Goal: Information Seeking & Learning: Learn about a topic

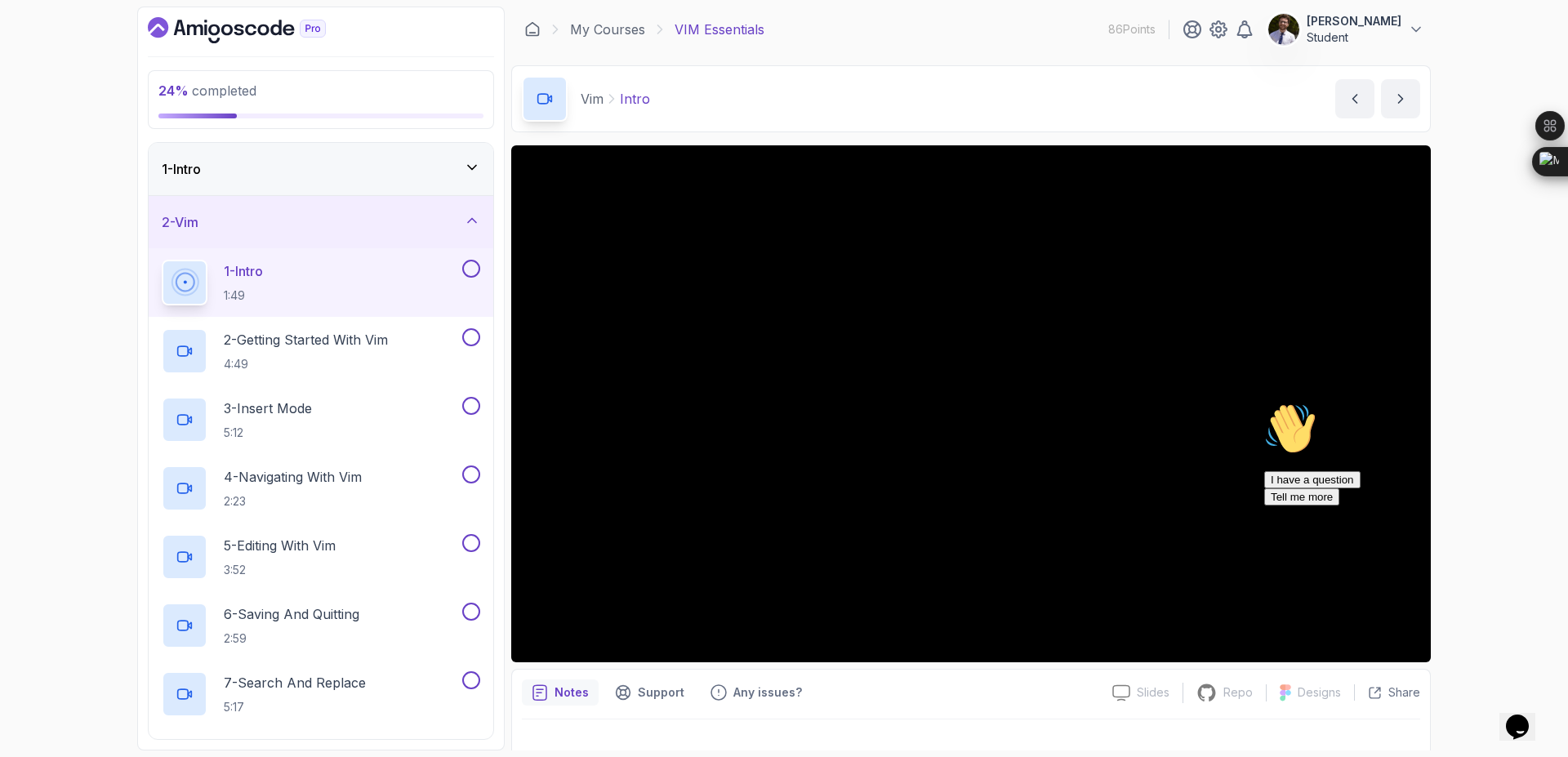
click at [477, 273] on button at bounding box center [471, 268] width 18 height 18
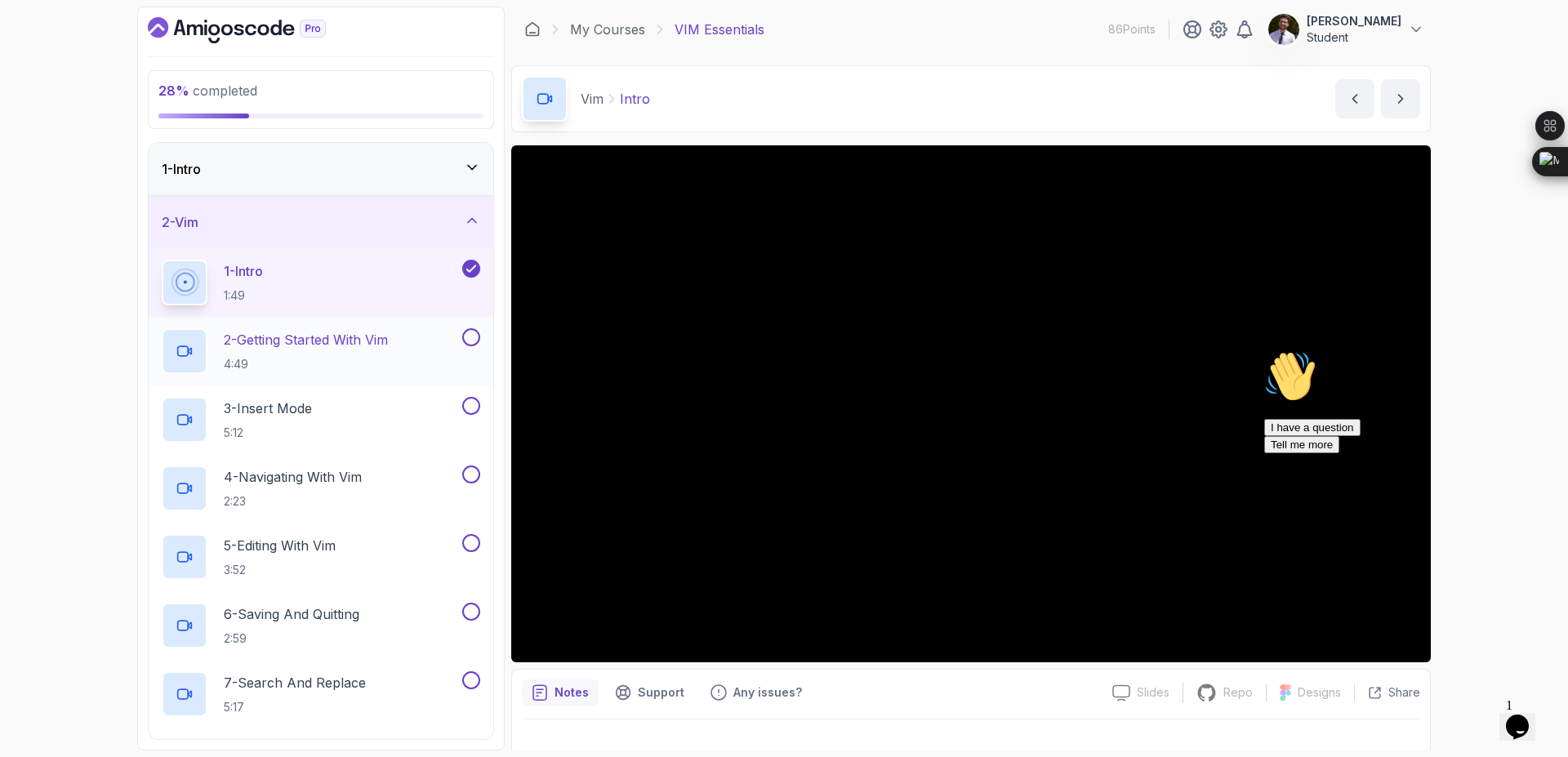
click at [373, 335] on p "2 - Getting Started With Vim" at bounding box center [306, 339] width 164 height 20
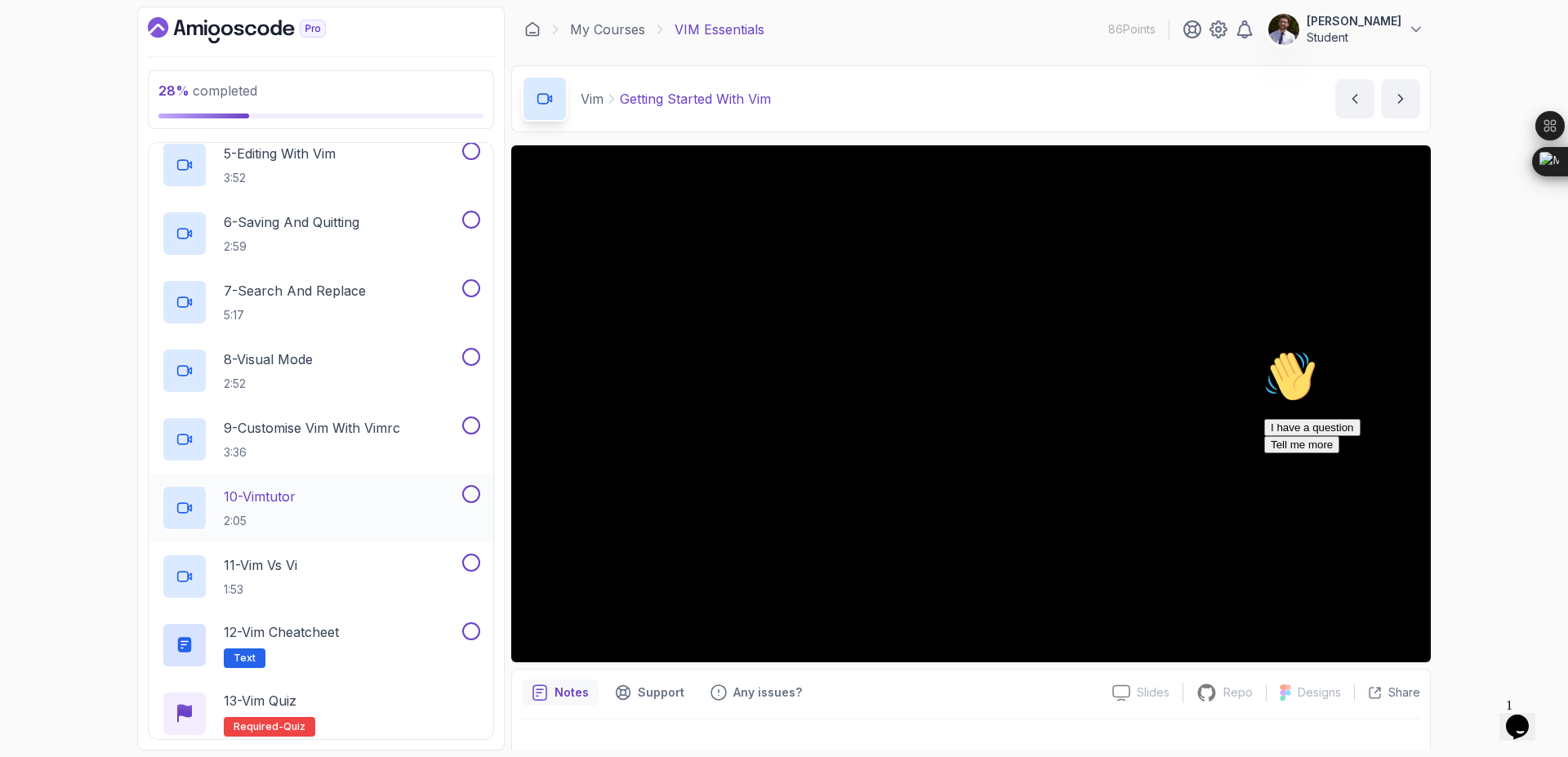
scroll to position [507, 0]
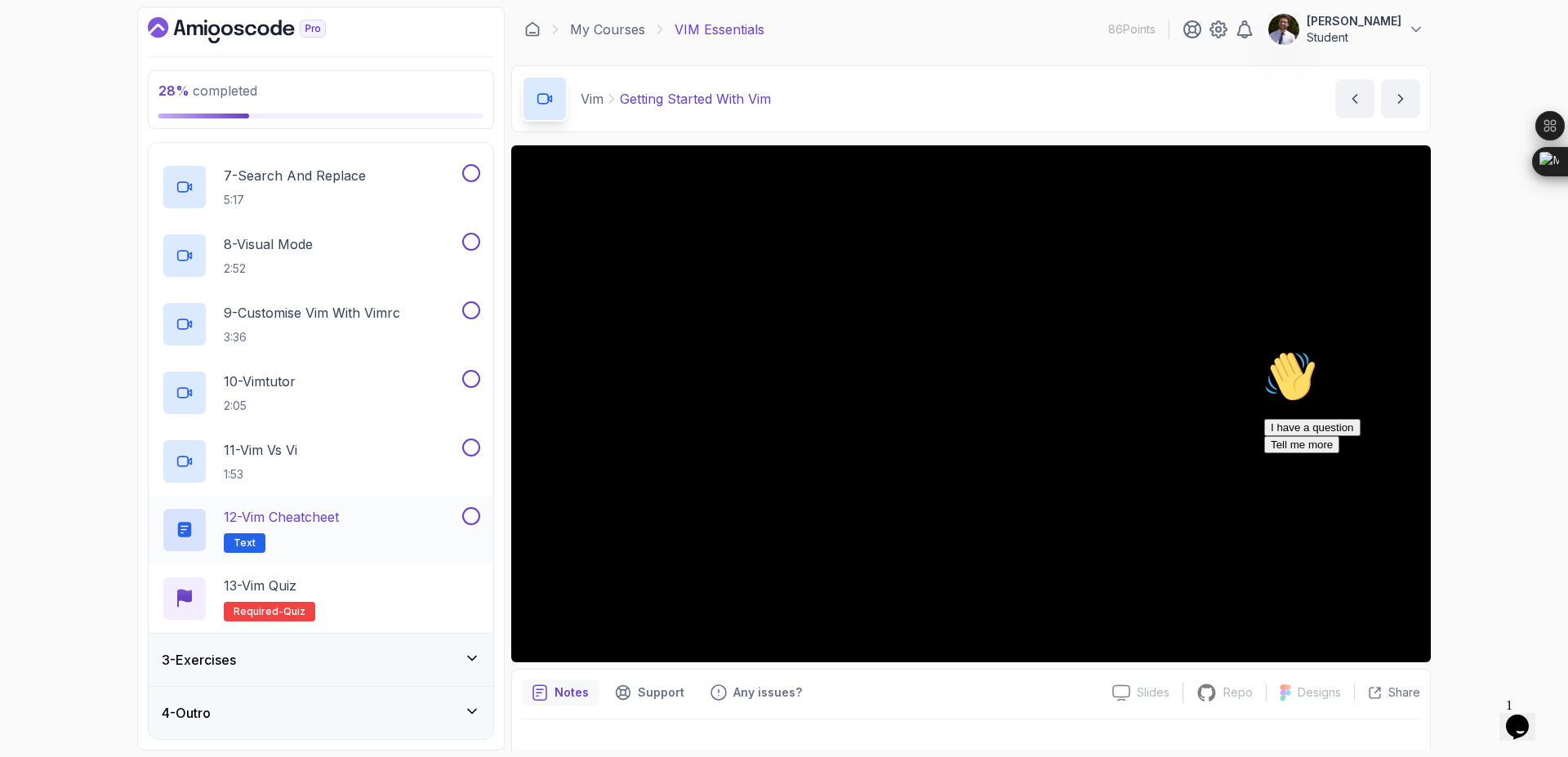
click at [472, 516] on button at bounding box center [471, 516] width 18 height 18
click at [477, 722] on div "4 - Outro" at bounding box center [321, 712] width 319 height 20
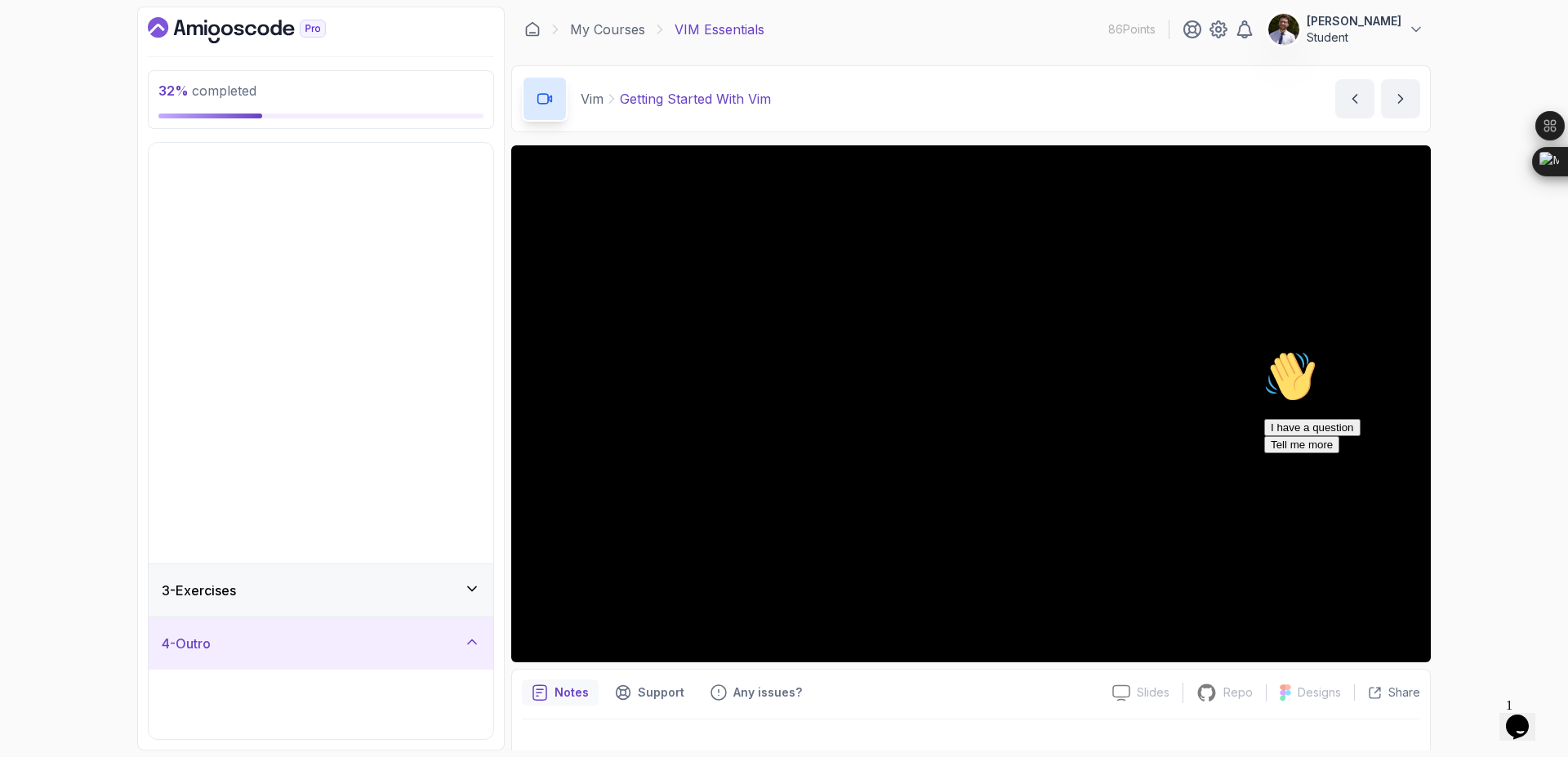
scroll to position [0, 0]
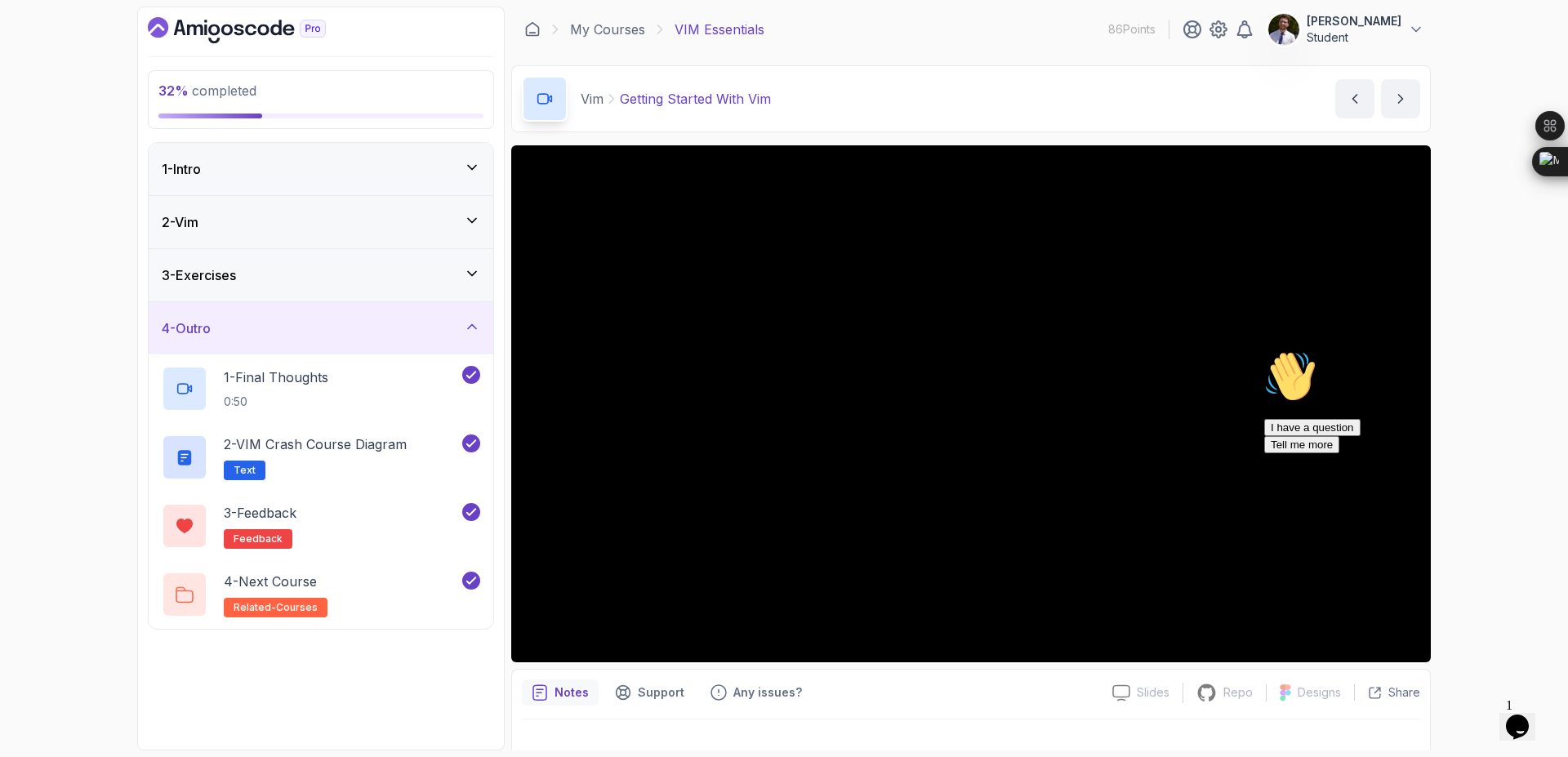
click at [465, 329] on icon at bounding box center [473, 327] width 17 height 17
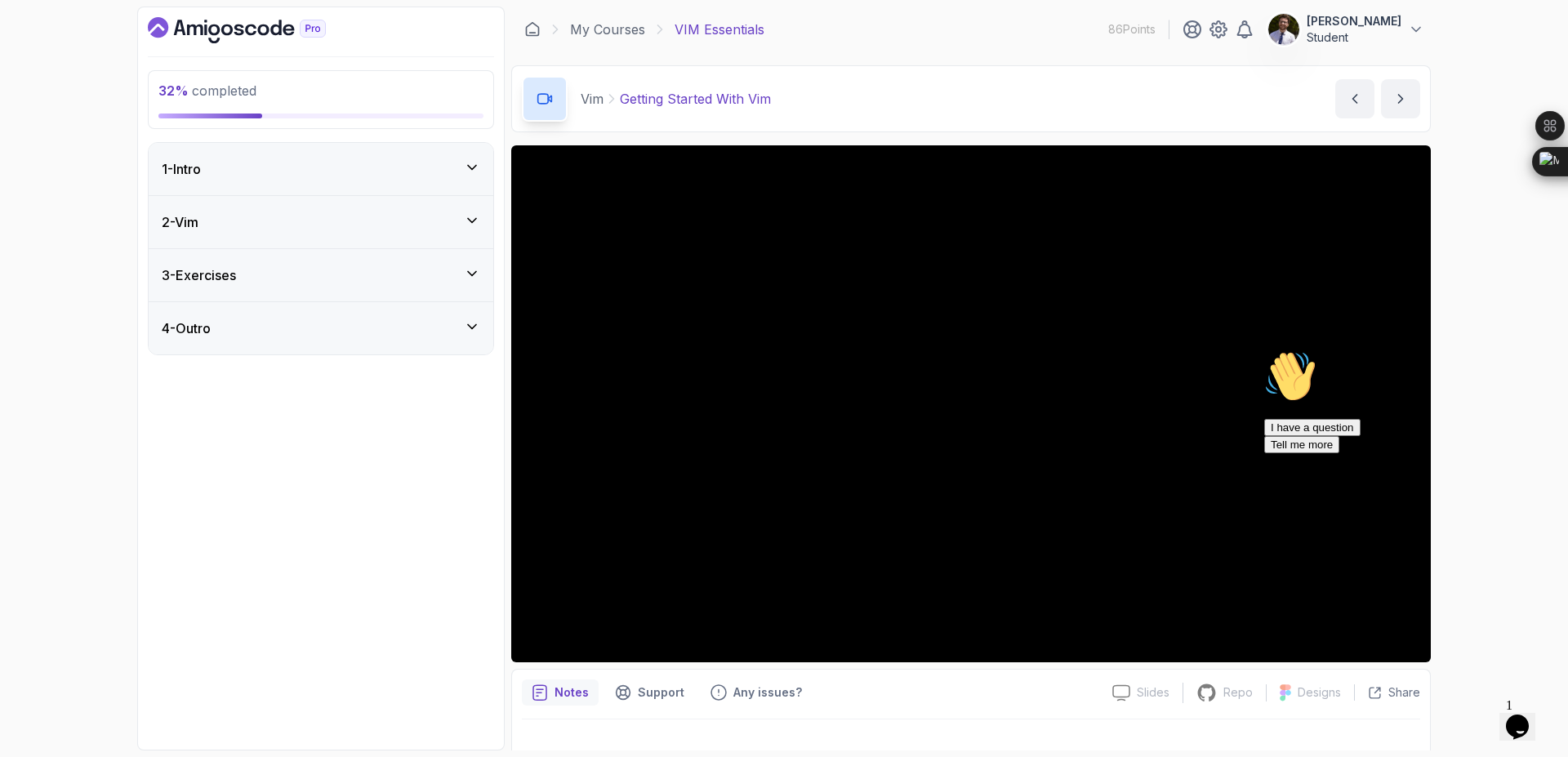
click at [462, 177] on div "1 - Intro" at bounding box center [321, 169] width 319 height 20
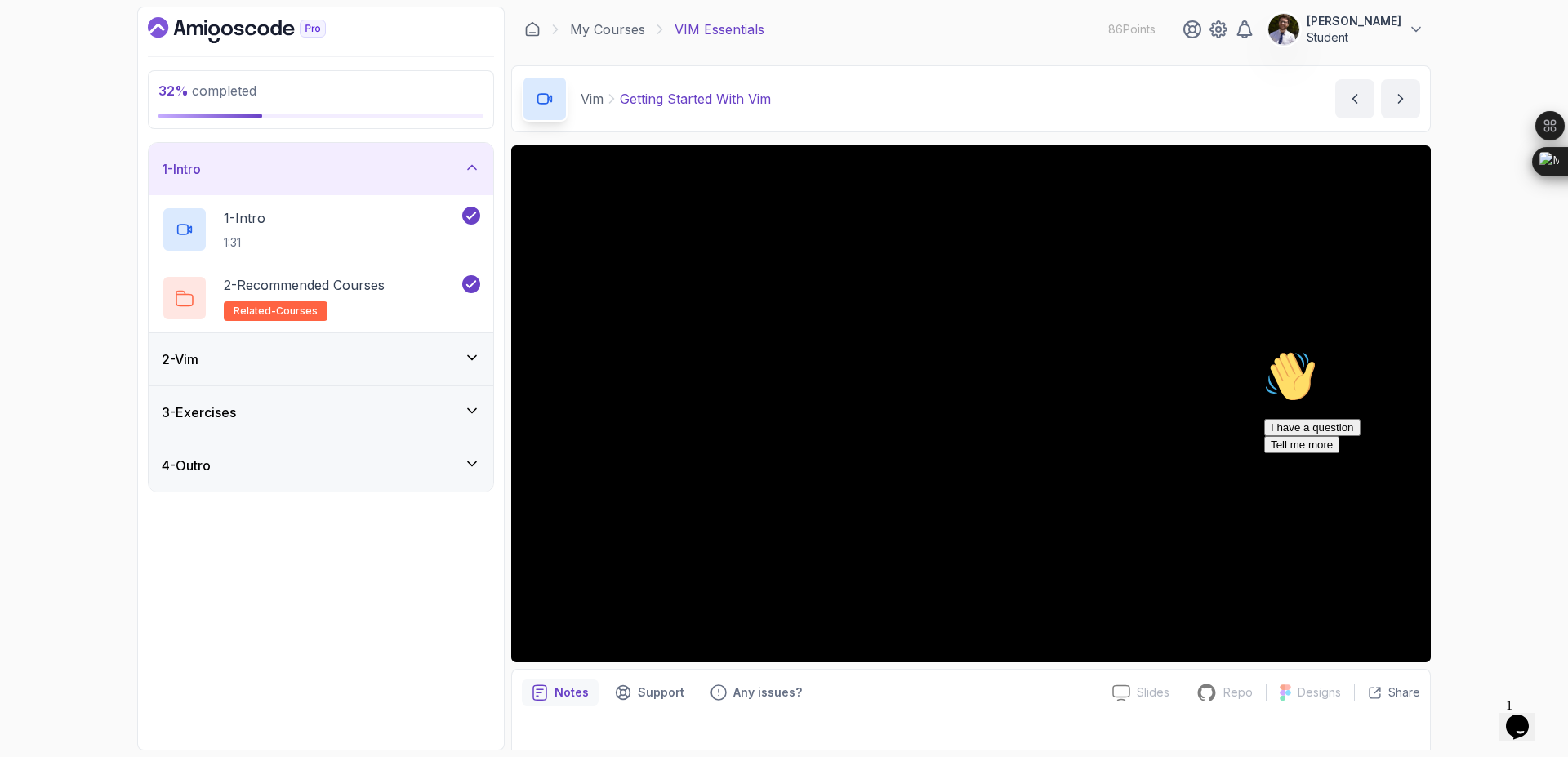
click at [463, 176] on div "1 - Intro" at bounding box center [321, 169] width 319 height 20
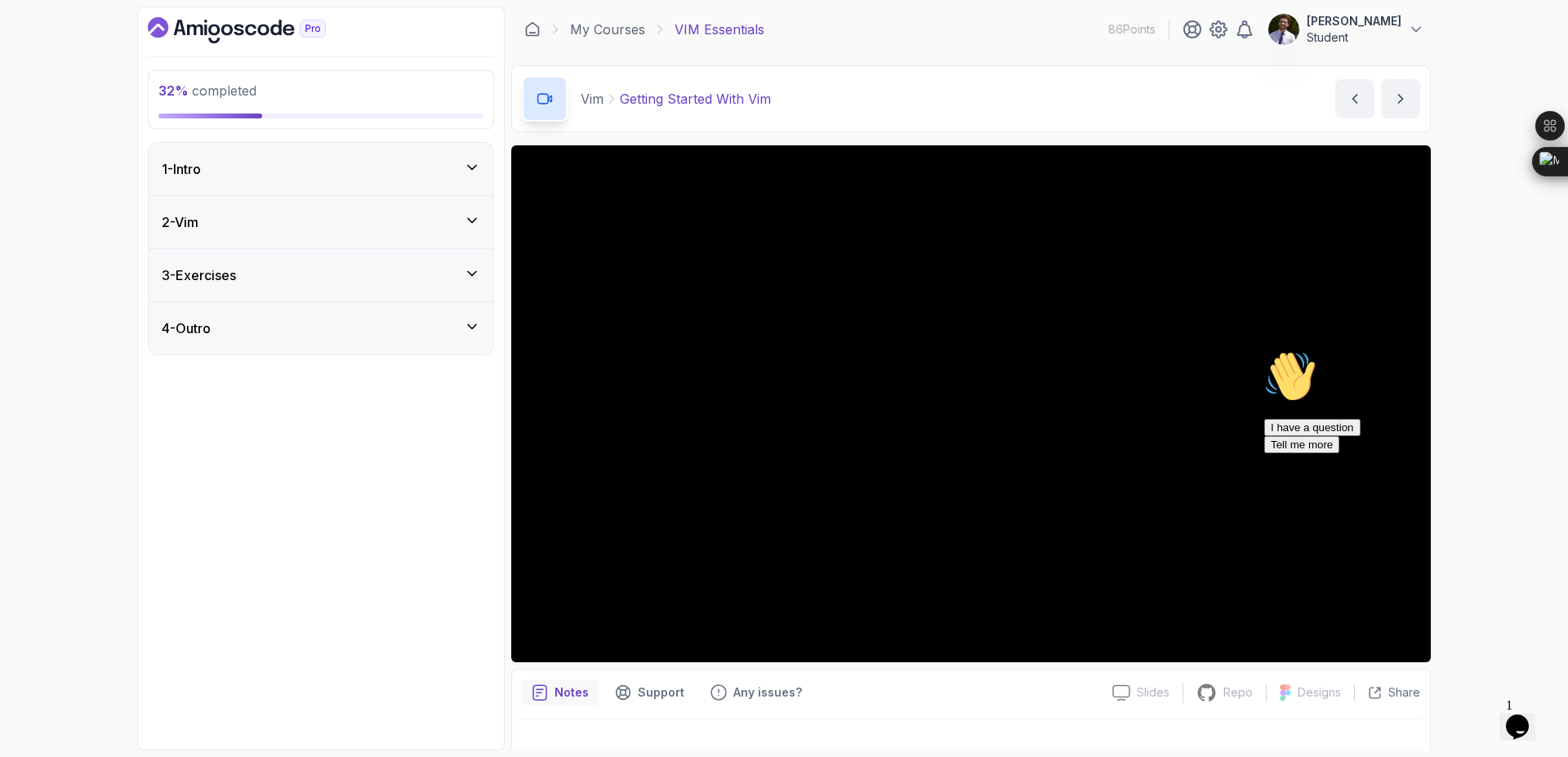
click at [467, 274] on icon at bounding box center [473, 274] width 17 height 17
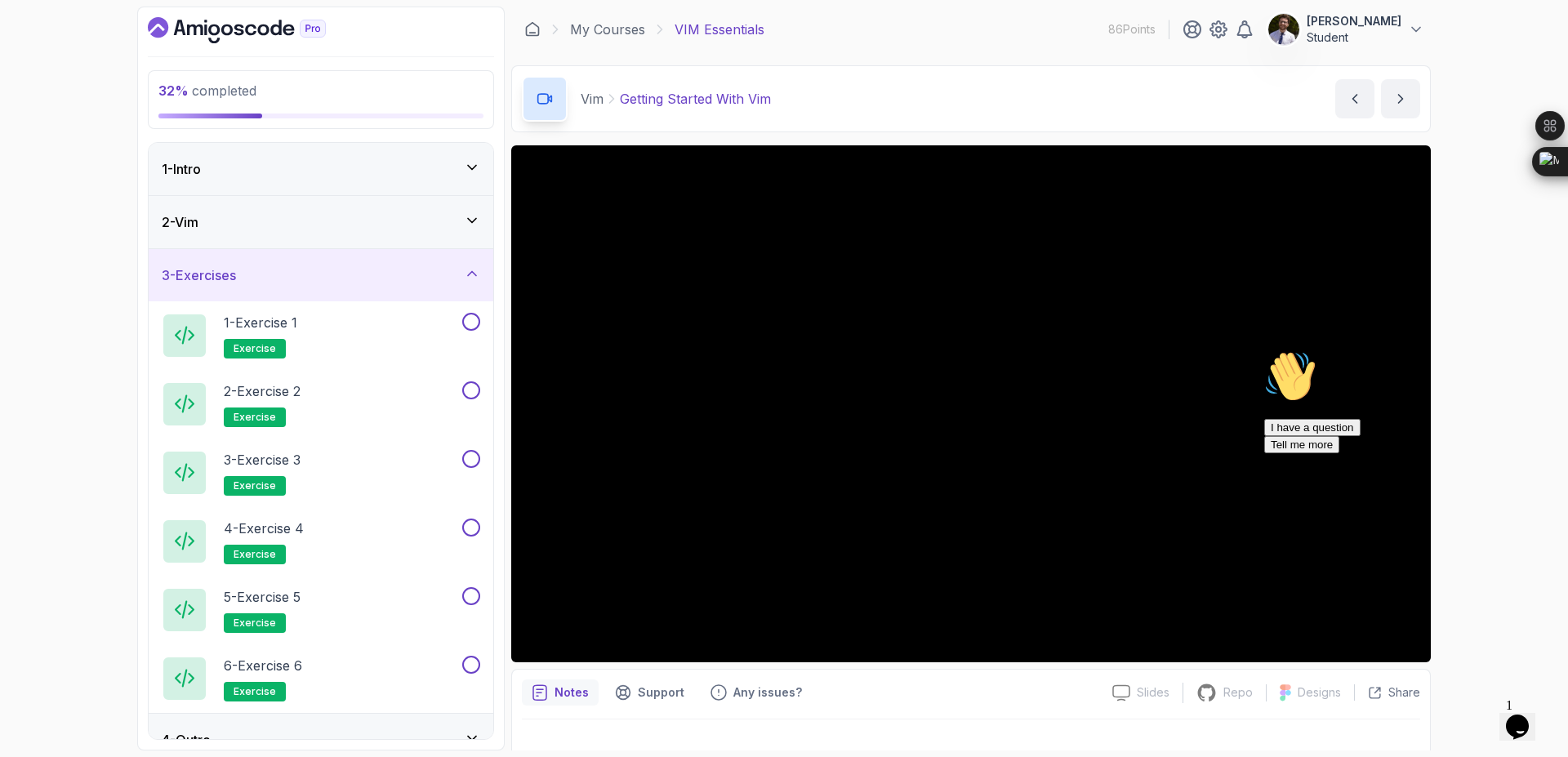
click at [472, 268] on icon at bounding box center [473, 274] width 17 height 17
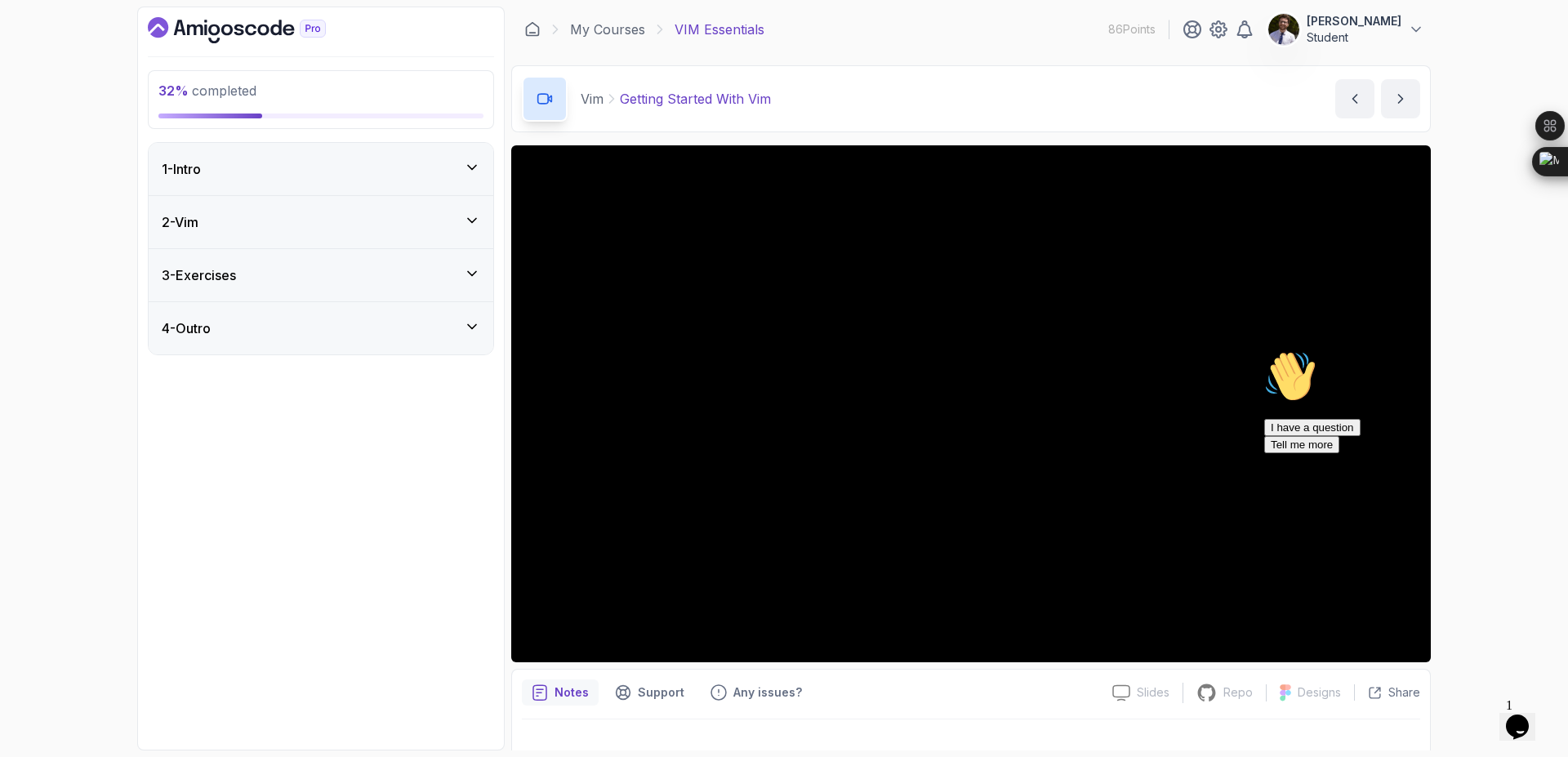
click at [473, 227] on icon at bounding box center [473, 221] width 17 height 17
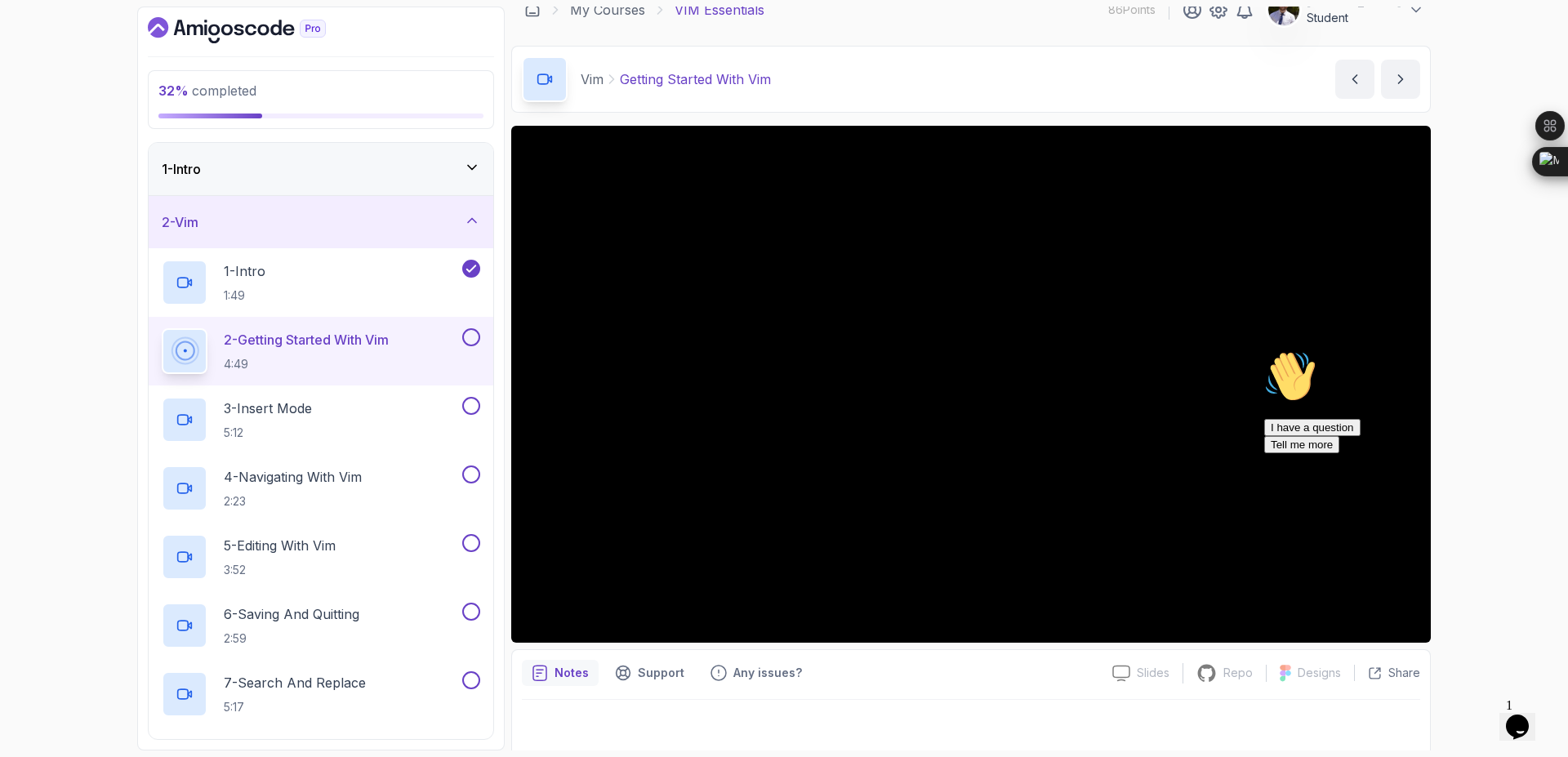
scroll to position [25, 0]
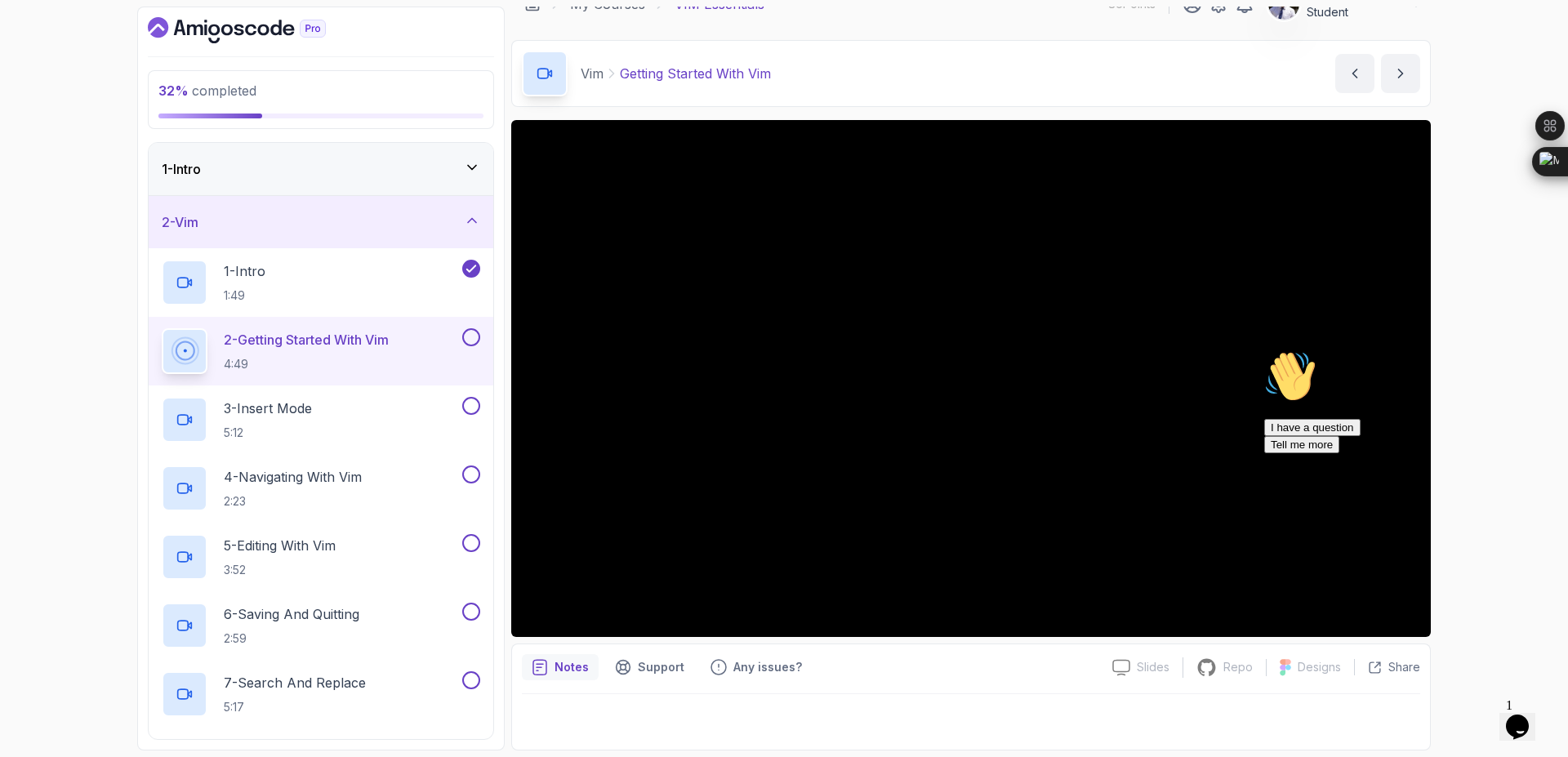
click at [1264, 351] on icon "Chat attention grabber" at bounding box center [1264, 351] width 0 height 0
click at [471, 337] on button at bounding box center [471, 337] width 18 height 18
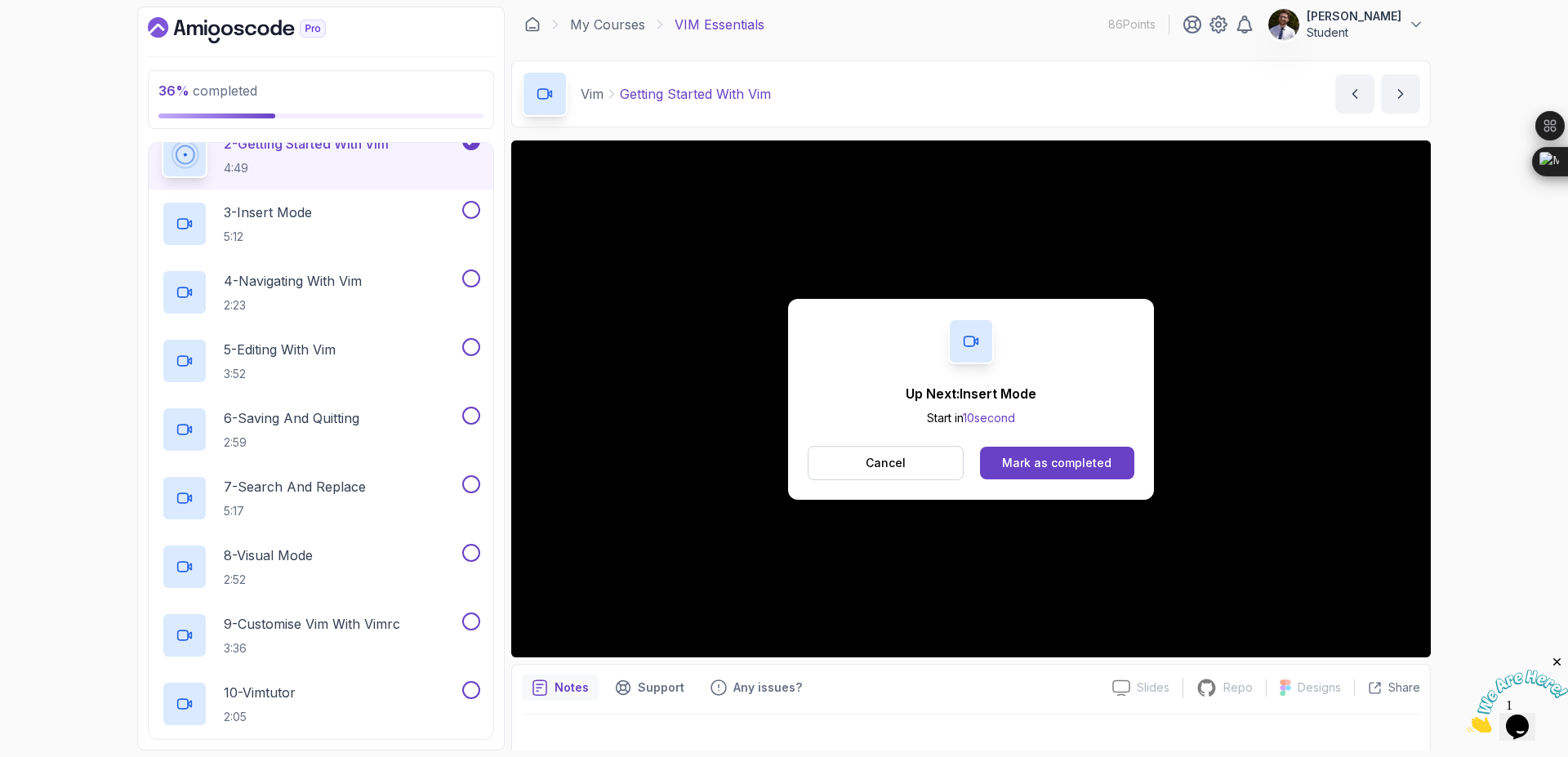
scroll to position [0, 0]
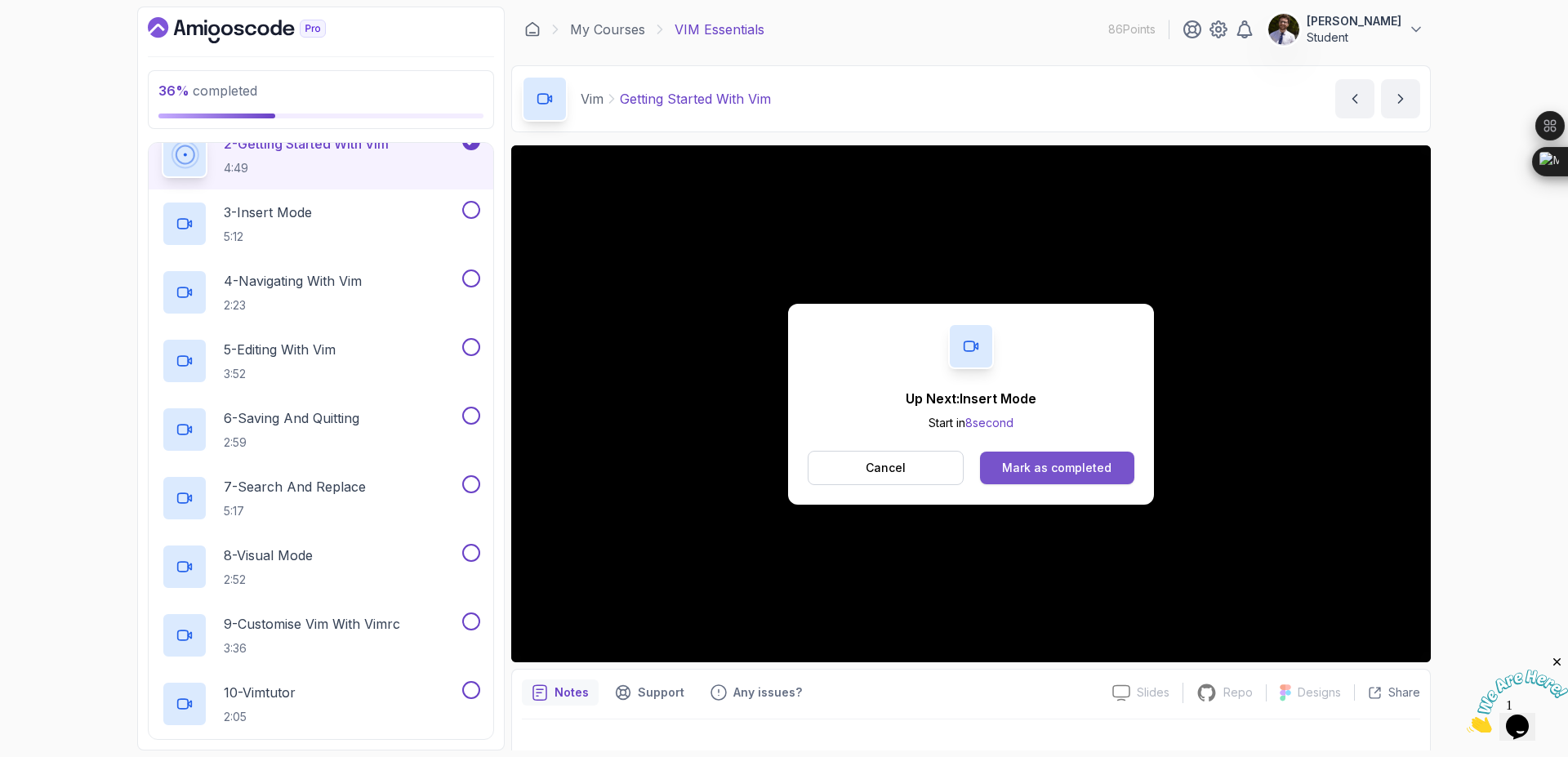
click at [1079, 467] on div "Mark as completed" at bounding box center [1056, 468] width 109 height 17
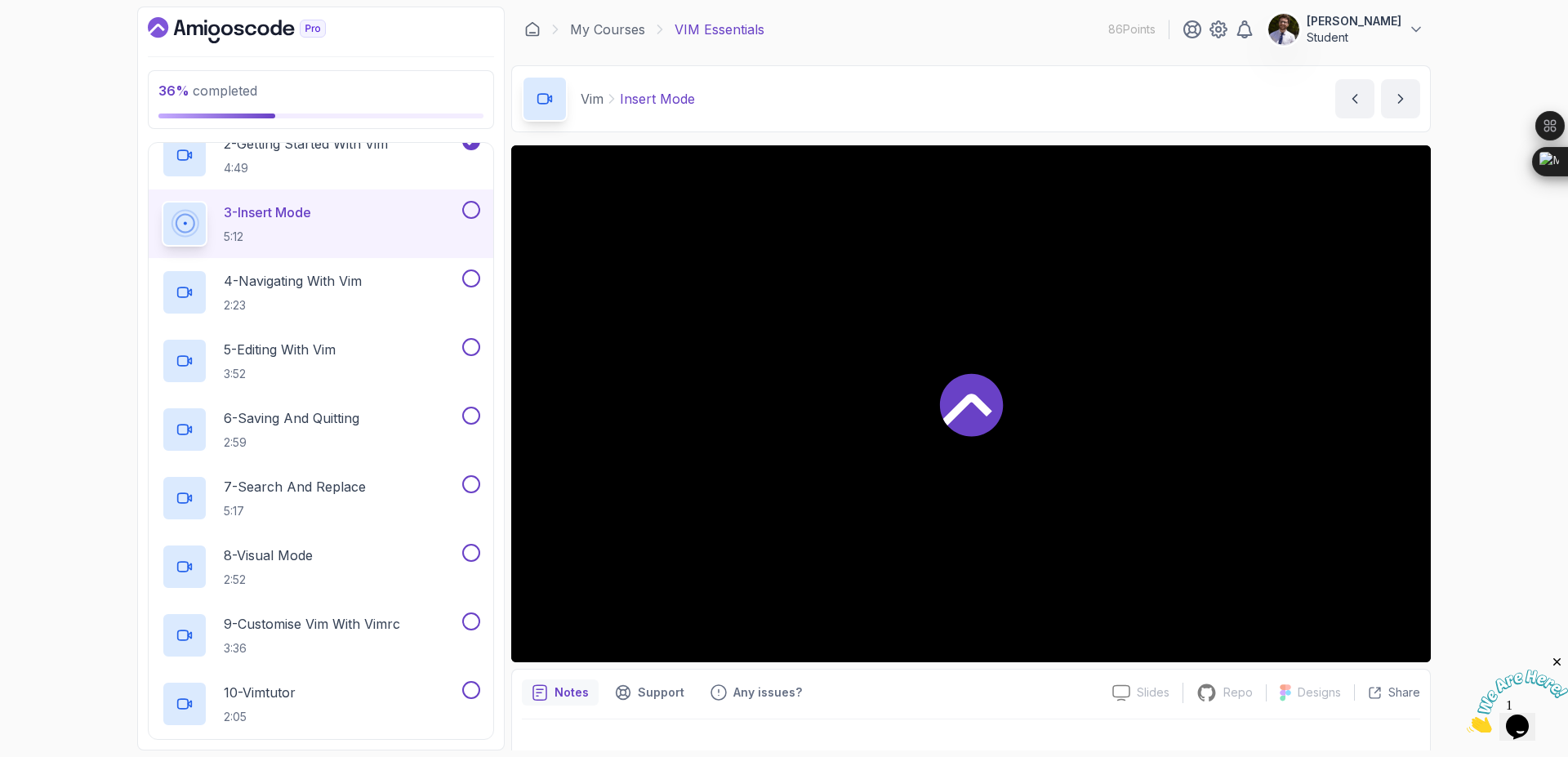
scroll to position [207, 0]
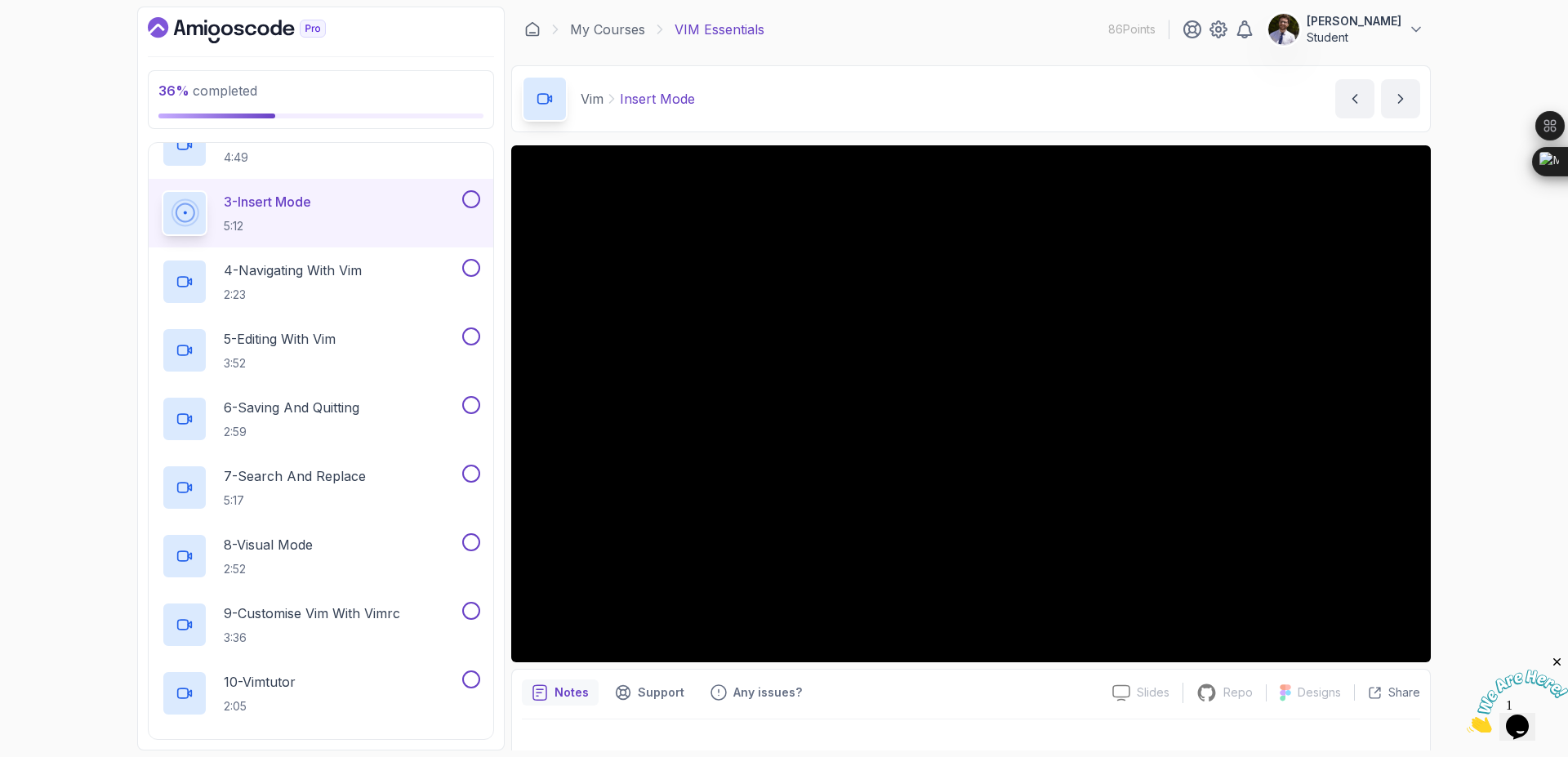
click at [470, 203] on button at bounding box center [471, 199] width 18 height 18
click at [53, 385] on div "40 % completed 1 - Intro 2 - Vim 1 - Intro 1:49 2 - Getting Started With Vim 4:…" at bounding box center [784, 378] width 1568 height 757
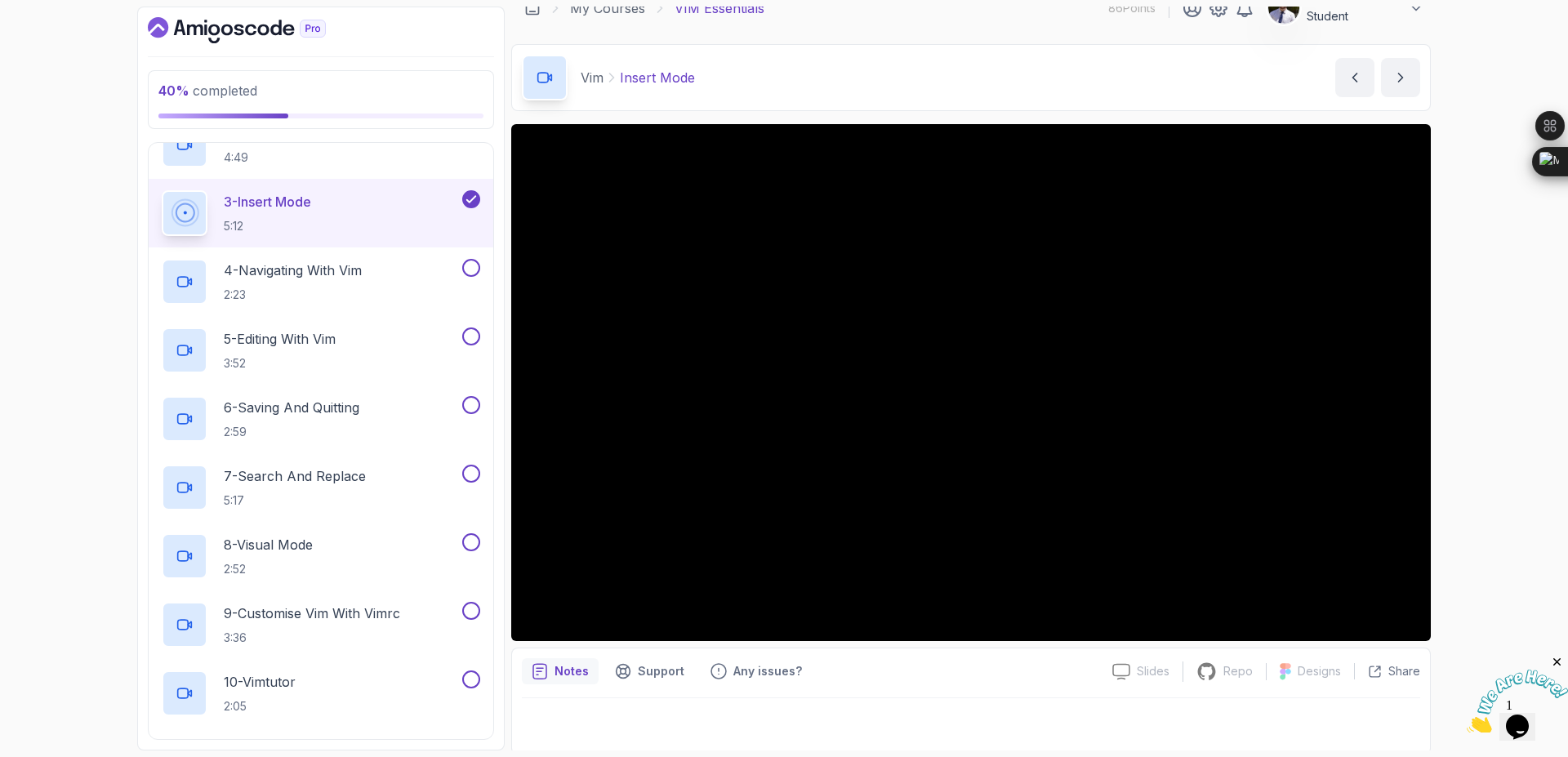
scroll to position [25, 0]
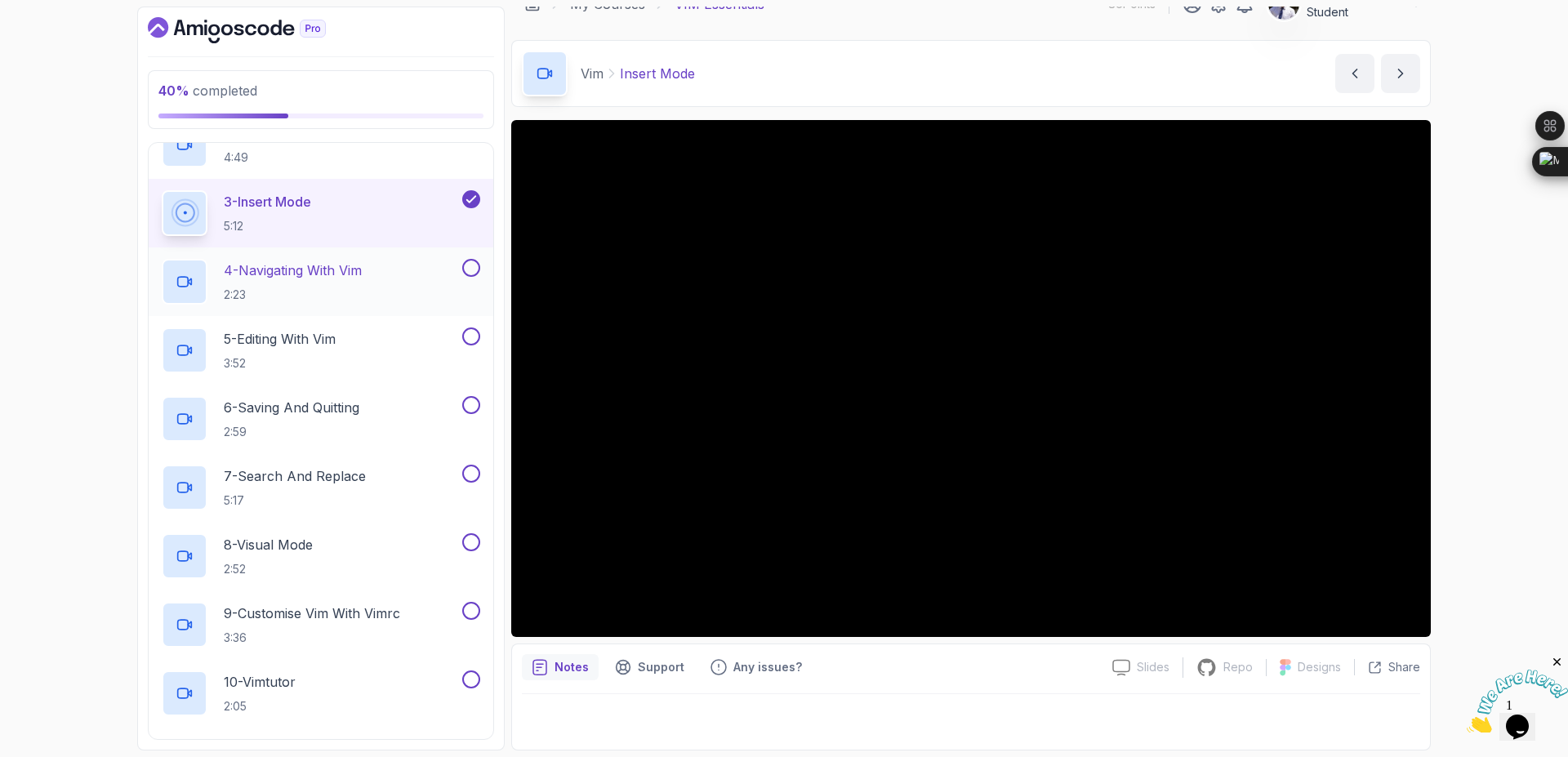
click at [314, 268] on p "4 - Navigating With Vim" at bounding box center [293, 269] width 138 height 20
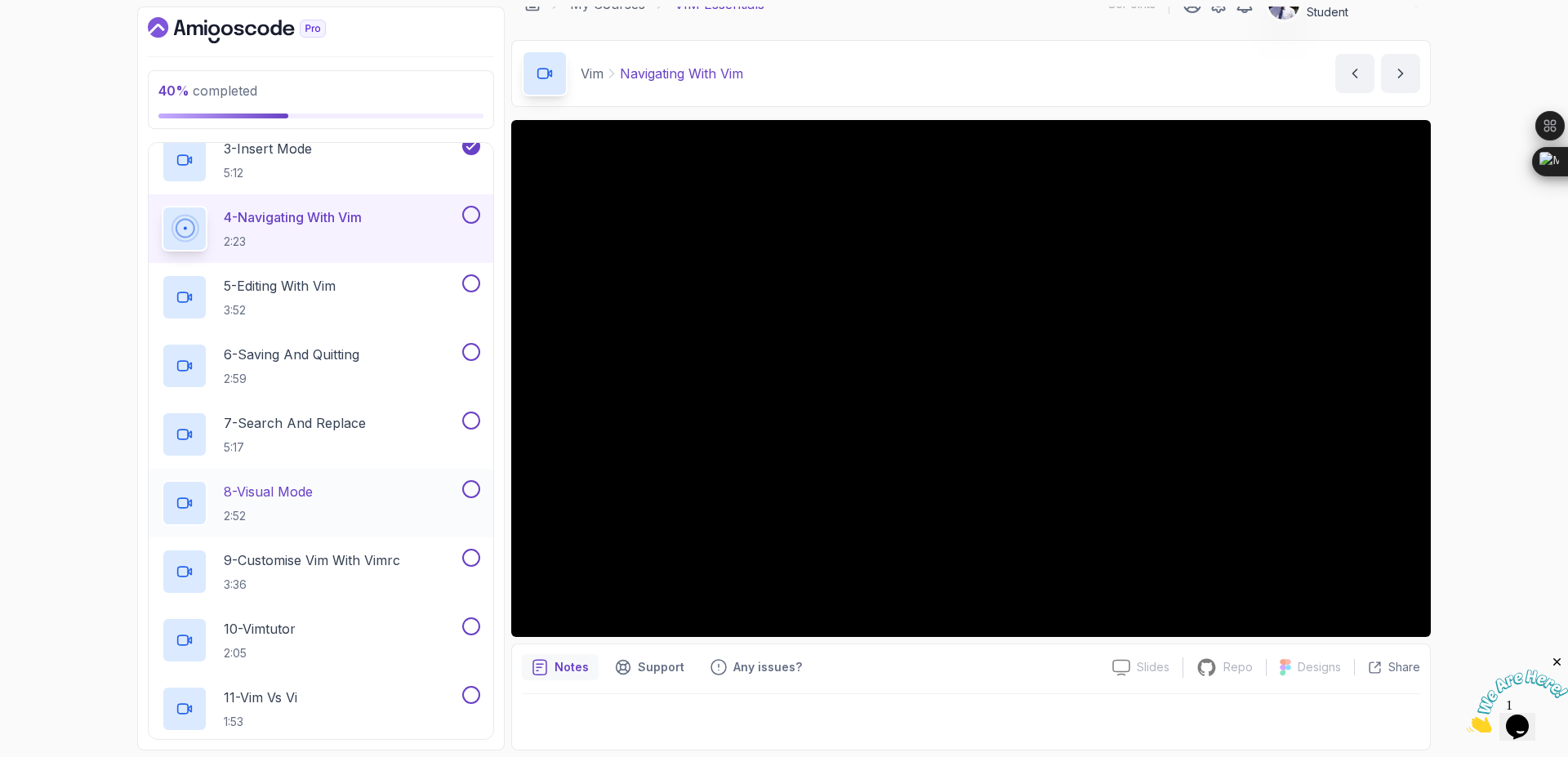
scroll to position [213, 0]
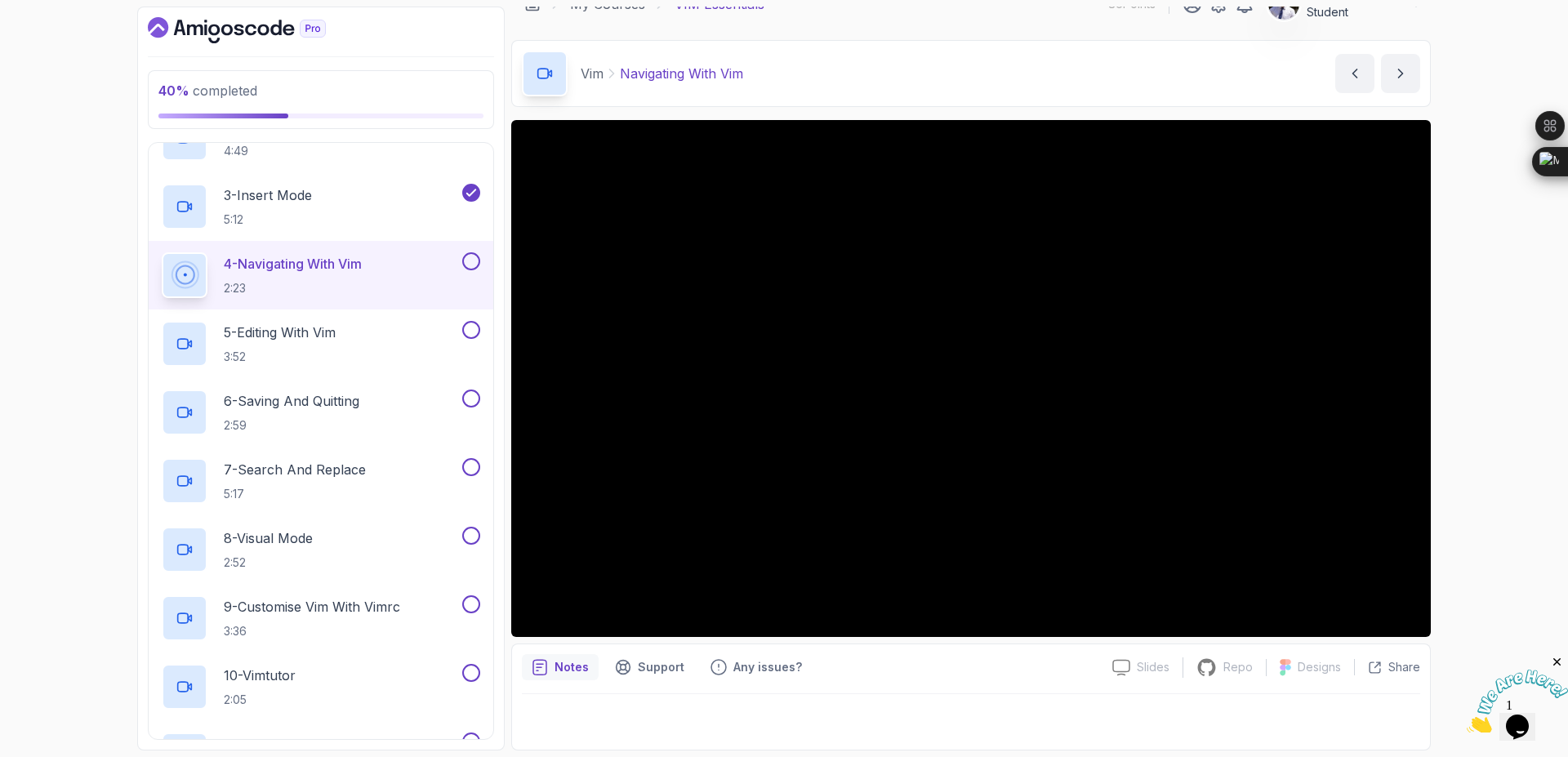
click at [472, 266] on button at bounding box center [471, 261] width 18 height 18
click at [294, 338] on p "5 - Editing With Vim" at bounding box center [280, 332] width 112 height 20
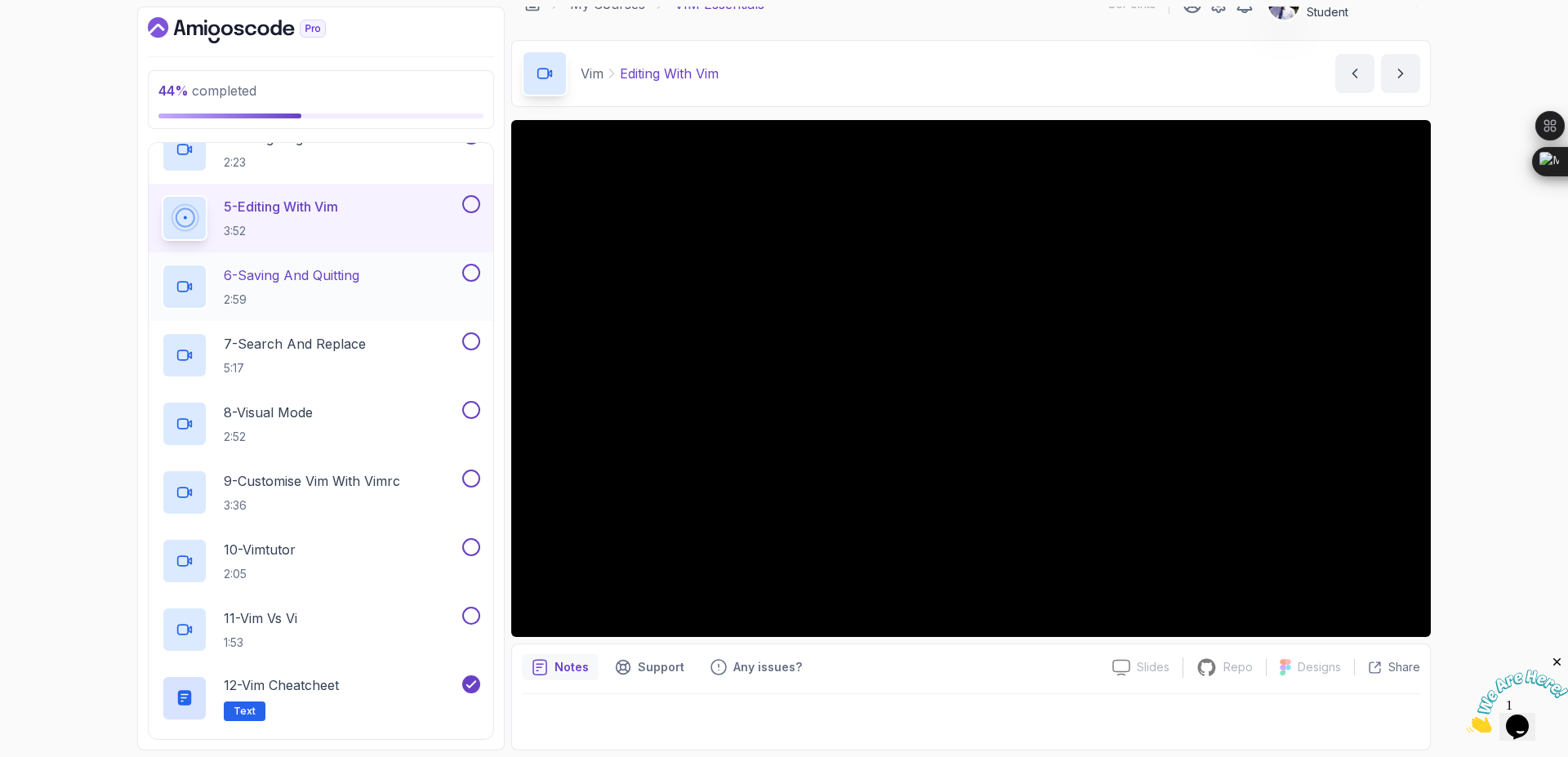
scroll to position [311, 0]
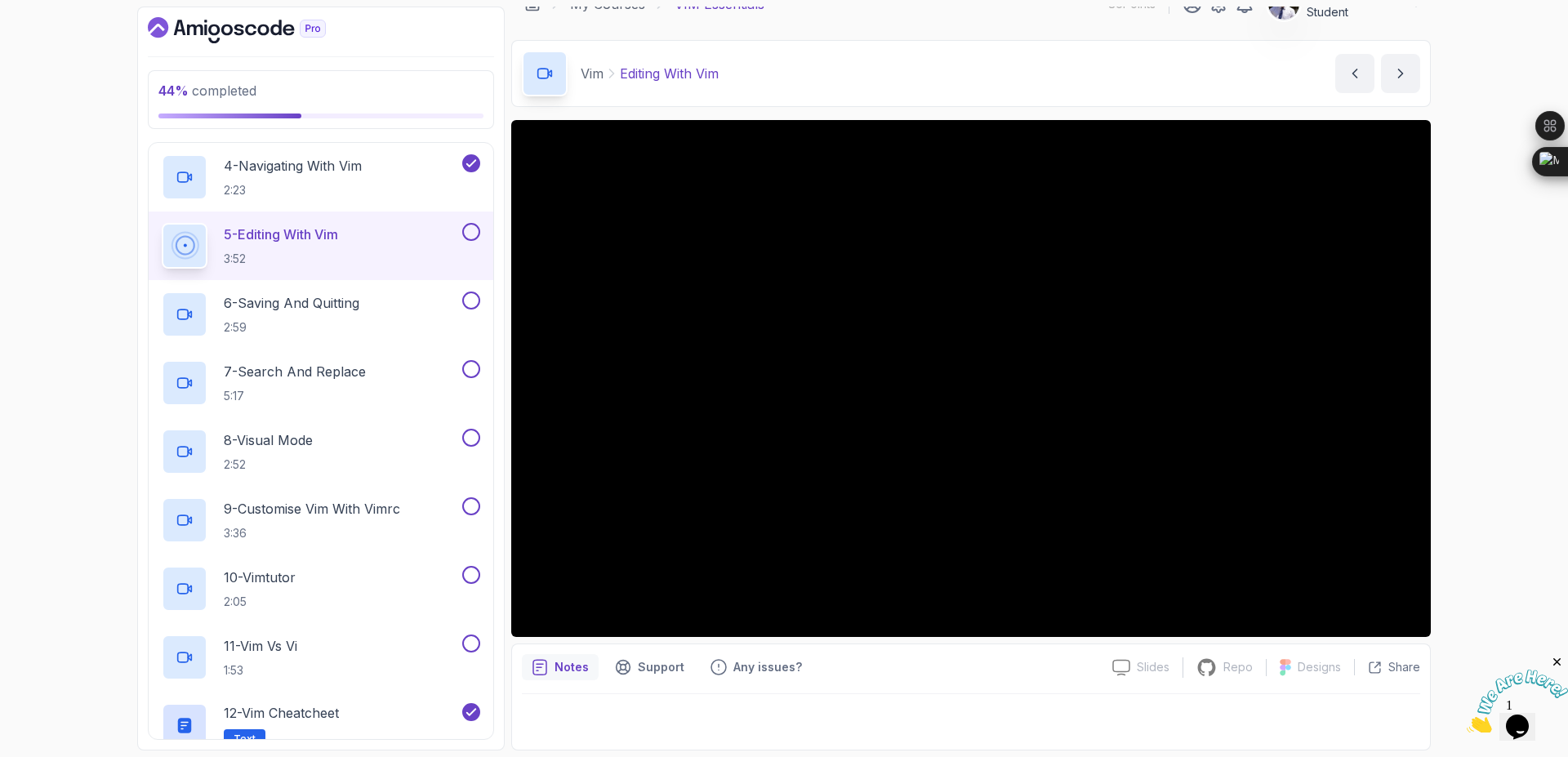
click at [475, 227] on button at bounding box center [471, 231] width 18 height 18
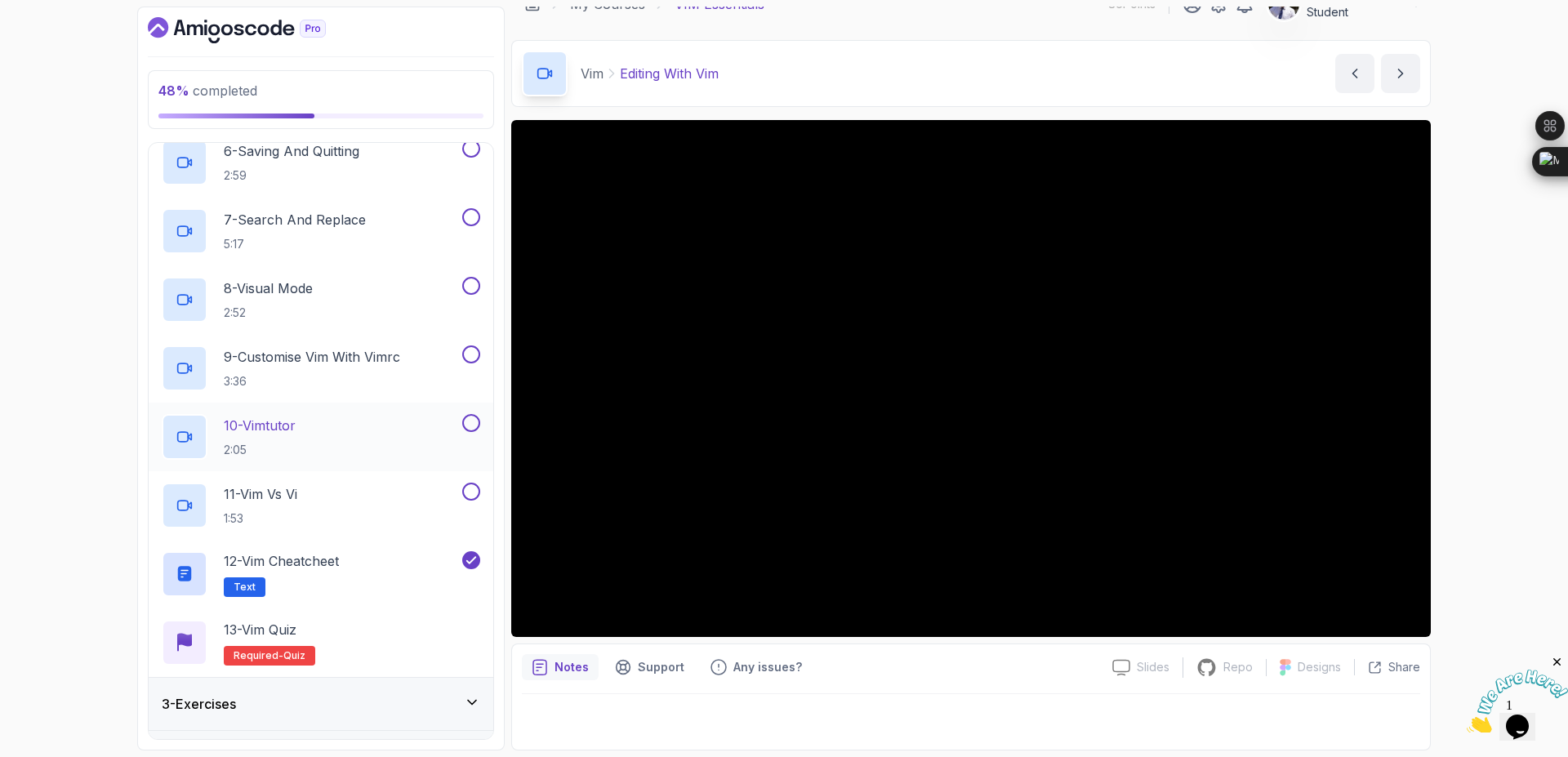
scroll to position [507, 0]
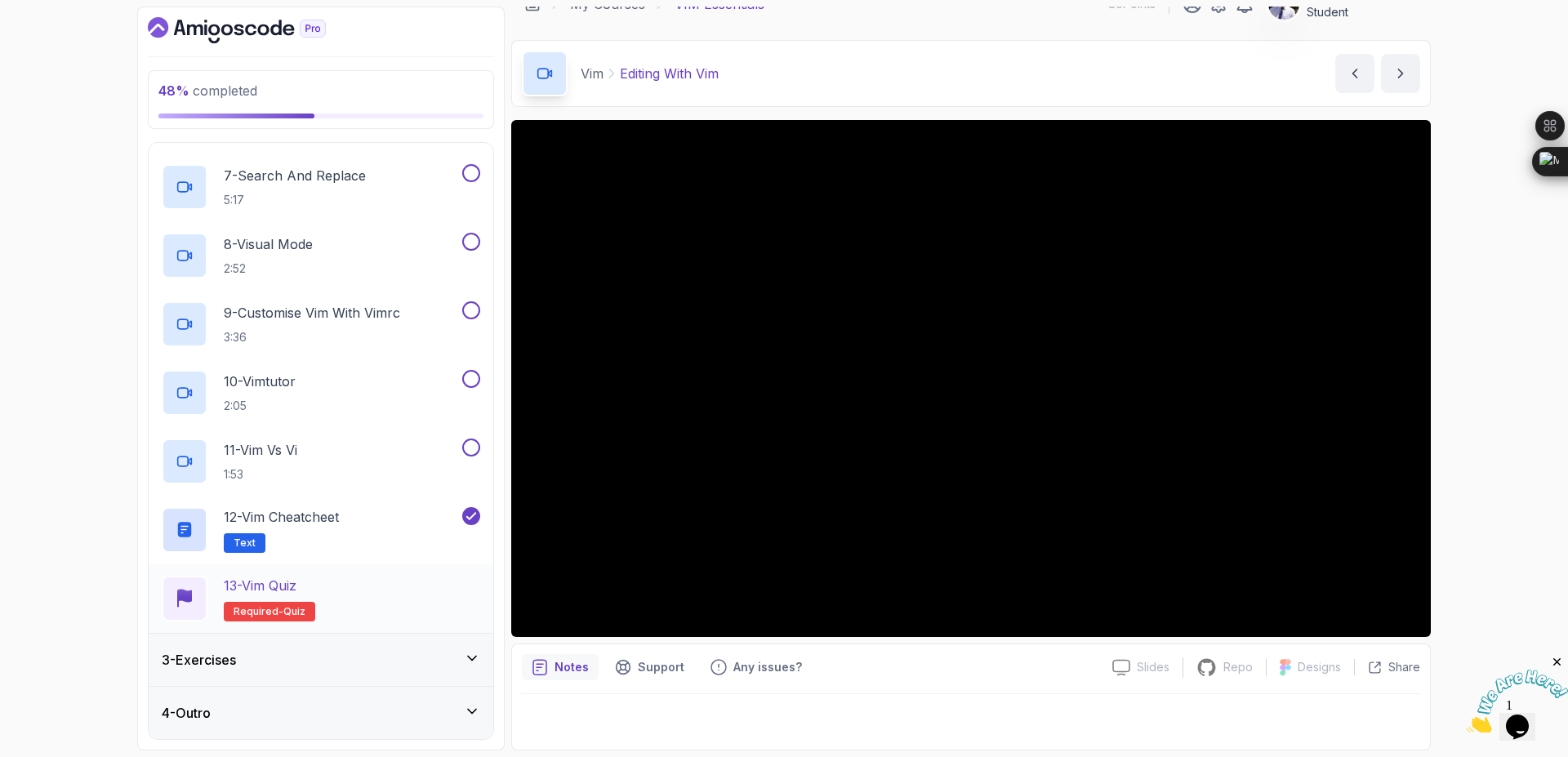
click at [274, 612] on span "Required-" at bounding box center [258, 612] width 49 height 13
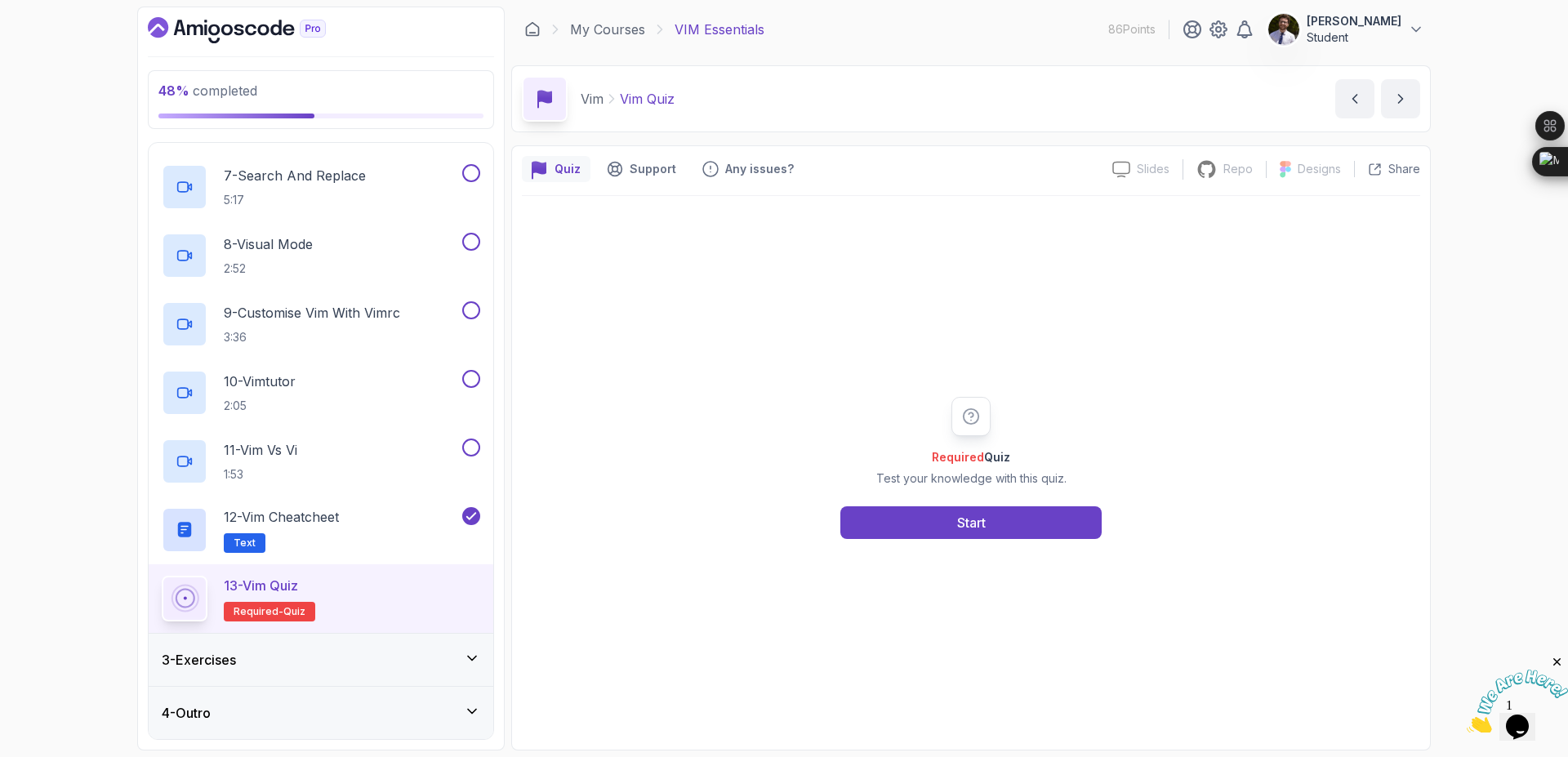
click at [983, 545] on div "Required Quiz Test your knowledge with this quiz. Start" at bounding box center [971, 468] width 899 height 544
click at [991, 525] on button "Start" at bounding box center [971, 522] width 261 height 33
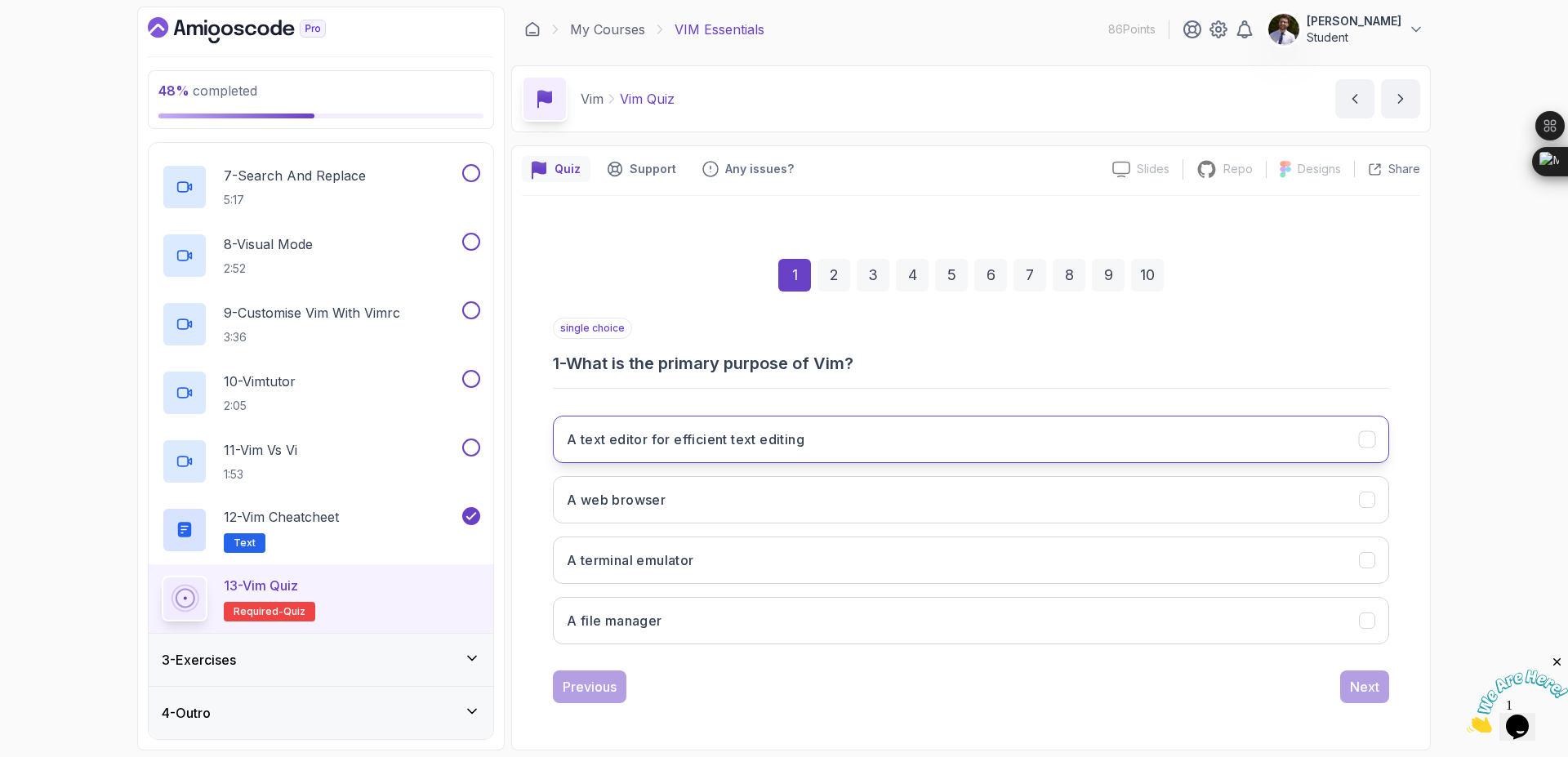
click at [930, 447] on button "A text editor for efficient text editing" at bounding box center [970, 439] width 836 height 48
click at [1358, 687] on div "Next" at bounding box center [1365, 686] width 30 height 20
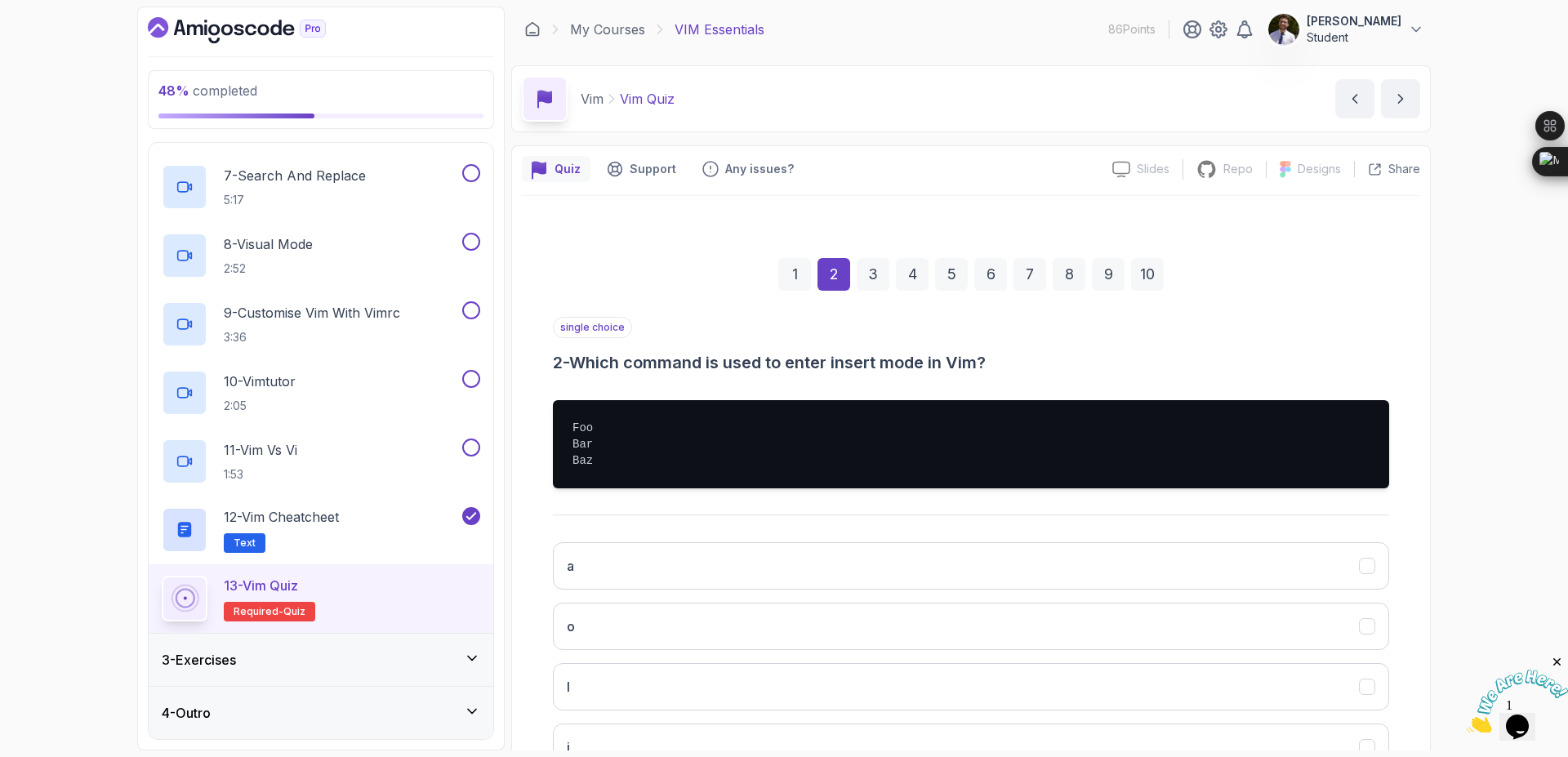
scroll to position [126, 0]
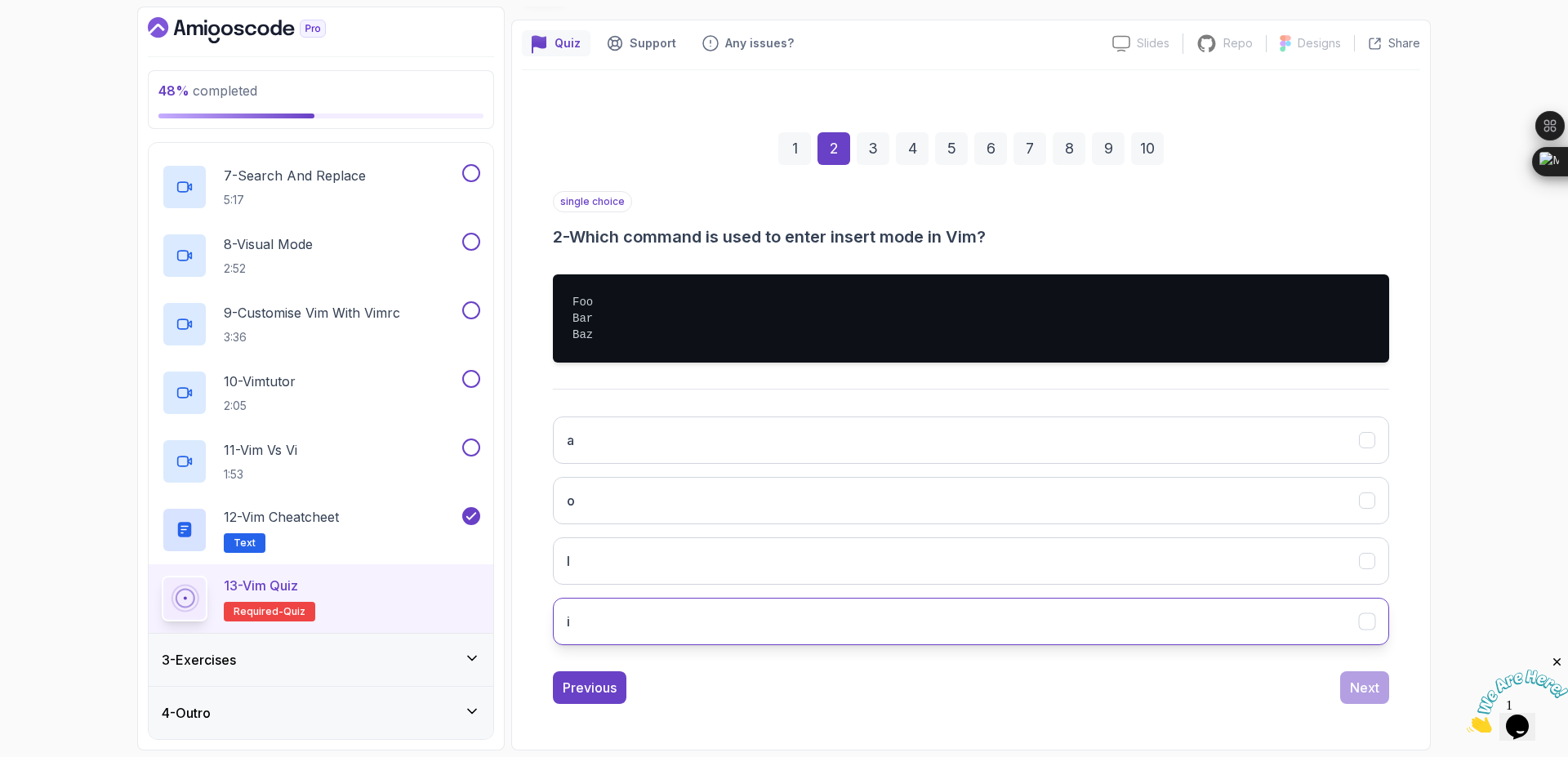
click at [704, 609] on button "i" at bounding box center [970, 621] width 836 height 48
click at [1346, 680] on button "Next" at bounding box center [1365, 687] width 49 height 33
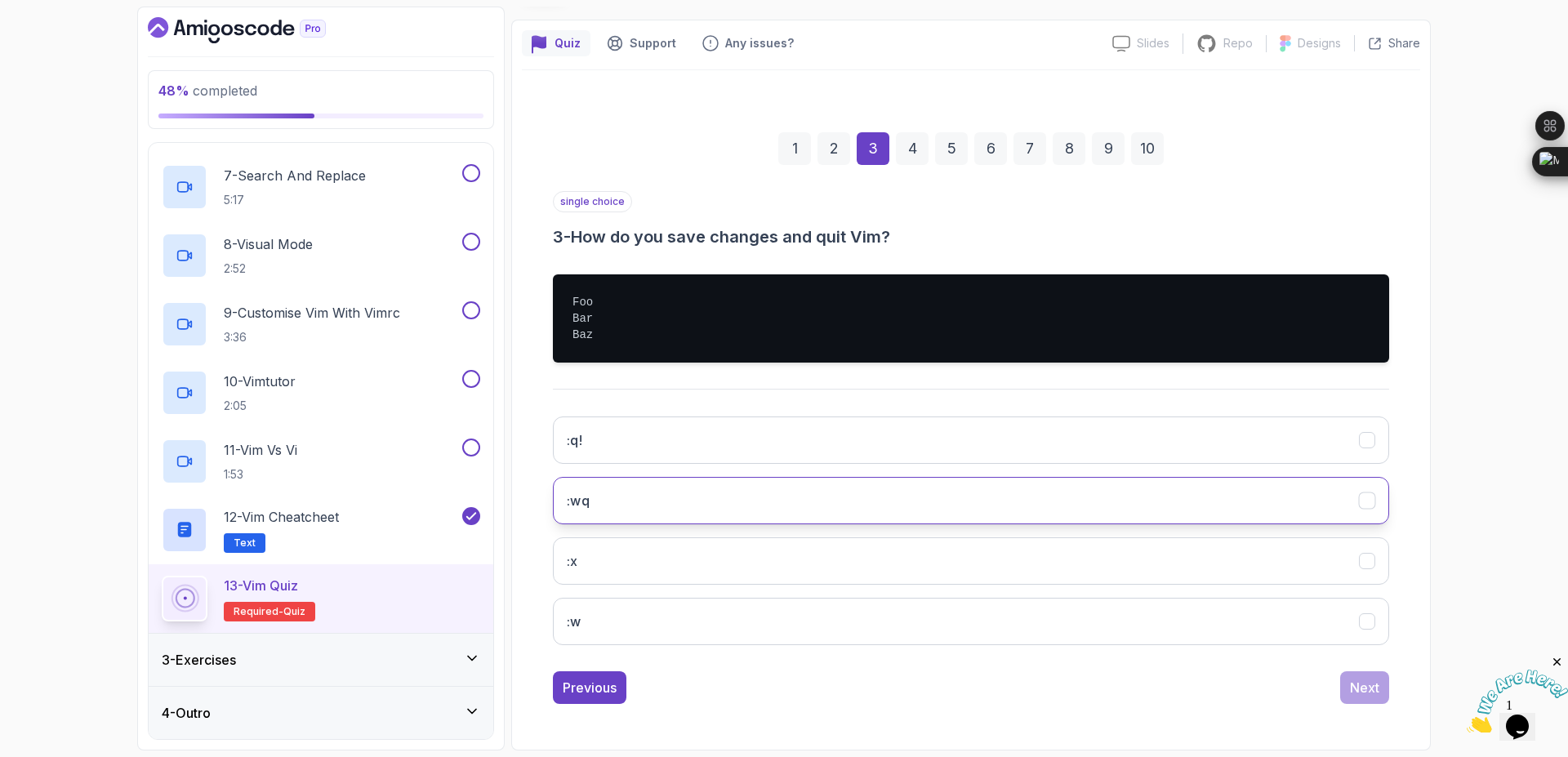
click at [745, 497] on button ":wq" at bounding box center [970, 501] width 836 height 48
click at [1371, 691] on div "Next" at bounding box center [1365, 687] width 30 height 20
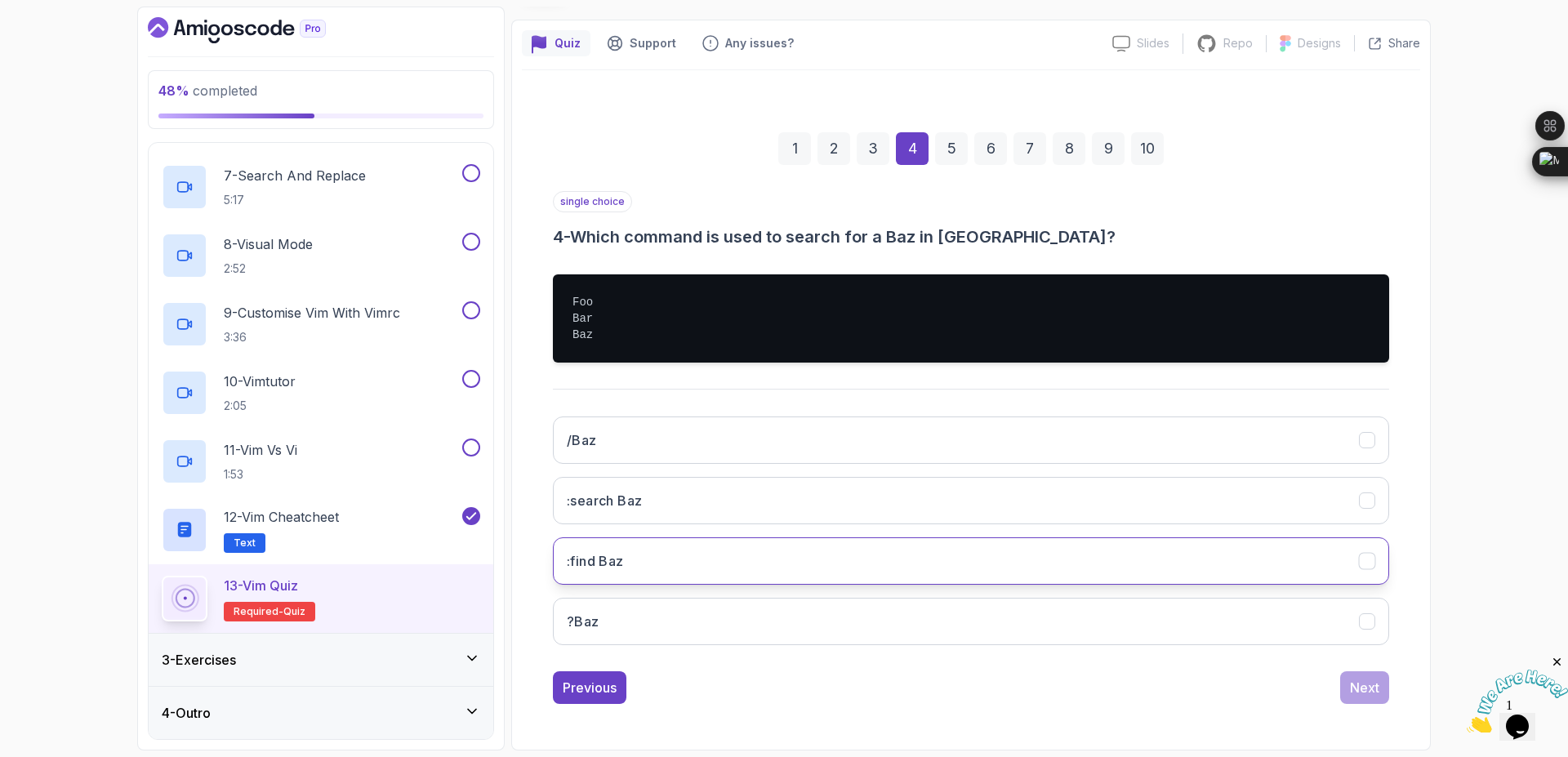
click at [729, 560] on button ":find Baz" at bounding box center [970, 561] width 836 height 48
click at [1383, 697] on button "Next" at bounding box center [1365, 687] width 49 height 33
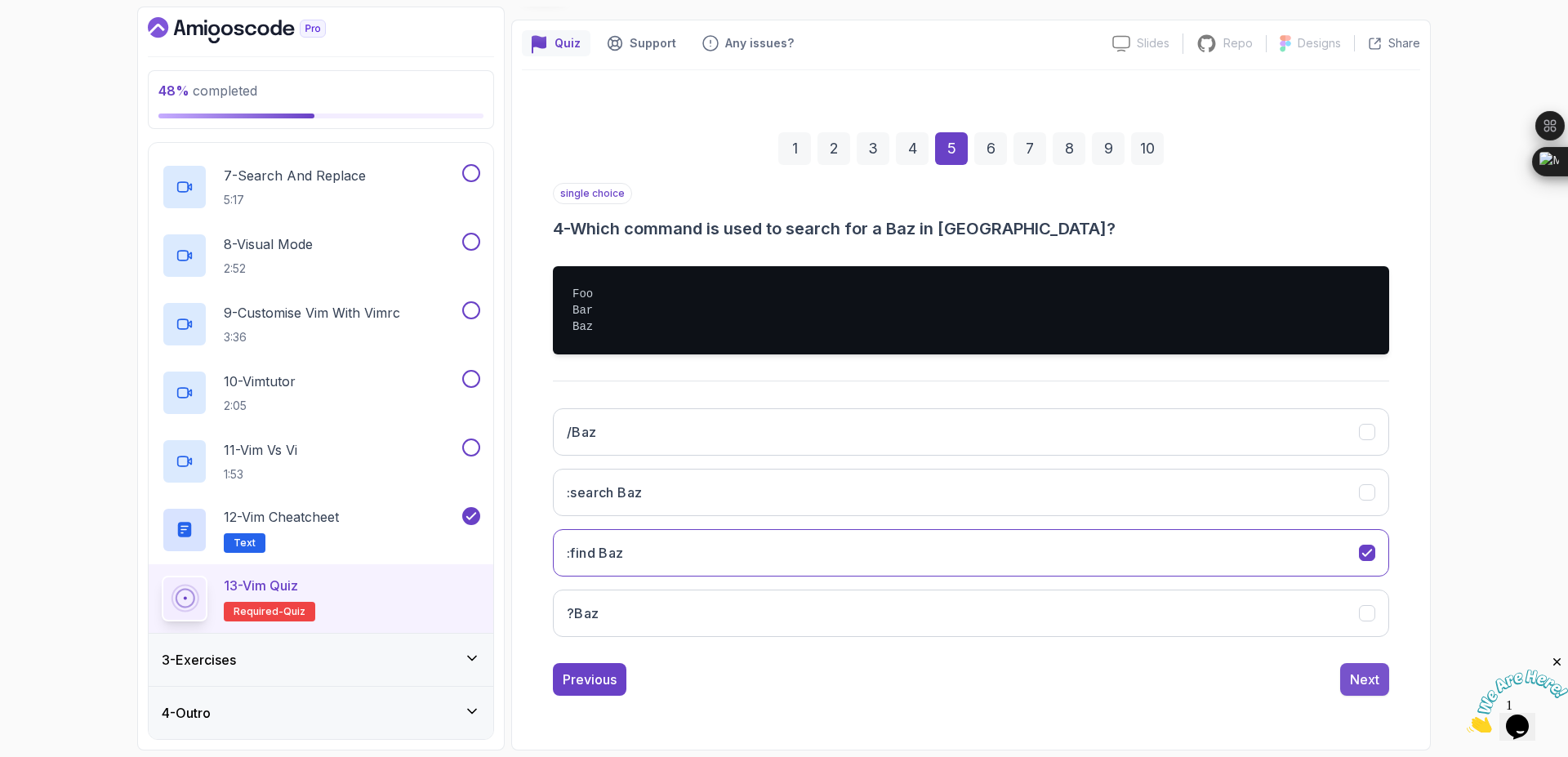
scroll to position [0, 0]
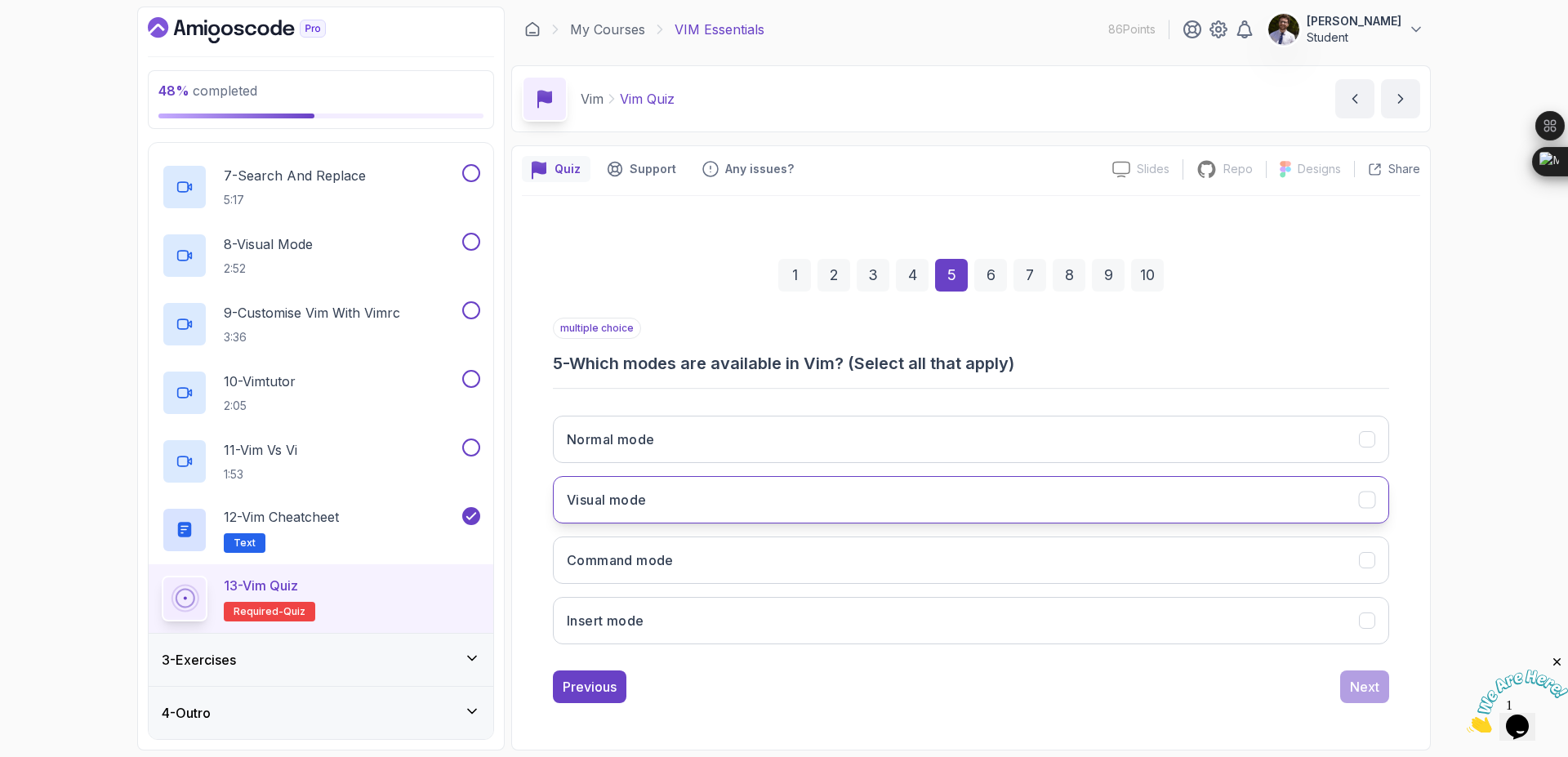
click at [1332, 494] on button "Visual mode" at bounding box center [970, 500] width 836 height 48
click at [1304, 626] on button "Insert mode" at bounding box center [970, 620] width 836 height 48
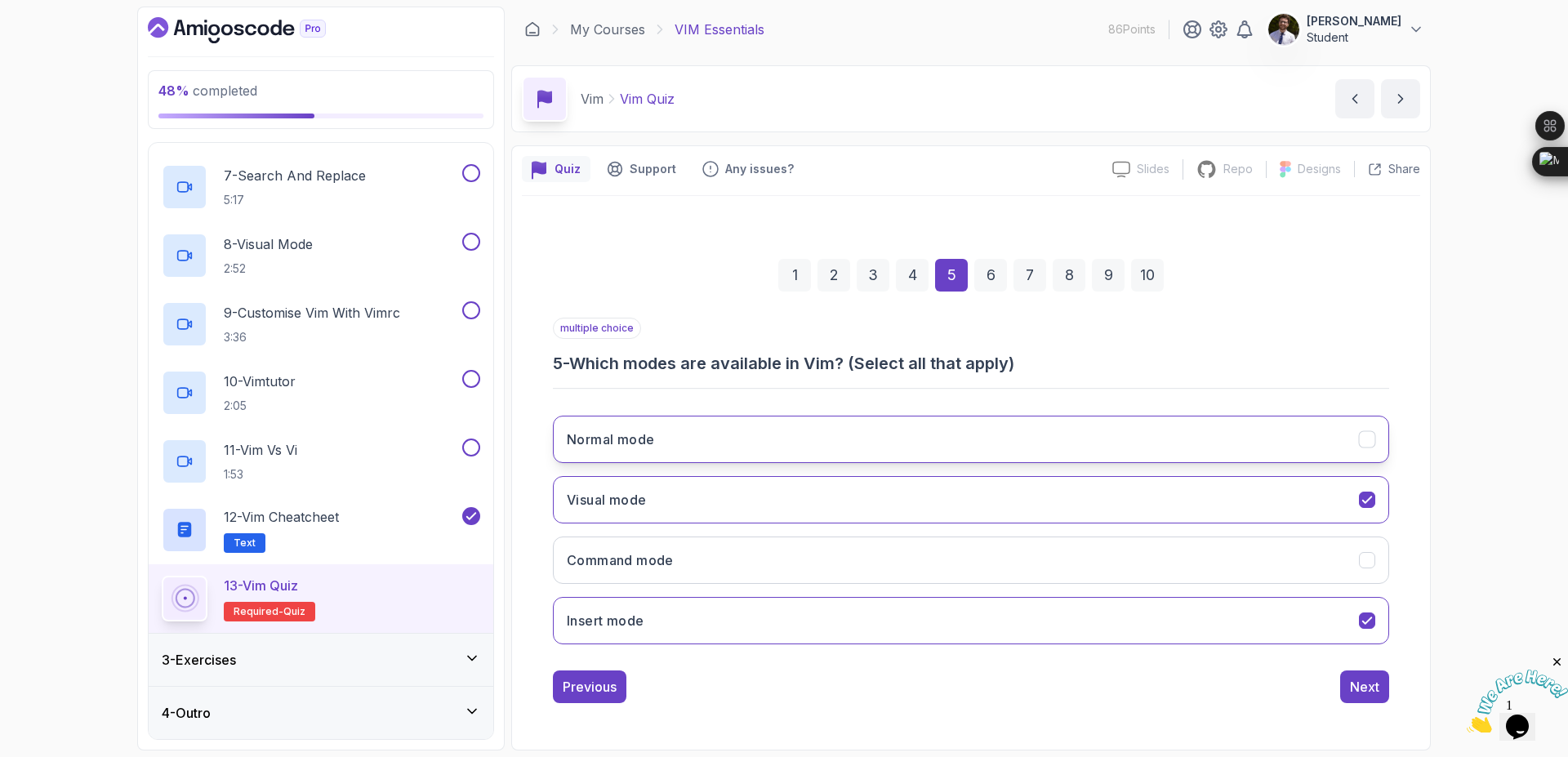
click at [1367, 459] on button "Normal mode" at bounding box center [970, 439] width 836 height 48
click at [1383, 686] on button "Next" at bounding box center [1365, 686] width 49 height 33
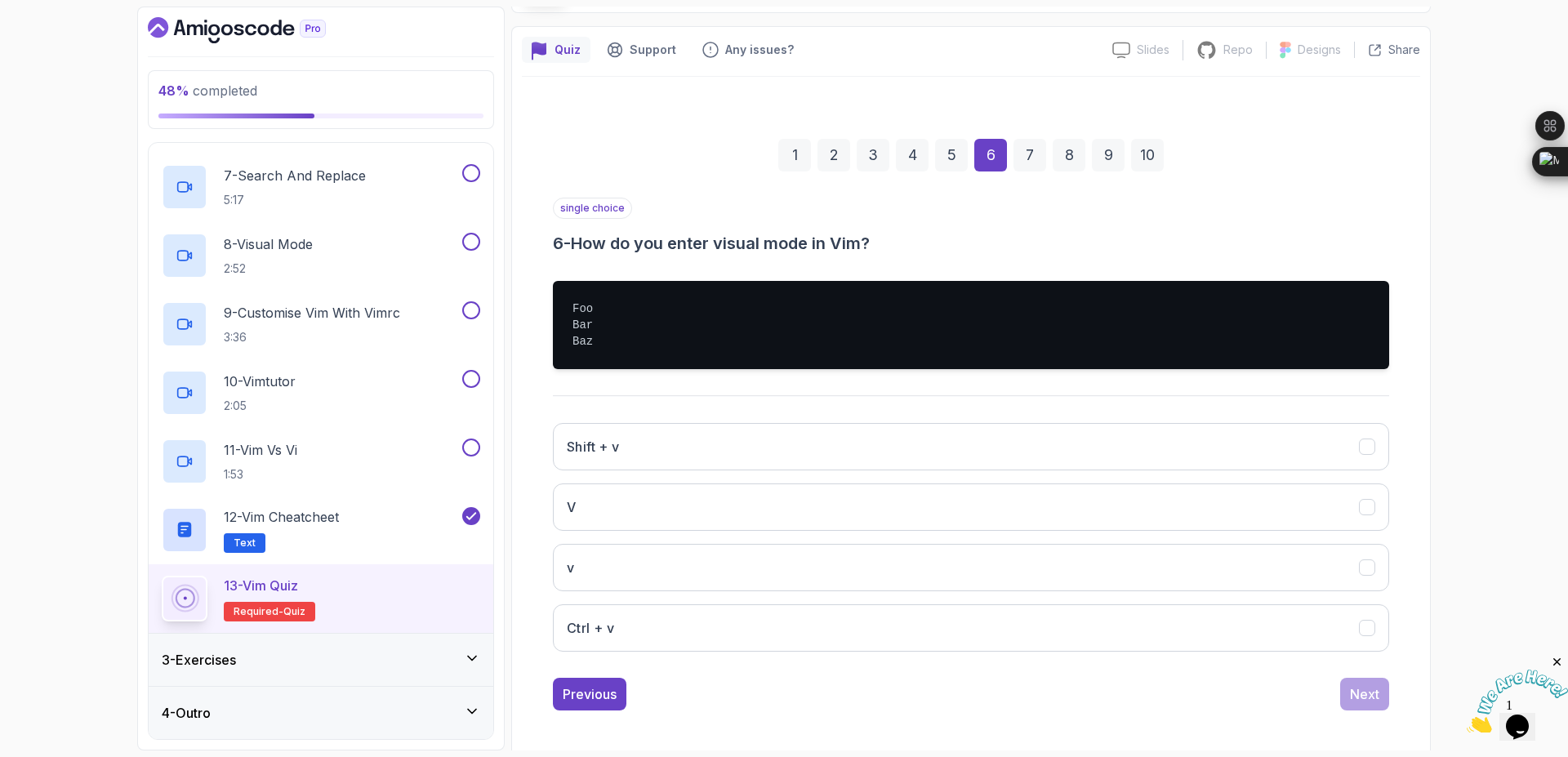
scroll to position [126, 0]
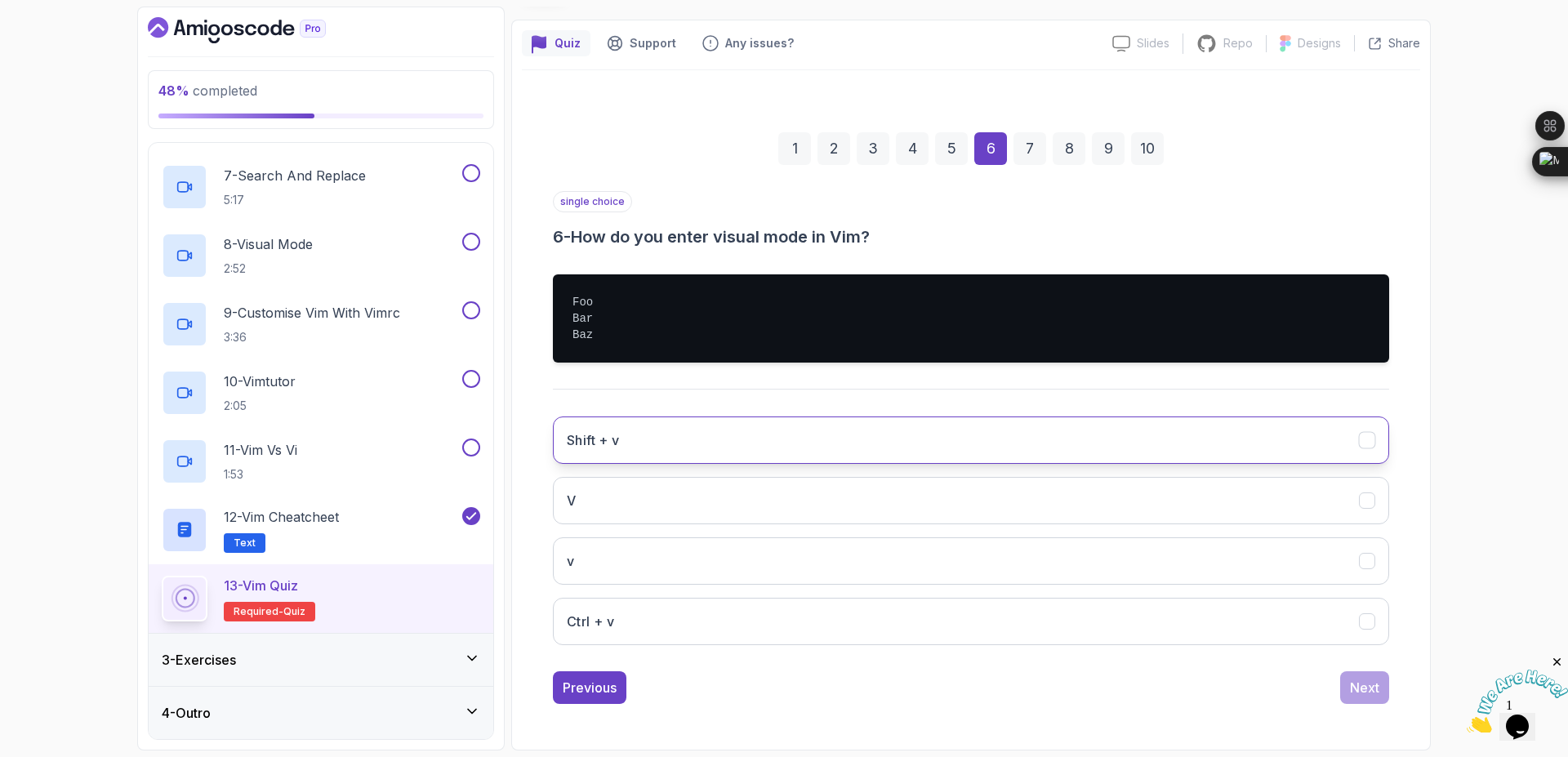
click at [726, 433] on button "Shift + v" at bounding box center [970, 440] width 836 height 48
click at [1369, 686] on div "Next" at bounding box center [1365, 687] width 30 height 20
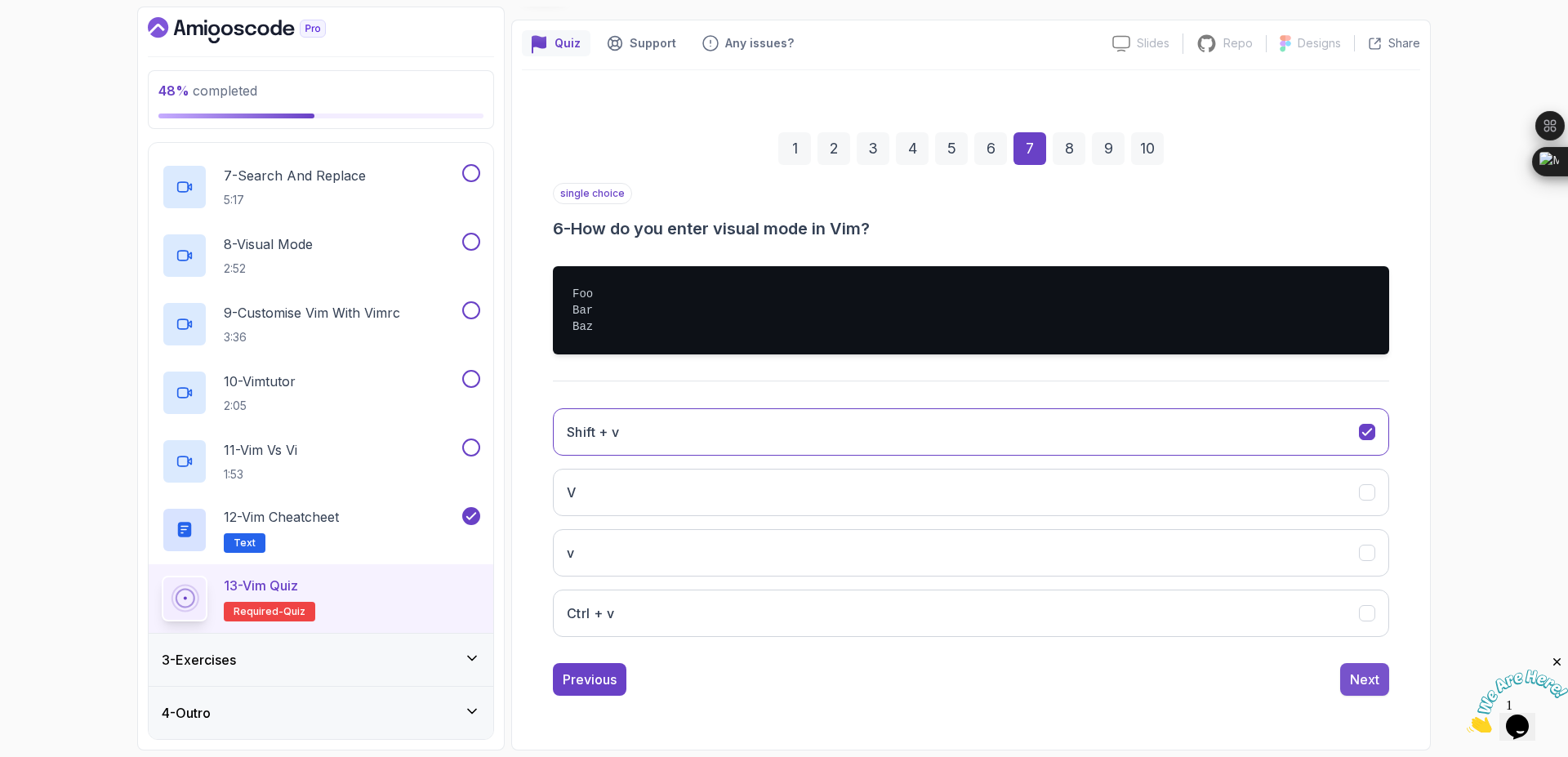
scroll to position [0, 0]
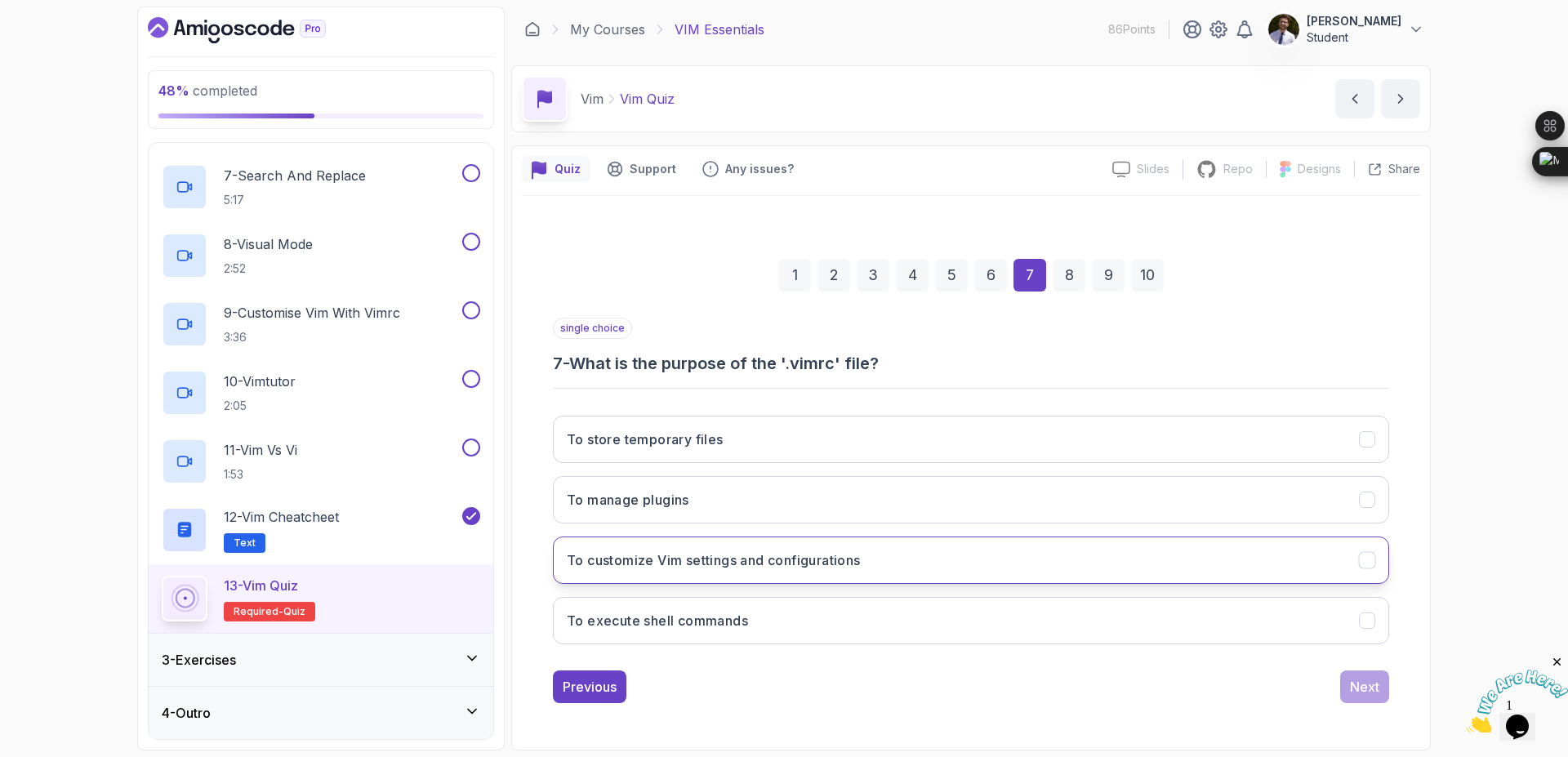
click at [974, 564] on button "To customize Vim settings and configurations" at bounding box center [970, 560] width 836 height 48
click at [1297, 544] on button "To customize Vim settings and configurations" at bounding box center [970, 560] width 836 height 48
click at [1374, 571] on button "To customize Vim settings and configurations" at bounding box center [970, 560] width 836 height 48
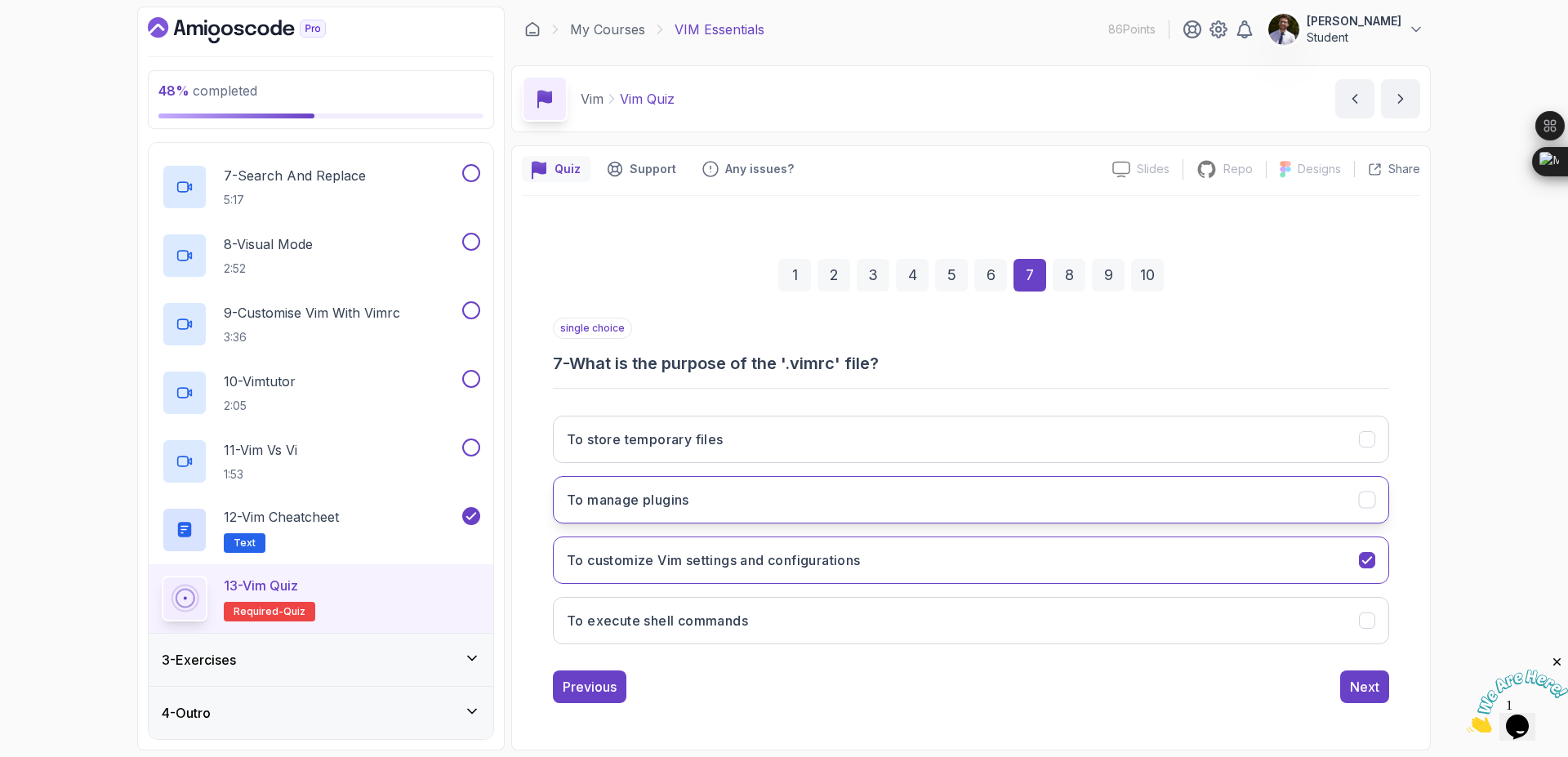
click at [1367, 502] on icon "To manage plugins" at bounding box center [1367, 500] width 9 height 7
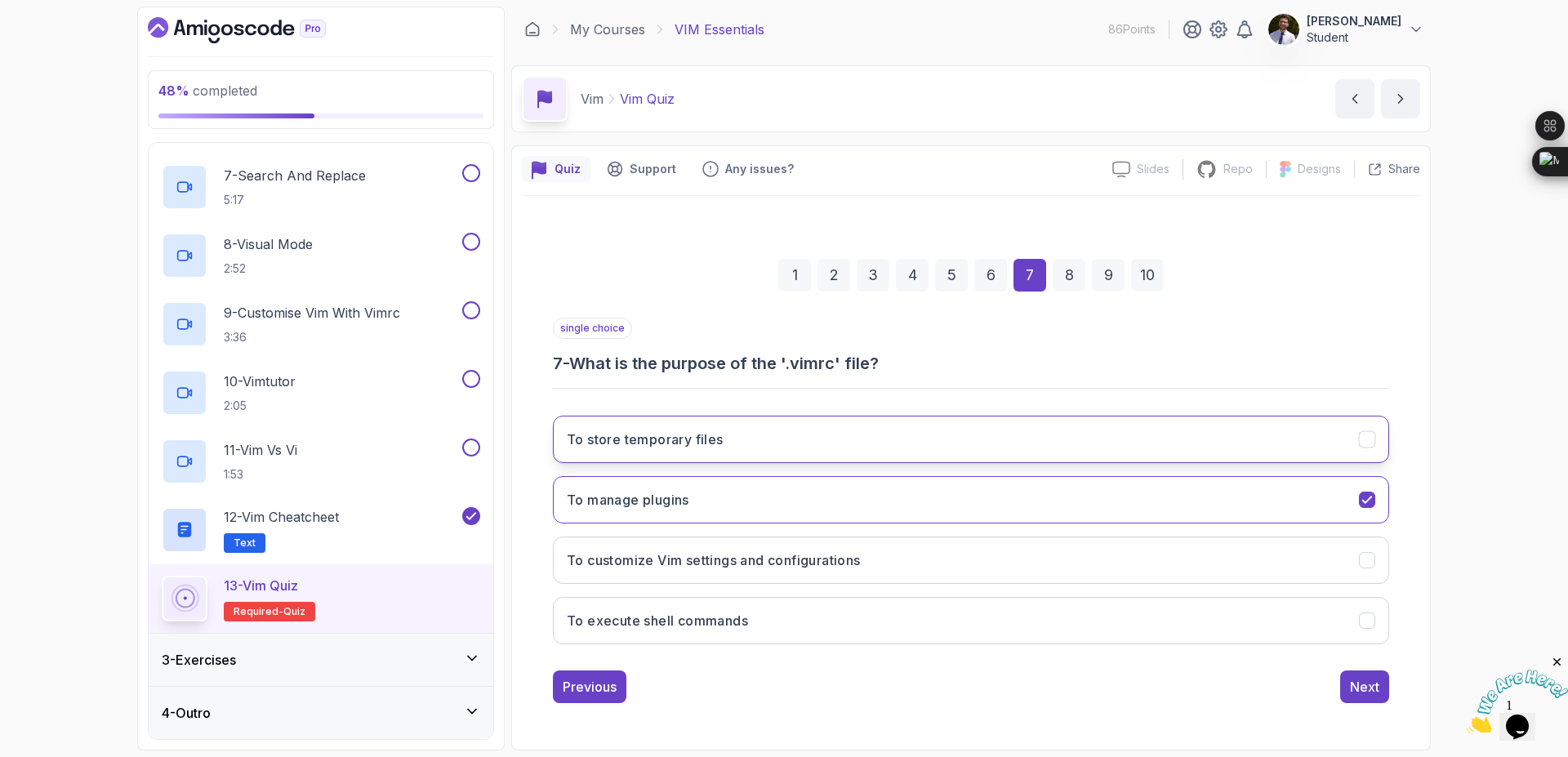
click at [1372, 446] on icon "To store temporary files" at bounding box center [1368, 439] width 16 height 16
click at [1380, 687] on button "Next" at bounding box center [1365, 686] width 49 height 33
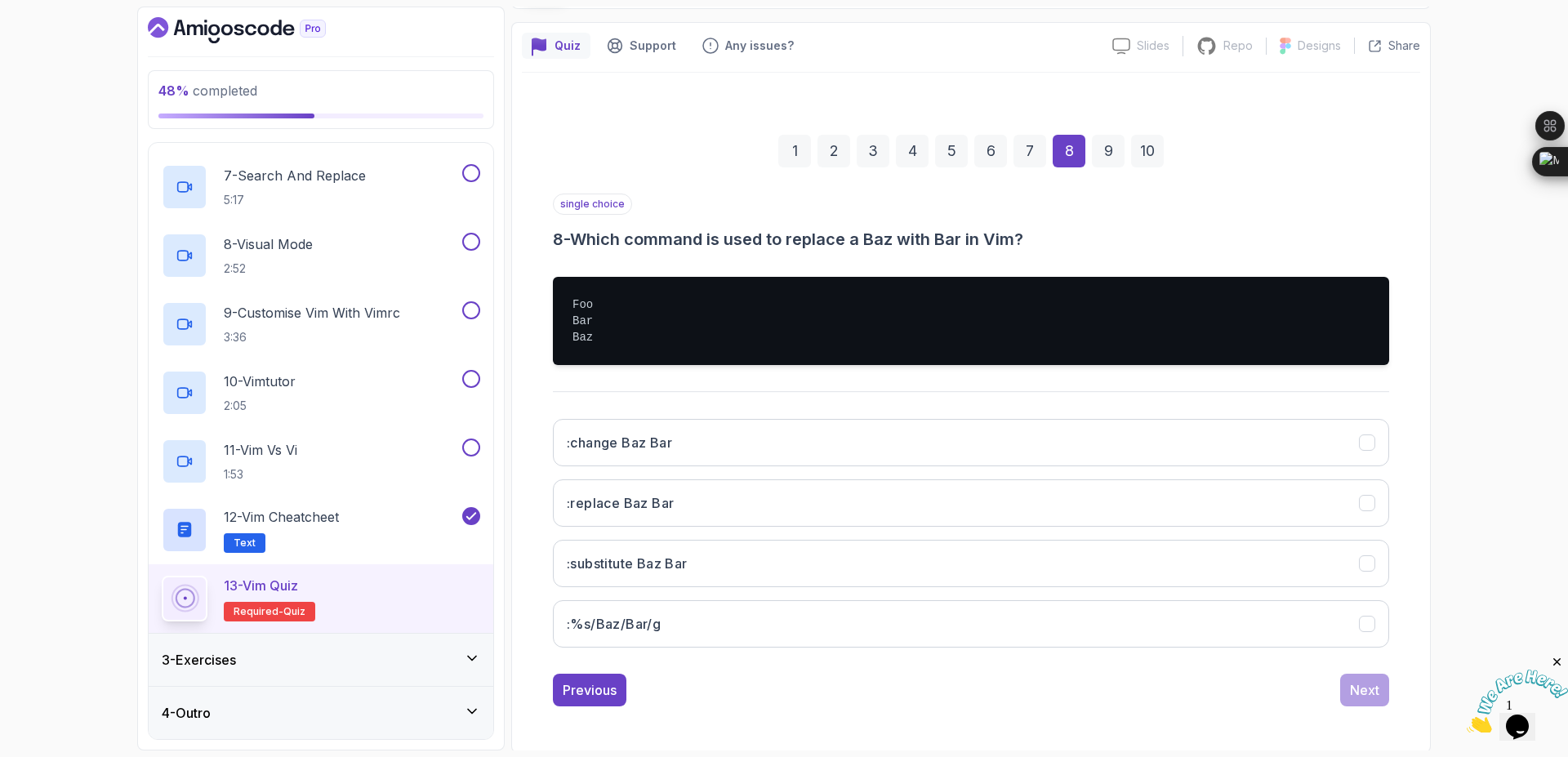
scroll to position [126, 0]
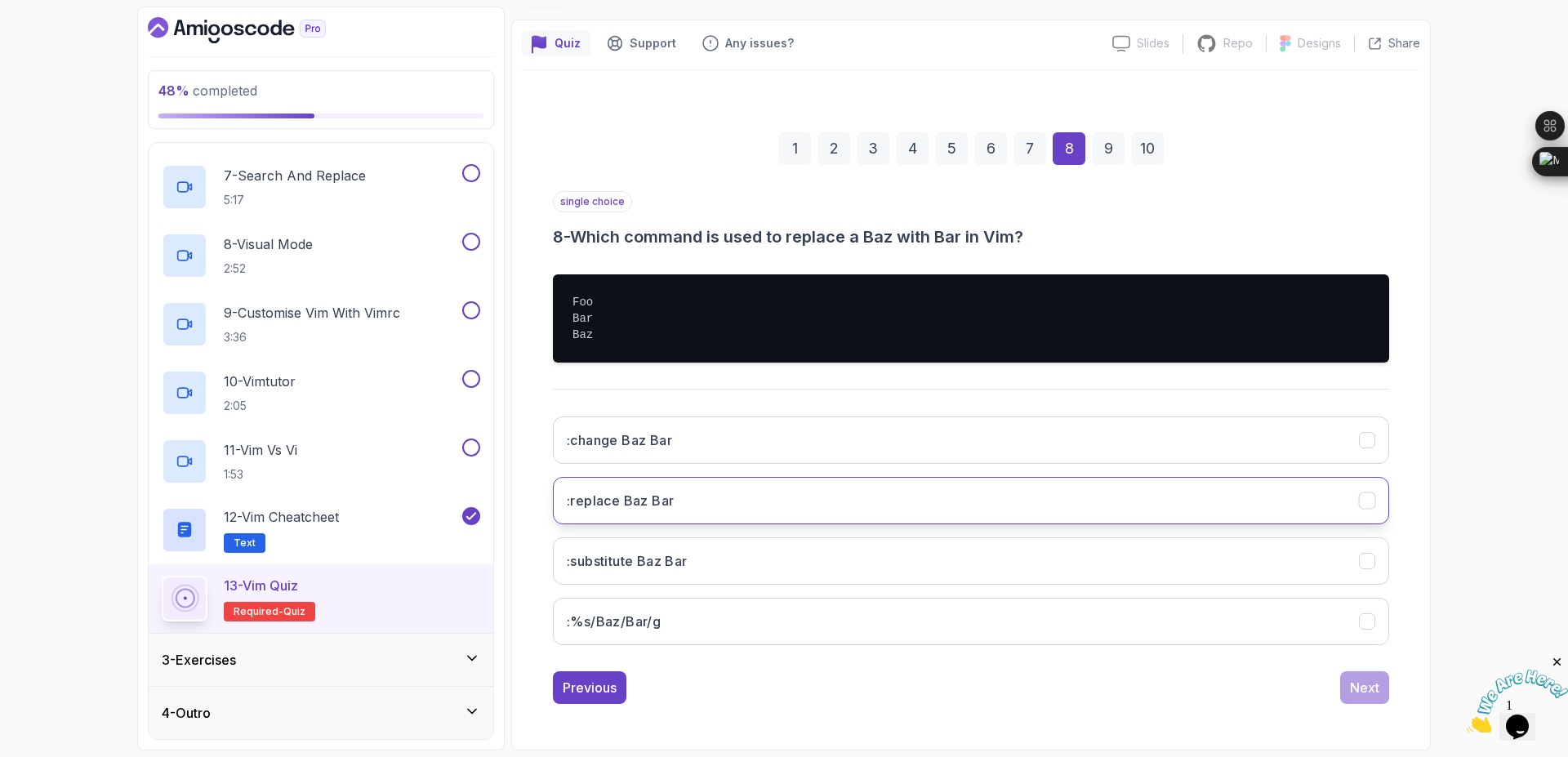
drag, startPoint x: 661, startPoint y: 495, endPoint x: 742, endPoint y: 502, distance: 81.3
click at [661, 495] on h3 ":replace Baz Bar" at bounding box center [620, 501] width 107 height 20
click at [1358, 688] on div "Next" at bounding box center [1365, 687] width 30 height 20
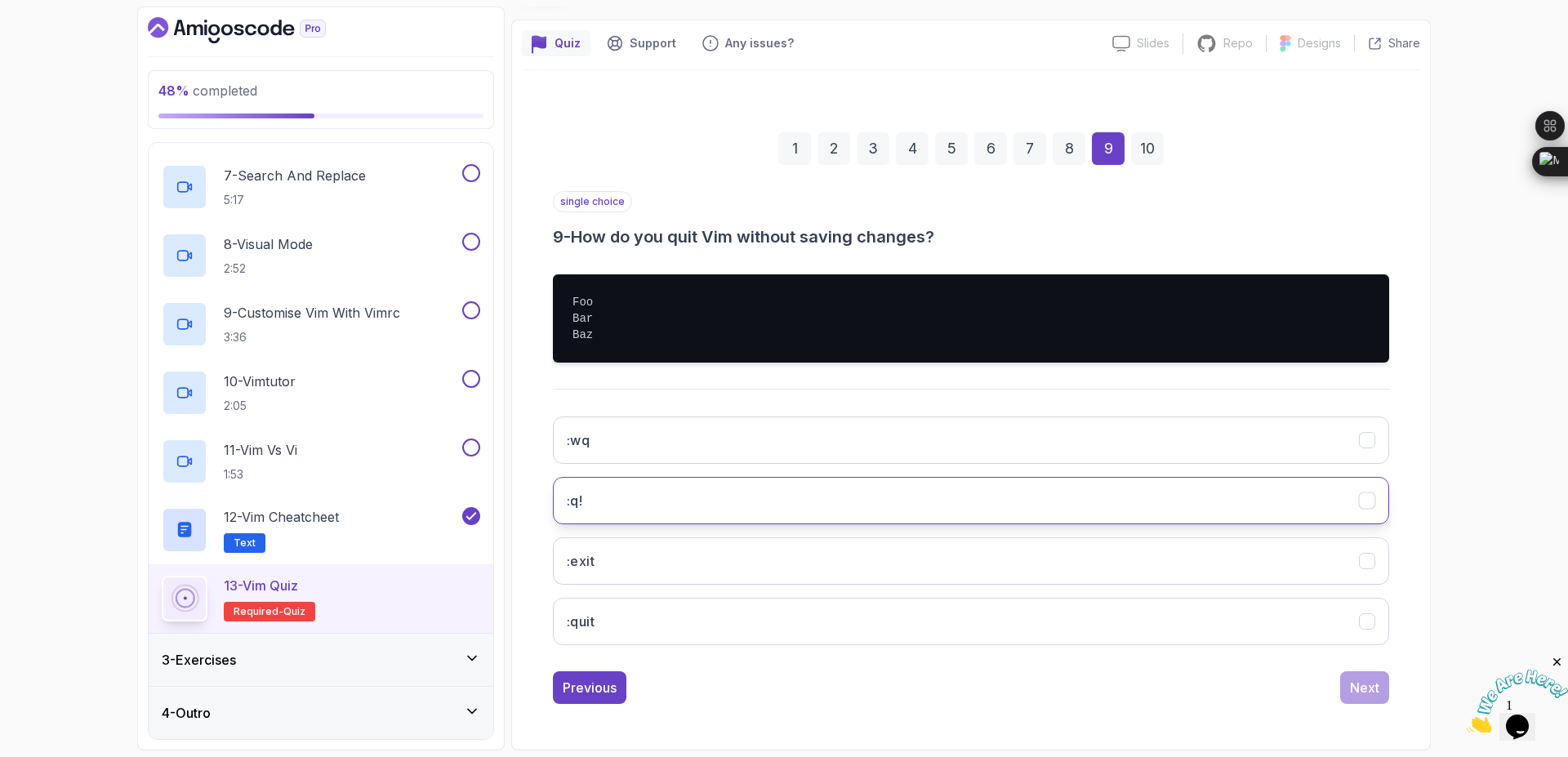
drag, startPoint x: 610, startPoint y: 496, endPoint x: 702, endPoint y: 496, distance: 92.0
click at [610, 496] on button ":q!" at bounding box center [970, 501] width 836 height 48
click at [1370, 702] on button "Next" at bounding box center [1365, 687] width 49 height 33
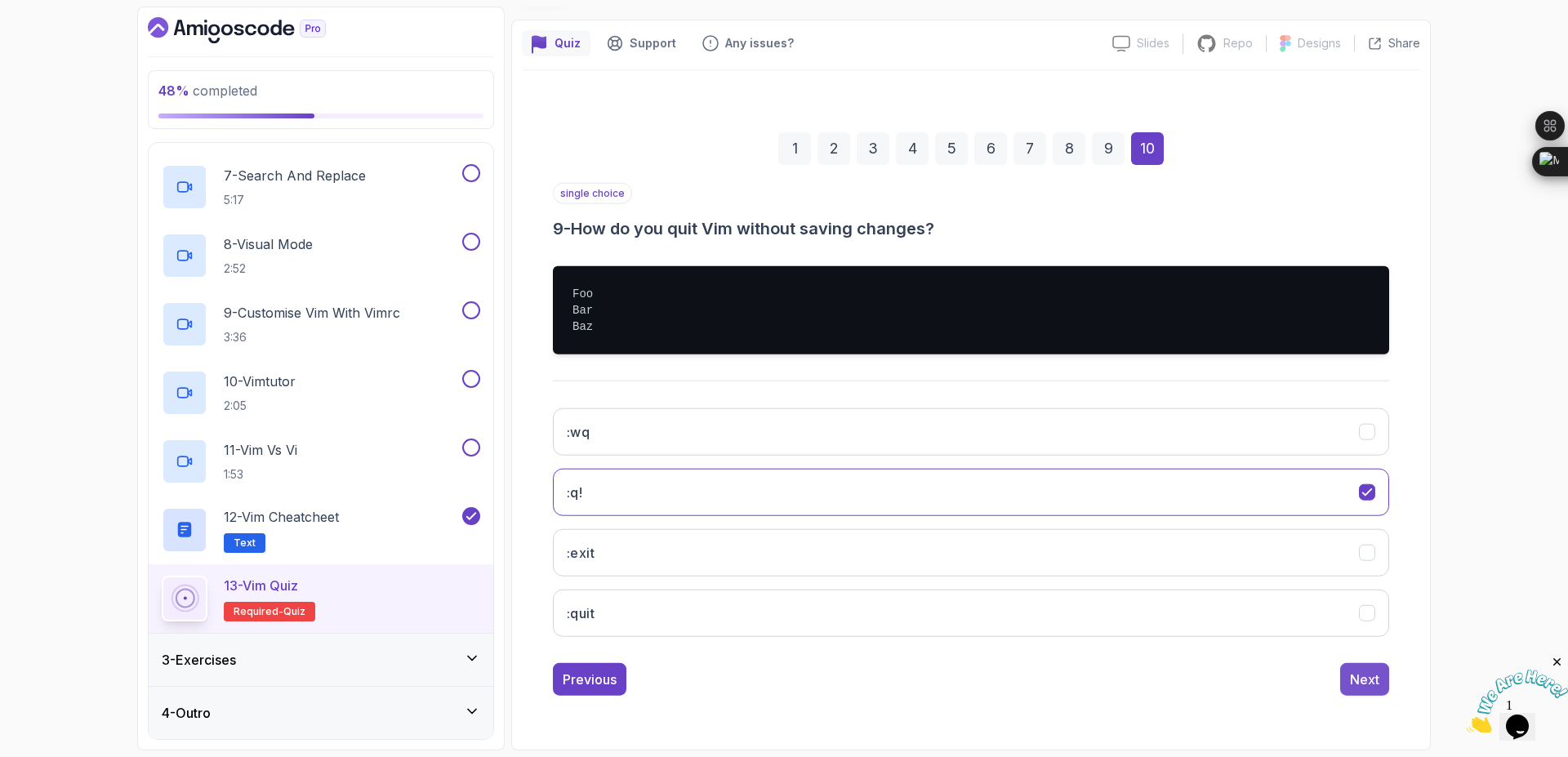
scroll to position [0, 0]
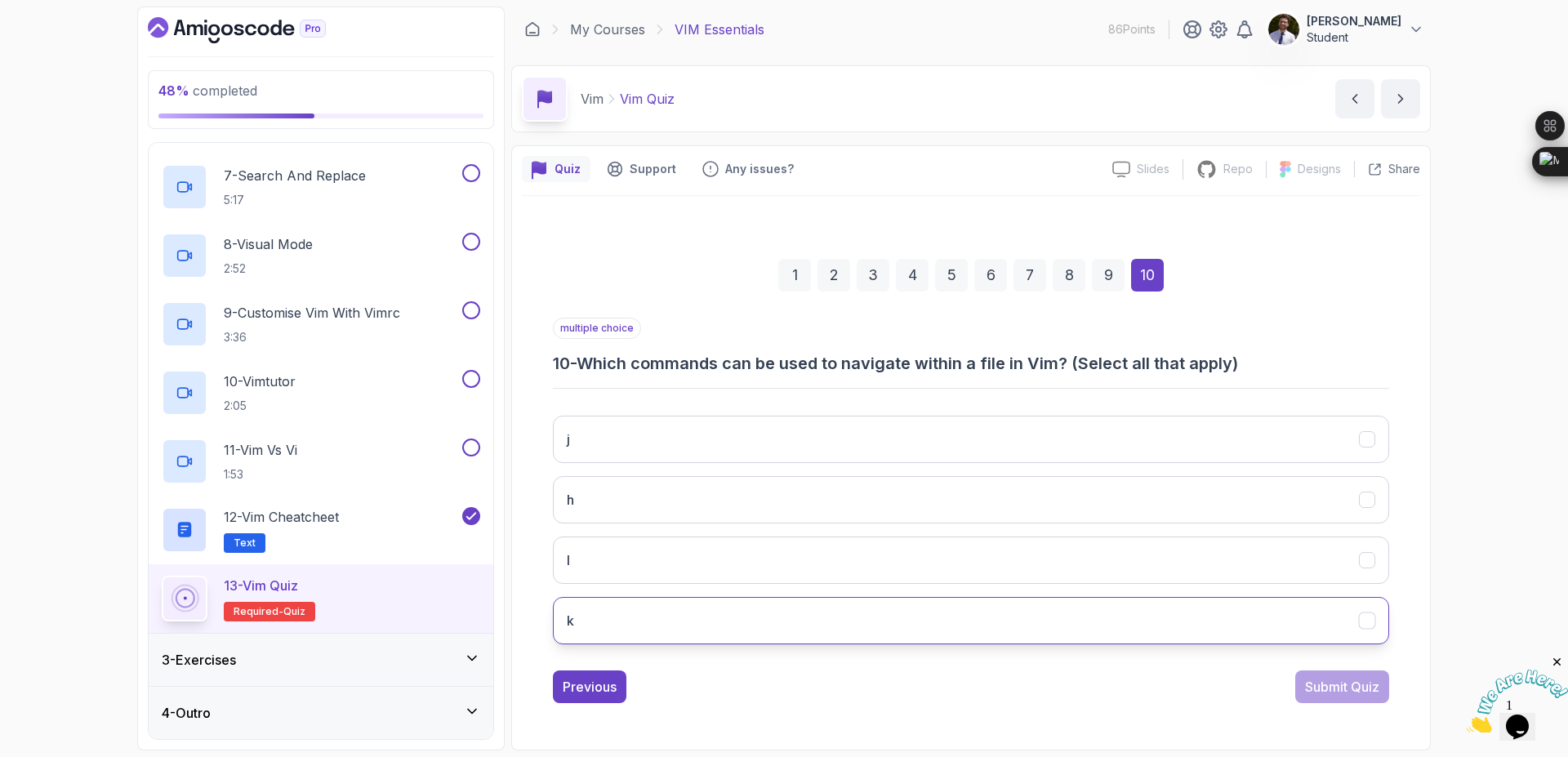
click at [1020, 616] on button "k" at bounding box center [970, 620] width 836 height 48
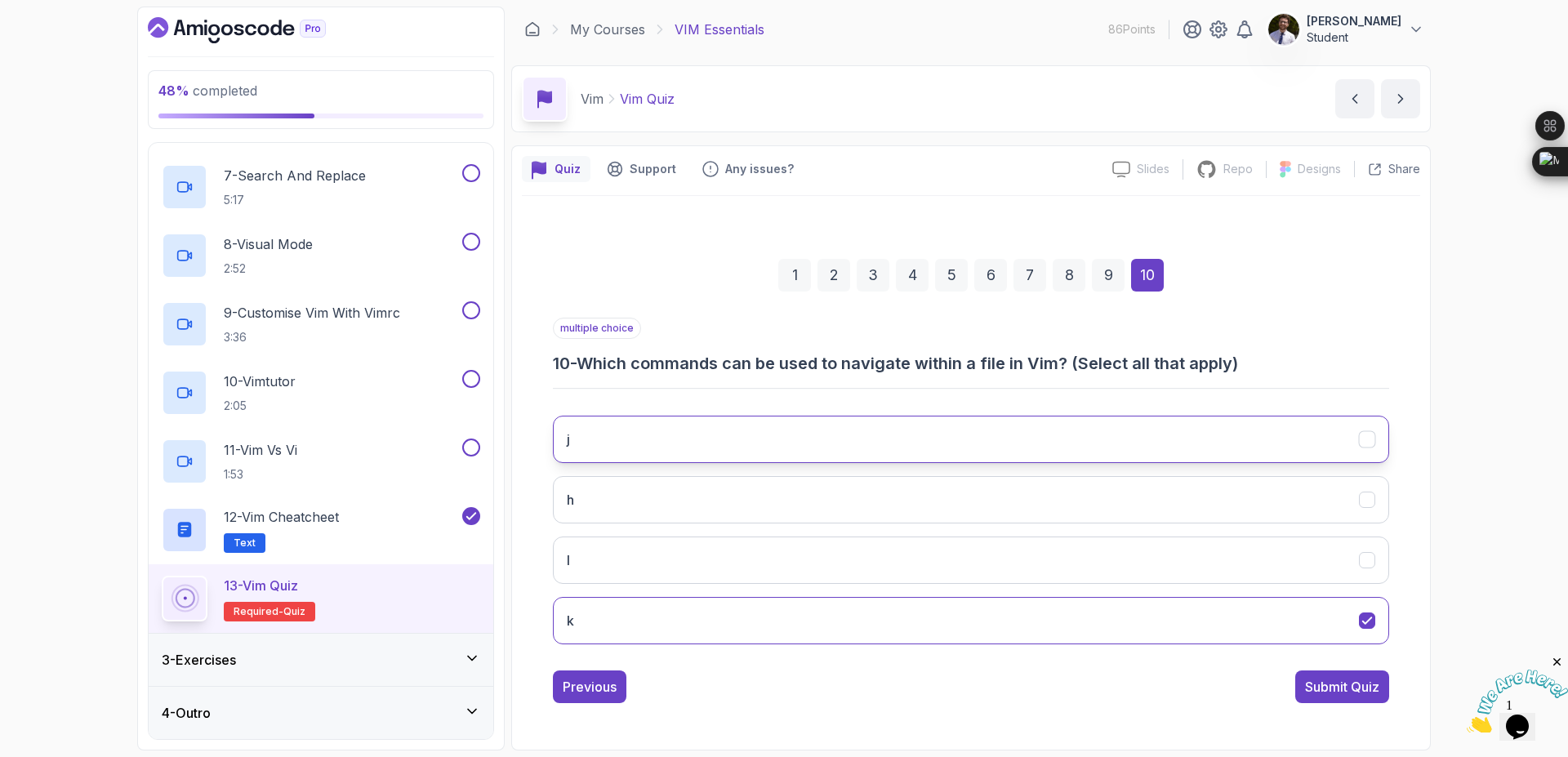
click at [1210, 451] on button "j" at bounding box center [970, 439] width 836 height 48
click at [1358, 509] on button "h" at bounding box center [970, 500] width 836 height 48
click at [1366, 695] on div "Submit Quiz" at bounding box center [1342, 686] width 75 height 20
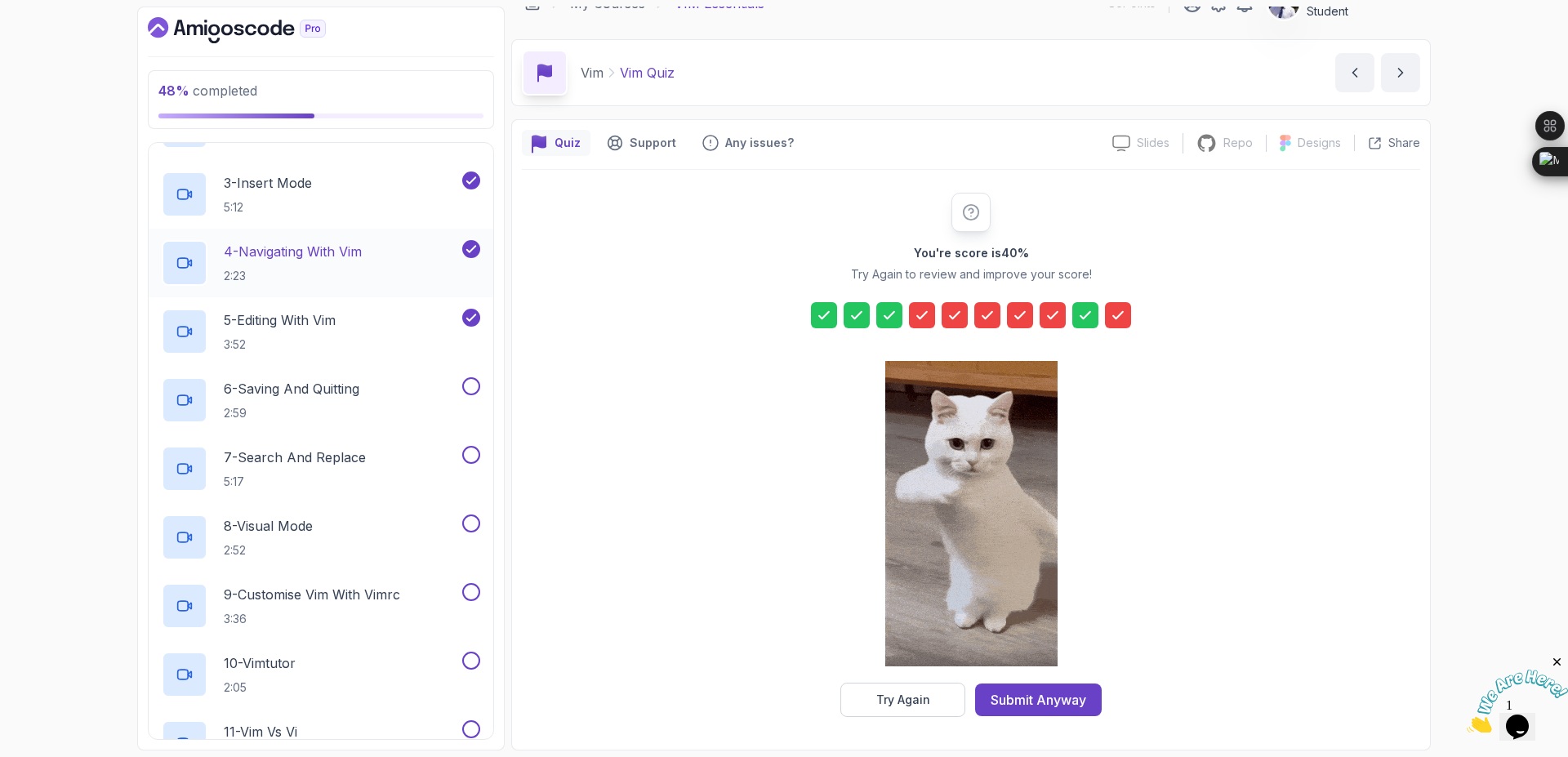
scroll to position [213, 0]
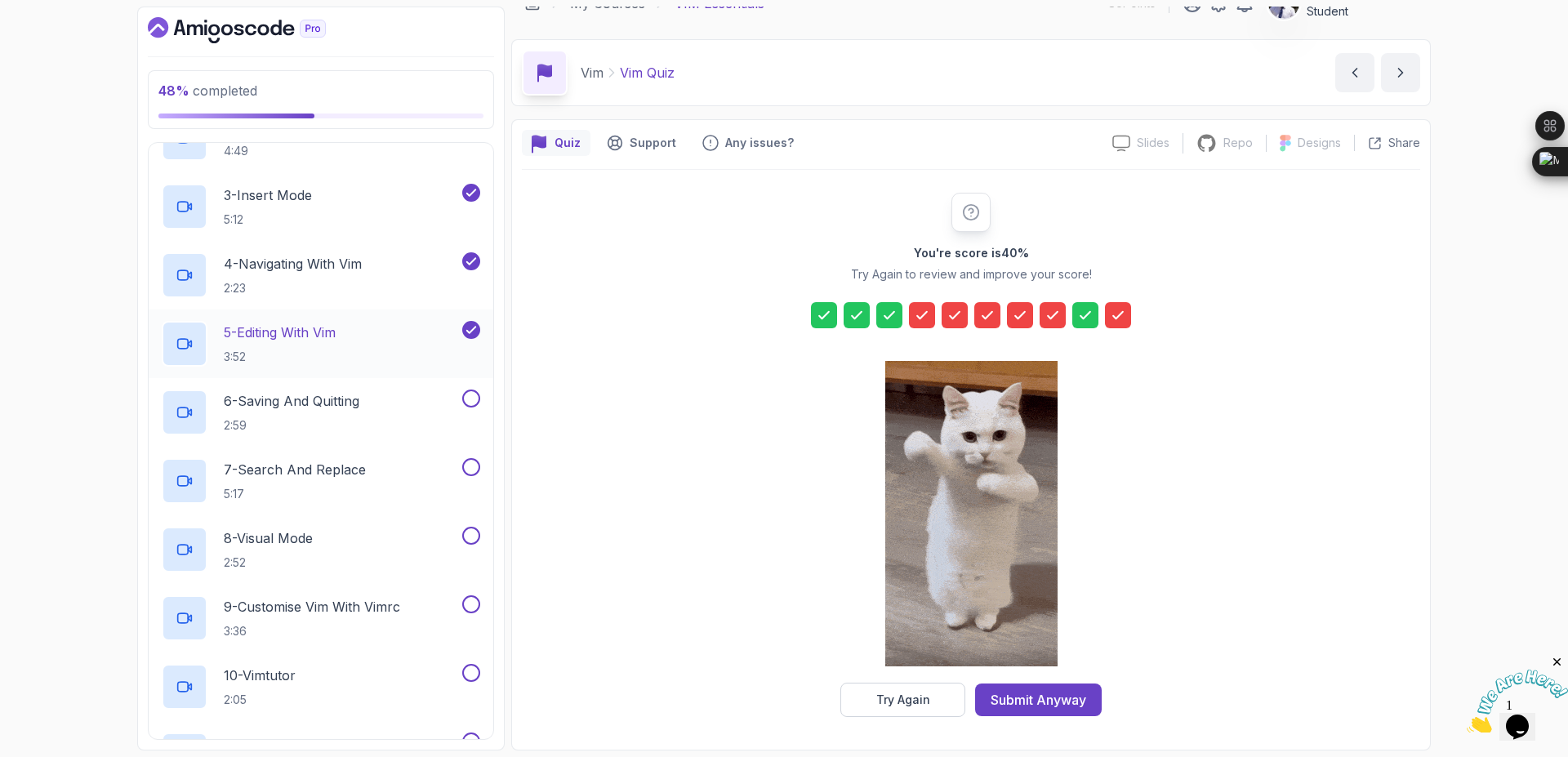
click at [295, 337] on p "5 - Editing With Vim" at bounding box center [280, 332] width 112 height 20
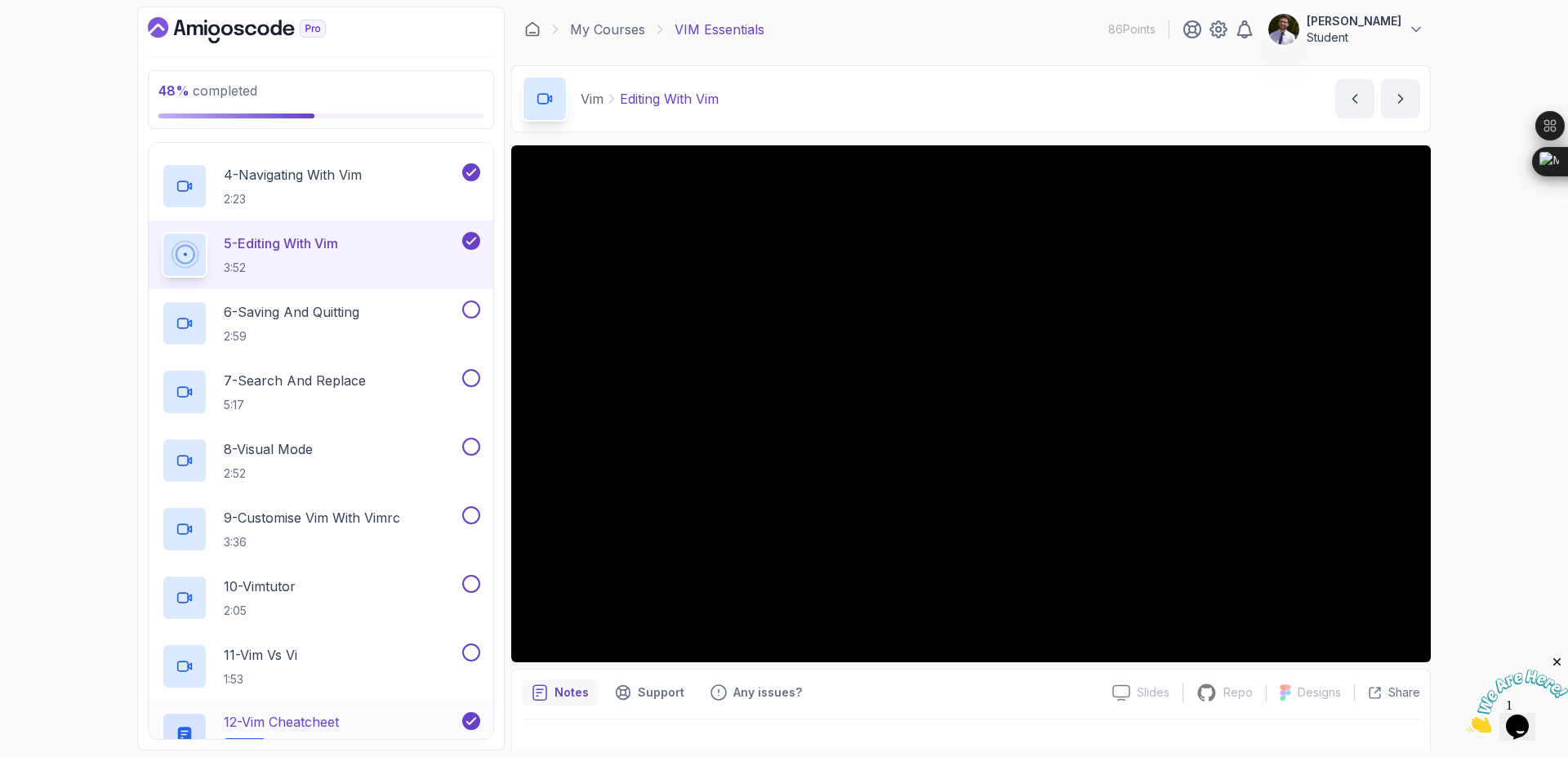
scroll to position [507, 0]
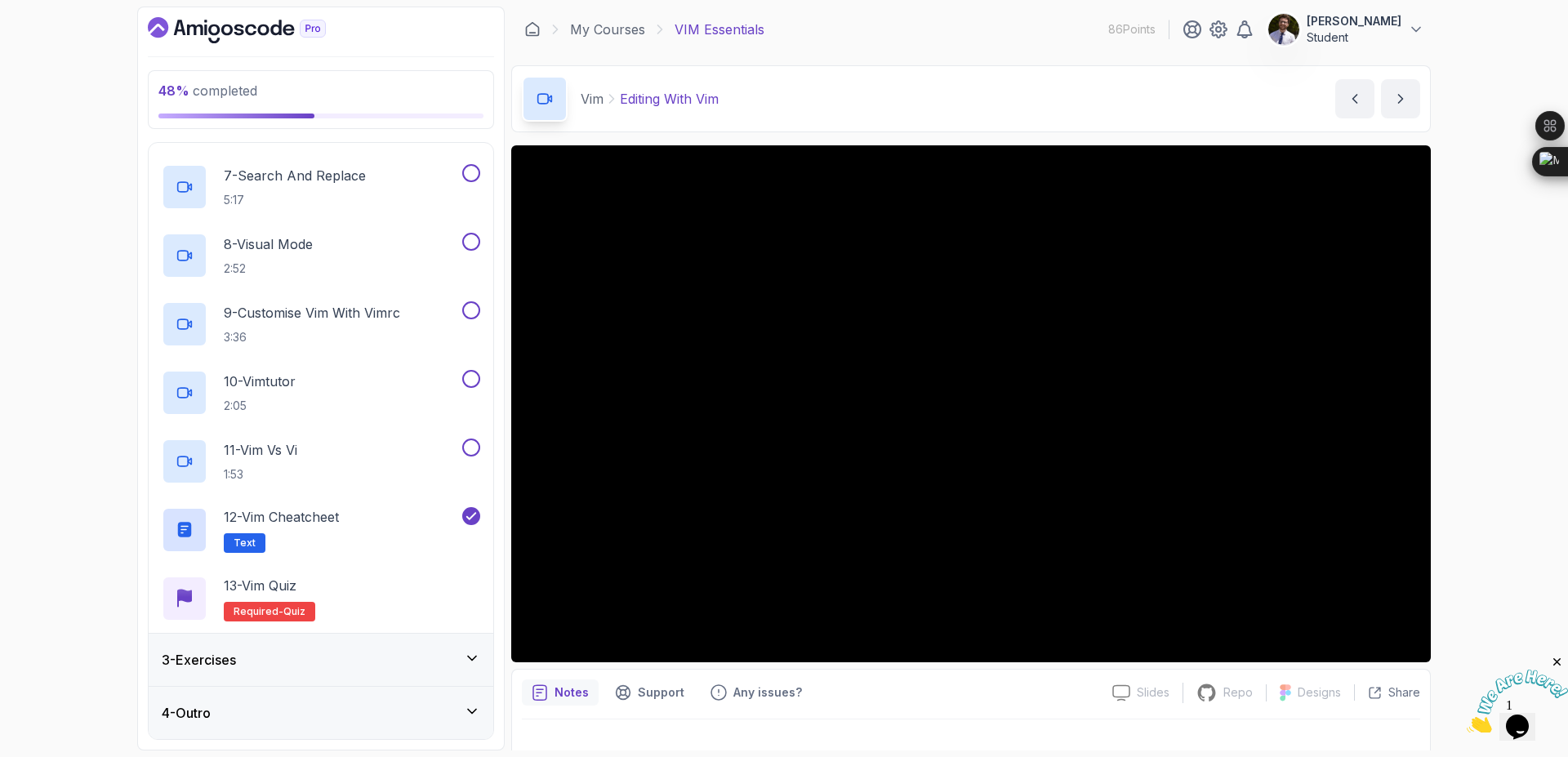
click at [456, 658] on div "3 - Exercises" at bounding box center [321, 659] width 319 height 20
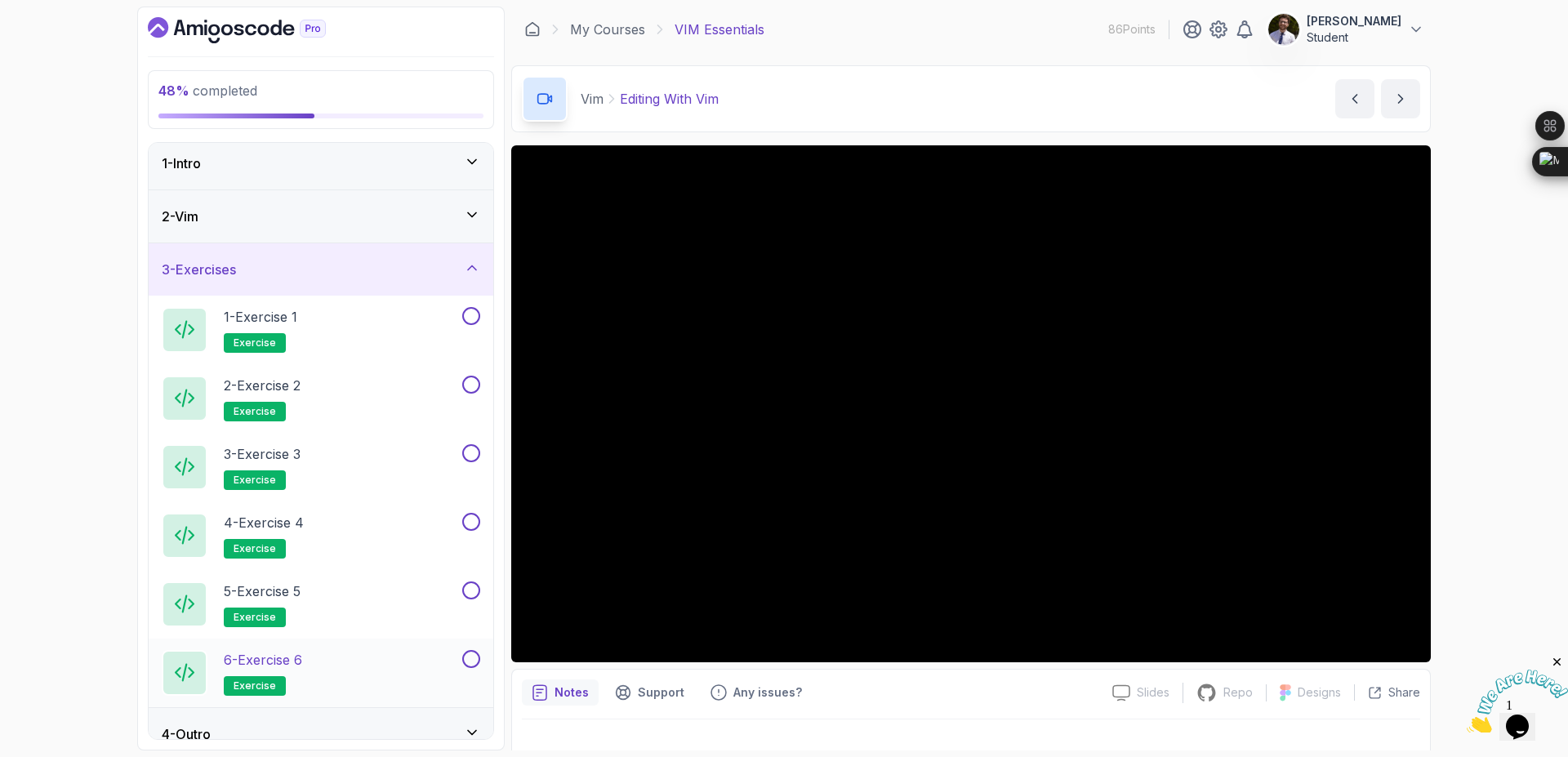
scroll to position [0, 0]
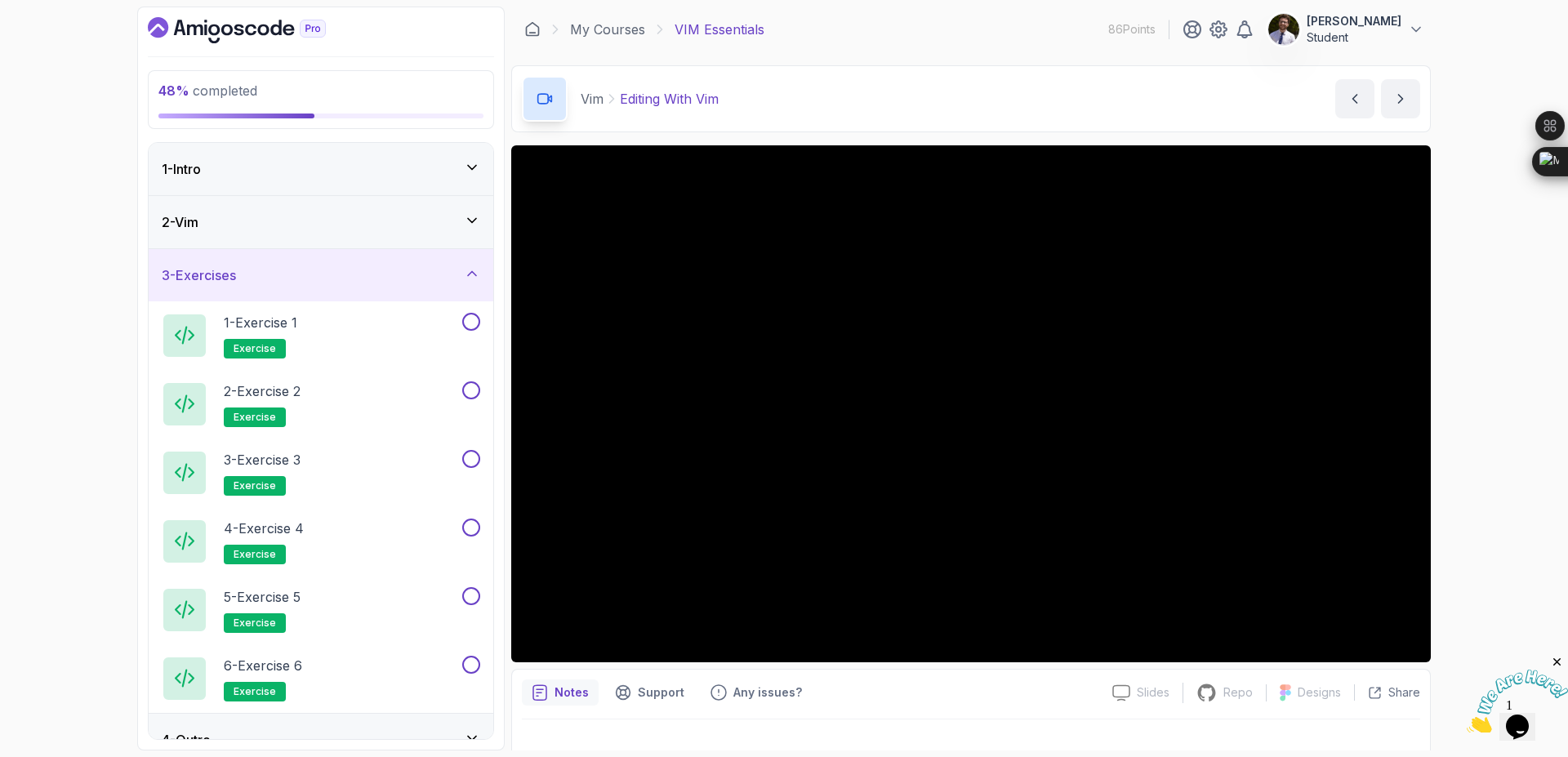
click at [481, 238] on div "2 - Vim" at bounding box center [321, 222] width 345 height 52
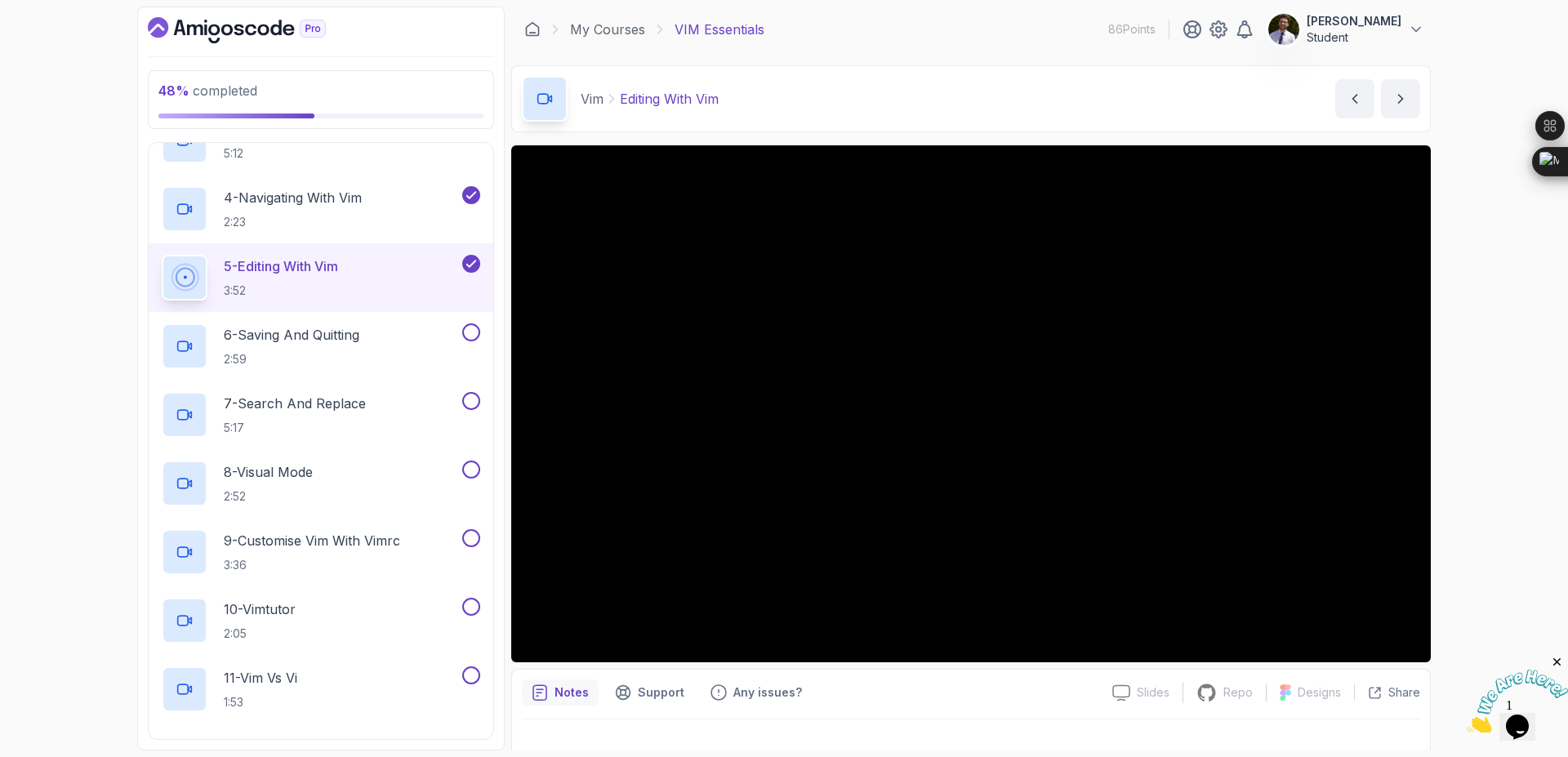
scroll to position [294, 0]
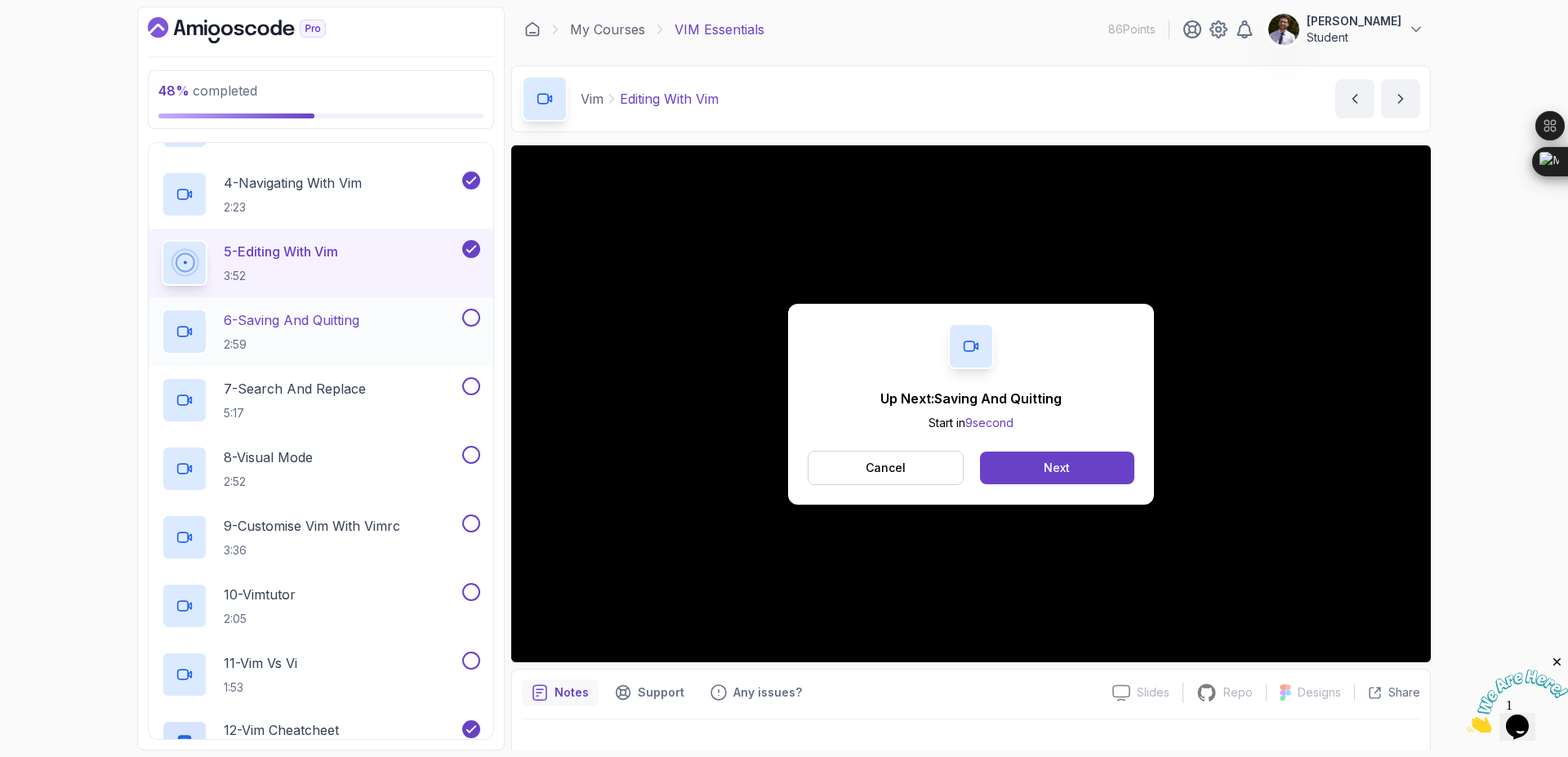
click at [324, 312] on p "6 - Saving And Quitting" at bounding box center [291, 320] width 135 height 20
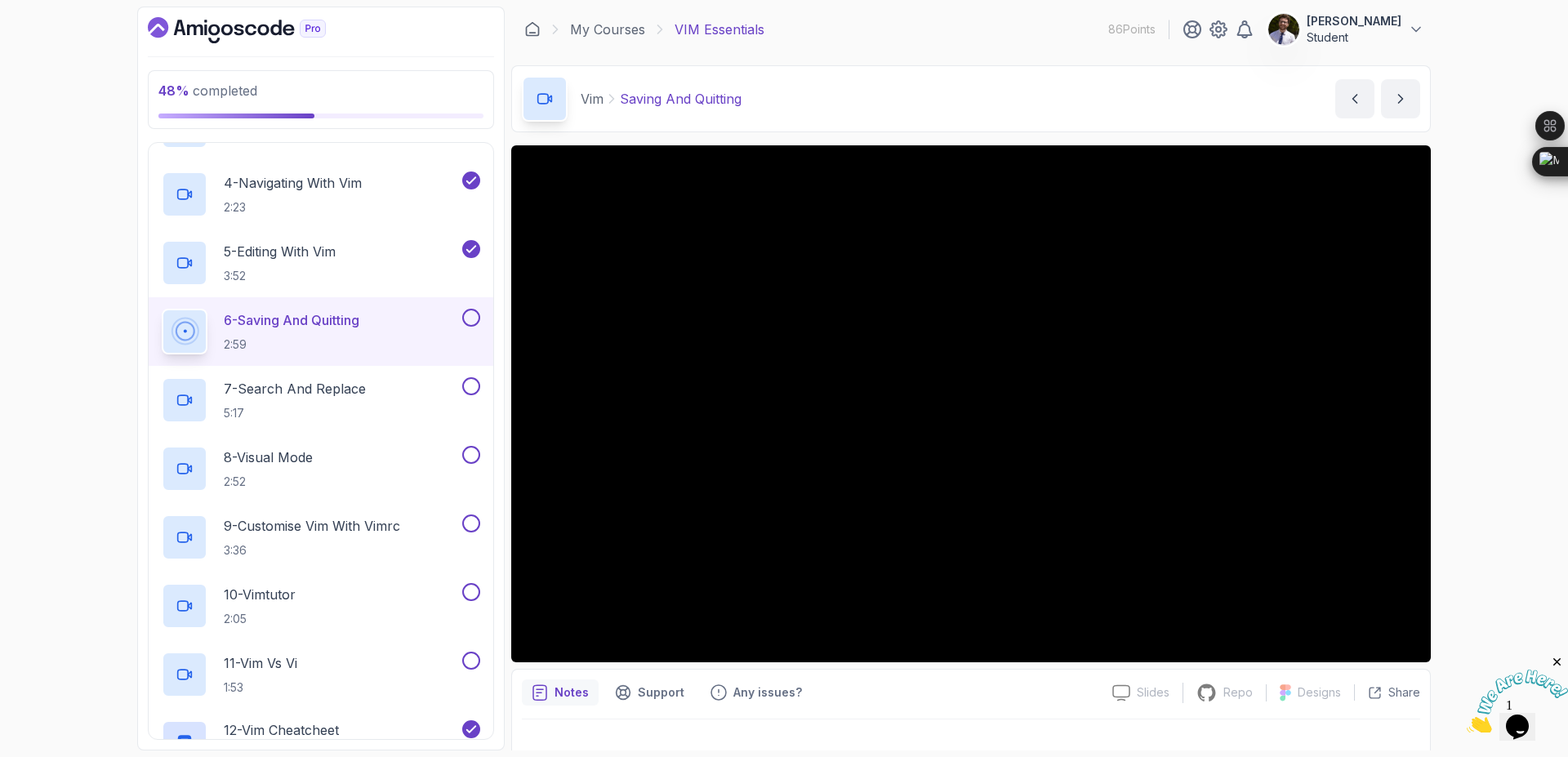
click at [473, 323] on button at bounding box center [471, 317] width 18 height 18
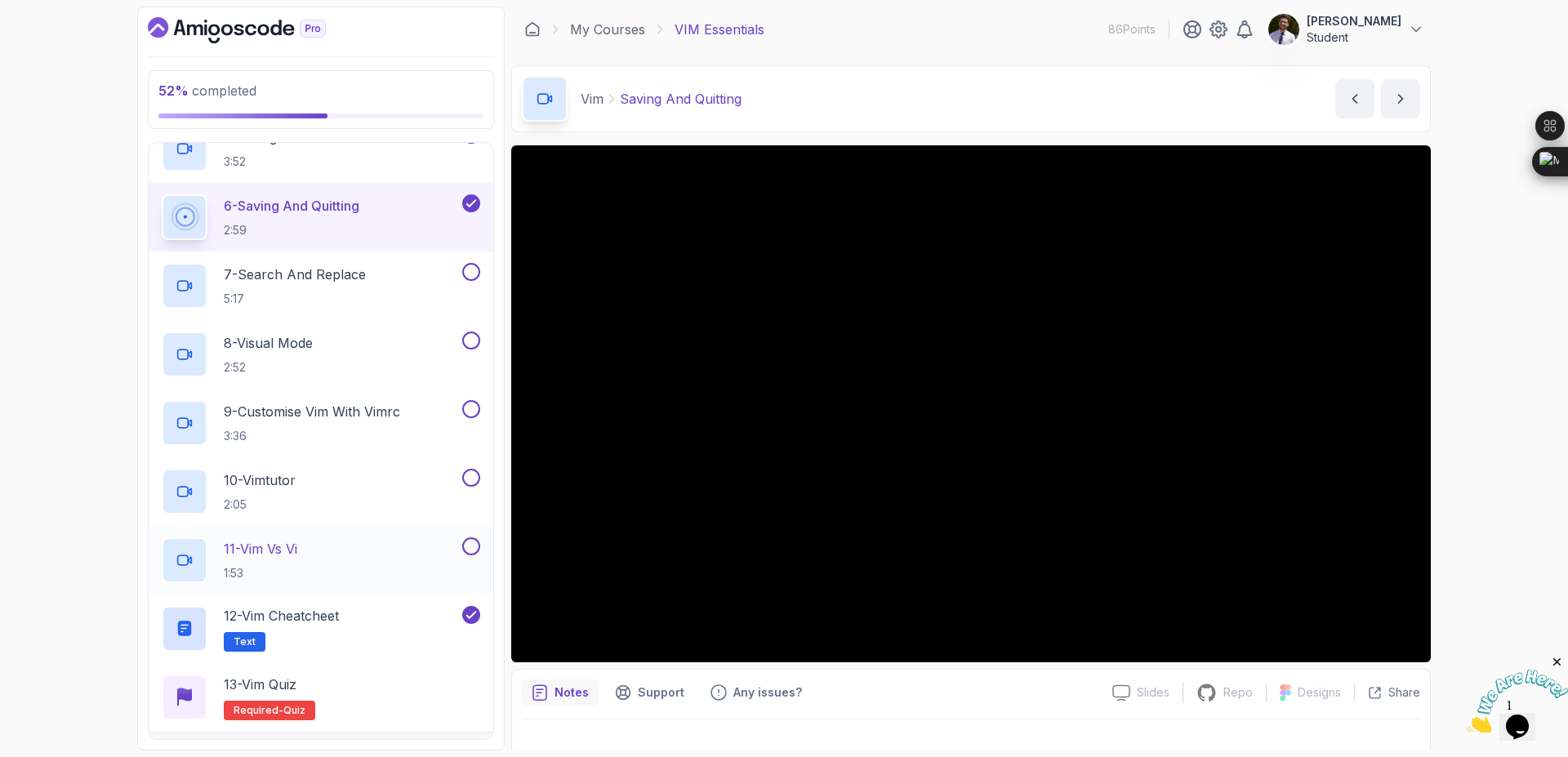
scroll to position [507, 0]
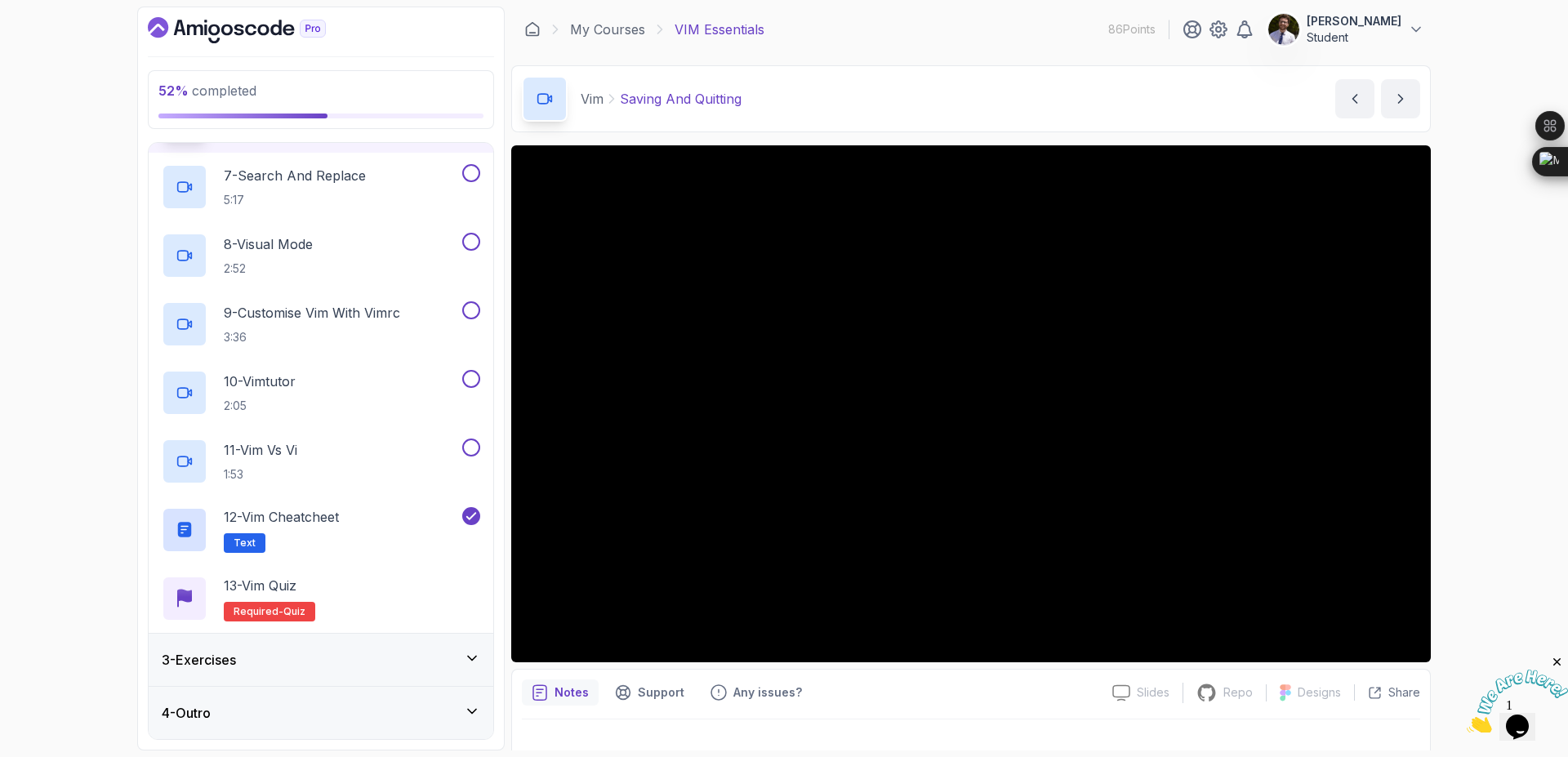
click at [281, 703] on div "4 - Outro" at bounding box center [321, 712] width 319 height 20
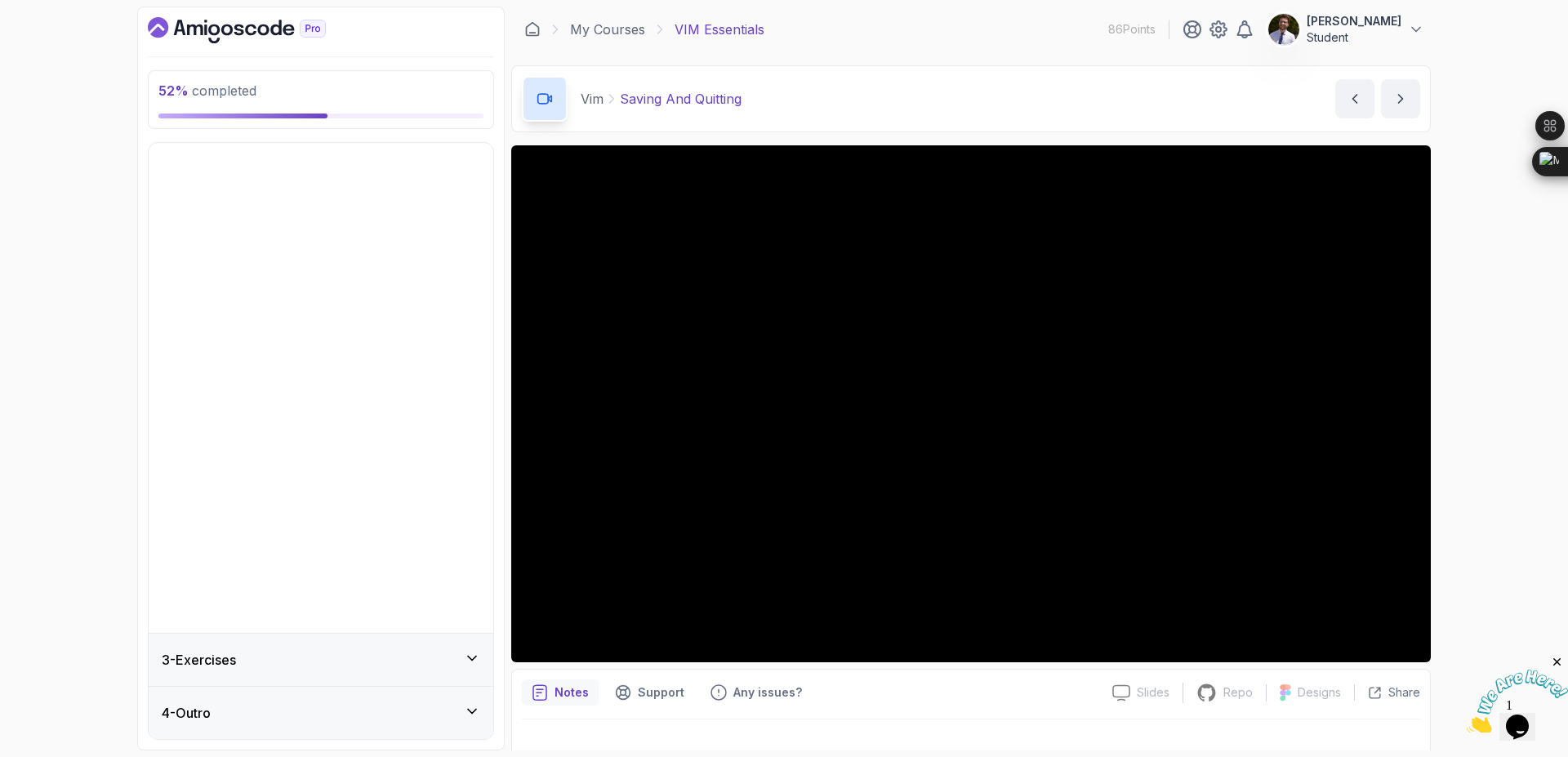
scroll to position [0, 0]
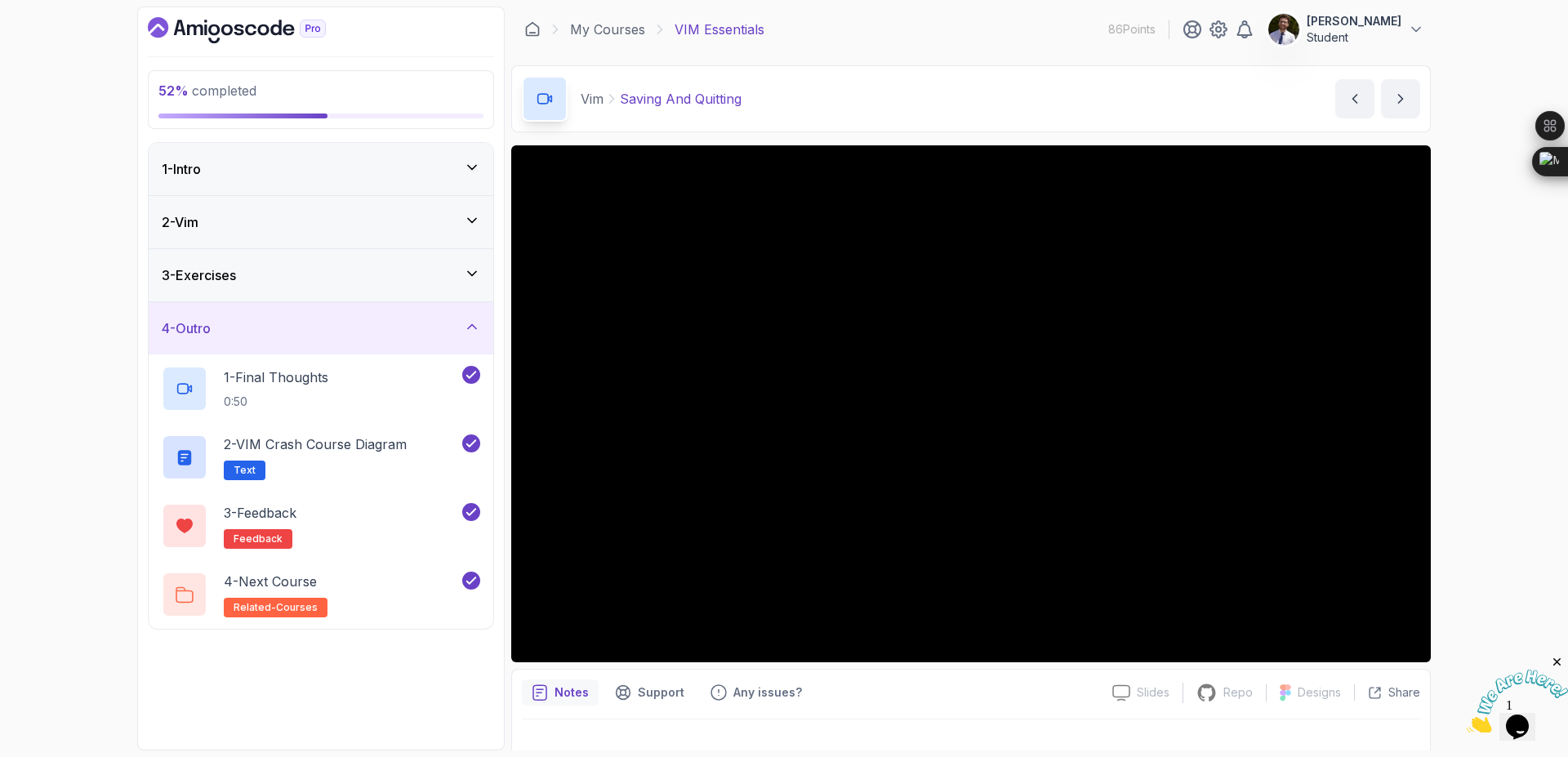
click at [352, 244] on div "2 - Vim" at bounding box center [321, 222] width 345 height 52
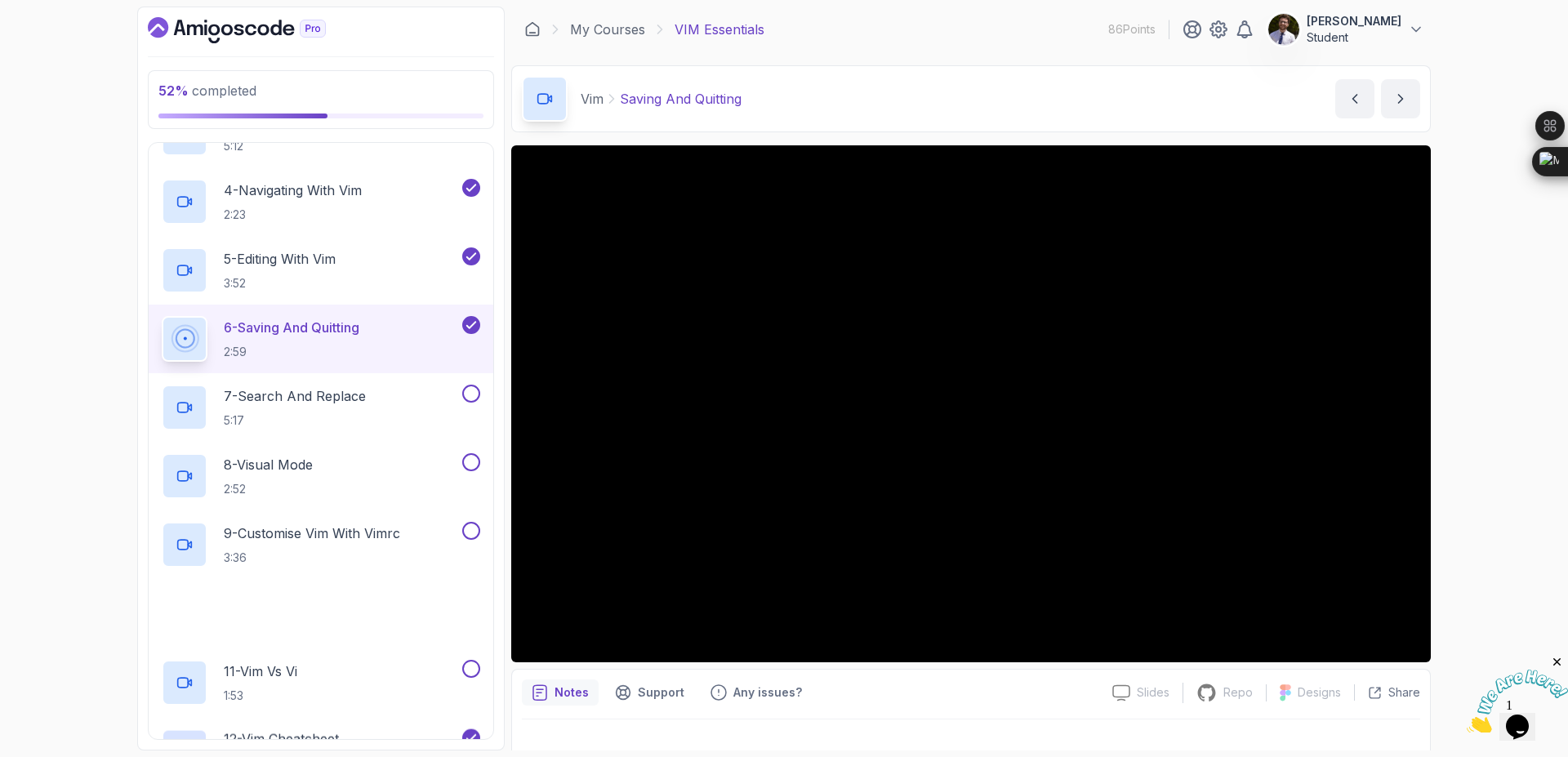
scroll to position [294, 0]
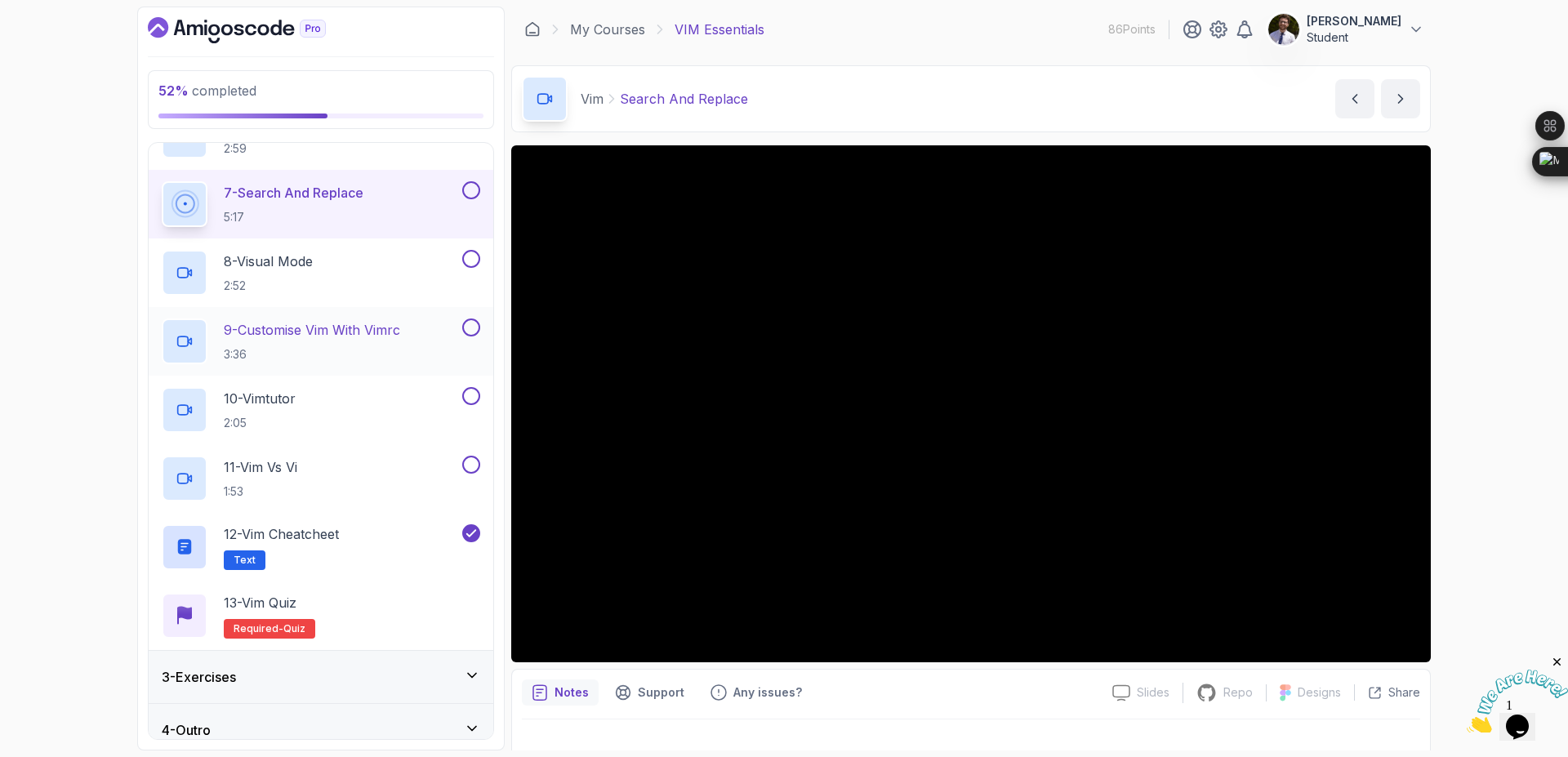
scroll to position [392, 0]
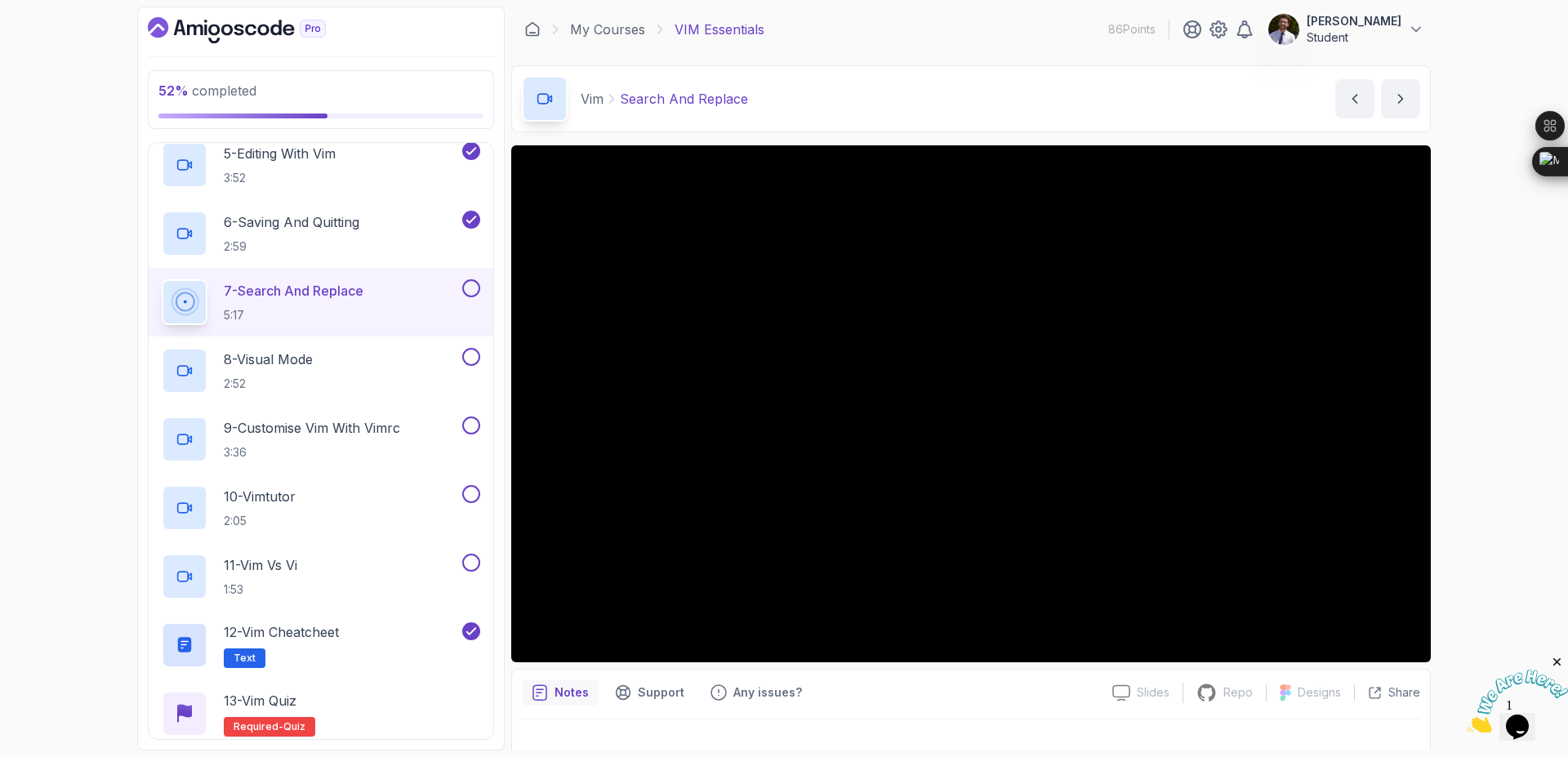
click at [470, 294] on button at bounding box center [471, 288] width 18 height 18
click at [462, 280] on button at bounding box center [471, 288] width 18 height 18
click at [473, 287] on button at bounding box center [471, 288] width 18 height 18
click at [473, 360] on button at bounding box center [471, 356] width 18 height 18
click at [473, 360] on icon at bounding box center [472, 357] width 15 height 17
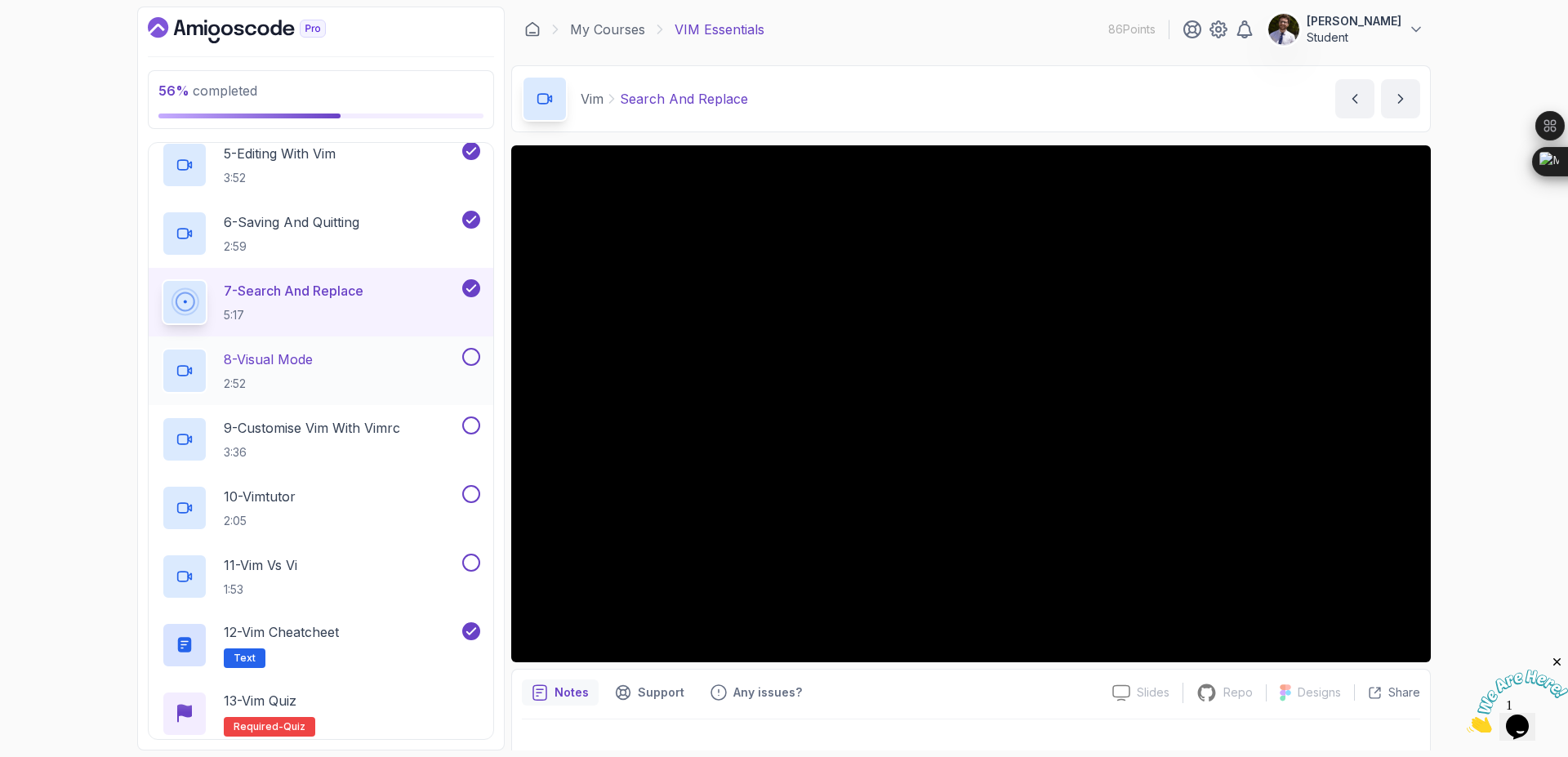
click at [284, 360] on p "8 - Visual Mode" at bounding box center [268, 359] width 89 height 20
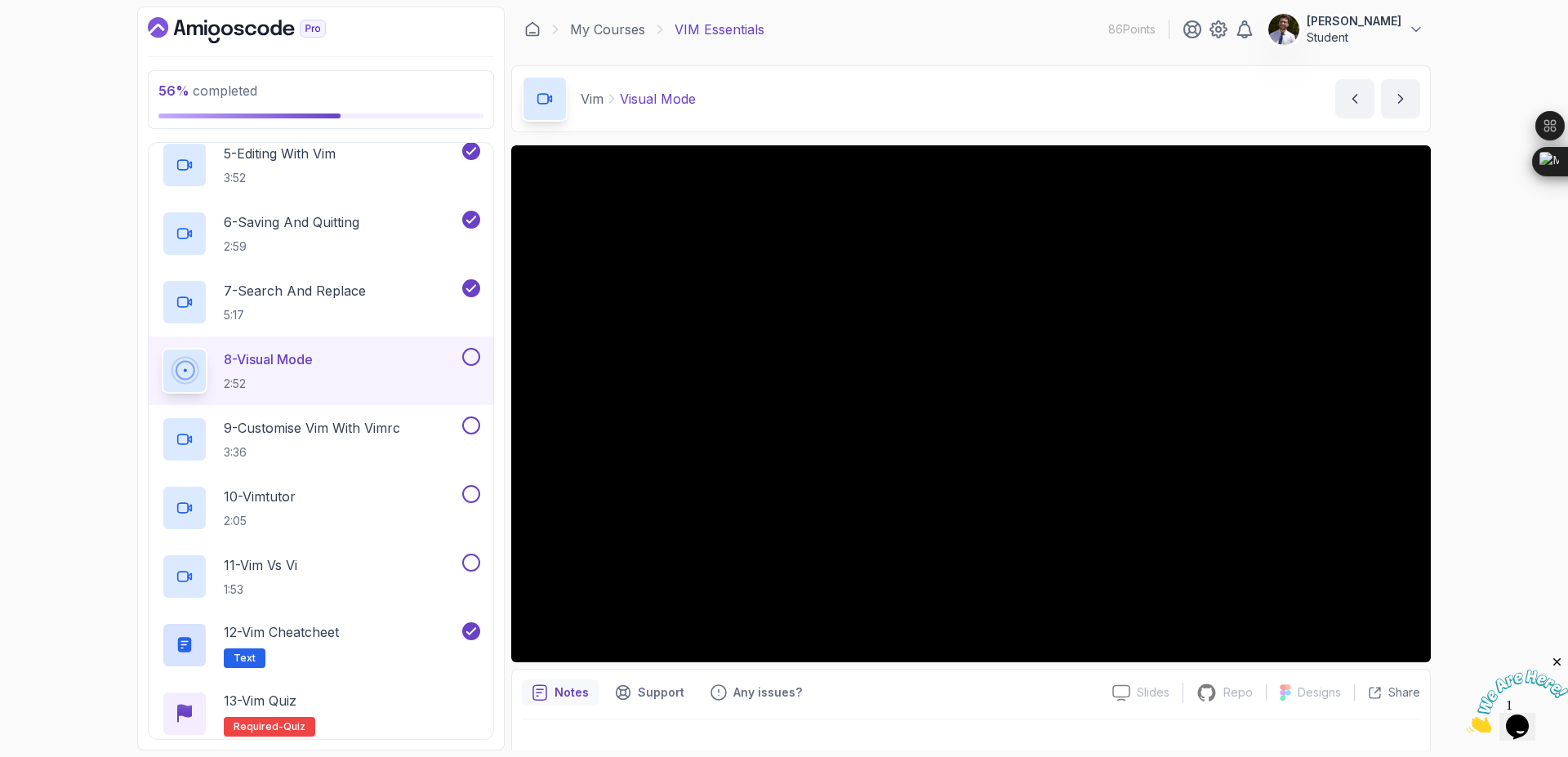
click at [471, 367] on button "8 - Visual Mode 2:52" at bounding box center [321, 370] width 319 height 46
click at [472, 352] on button at bounding box center [471, 356] width 18 height 18
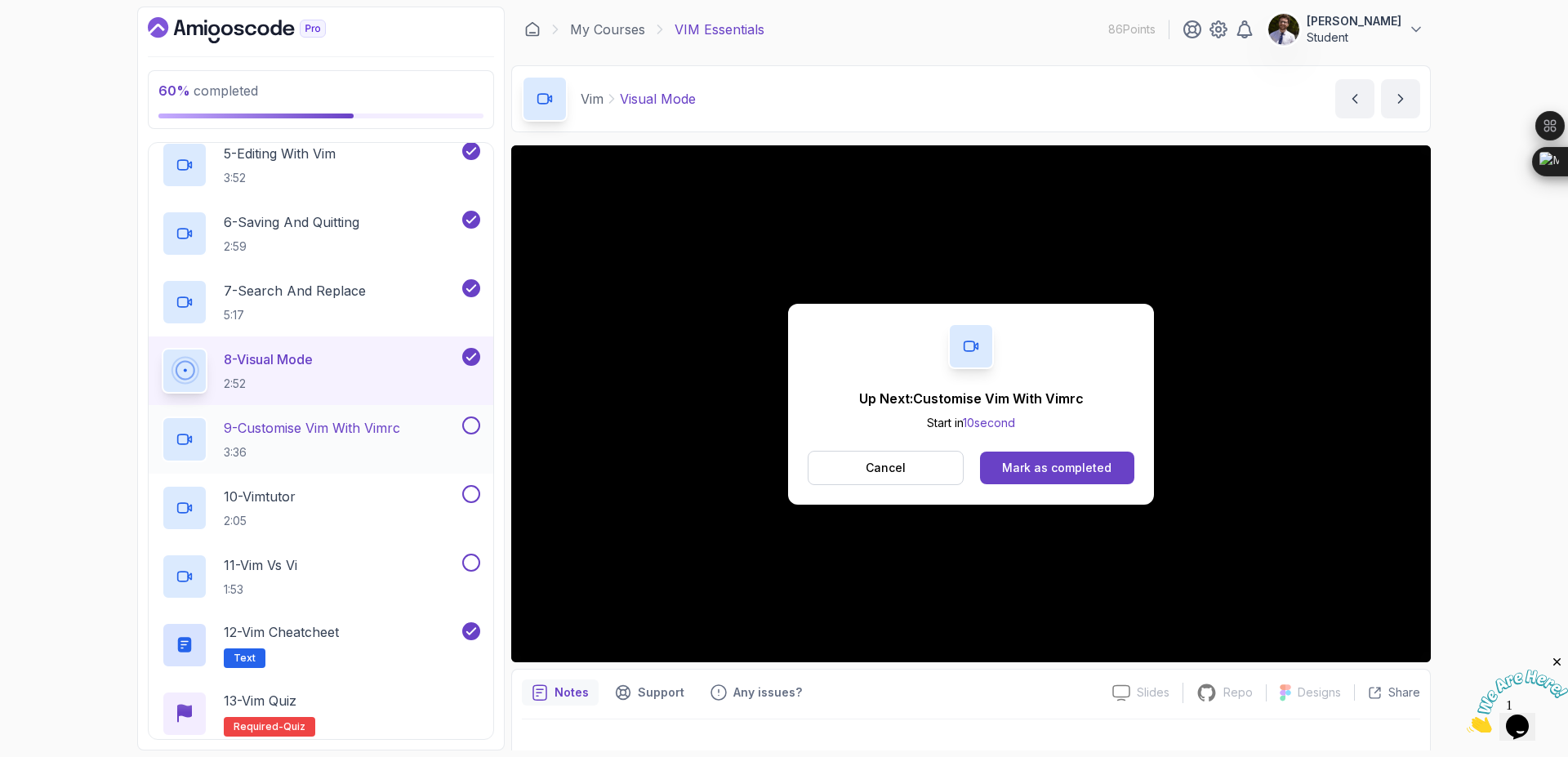
click at [327, 425] on p "9 - Customise Vim With Vimrc" at bounding box center [311, 428] width 176 height 20
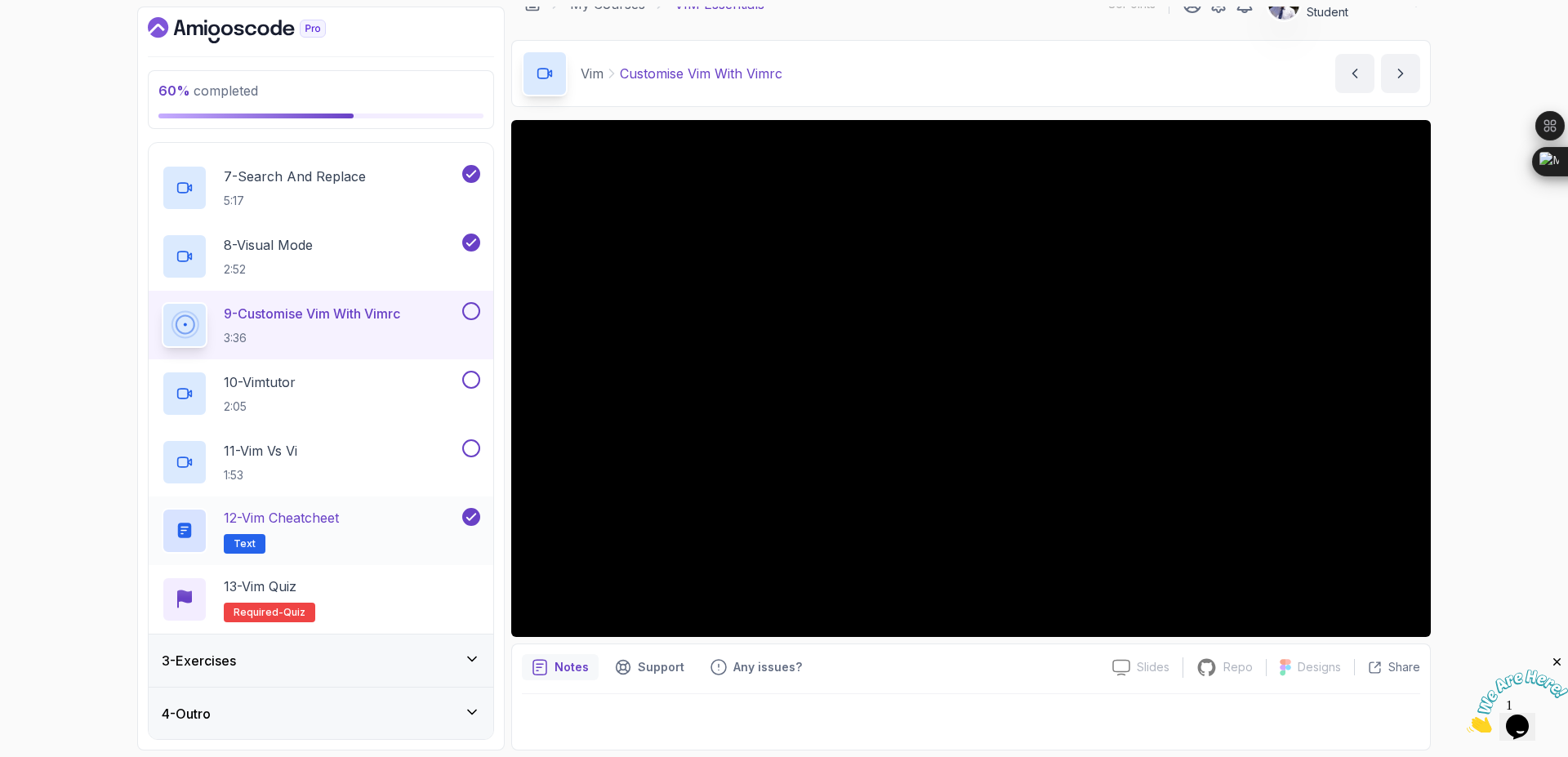
scroll to position [507, 0]
click at [468, 313] on button at bounding box center [471, 310] width 18 height 18
click at [296, 387] on p "10 - Vimtutor" at bounding box center [259, 381] width 72 height 20
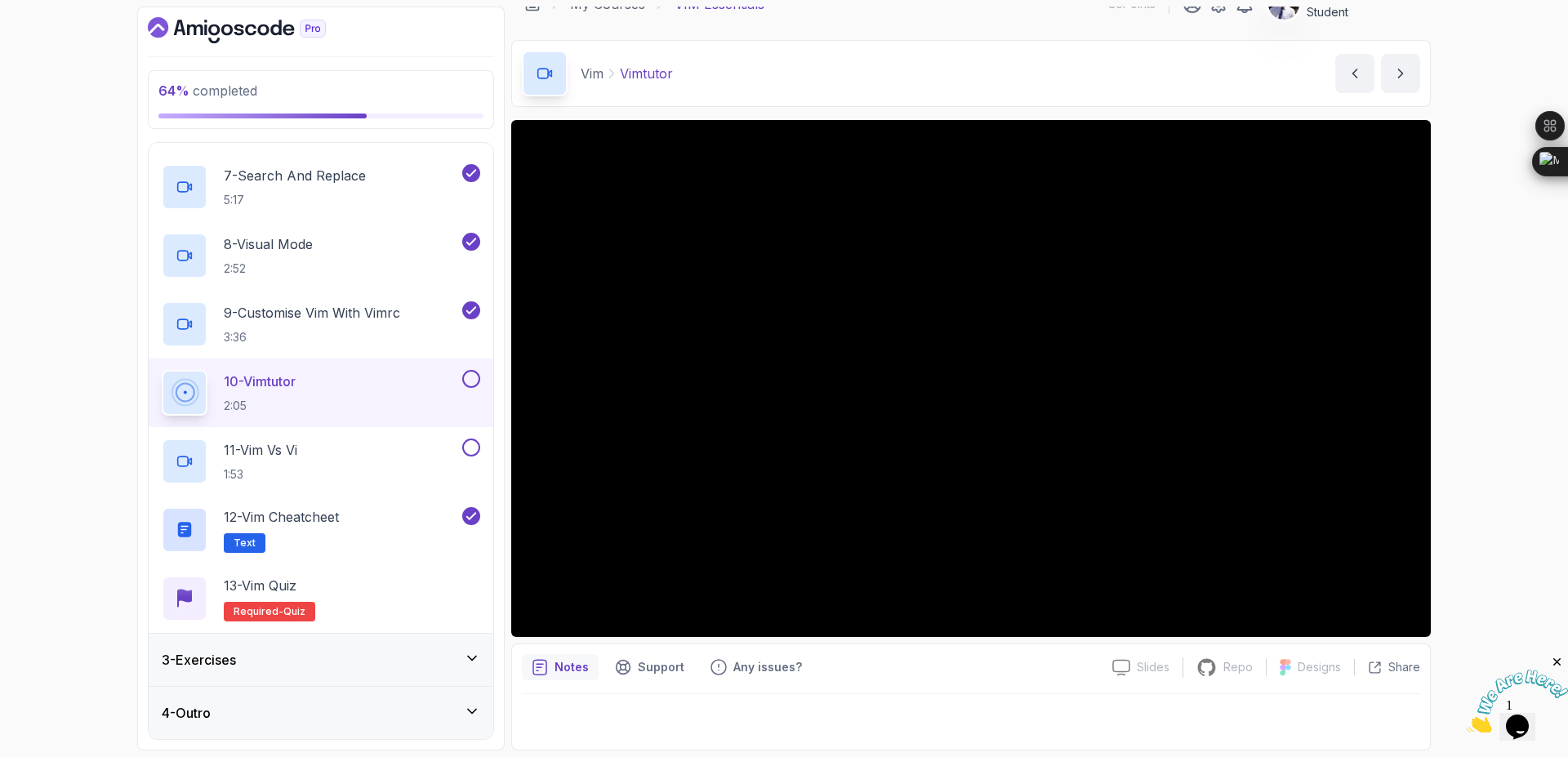
click at [473, 379] on button at bounding box center [471, 378] width 18 height 18
click at [286, 454] on p "11 - Vim vs Vi" at bounding box center [260, 449] width 74 height 20
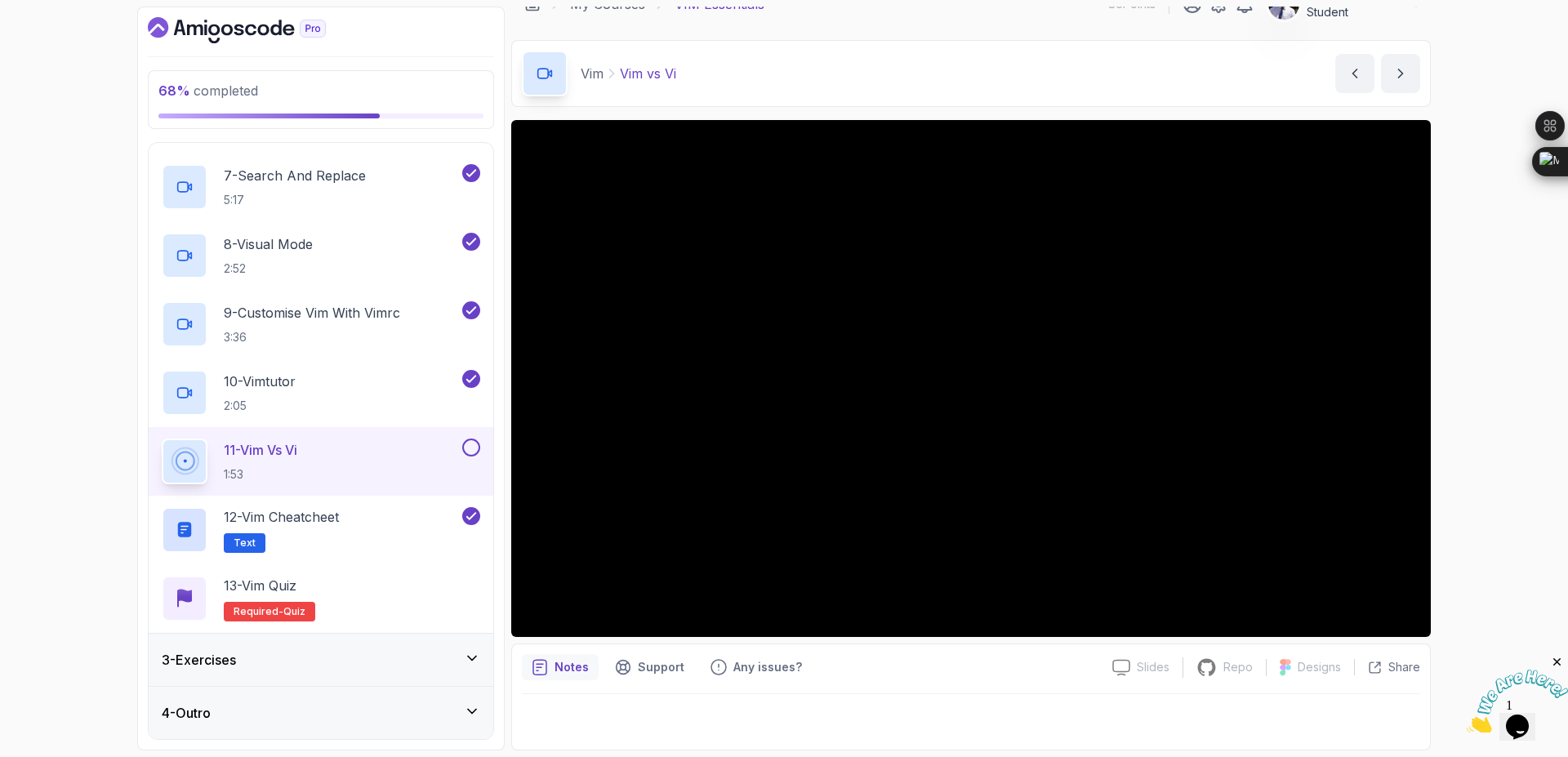
click at [478, 452] on button at bounding box center [471, 447] width 18 height 18
click at [243, 537] on span "Text" at bounding box center [245, 544] width 22 height 13
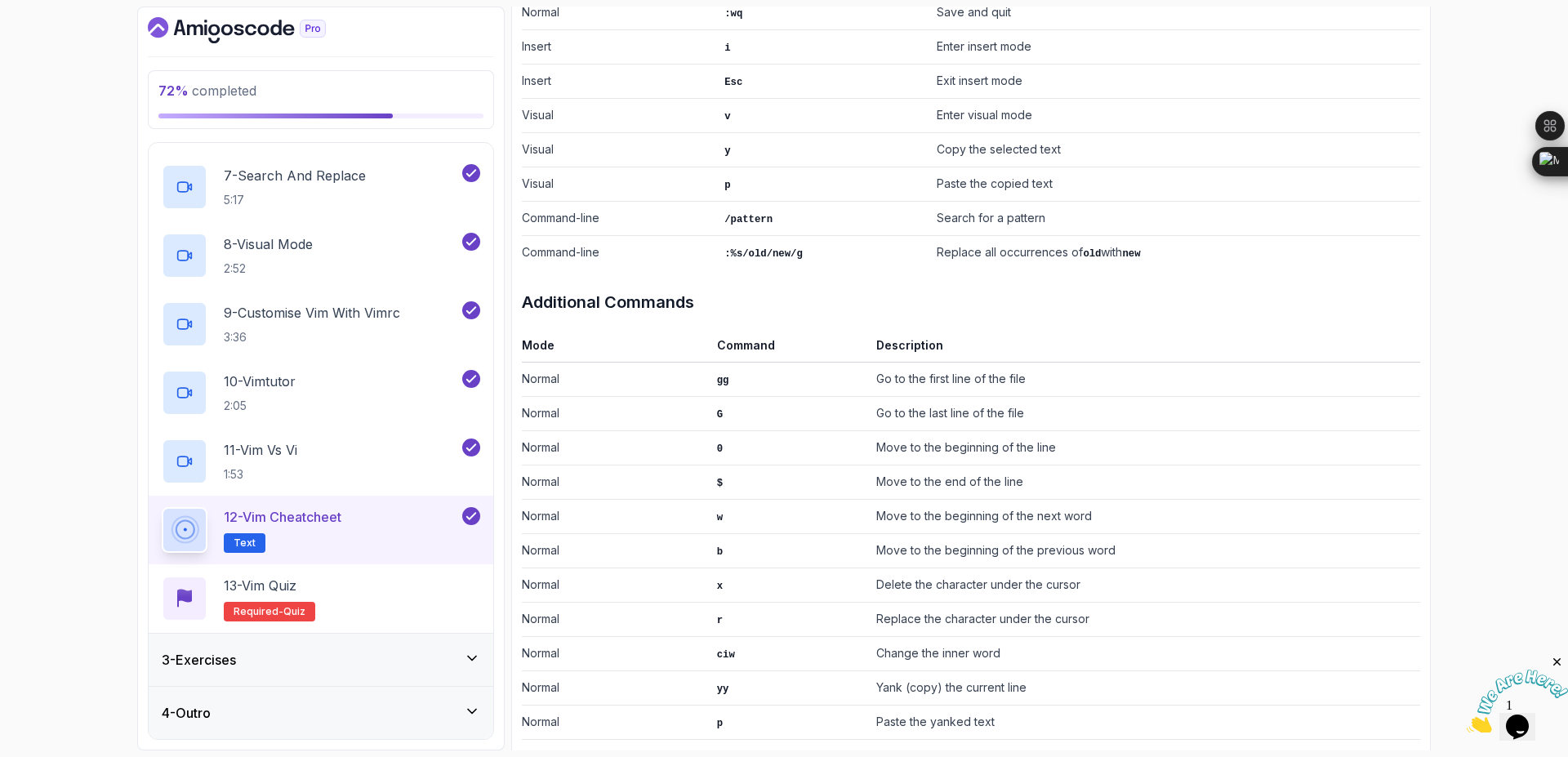
scroll to position [907, 0]
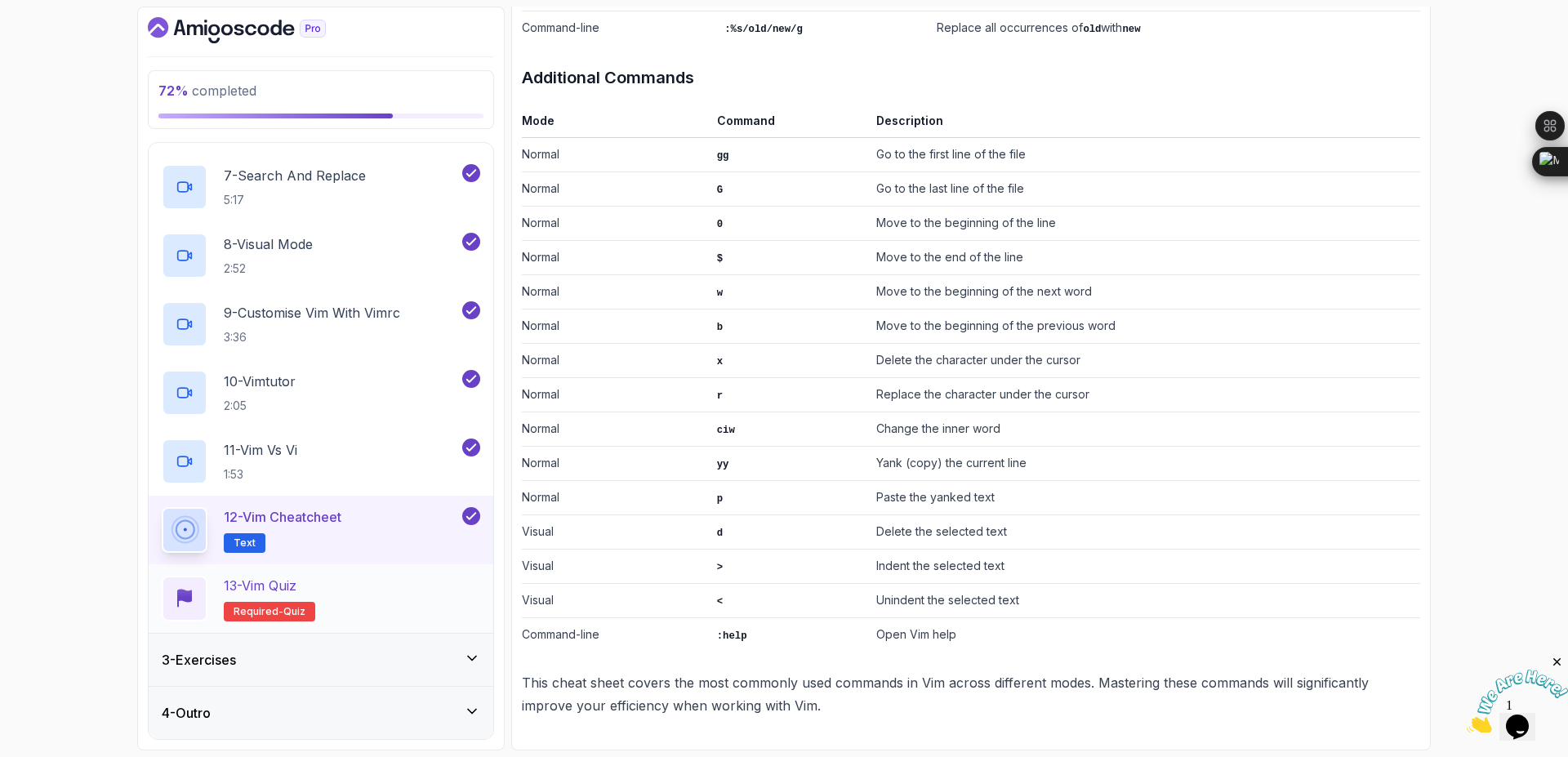
click at [243, 614] on span "Required-" at bounding box center [258, 612] width 49 height 13
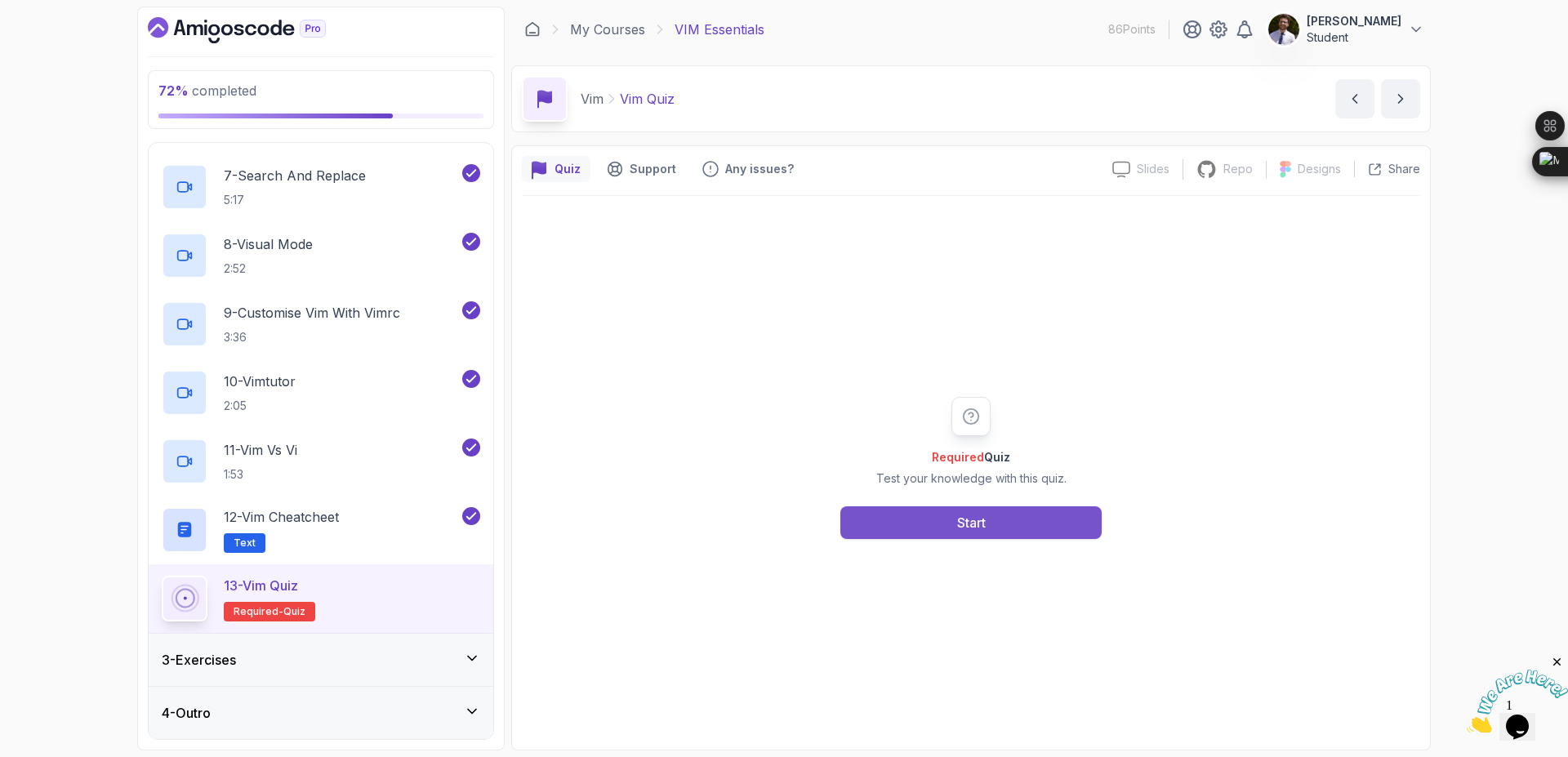
click at [988, 530] on button "Start" at bounding box center [971, 522] width 261 height 33
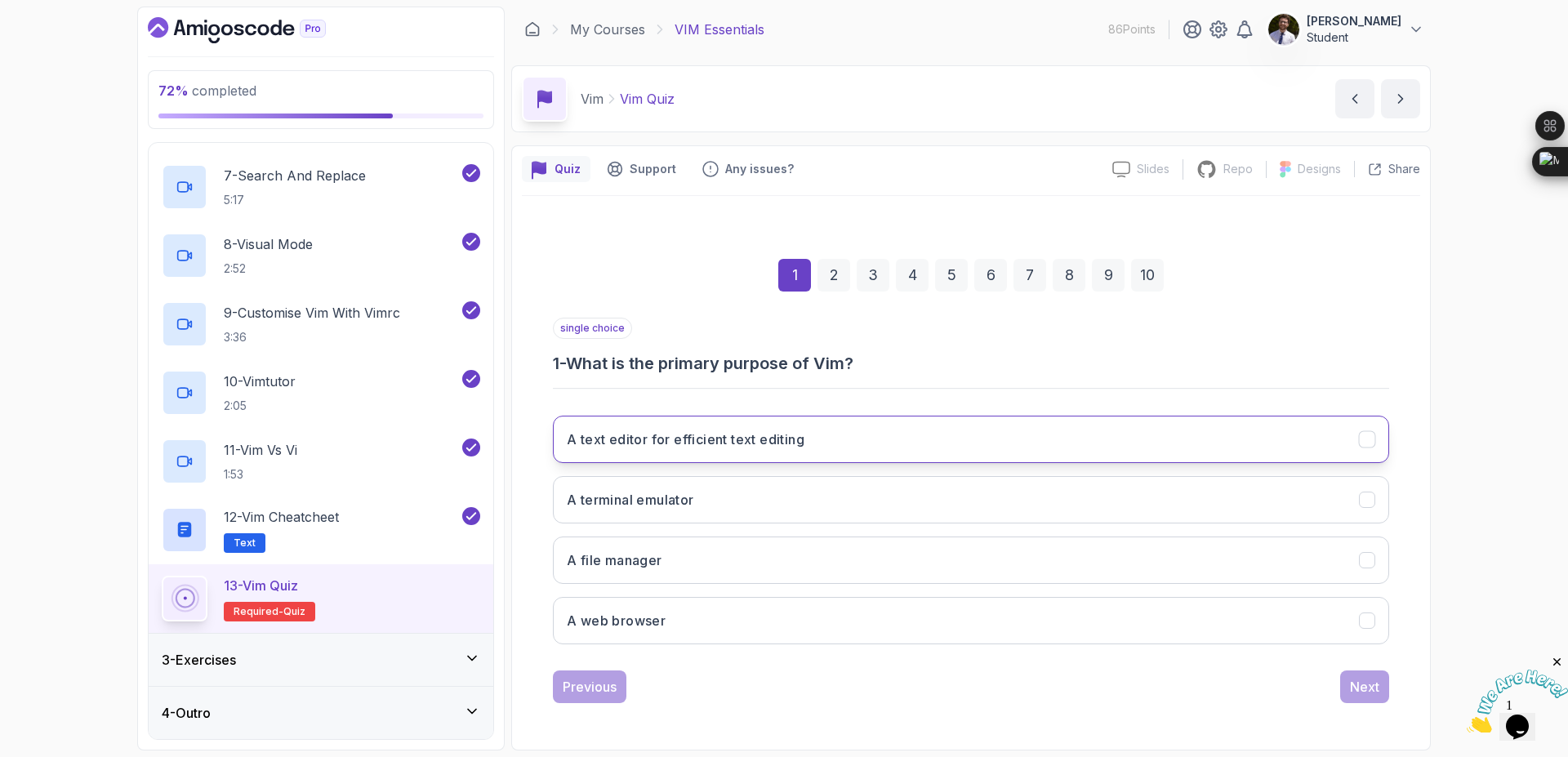
click at [821, 443] on button "A text editor for efficient text editing" at bounding box center [970, 439] width 836 height 48
click at [1354, 689] on div "Next" at bounding box center [1365, 686] width 30 height 20
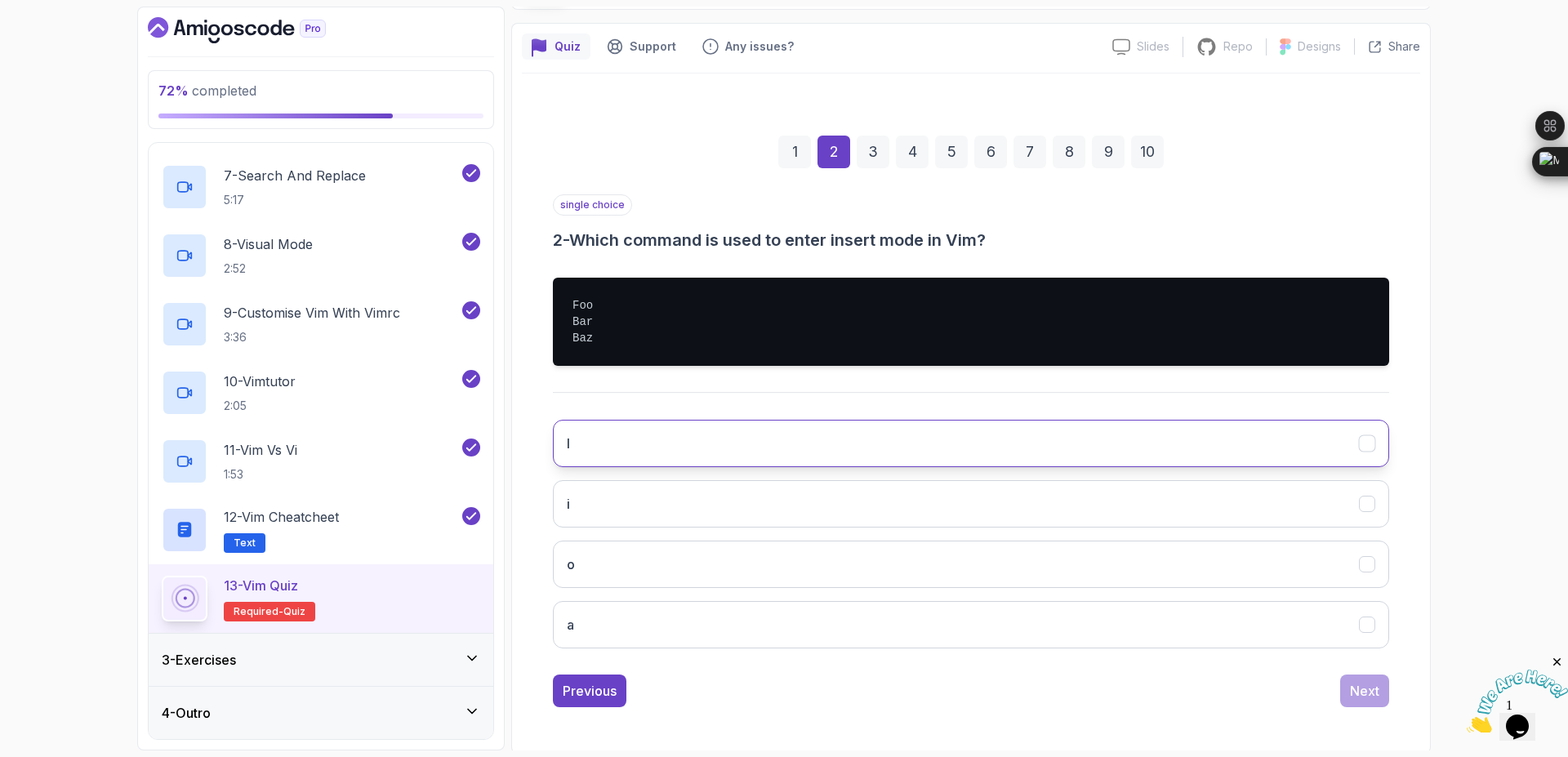
scroll to position [126, 0]
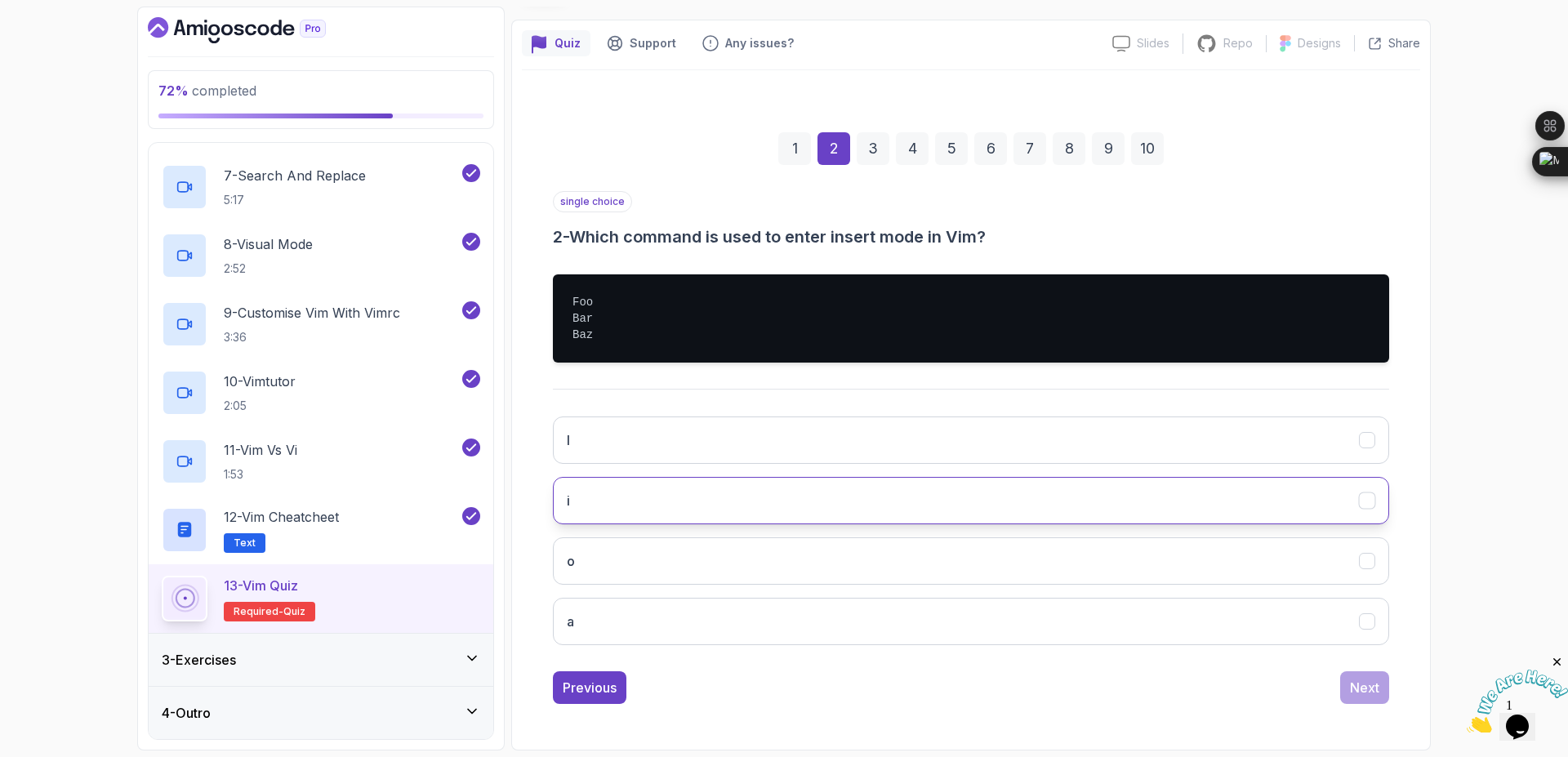
click at [716, 498] on button "i" at bounding box center [970, 501] width 836 height 48
click at [1353, 683] on div "Next" at bounding box center [1365, 687] width 30 height 20
click at [616, 504] on button ":wq" at bounding box center [970, 501] width 836 height 48
click at [1357, 685] on div "Next" at bounding box center [1365, 687] width 30 height 20
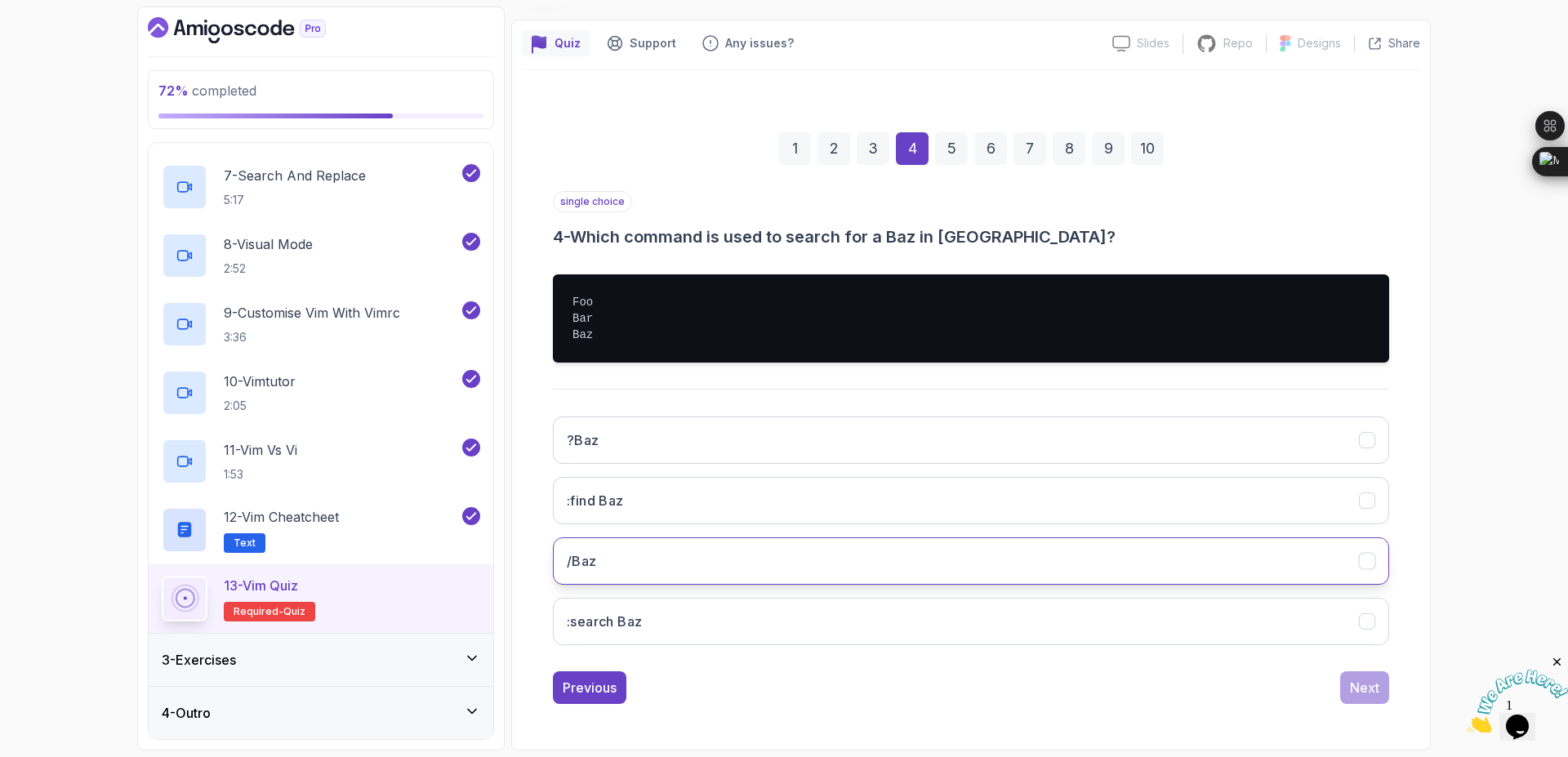
click at [749, 553] on button "/Baz" at bounding box center [970, 561] width 836 height 48
click at [1363, 689] on div "Next" at bounding box center [1365, 687] width 30 height 20
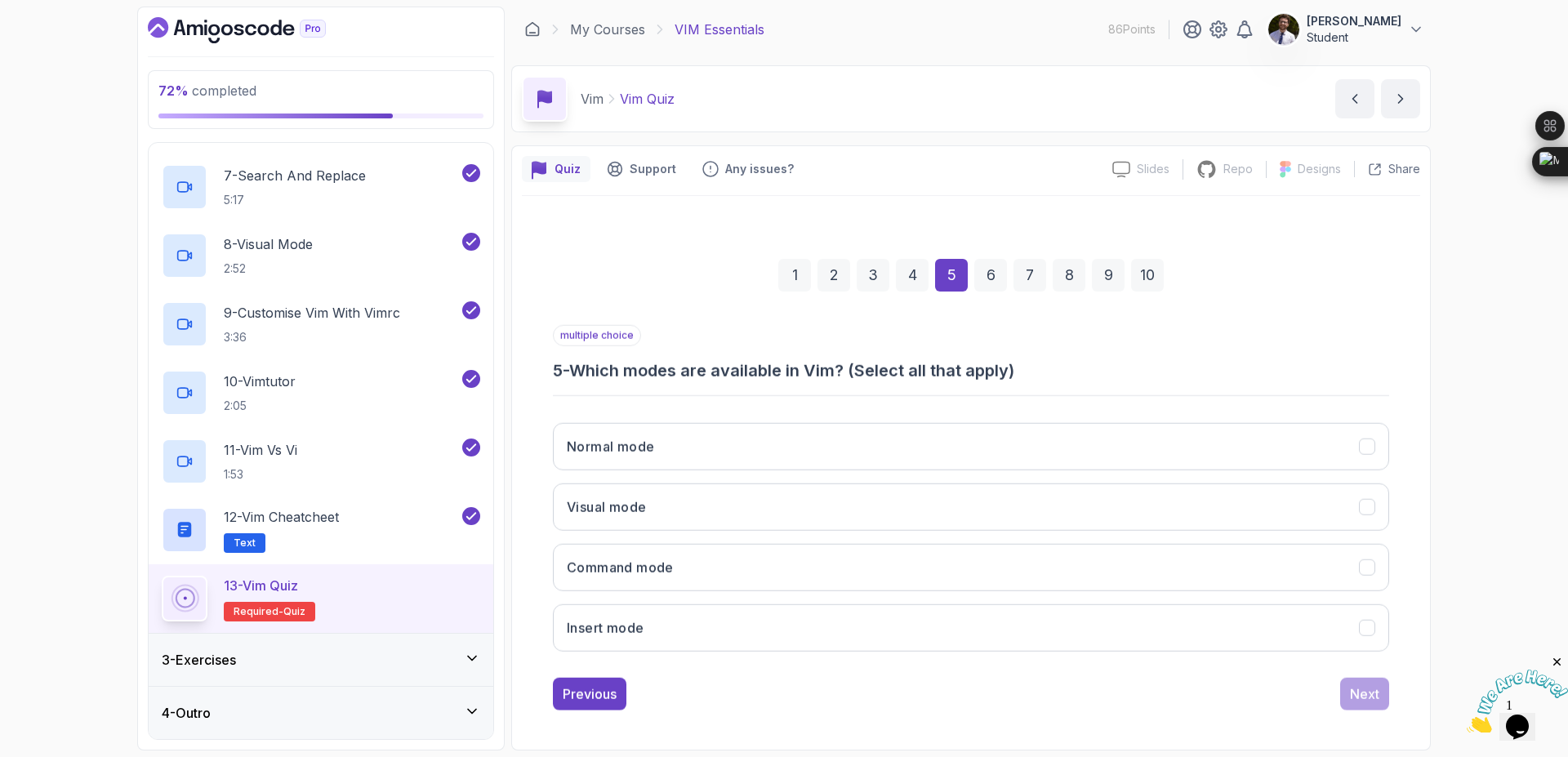
scroll to position [0, 0]
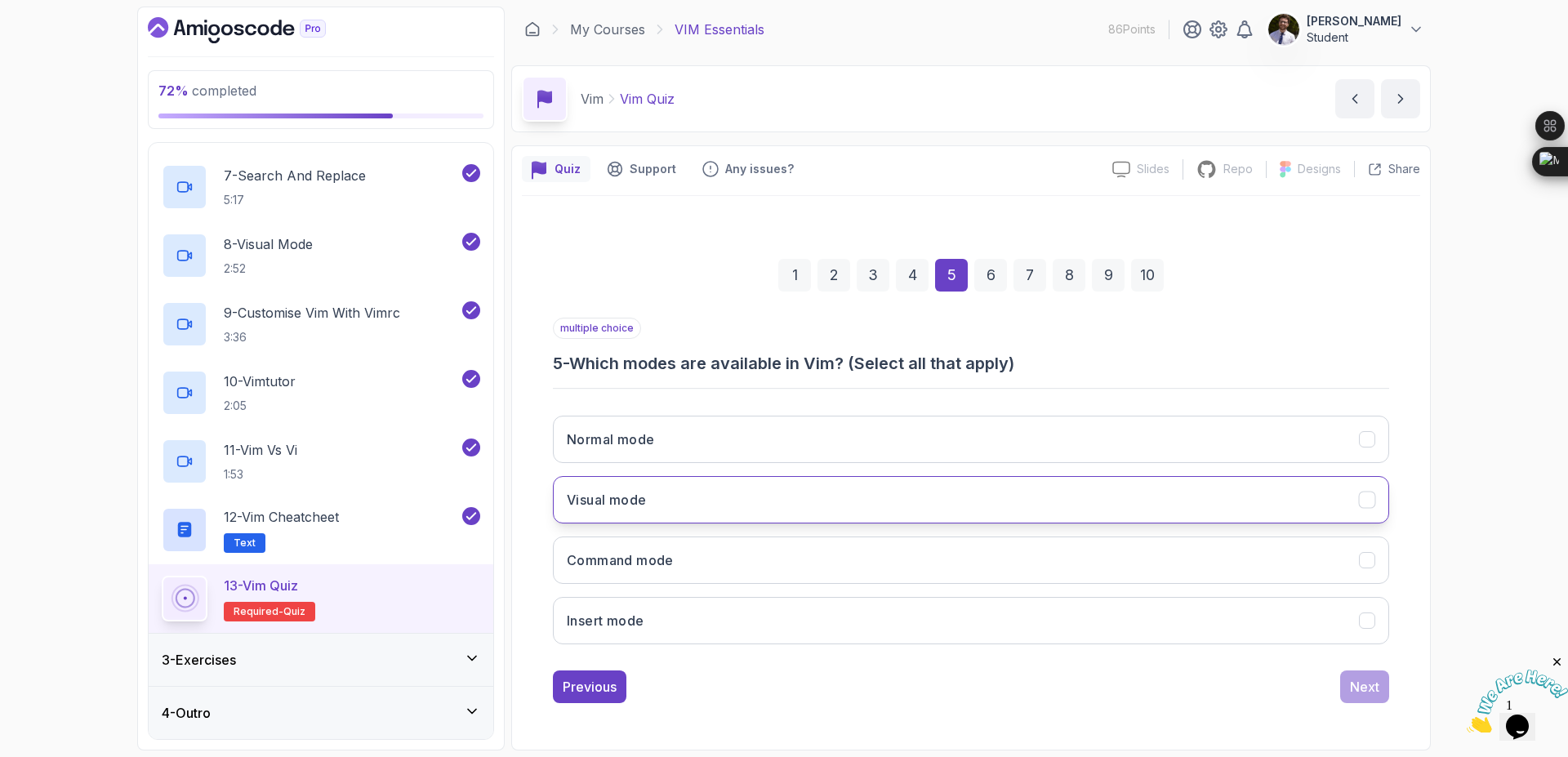
click at [845, 507] on button "Visual mode" at bounding box center [970, 500] width 836 height 48
click at [865, 630] on button "Insert mode" at bounding box center [970, 620] width 836 height 48
click at [1379, 687] on div "Next" at bounding box center [1365, 686] width 30 height 20
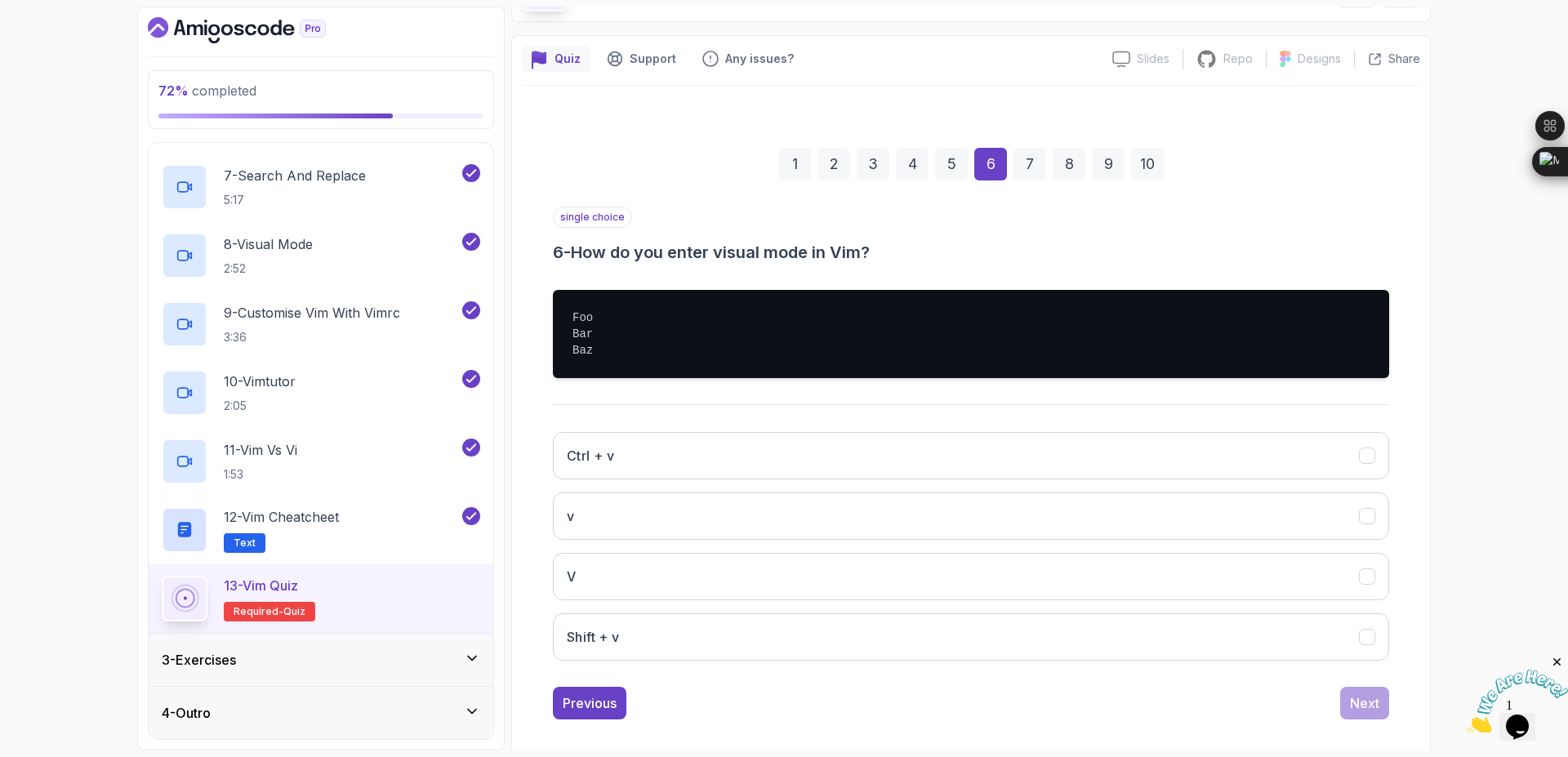
scroll to position [126, 0]
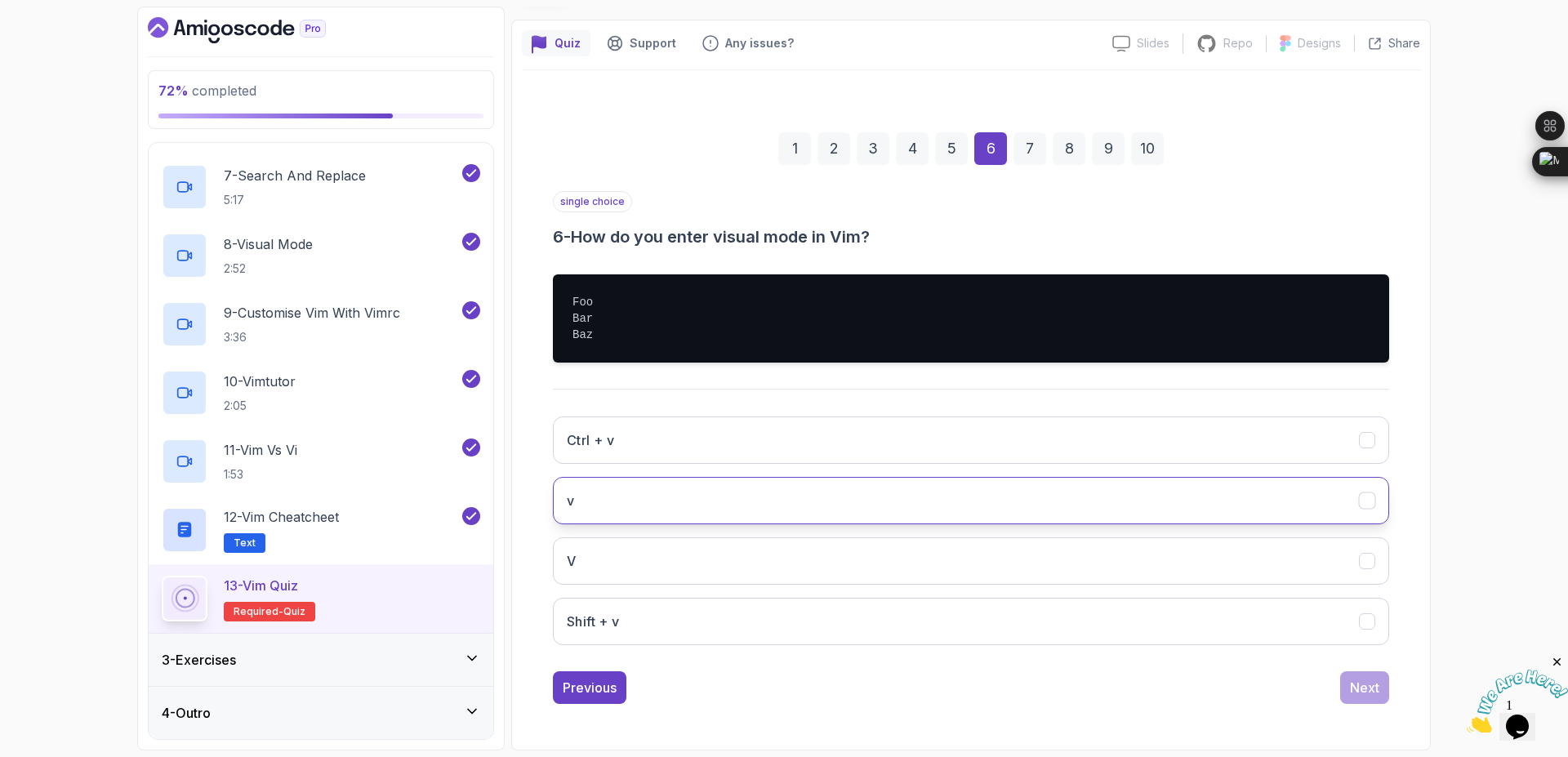
click at [744, 495] on button "v" at bounding box center [970, 501] width 836 height 48
click at [1355, 678] on div "Next" at bounding box center [1365, 687] width 30 height 20
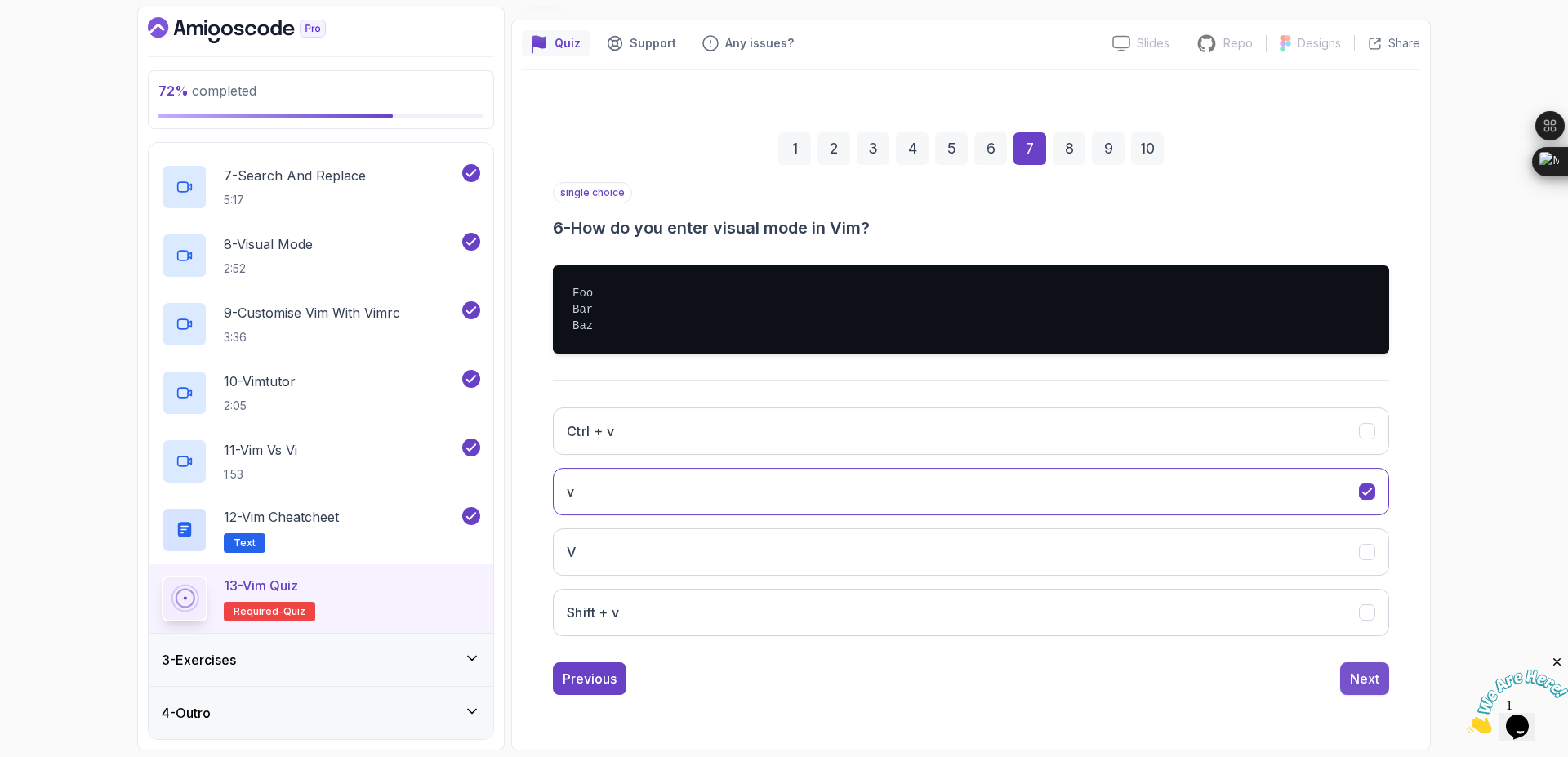
scroll to position [0, 0]
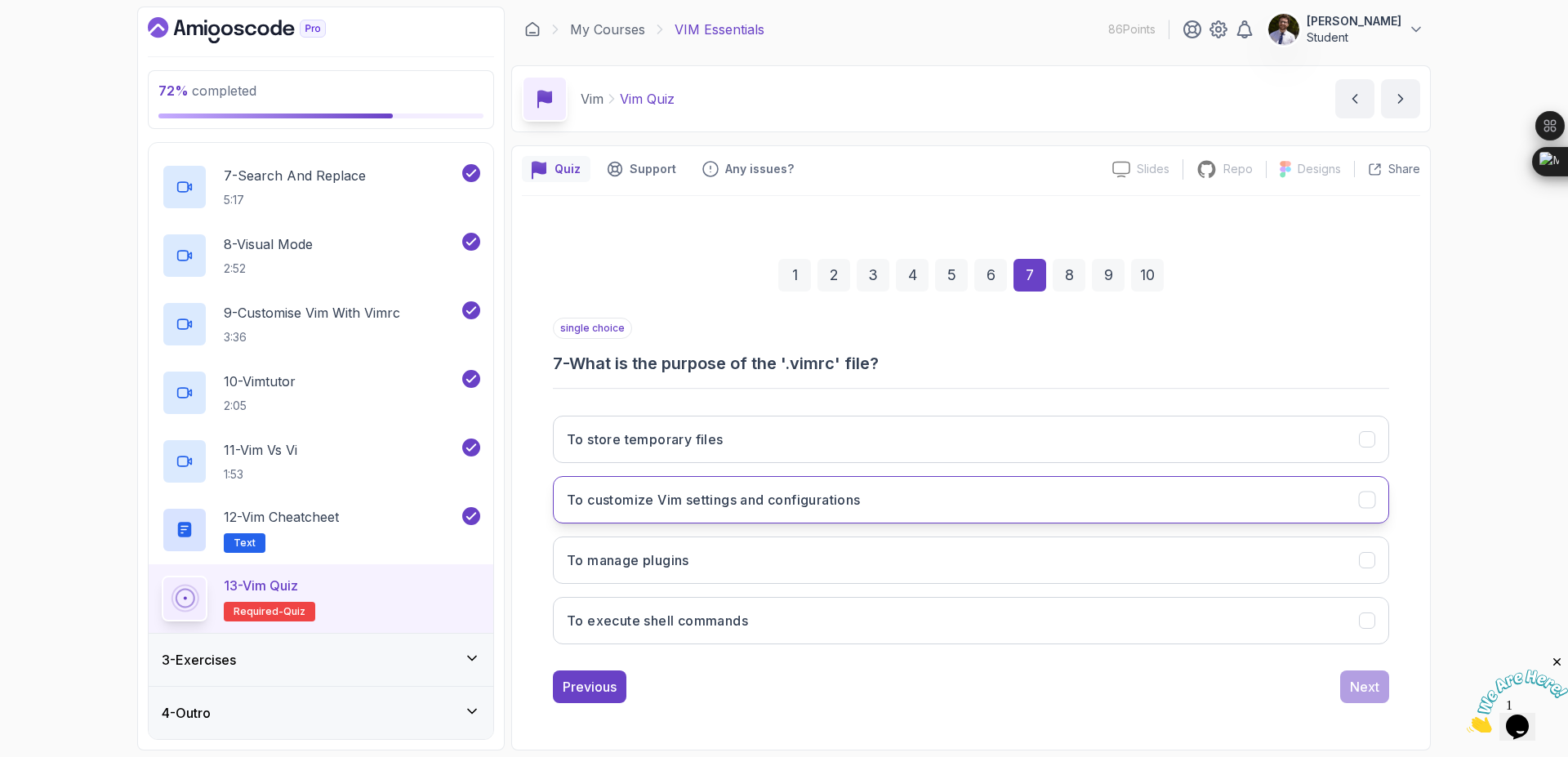
click at [854, 507] on h3 "To customize Vim settings and configurations" at bounding box center [713, 500] width 294 height 20
click at [1372, 691] on div "Next" at bounding box center [1365, 686] width 30 height 20
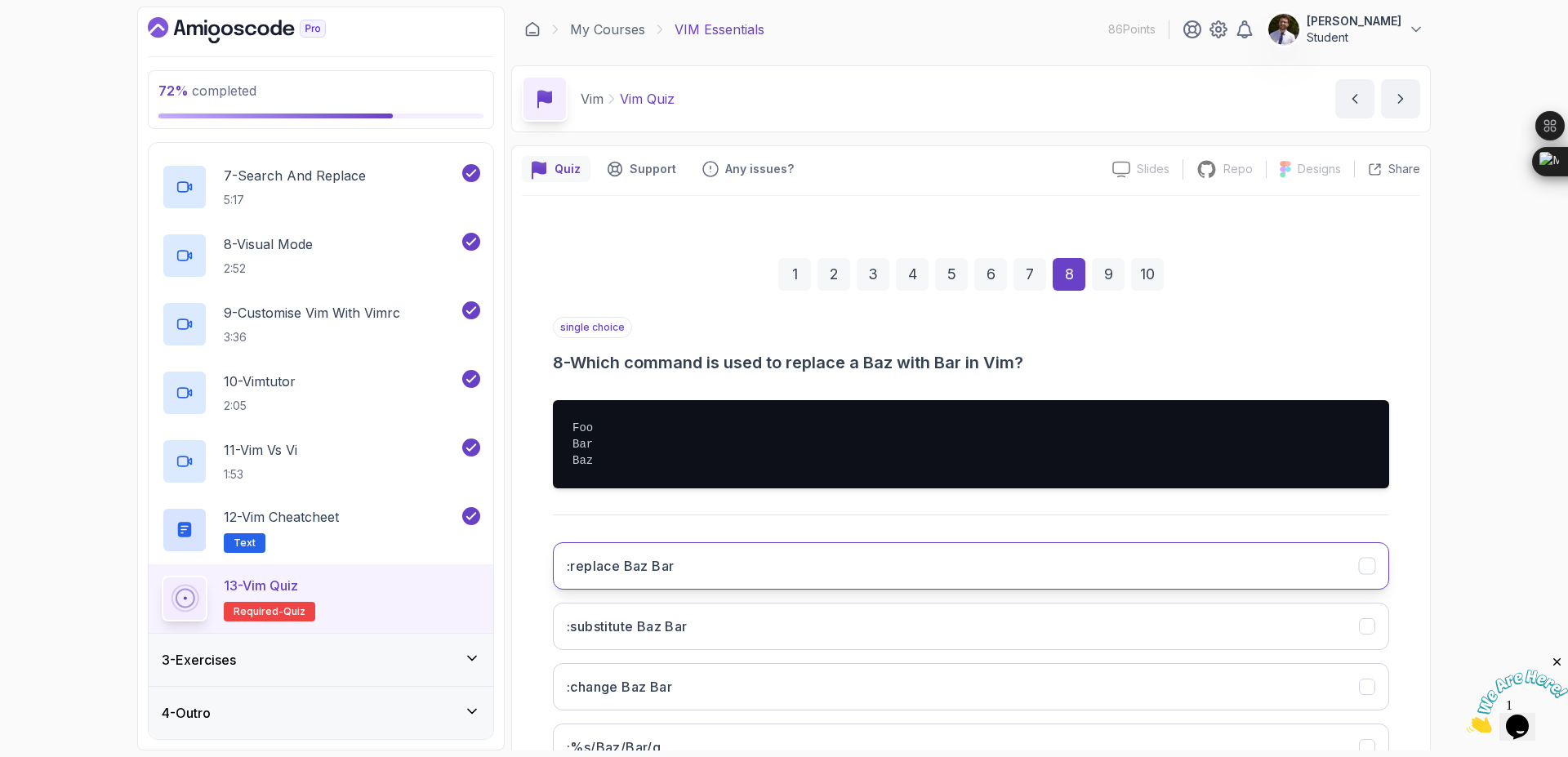
scroll to position [126, 0]
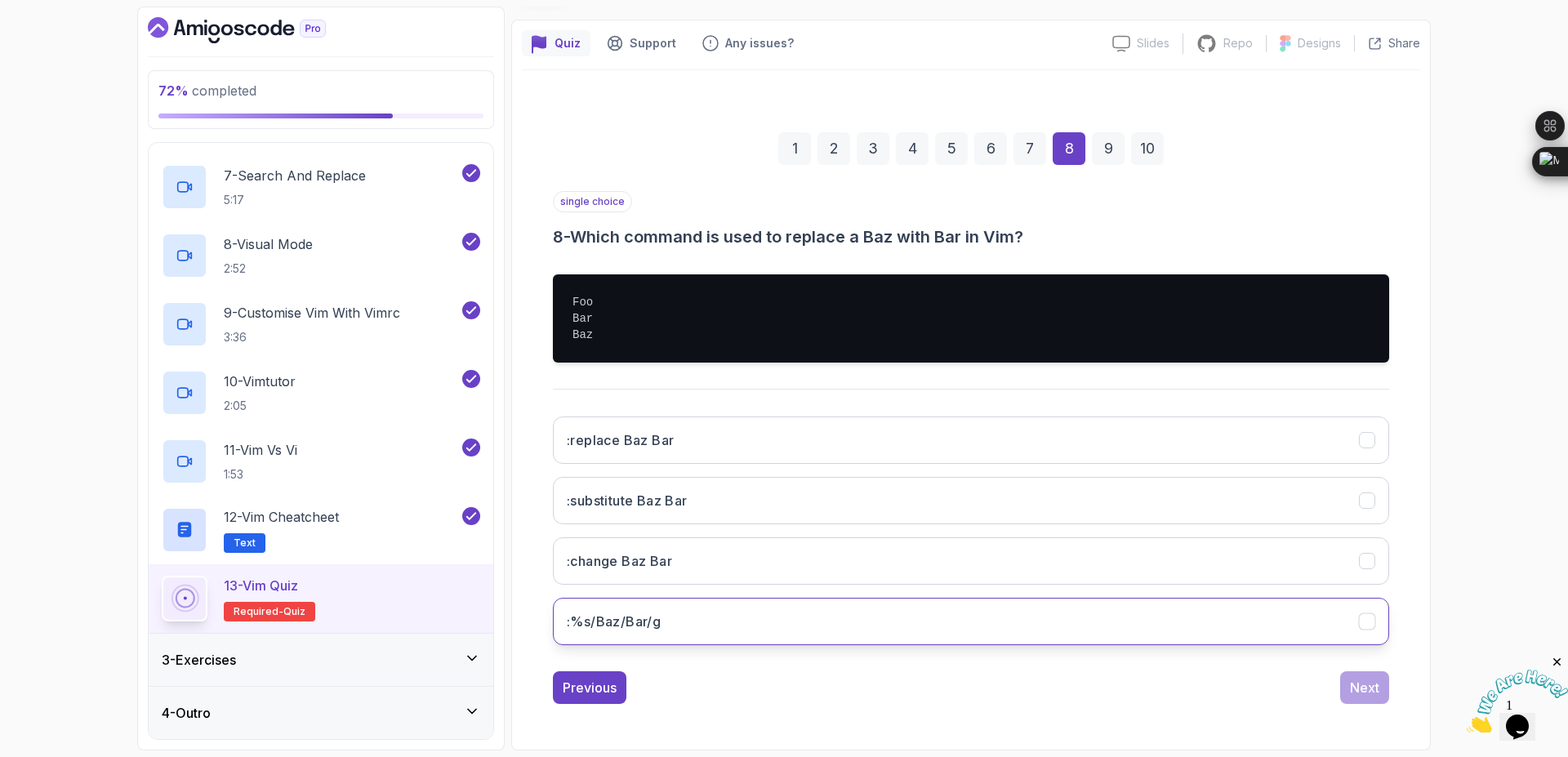
click at [795, 619] on button ":%s/Baz/Bar/g" at bounding box center [970, 621] width 836 height 48
click at [1371, 689] on div "Next" at bounding box center [1365, 687] width 30 height 20
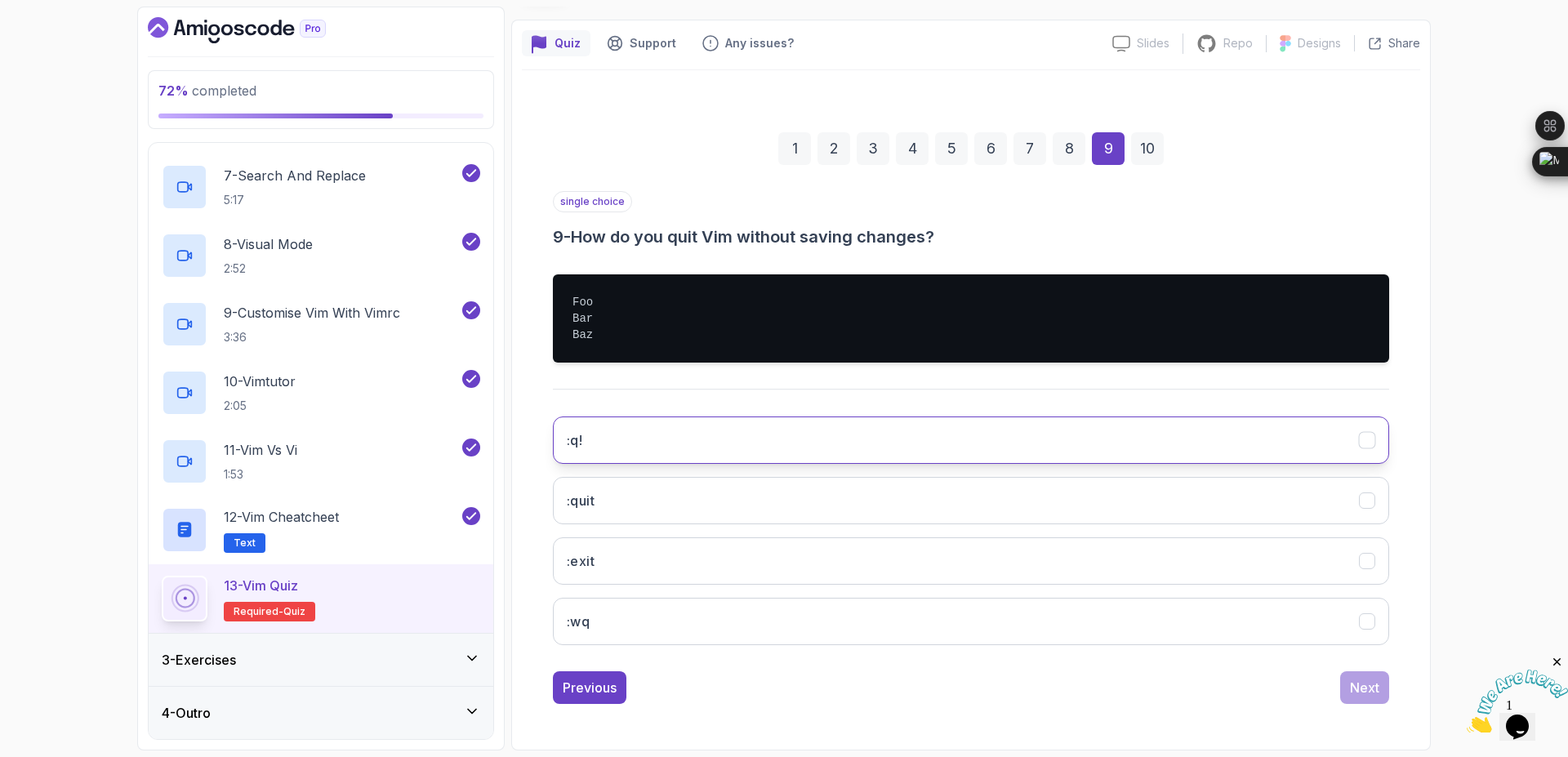
click at [1233, 454] on button ":q!" at bounding box center [970, 440] width 836 height 48
click at [1375, 695] on div "Next" at bounding box center [1365, 687] width 30 height 20
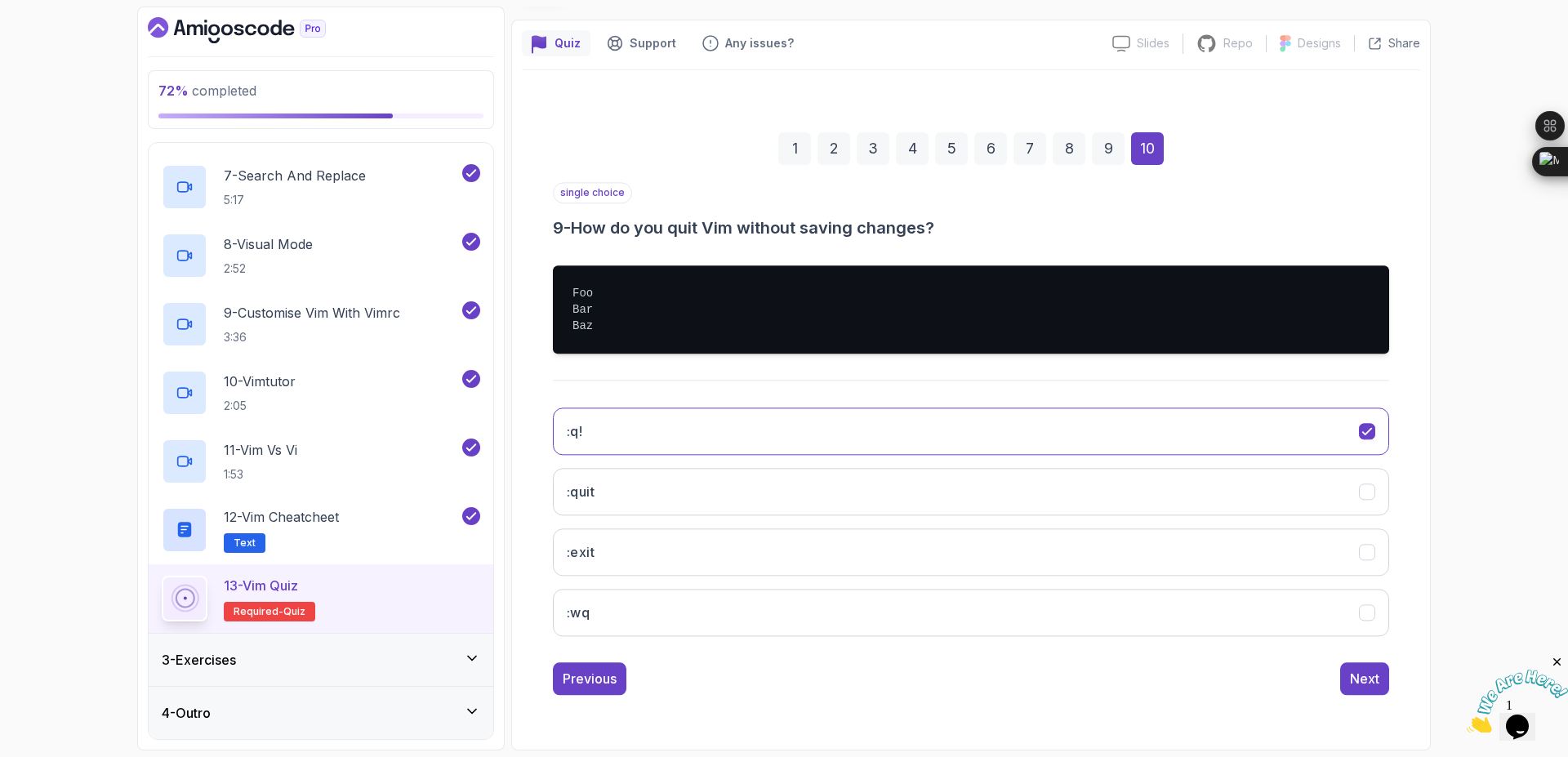
scroll to position [0, 0]
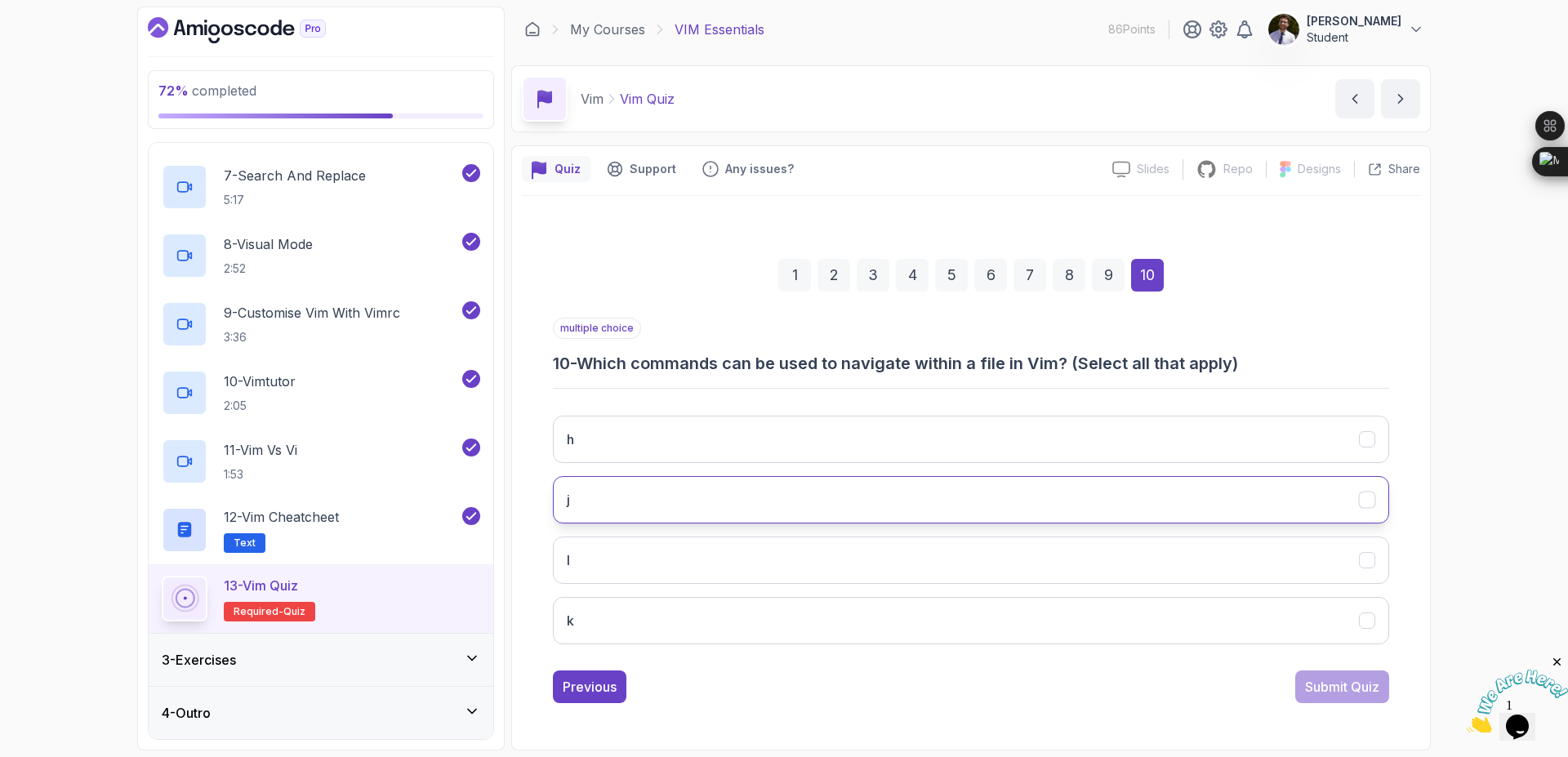
click at [1083, 504] on button "j" at bounding box center [970, 500] width 836 height 48
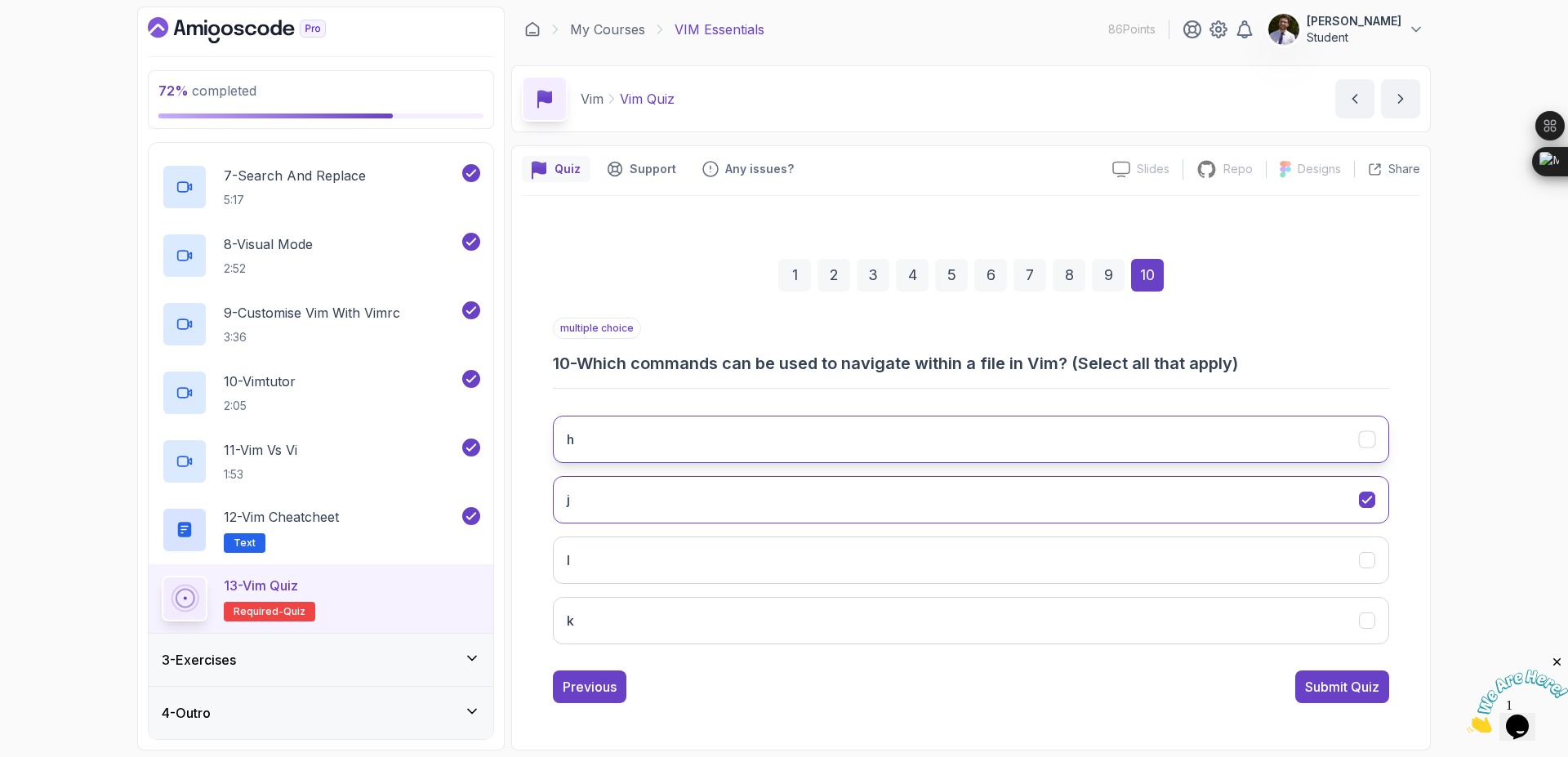
click at [1148, 438] on button "h" at bounding box center [970, 439] width 836 height 48
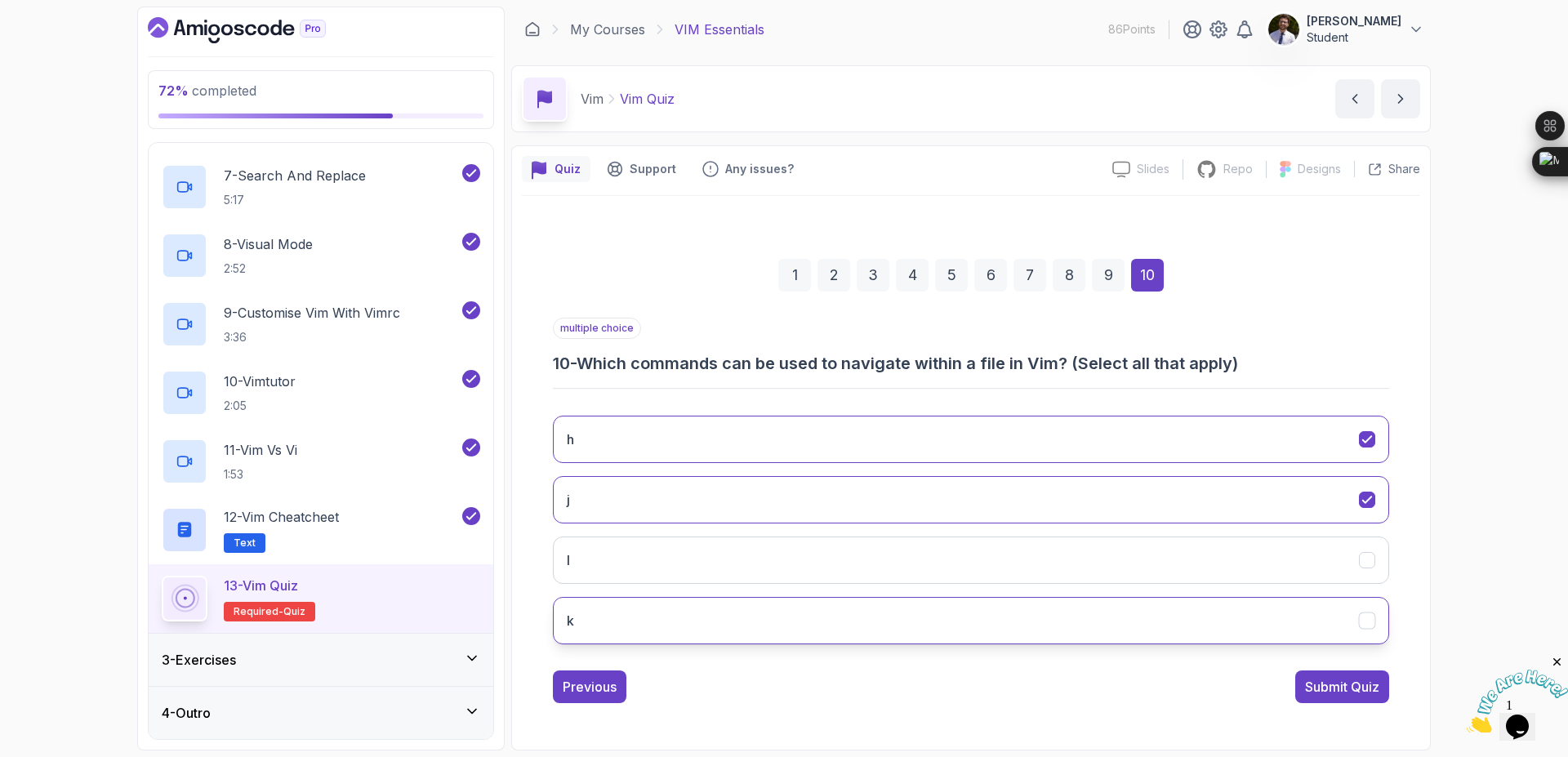
click at [1263, 630] on button "k" at bounding box center [970, 620] width 836 height 48
click at [1362, 689] on div "Submit Quiz" at bounding box center [1342, 686] width 75 height 20
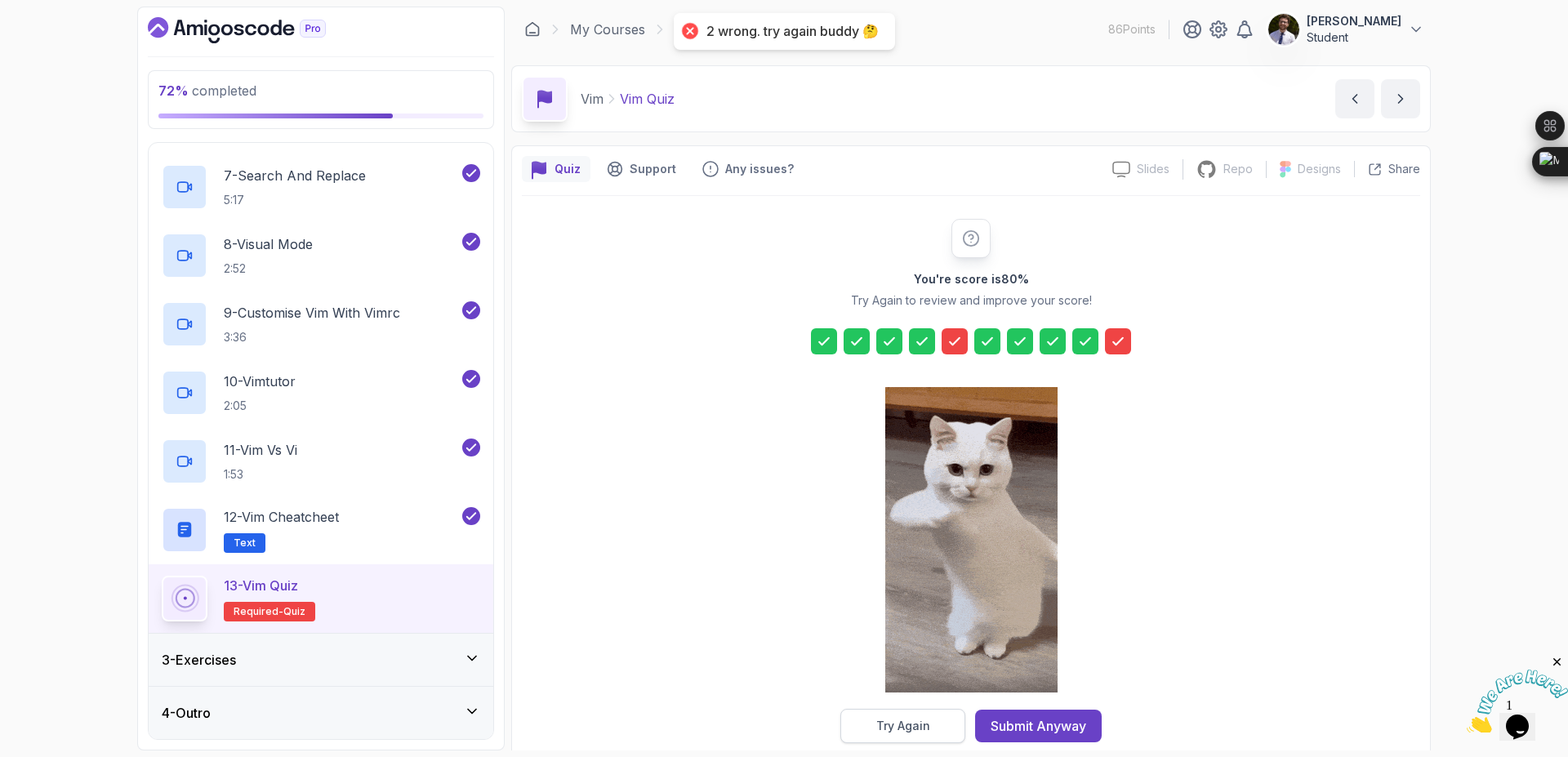
click at [950, 713] on button "Try Again" at bounding box center [903, 725] width 125 height 34
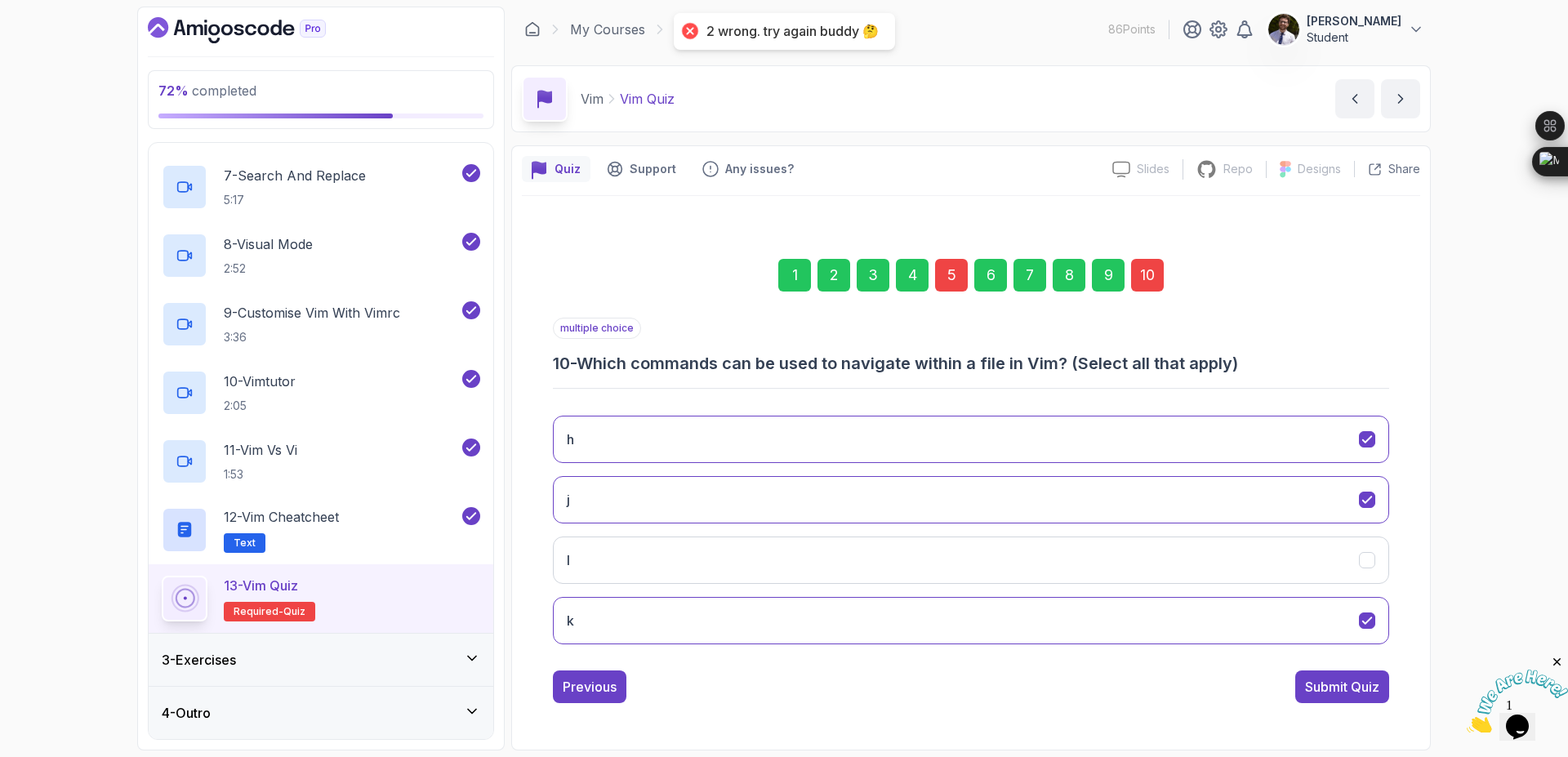
click at [948, 271] on div "5" at bounding box center [951, 275] width 33 height 33
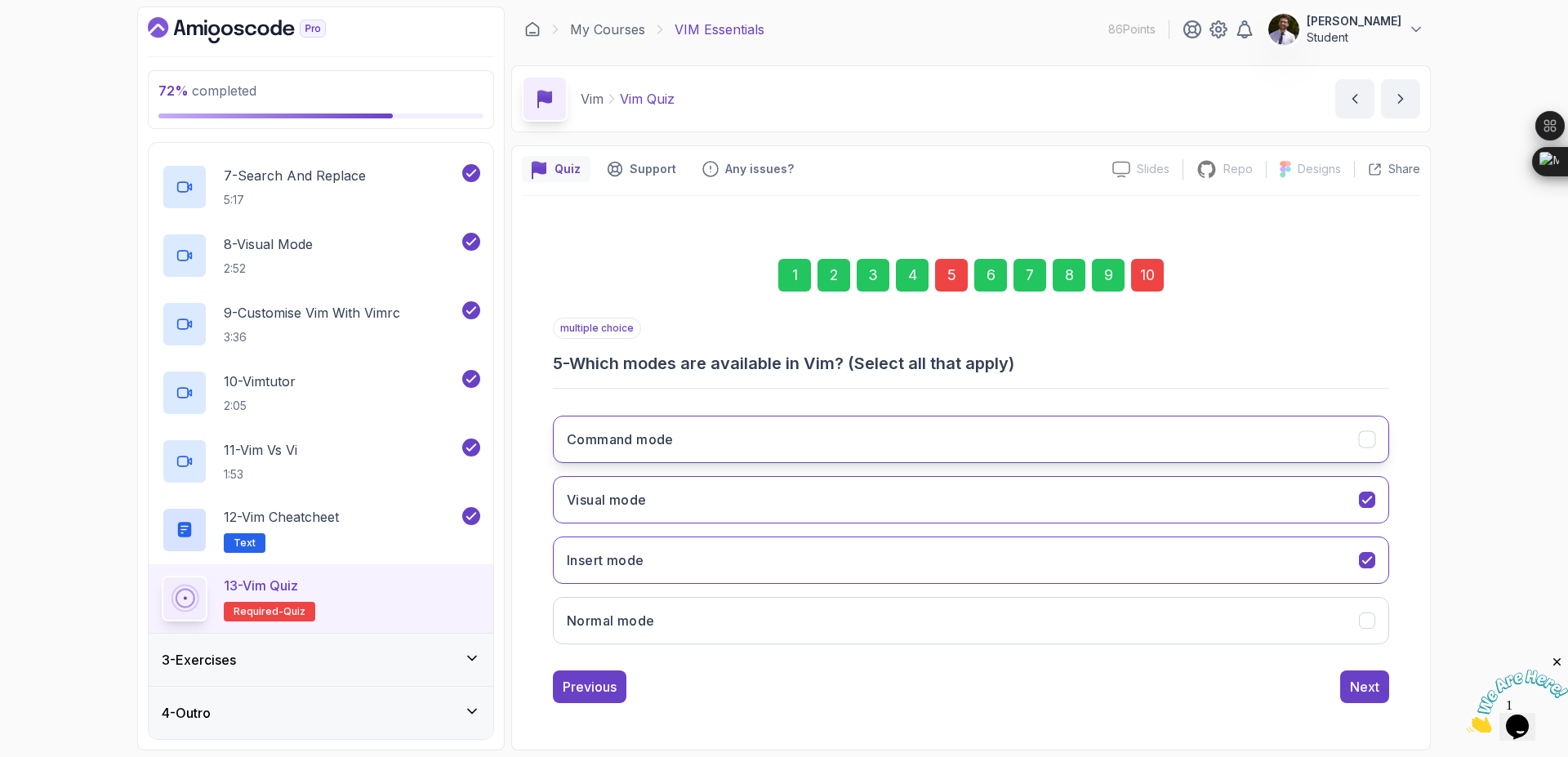
click at [1371, 444] on icon "Command mode" at bounding box center [1368, 439] width 16 height 16
click at [1354, 688] on div "Next" at bounding box center [1365, 686] width 30 height 20
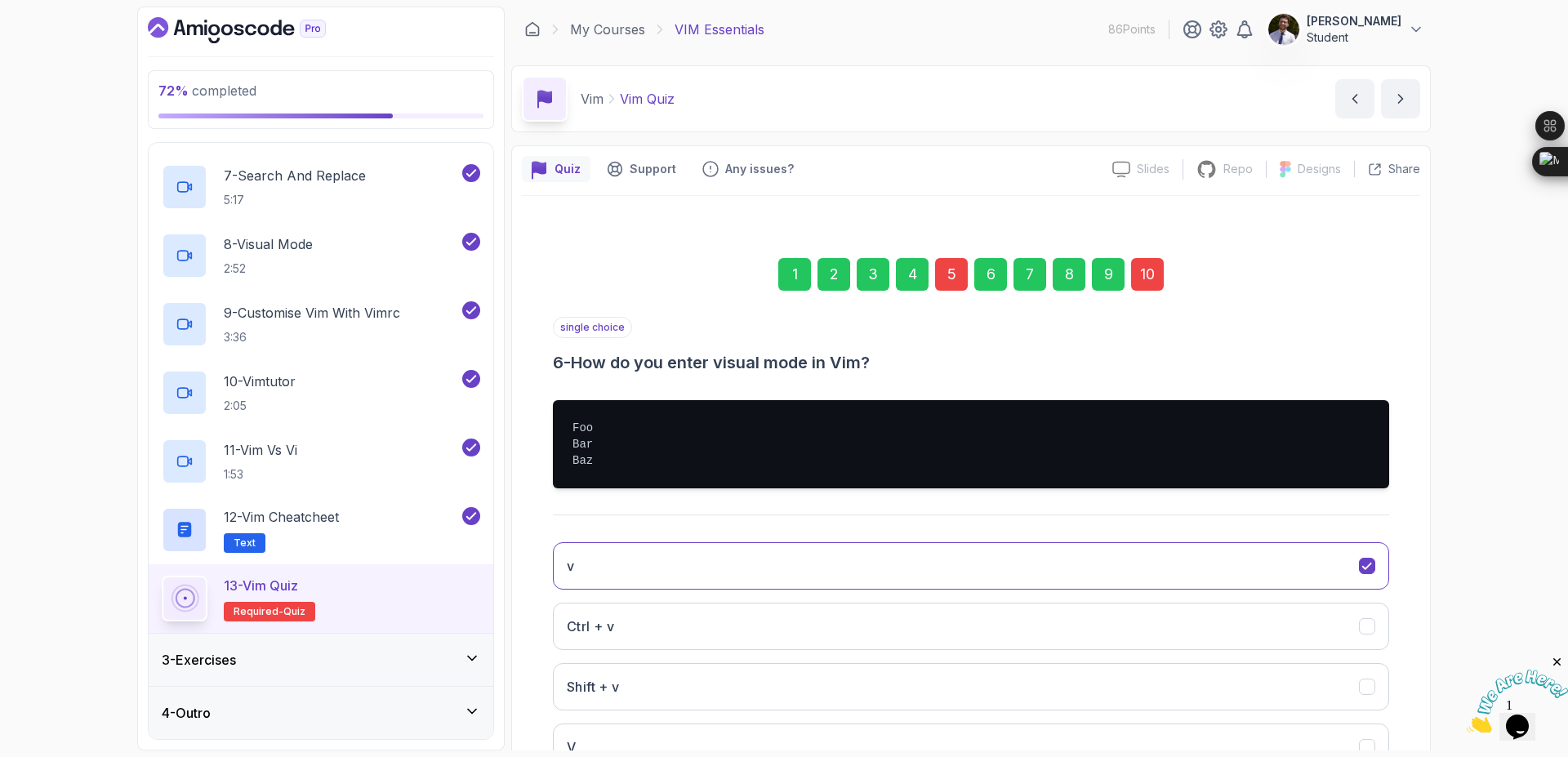
click at [1152, 269] on div "10" at bounding box center [1147, 274] width 33 height 33
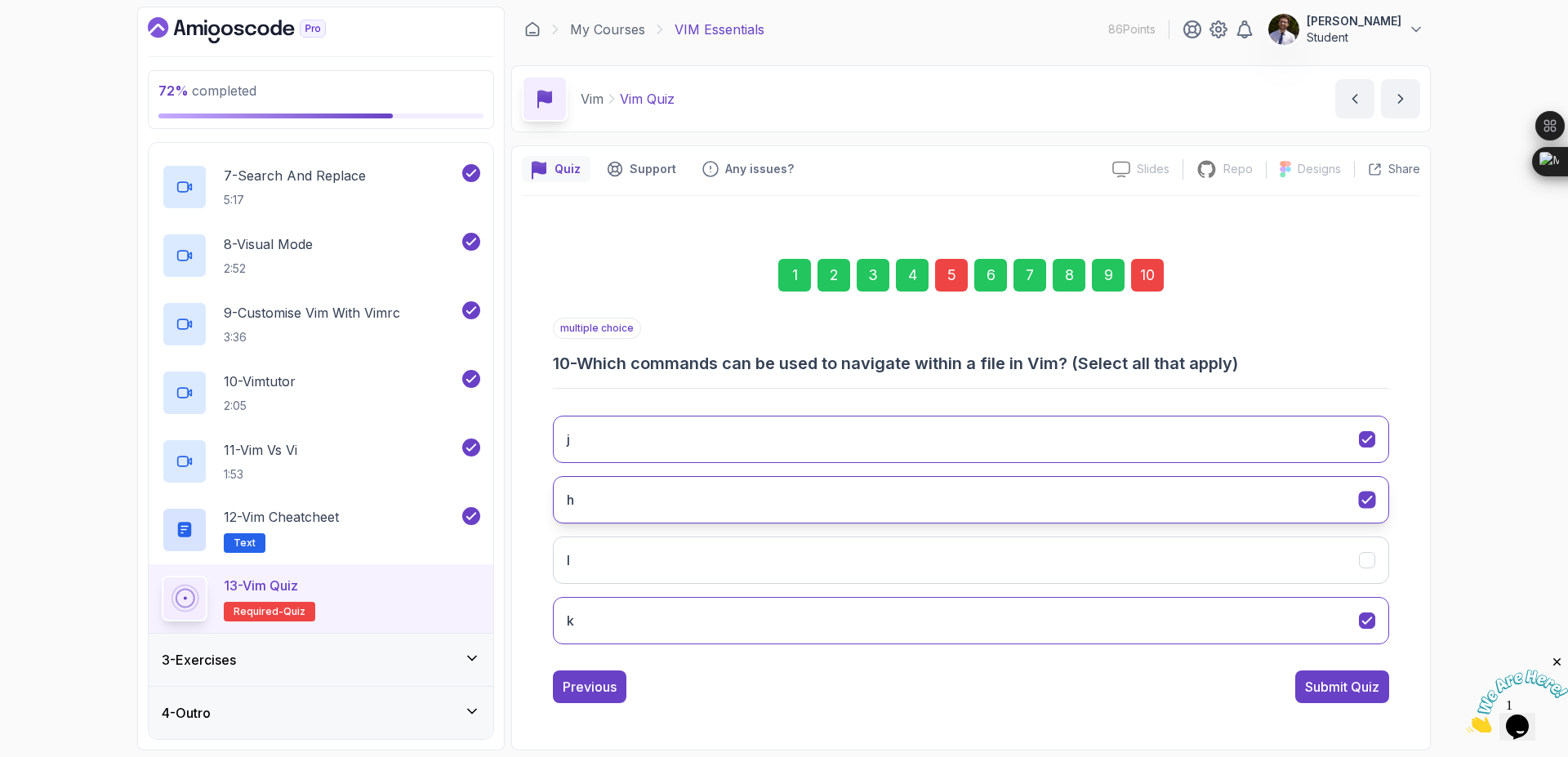
click at [1369, 508] on div "h" at bounding box center [1368, 500] width 17 height 17
click at [1363, 563] on icon "l" at bounding box center [1368, 560] width 16 height 16
click at [1356, 689] on div "Submit Quiz" at bounding box center [1342, 686] width 75 height 20
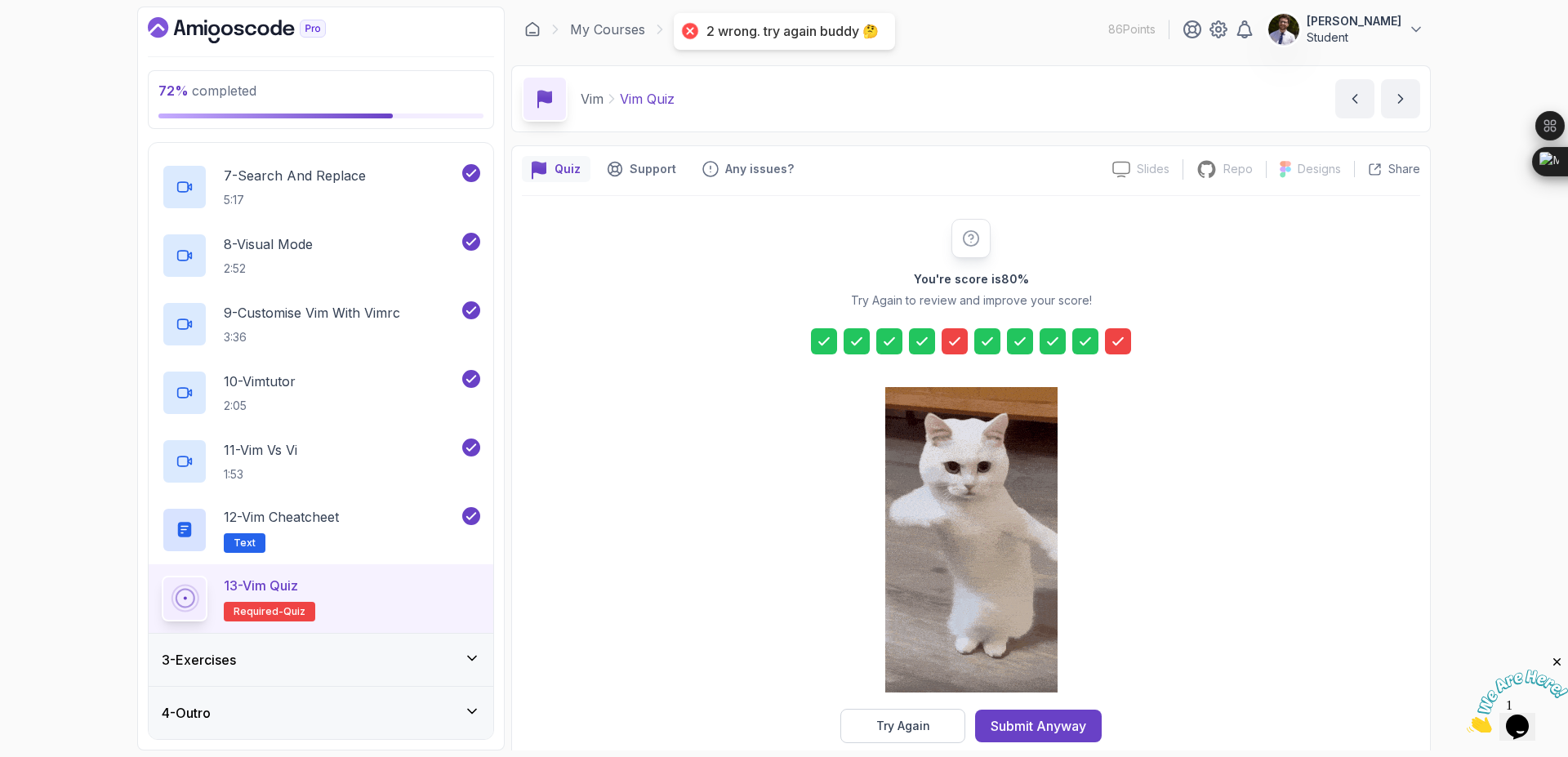
click at [956, 339] on icon at bounding box center [955, 341] width 17 height 17
click at [955, 339] on icon at bounding box center [955, 341] width 17 height 17
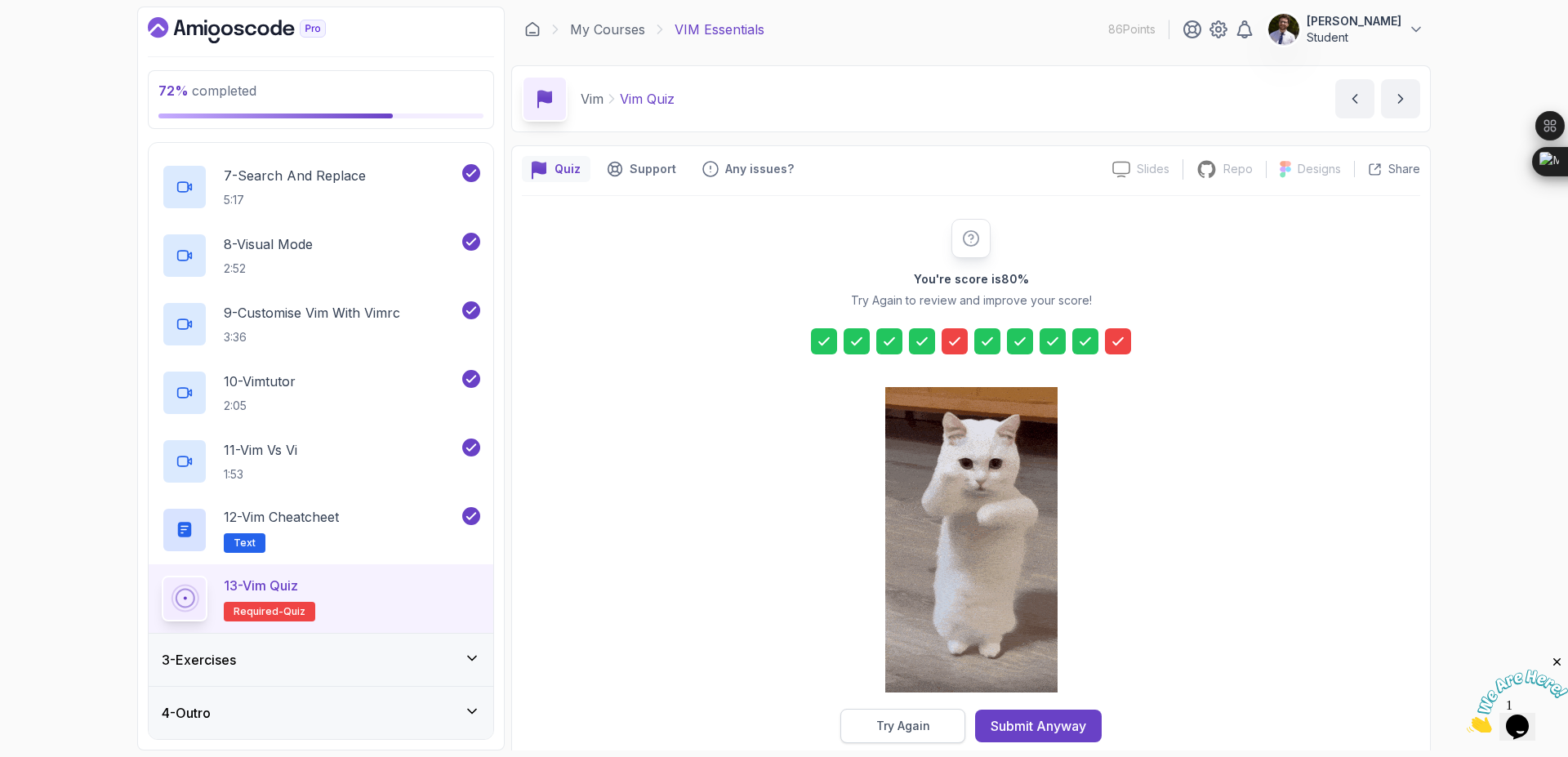
click at [902, 723] on div "Try Again" at bounding box center [903, 726] width 54 height 17
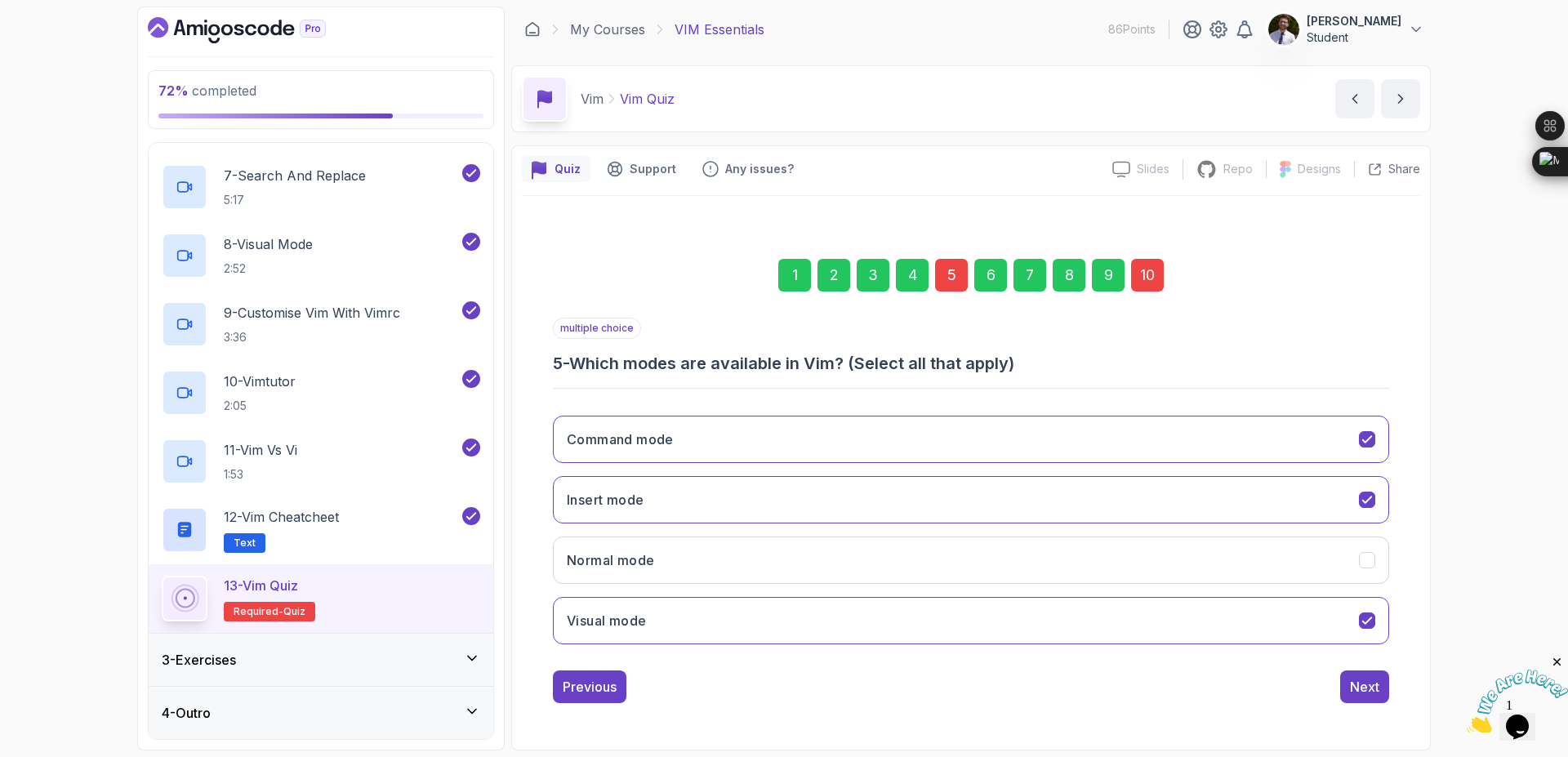
click at [953, 268] on div "5" at bounding box center [951, 275] width 33 height 33
click at [952, 269] on div "5" at bounding box center [951, 275] width 33 height 33
click at [1355, 442] on button "Command mode" at bounding box center [970, 439] width 836 height 48
drag, startPoint x: 595, startPoint y: 365, endPoint x: 848, endPoint y: 368, distance: 253.0
click at [848, 368] on h3 "5 - Which modes are available in Vim? (Select all that apply)" at bounding box center [970, 364] width 836 height 23
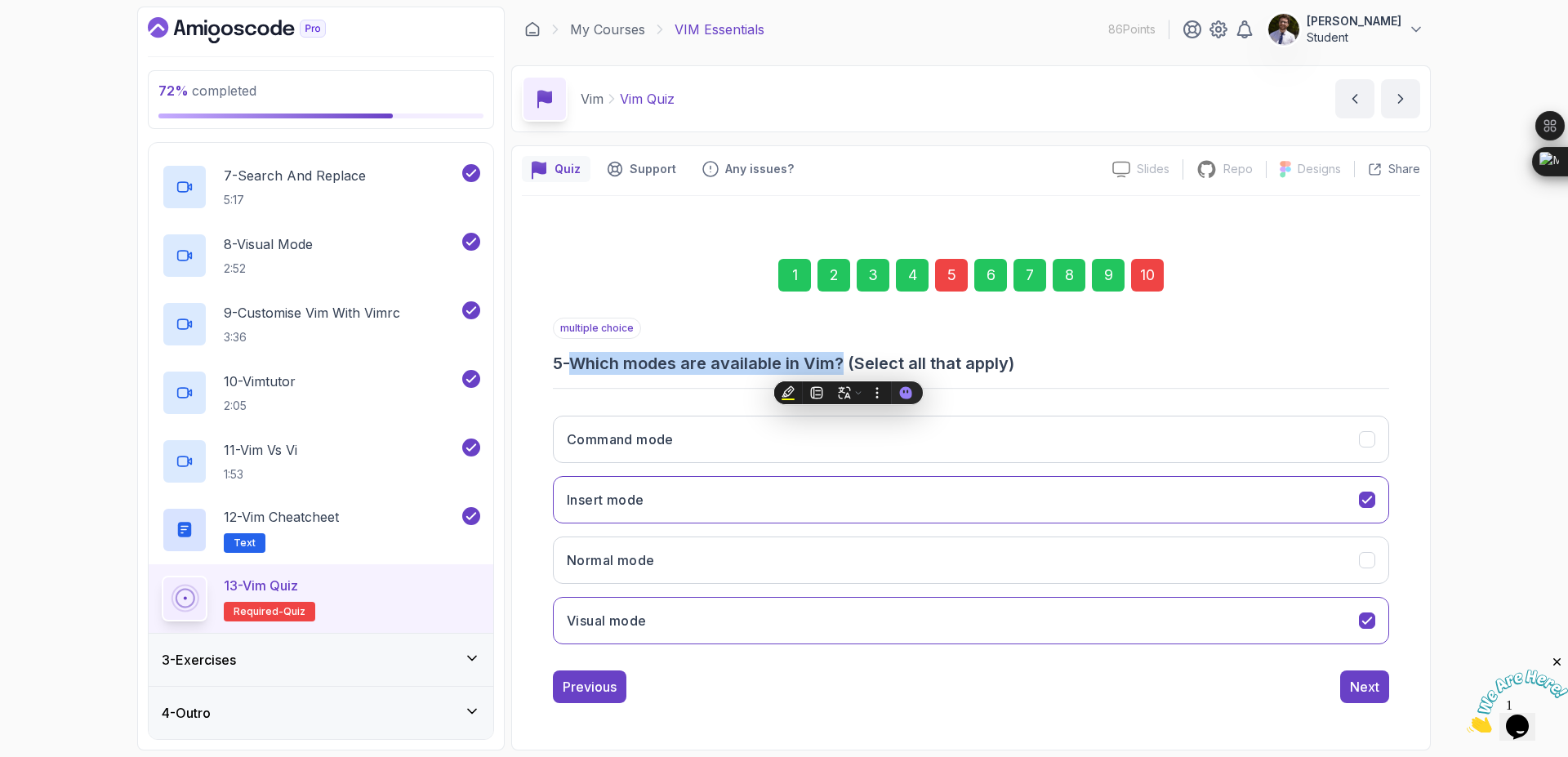
copy h3 "Which modes are available in Vim?"
click at [1367, 560] on icon "Normal mode" at bounding box center [1368, 560] width 16 height 16
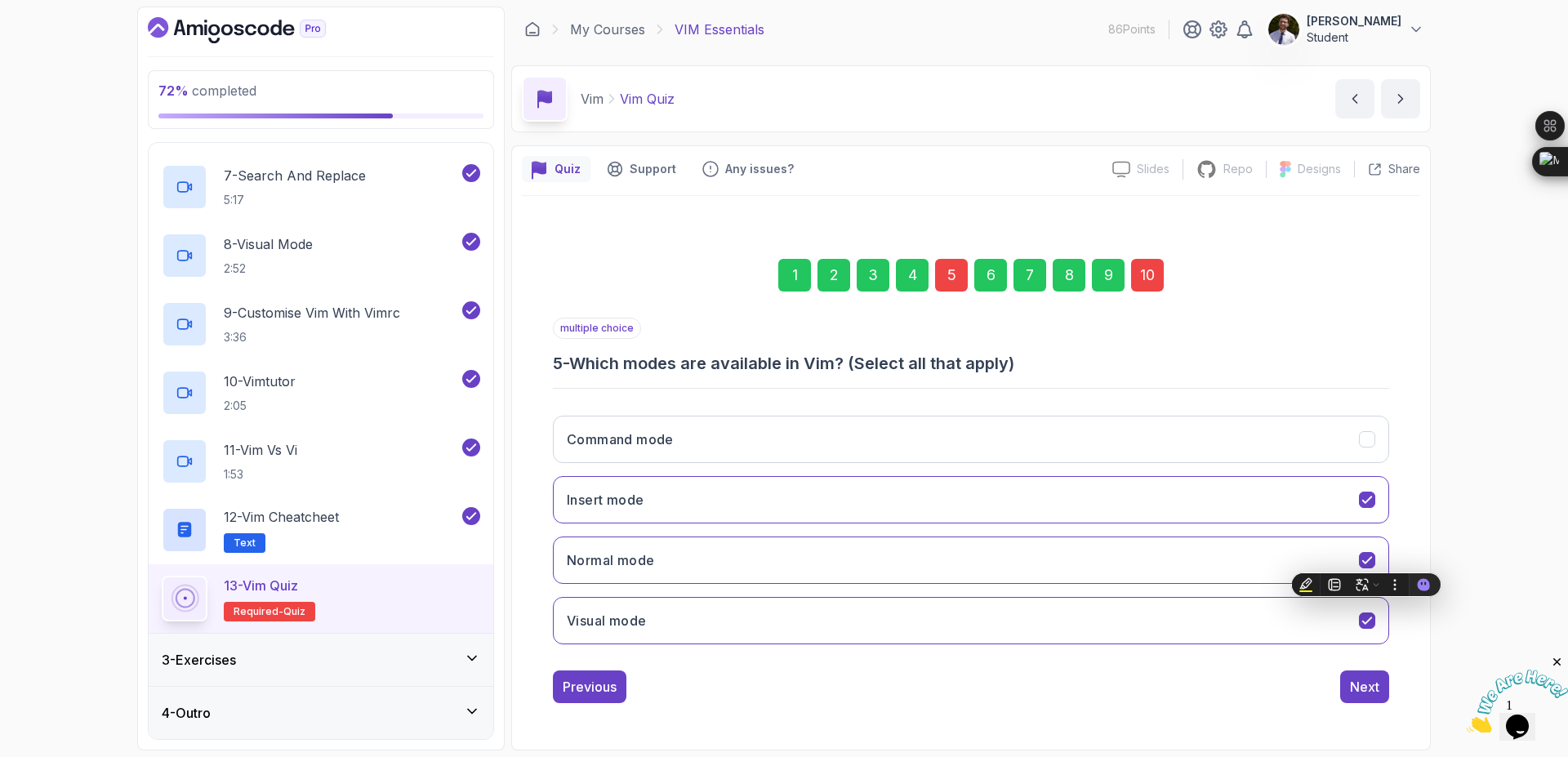
click at [1150, 282] on div "10" at bounding box center [1147, 275] width 33 height 33
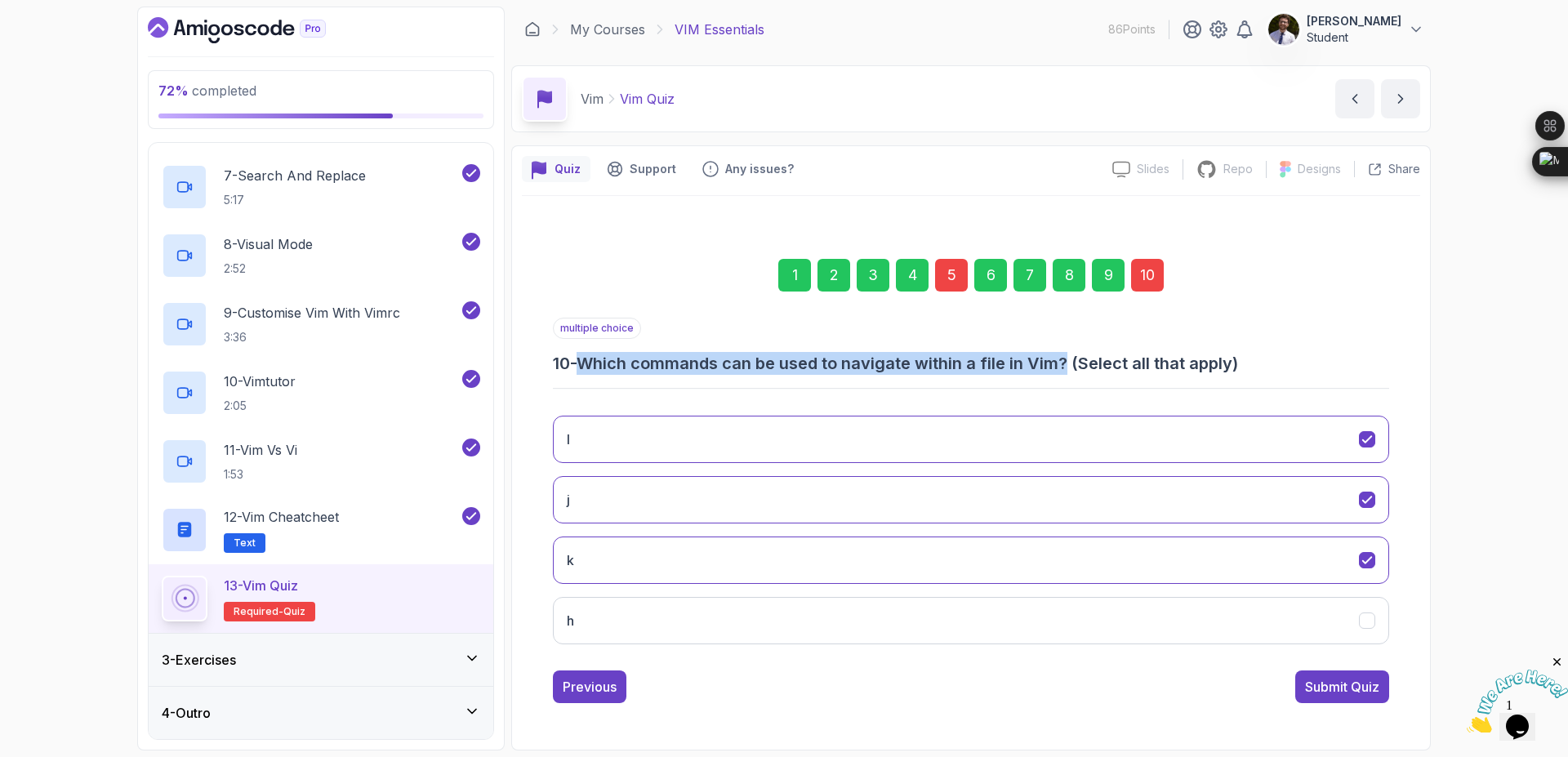
drag, startPoint x: 592, startPoint y: 362, endPoint x: 1073, endPoint y: 360, distance: 481.0
click at [1073, 360] on h3 "10 - Which commands can be used to navigate within a file in Vim? (Select all t…" at bounding box center [970, 364] width 836 height 23
copy h3 "Which commands can be used to navigate within a file in Vim?"
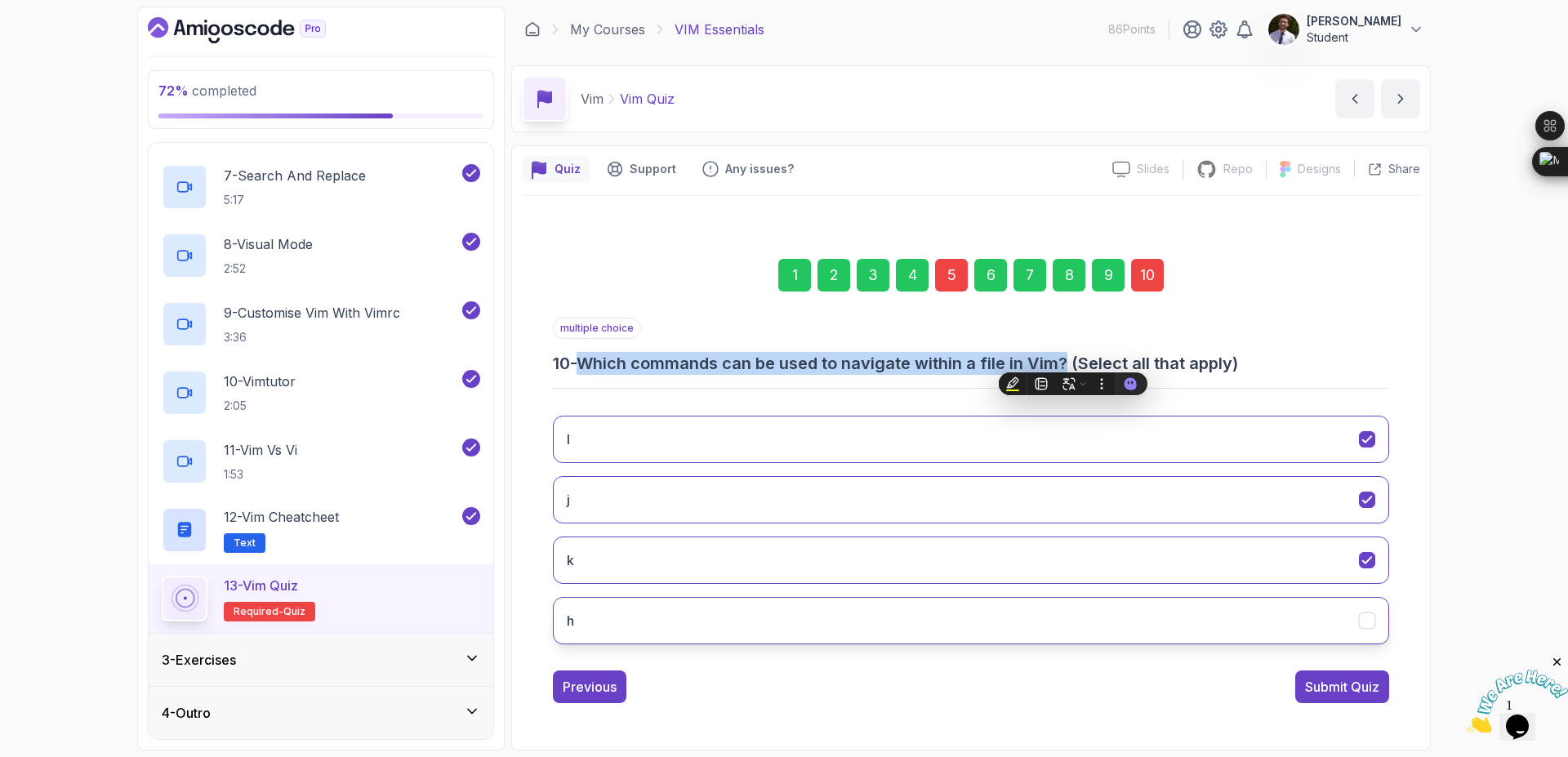
click at [1230, 611] on button "h" at bounding box center [970, 620] width 836 height 48
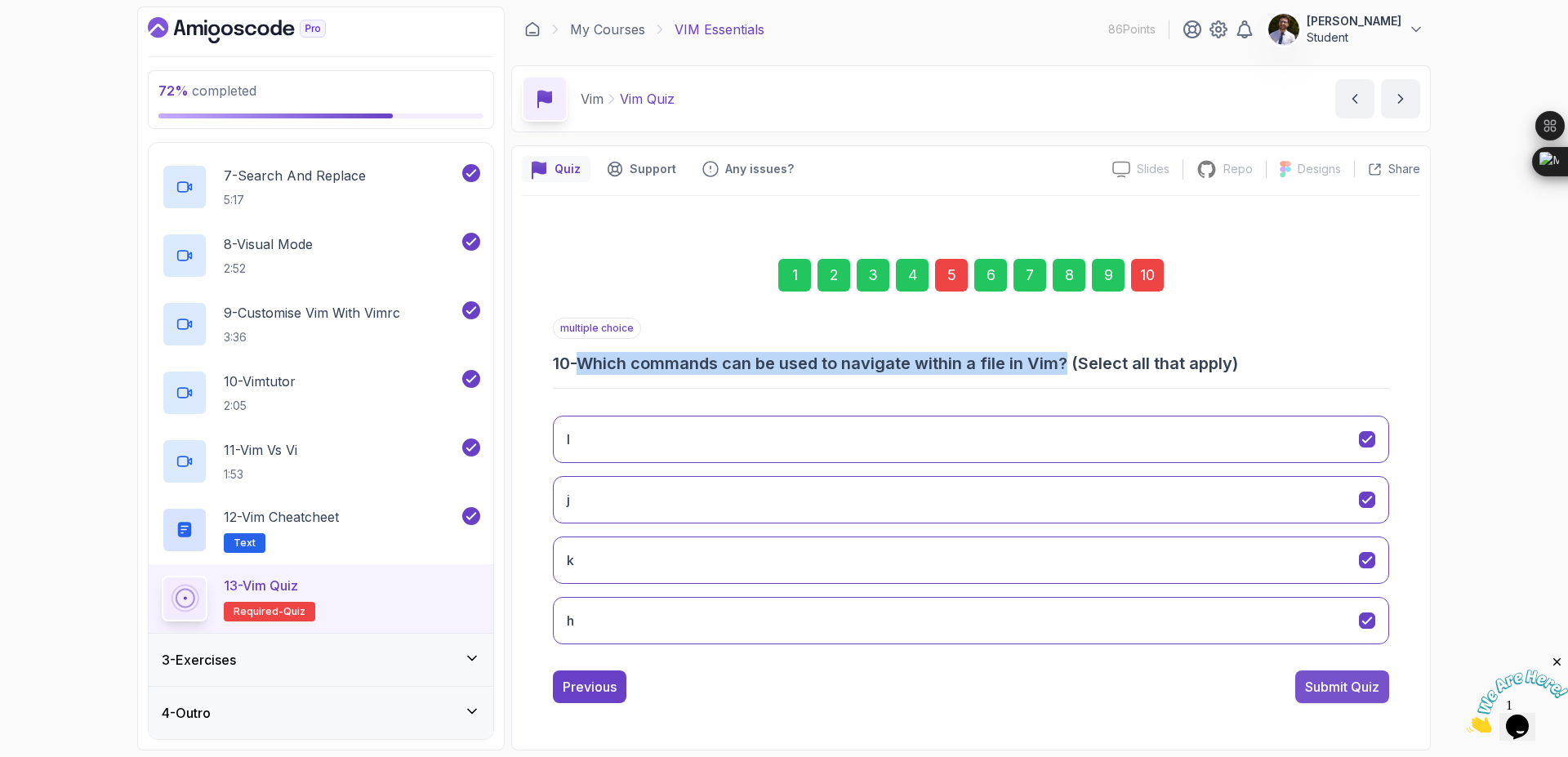
click at [1326, 694] on div "Submit Quiz" at bounding box center [1342, 686] width 75 height 20
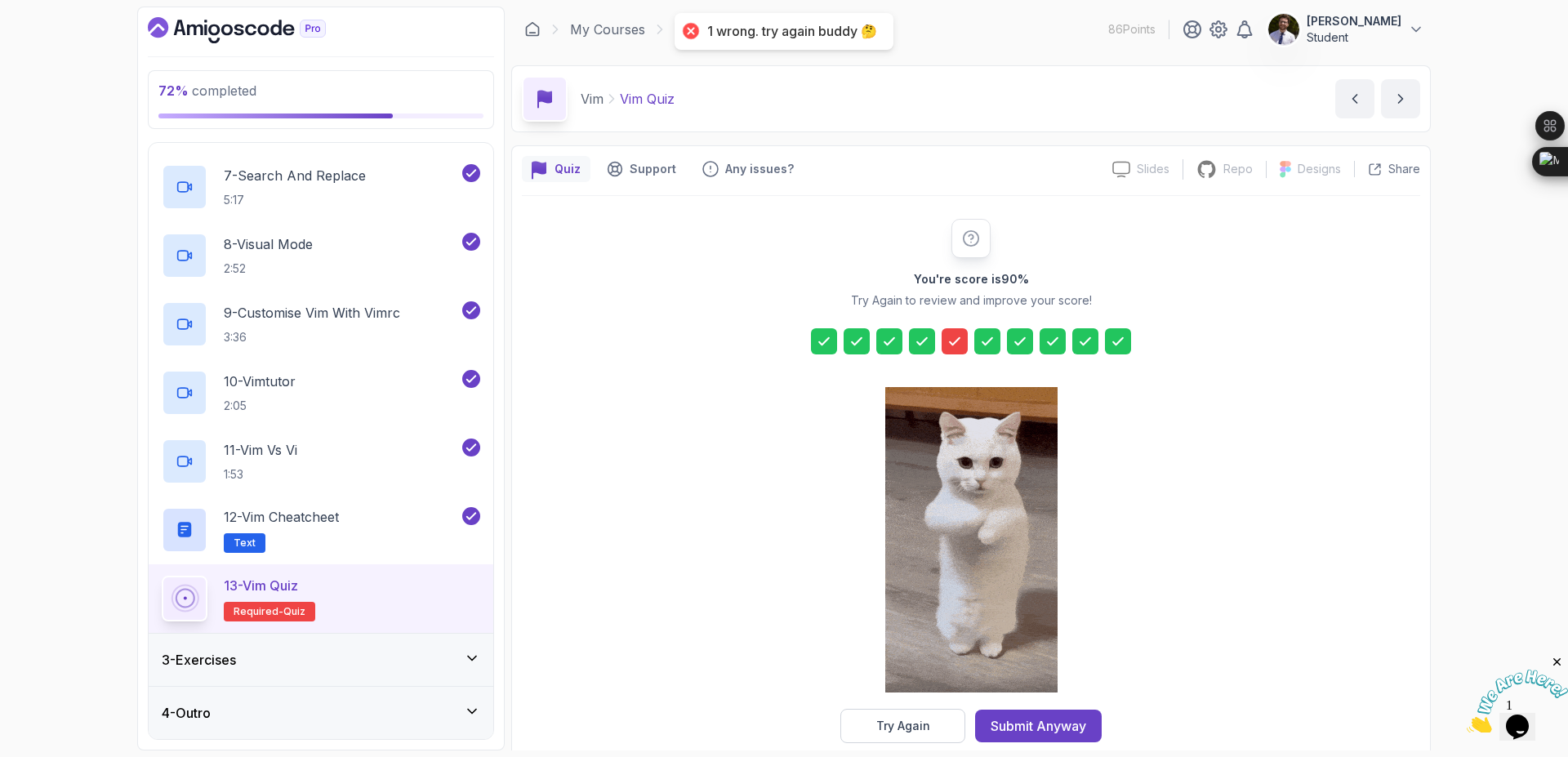
click at [953, 342] on icon at bounding box center [955, 341] width 17 height 17
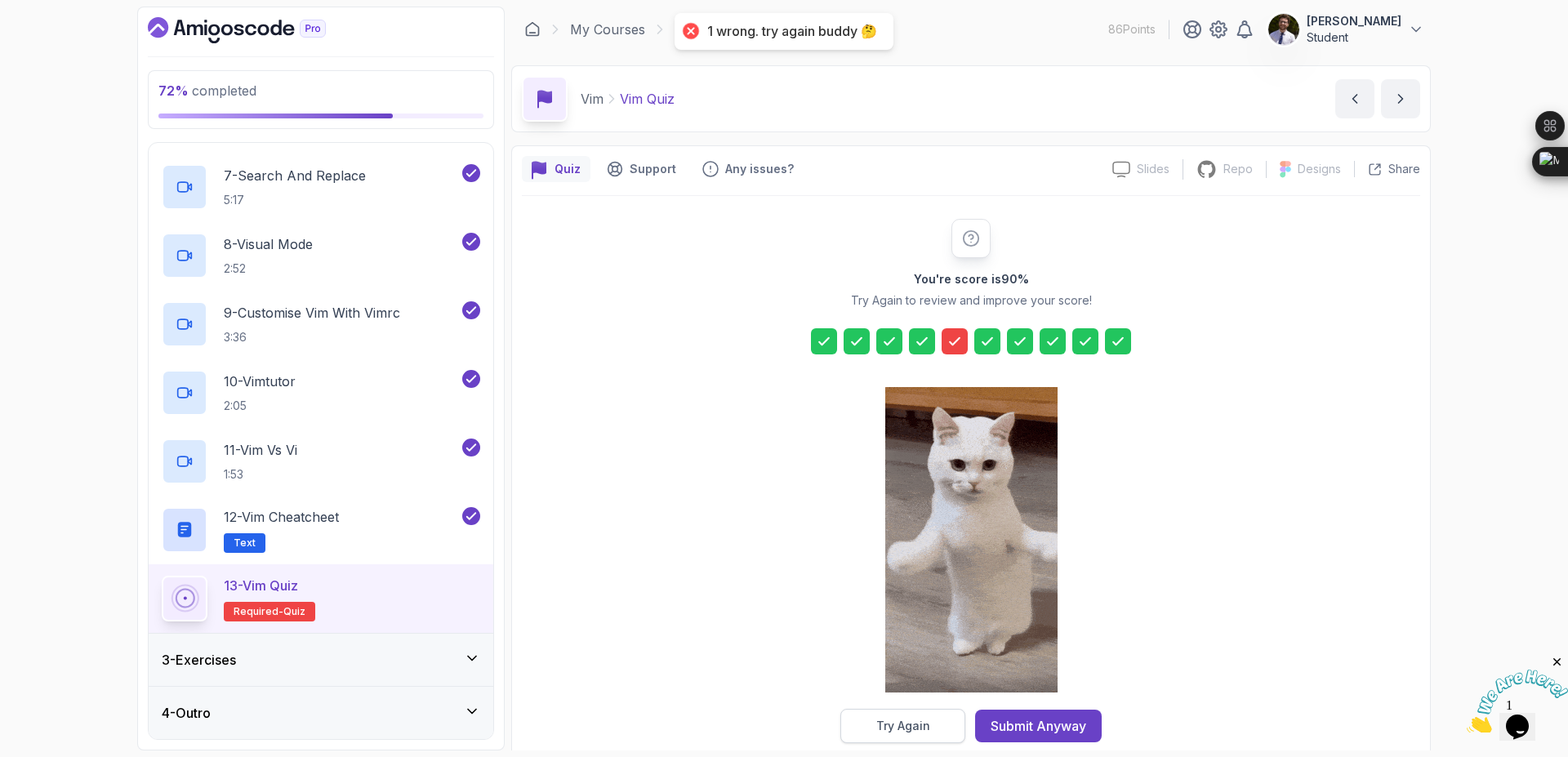
click at [885, 723] on div "Try Again" at bounding box center [903, 726] width 54 height 17
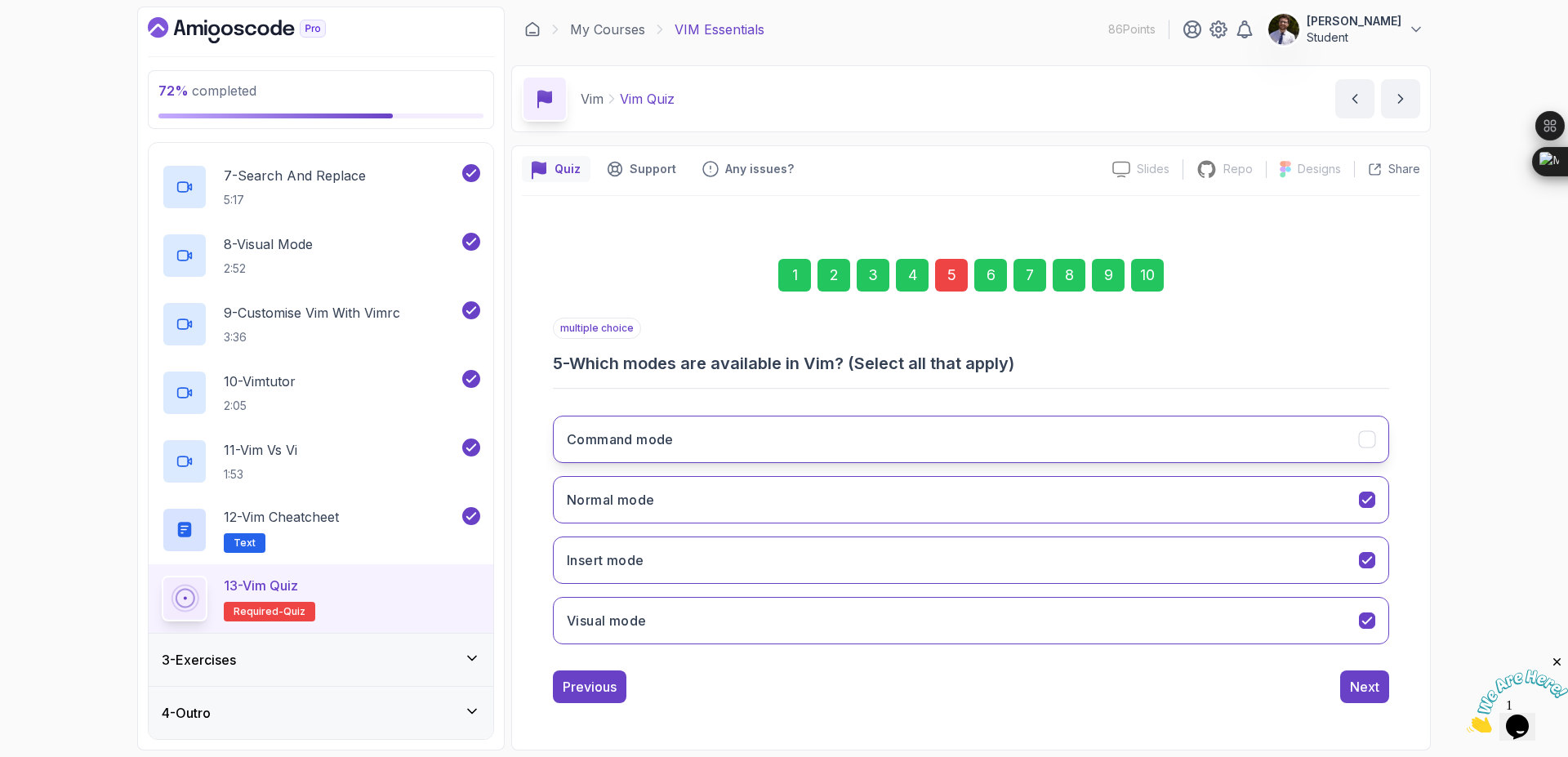
click at [1362, 442] on icon "Command mode" at bounding box center [1368, 439] width 16 height 16
click at [1368, 682] on div "Next" at bounding box center [1365, 686] width 30 height 20
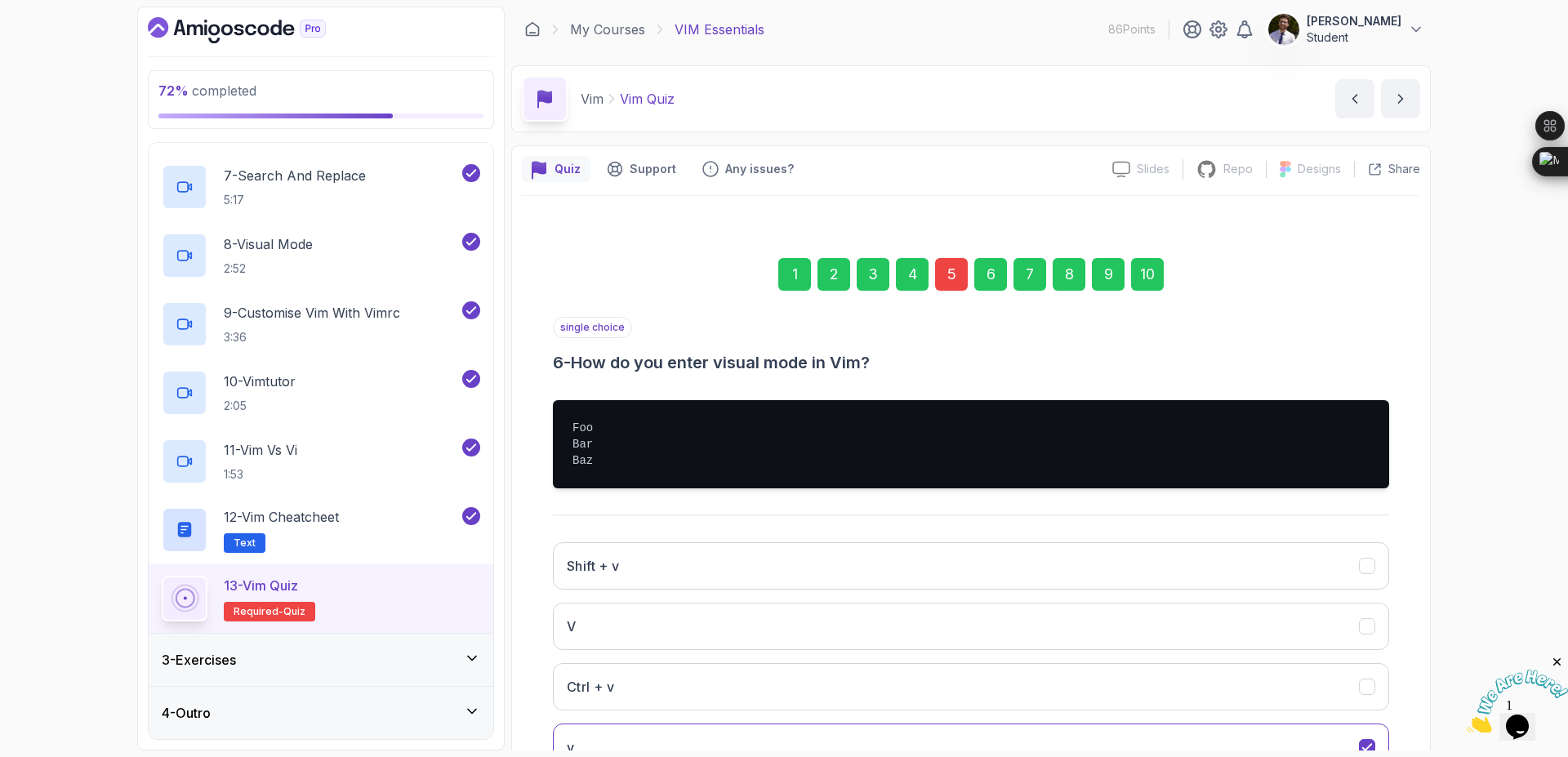
click at [1143, 272] on div "10" at bounding box center [1147, 274] width 33 height 33
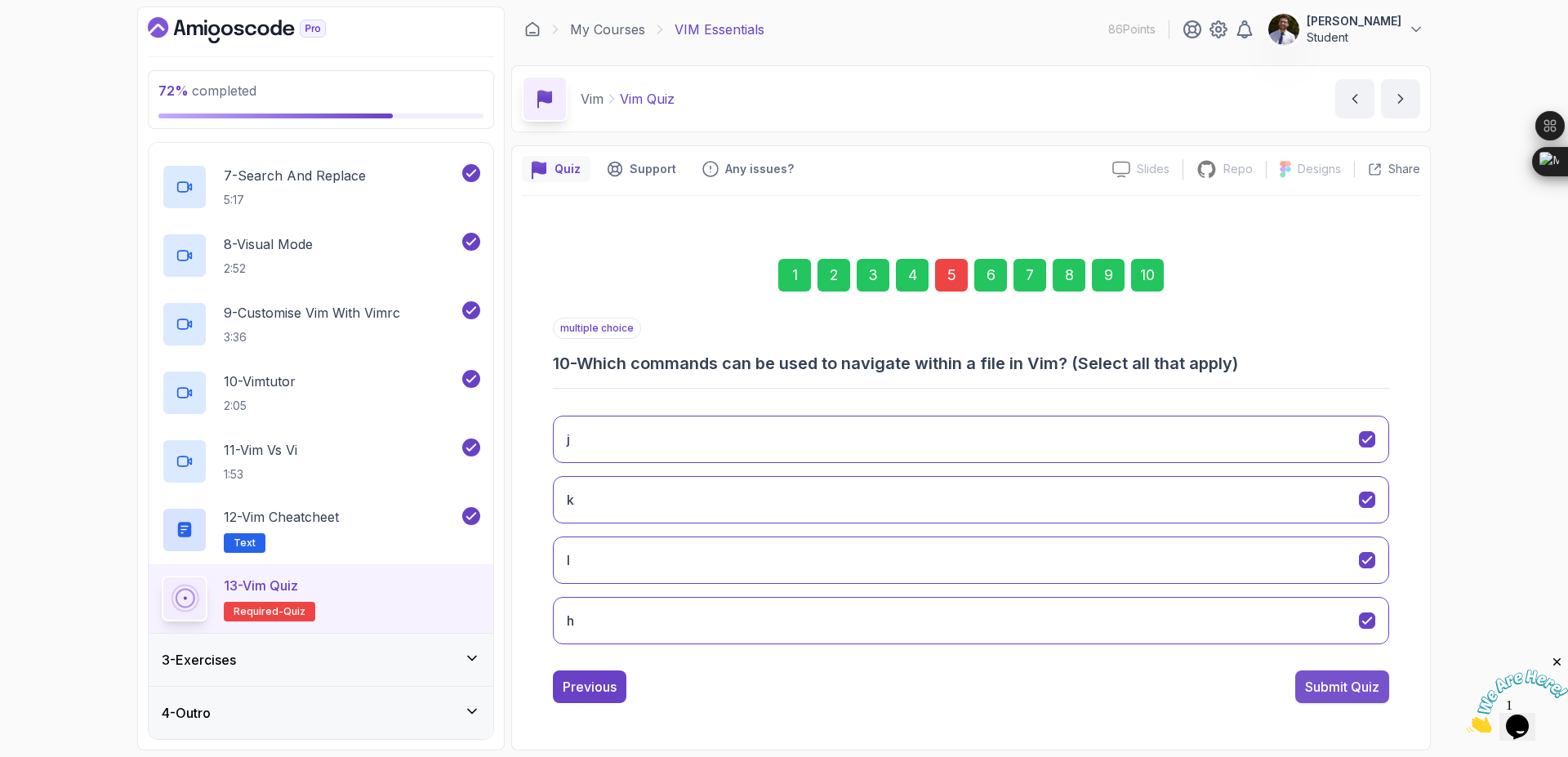
click at [1333, 679] on div "Submit Quiz" at bounding box center [1342, 686] width 75 height 20
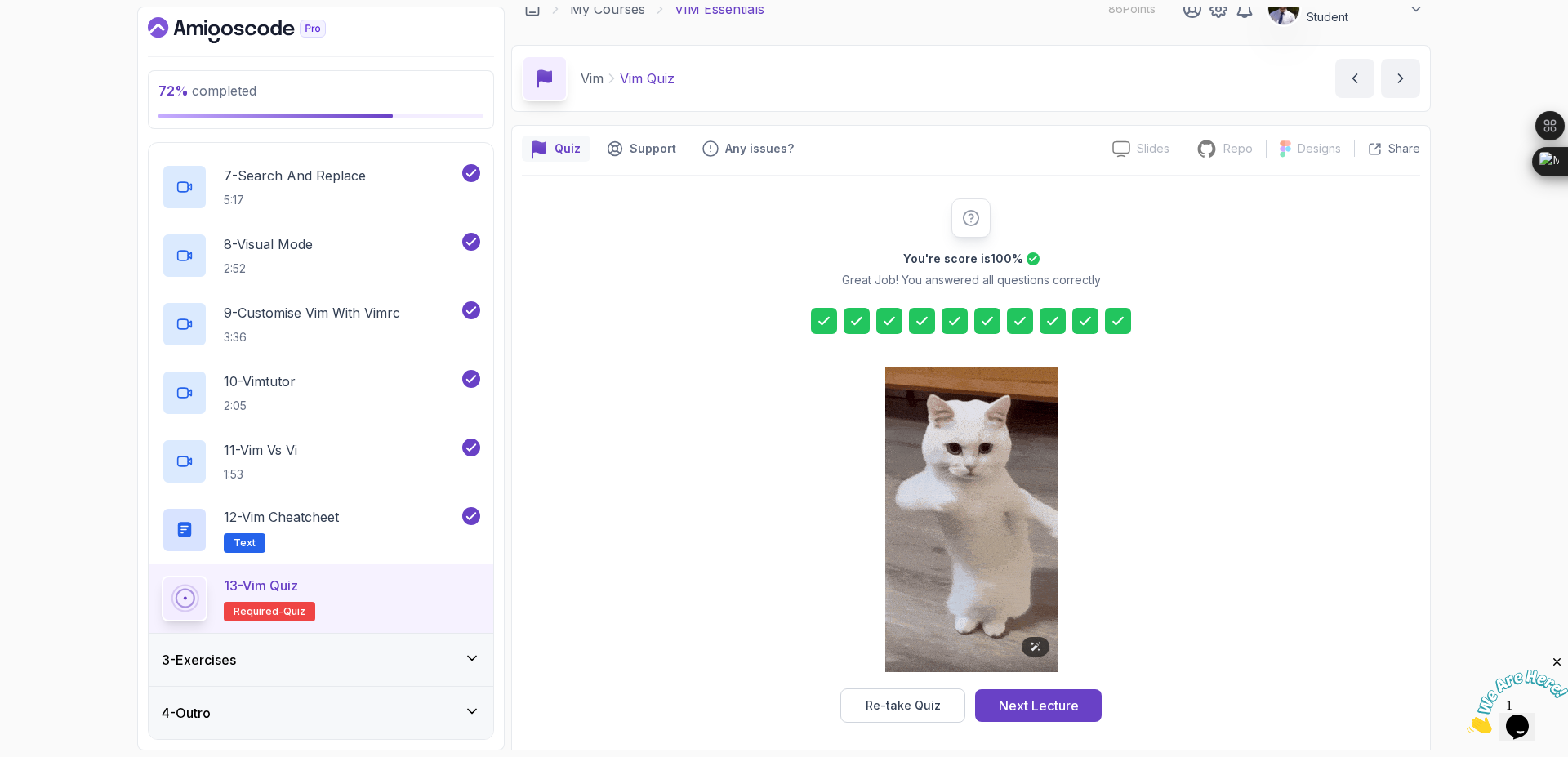
scroll to position [26, 0]
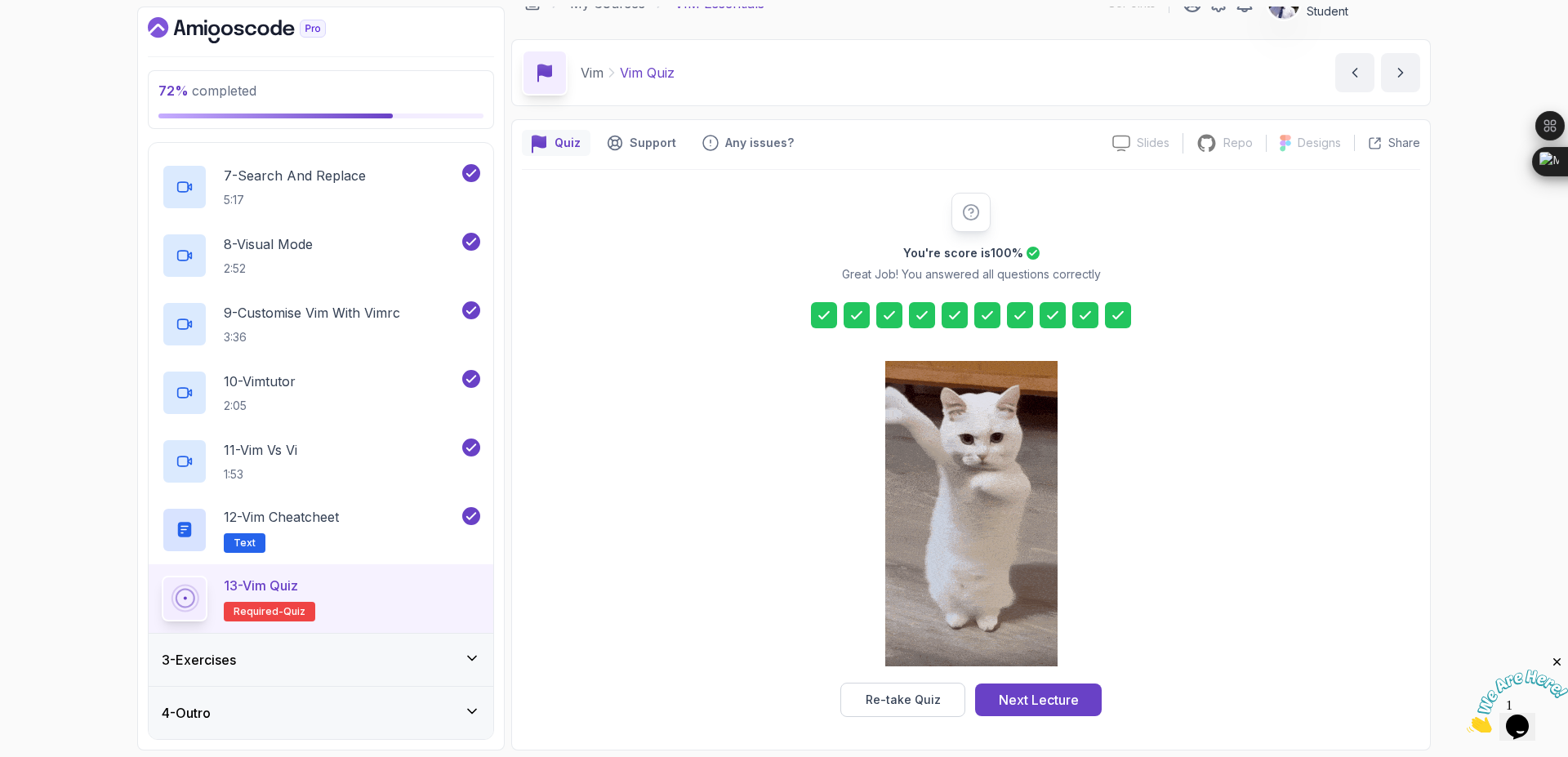
click at [406, 659] on div "3 - Exercises" at bounding box center [321, 659] width 319 height 20
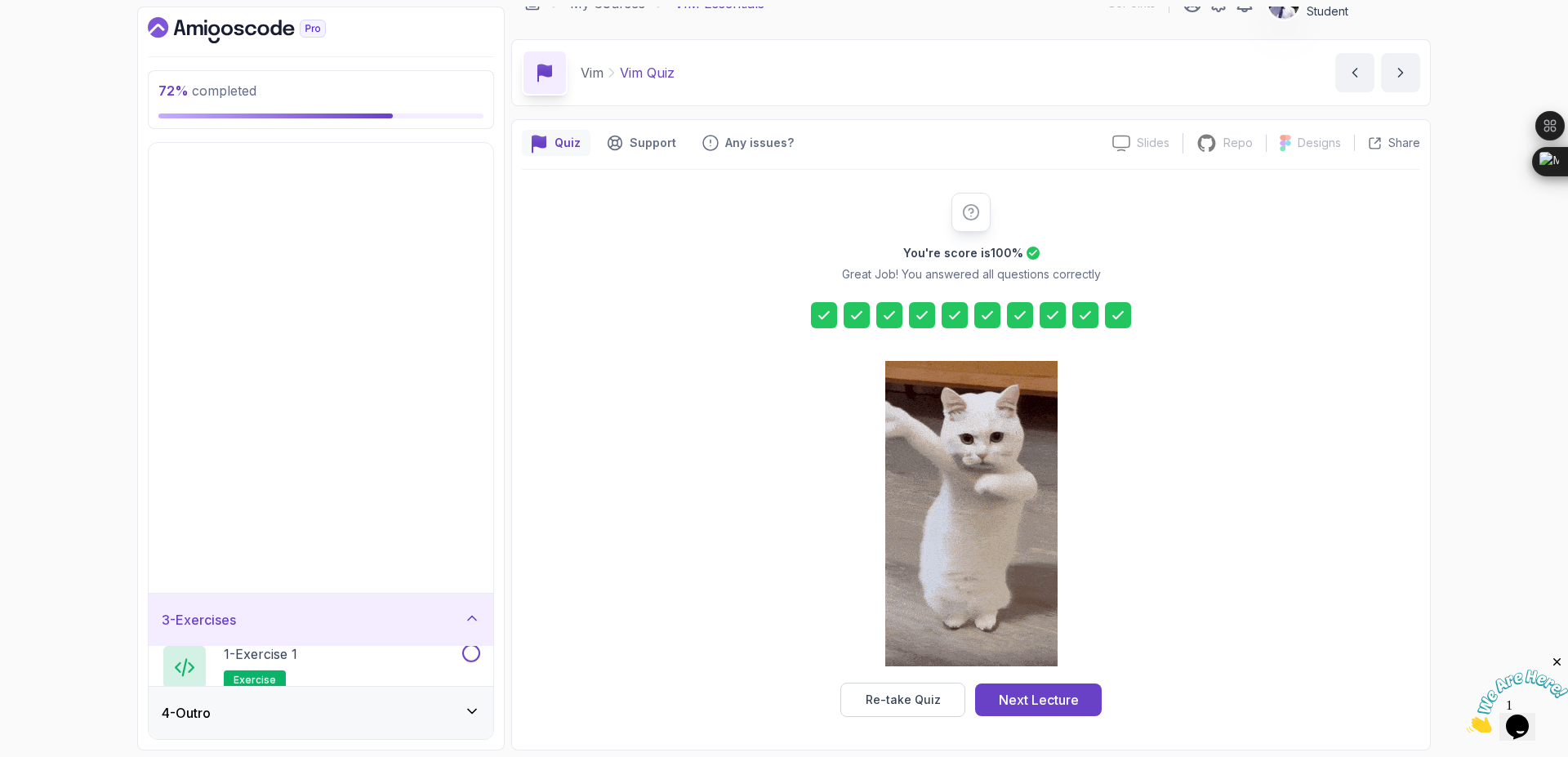
scroll to position [0, 0]
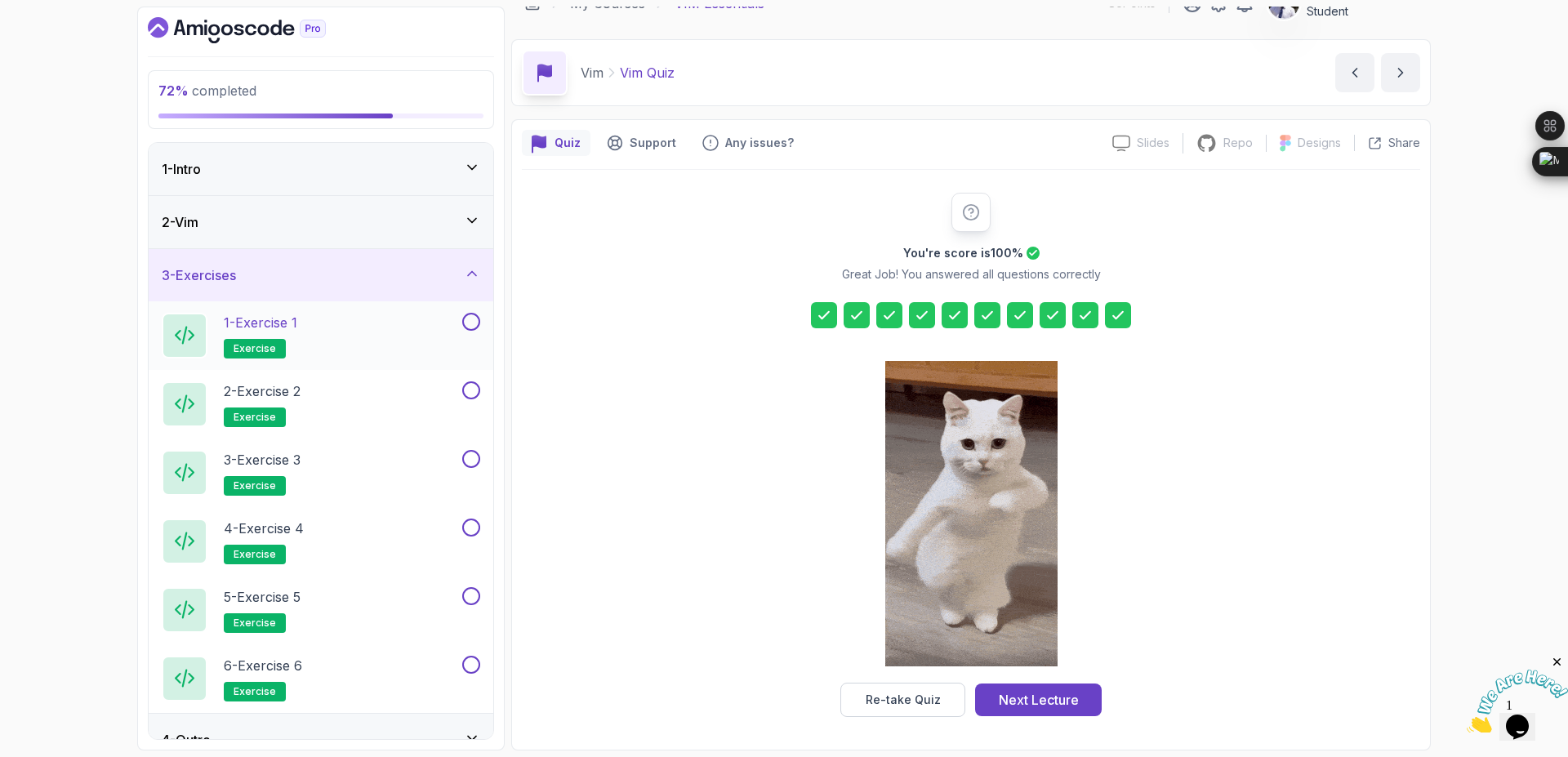
click at [260, 318] on p "1 - Exercise 1" at bounding box center [260, 323] width 74 height 20
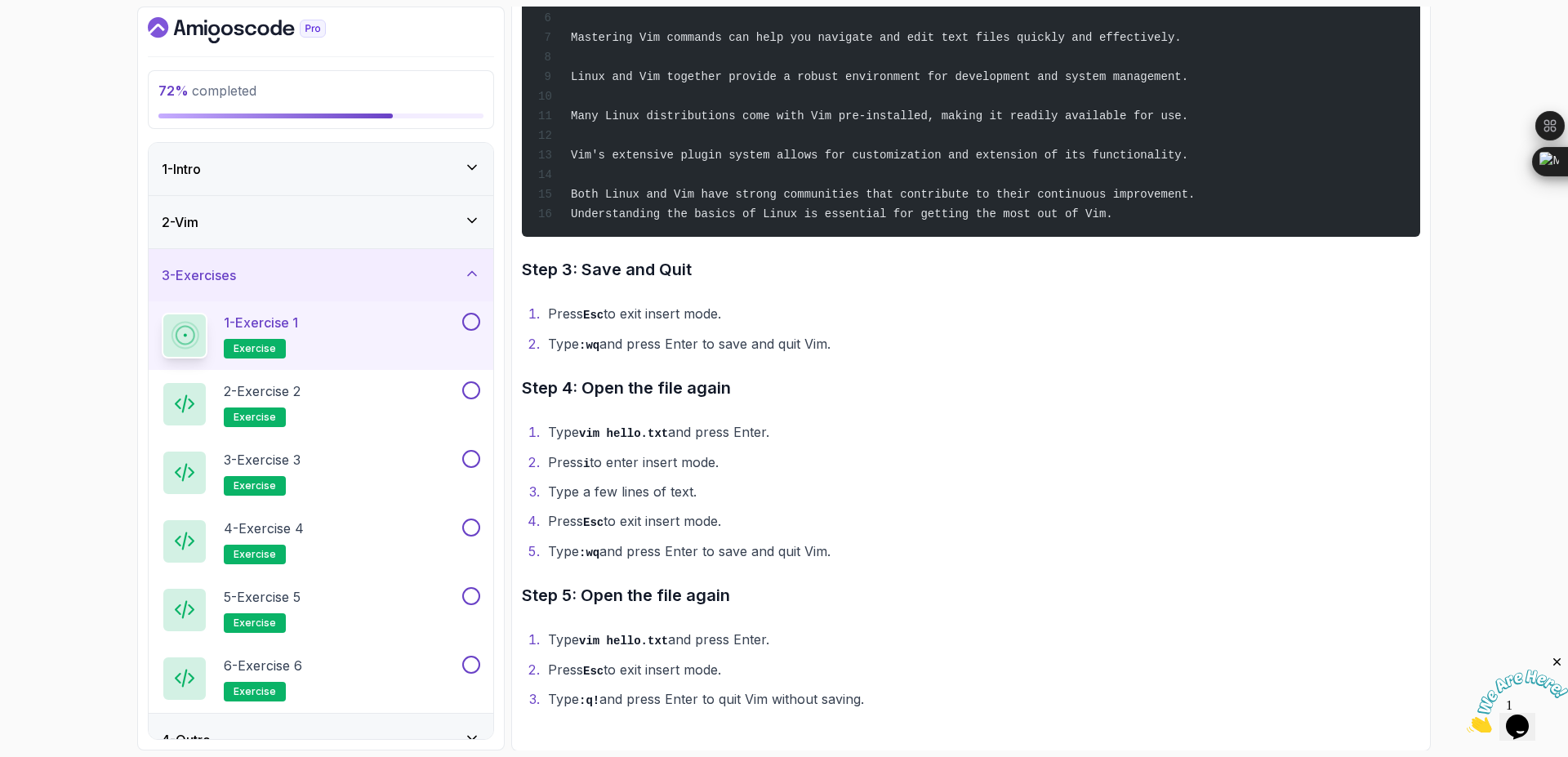
scroll to position [689, 0]
click at [473, 326] on button at bounding box center [471, 322] width 18 height 18
click at [375, 408] on div "2 - Exercise 2 exercise" at bounding box center [309, 404] width 297 height 46
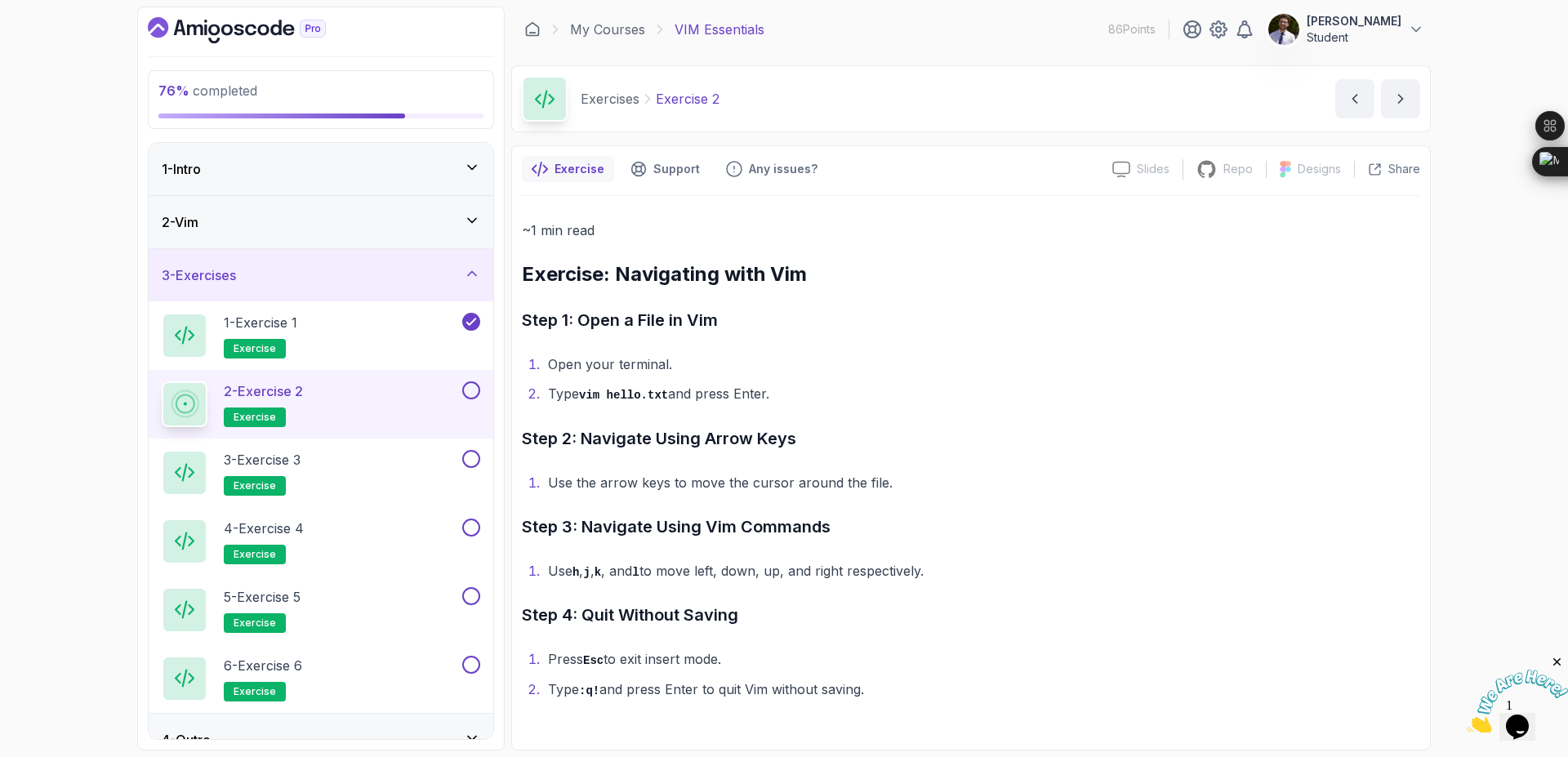
click at [465, 390] on button at bounding box center [471, 390] width 18 height 18
click at [463, 472] on button "3 - Exercise 3 exercise" at bounding box center [321, 473] width 319 height 46
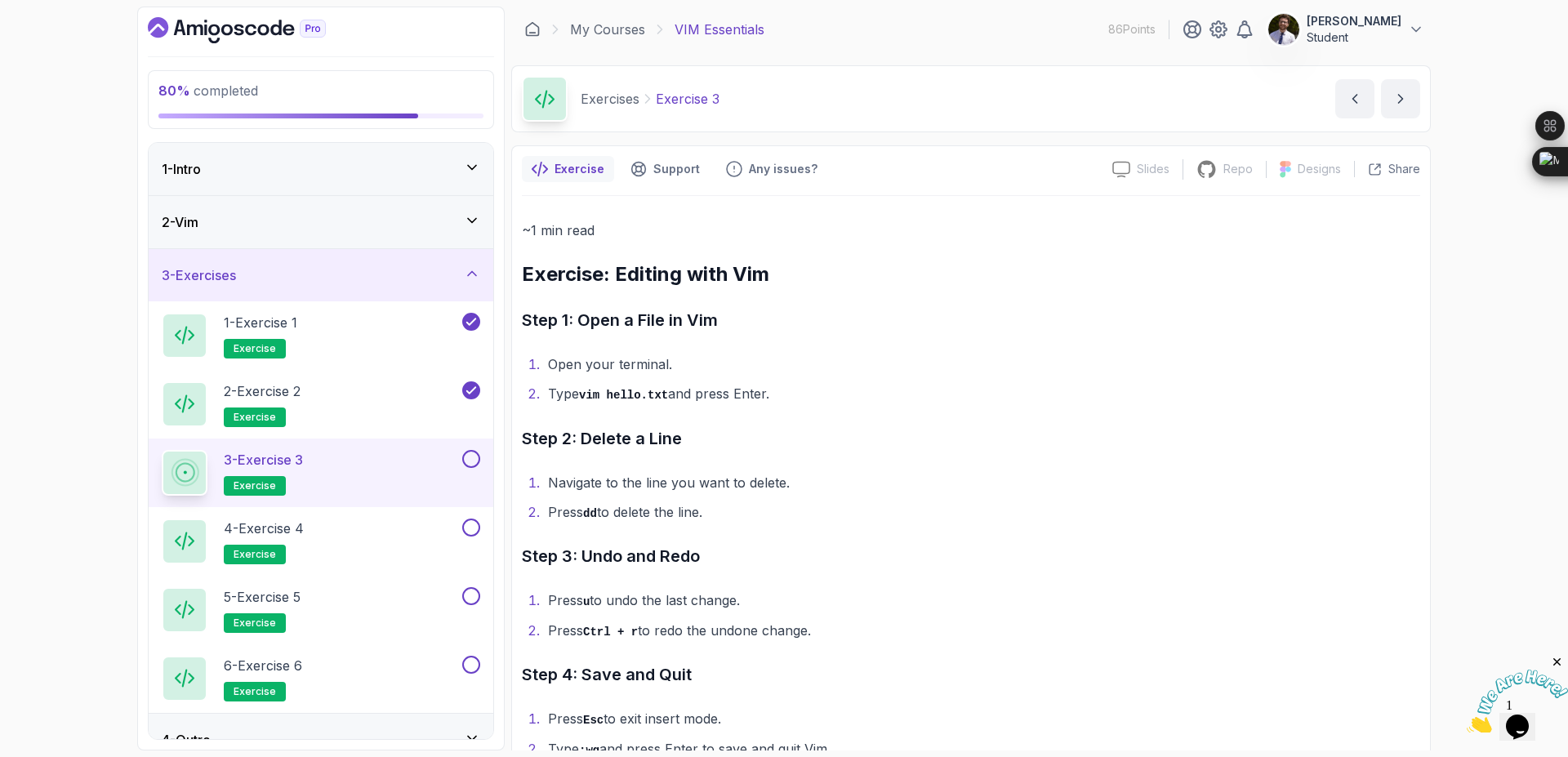
click at [472, 465] on button at bounding box center [471, 459] width 18 height 18
click at [467, 543] on button "4 - Exercise 4 exercise" at bounding box center [321, 541] width 319 height 46
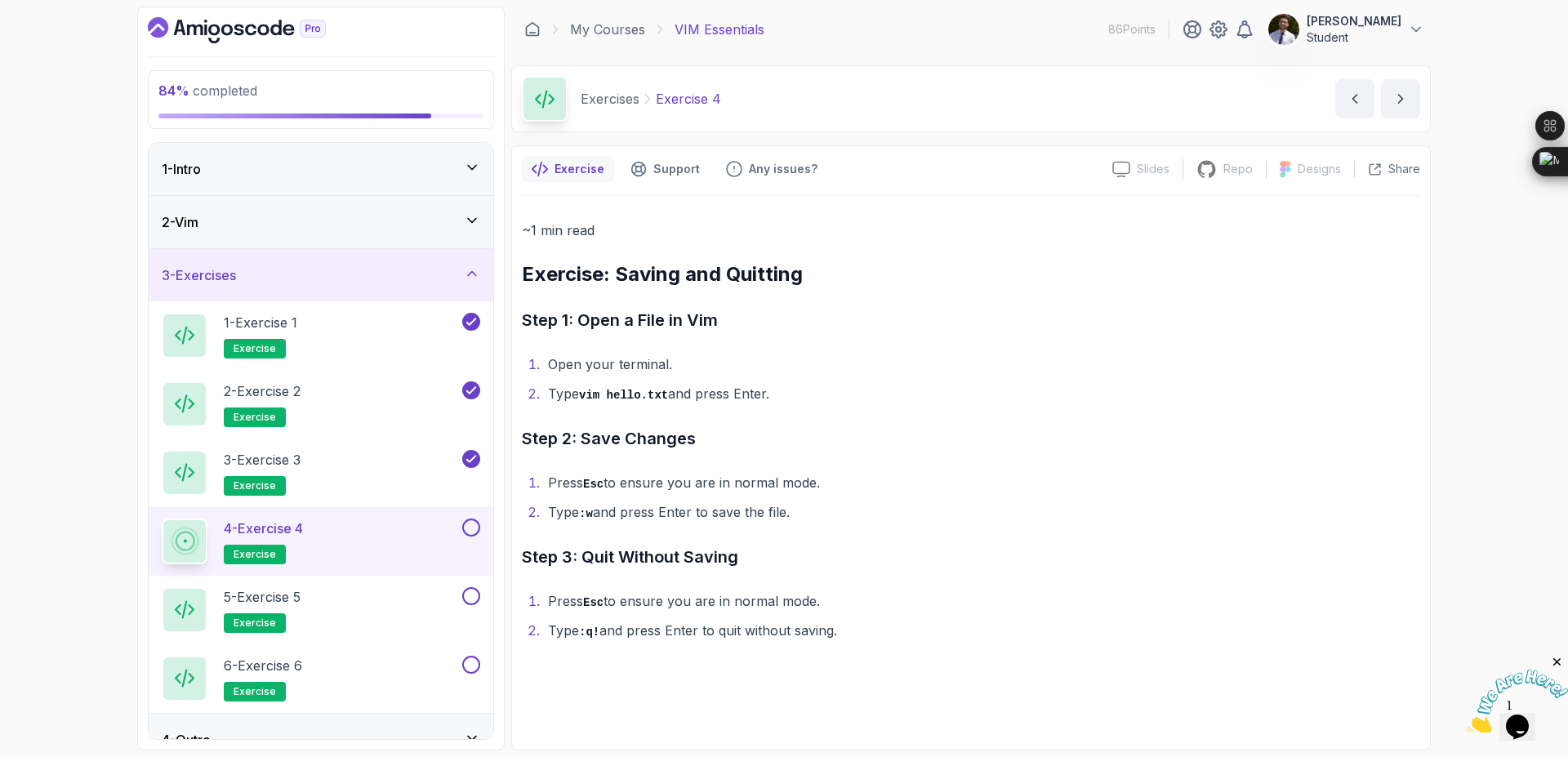
click at [469, 533] on button at bounding box center [471, 527] width 18 height 18
click at [473, 600] on button at bounding box center [471, 596] width 18 height 18
click at [474, 660] on button at bounding box center [471, 665] width 18 height 18
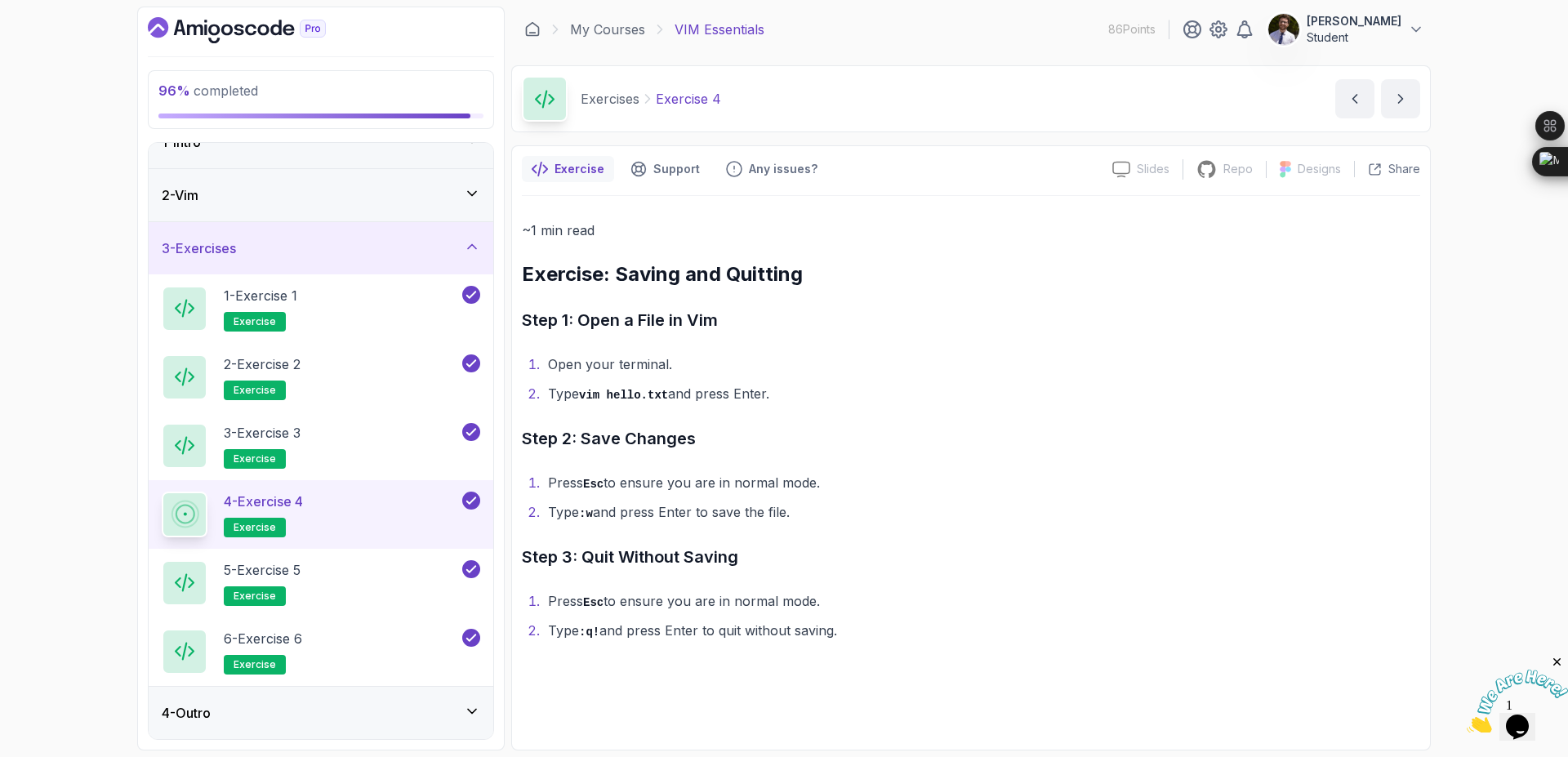
click at [462, 255] on div "3 - Exercises" at bounding box center [321, 248] width 319 height 20
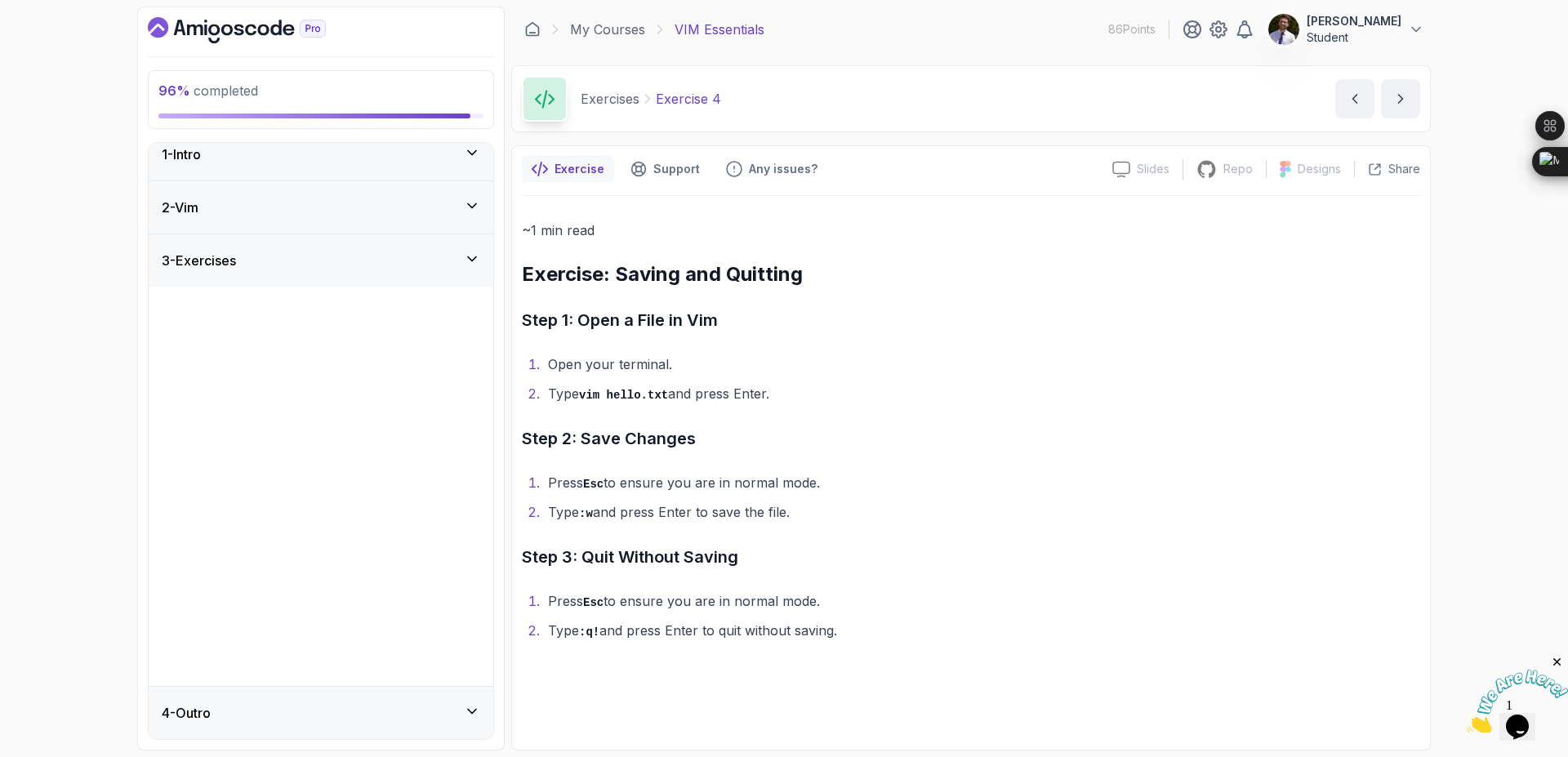
scroll to position [0, 0]
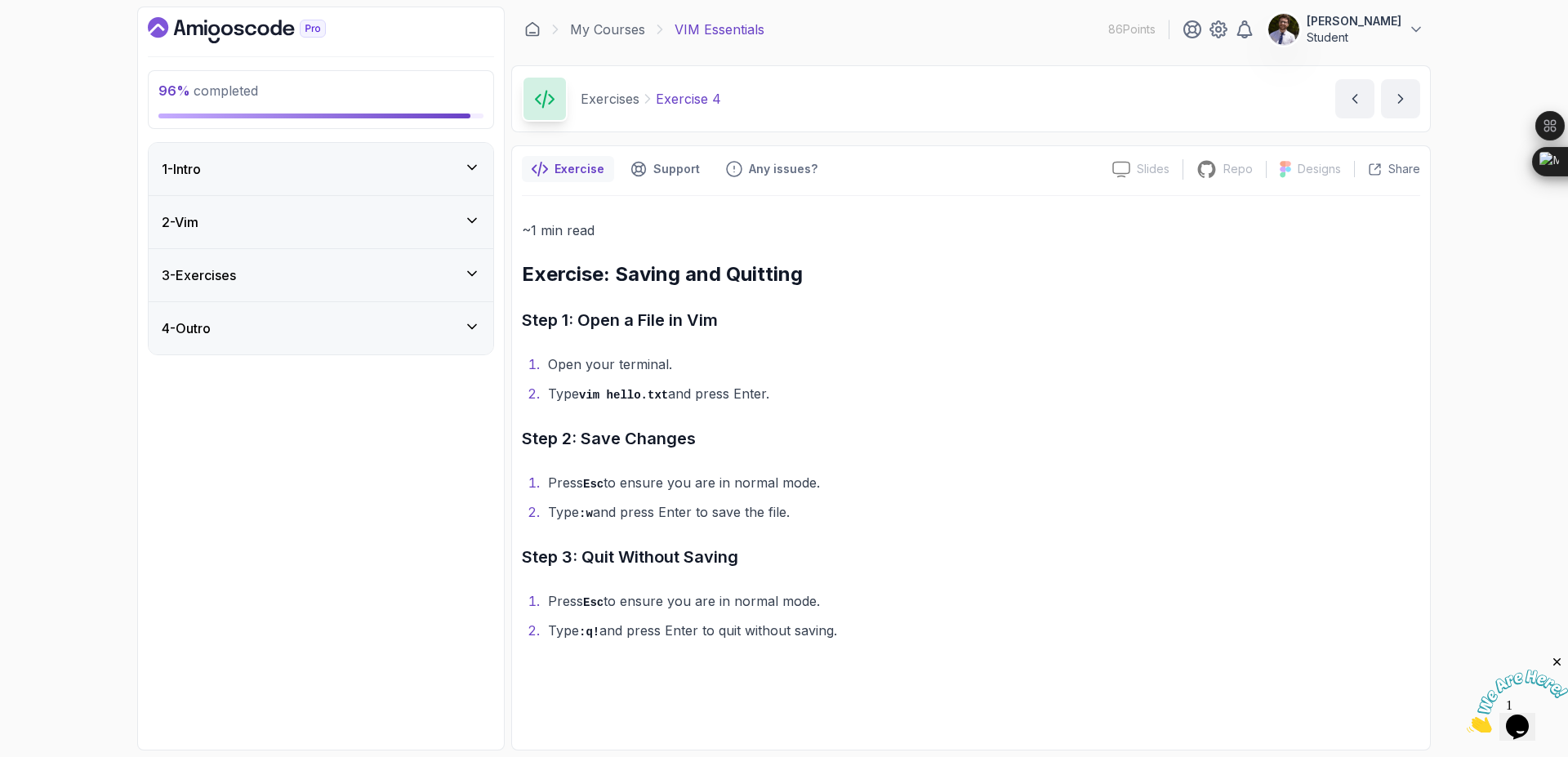
click at [468, 336] on div "4 - Outro" at bounding box center [321, 328] width 319 height 20
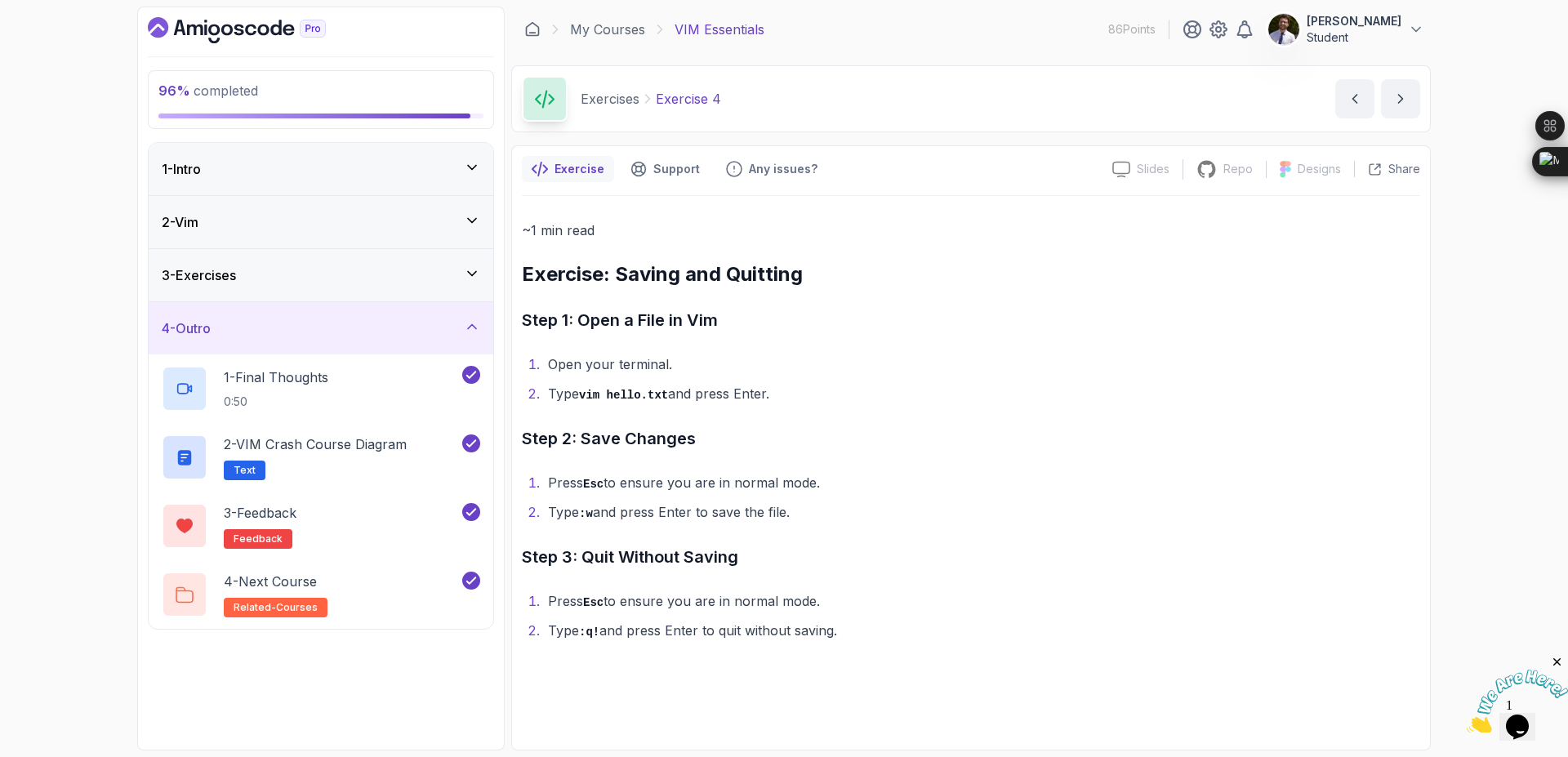
click at [463, 280] on div "3 - Exercises" at bounding box center [321, 275] width 319 height 20
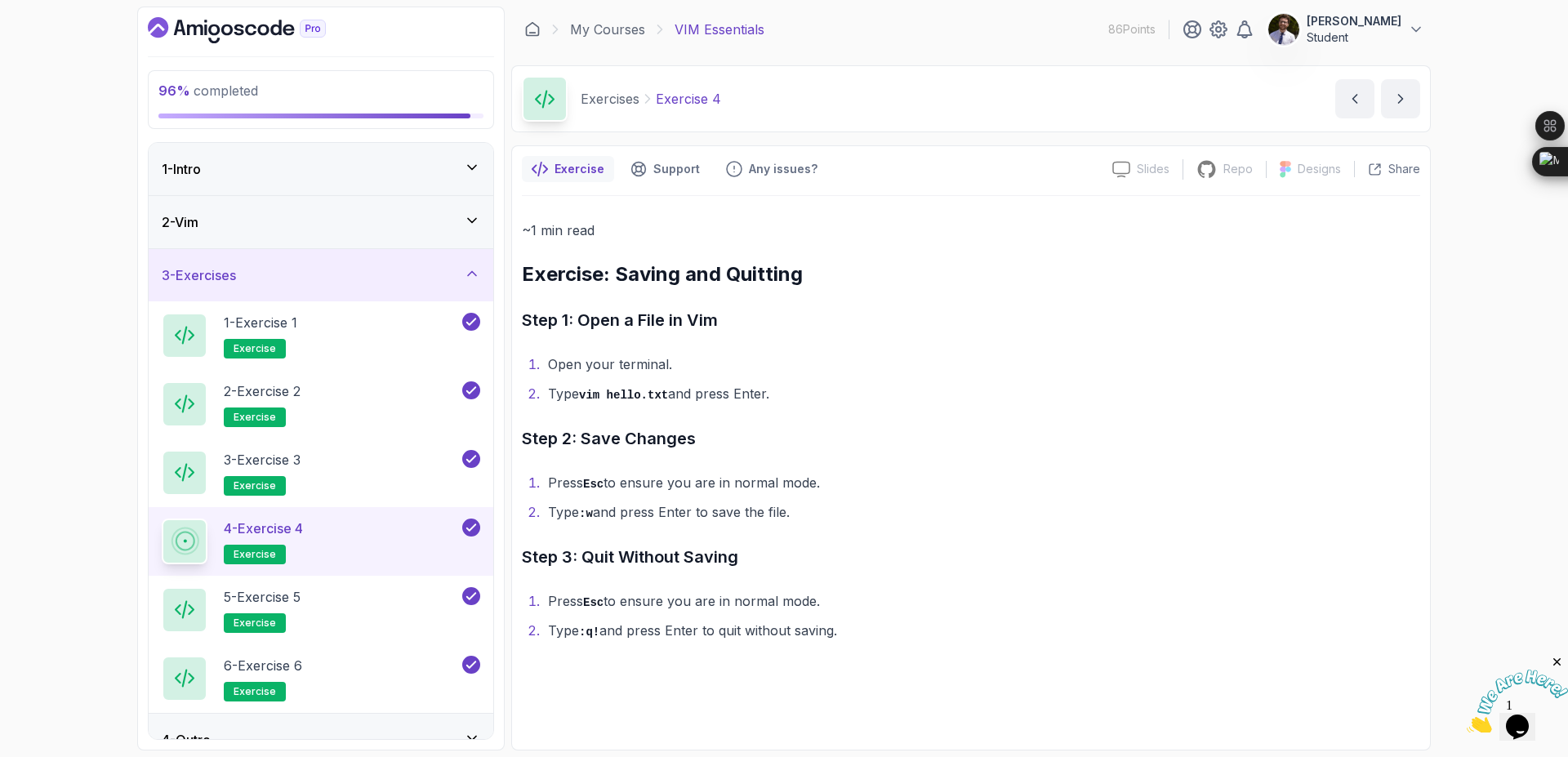
click at [476, 233] on div "2 - Vim" at bounding box center [321, 222] width 345 height 52
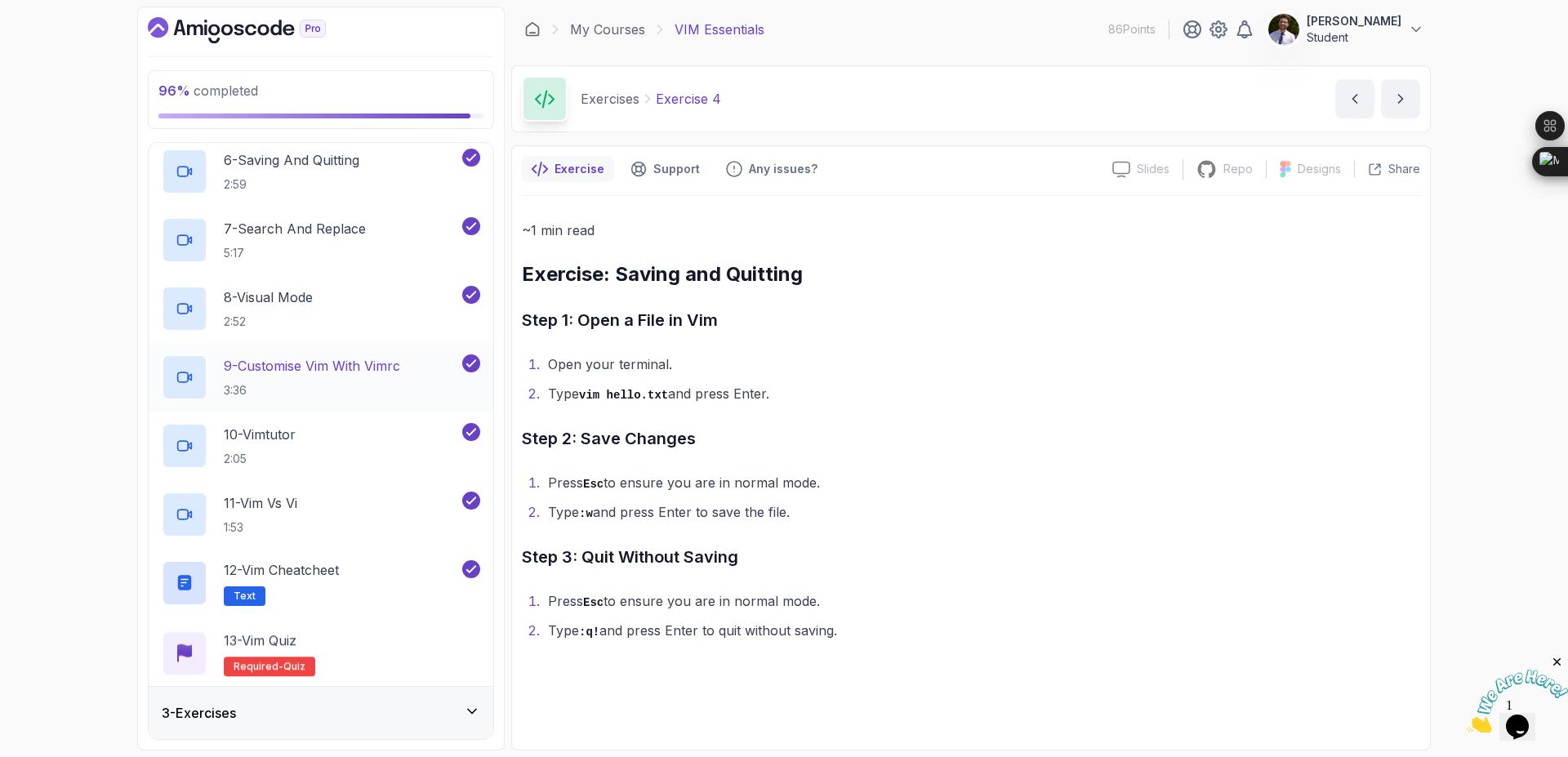
scroll to position [507, 0]
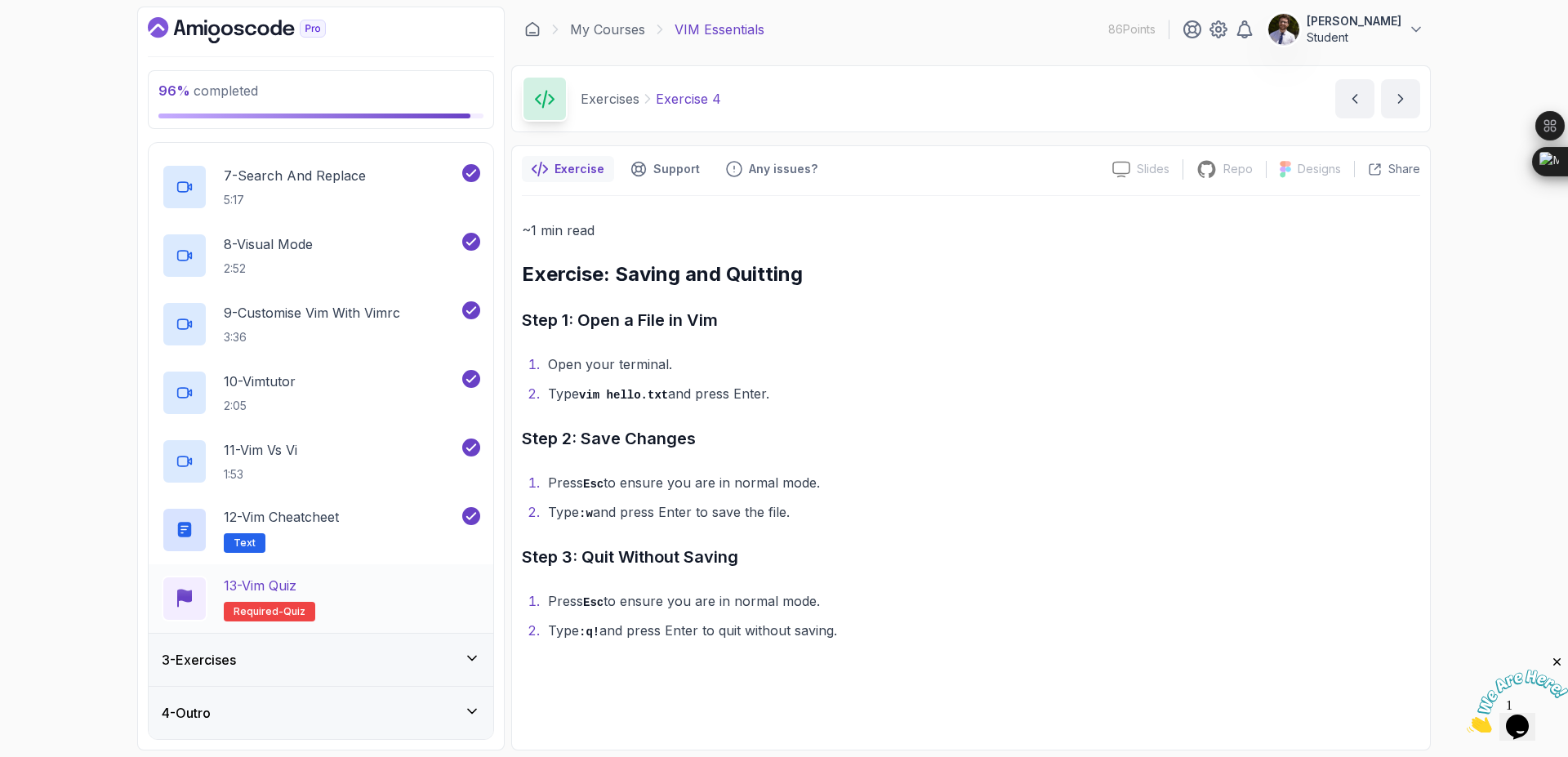
click at [276, 611] on span "Required-" at bounding box center [258, 612] width 49 height 13
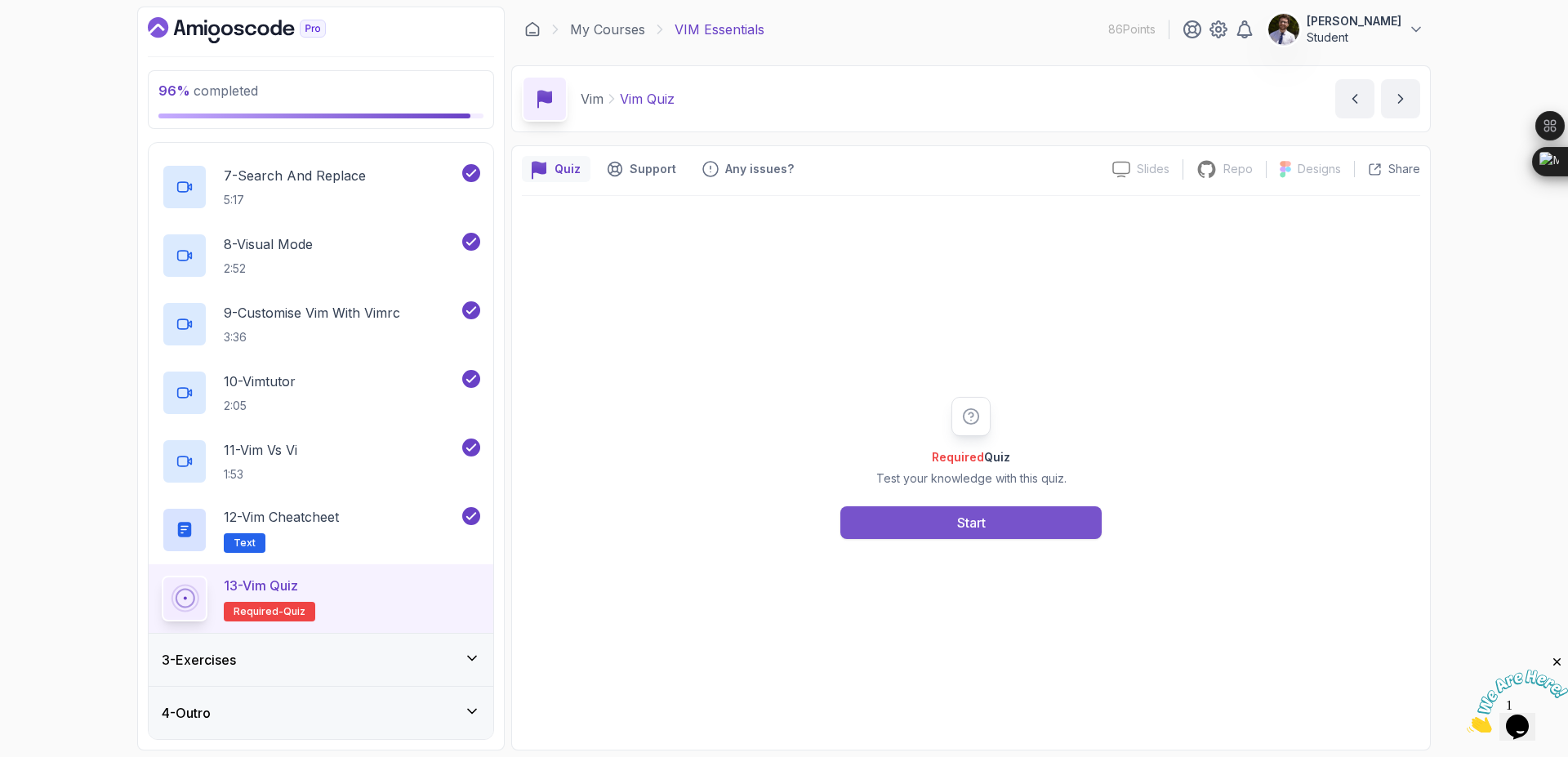
click at [860, 523] on button "Start" at bounding box center [971, 522] width 261 height 33
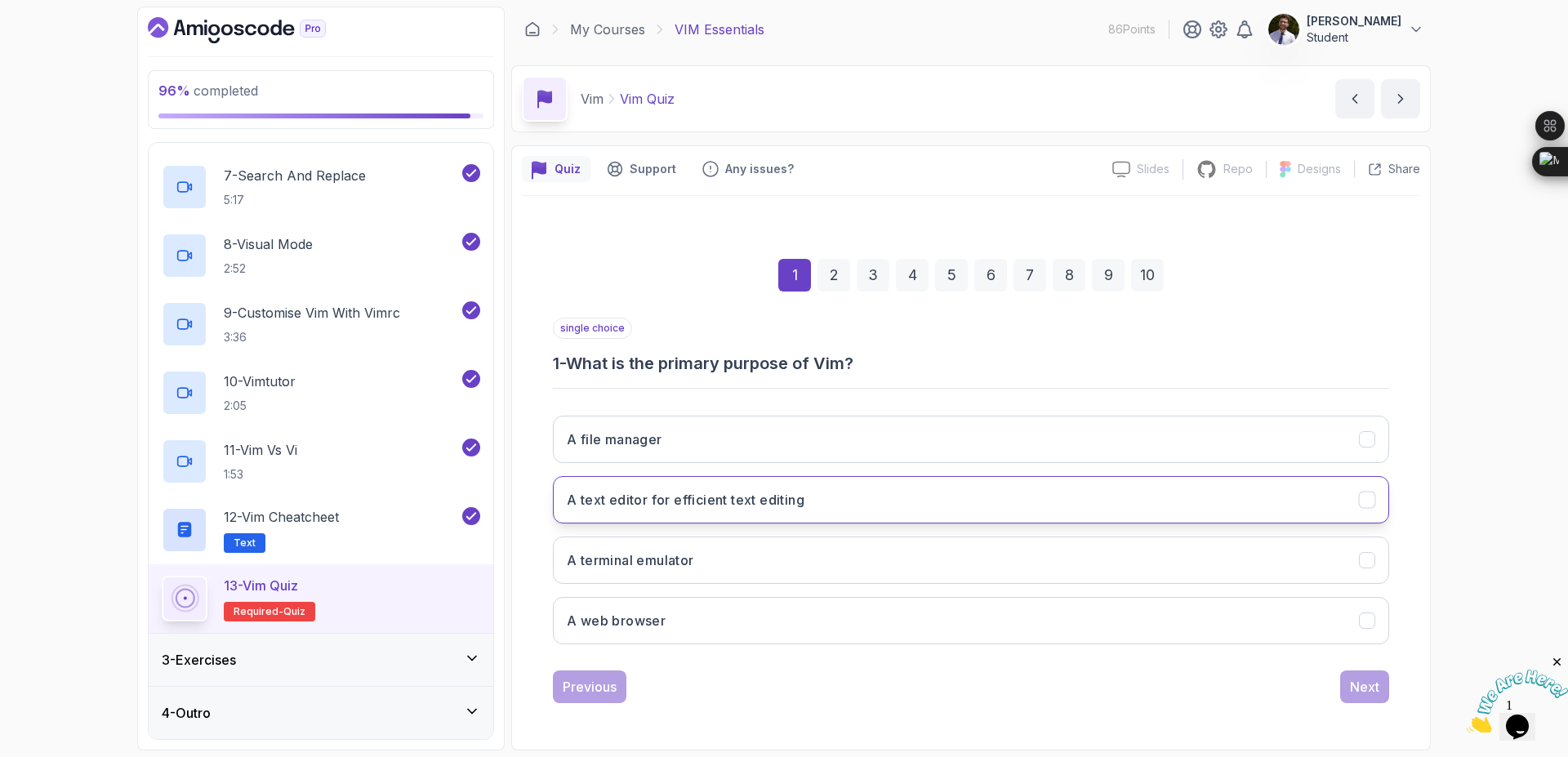
click at [792, 507] on h3 "A text editor for efficient text editing" at bounding box center [685, 500] width 238 height 20
drag, startPoint x: 1392, startPoint y: 695, endPoint x: 1383, endPoint y: 694, distance: 9.1
click at [1385, 695] on div "1 2 3 4 5 6 7 8 9 10 single choice 1 - What is the primary purpose of Vim? A fi…" at bounding box center [971, 468] width 899 height 497
click at [1362, 685] on div "Next" at bounding box center [1365, 686] width 30 height 20
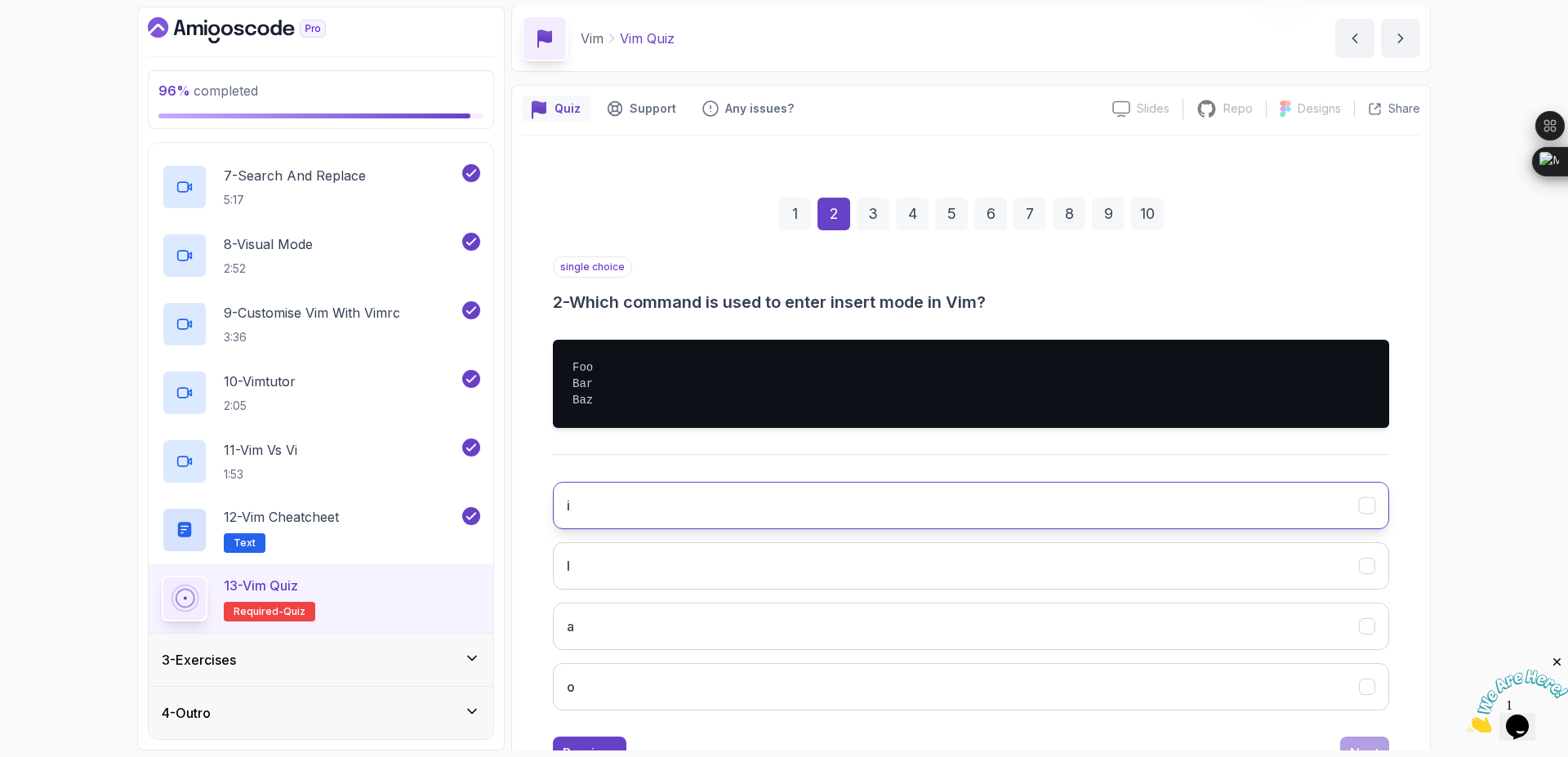
scroll to position [126, 0]
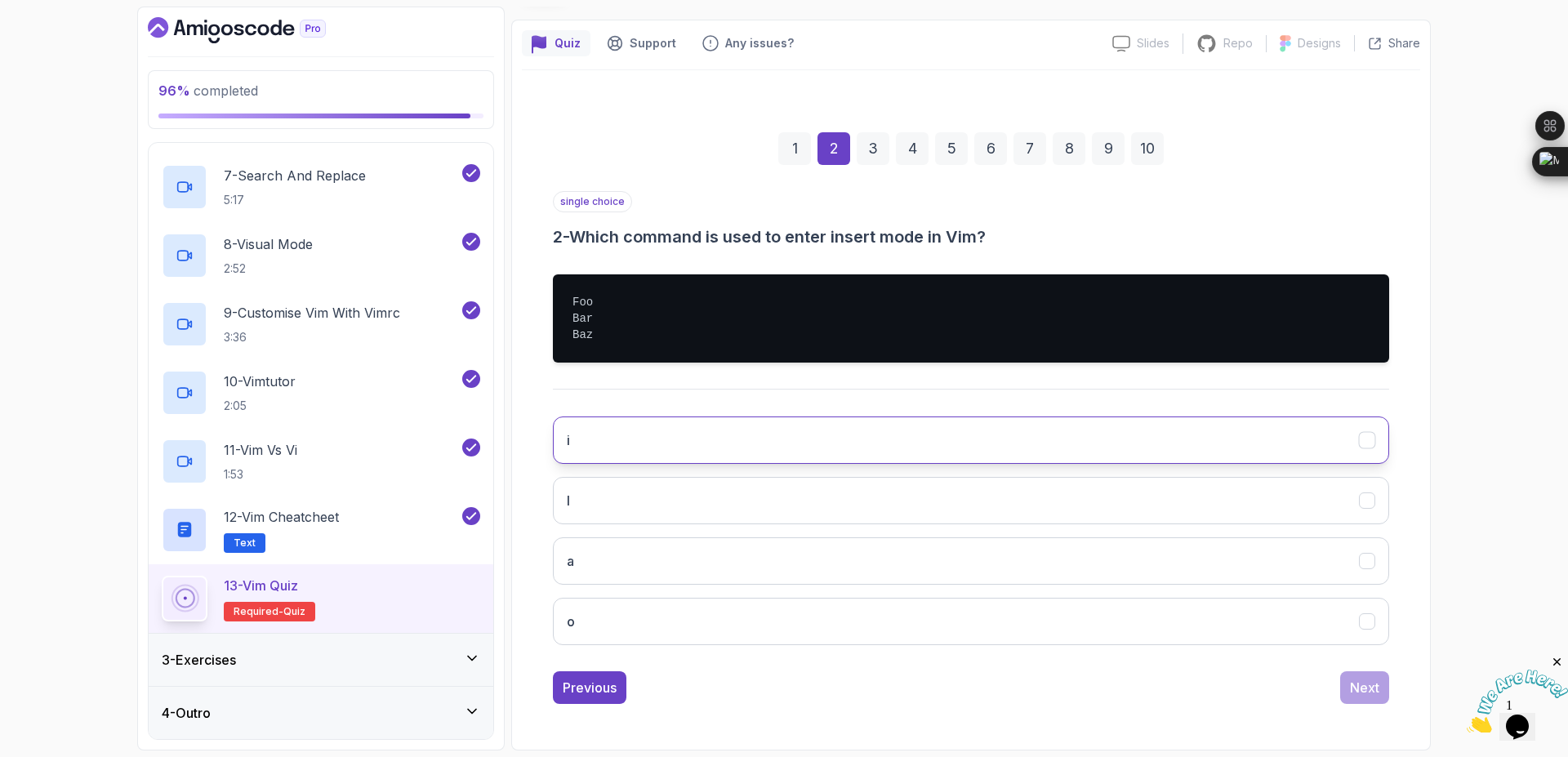
click at [749, 446] on button "i" at bounding box center [970, 440] width 836 height 48
click at [1372, 675] on button "Next" at bounding box center [1365, 687] width 49 height 33
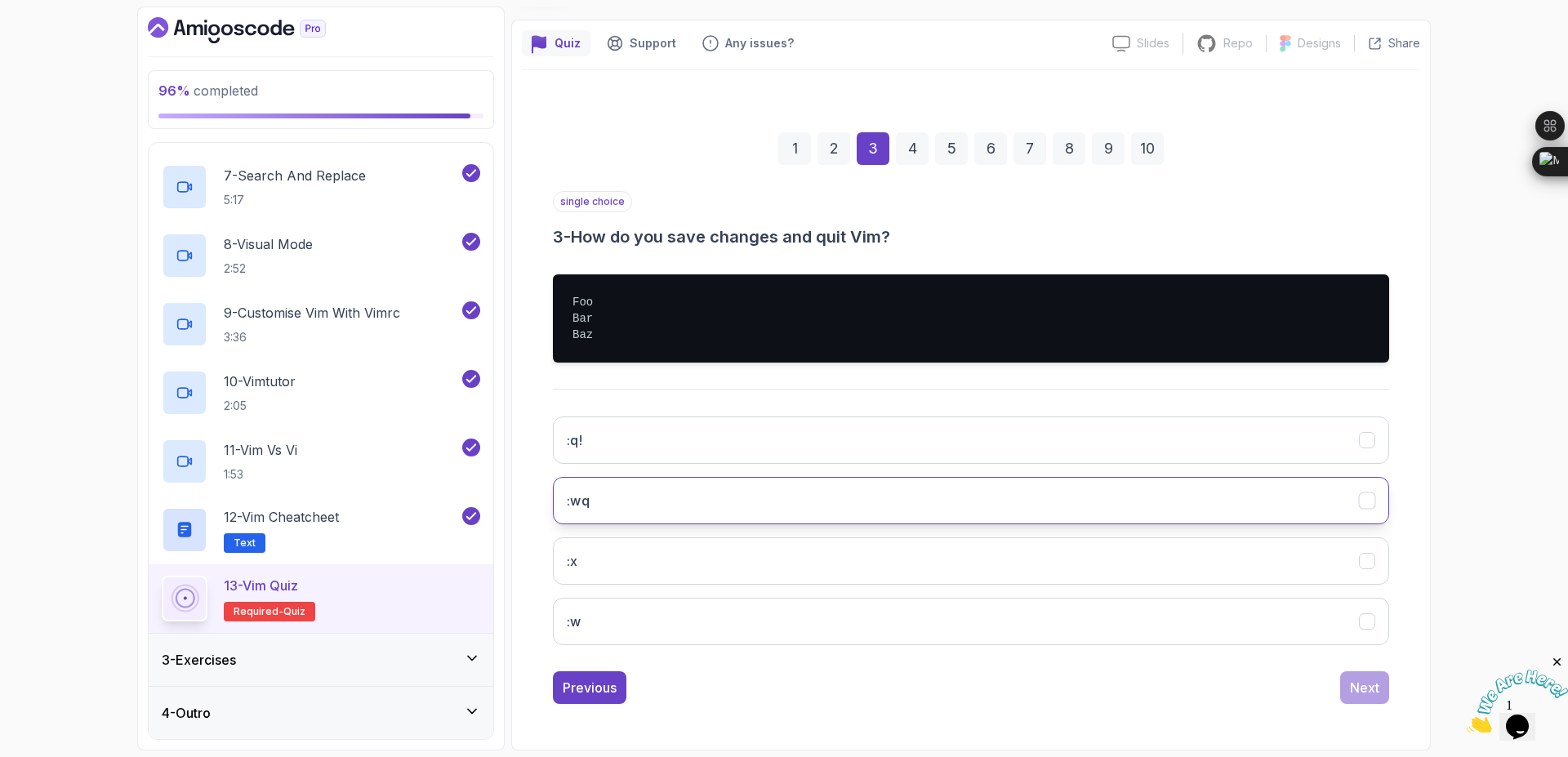
click at [792, 505] on button ":wq" at bounding box center [970, 501] width 836 height 48
click at [1355, 681] on div "Next" at bounding box center [1365, 687] width 30 height 20
click at [729, 481] on button "/Baz" at bounding box center [970, 501] width 836 height 48
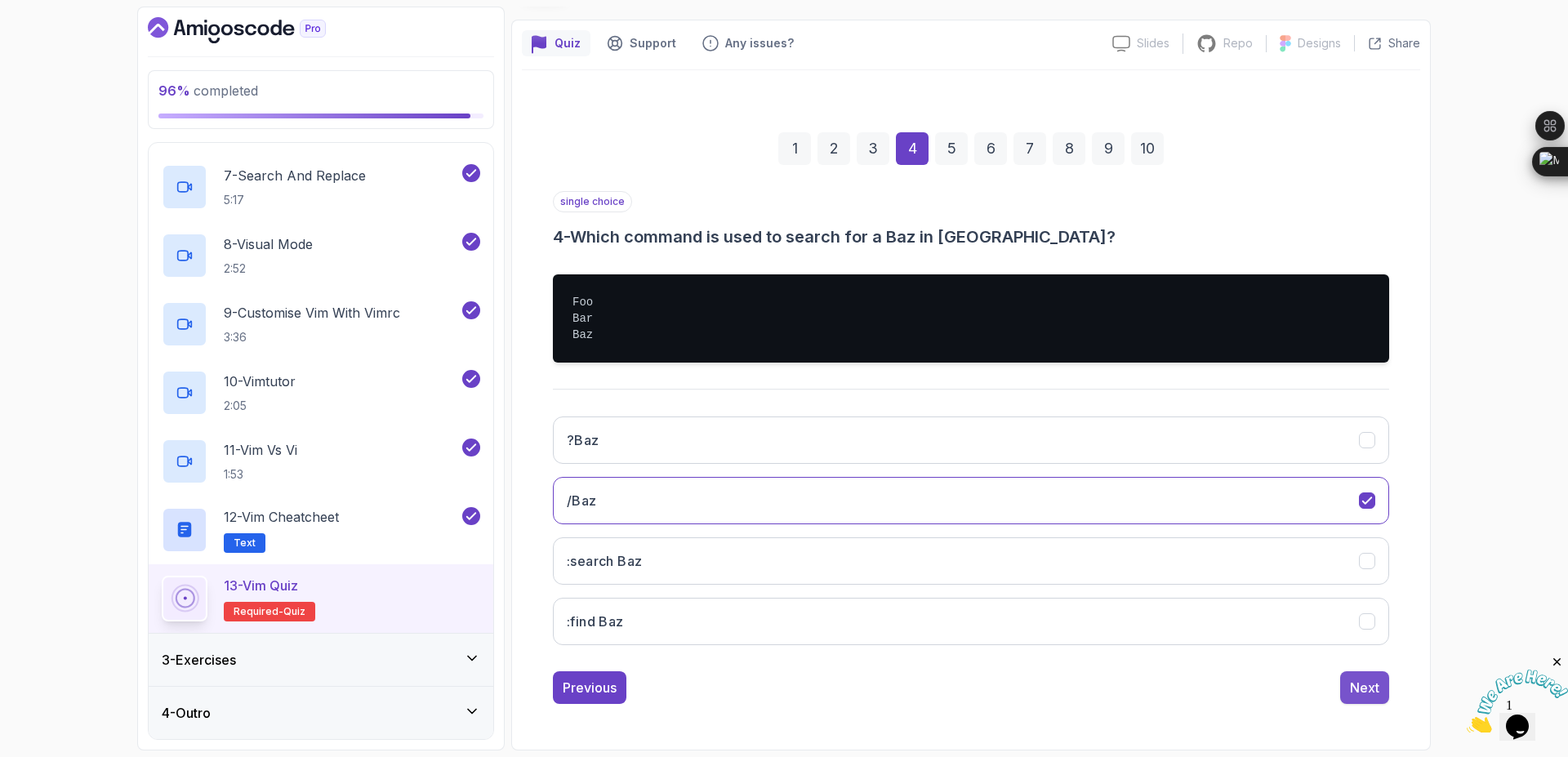
click at [1370, 691] on div "Next" at bounding box center [1365, 687] width 30 height 20
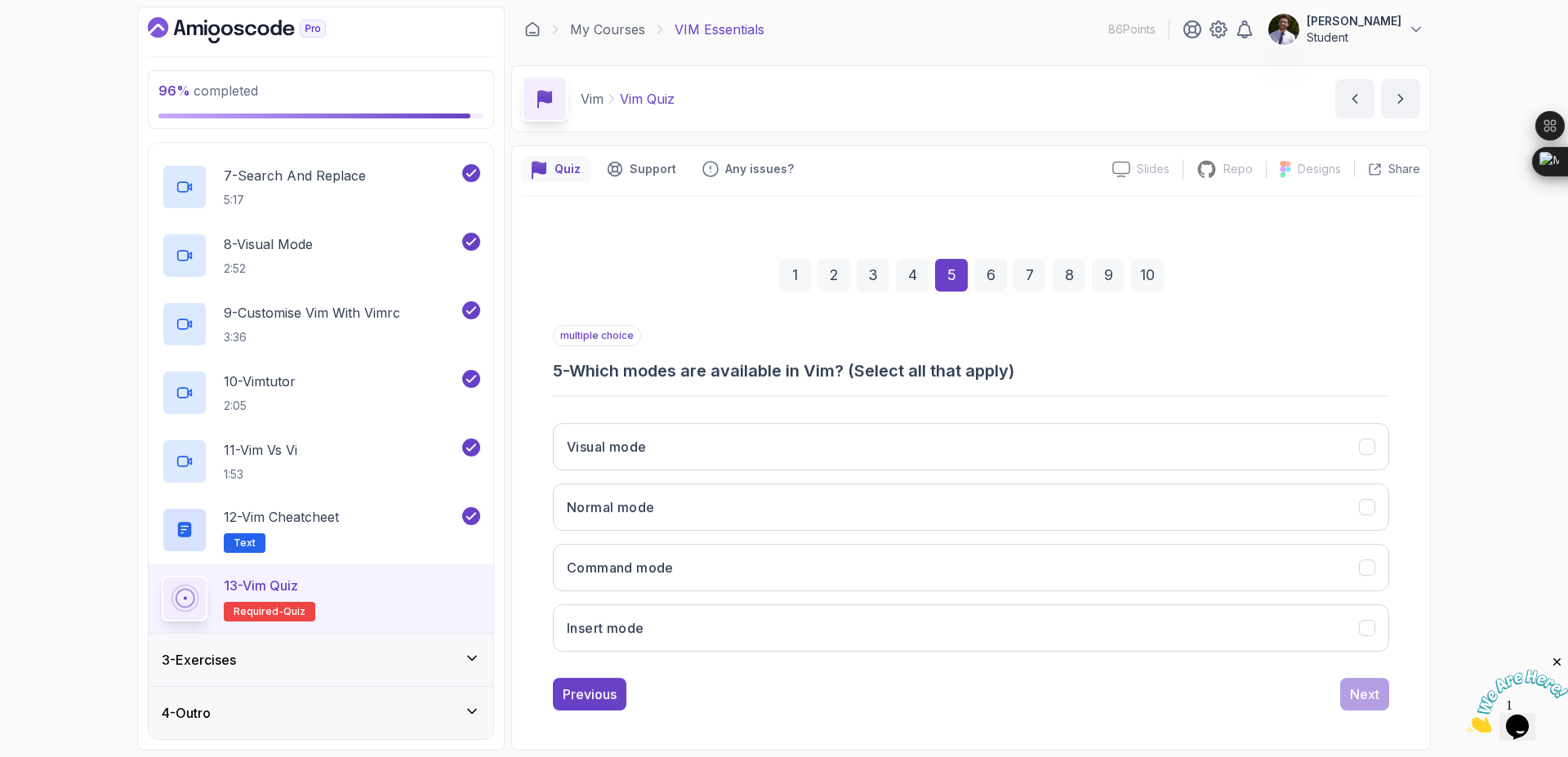
scroll to position [0, 0]
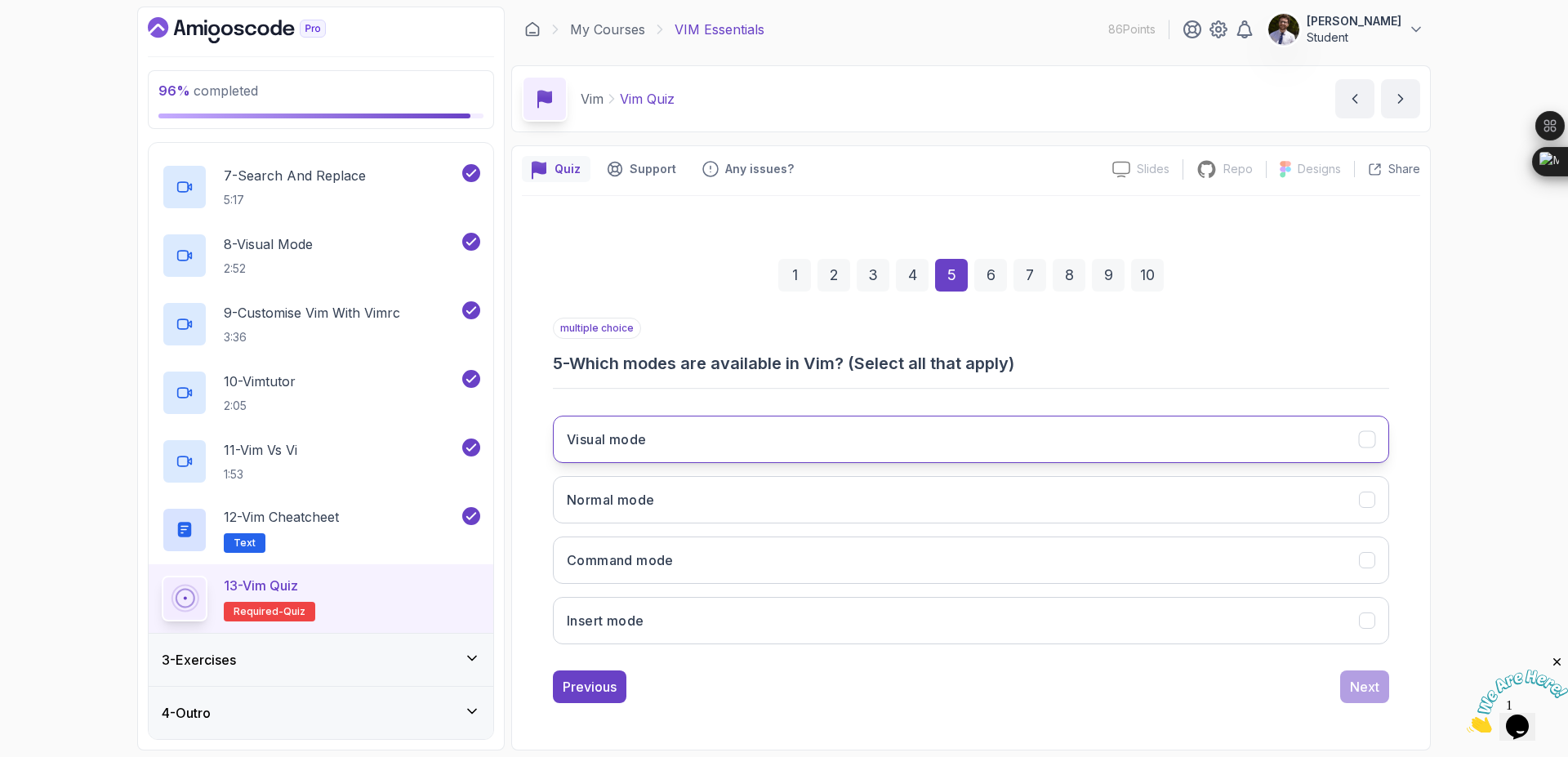
click at [816, 448] on button "Visual mode" at bounding box center [970, 439] width 836 height 48
click at [820, 491] on button "Normal mode" at bounding box center [970, 500] width 836 height 48
drag, startPoint x: 839, startPoint y: 633, endPoint x: 1106, endPoint y: 682, distance: 271.5
click at [839, 634] on button "Insert mode" at bounding box center [970, 620] width 836 height 48
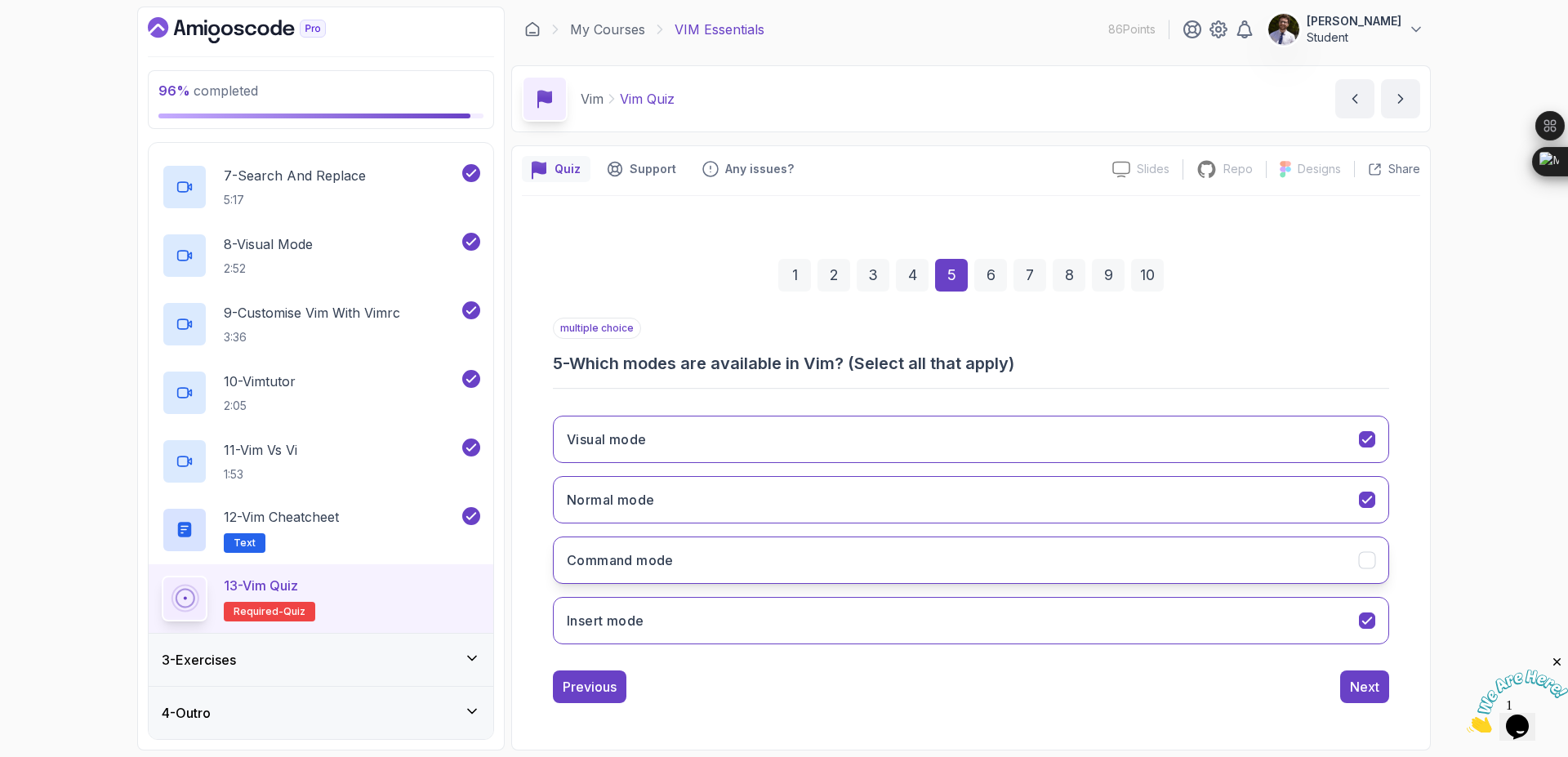
click at [1289, 578] on button "Command mode" at bounding box center [970, 560] width 836 height 48
click at [1368, 695] on div "Next" at bounding box center [1365, 686] width 30 height 20
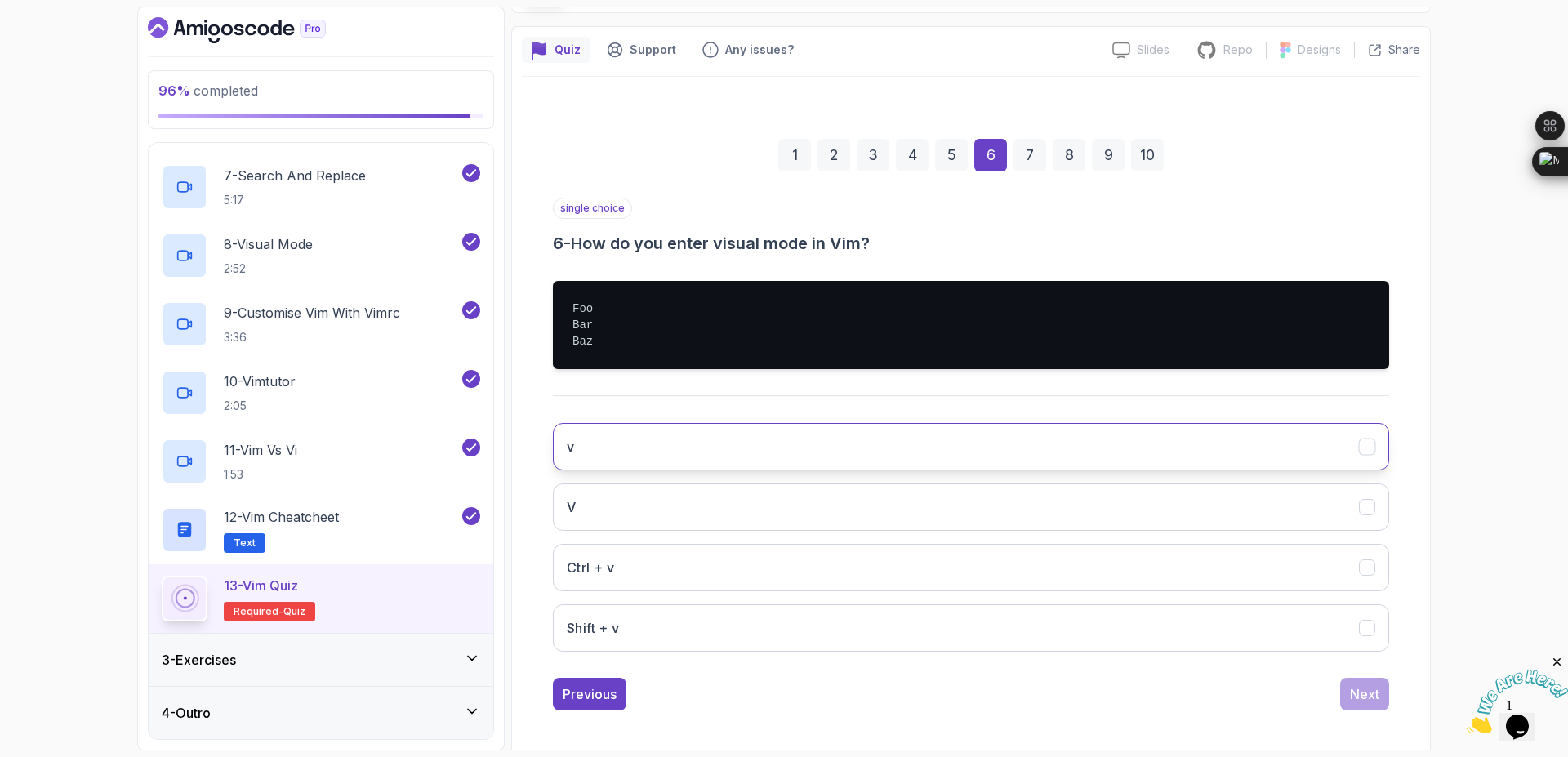
scroll to position [126, 0]
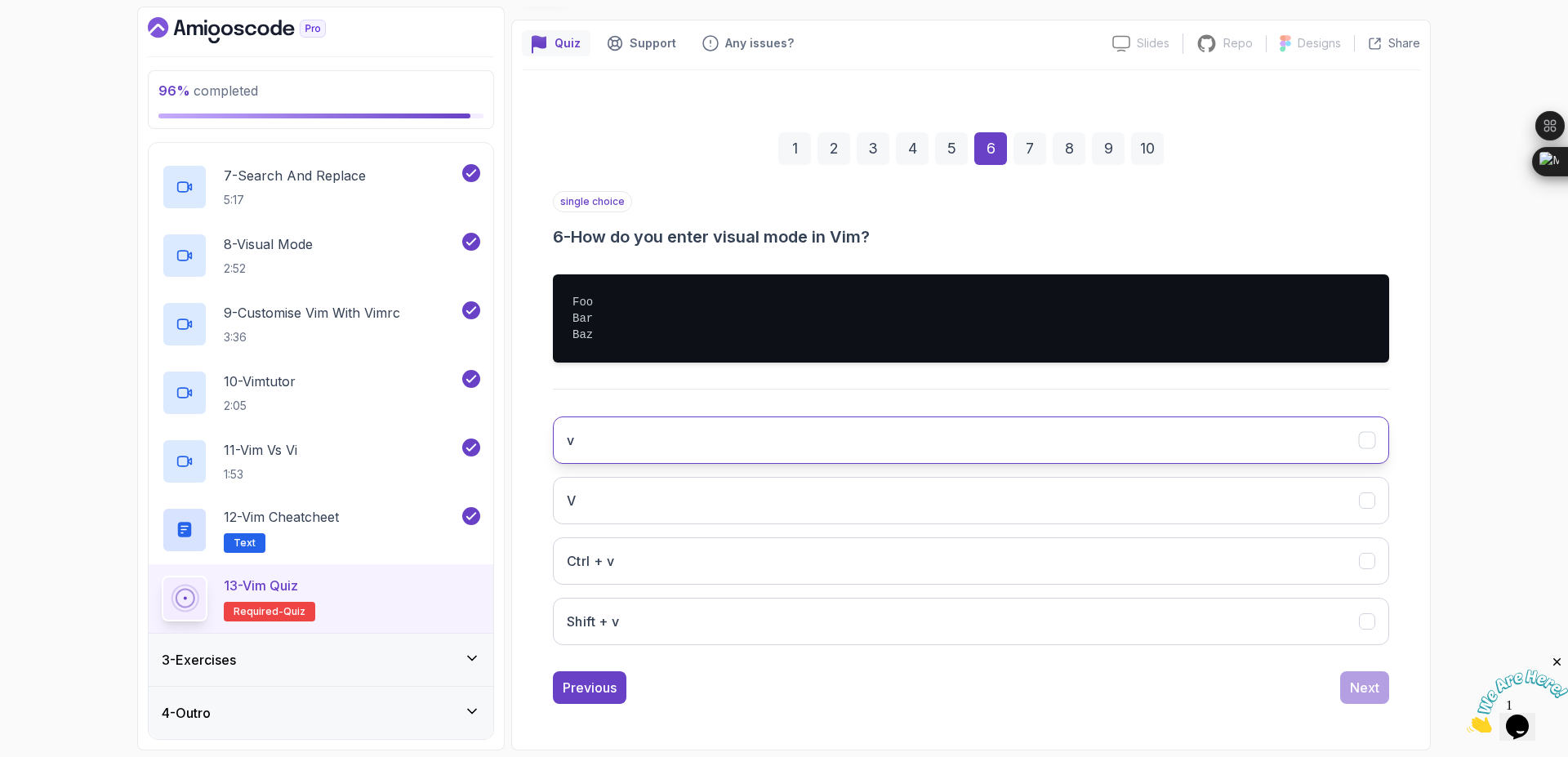
click at [928, 457] on button "v" at bounding box center [970, 440] width 836 height 48
click at [1354, 684] on div "Next" at bounding box center [1365, 687] width 30 height 20
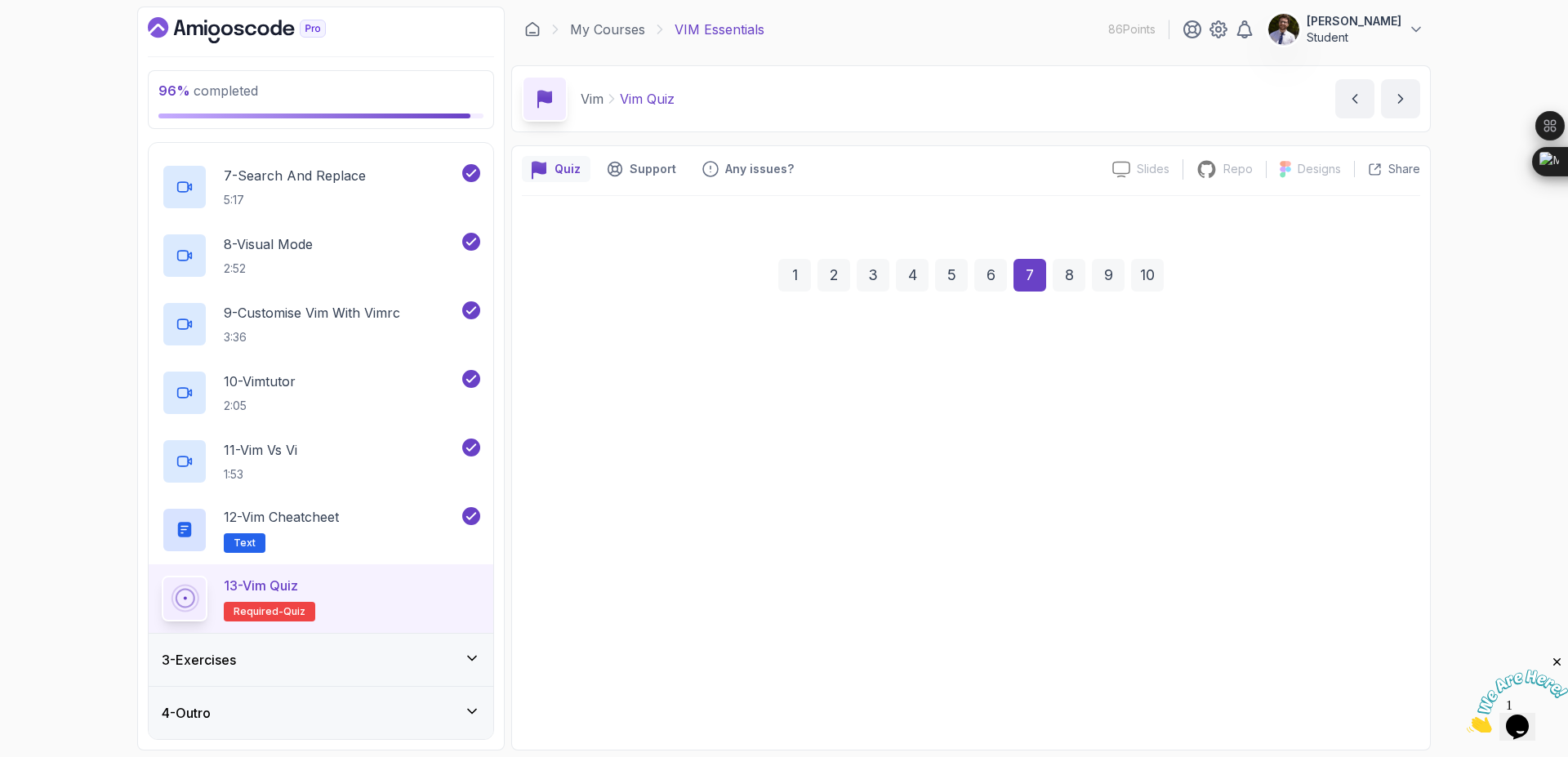
scroll to position [0, 0]
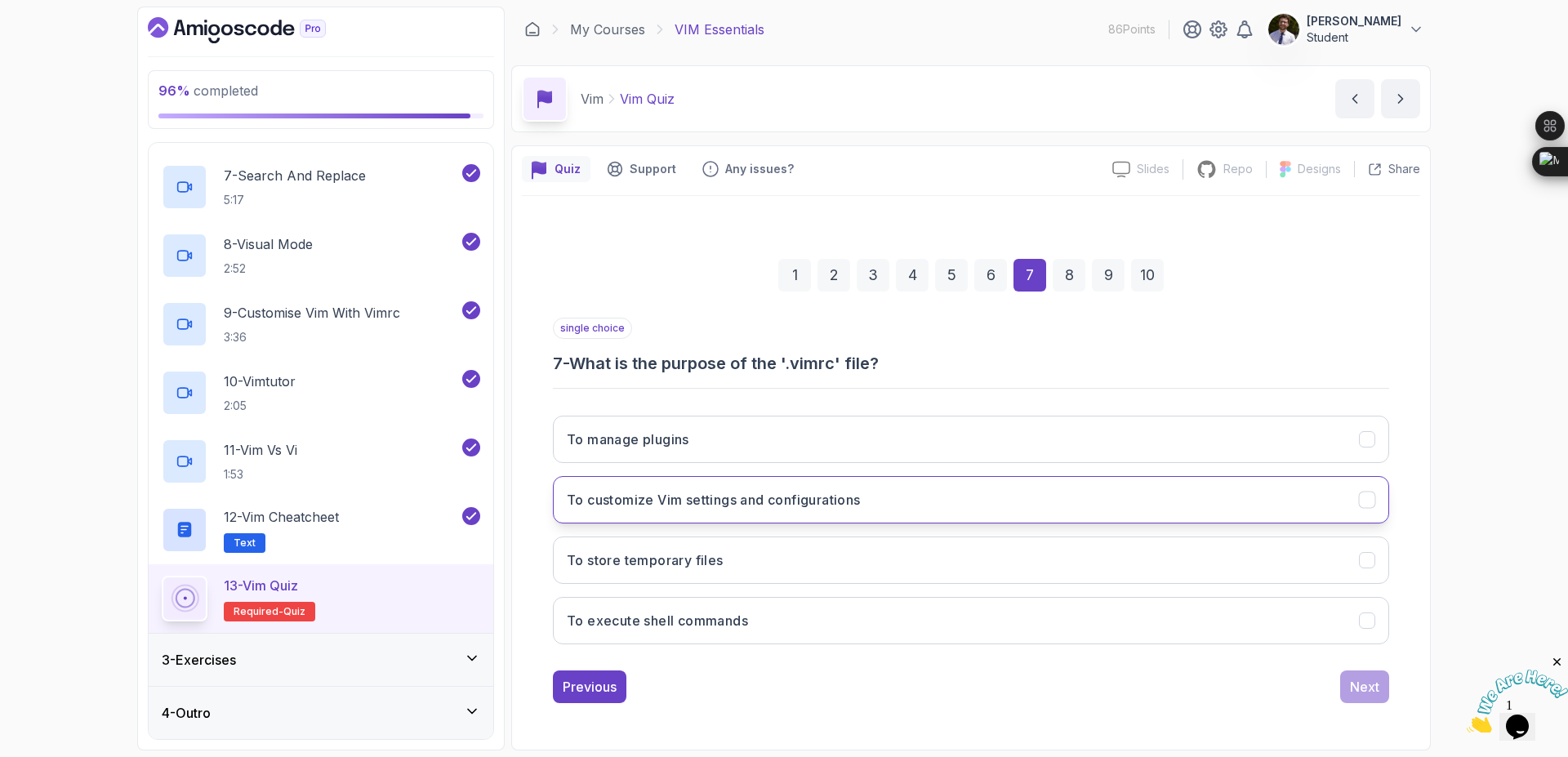
drag, startPoint x: 834, startPoint y: 511, endPoint x: 875, endPoint y: 509, distance: 41.0
click at [836, 510] on button "To customize Vim settings and configurations" at bounding box center [970, 500] width 836 height 48
click at [1367, 671] on button "Next" at bounding box center [1365, 686] width 49 height 33
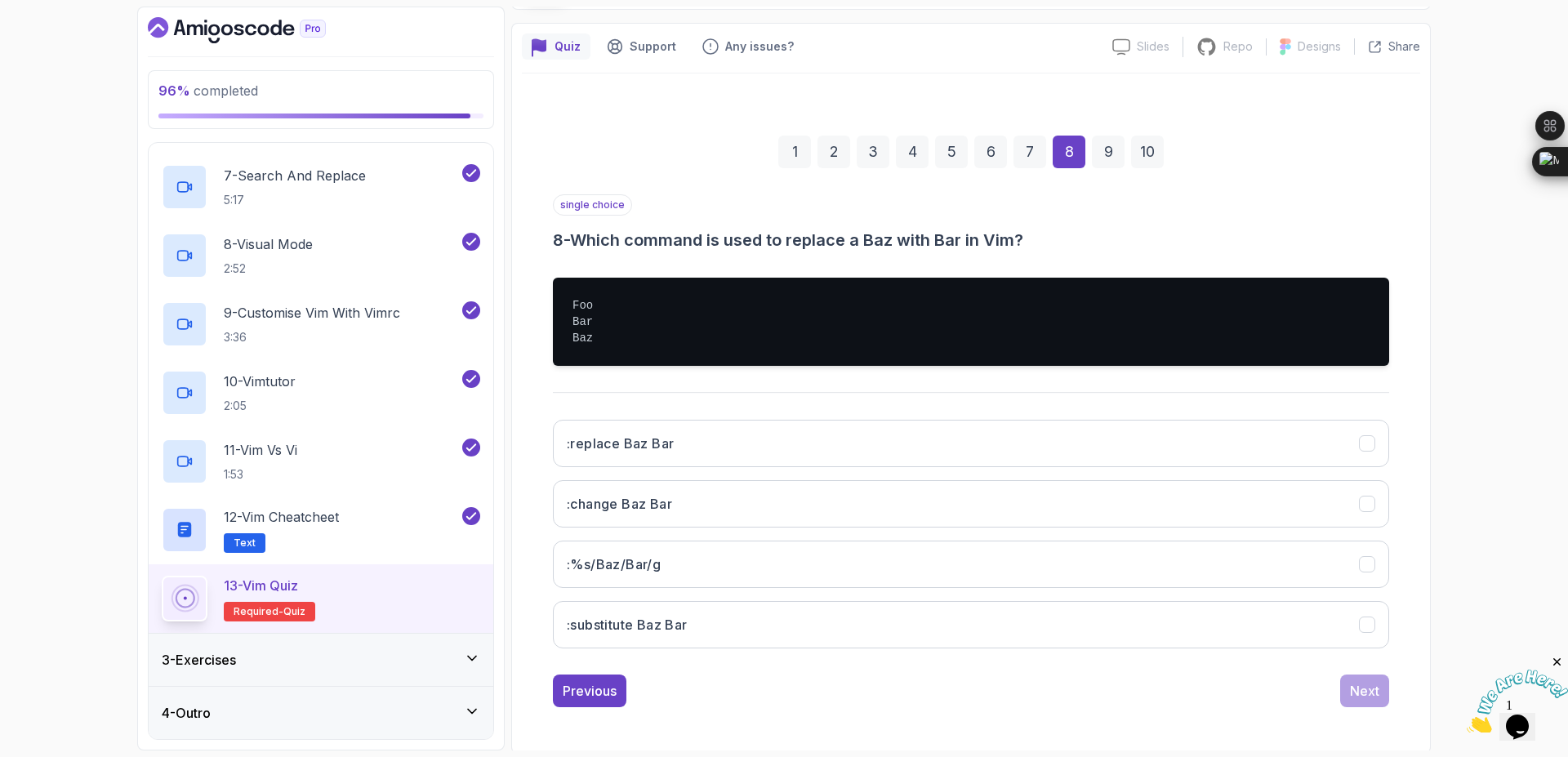
scroll to position [126, 0]
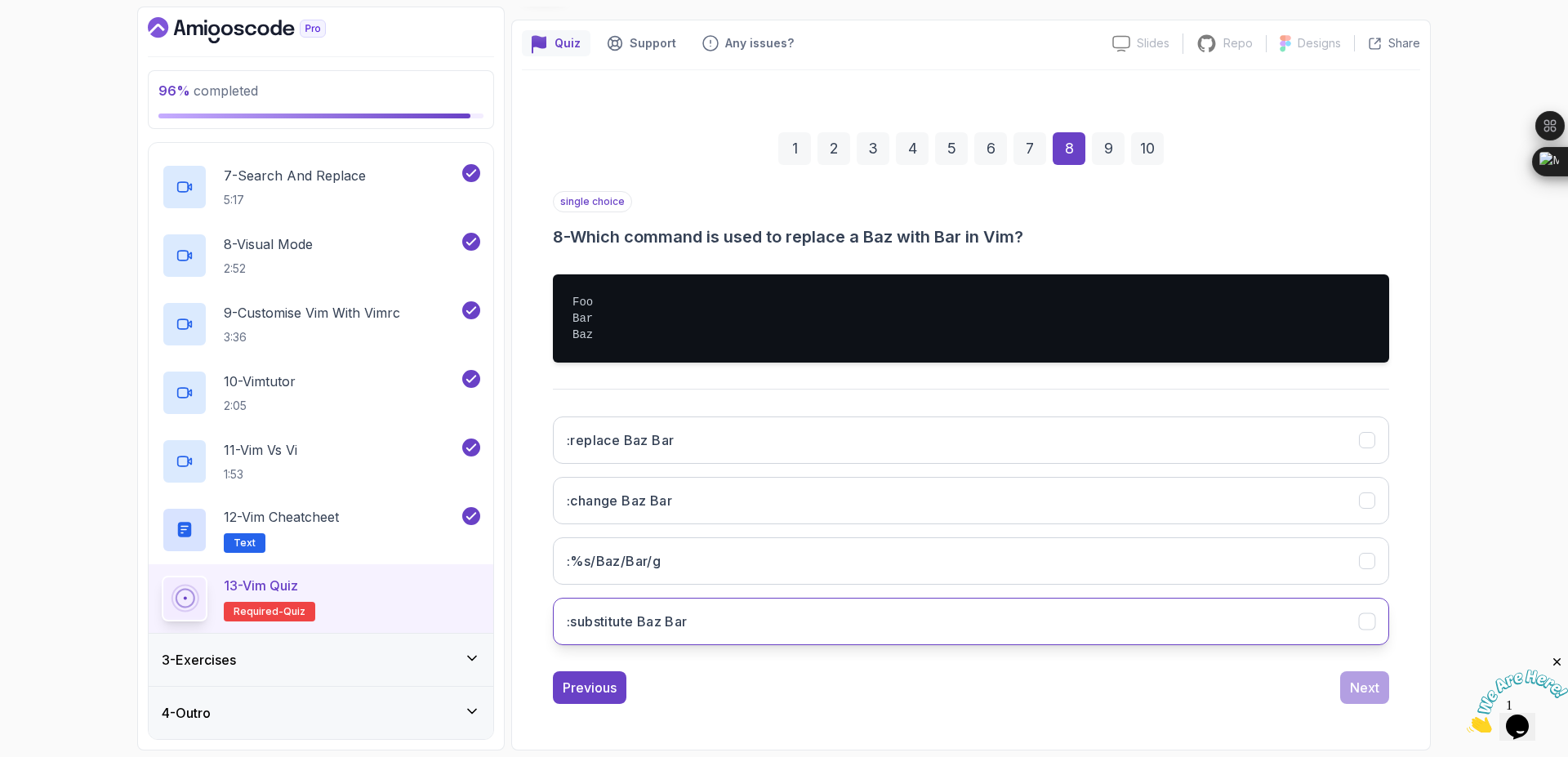
drag, startPoint x: 695, startPoint y: 618, endPoint x: 704, endPoint y: 613, distance: 10.3
click at [697, 616] on button ":substitute Baz Bar" at bounding box center [970, 621] width 836 height 48
click at [833, 531] on div ":replace Baz Bar :change Baz Bar :%s/Baz/Bar/g :substitute Baz Bar" at bounding box center [970, 530] width 836 height 255
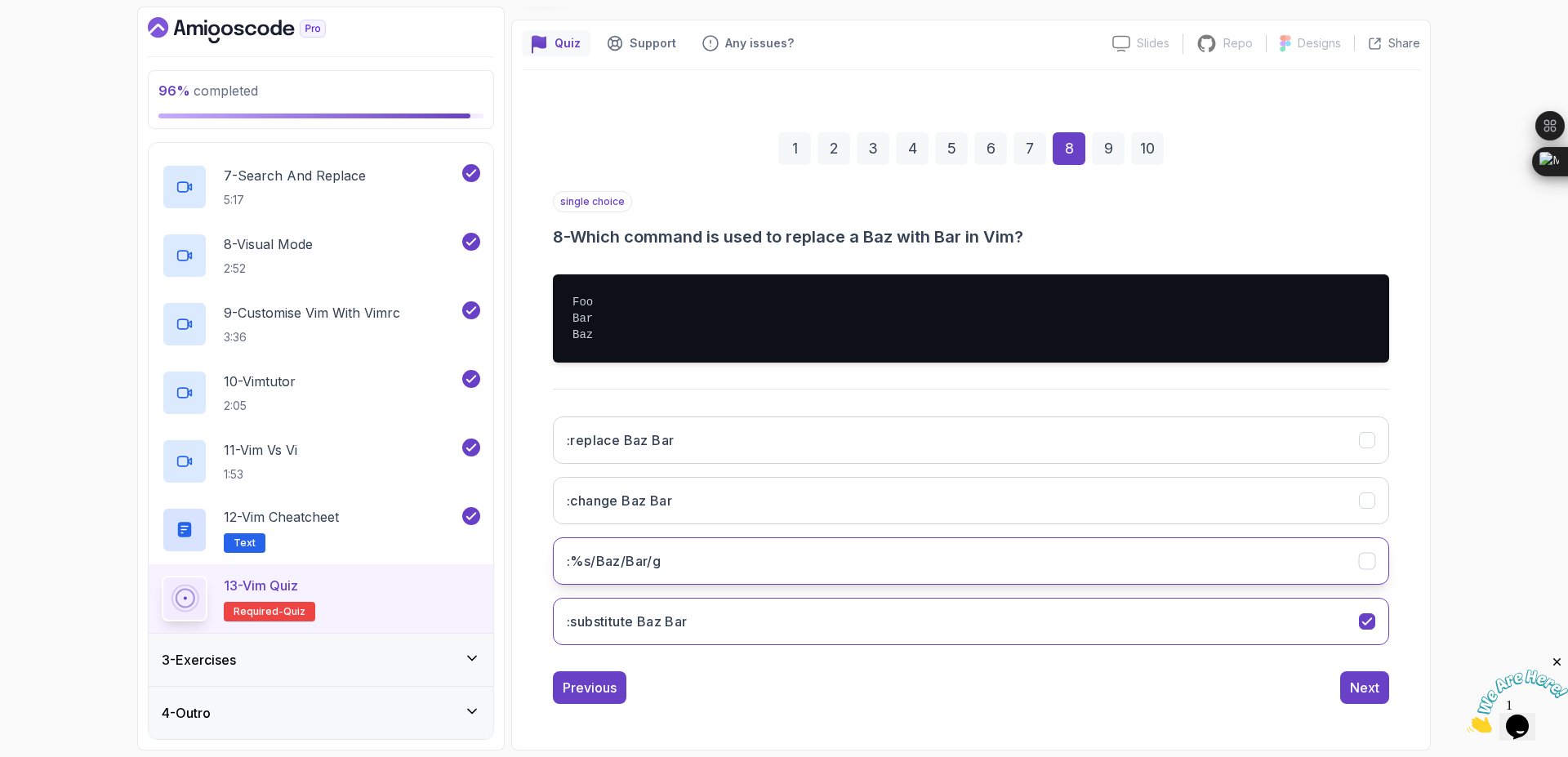
drag, startPoint x: 884, startPoint y: 544, endPoint x: 948, endPoint y: 544, distance: 64.0
click at [885, 544] on button ":%s/Baz/Bar/g" at bounding box center [970, 561] width 836 height 48
click at [1348, 676] on button "Next" at bounding box center [1365, 687] width 49 height 33
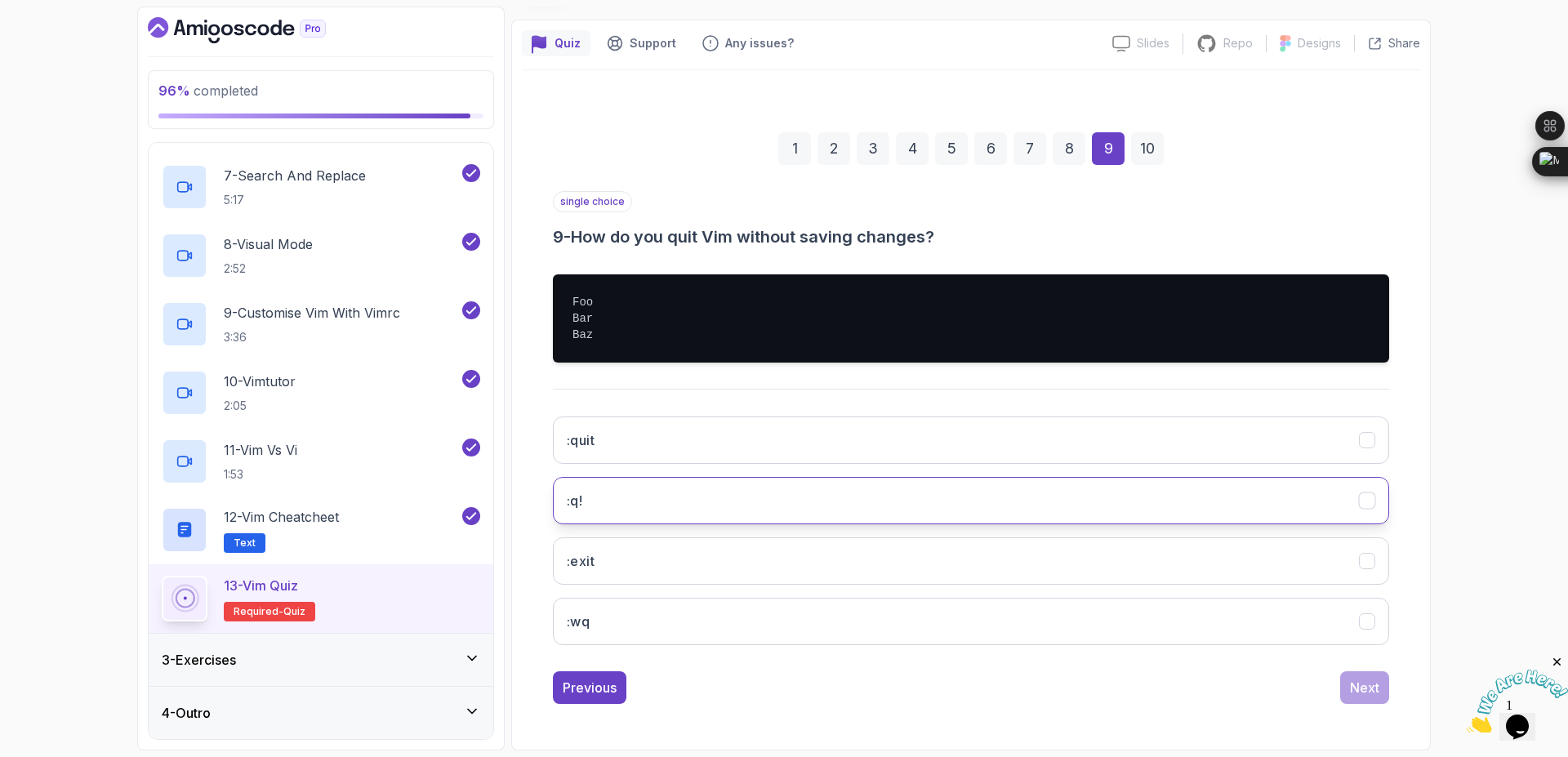
click at [626, 502] on button ":q!" at bounding box center [970, 501] width 836 height 48
click at [1367, 687] on div "Next" at bounding box center [1365, 687] width 30 height 20
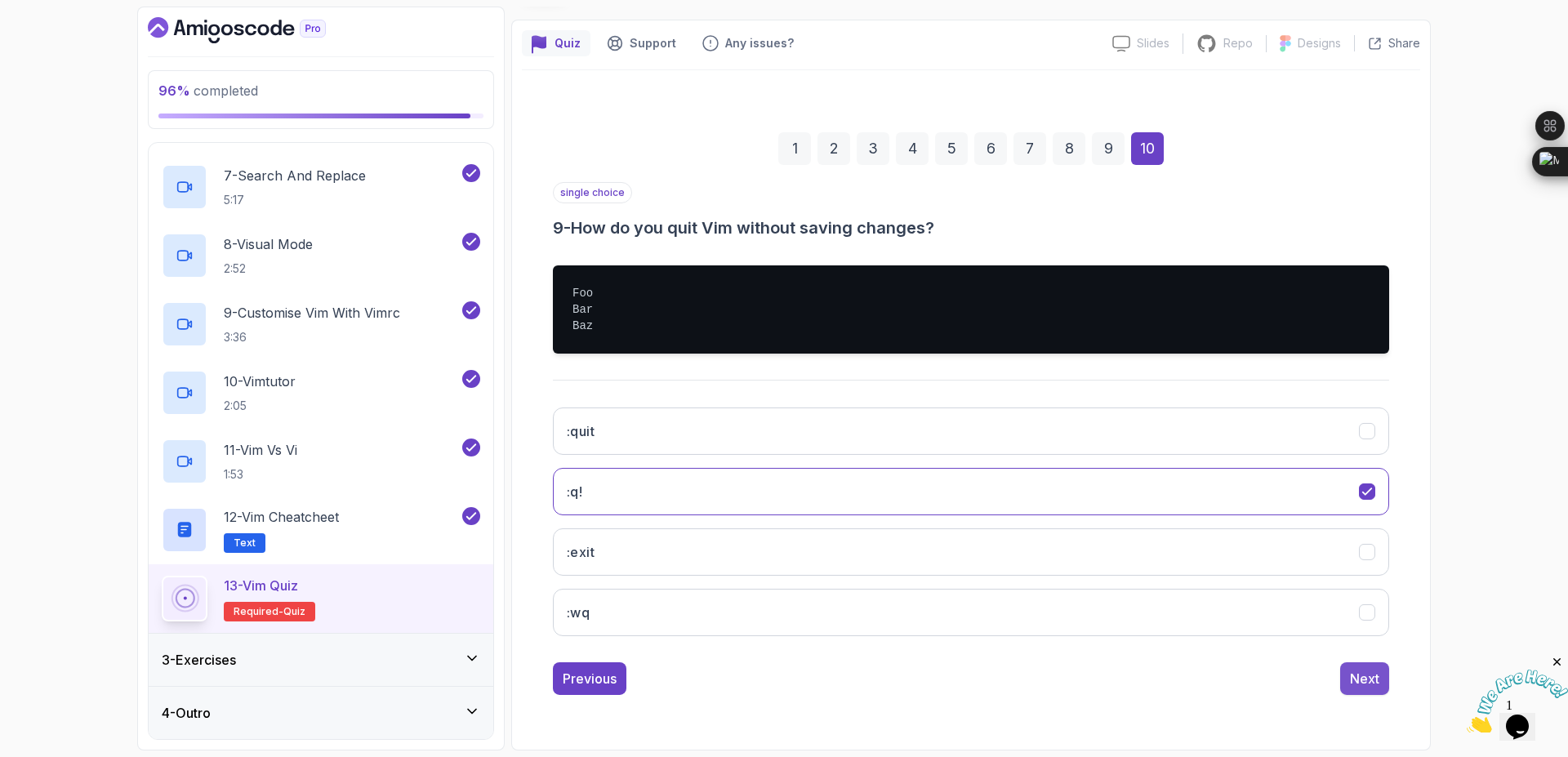
scroll to position [0, 0]
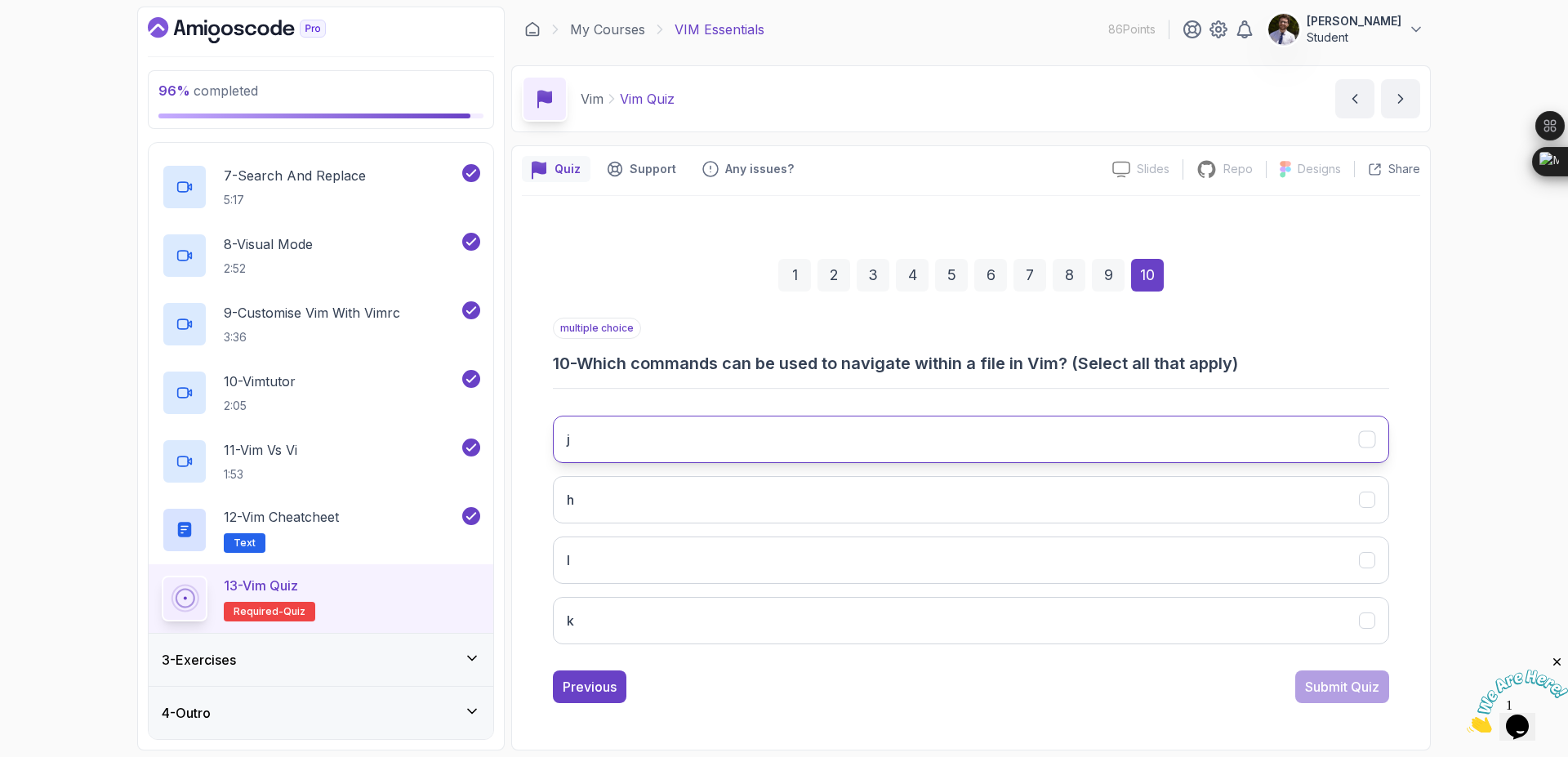
click at [879, 439] on button "j" at bounding box center [970, 439] width 836 height 48
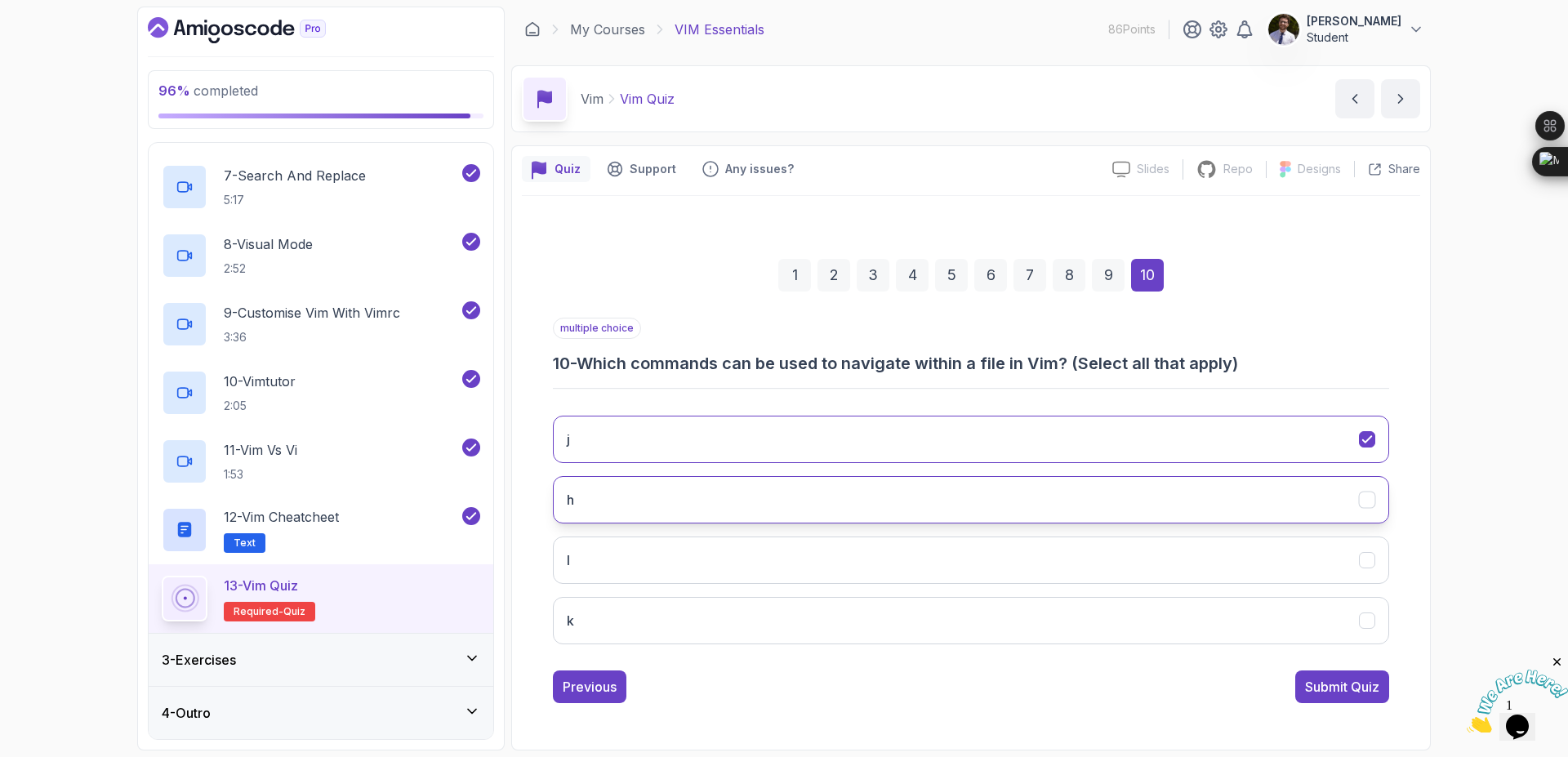
click at [880, 481] on button "h" at bounding box center [970, 500] width 836 height 48
click at [900, 552] on button "l" at bounding box center [970, 560] width 836 height 48
click at [941, 613] on button "k" at bounding box center [970, 620] width 836 height 48
click at [1326, 691] on div "Submit Quiz" at bounding box center [1342, 686] width 75 height 20
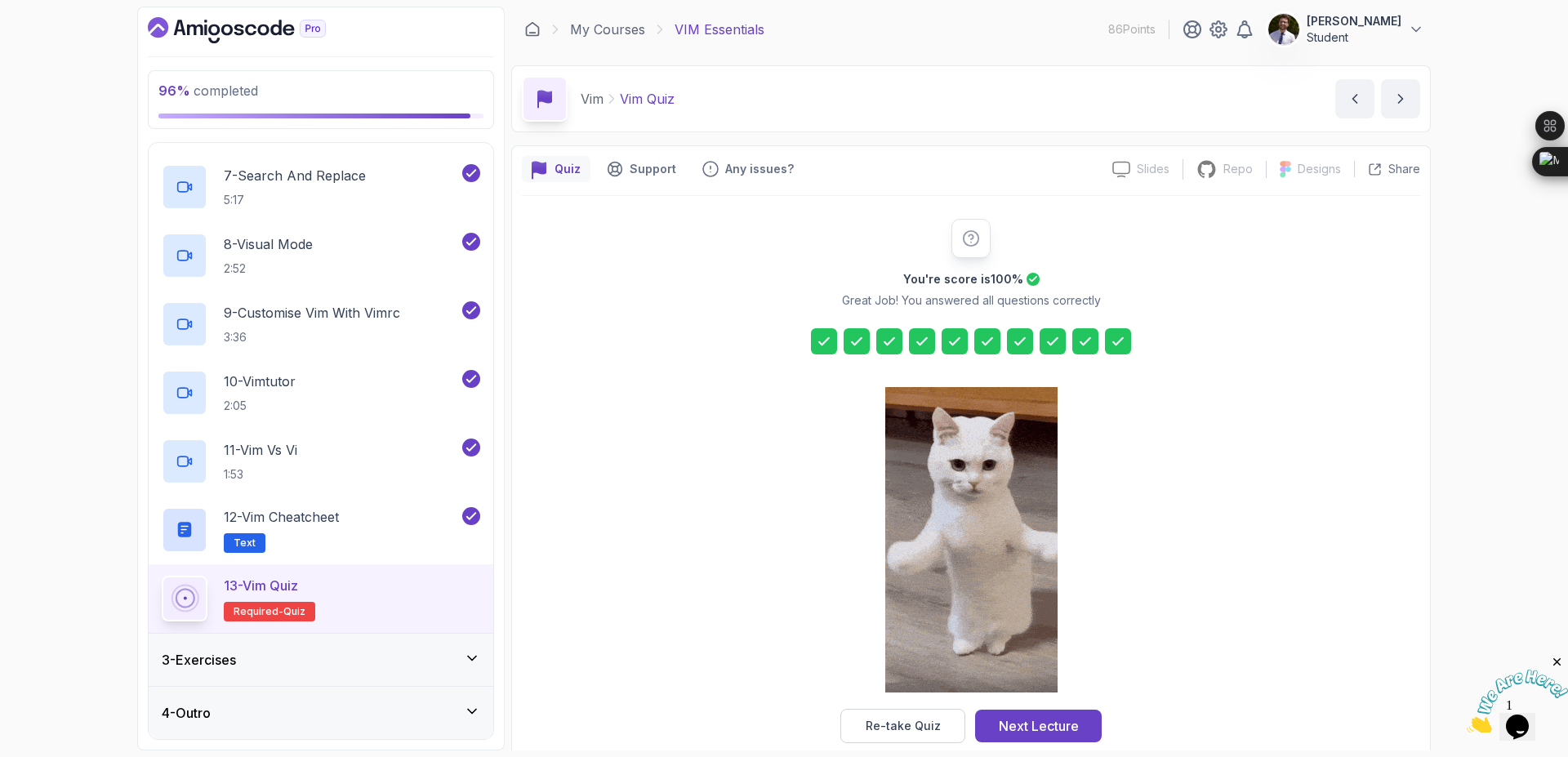
scroll to position [26, 0]
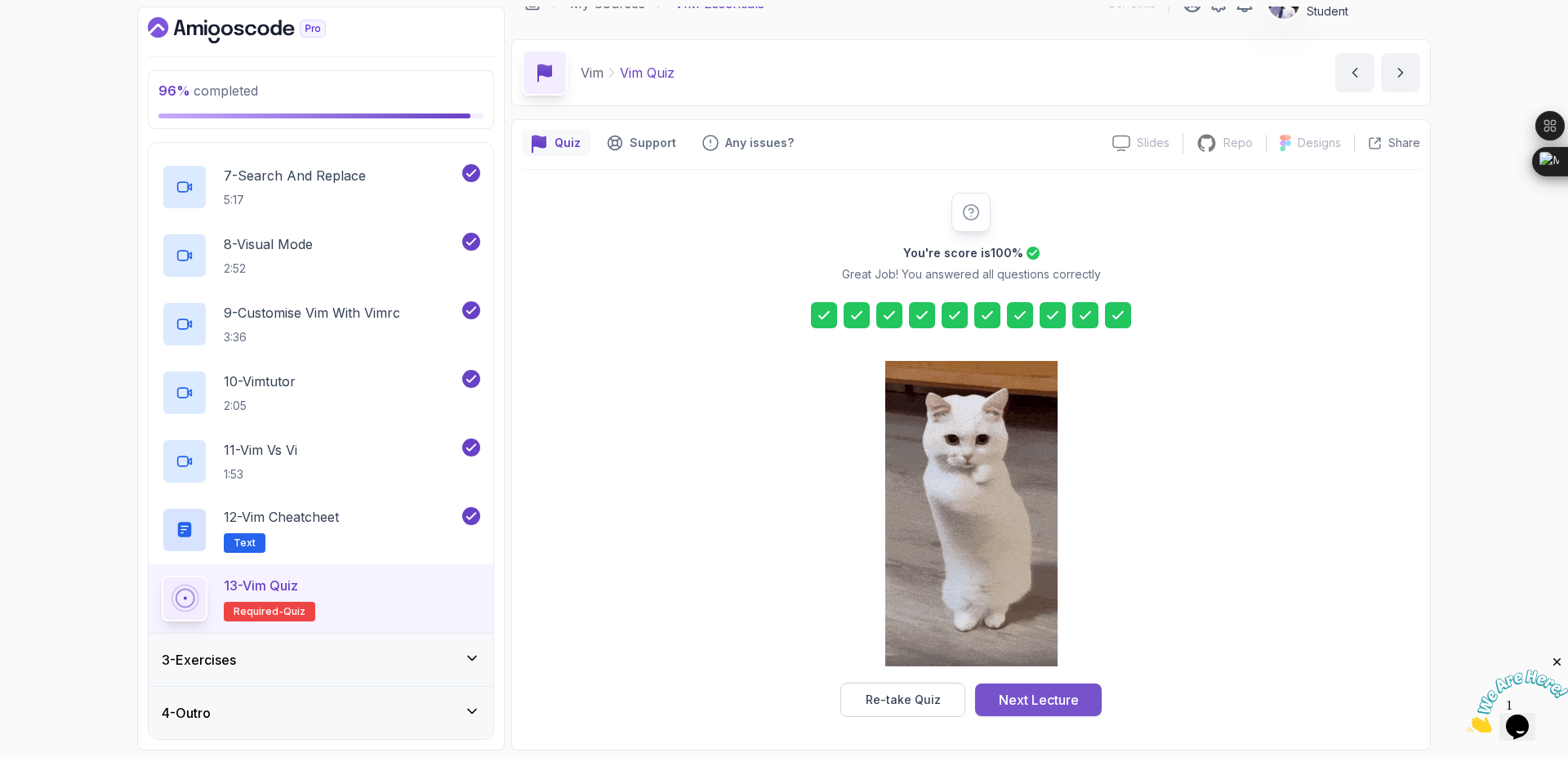
click at [1057, 696] on div "Next Lecture" at bounding box center [1039, 699] width 80 height 20
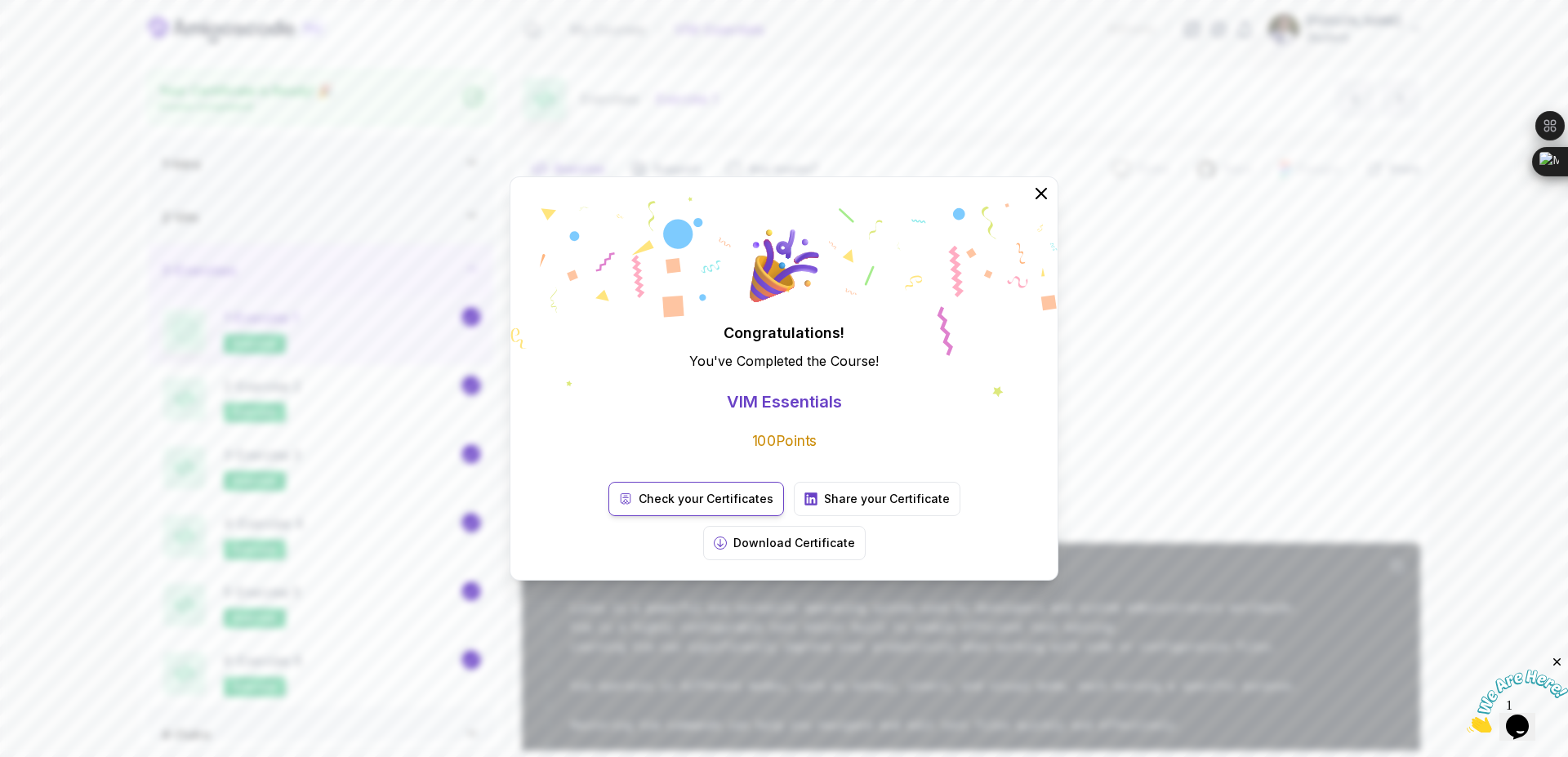
click at [639, 507] on p "Check your Certificates" at bounding box center [706, 500] width 135 height 17
click at [1047, 204] on icon at bounding box center [1041, 193] width 21 height 21
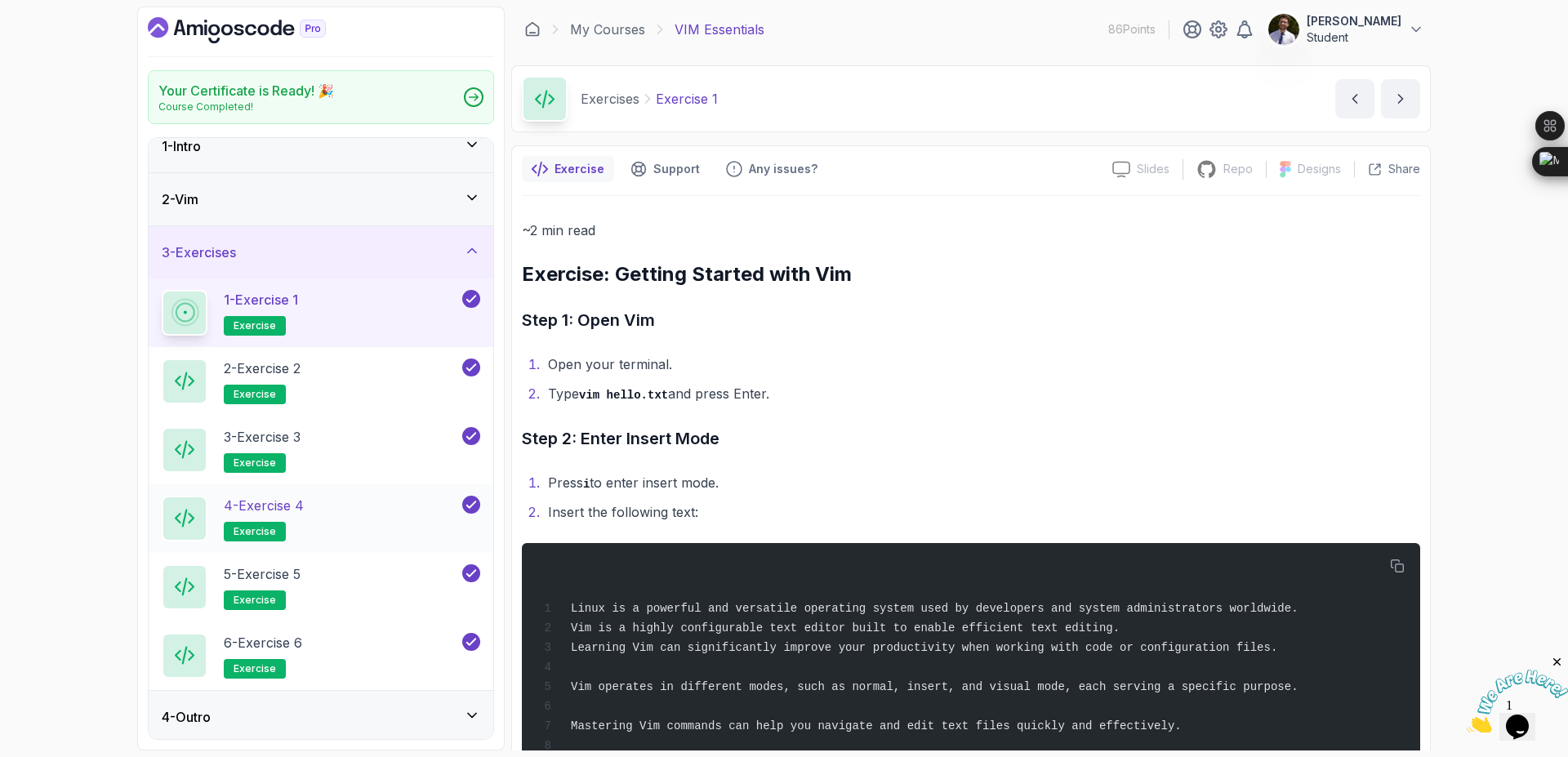
scroll to position [22, 0]
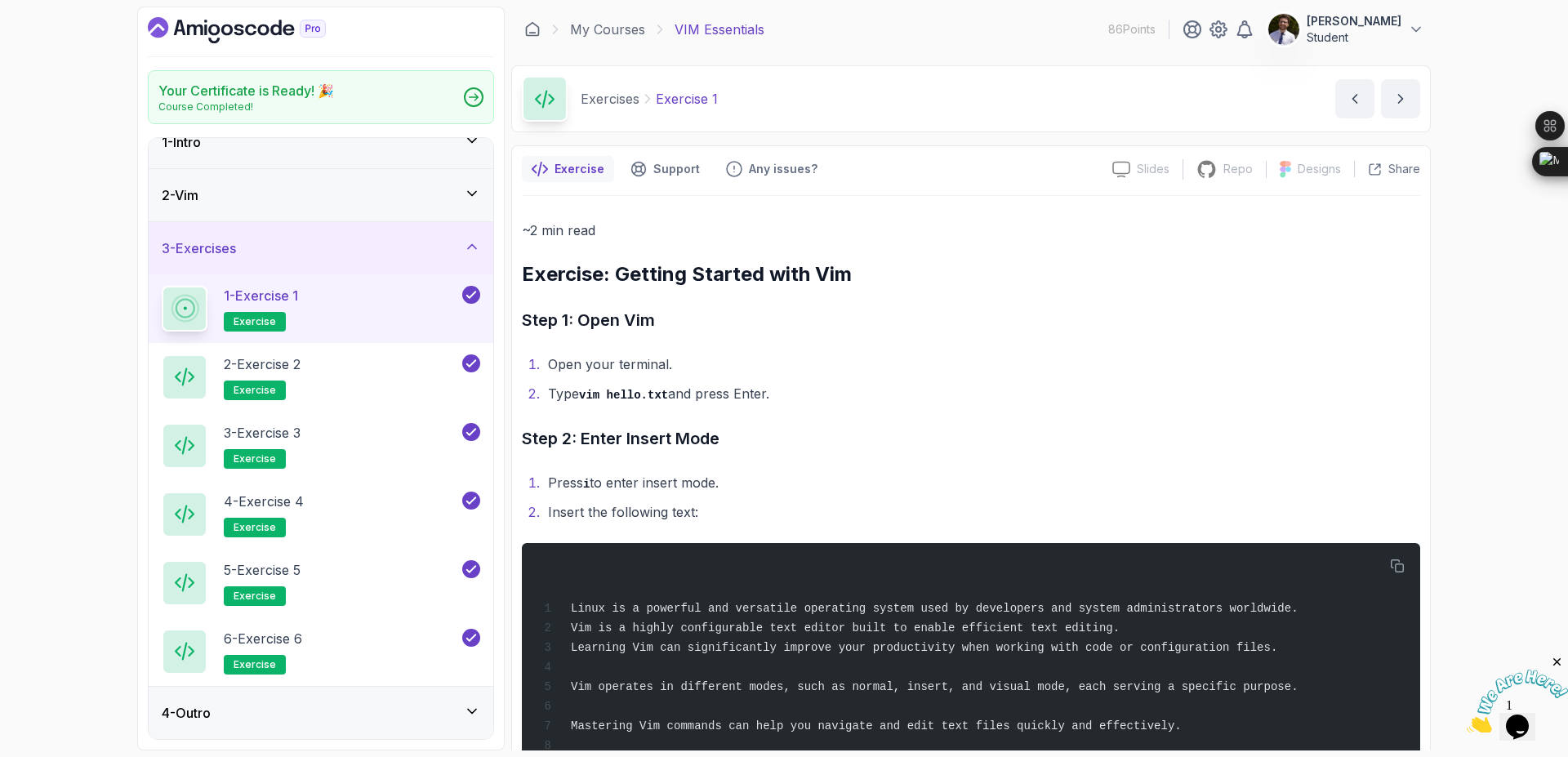
click at [332, 719] on div "4 - Outro" at bounding box center [321, 712] width 319 height 20
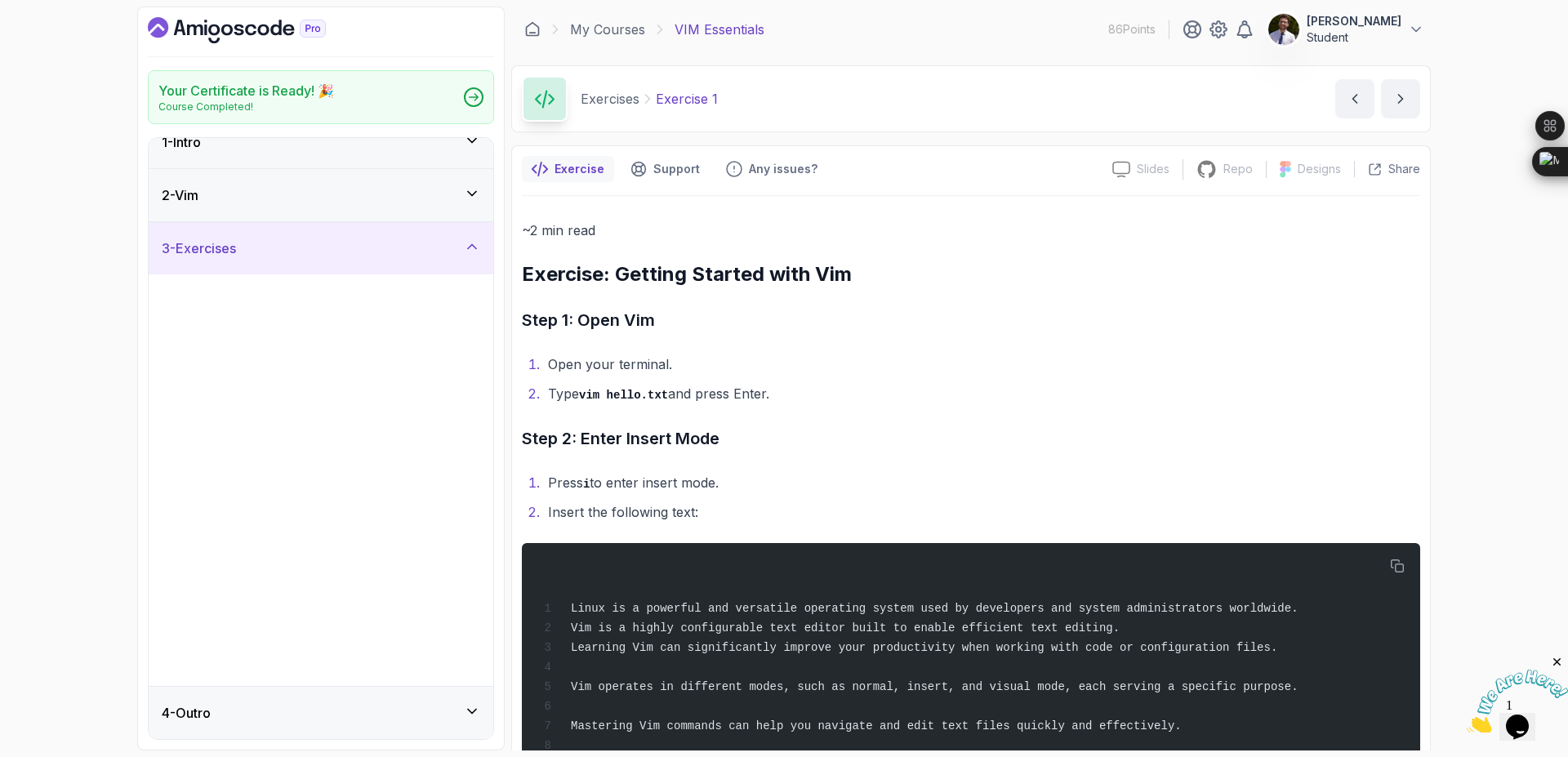
scroll to position [0, 0]
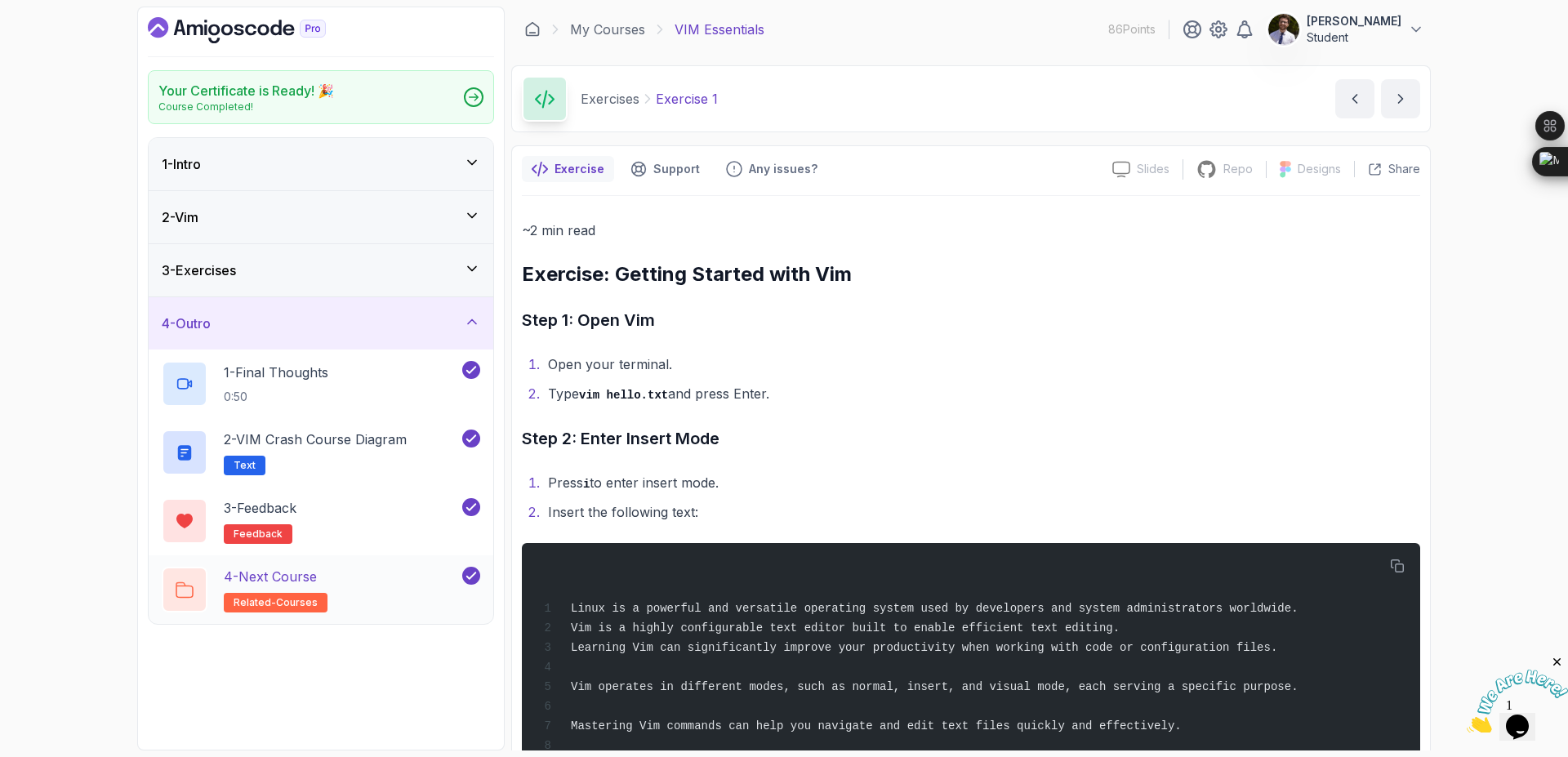
click at [317, 578] on p "4 - Next Course" at bounding box center [270, 576] width 93 height 20
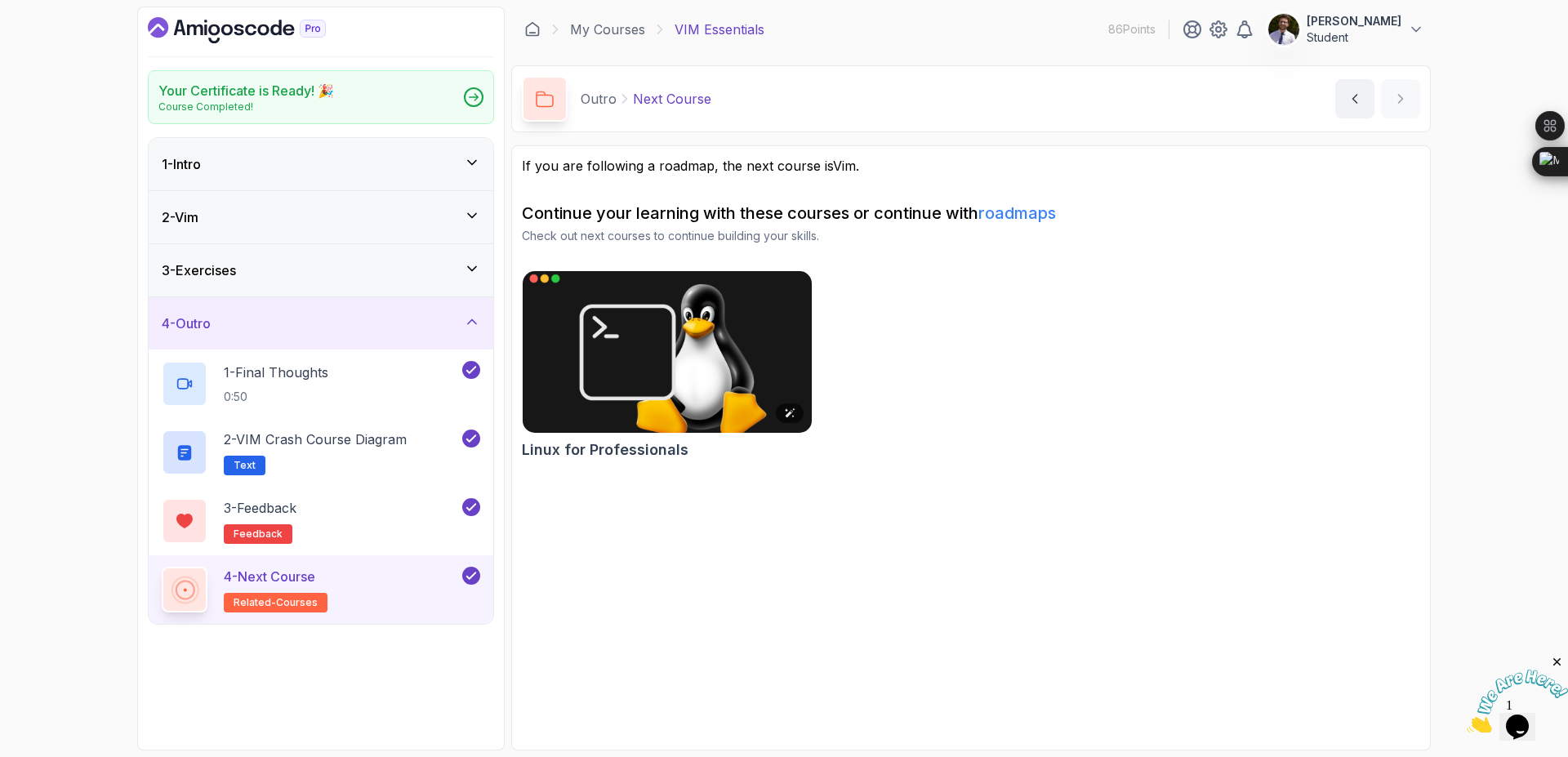
click at [659, 382] on img at bounding box center [667, 352] width 304 height 170
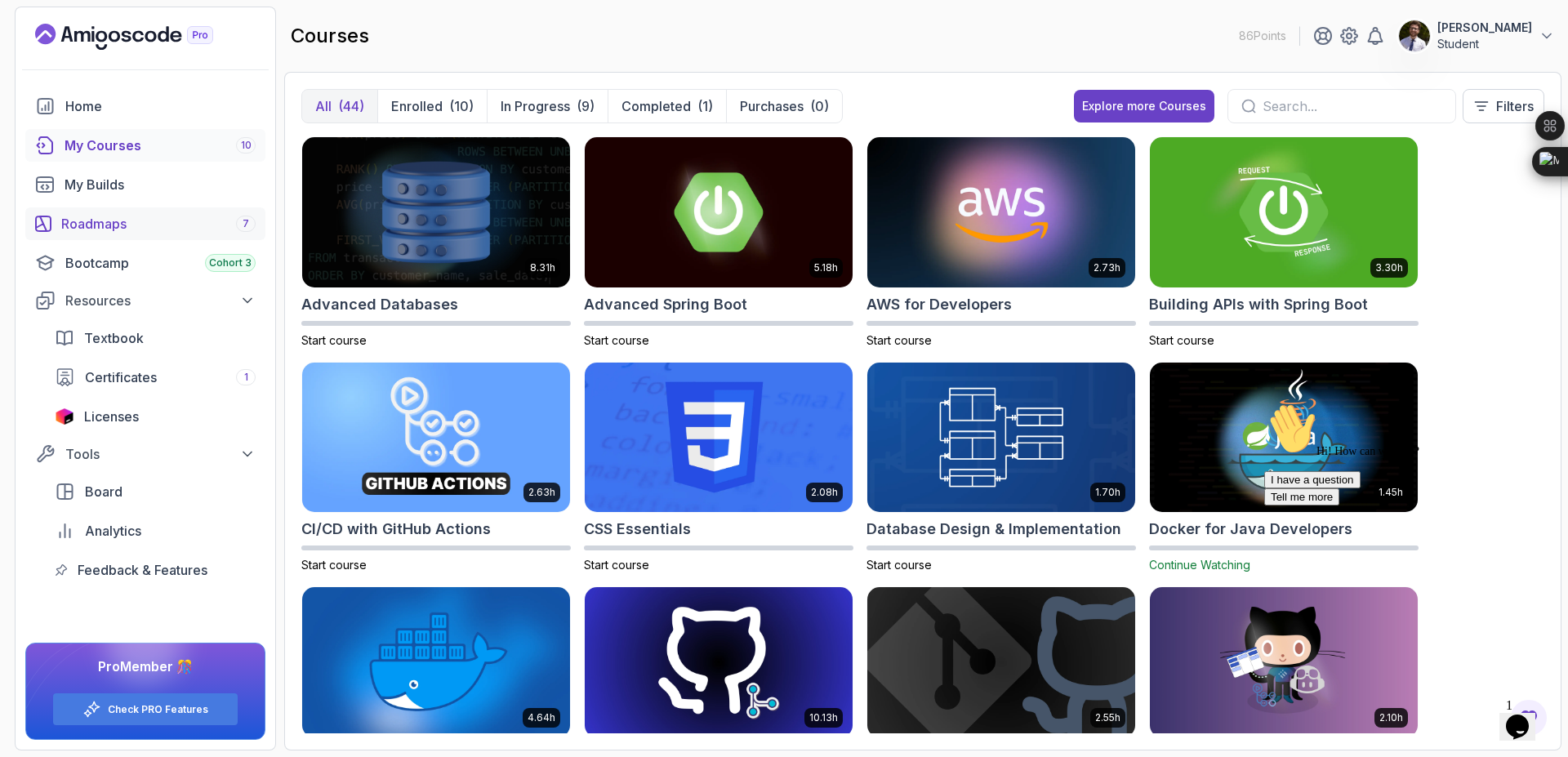
click at [100, 227] on div "Roadmaps 7" at bounding box center [158, 224] width 195 height 20
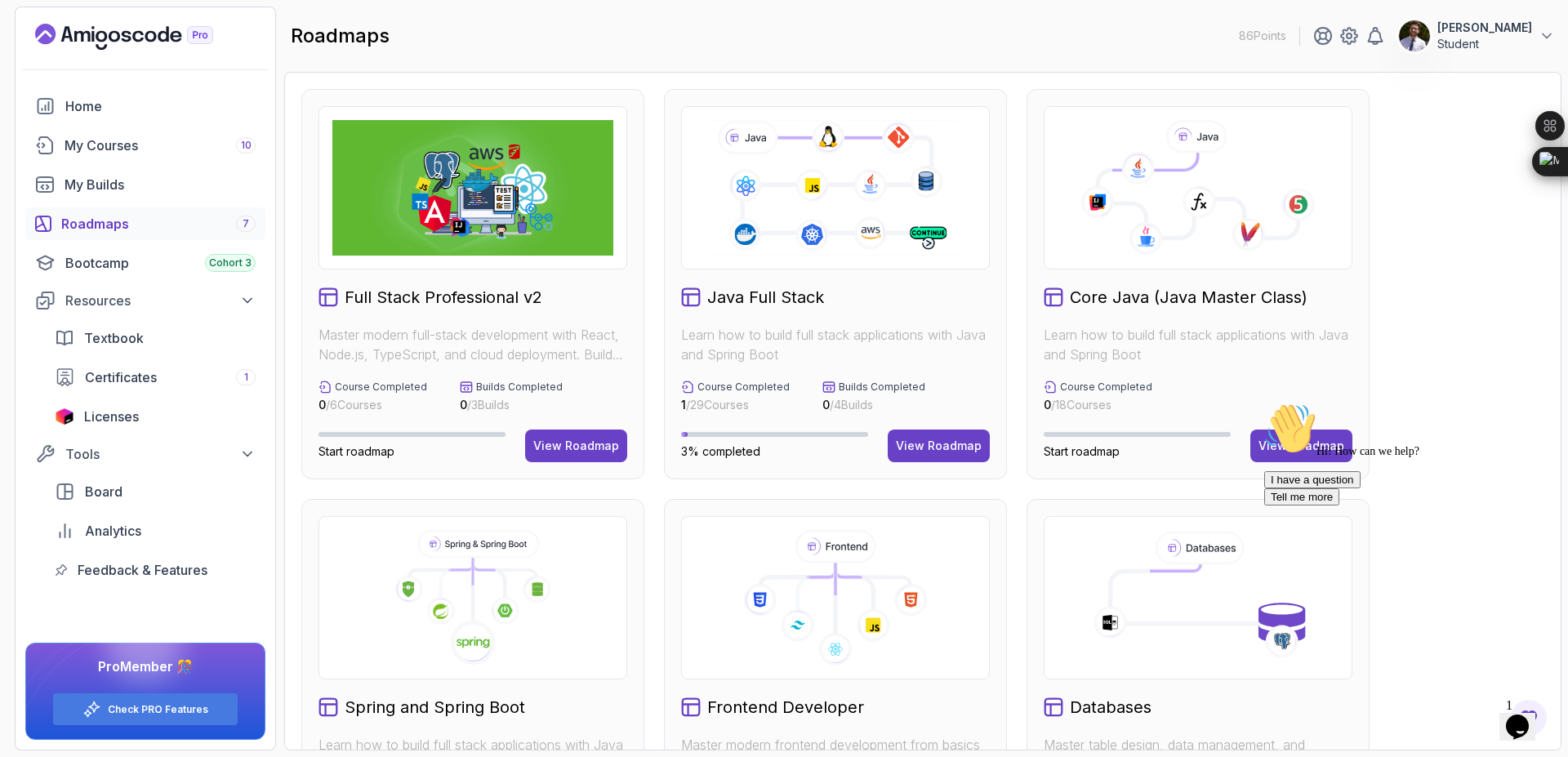
scroll to position [272, 0]
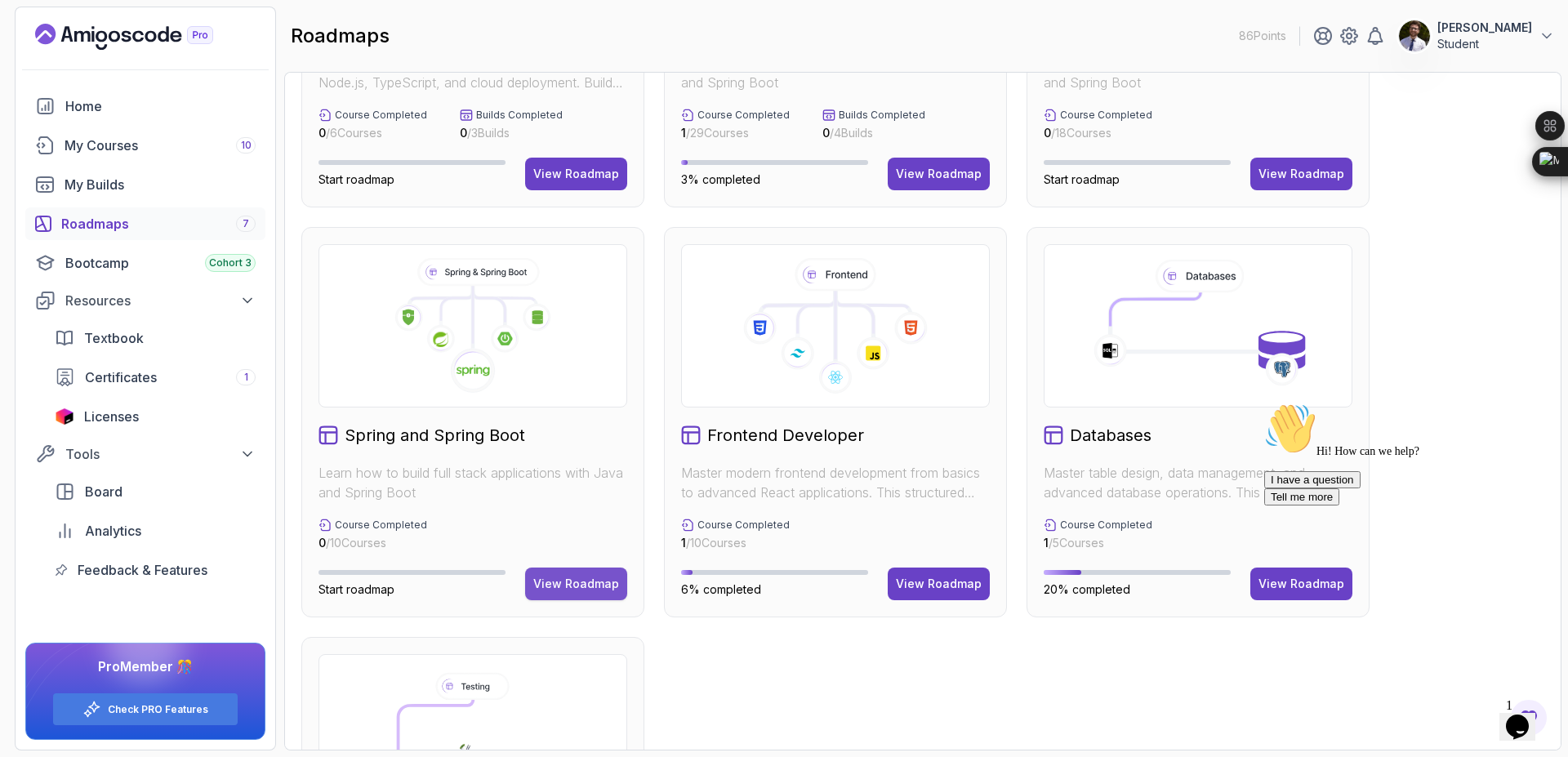
click at [564, 583] on div "View Roadmap" at bounding box center [576, 585] width 86 height 17
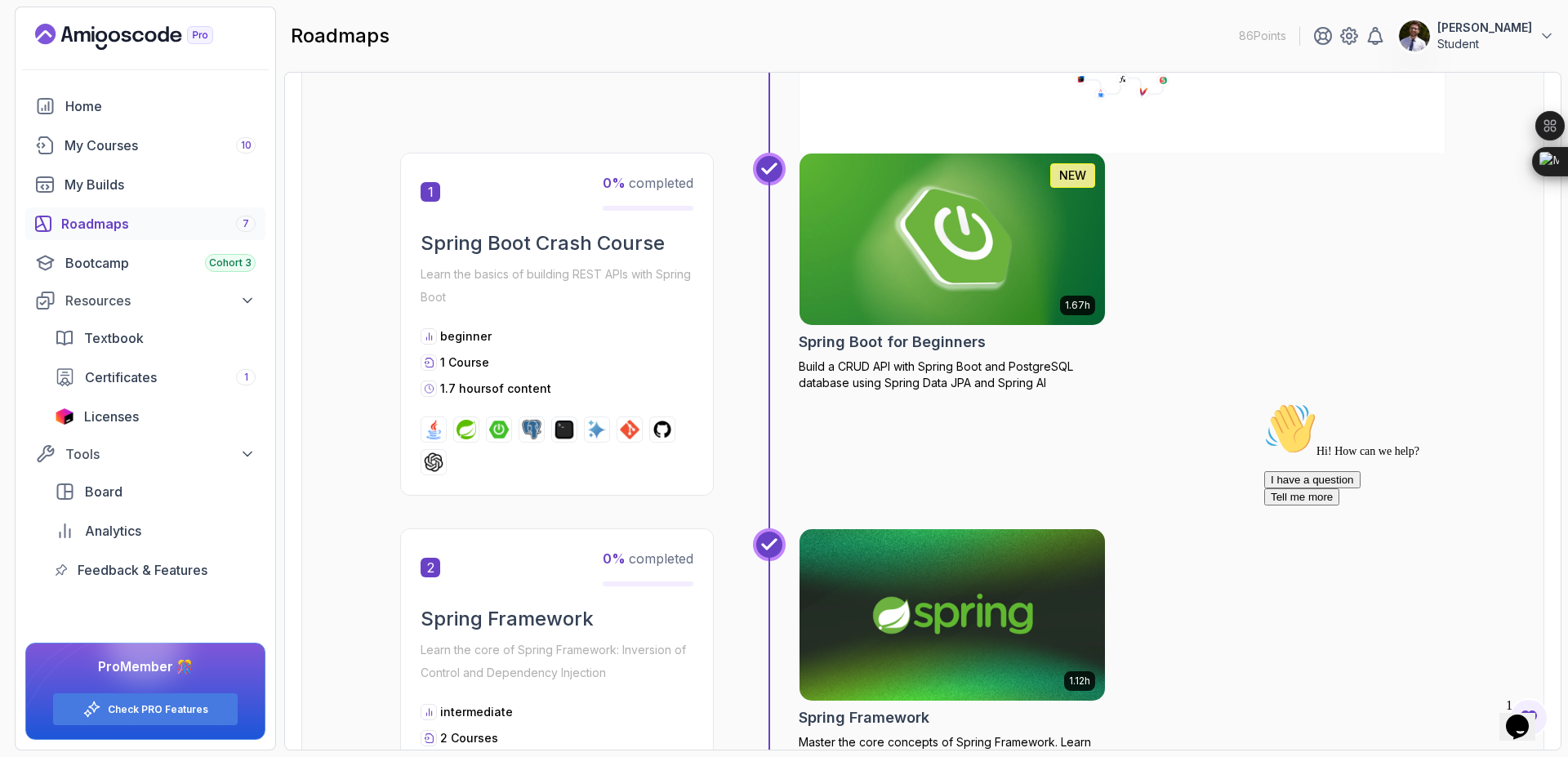
scroll to position [17, 0]
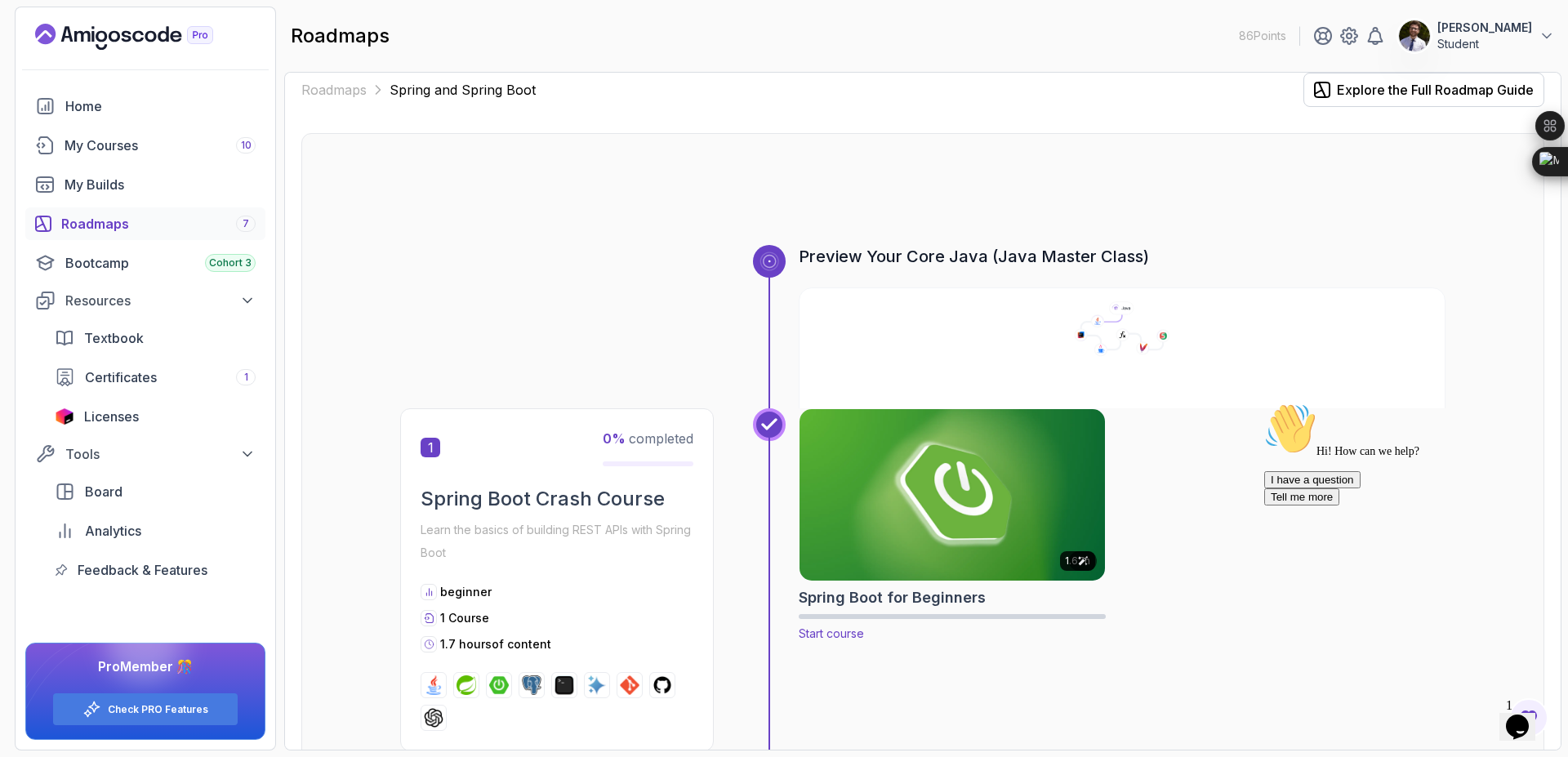
click at [1004, 489] on img at bounding box center [953, 495] width 321 height 180
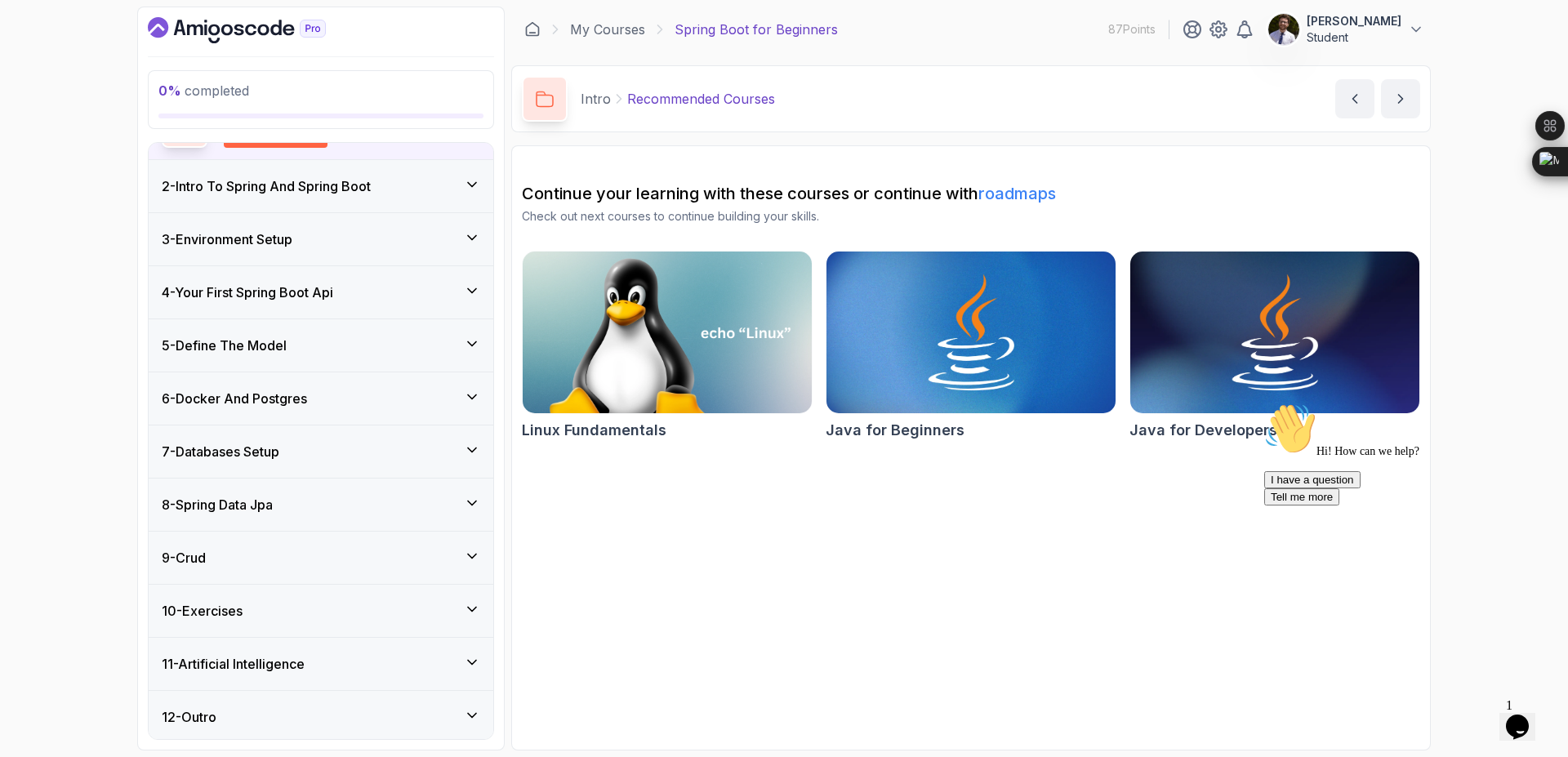
scroll to position [177, 0]
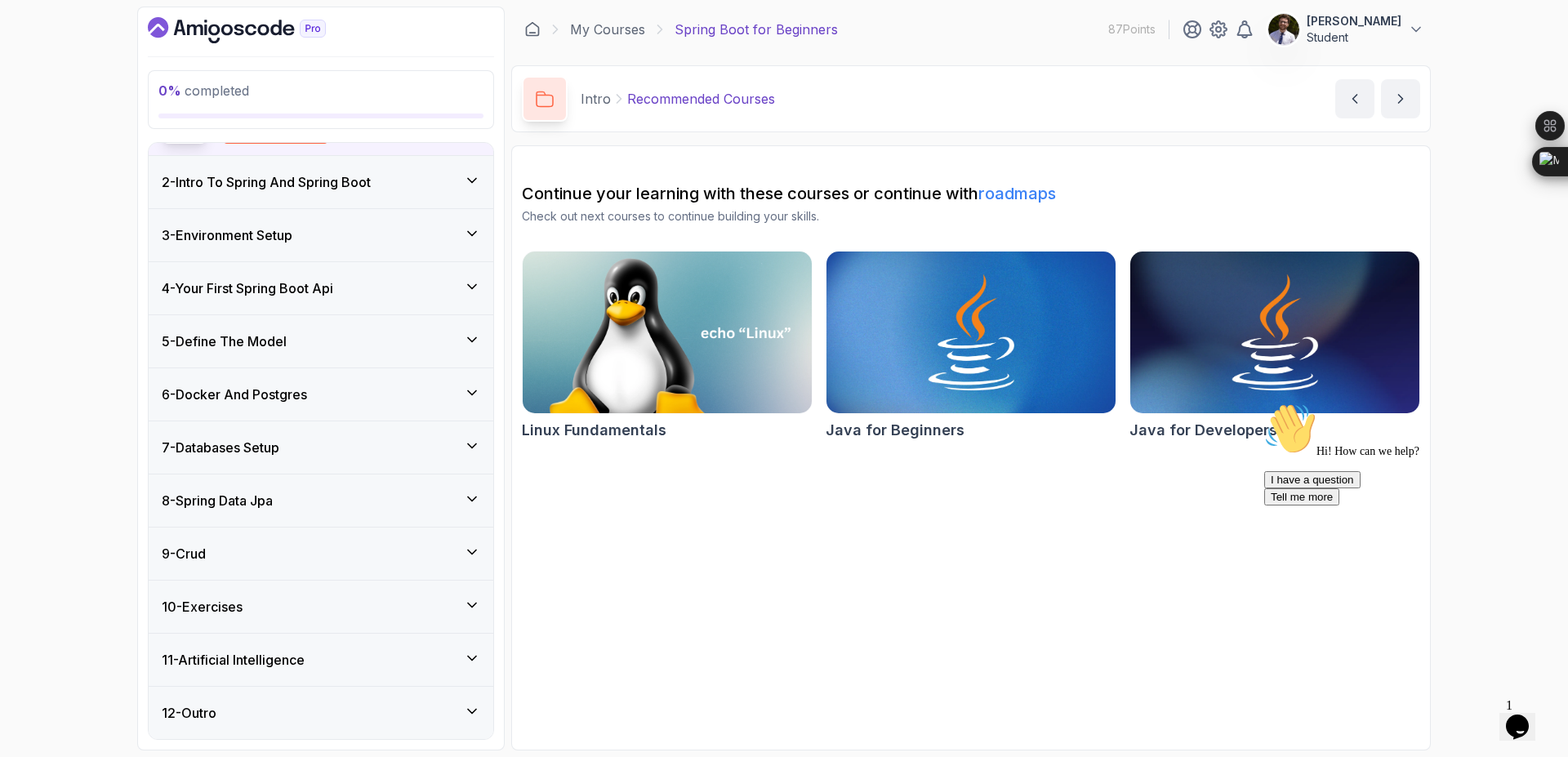
click at [410, 188] on div "2 - Intro To Spring And Spring Boot" at bounding box center [321, 182] width 319 height 20
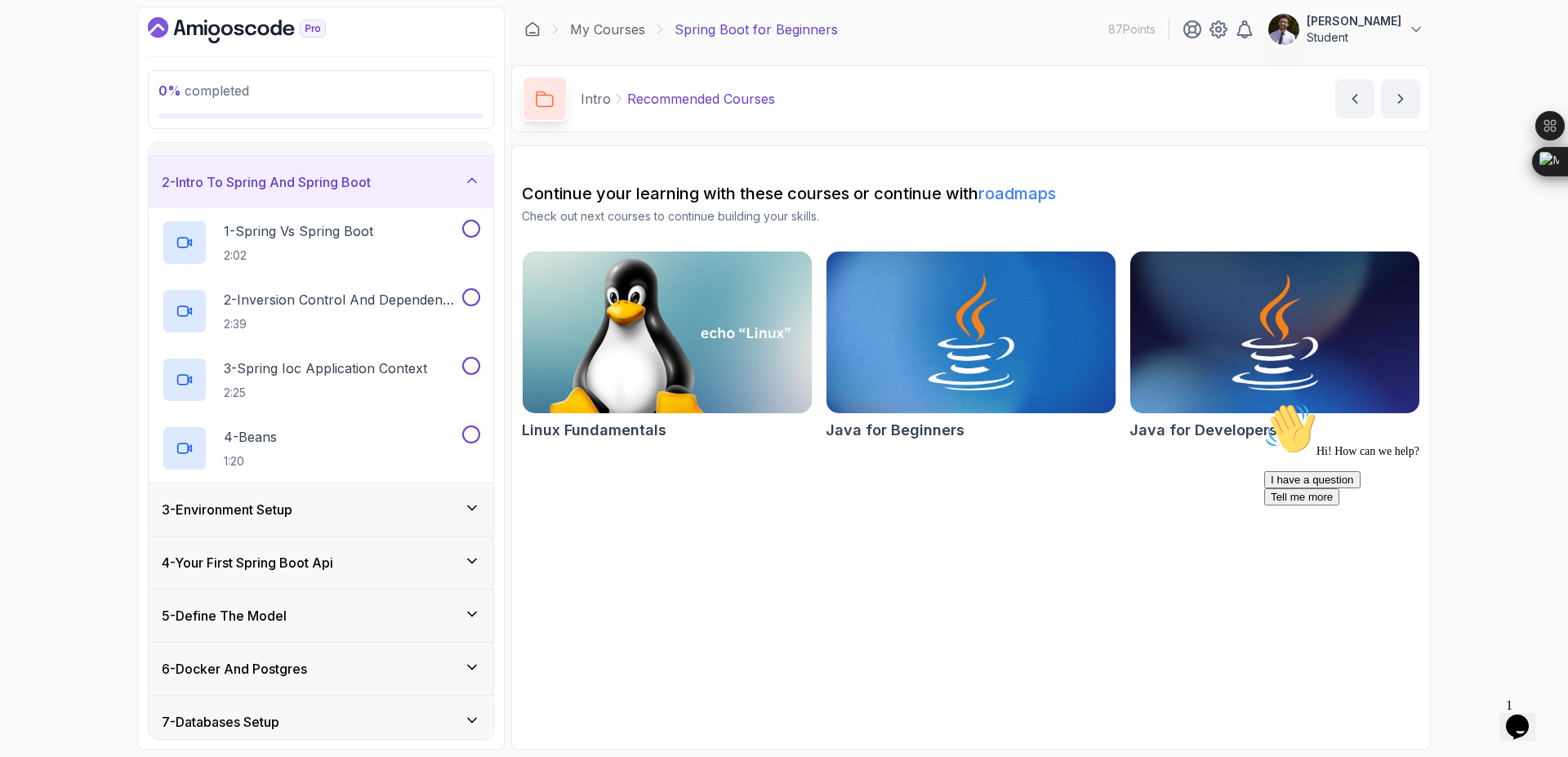
click at [398, 193] on div "2 - Intro To Spring And Spring Boot" at bounding box center [321, 182] width 345 height 52
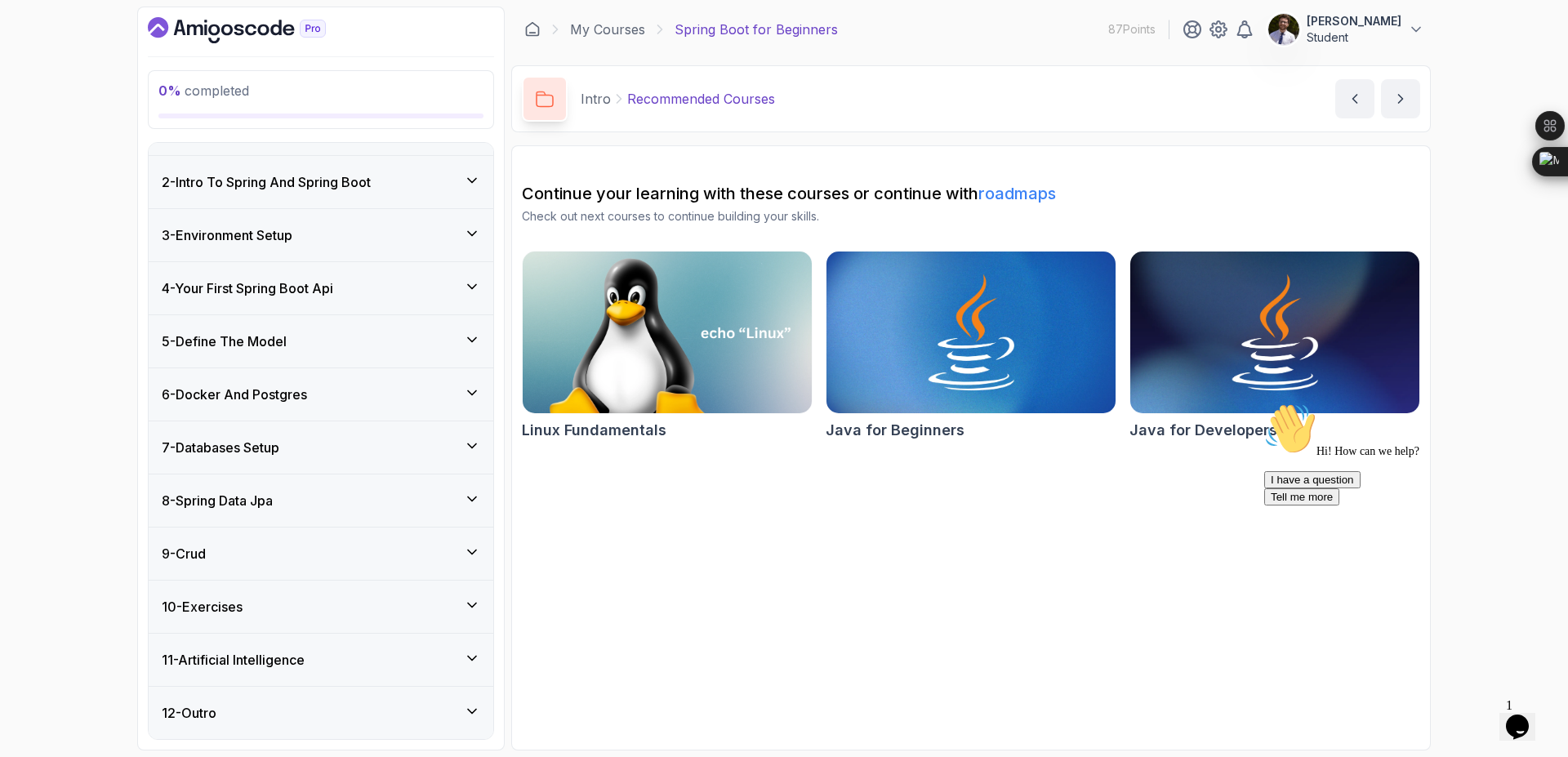
click at [348, 665] on div "11 - Artificial Intelligence" at bounding box center [321, 659] width 319 height 20
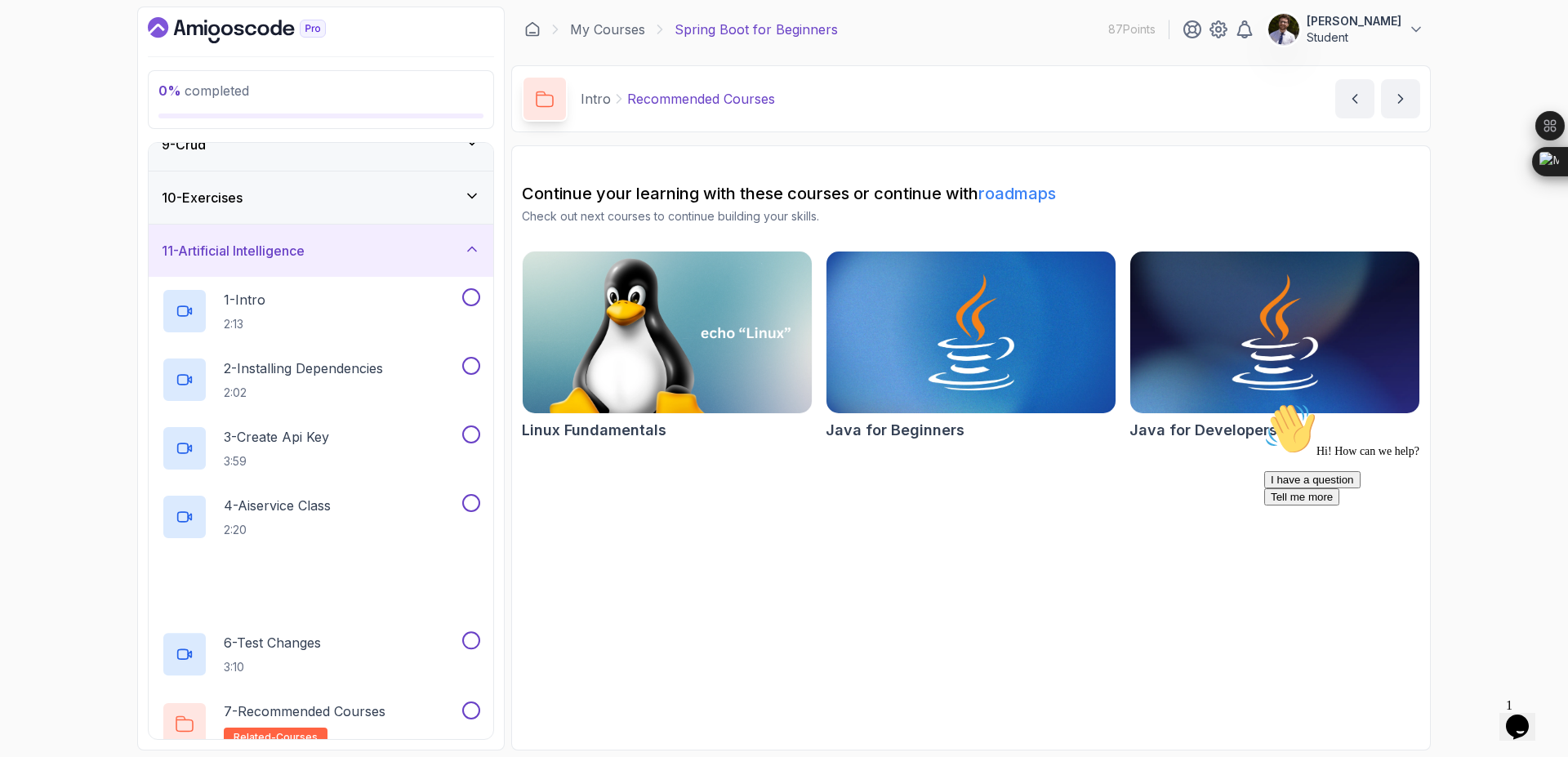
scroll to position [520, 0]
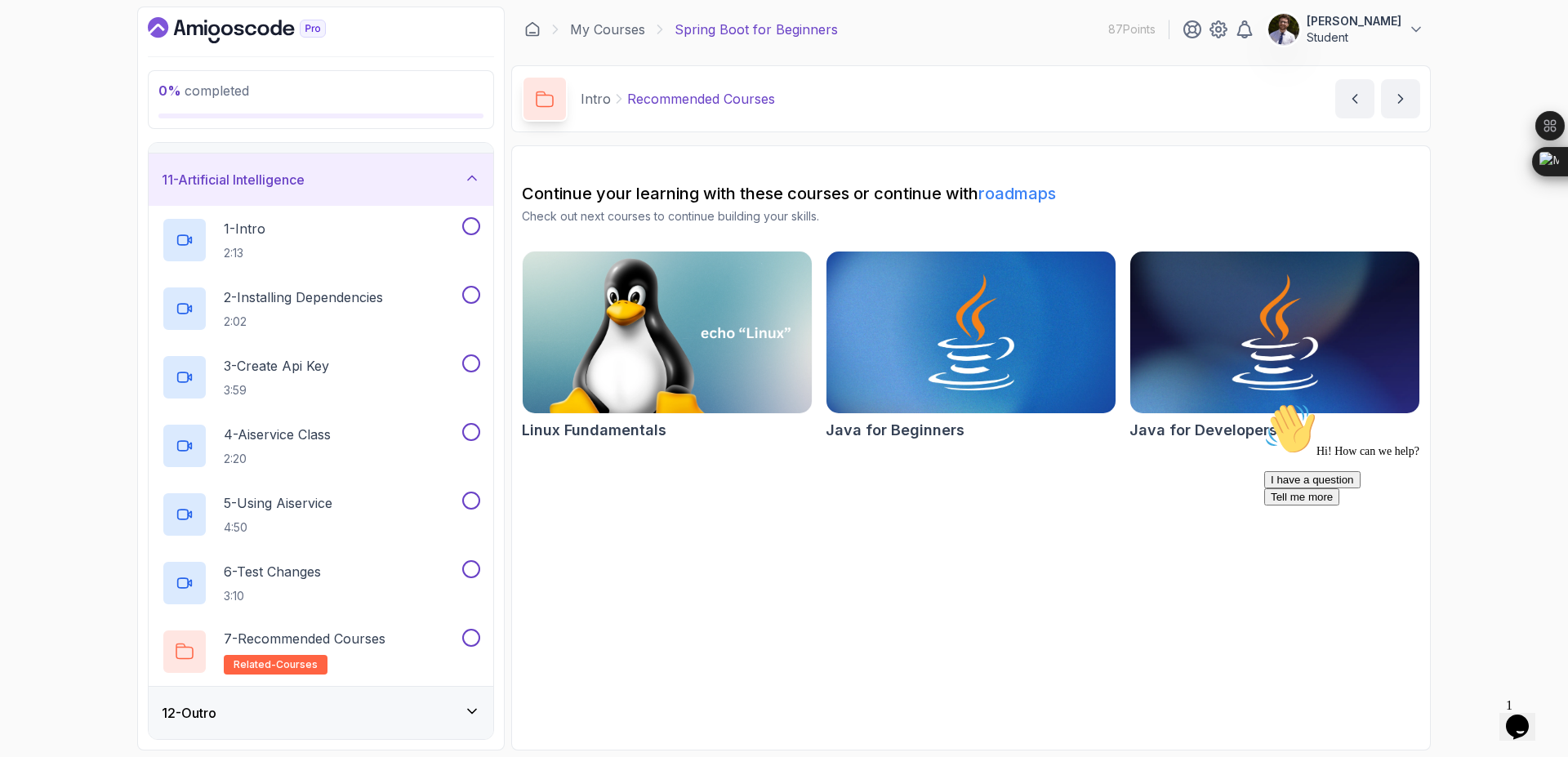
click at [445, 196] on div "11 - Artificial Intelligence" at bounding box center [321, 180] width 345 height 52
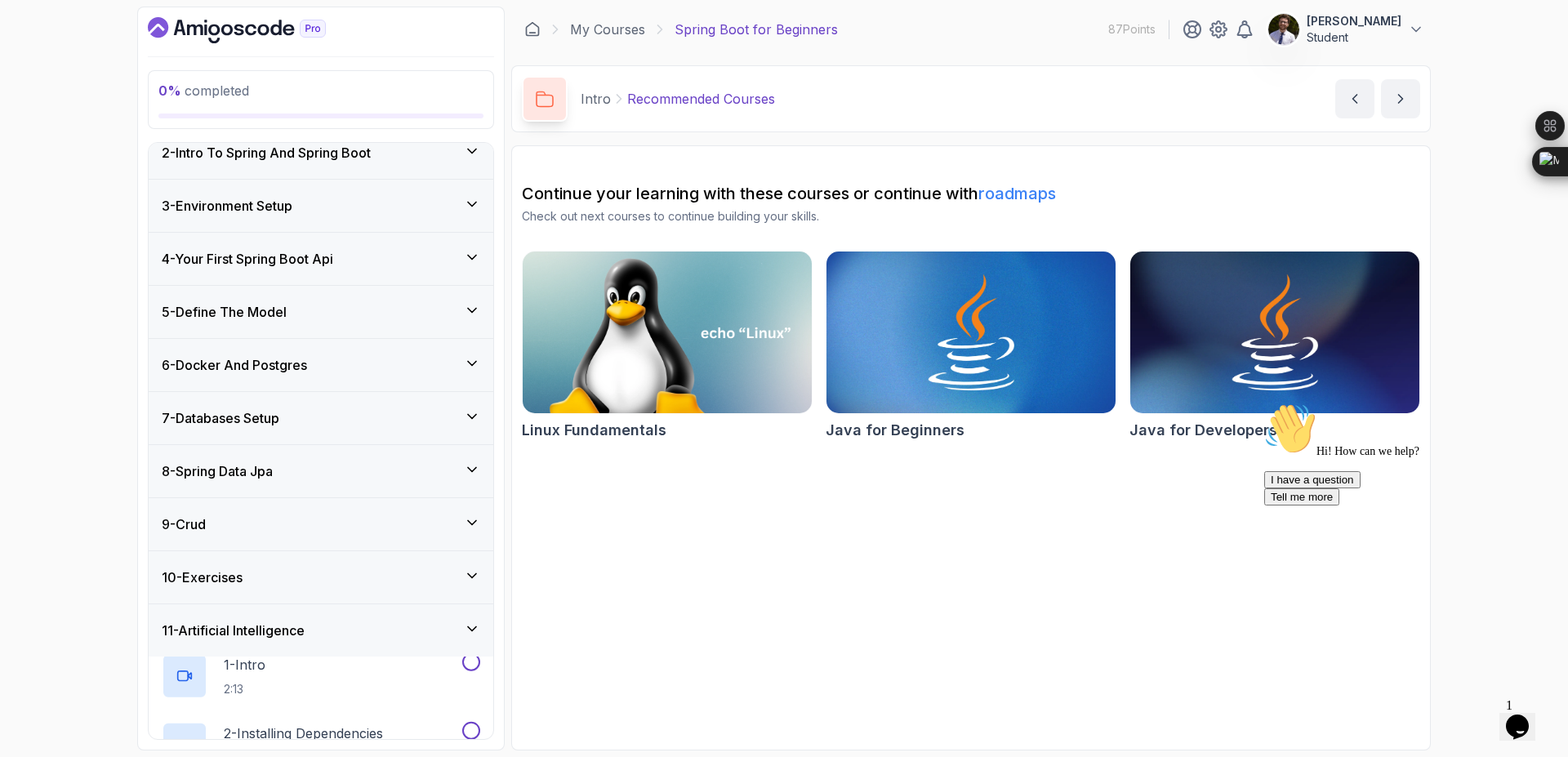
scroll to position [40, 0]
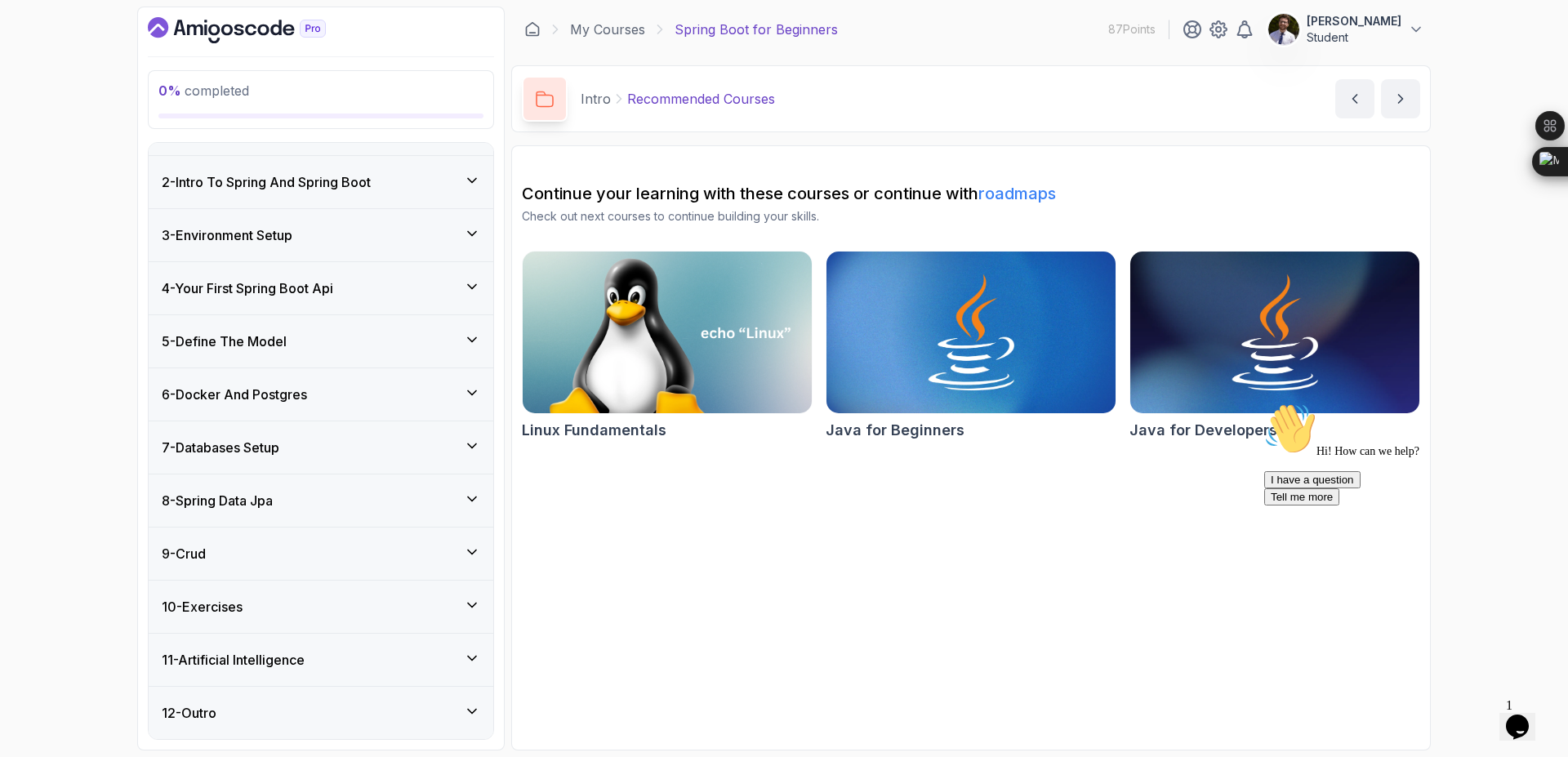
click at [389, 283] on div "4 - Your First Spring Boot Api" at bounding box center [321, 288] width 319 height 20
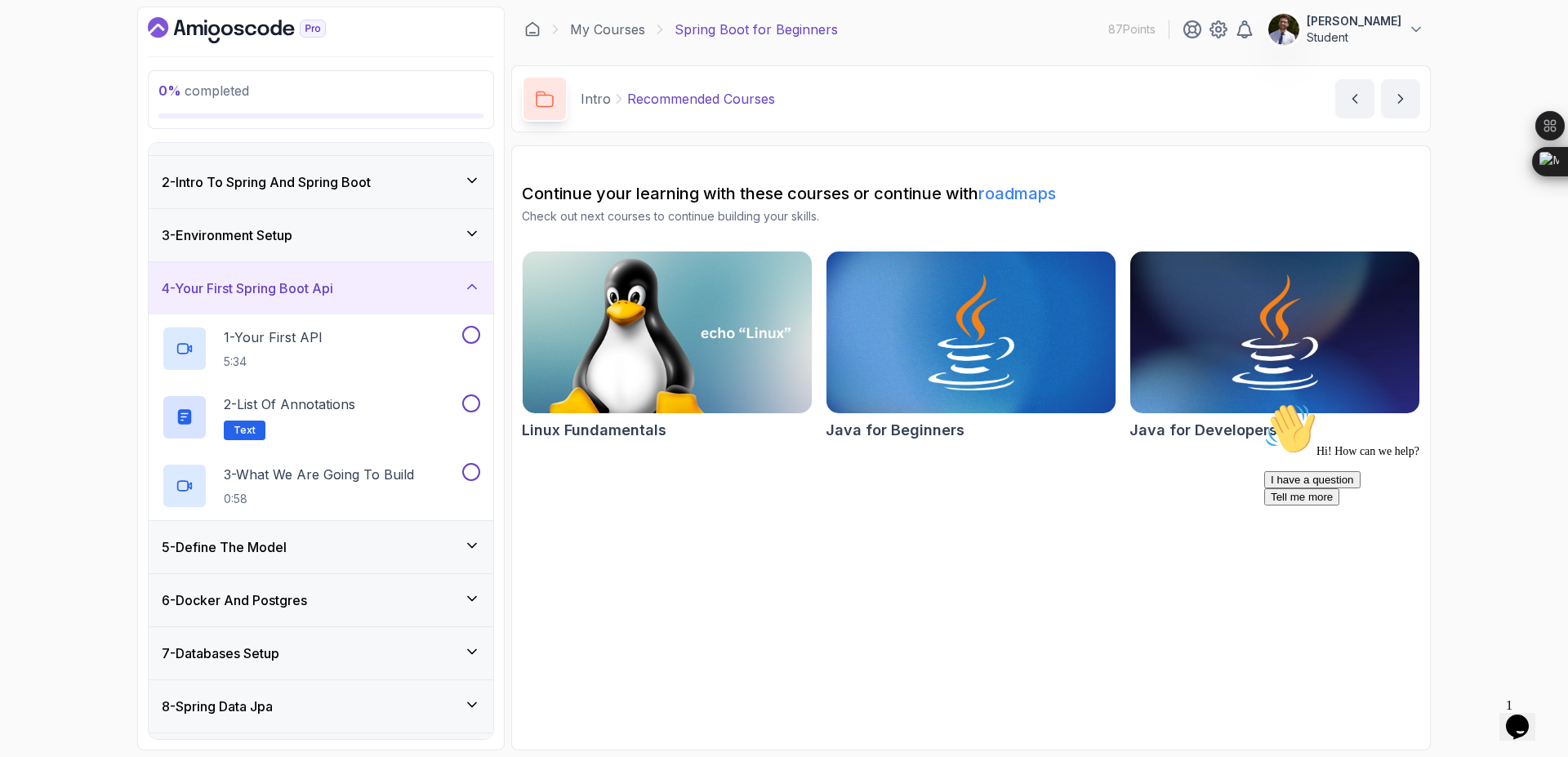
click at [389, 283] on div "4 - Your First Spring Boot Api" at bounding box center [321, 288] width 319 height 20
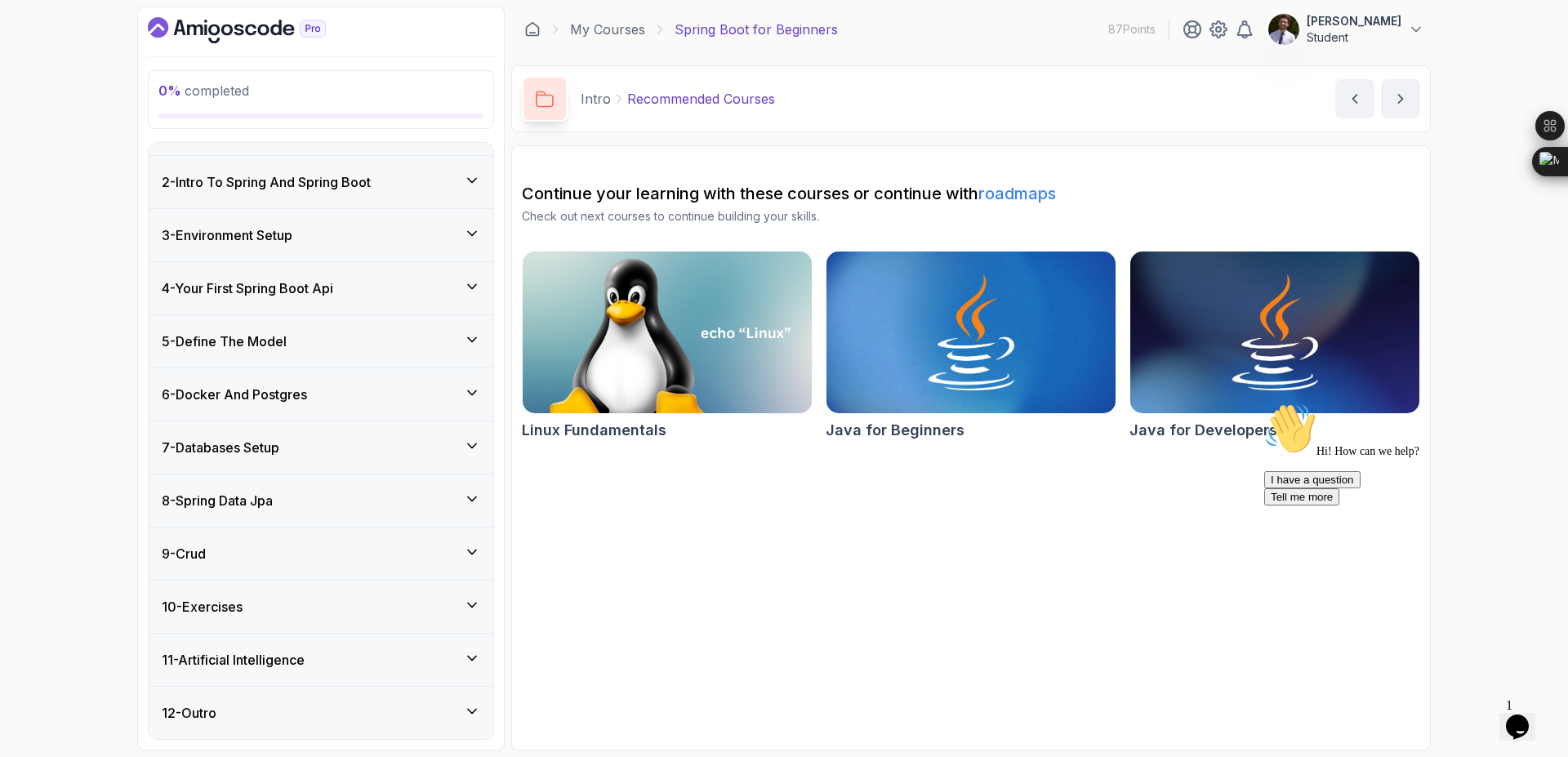
click at [381, 407] on div "6 - Docker And Postgres" at bounding box center [321, 394] width 345 height 52
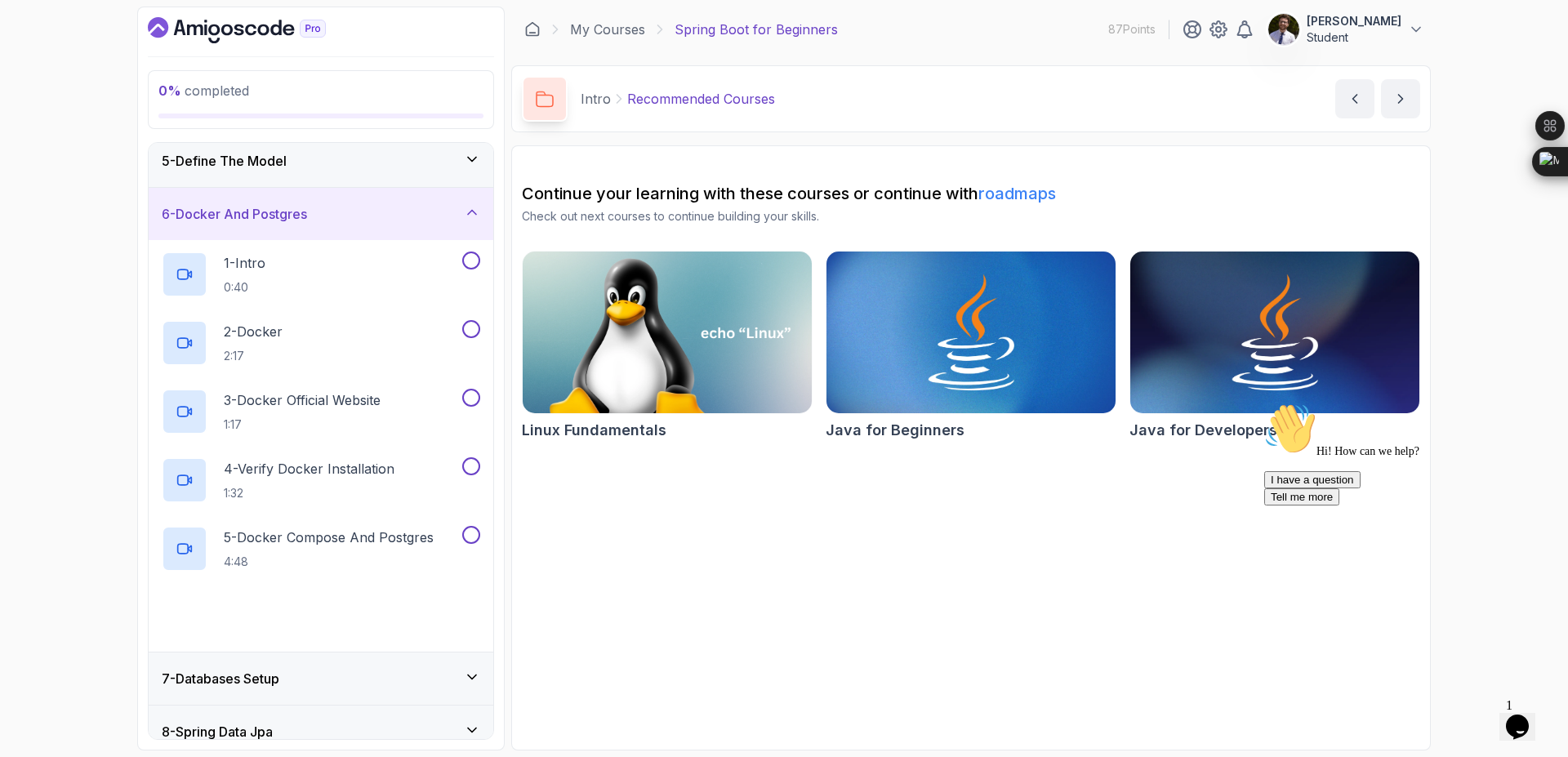
scroll to position [334, 0]
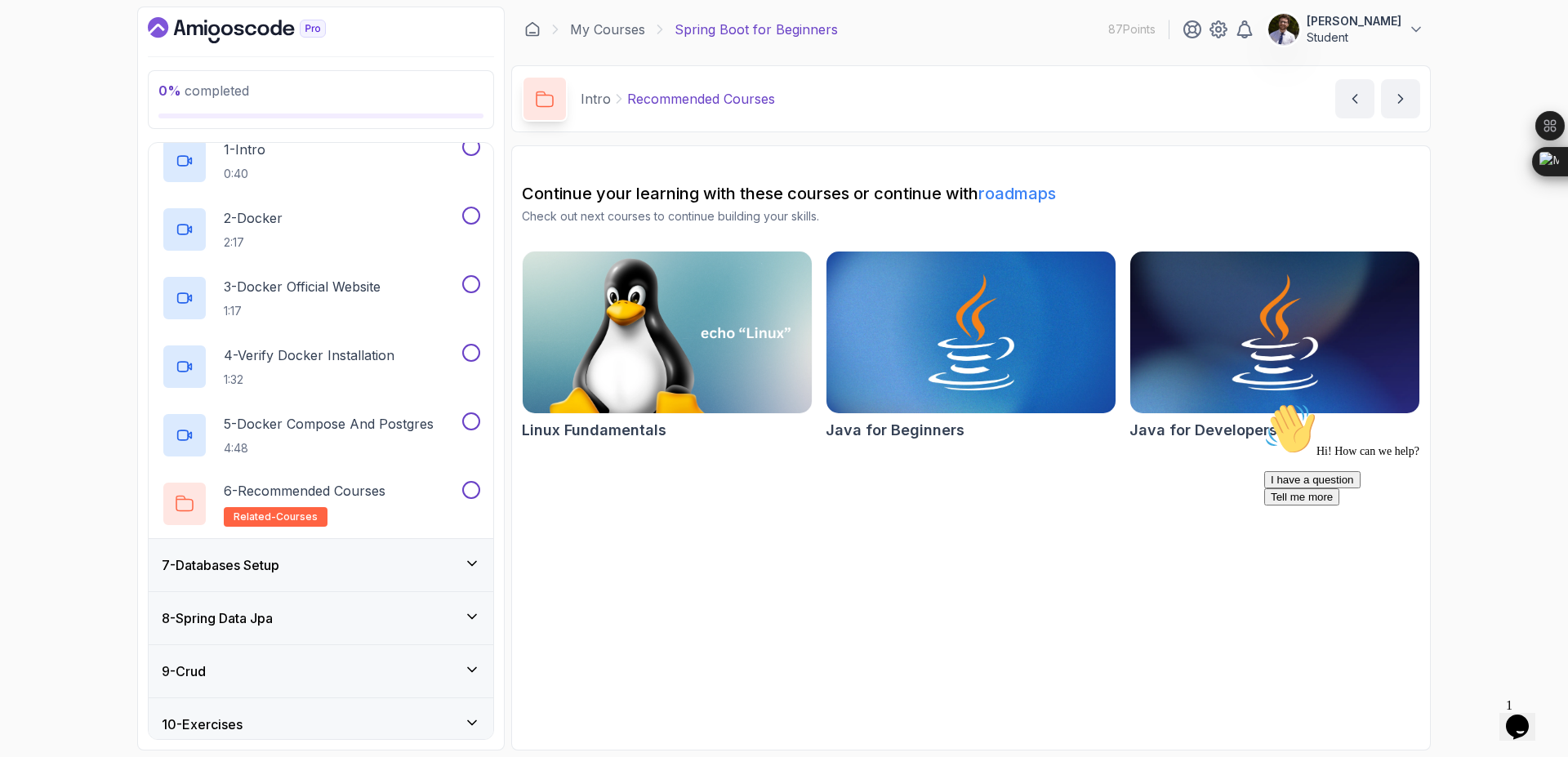
click at [361, 561] on div "7 - Databases Setup" at bounding box center [321, 565] width 319 height 20
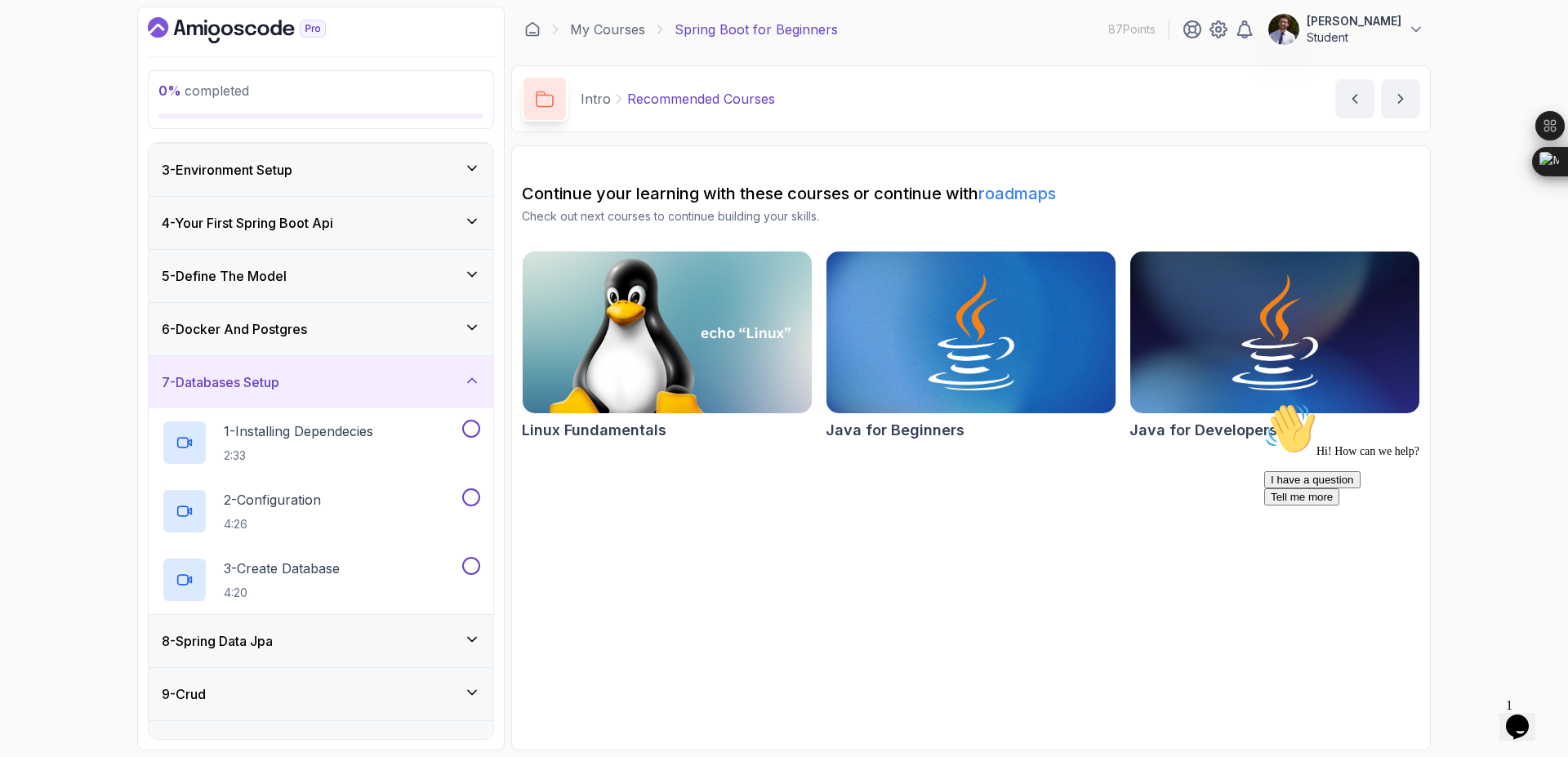
scroll to position [138, 0]
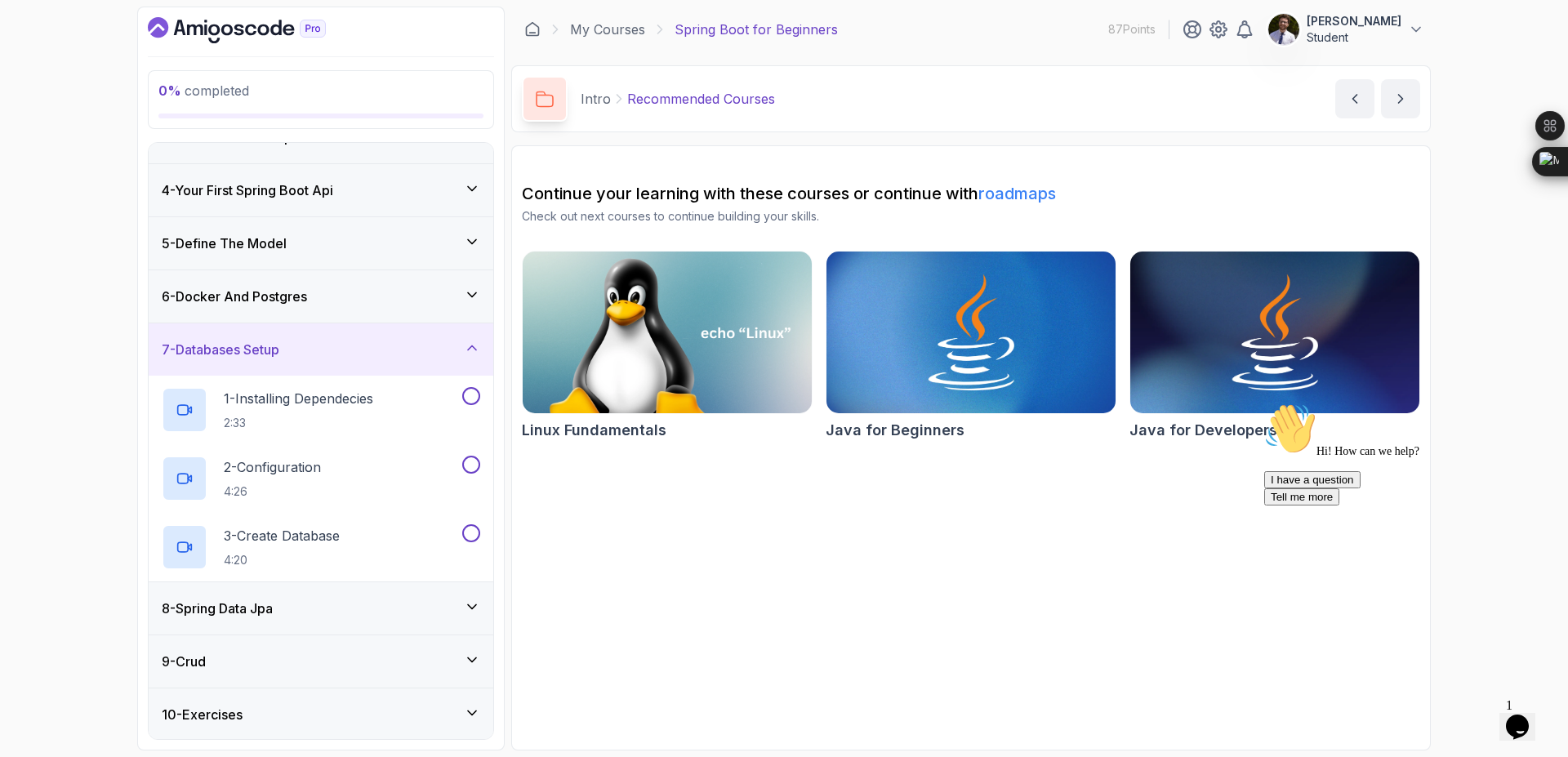
click at [366, 605] on div "8 - Spring Data Jpa" at bounding box center [321, 608] width 319 height 20
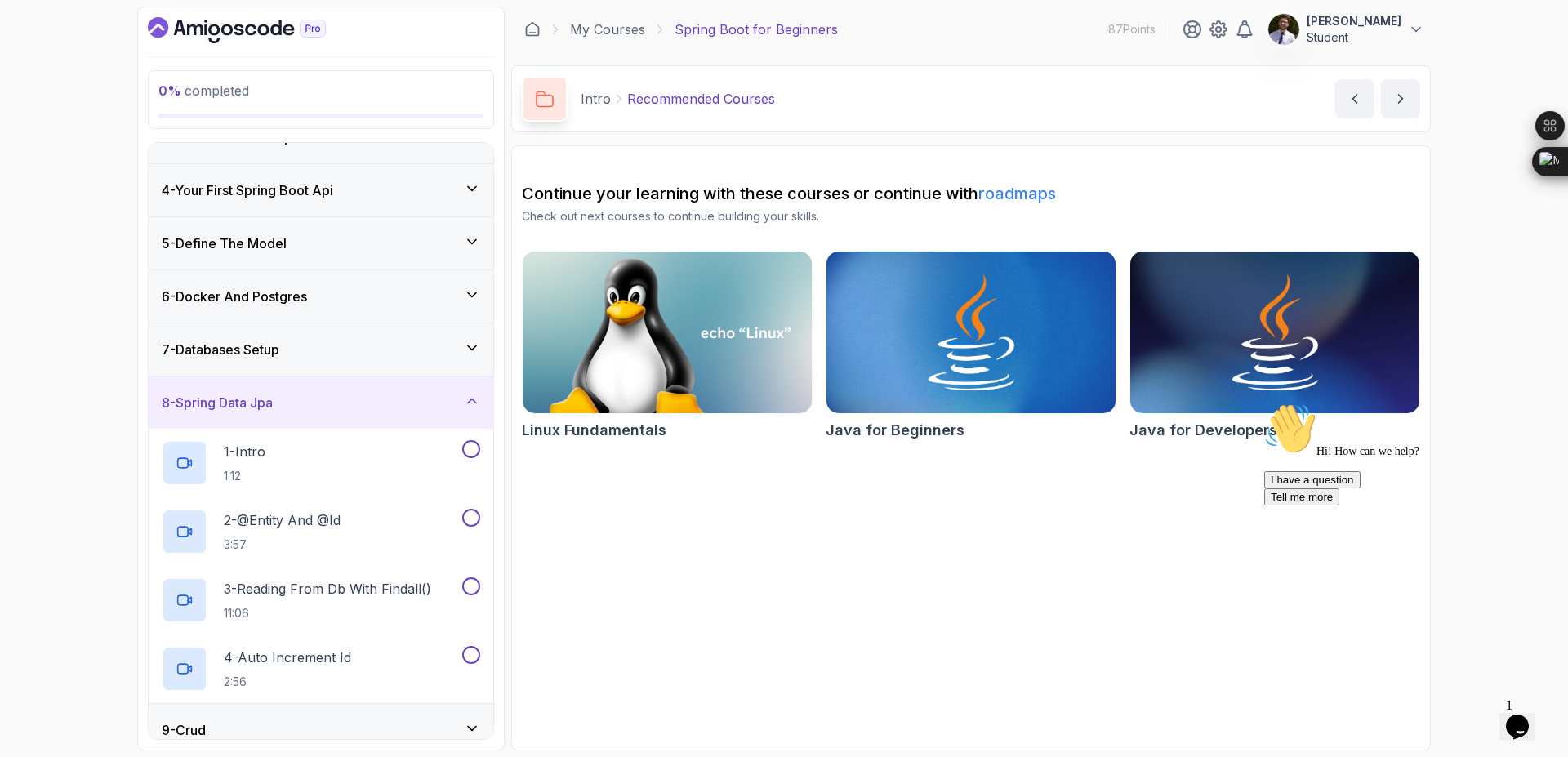
click at [438, 406] on div "8 - Spring Data Jpa" at bounding box center [321, 402] width 319 height 20
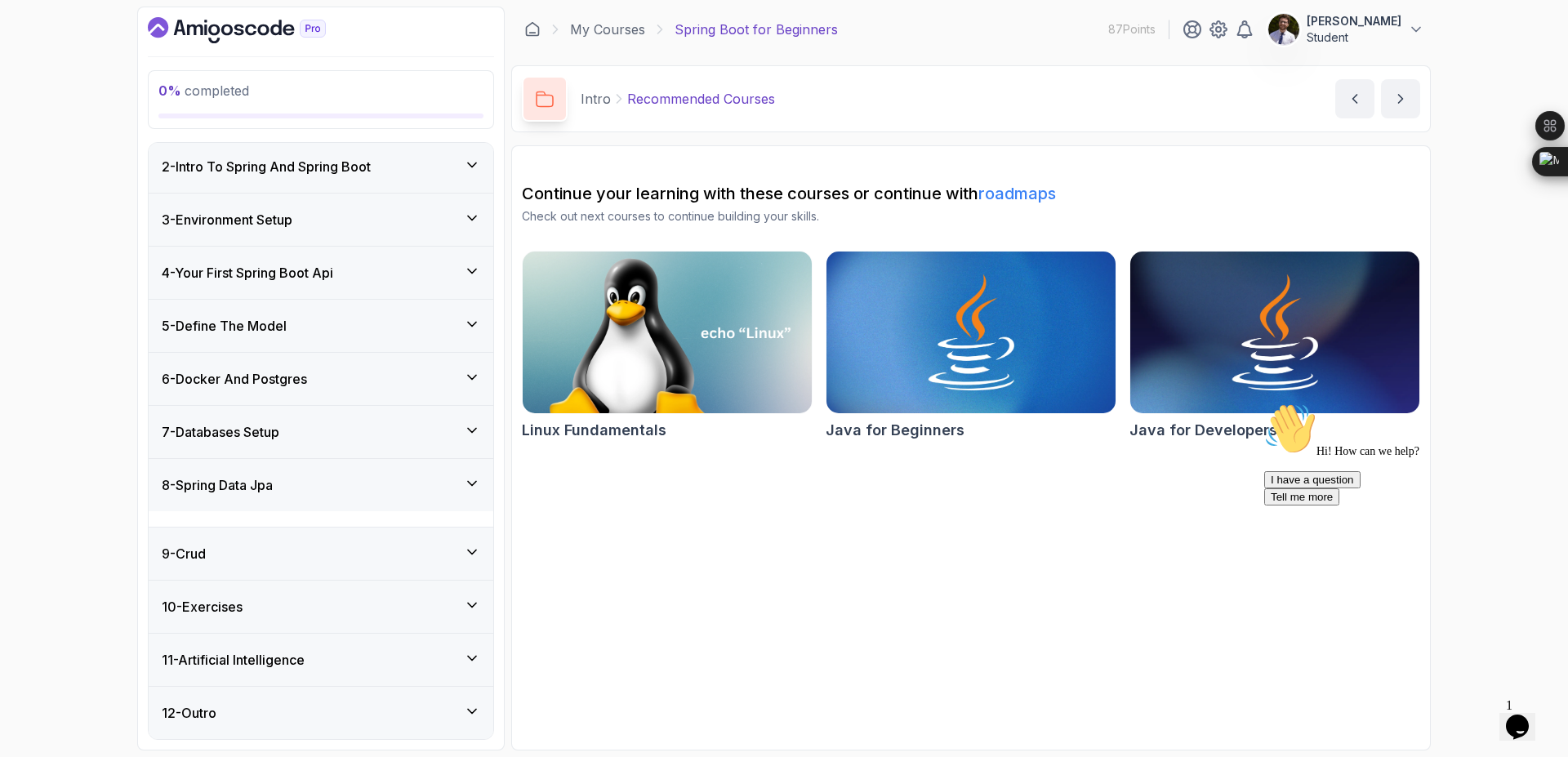
scroll to position [40, 0]
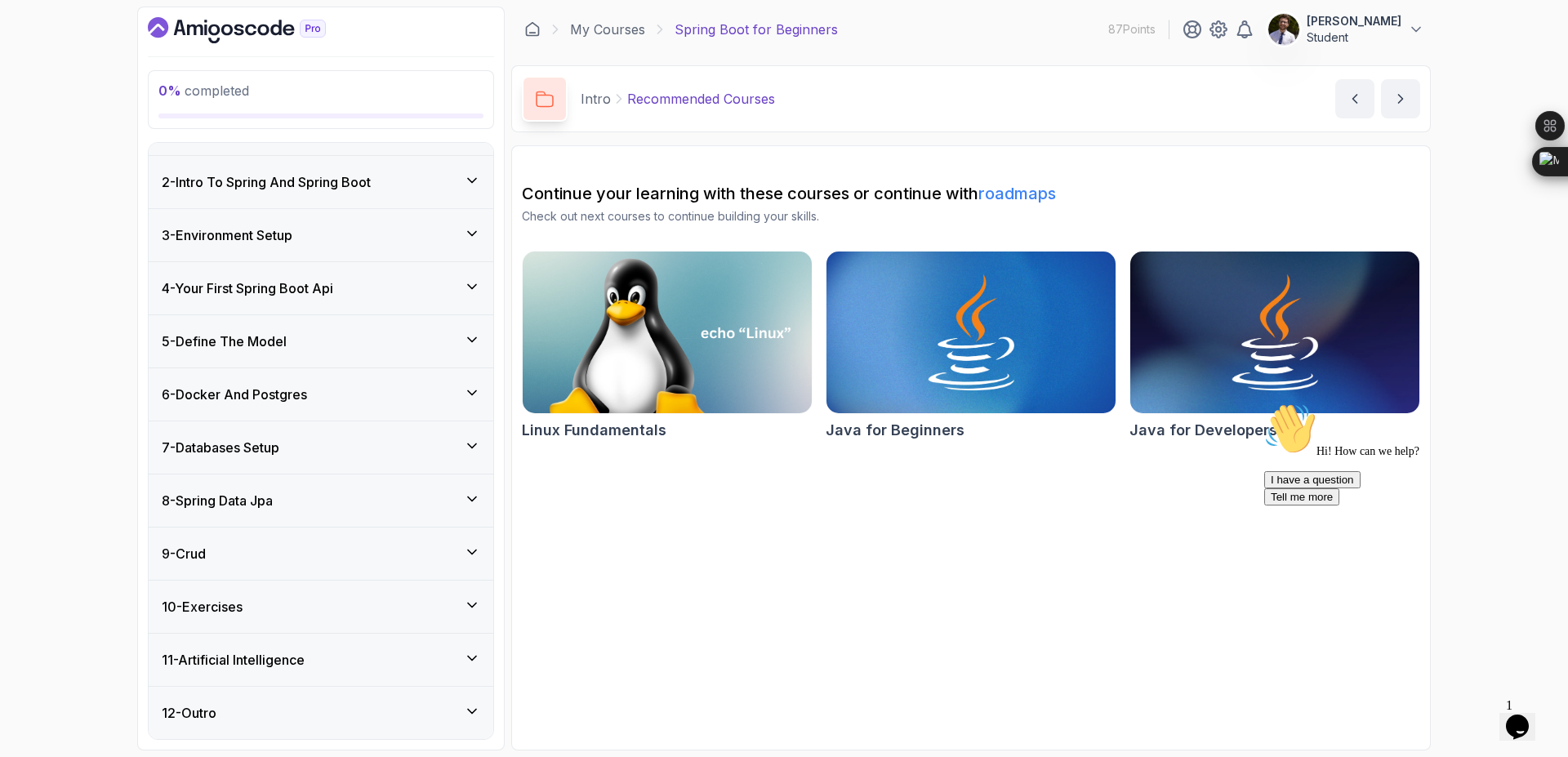
click at [388, 594] on div "10 - Exercises" at bounding box center [321, 607] width 345 height 52
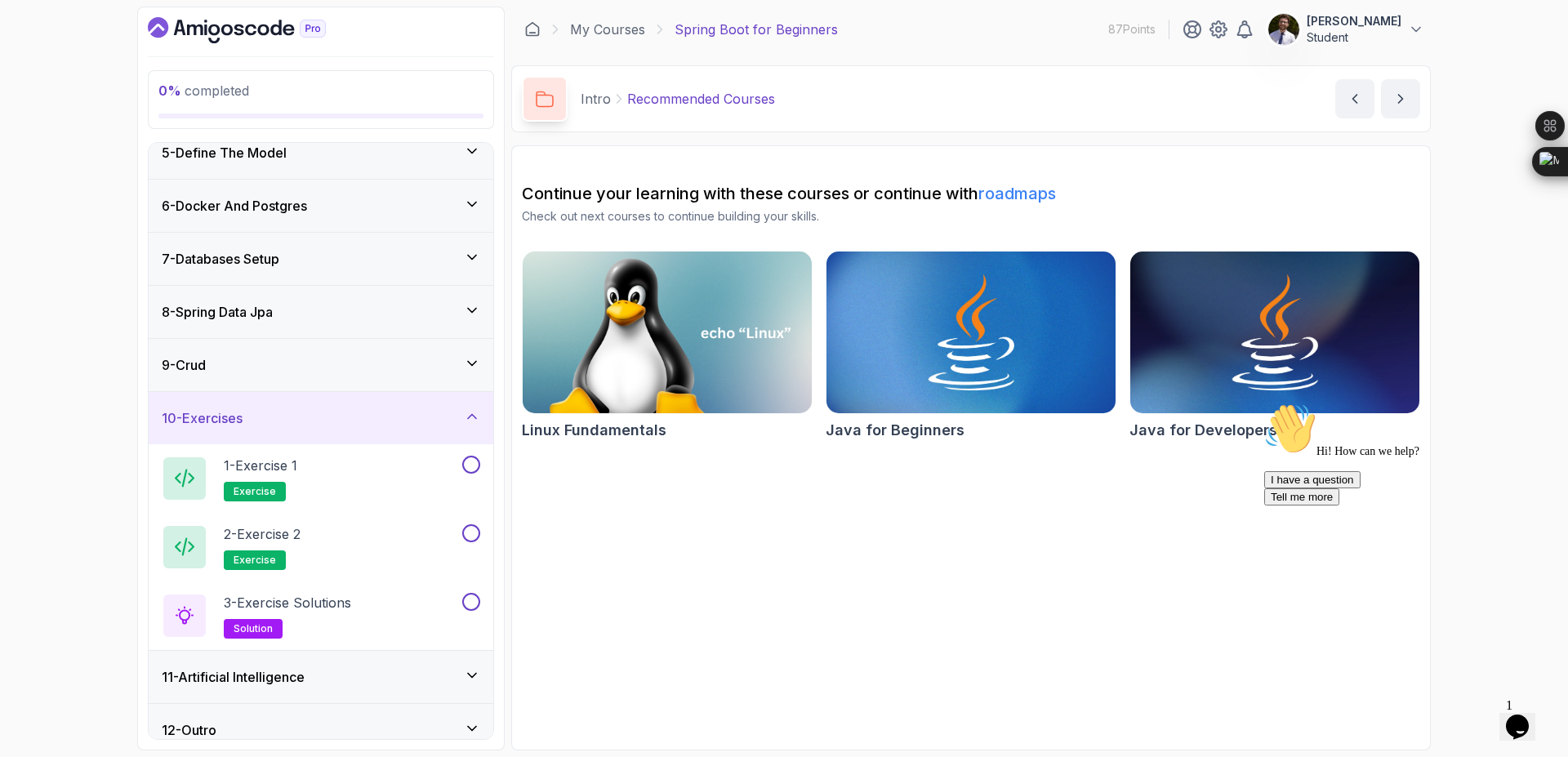
scroll to position [246, 0]
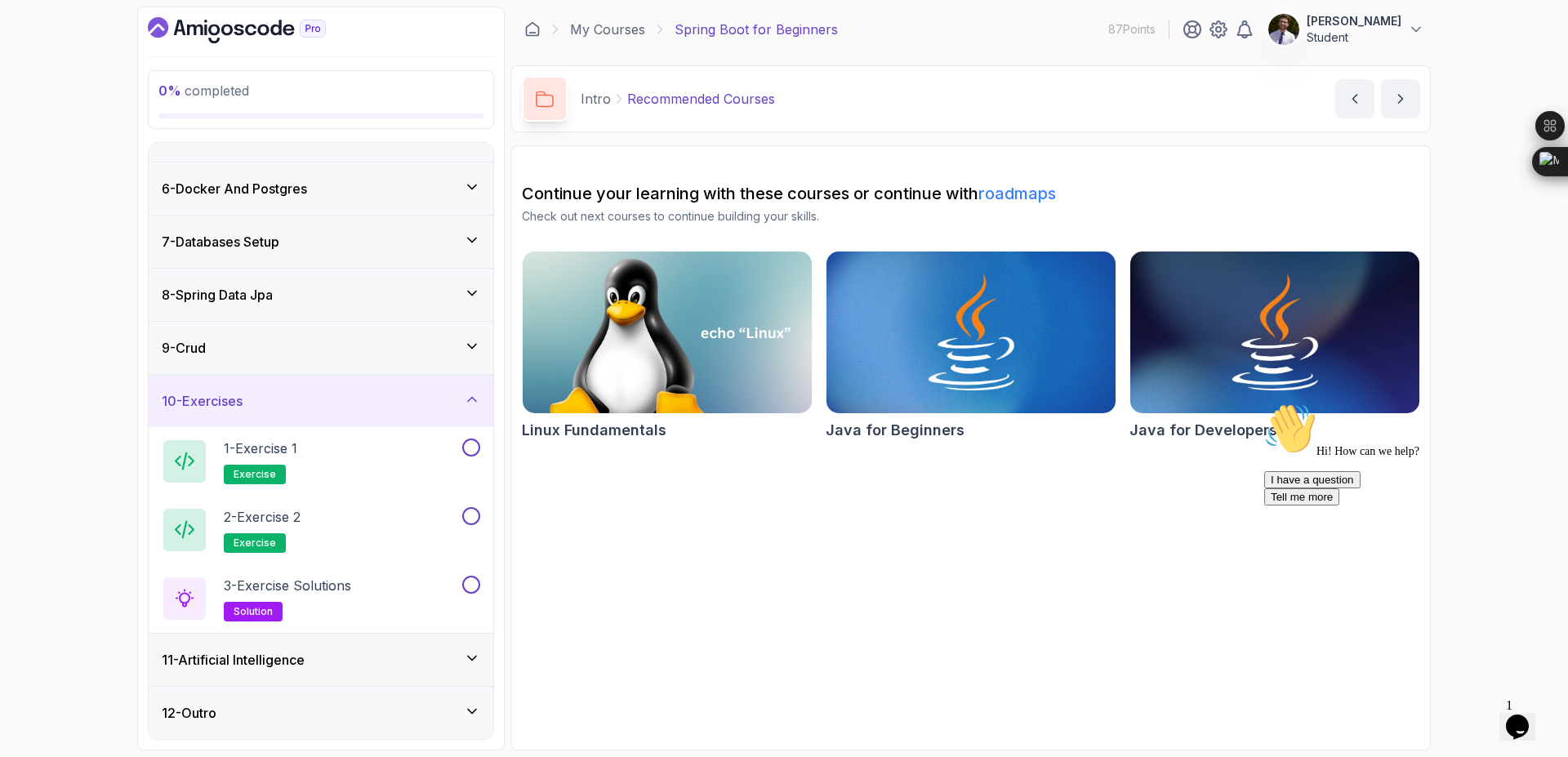
click at [376, 647] on div "11 - Artificial Intelligence" at bounding box center [321, 660] width 345 height 52
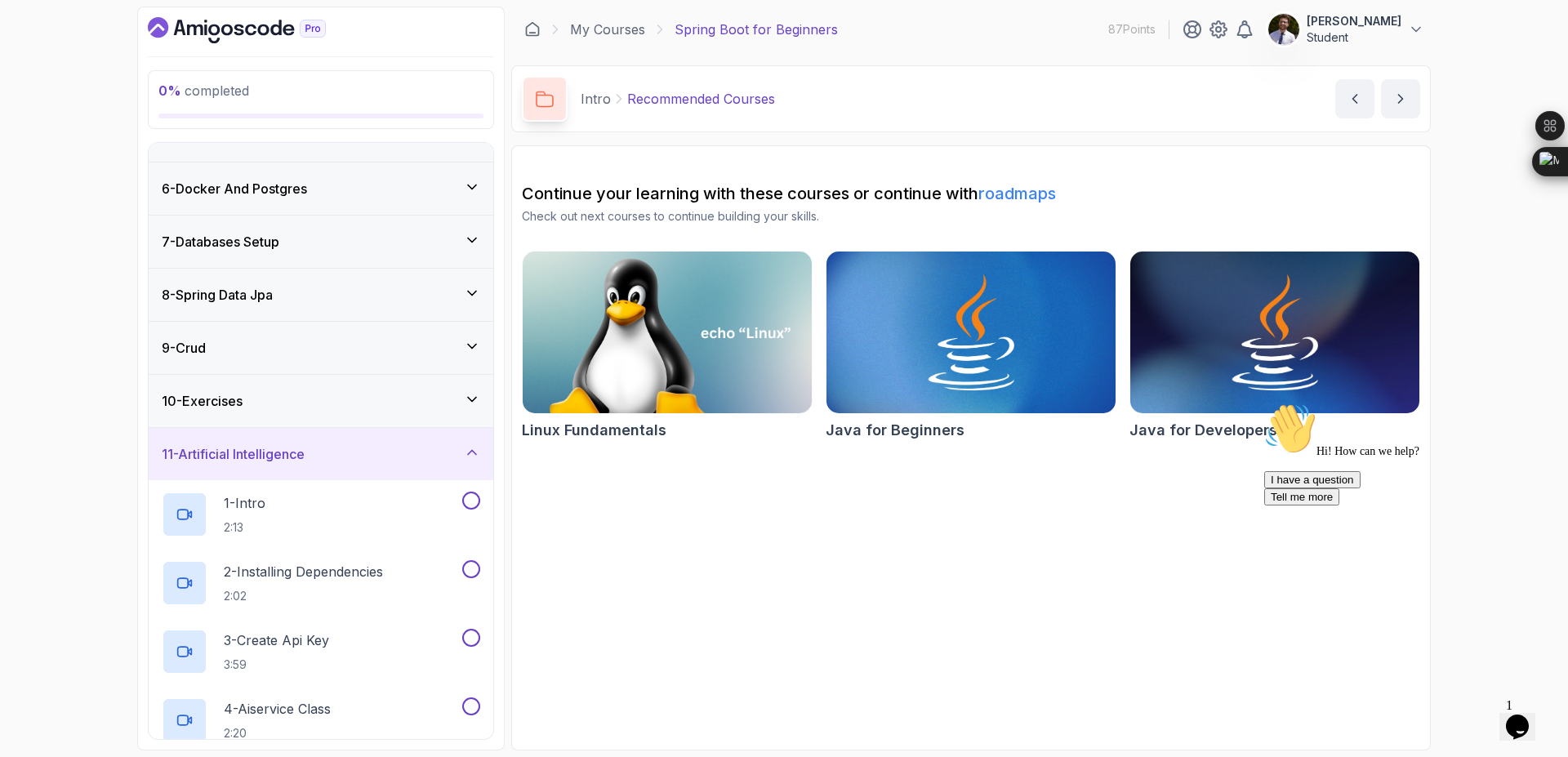
scroll to position [0, 0]
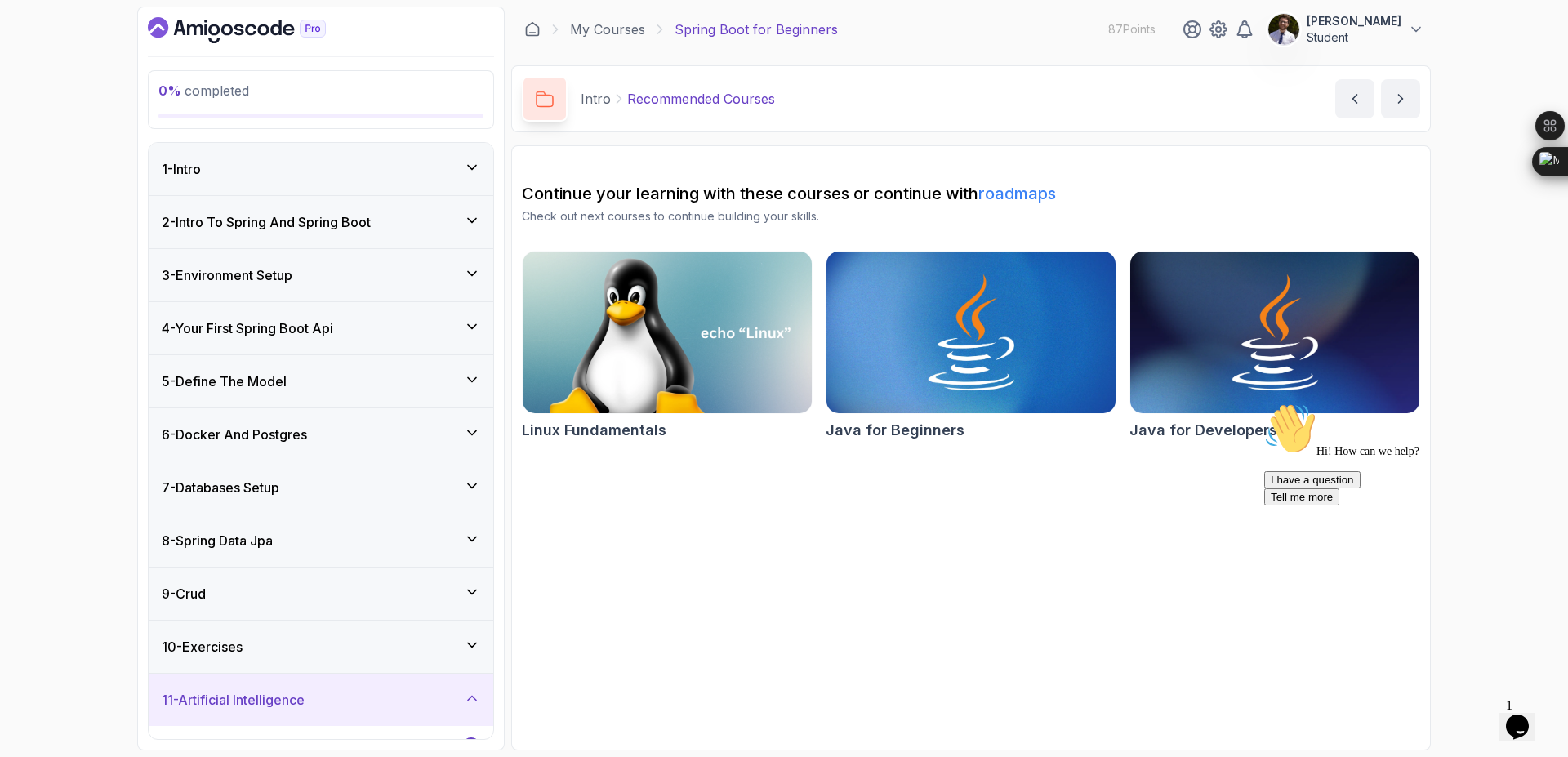
click at [395, 164] on div "1 - Intro" at bounding box center [321, 169] width 319 height 20
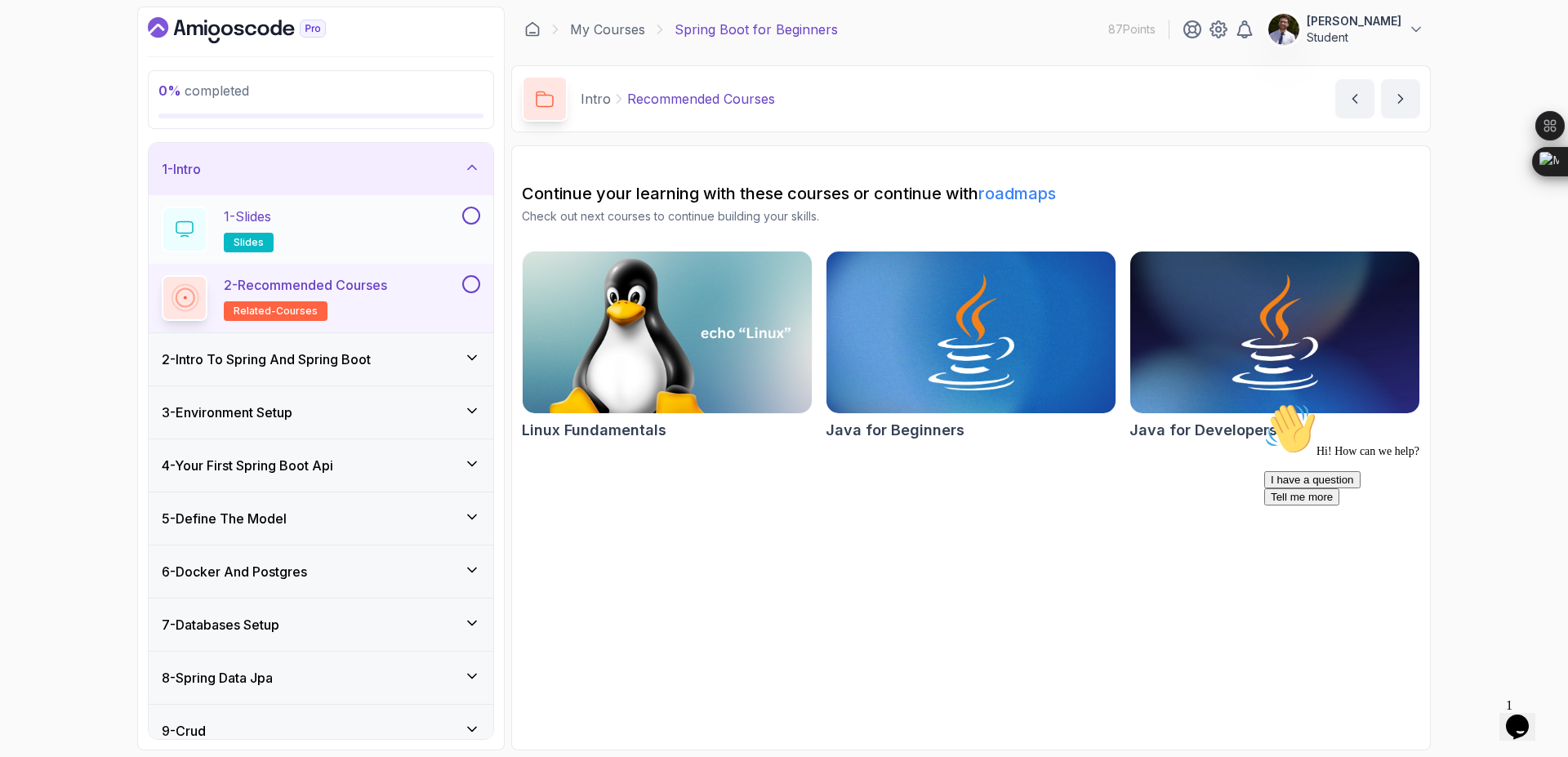
click at [373, 231] on div "1 - Slides slides" at bounding box center [309, 229] width 297 height 46
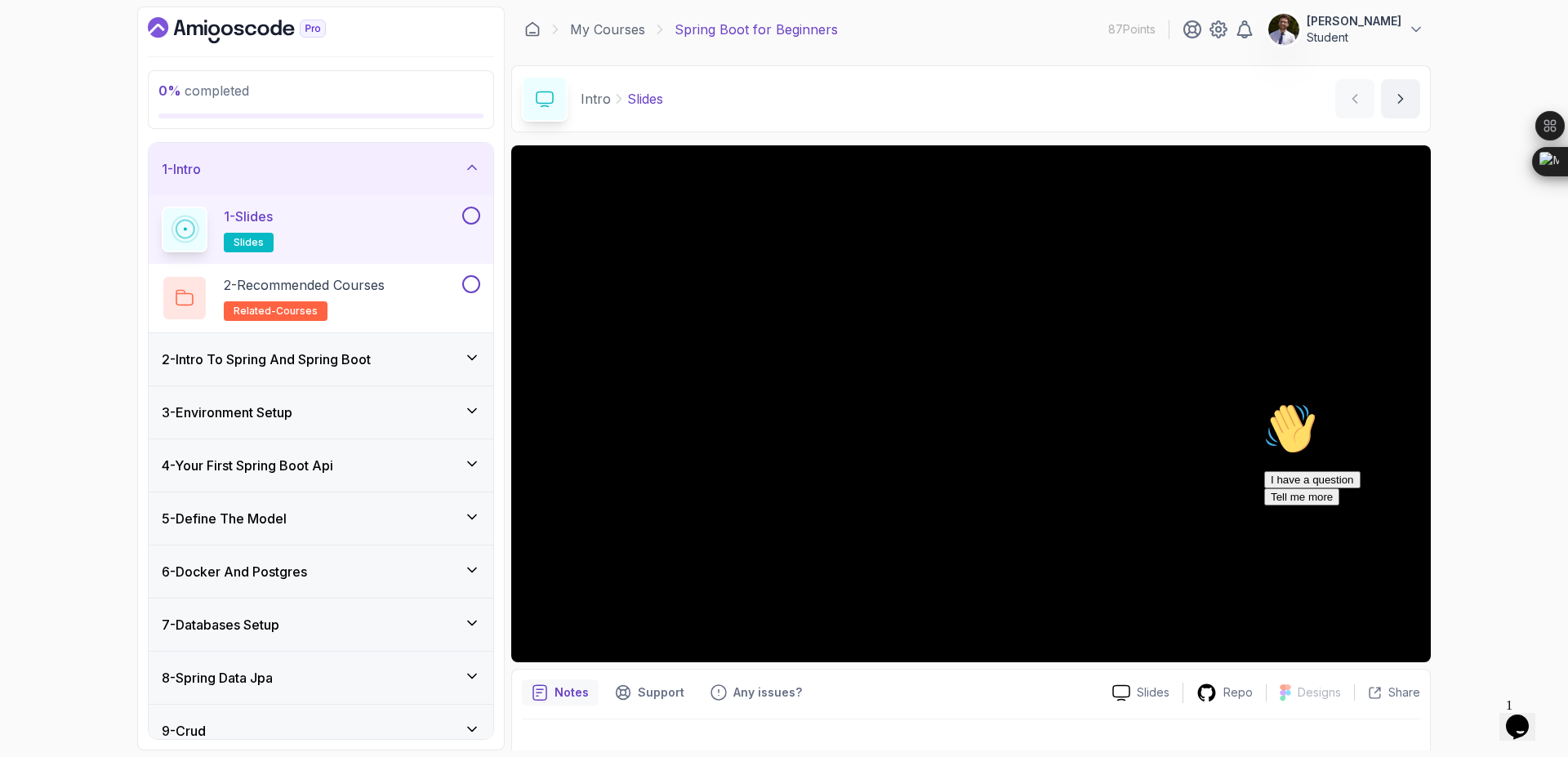
click at [467, 220] on button at bounding box center [471, 215] width 18 height 18
click at [406, 288] on div "2 - Recommended Courses related-courses" at bounding box center [309, 297] width 297 height 46
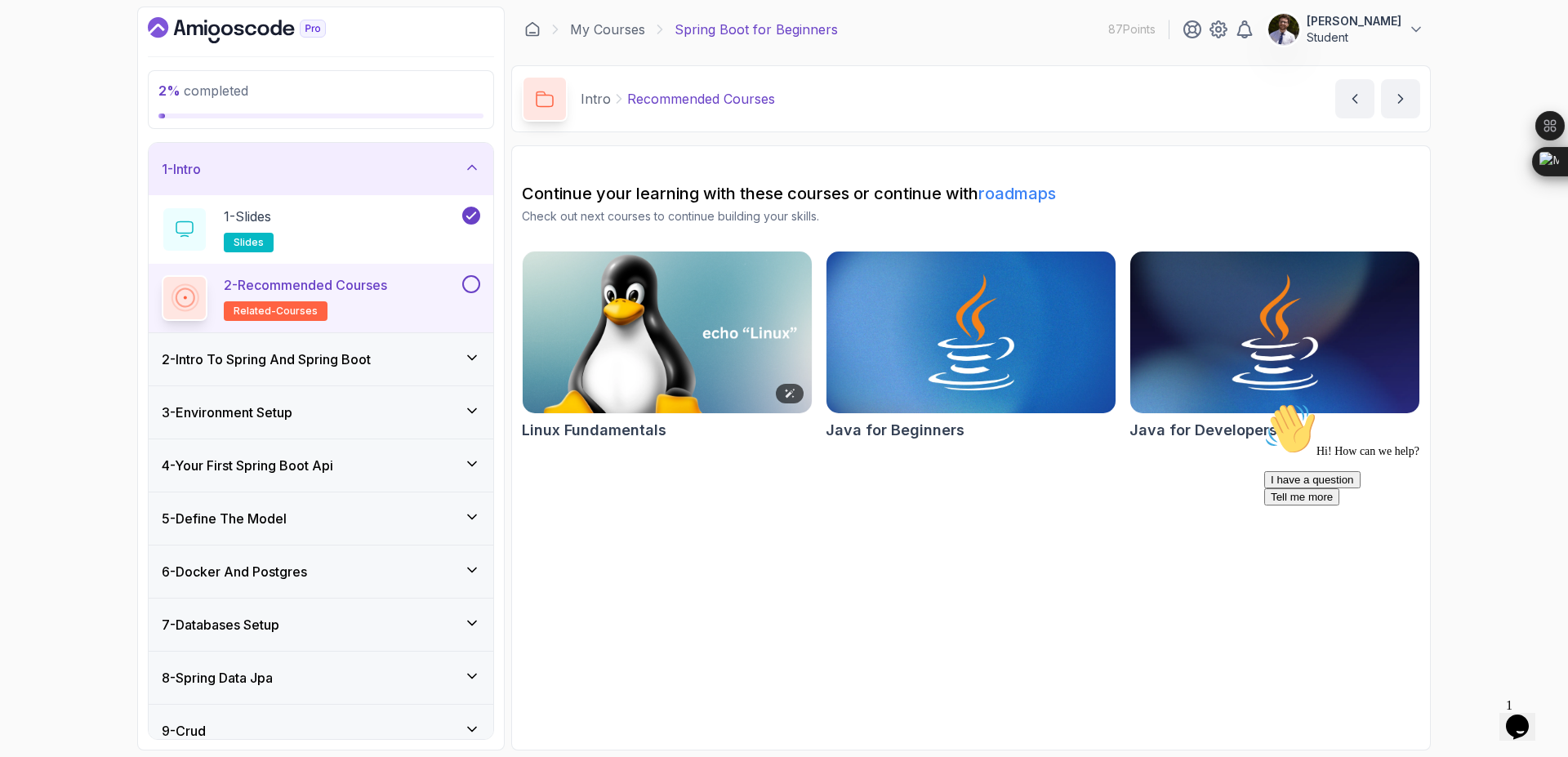
click at [699, 259] on img at bounding box center [667, 332] width 304 height 170
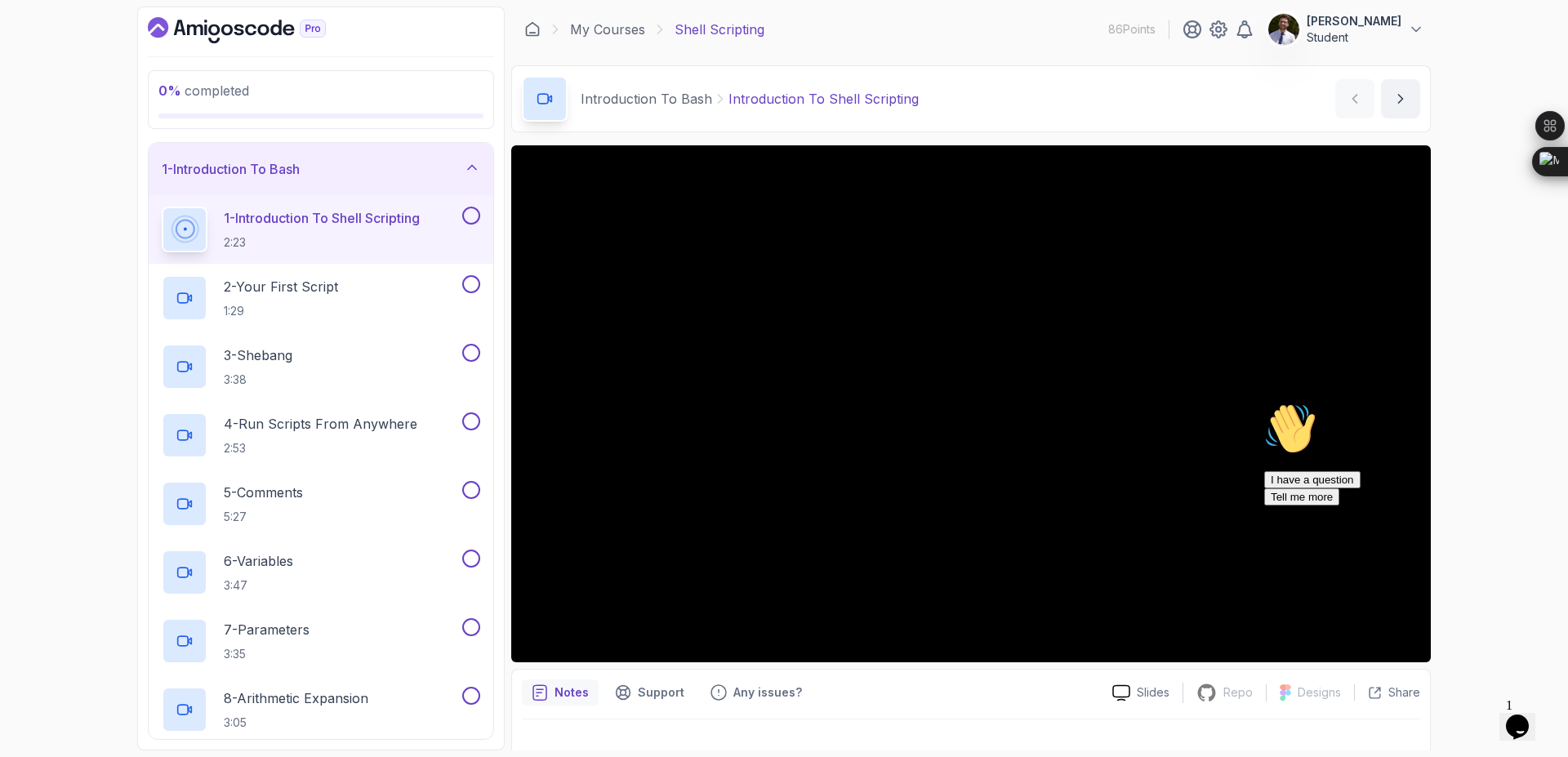
click at [268, 180] on div "1 - Introduction To Bash" at bounding box center [321, 169] width 345 height 52
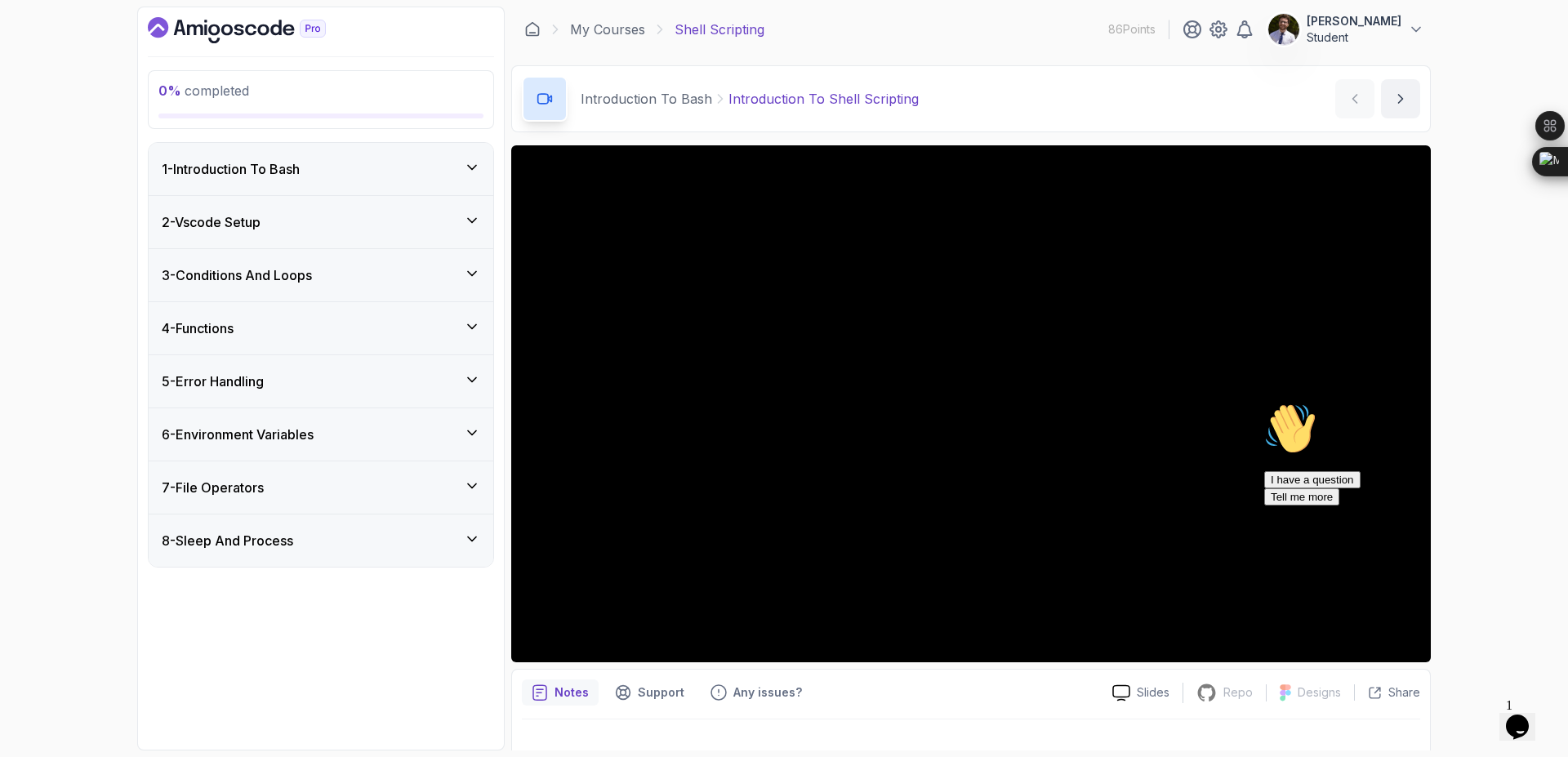
click at [400, 556] on div "8 - Sleep And Process" at bounding box center [321, 541] width 345 height 52
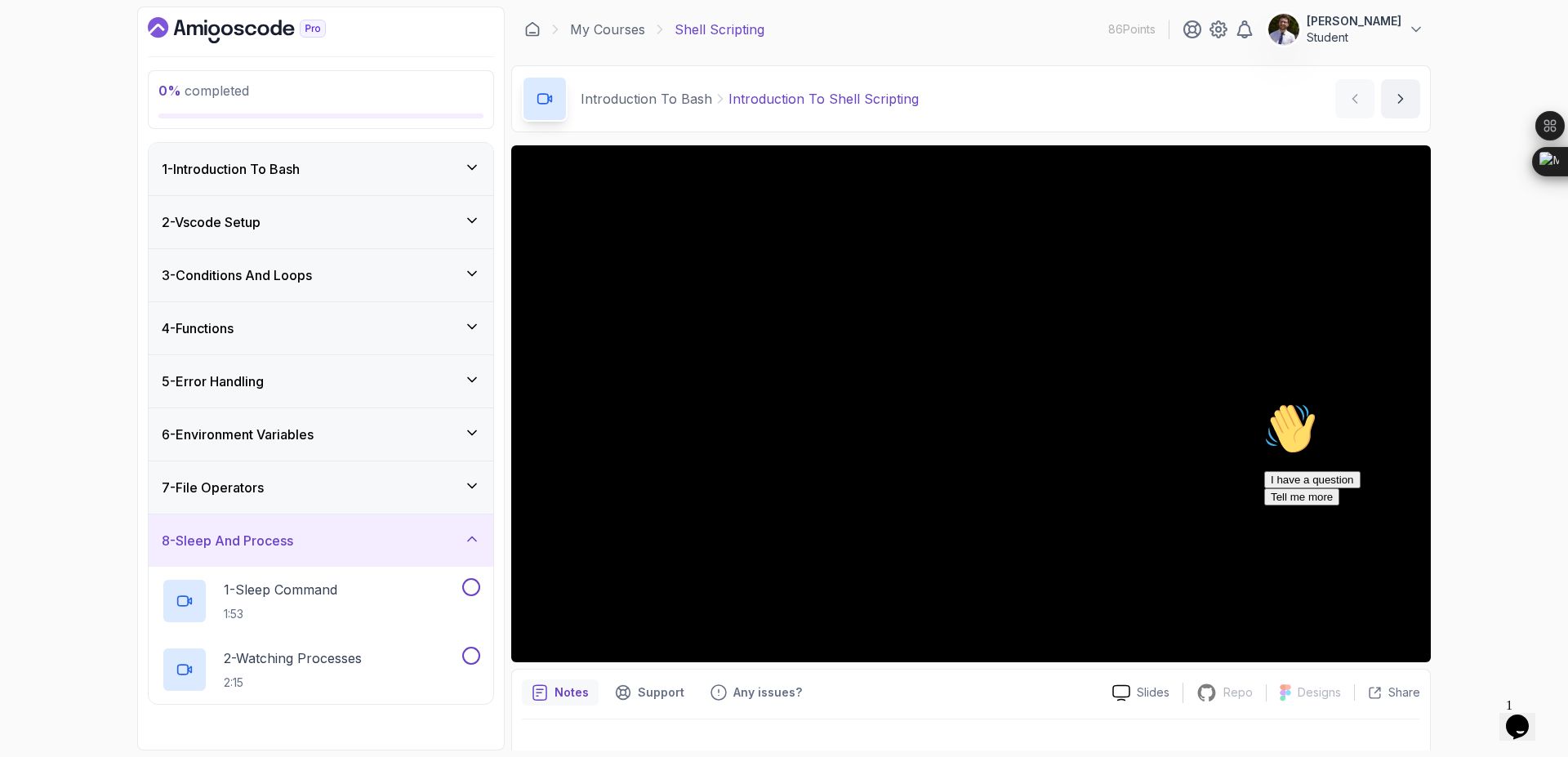
click at [432, 538] on div "8 - Sleep And Process" at bounding box center [321, 540] width 319 height 20
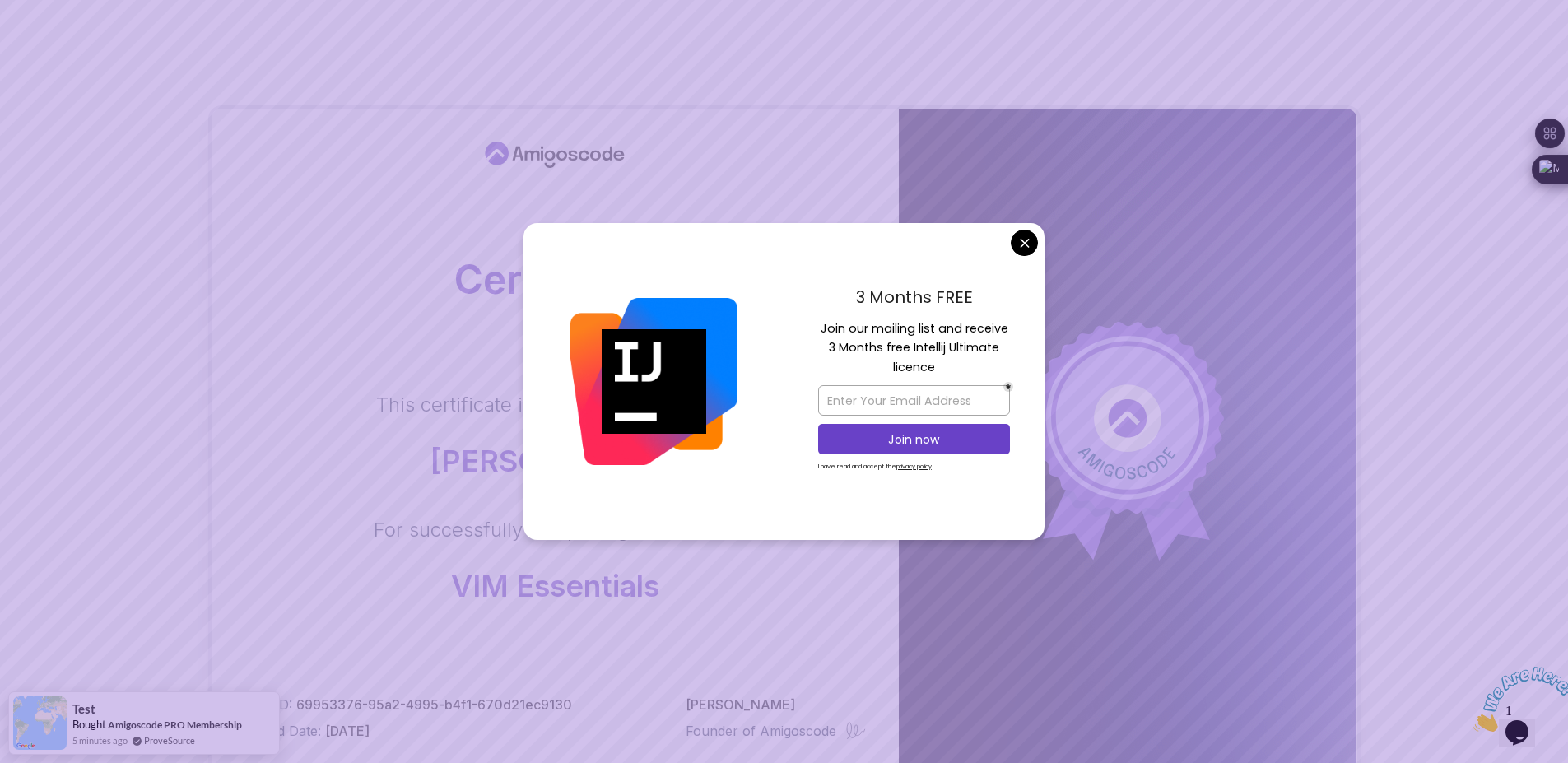
click at [1020, 256] on div "3 Months FREE Join our mailing list and receive 3 Months free Intellij Ultimate…" at bounding box center [914, 382] width 261 height 318
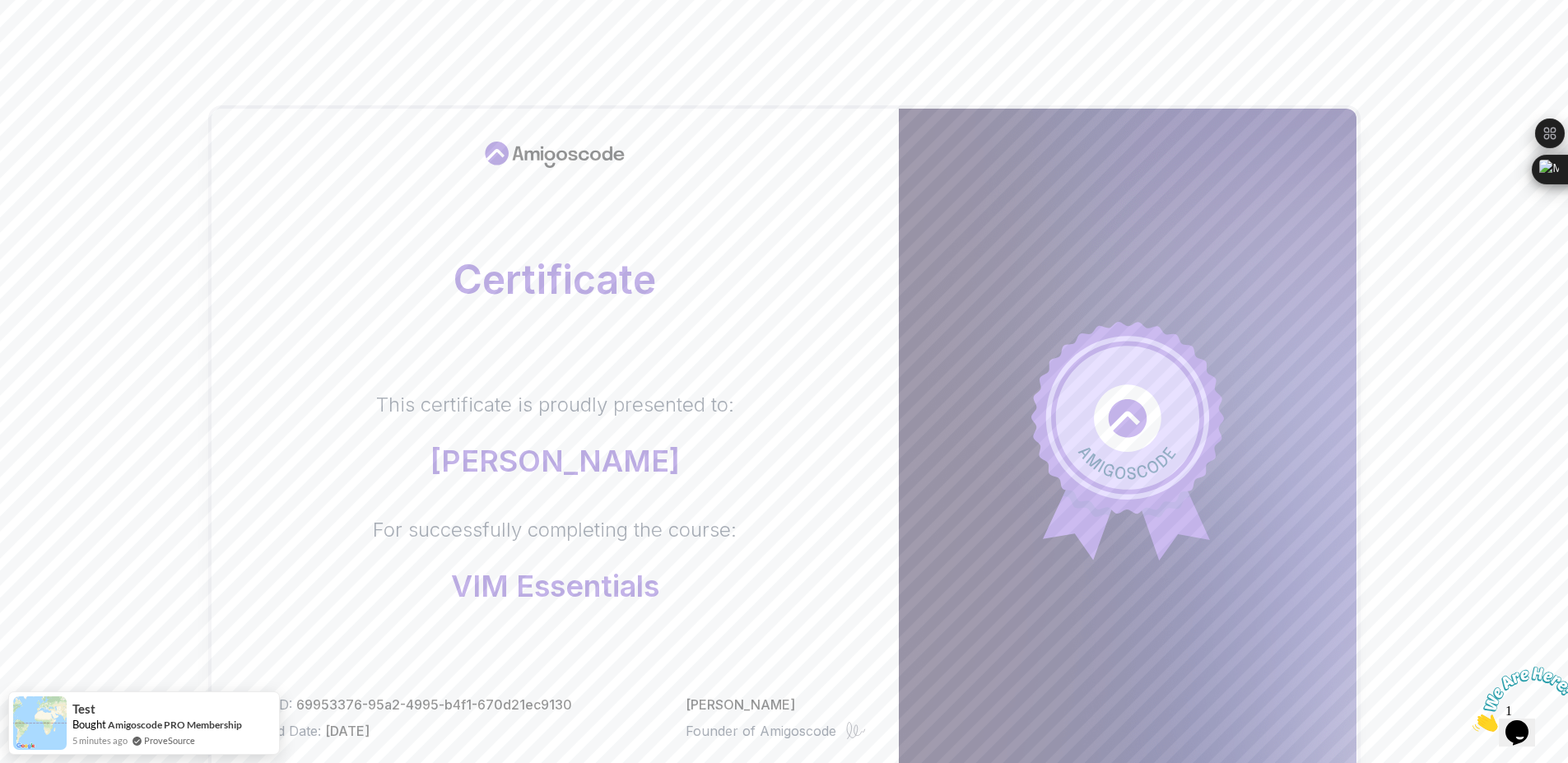
click at [1029, 242] on body "Certificate This certificate is proudly presented to: issa berni For successful…" at bounding box center [784, 521] width 1568 height 1042
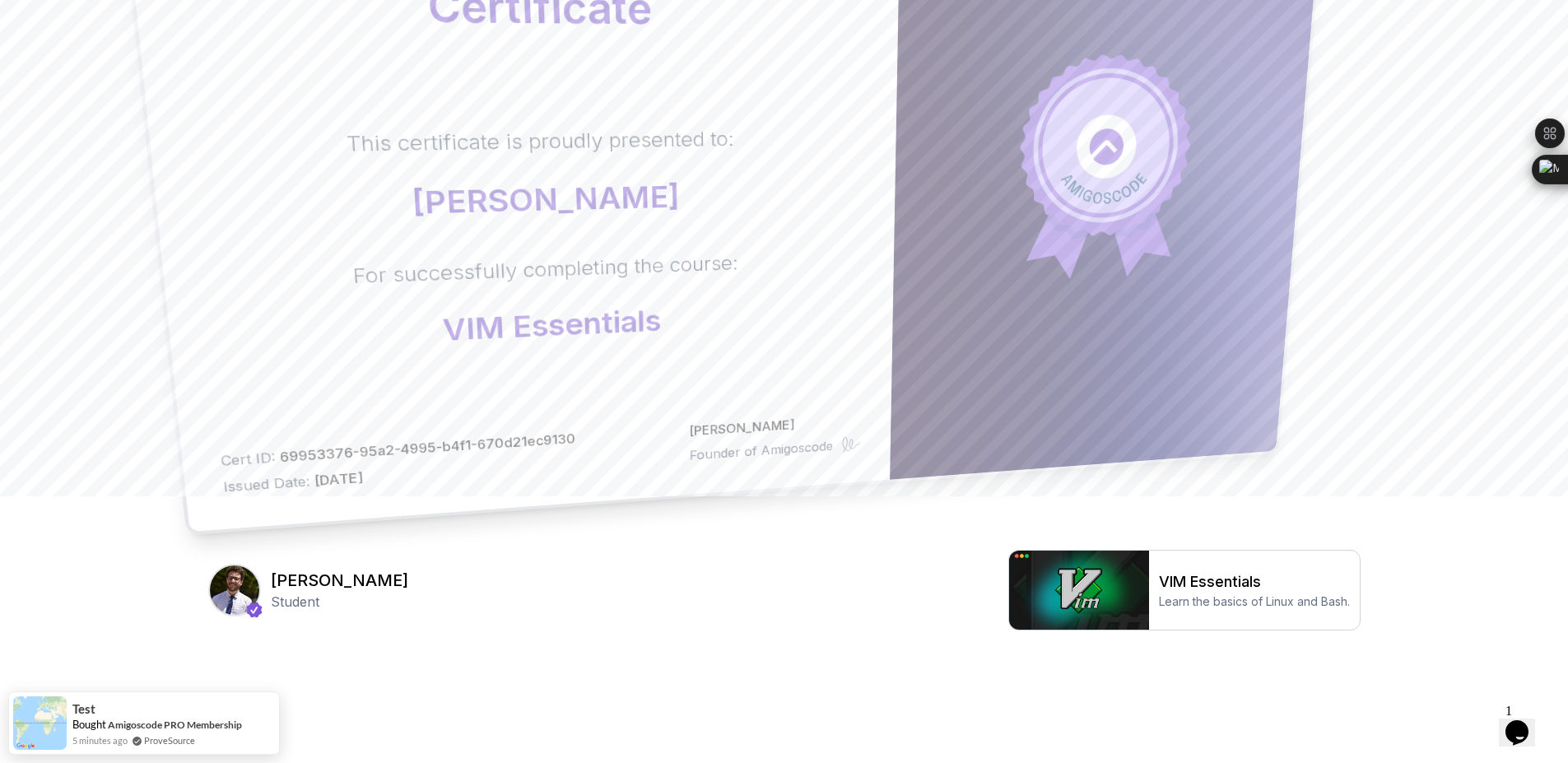
scroll to position [279, 0]
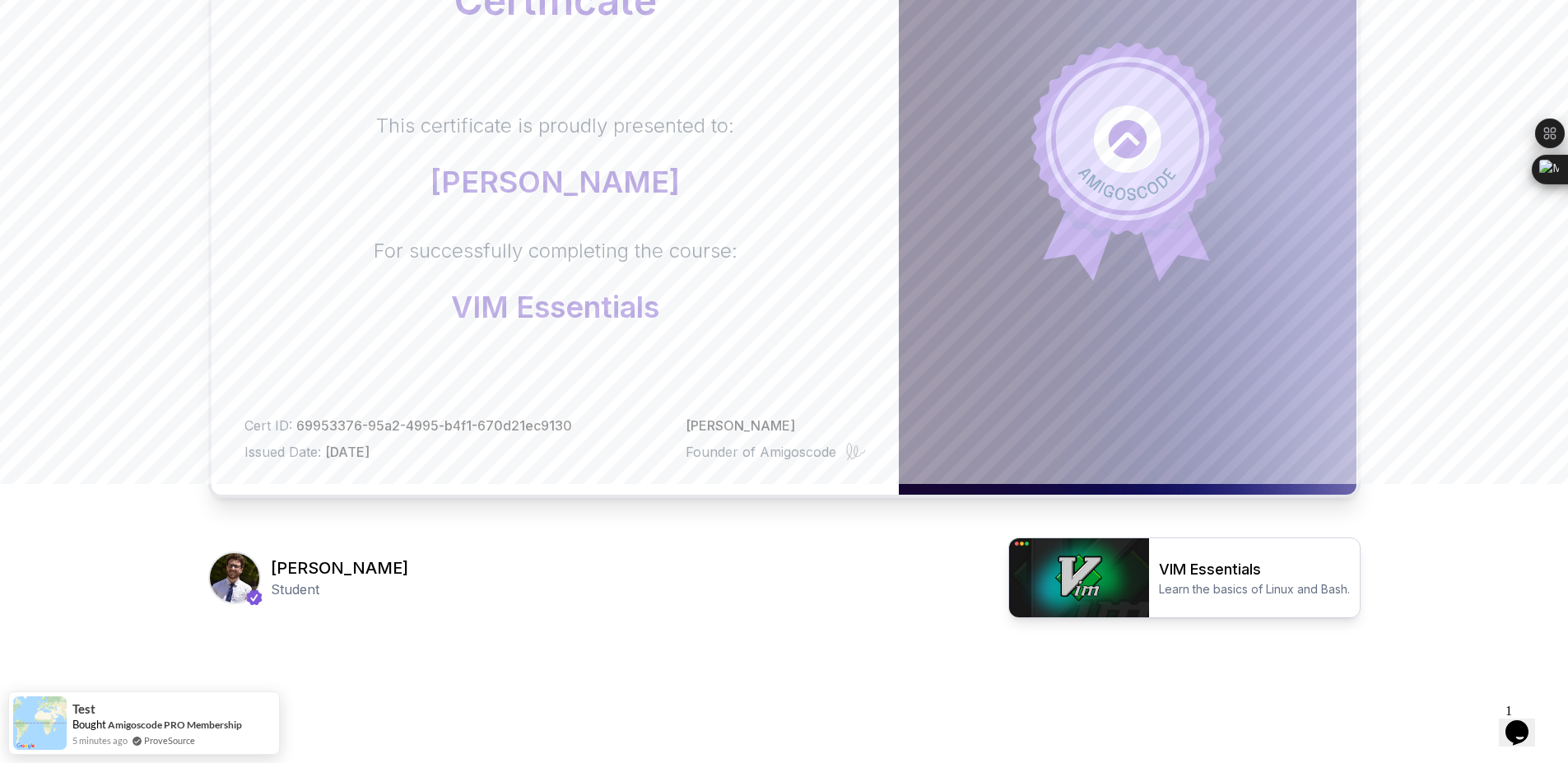
click at [1177, 568] on h2 "VIM Essentials" at bounding box center [1254, 569] width 191 height 23
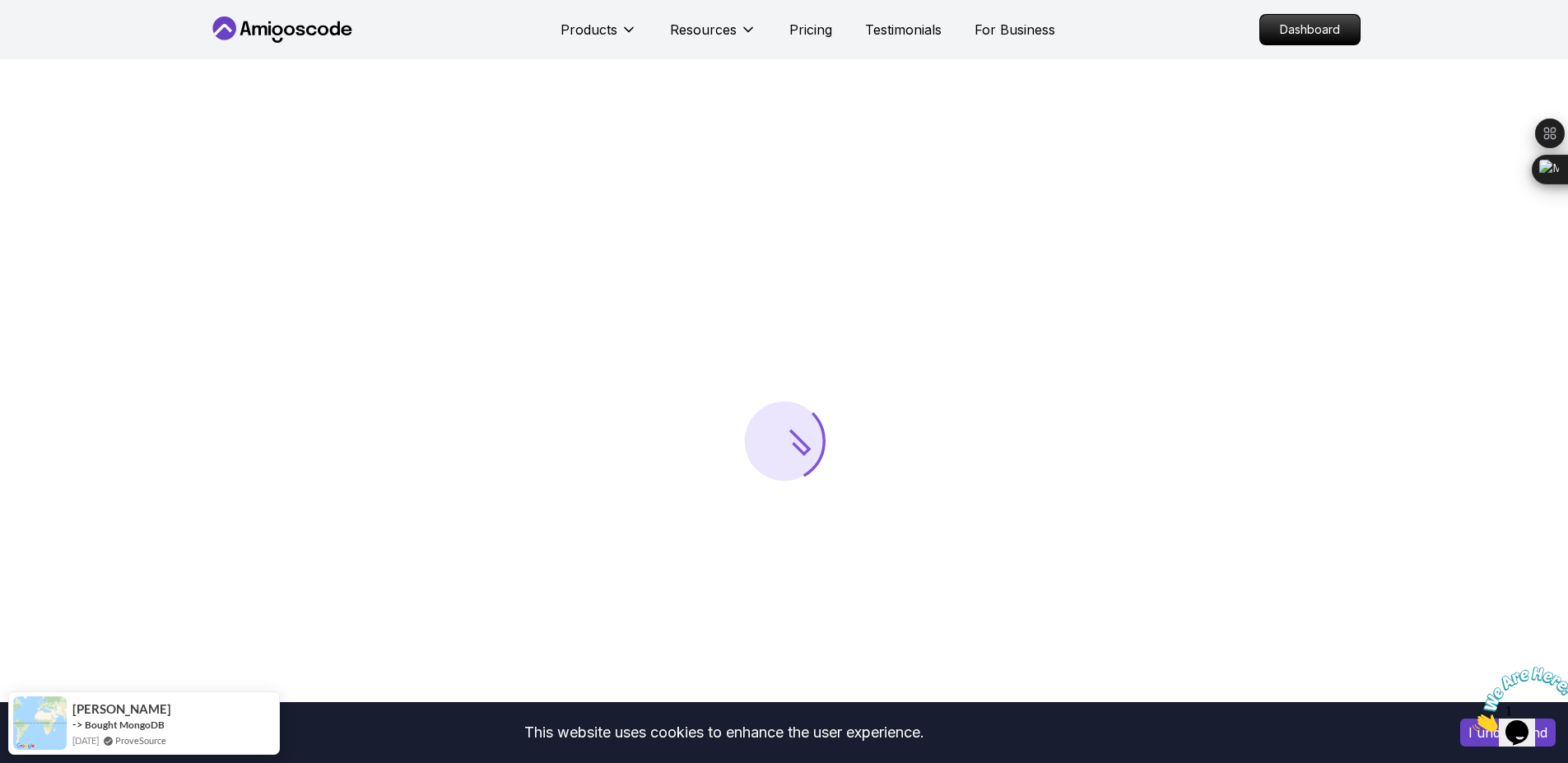
click at [1472, 721] on icon "Close" at bounding box center [1472, 727] width 0 height 14
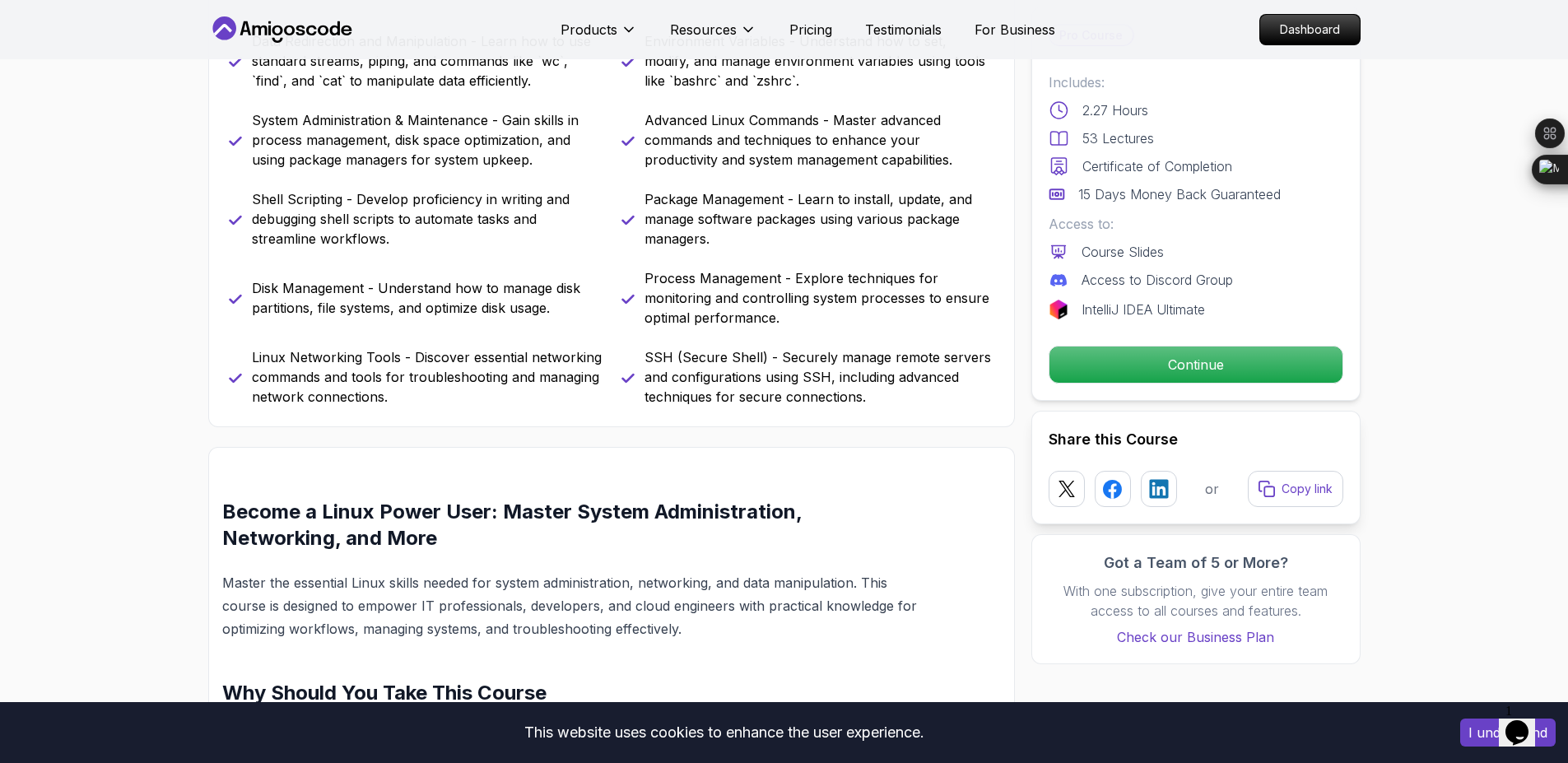
scroll to position [692, 0]
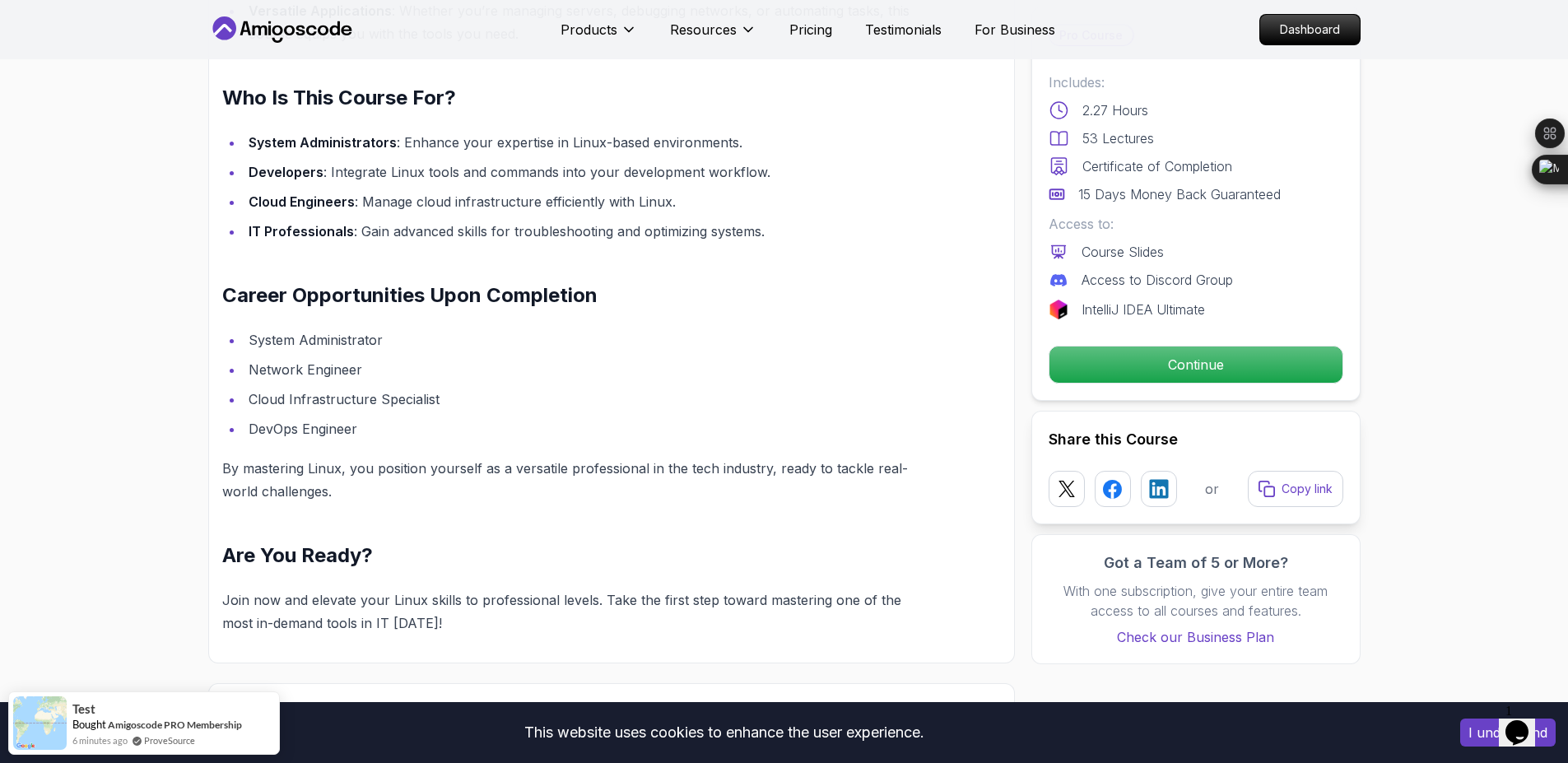
scroll to position [1679, 0]
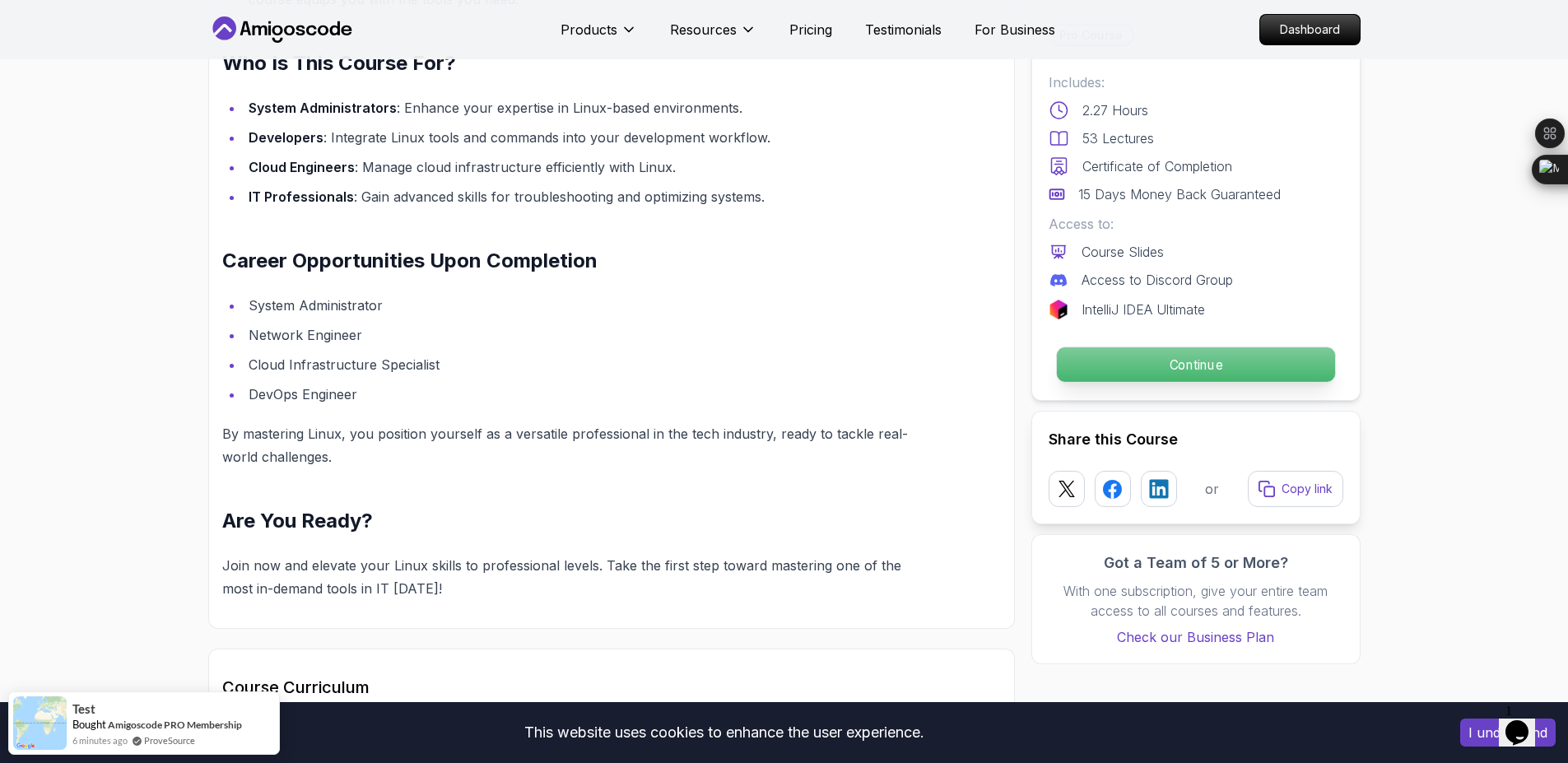
click at [1193, 368] on p "Continue" at bounding box center [1195, 365] width 278 height 35
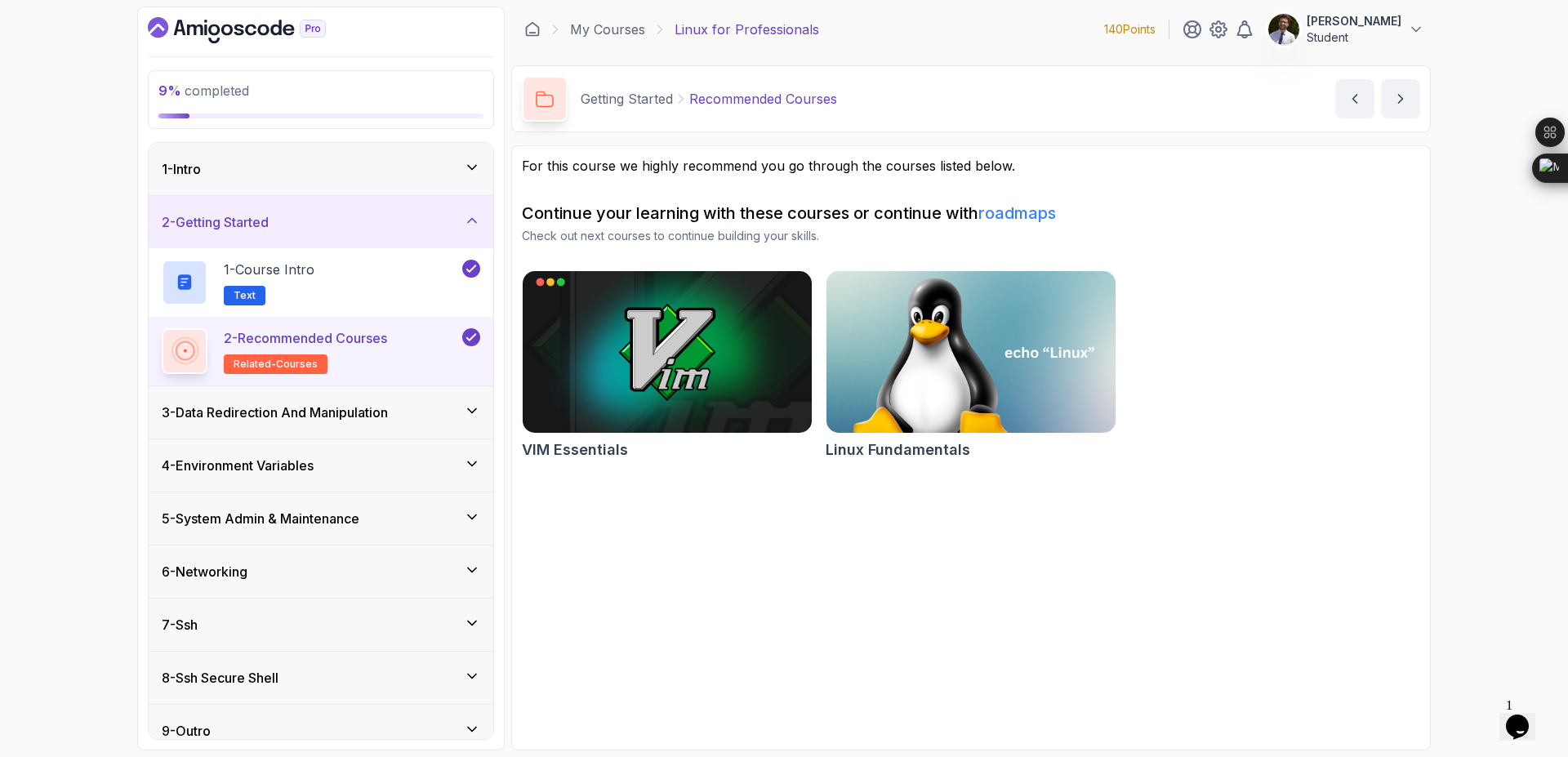
click at [464, 213] on icon at bounding box center [473, 221] width 17 height 17
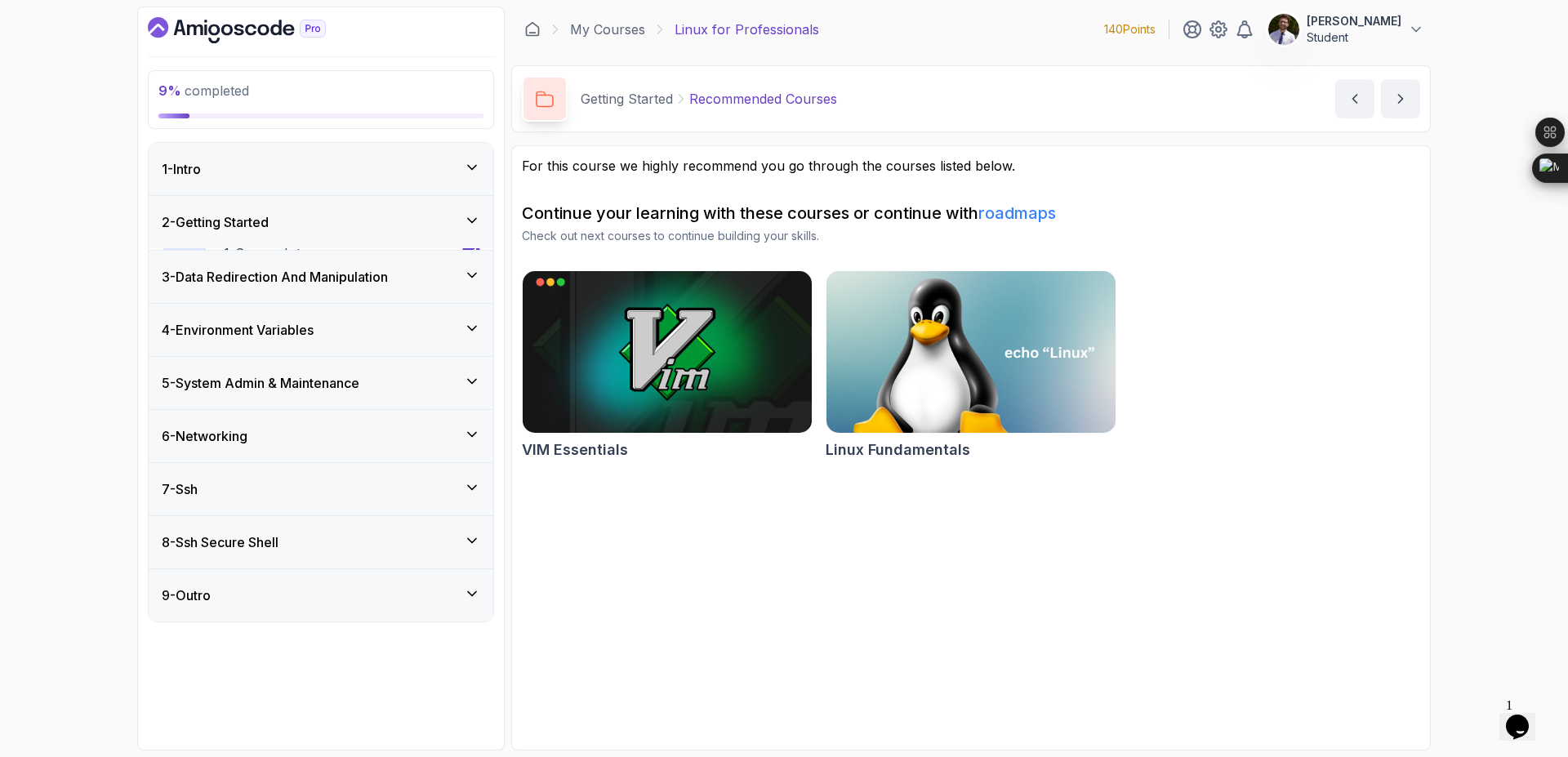
click at [465, 168] on icon at bounding box center [473, 168] width 17 height 17
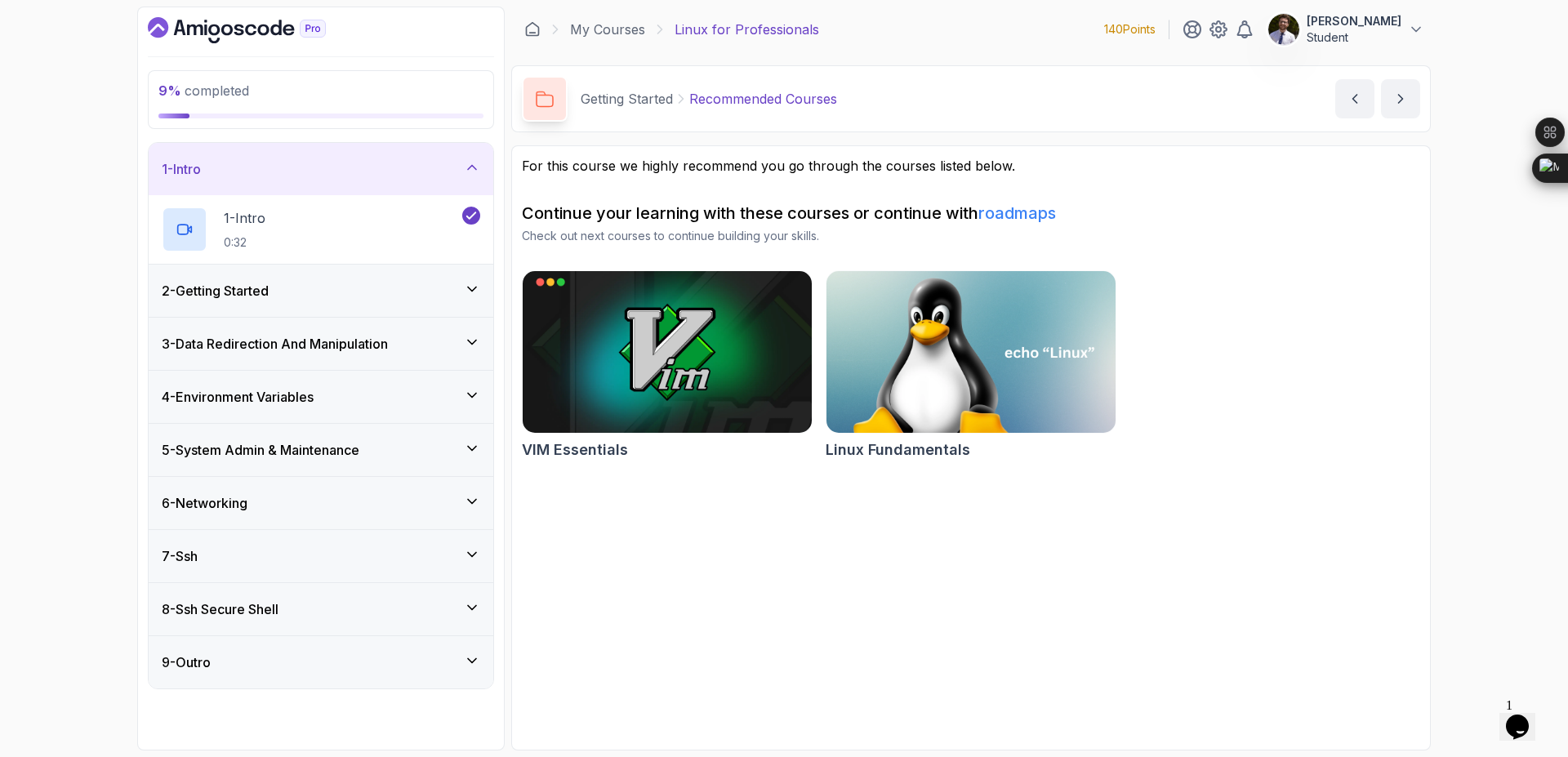
click at [475, 172] on icon at bounding box center [473, 168] width 17 height 17
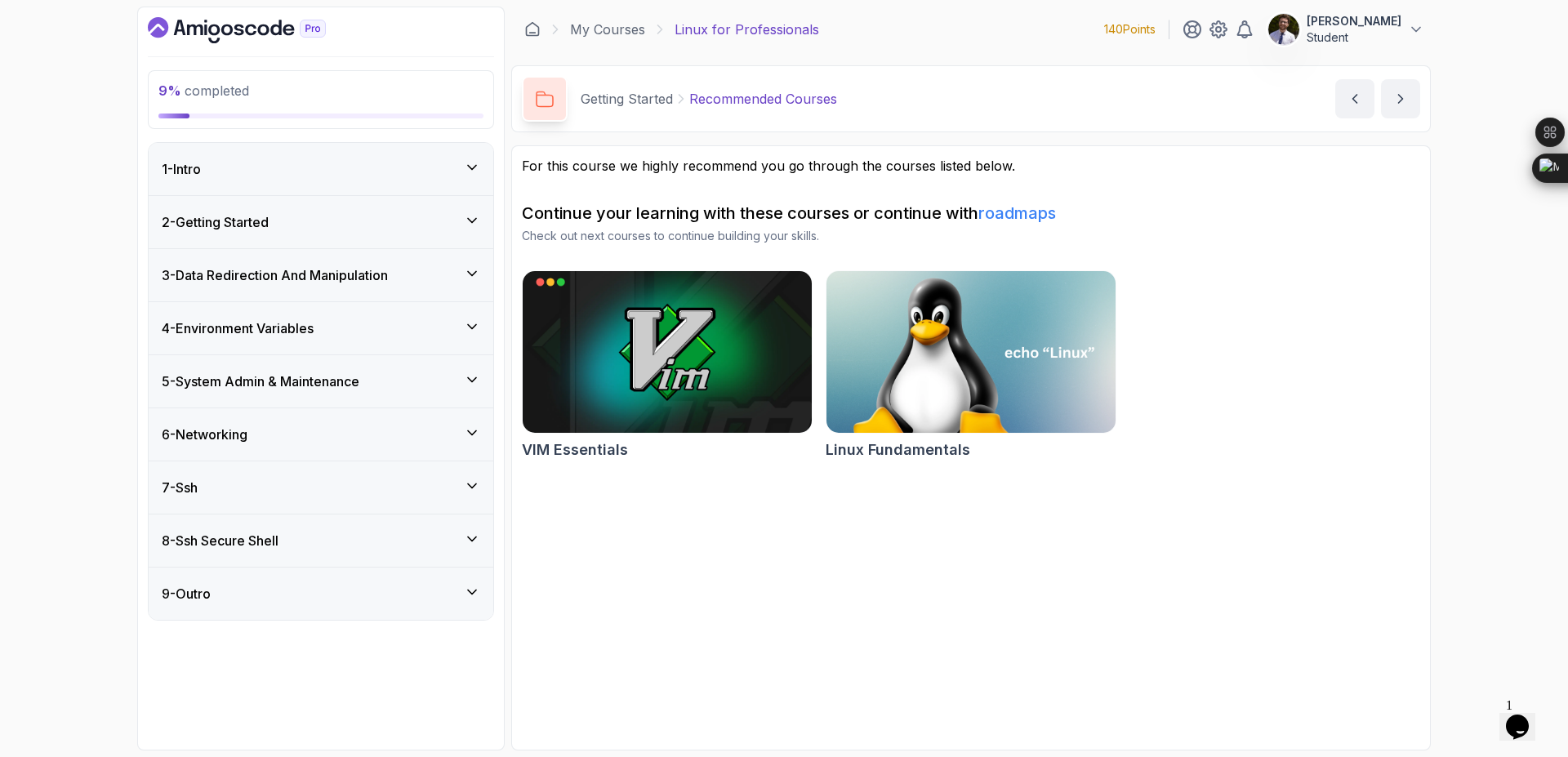
click at [464, 278] on icon at bounding box center [473, 274] width 17 height 17
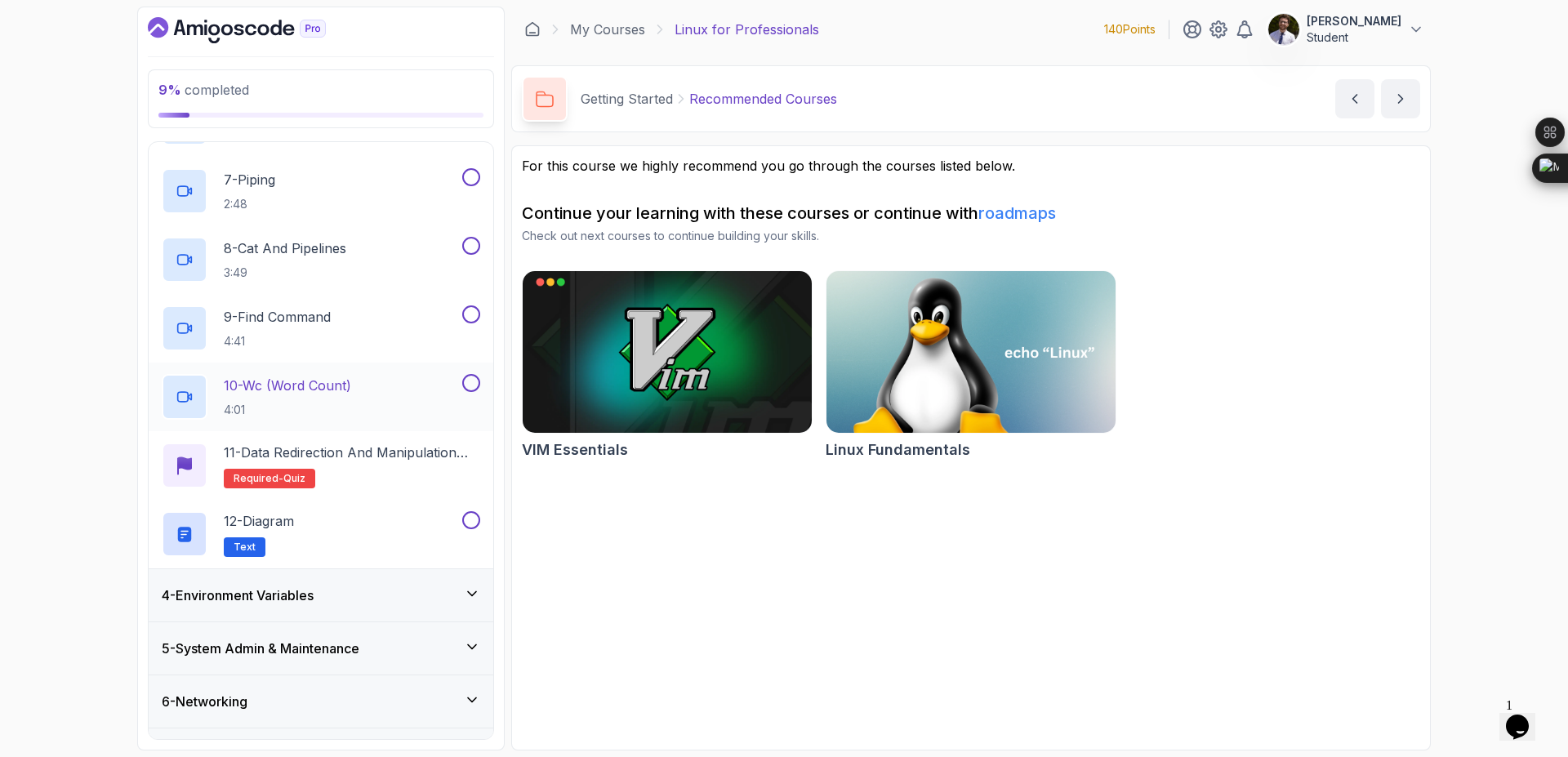
scroll to position [588, 0]
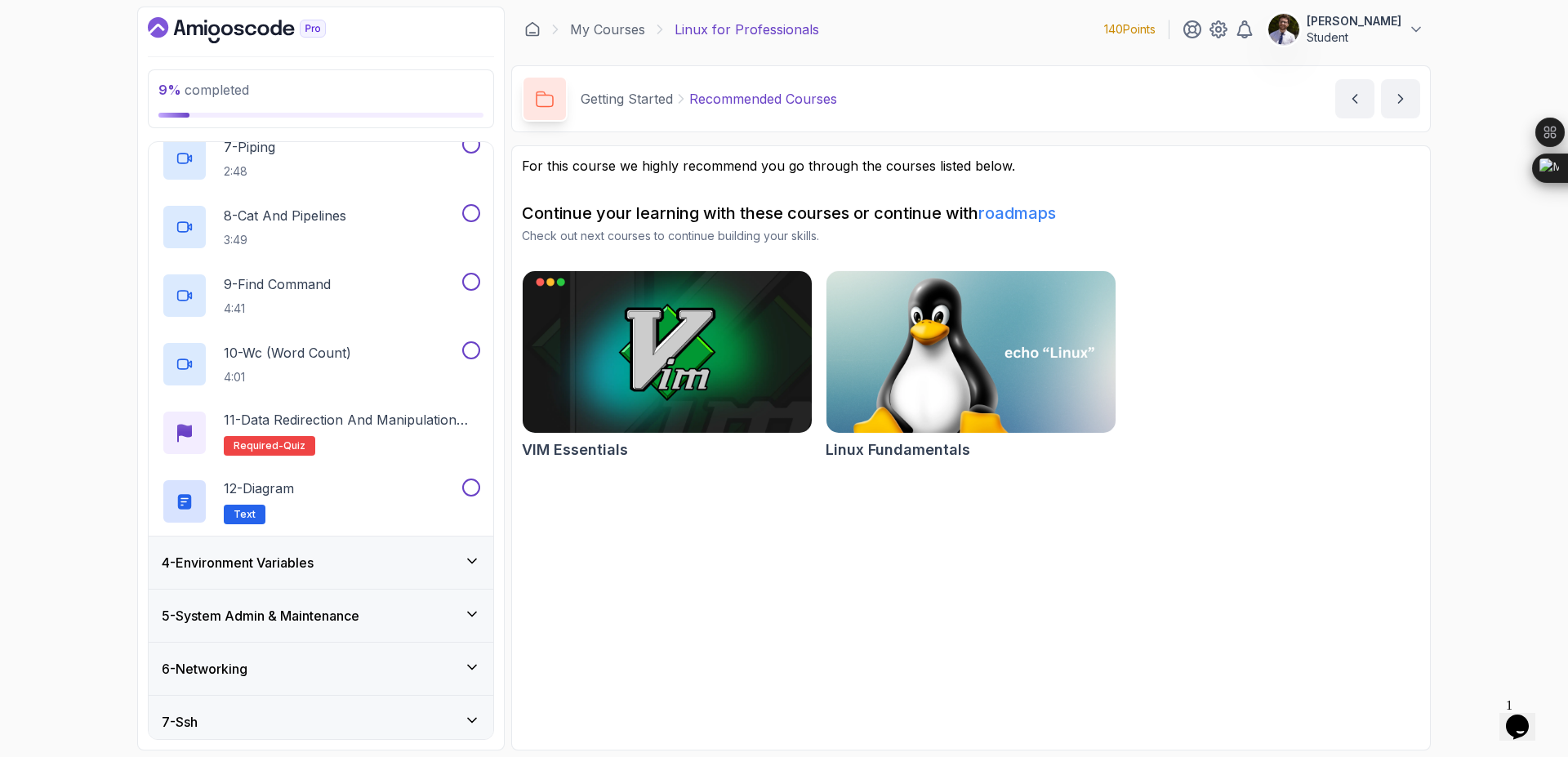
click at [455, 557] on div "4 - Environment Variables" at bounding box center [321, 562] width 319 height 20
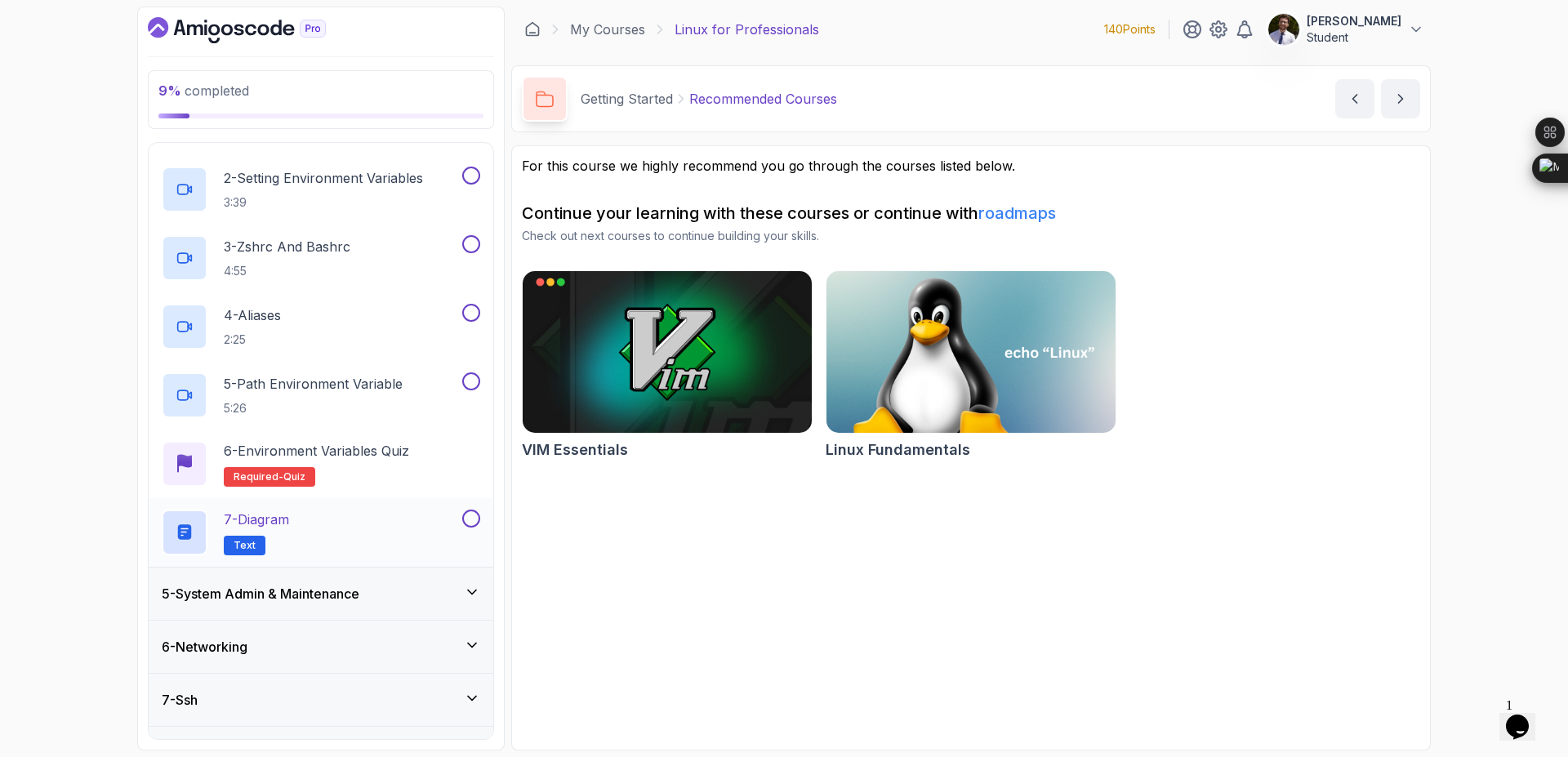
scroll to position [361, 0]
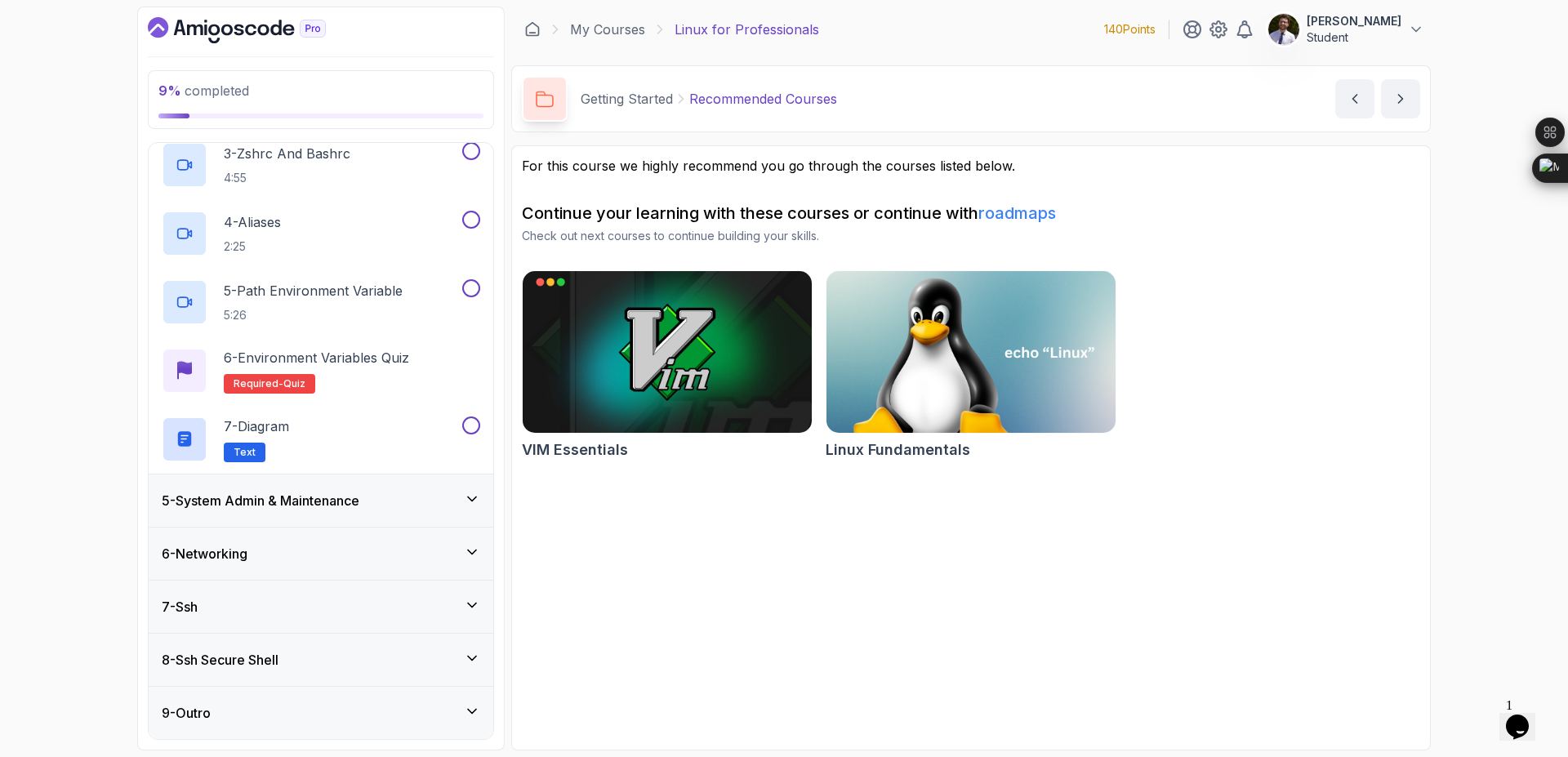
click at [455, 505] on div "5 - System Admin & Maintenance" at bounding box center [321, 501] width 319 height 20
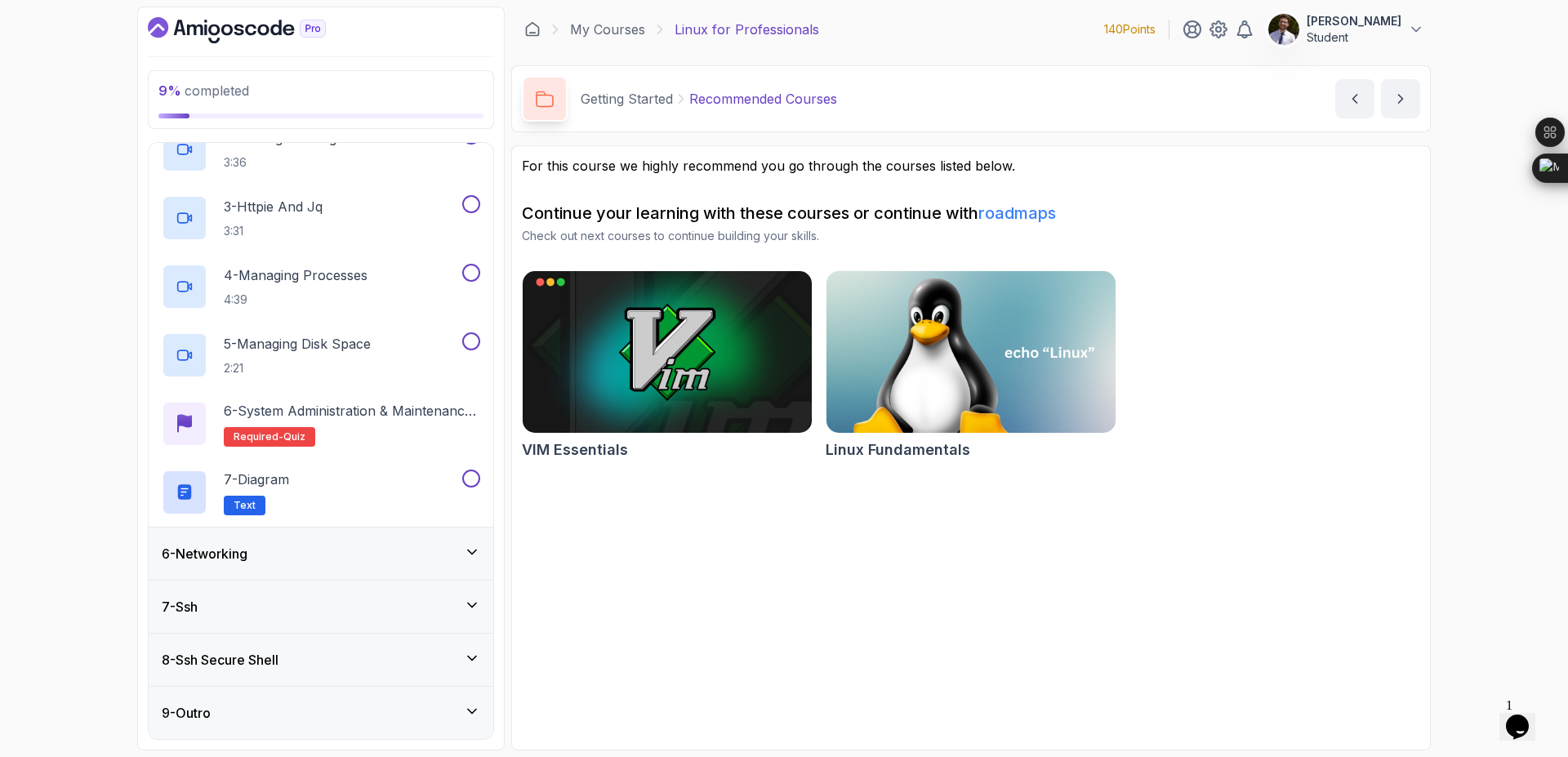
click at [462, 560] on div "6 - Networking" at bounding box center [321, 554] width 319 height 20
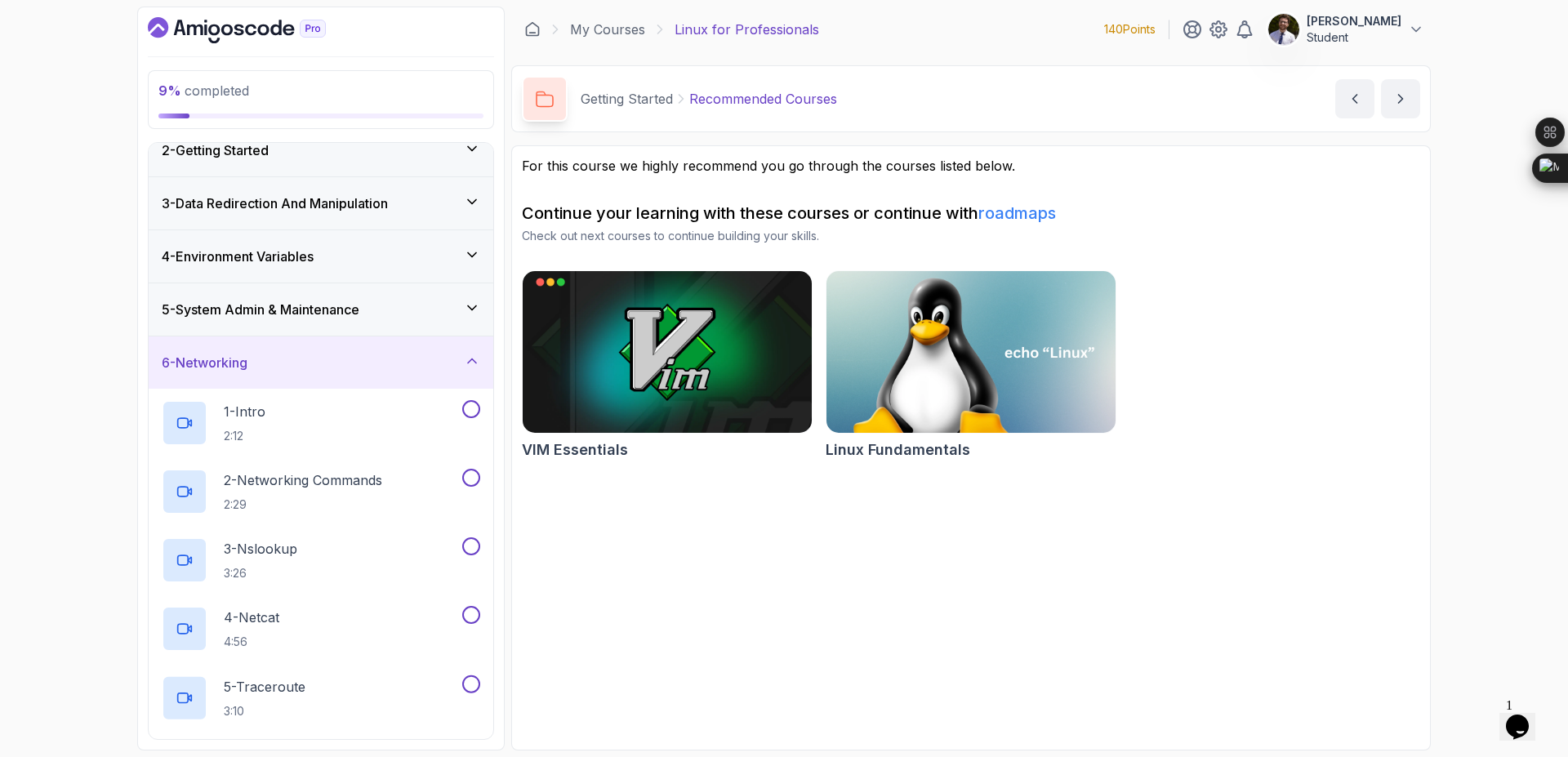
scroll to position [490, 0]
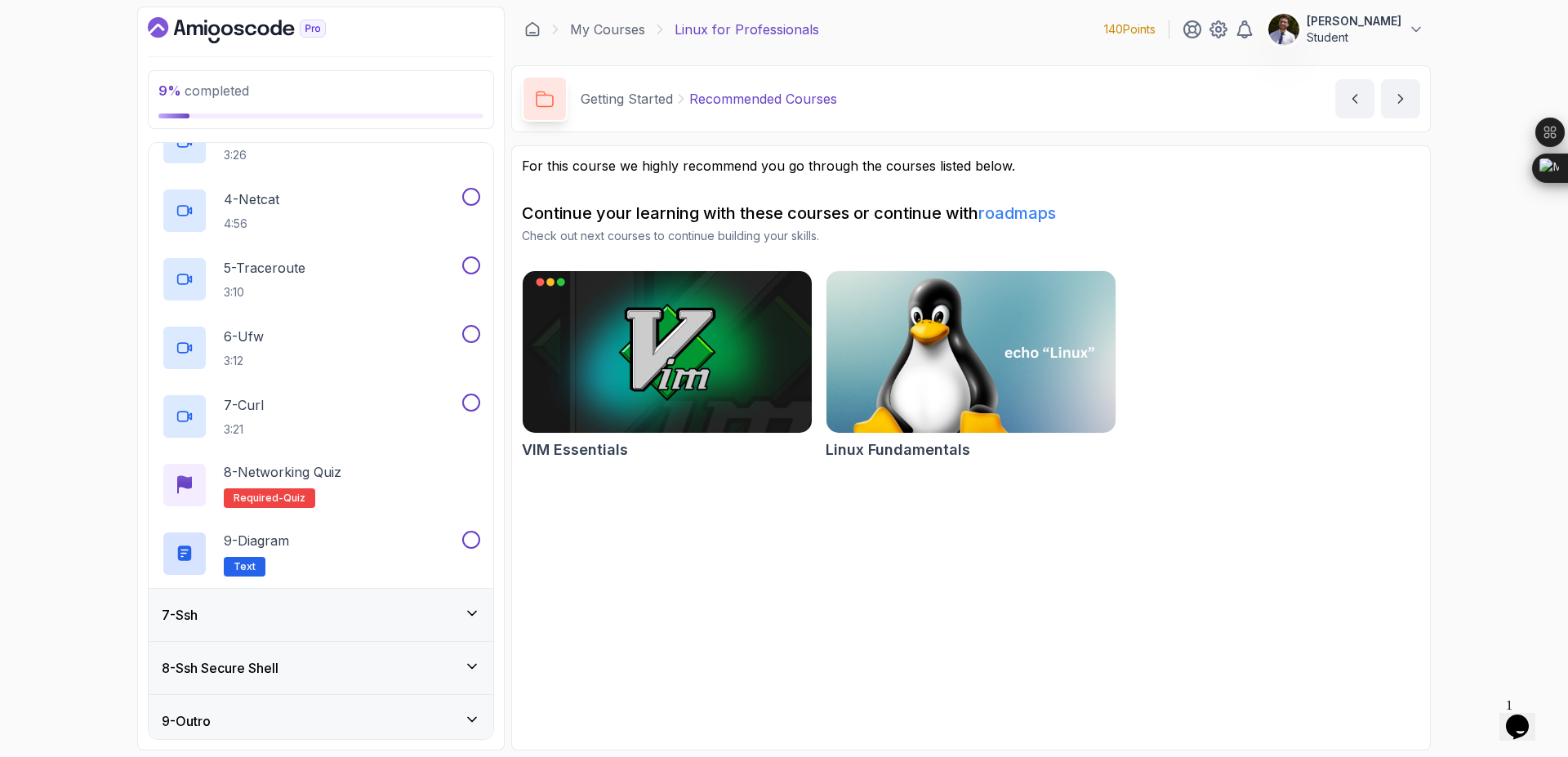
click at [459, 613] on div "7 - Ssh" at bounding box center [321, 614] width 319 height 20
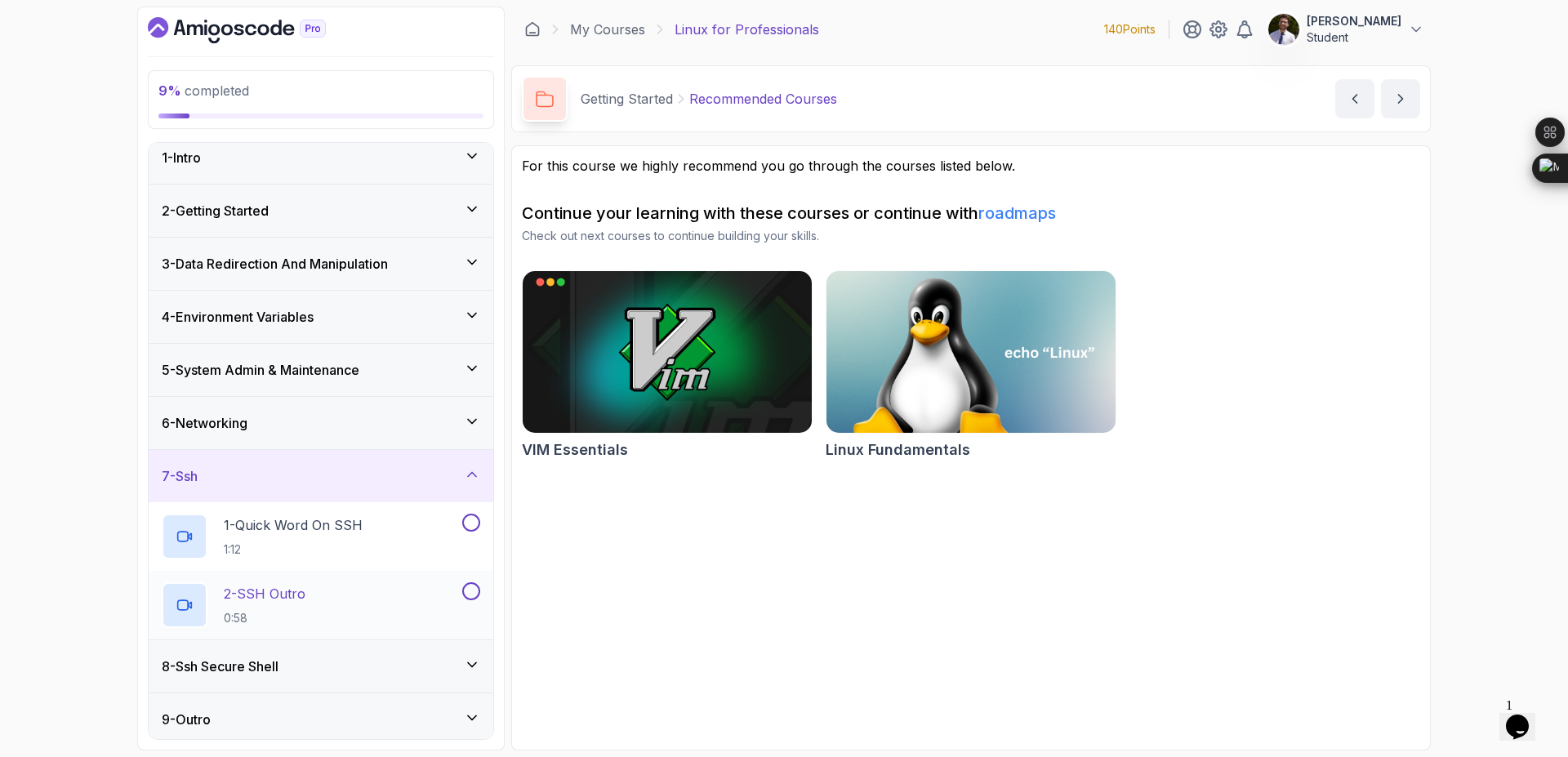
scroll to position [18, 0]
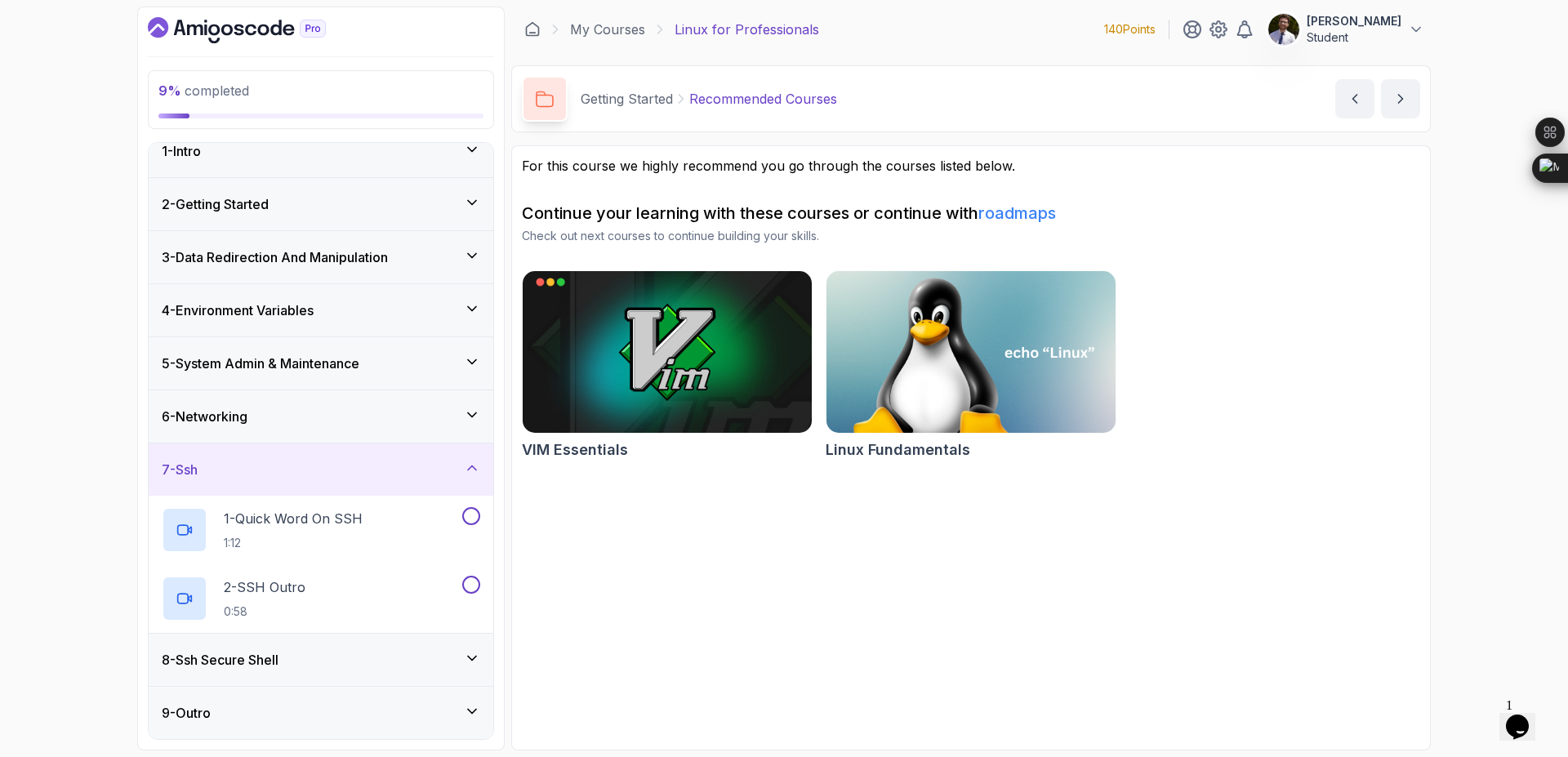
click at [454, 665] on div "8 - Ssh Secure Shell" at bounding box center [321, 659] width 319 height 20
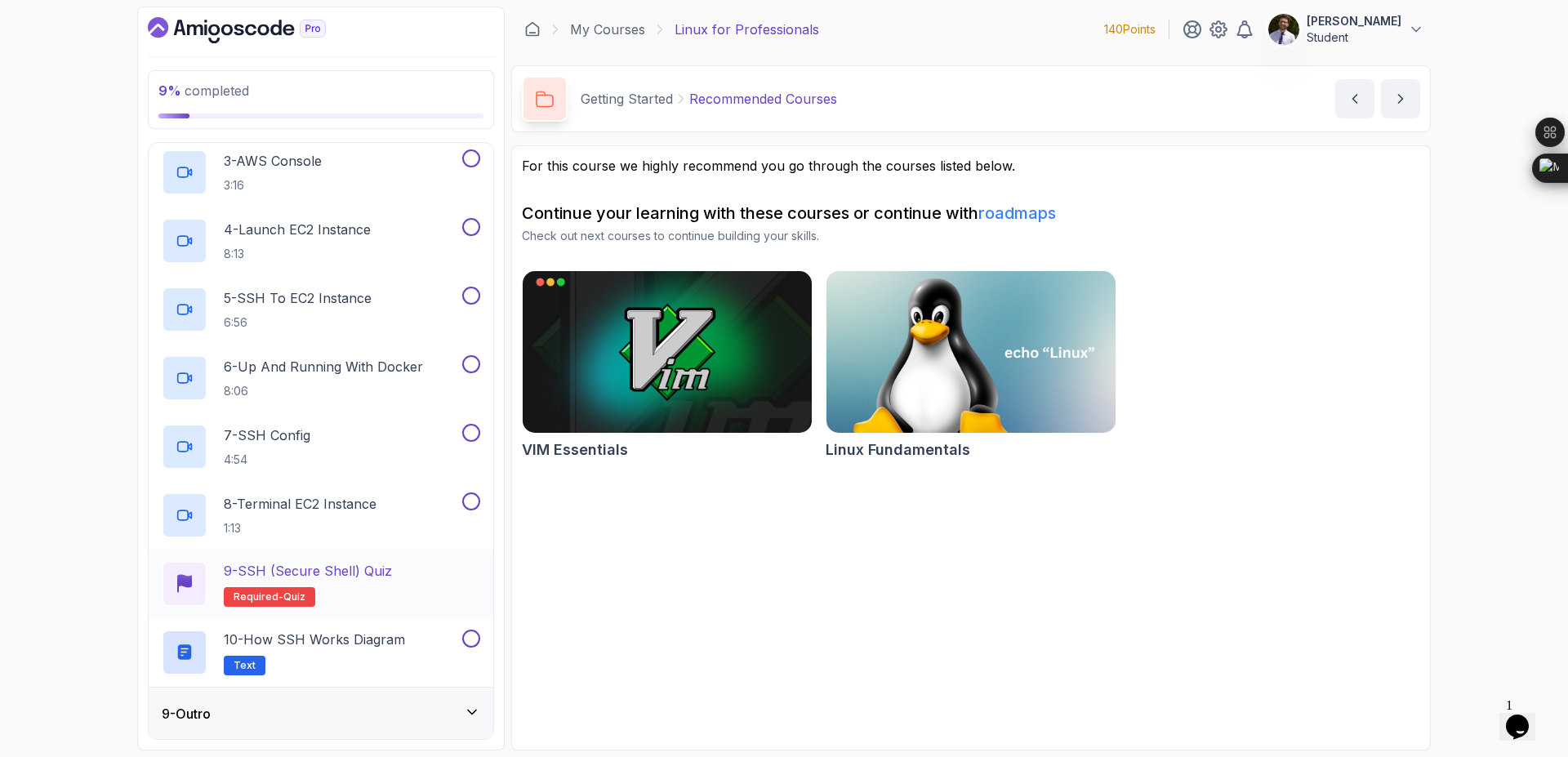
scroll to position [567, 0]
click at [475, 715] on icon at bounding box center [473, 711] width 17 height 17
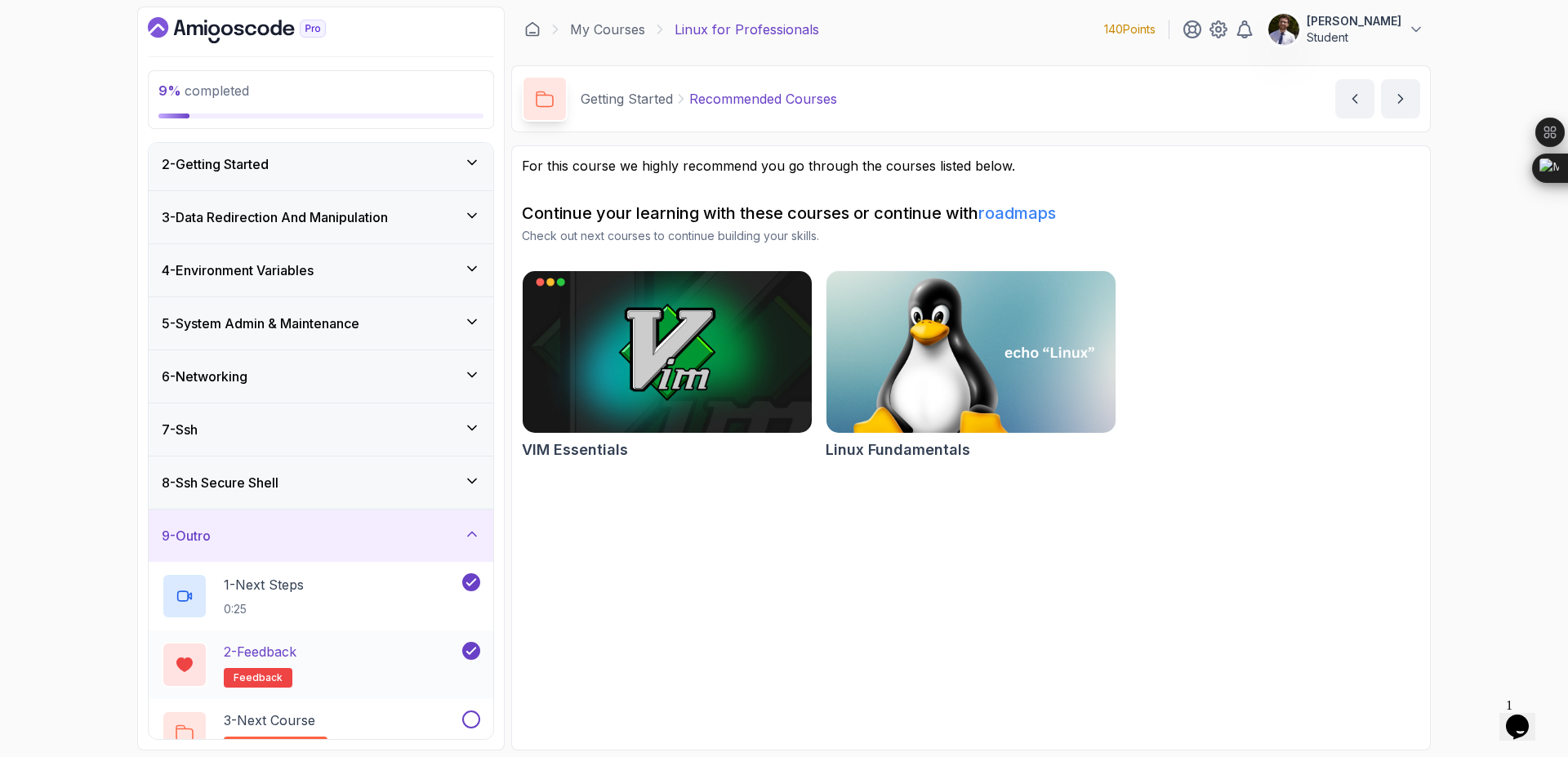
scroll to position [87, 0]
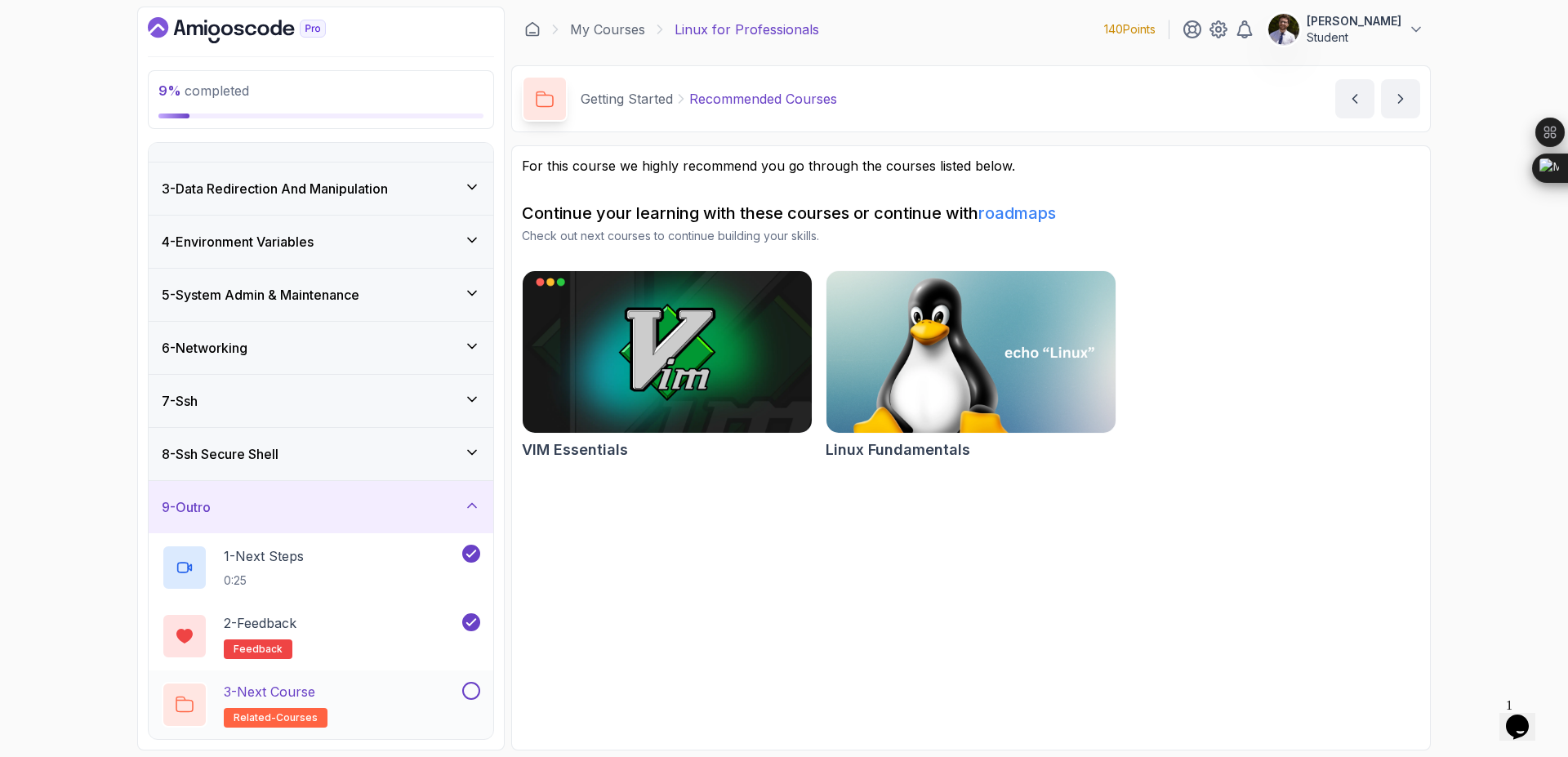
click at [366, 690] on div "3 - Next Course related-courses" at bounding box center [309, 705] width 297 height 46
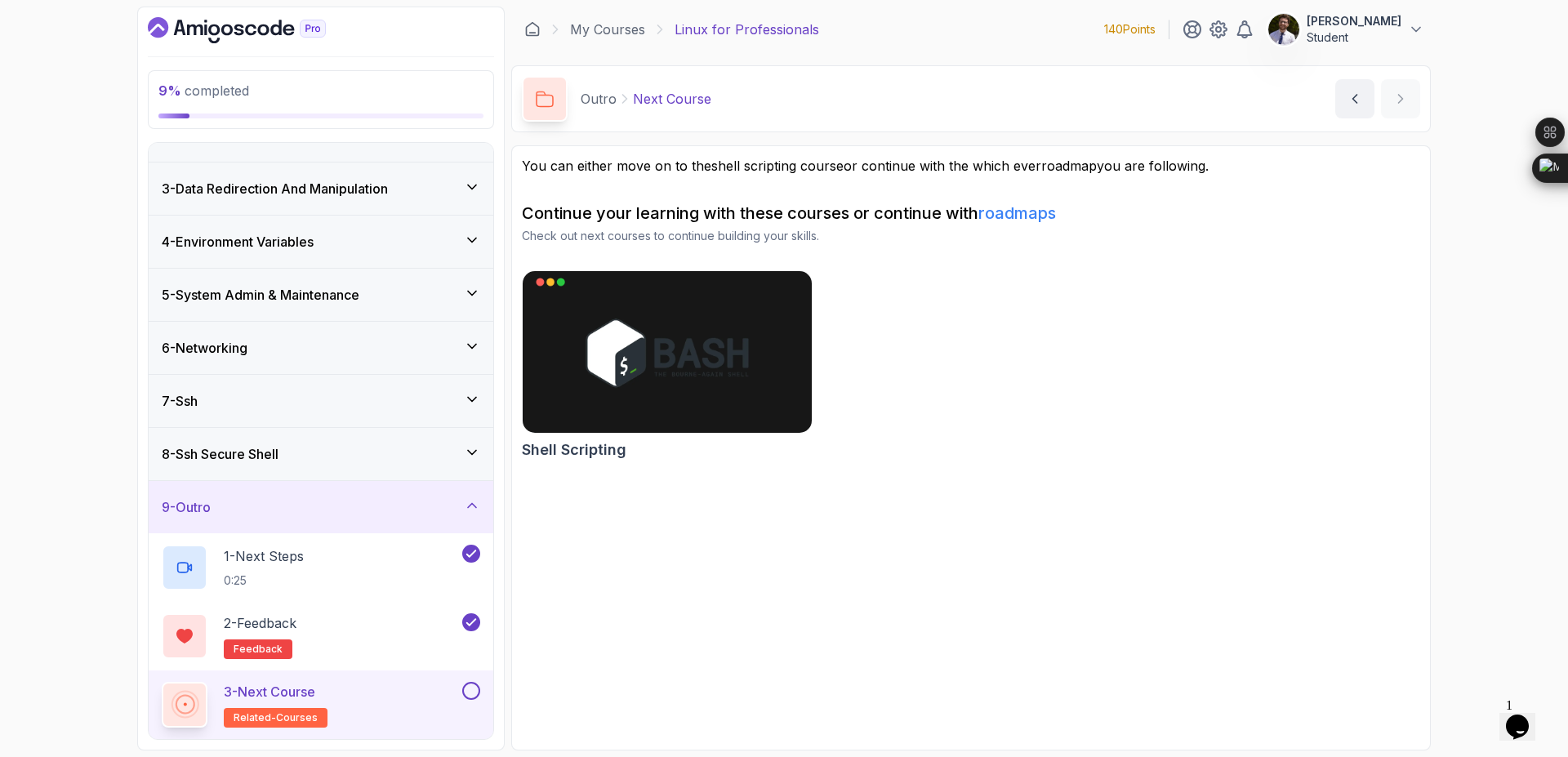
click at [467, 504] on icon at bounding box center [473, 506] width 17 height 17
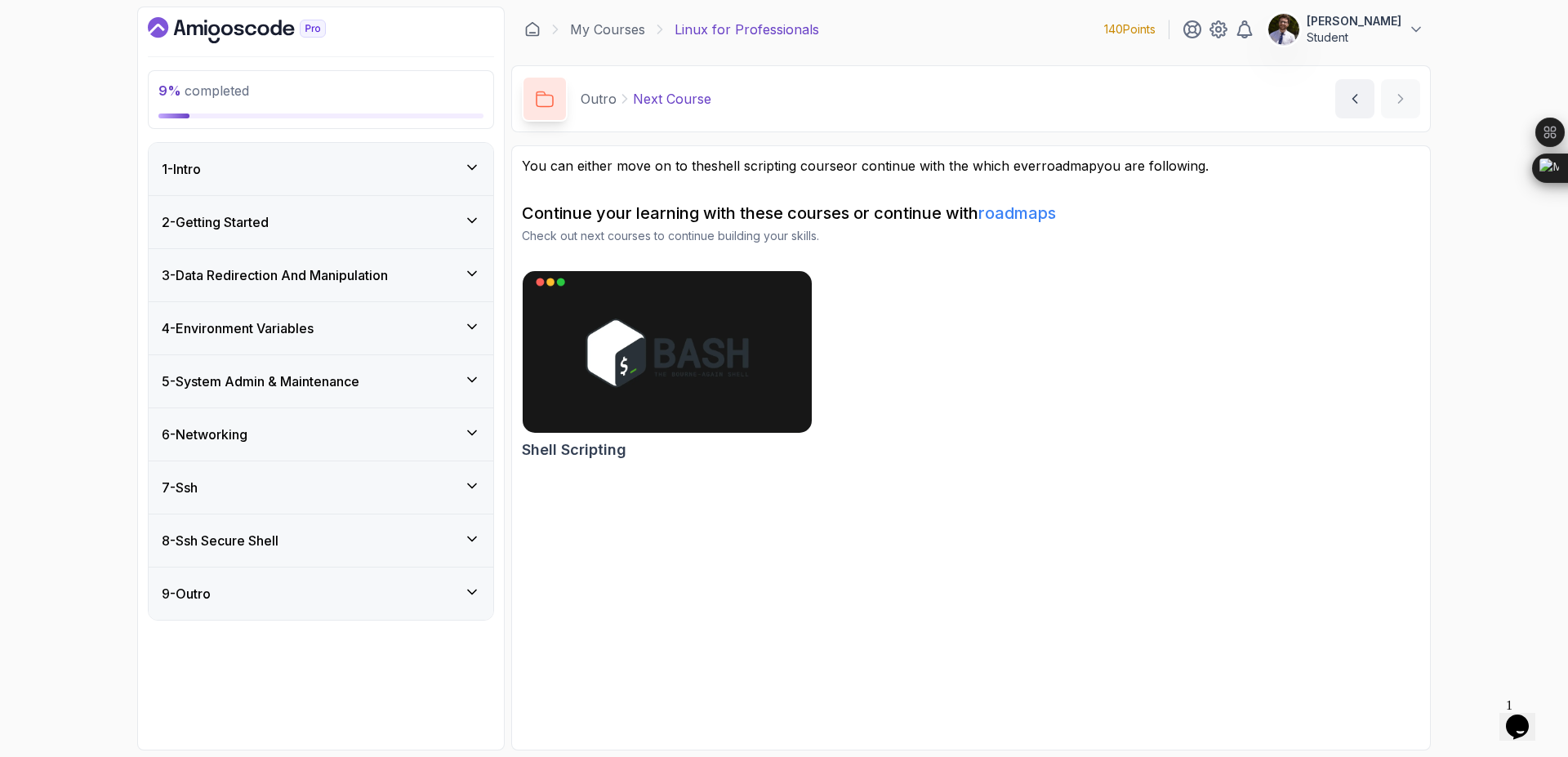
click at [452, 206] on div "2 - Getting Started" at bounding box center [321, 222] width 345 height 52
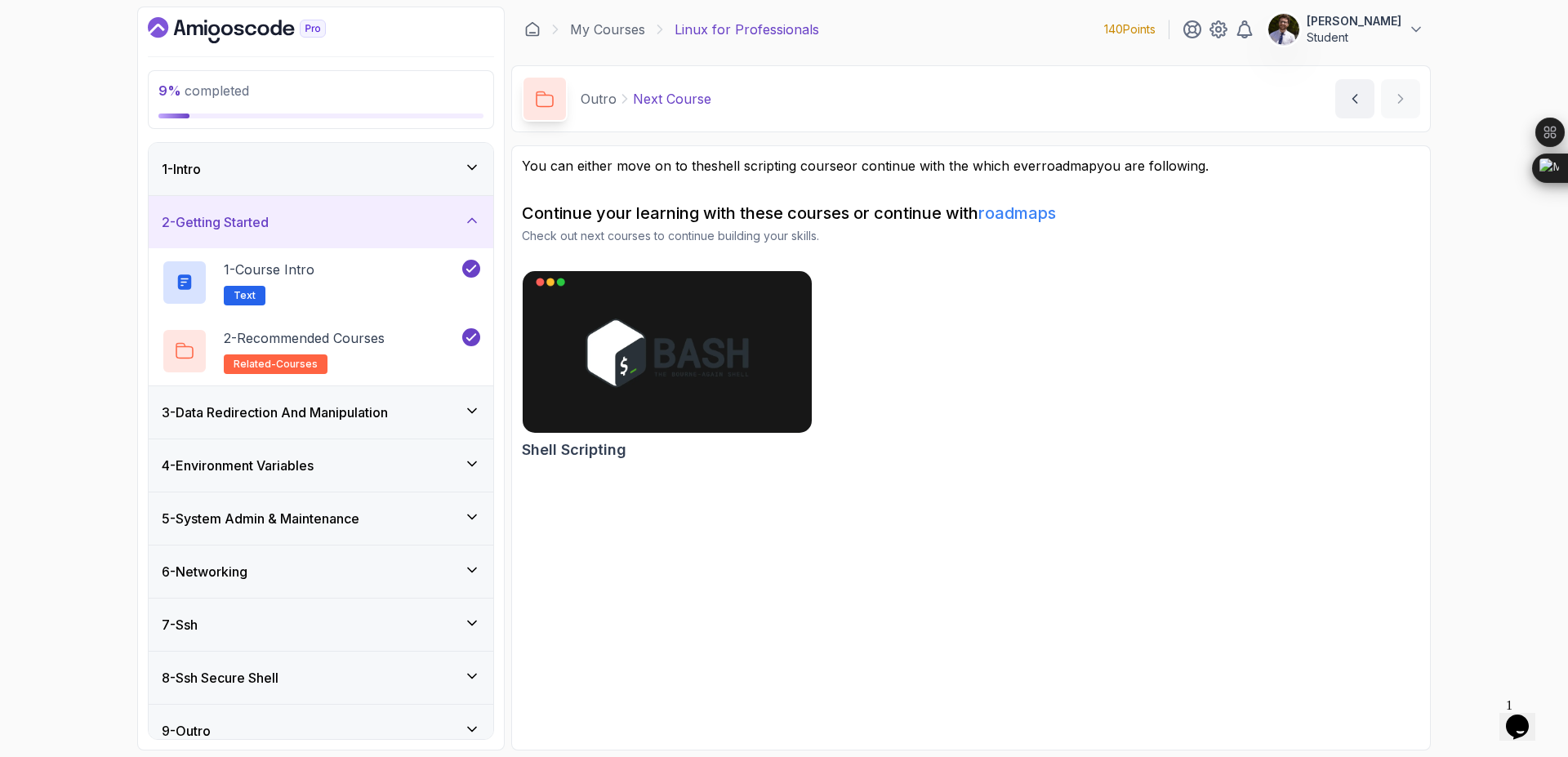
click at [459, 224] on div "2 - Getting Started" at bounding box center [321, 222] width 319 height 20
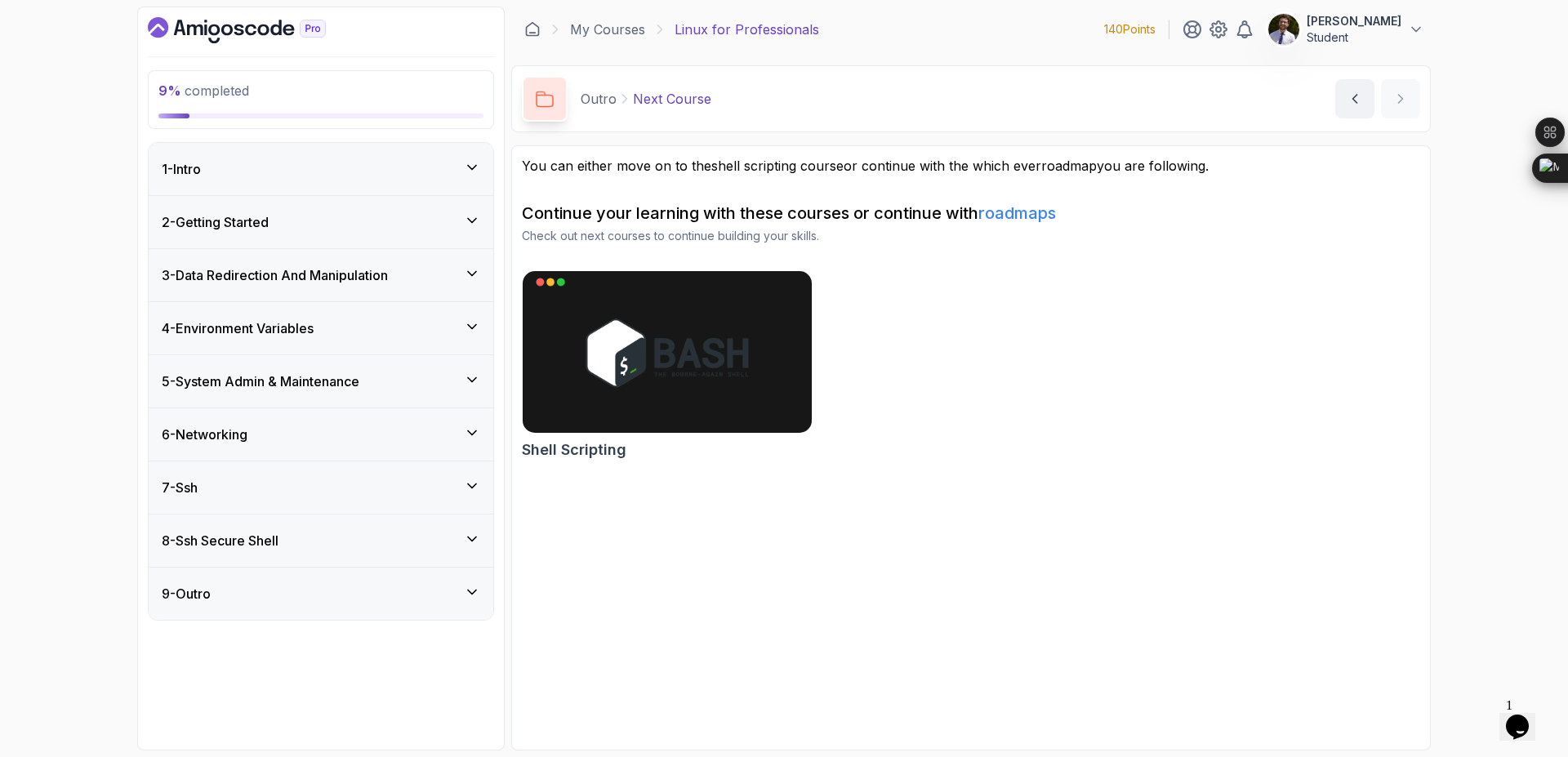
click at [473, 282] on div "3 - Data Redirection And Manipulation" at bounding box center [321, 275] width 319 height 20
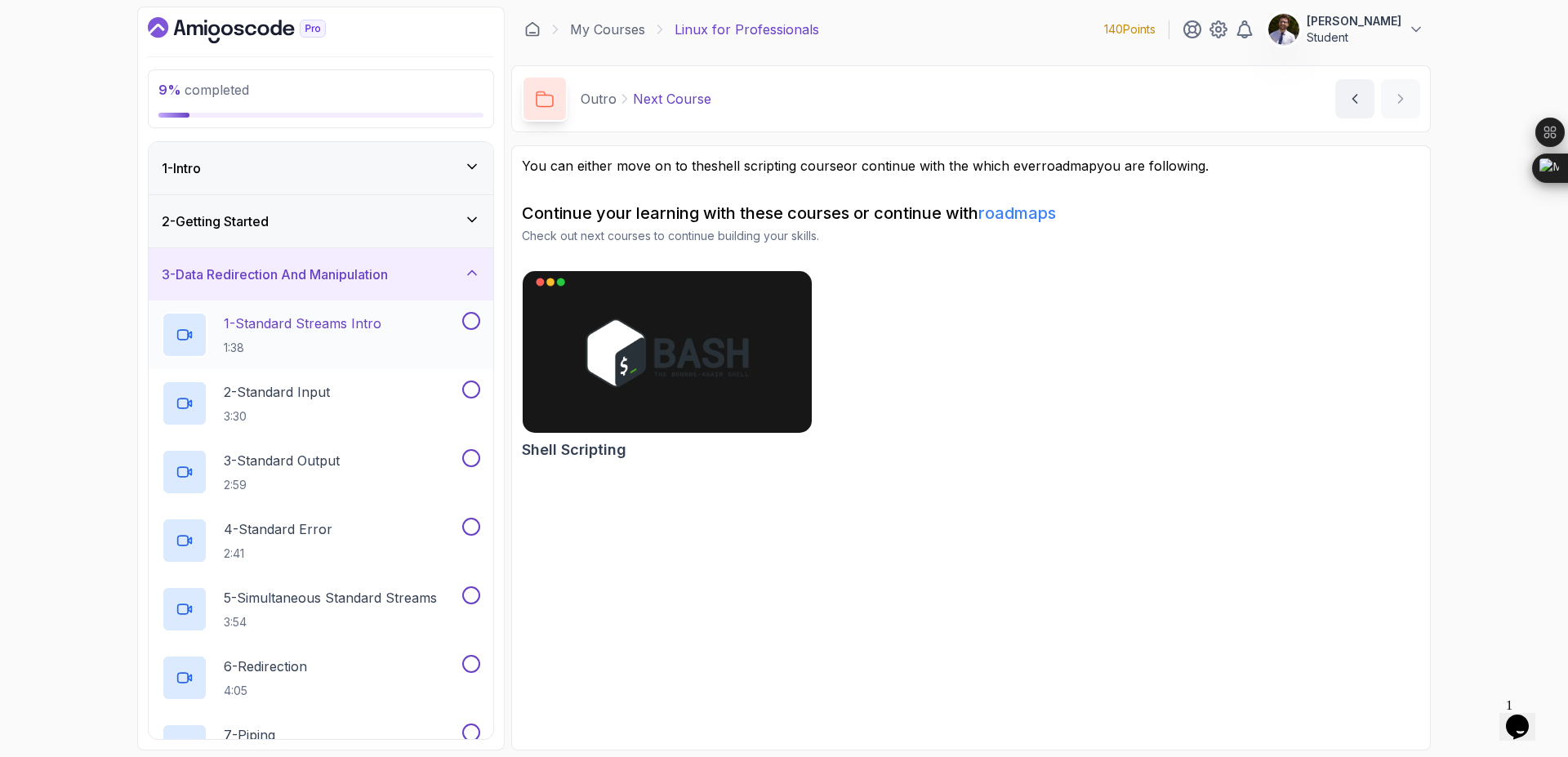
click at [326, 326] on p "1 - Standard Streams Intro" at bounding box center [302, 323] width 158 height 20
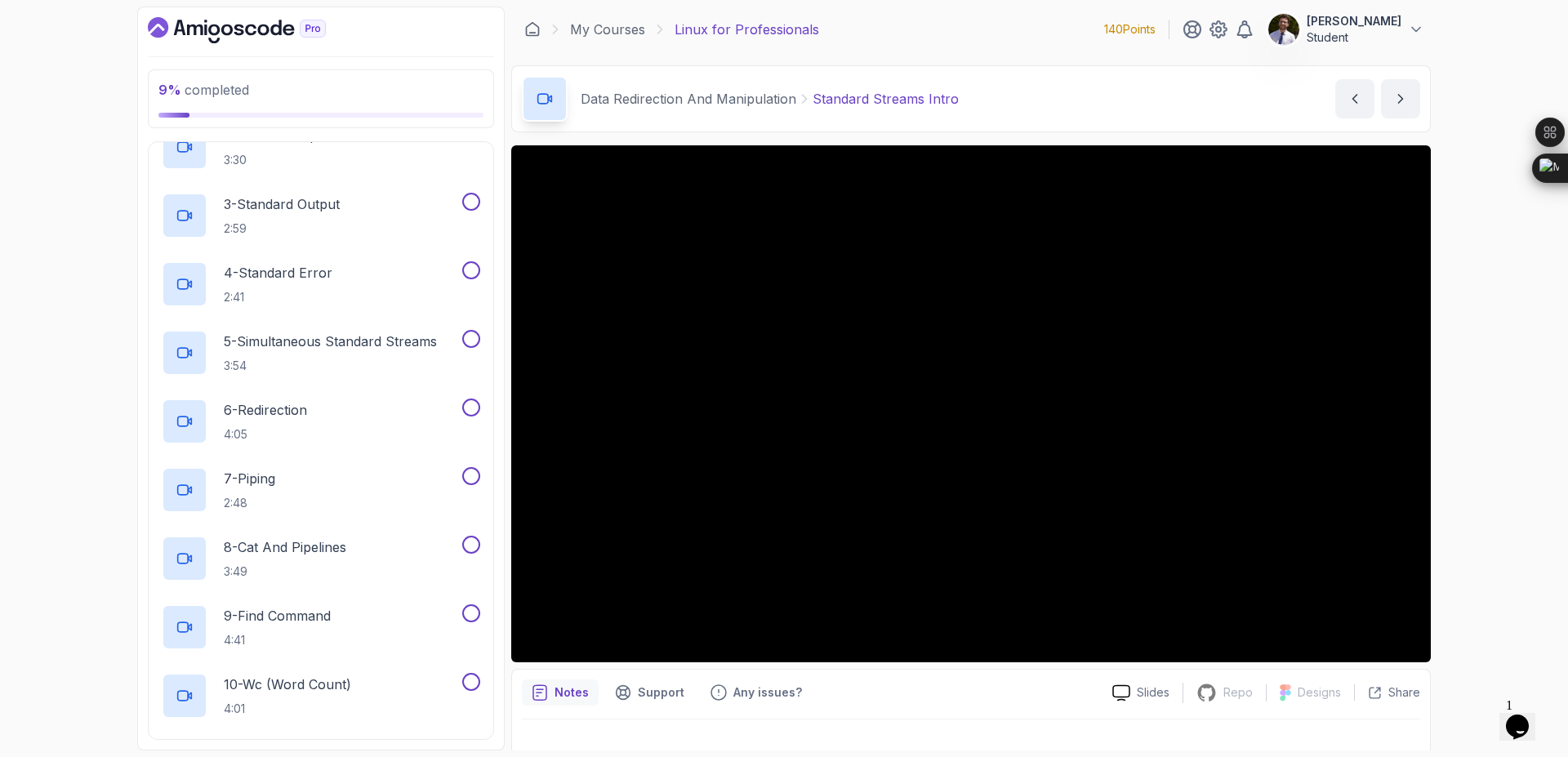
scroll to position [196, 0]
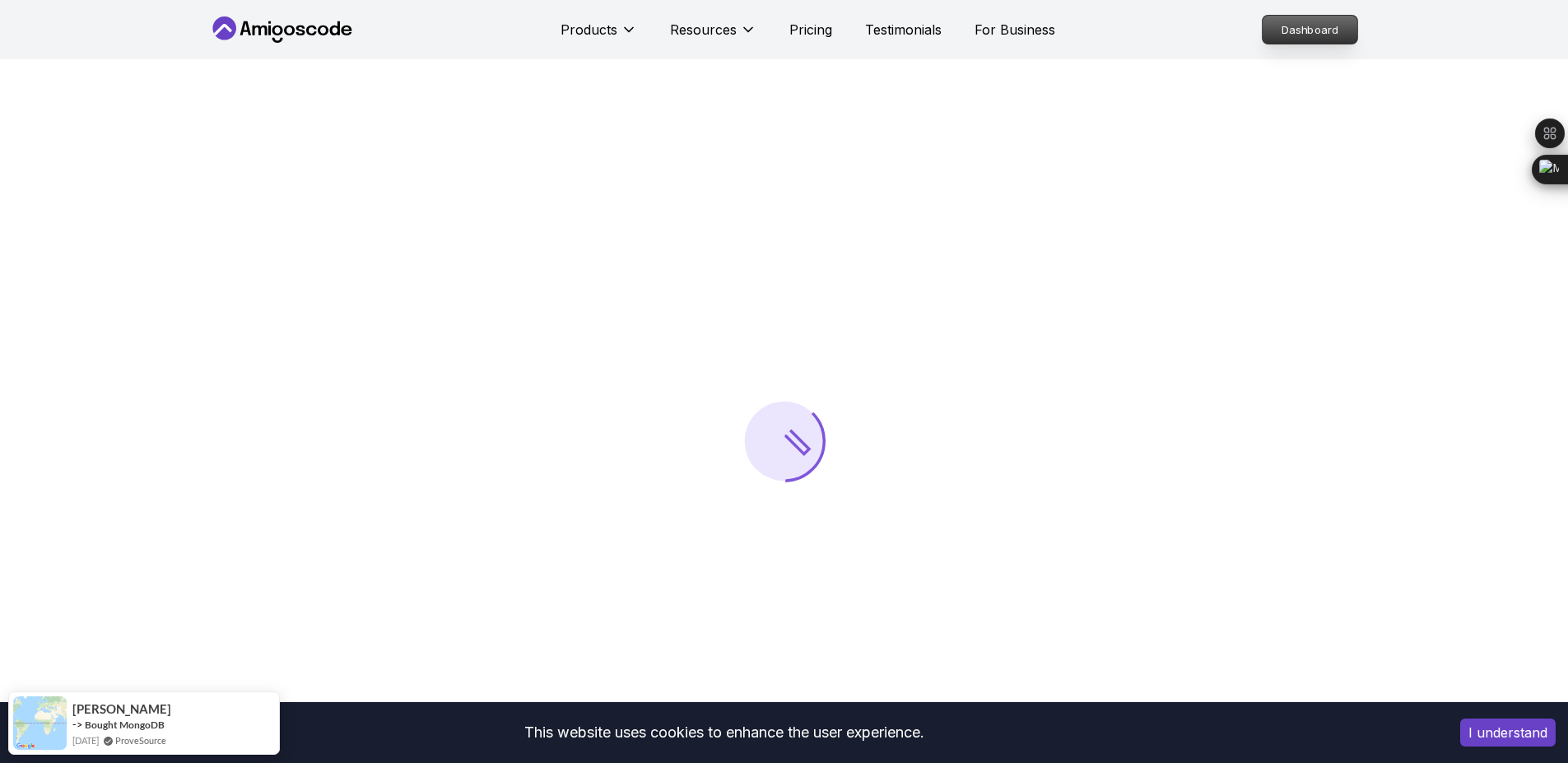
click at [1332, 35] on p "Dashboard" at bounding box center [1310, 30] width 95 height 28
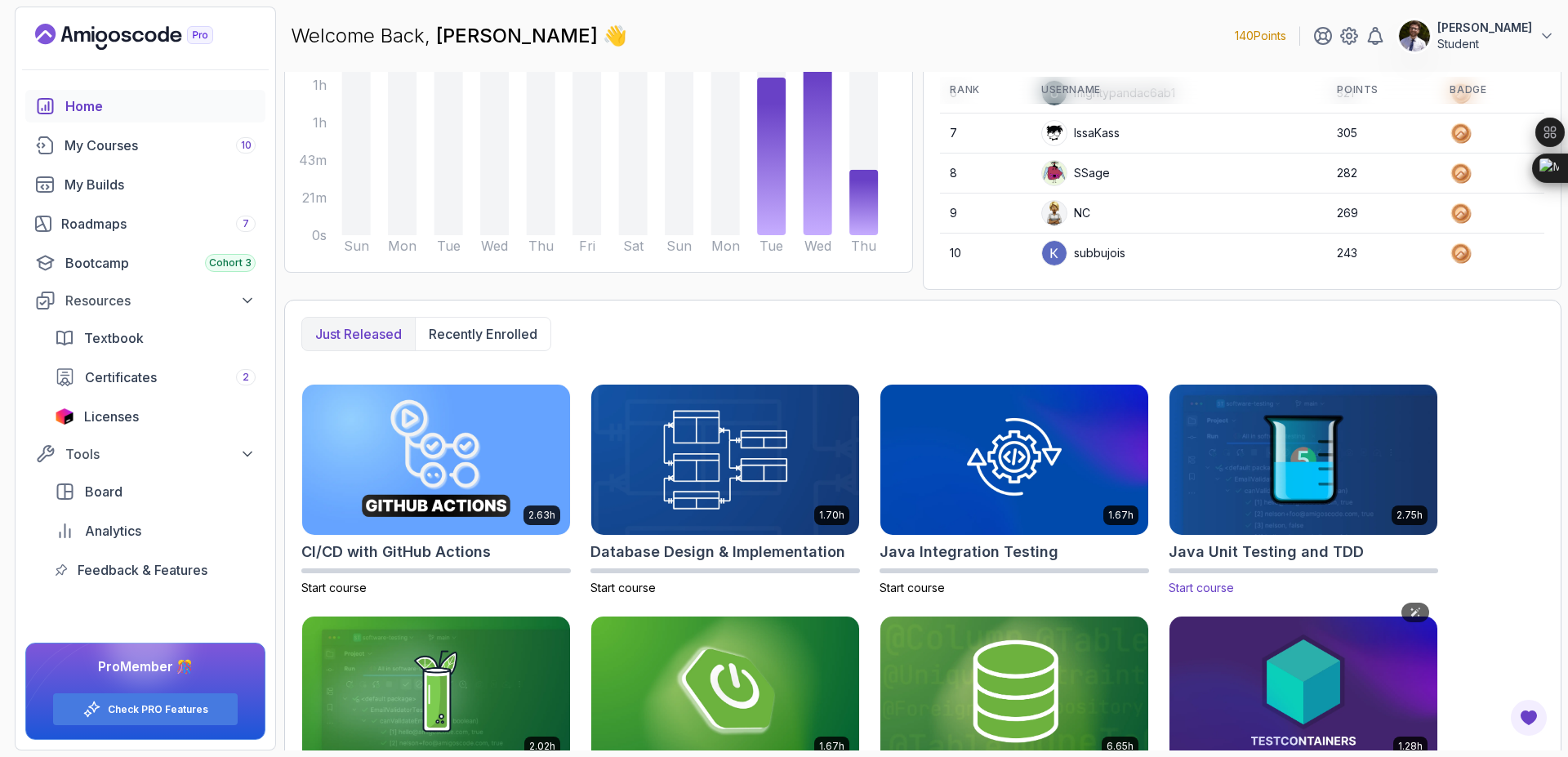
scroll to position [290, 0]
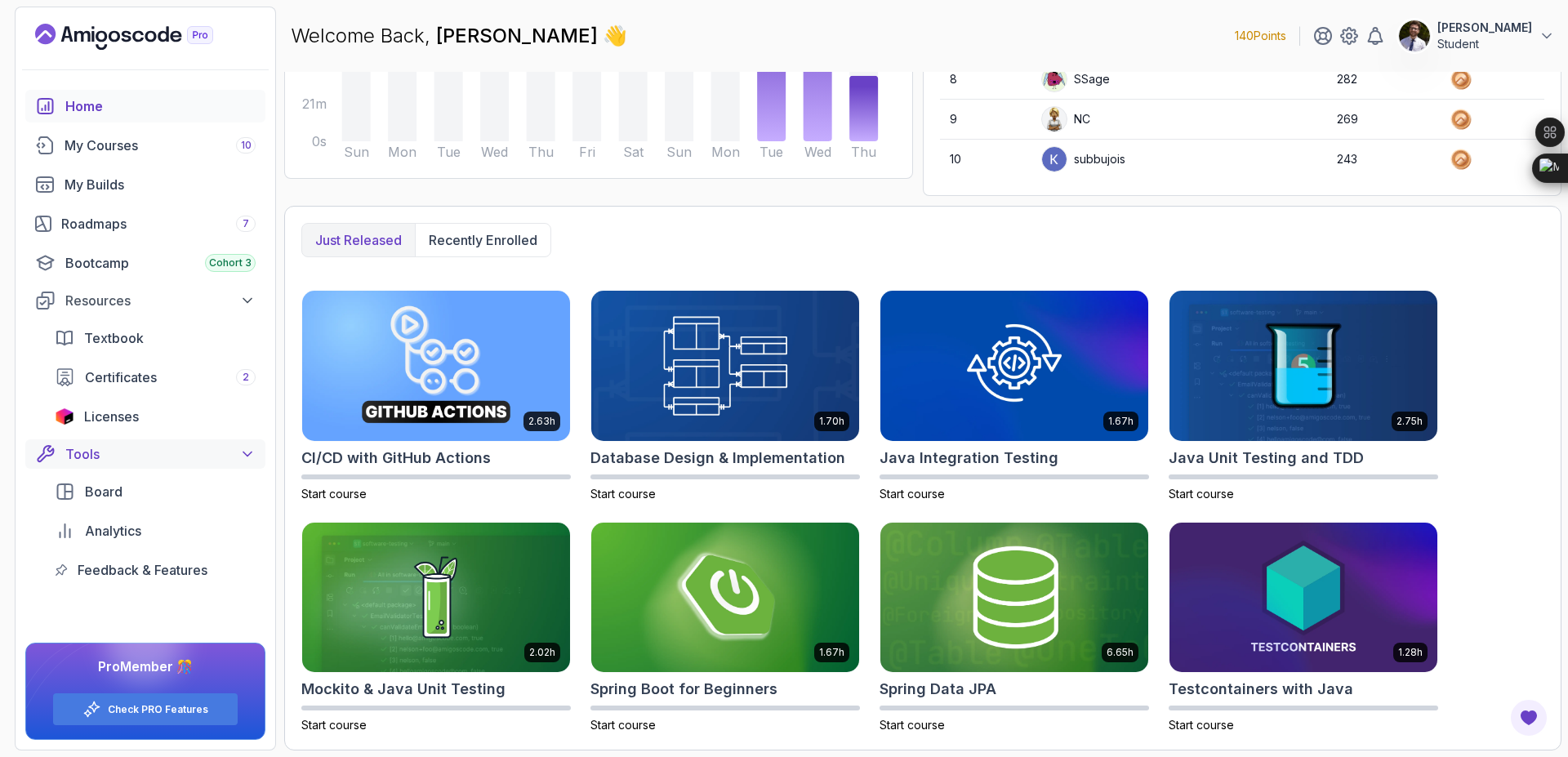
click at [230, 455] on div "Tools" at bounding box center [160, 454] width 190 height 20
click at [247, 452] on icon at bounding box center [248, 454] width 17 height 17
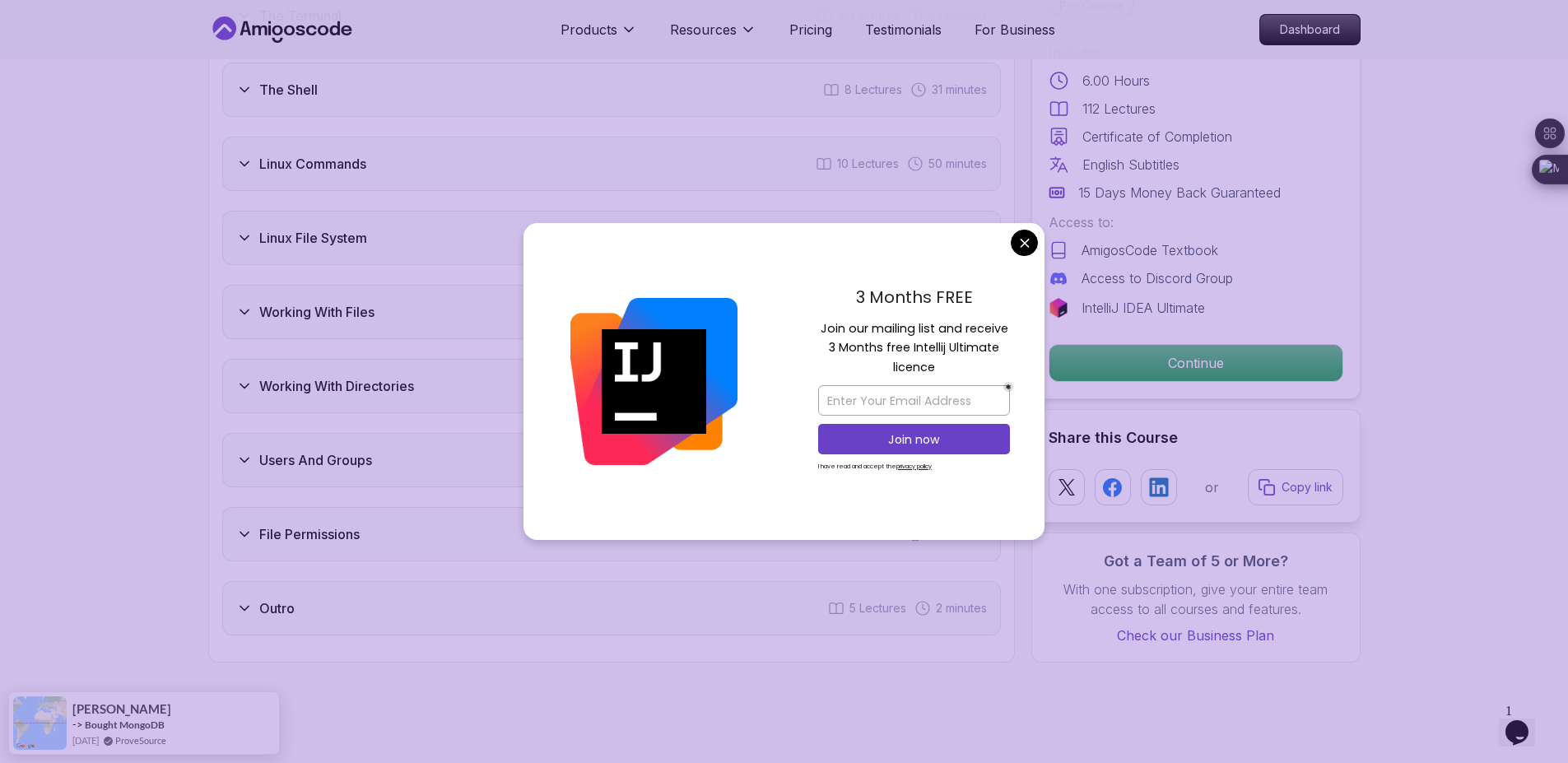
scroll to position [3359, 0]
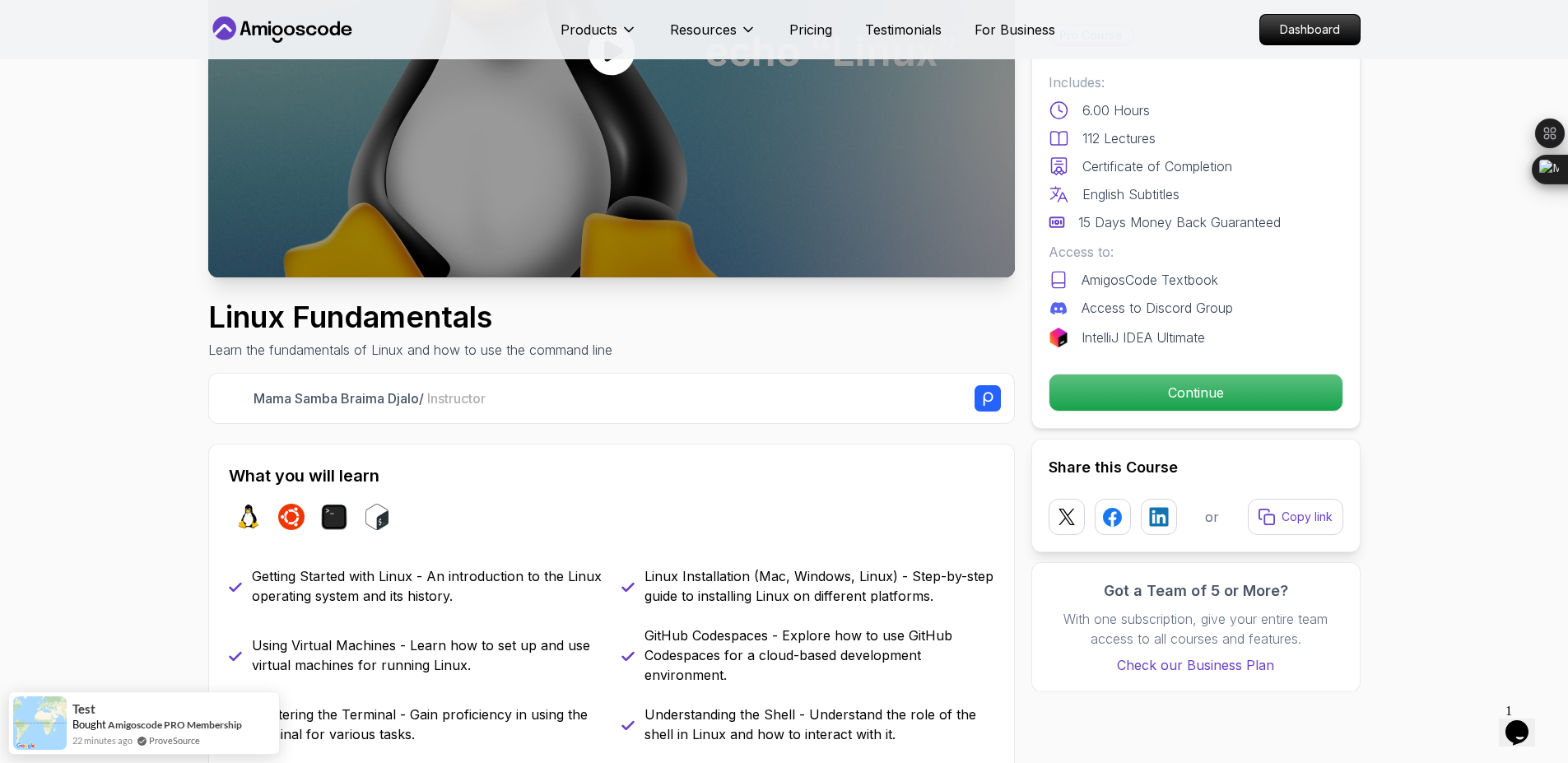
scroll to position [88, 0]
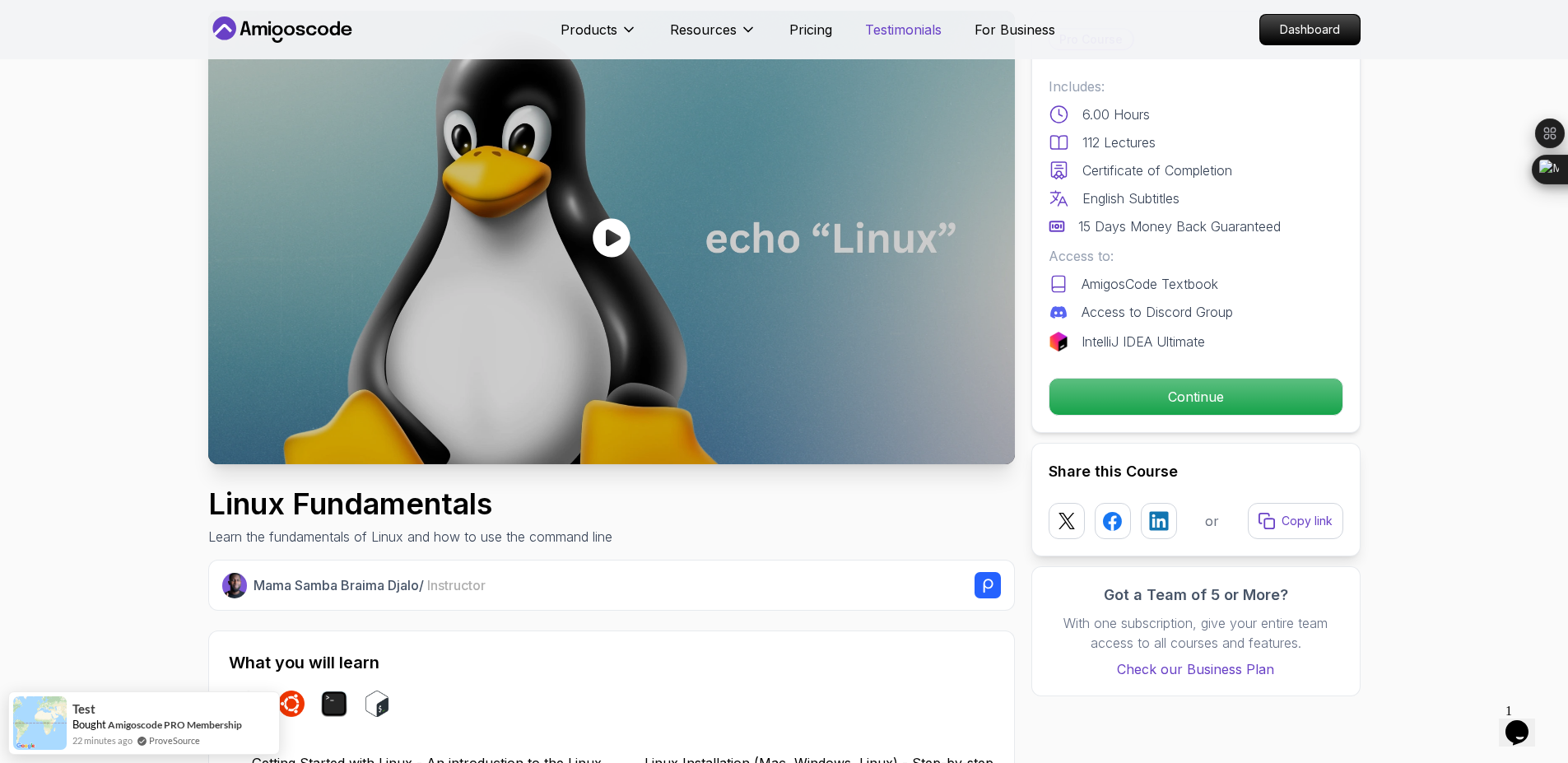
click at [920, 35] on p "Testimonials" at bounding box center [903, 29] width 76 height 20
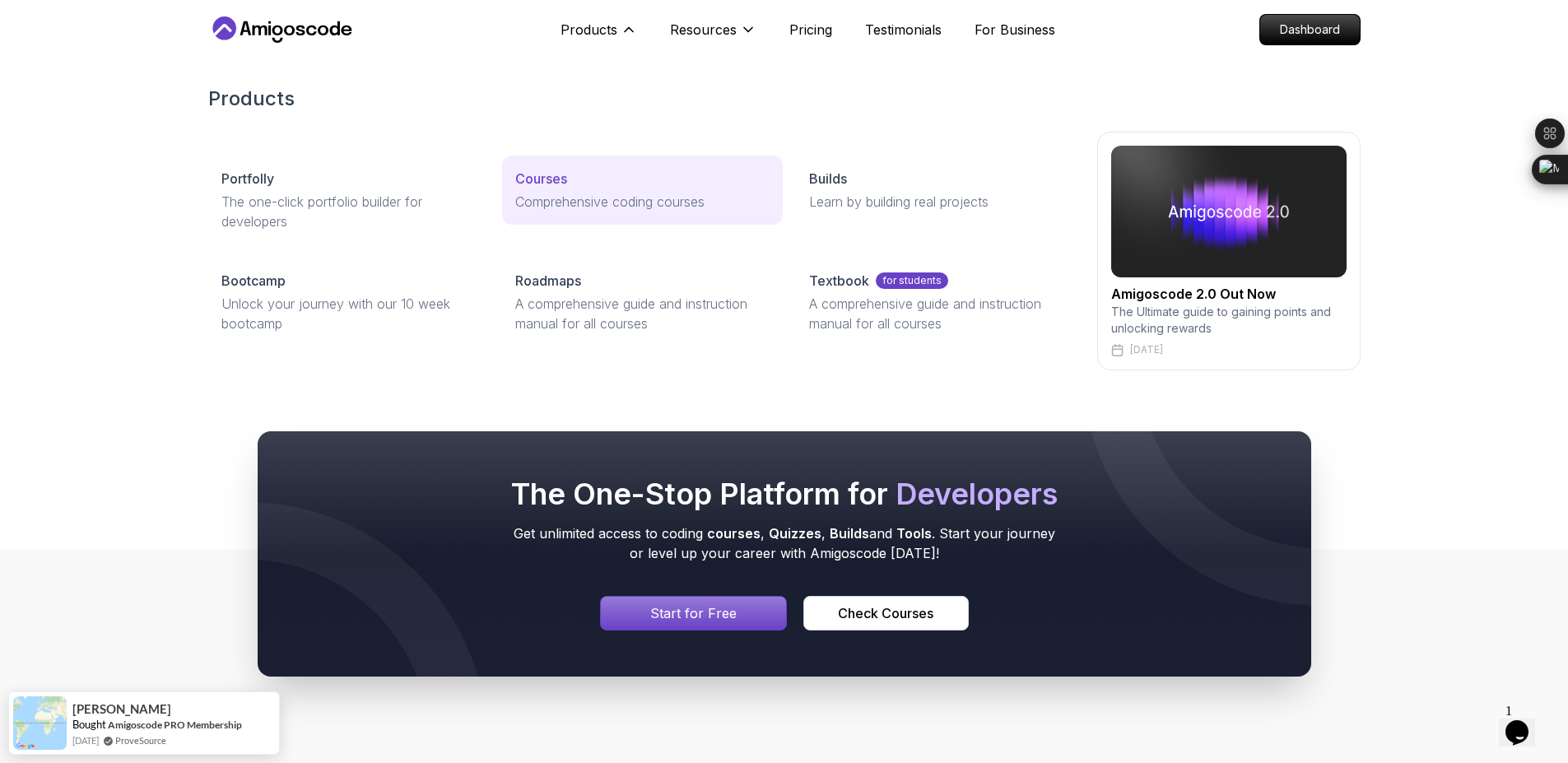
click at [595, 189] on link "Courses Comprehensive coding courses" at bounding box center [642, 191] width 281 height 70
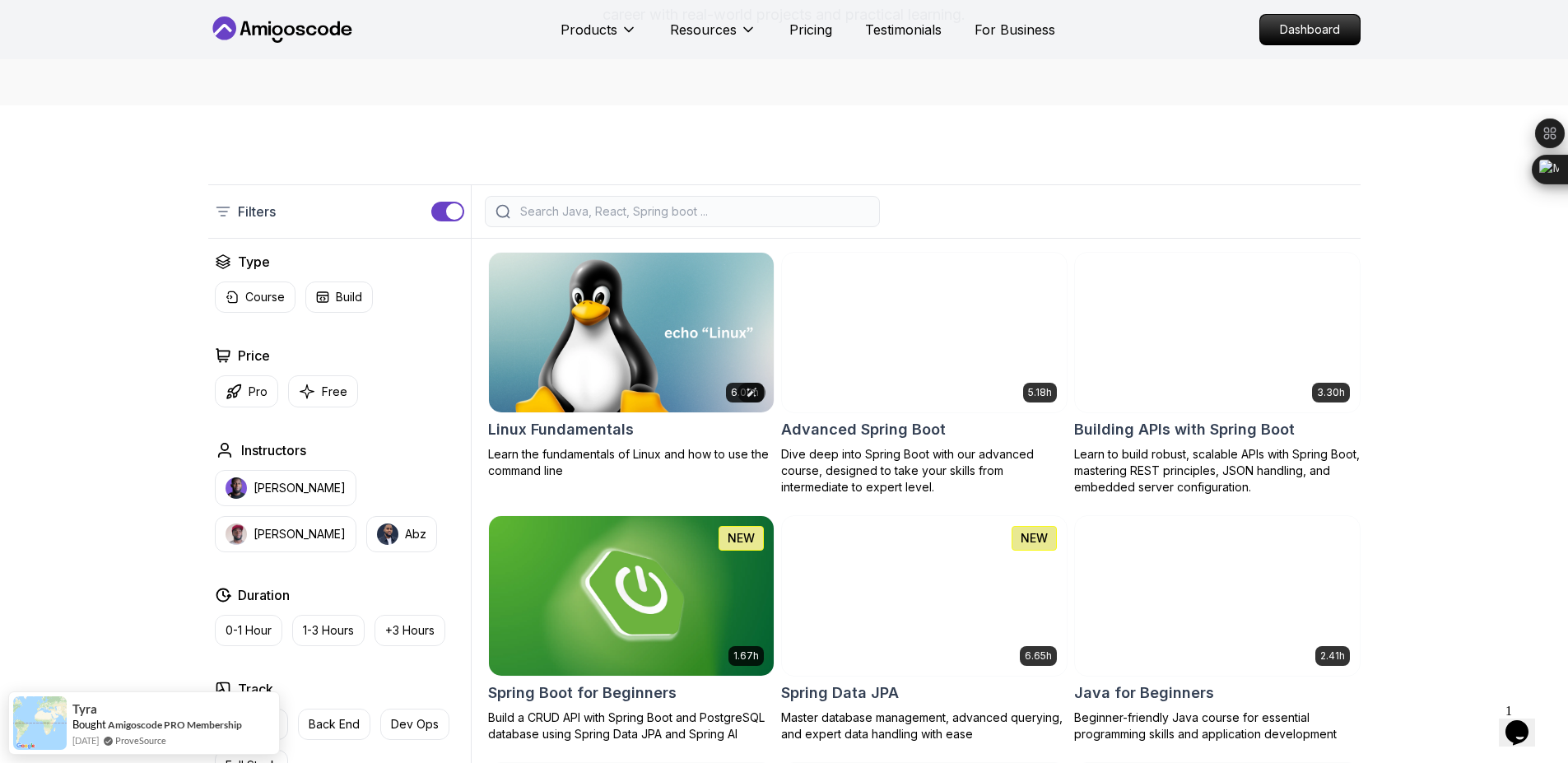
scroll to position [99, 0]
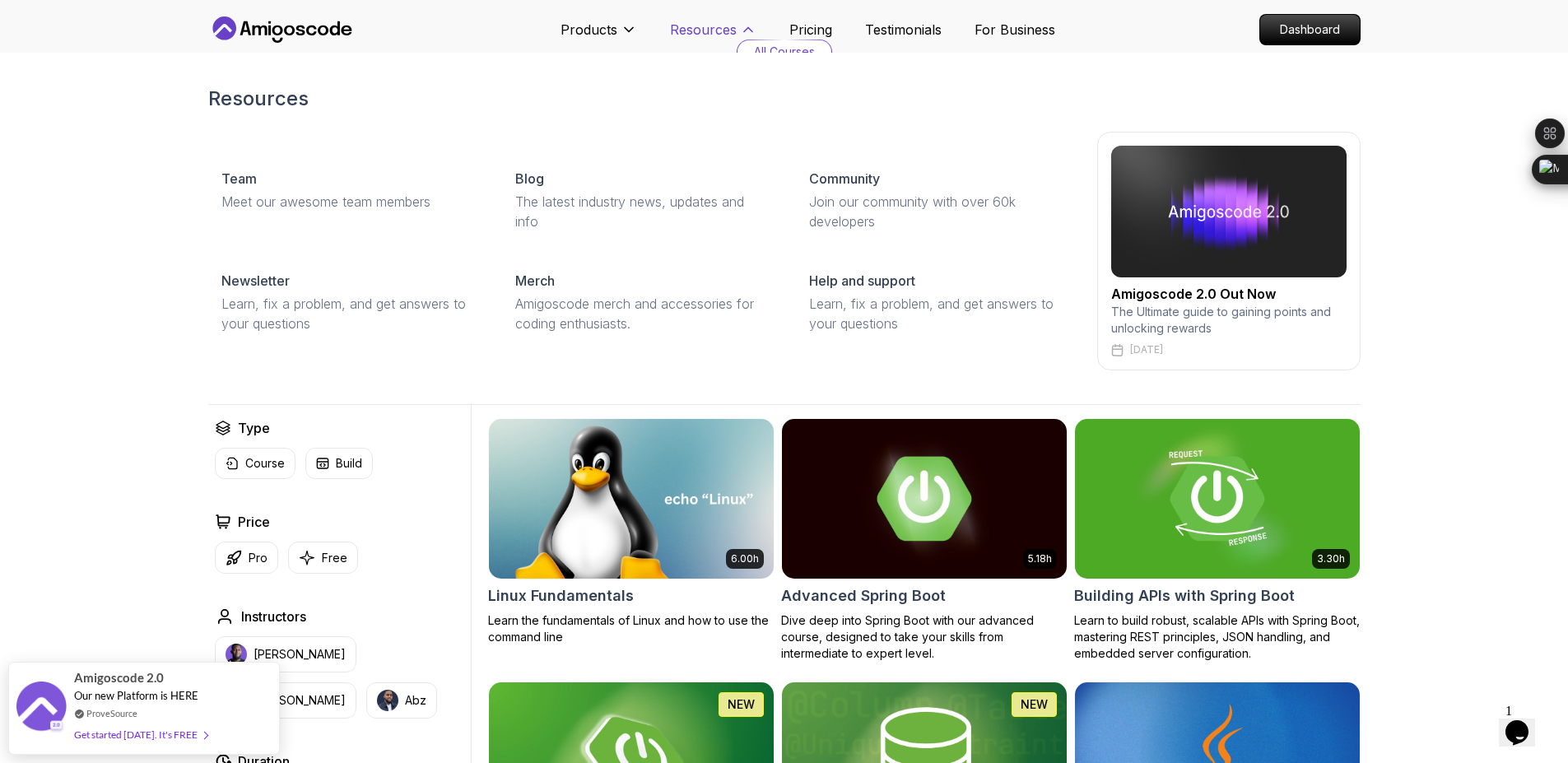
click at [695, 34] on p "Resources" at bounding box center [703, 29] width 67 height 20
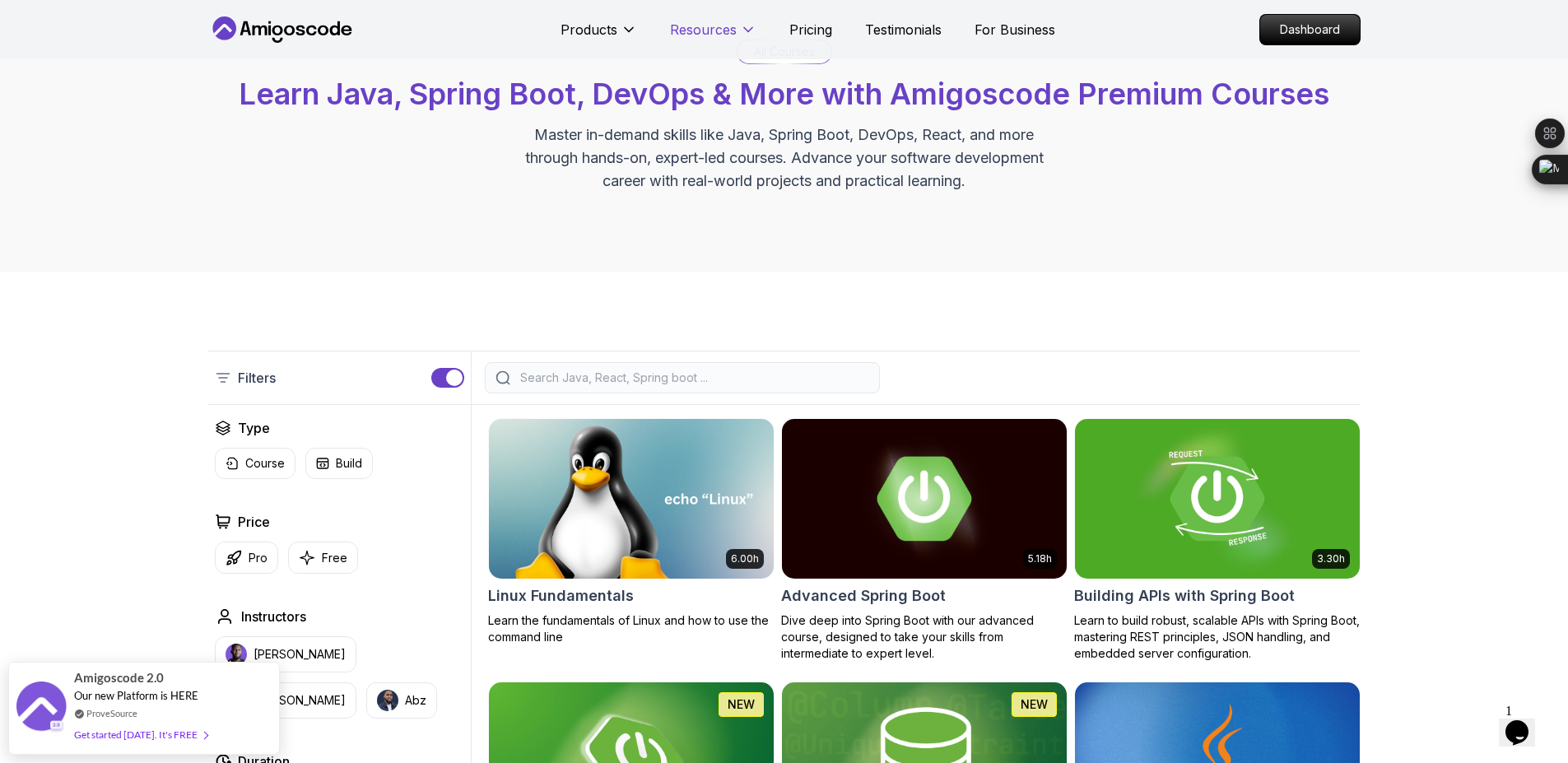
click at [695, 34] on p "Resources" at bounding box center [703, 29] width 67 height 20
click at [1314, 22] on p "Dashboard" at bounding box center [1310, 30] width 95 height 28
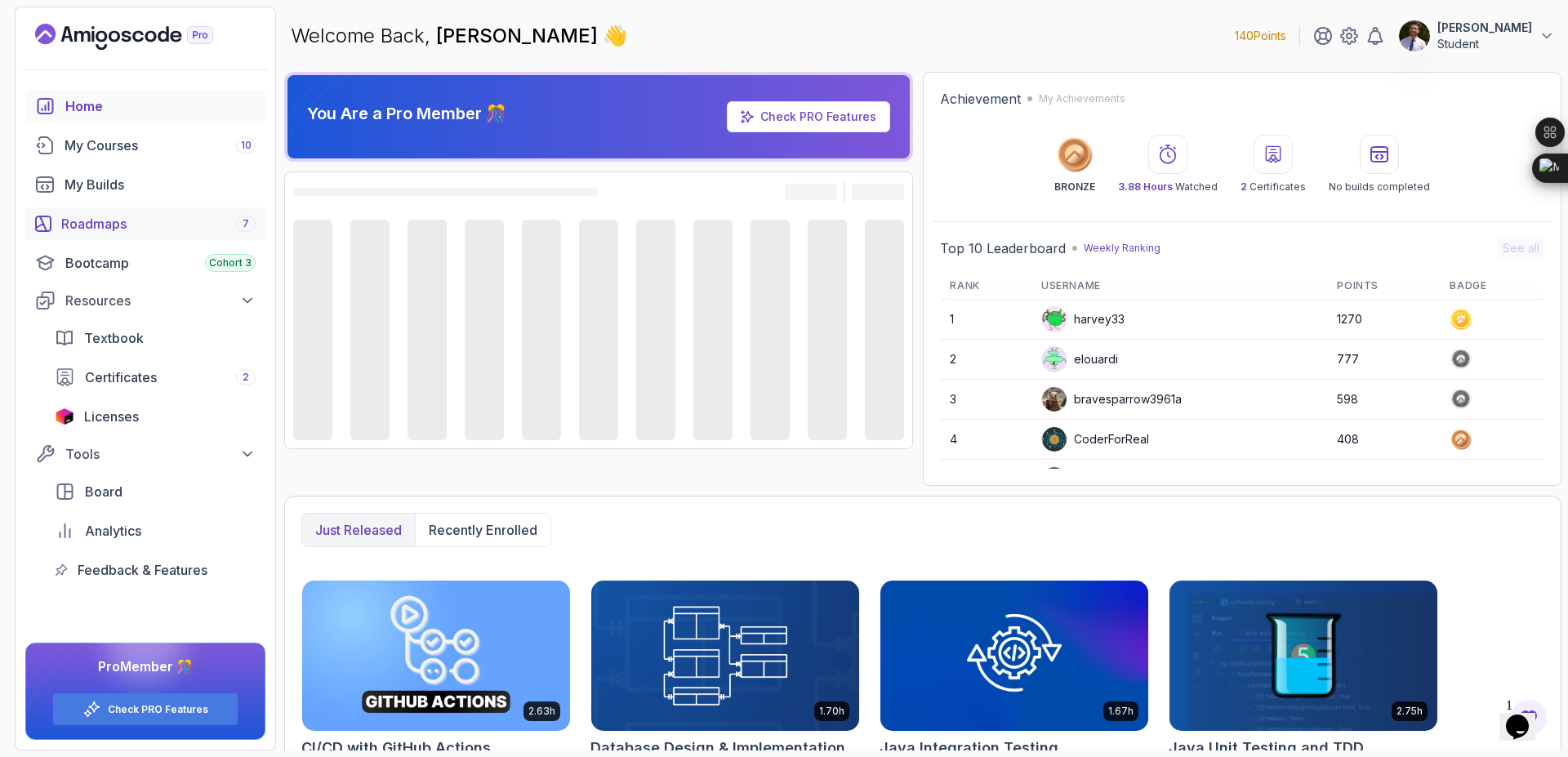
click at [182, 221] on div "Roadmaps 7" at bounding box center [158, 224] width 195 height 20
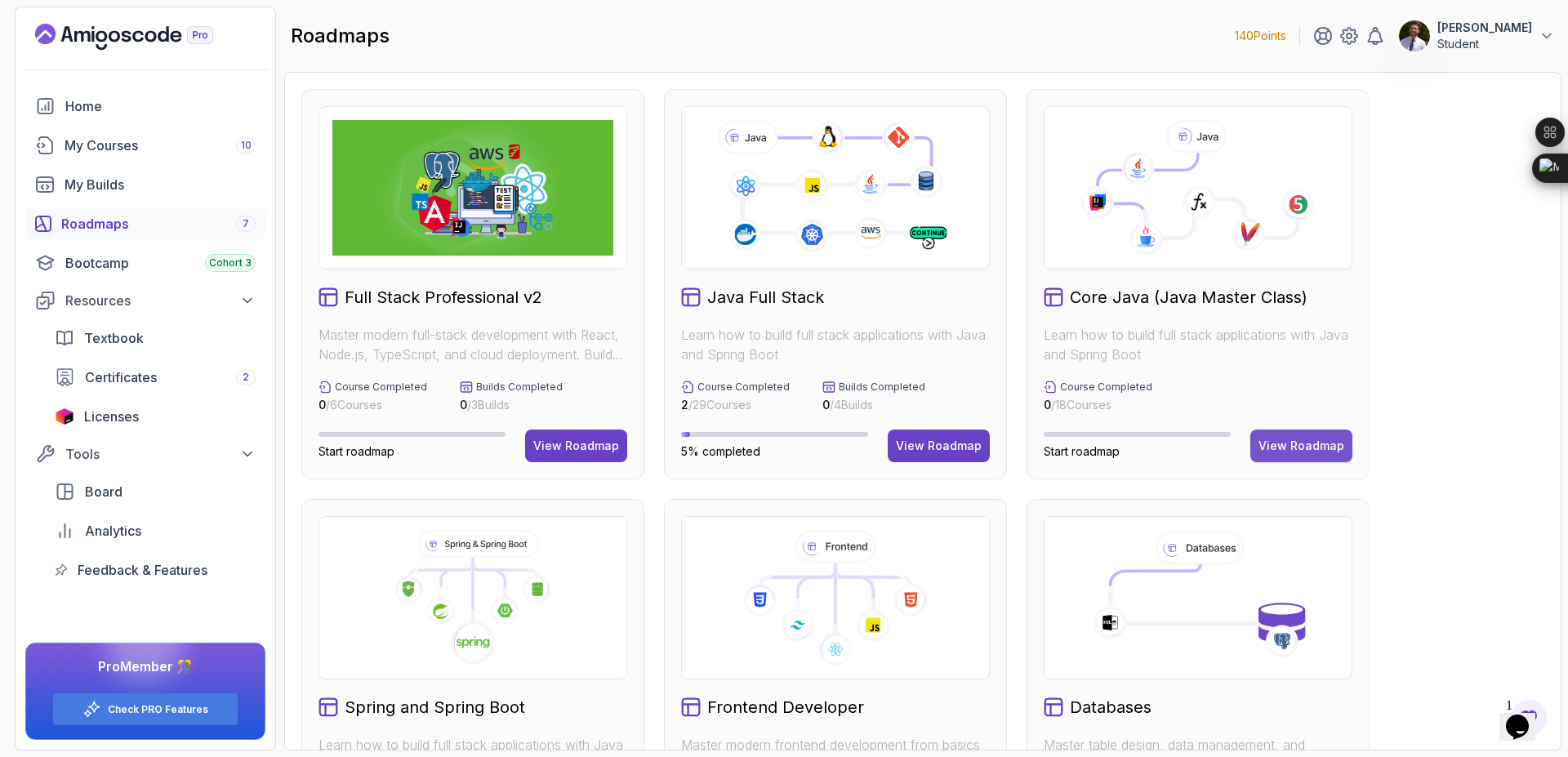
click at [1302, 446] on div "View Roadmap" at bounding box center [1301, 447] width 86 height 17
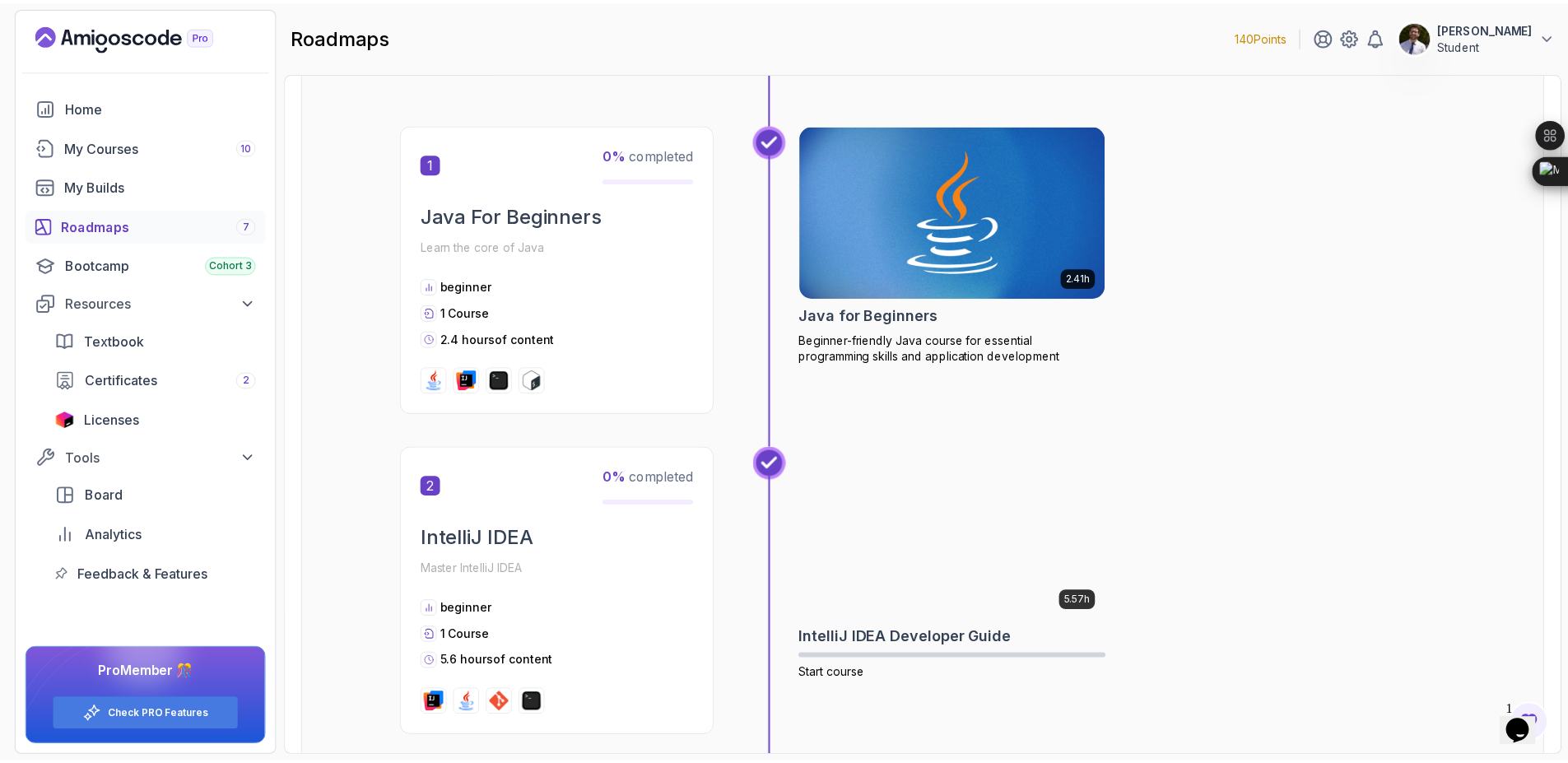
scroll to position [296, 0]
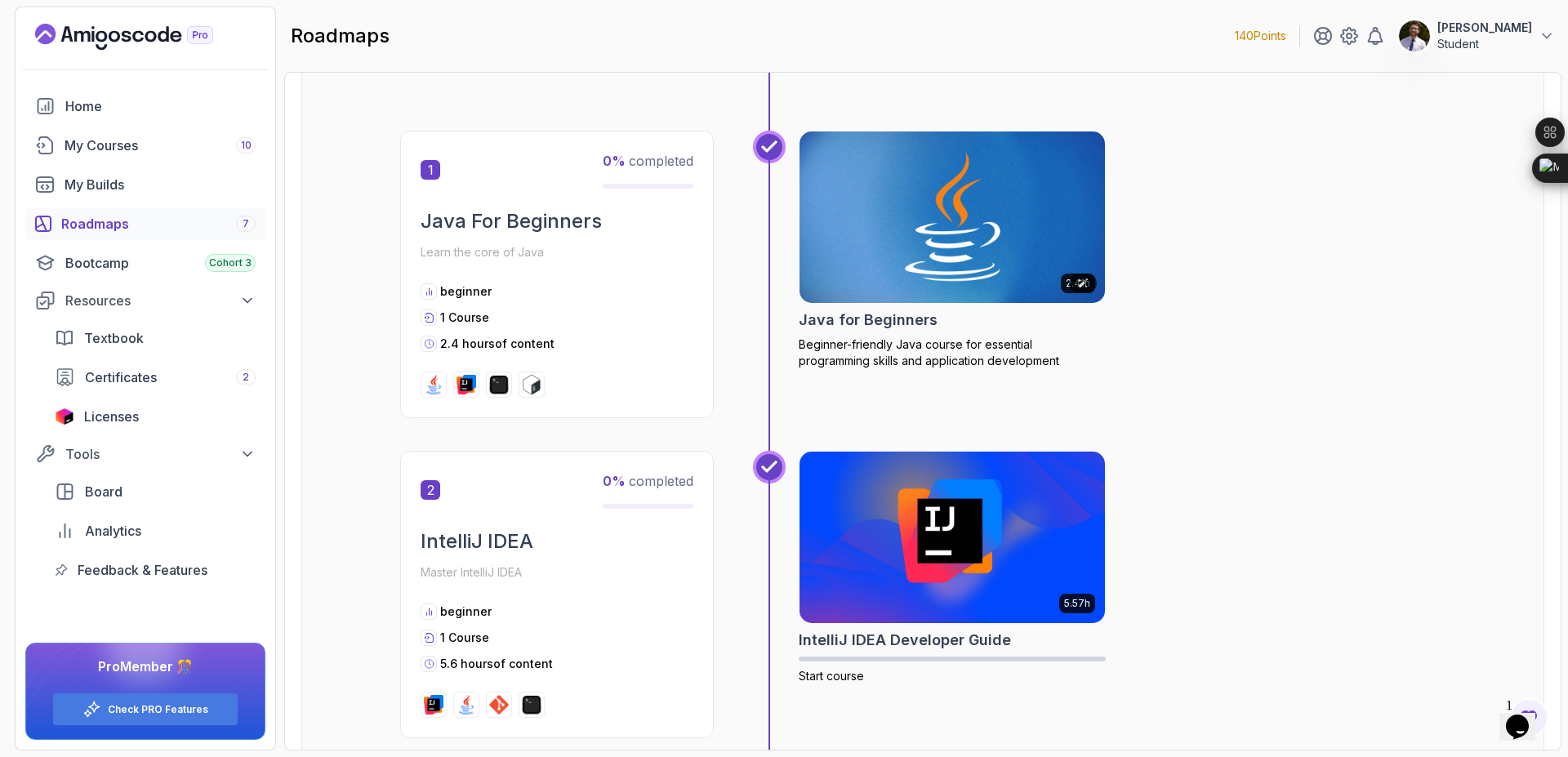
click at [1015, 255] on img at bounding box center [953, 217] width 321 height 180
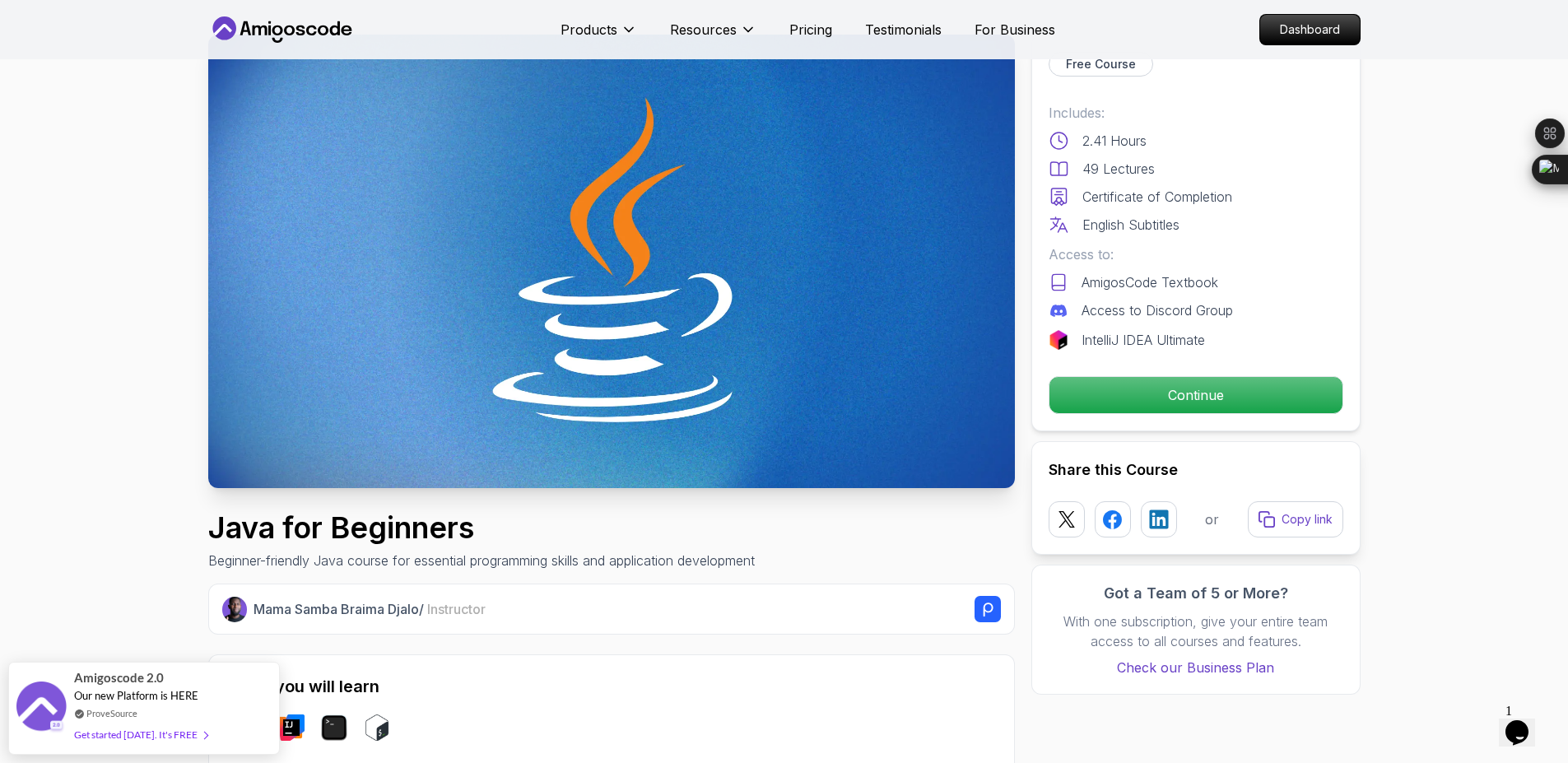
scroll to position [99, 0]
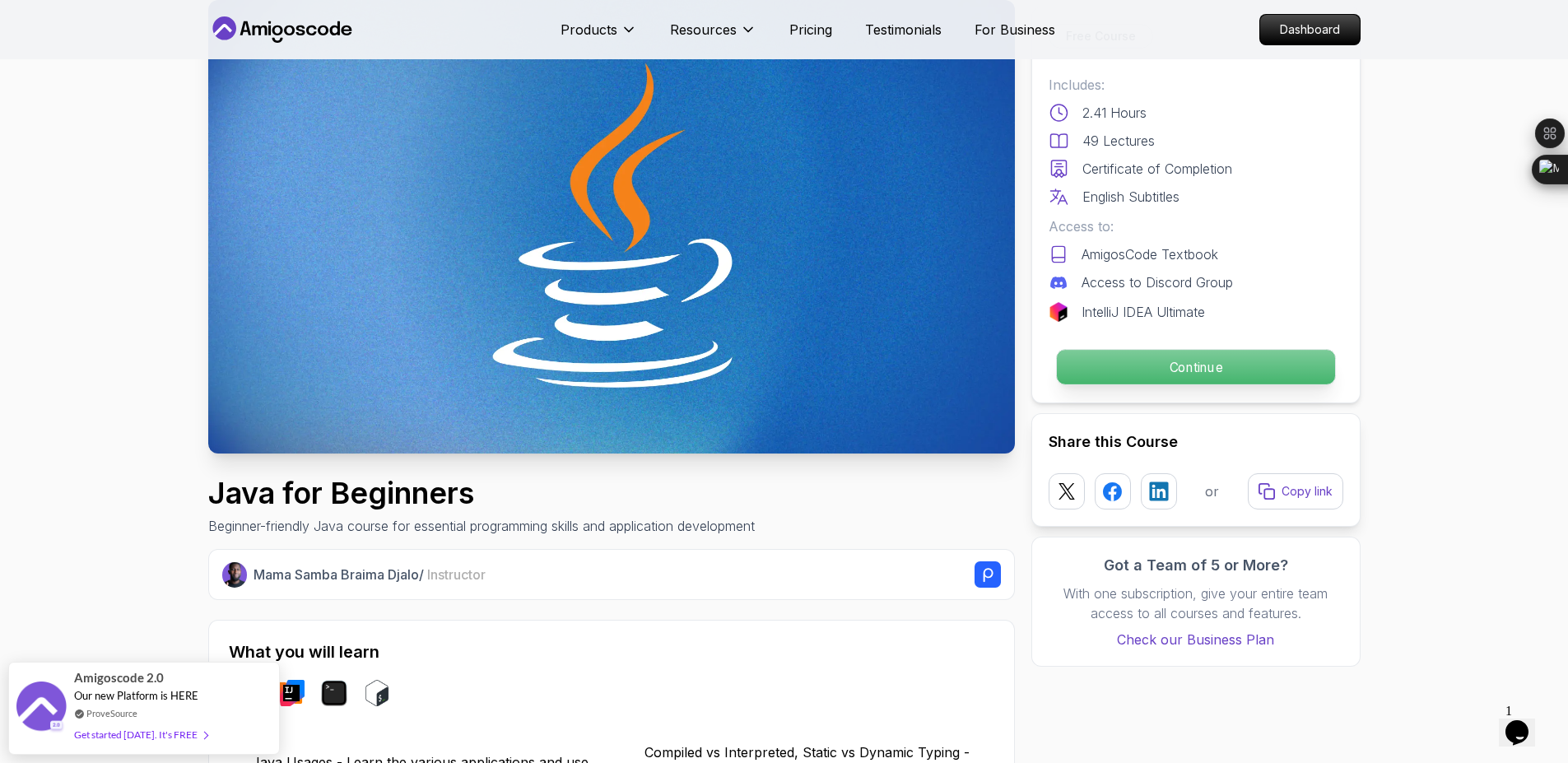
click at [1229, 373] on p "Continue" at bounding box center [1195, 366] width 278 height 35
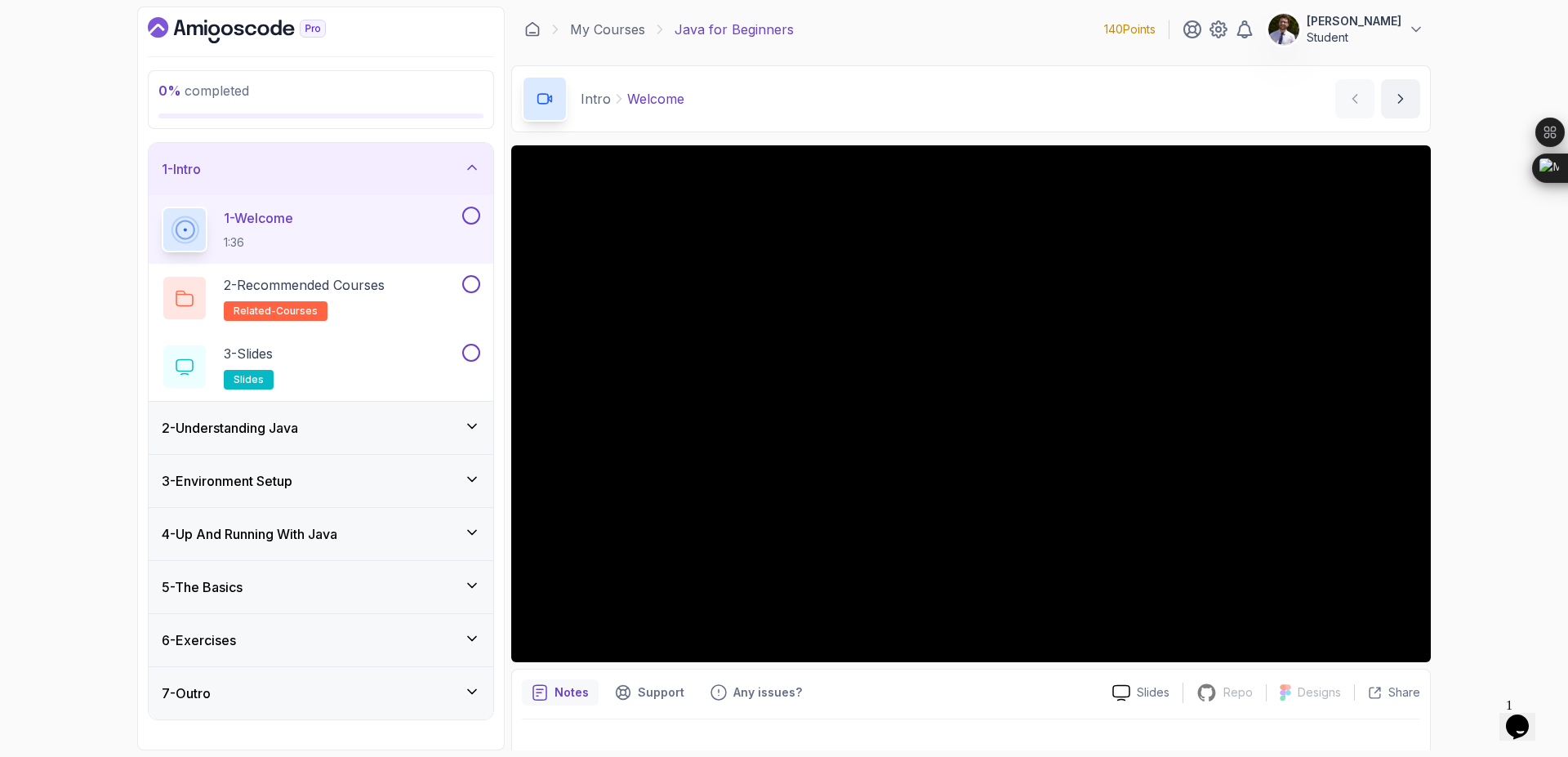
click at [468, 216] on button at bounding box center [471, 215] width 18 height 18
click at [474, 286] on button at bounding box center [471, 283] width 18 height 18
click at [470, 364] on button "3 - Slides slides" at bounding box center [321, 366] width 319 height 46
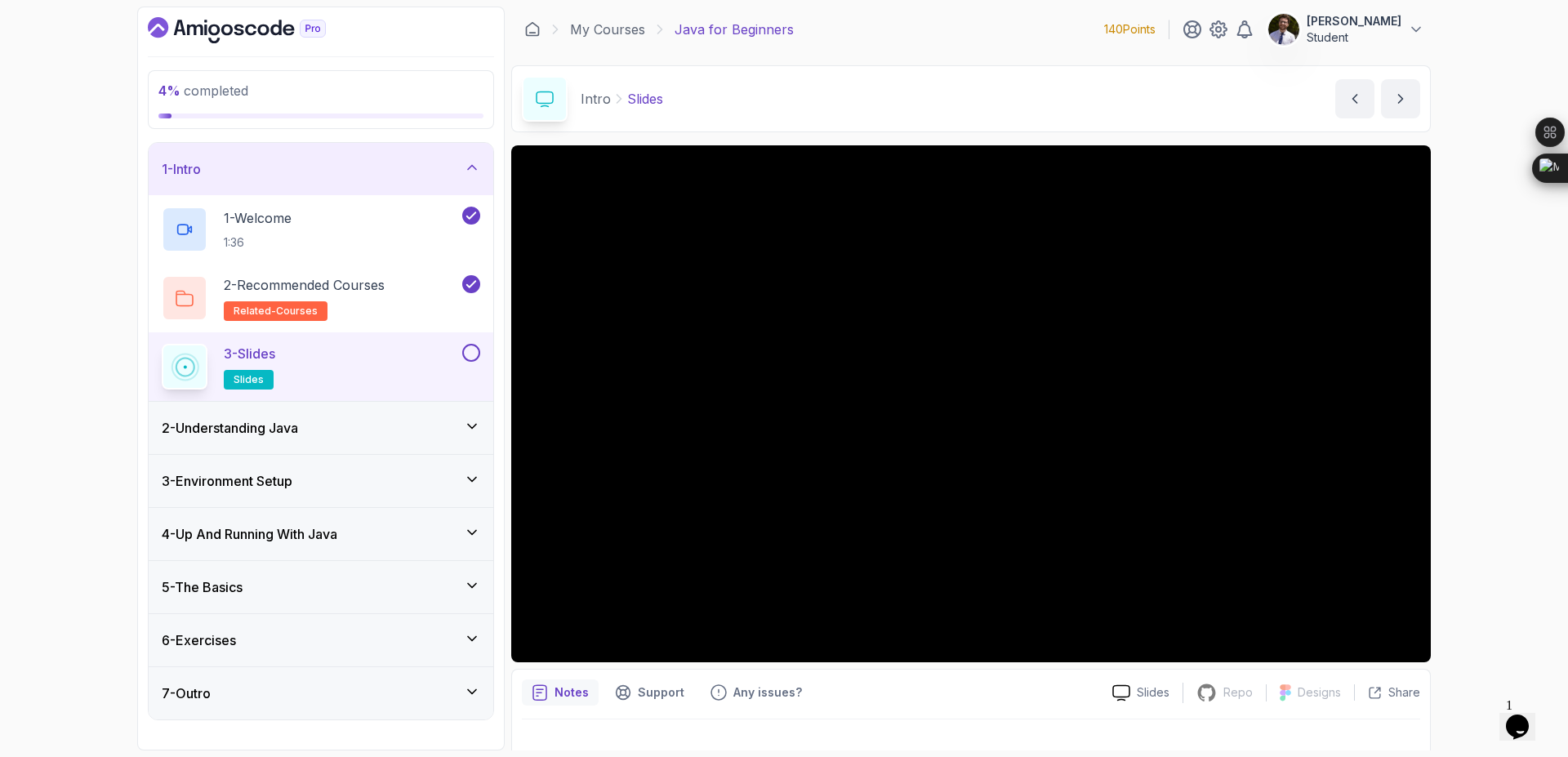
click at [473, 361] on button at bounding box center [471, 352] width 18 height 18
click at [479, 171] on icon at bounding box center [473, 168] width 17 height 17
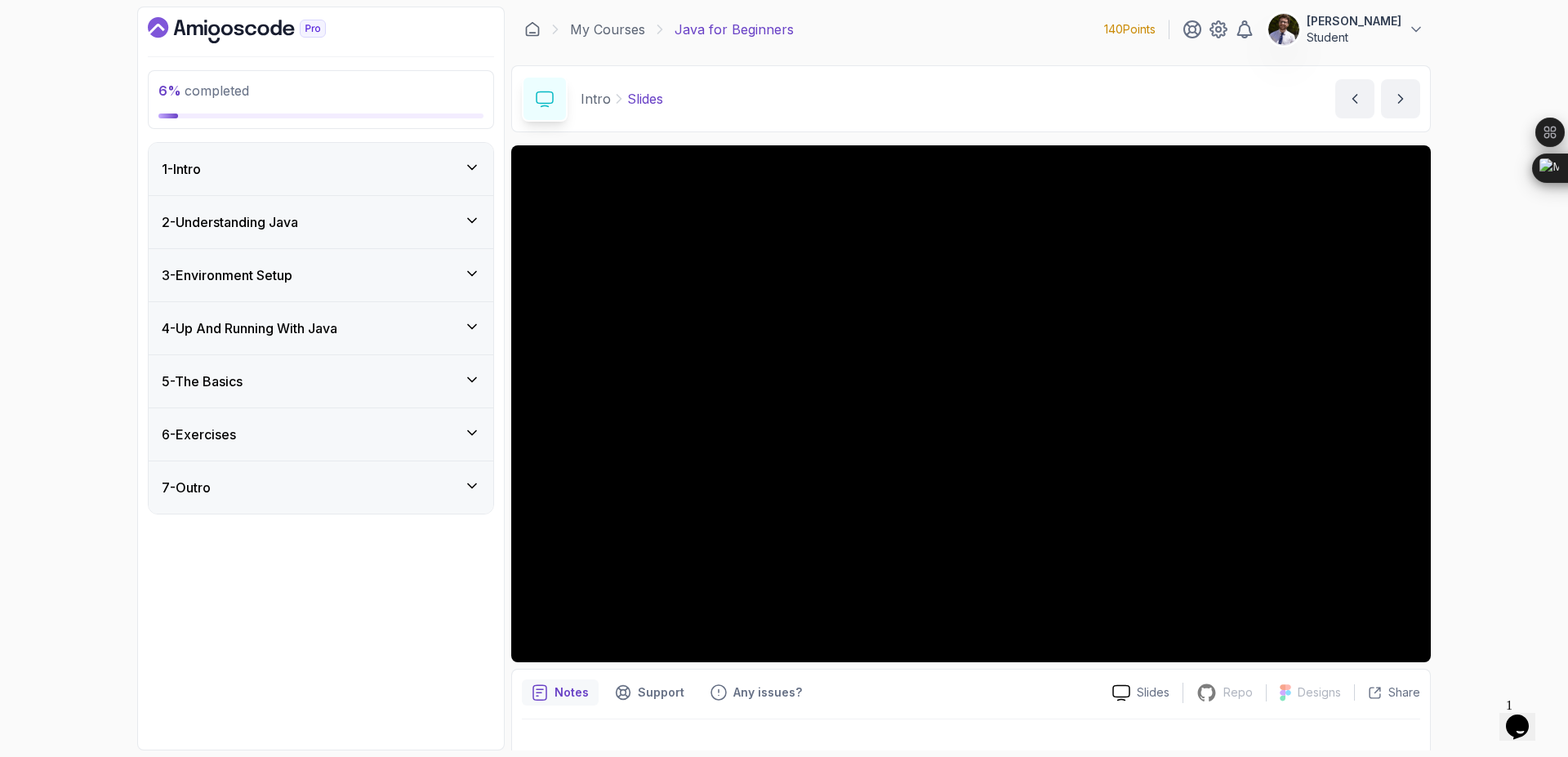
click at [472, 437] on icon at bounding box center [473, 434] width 17 height 17
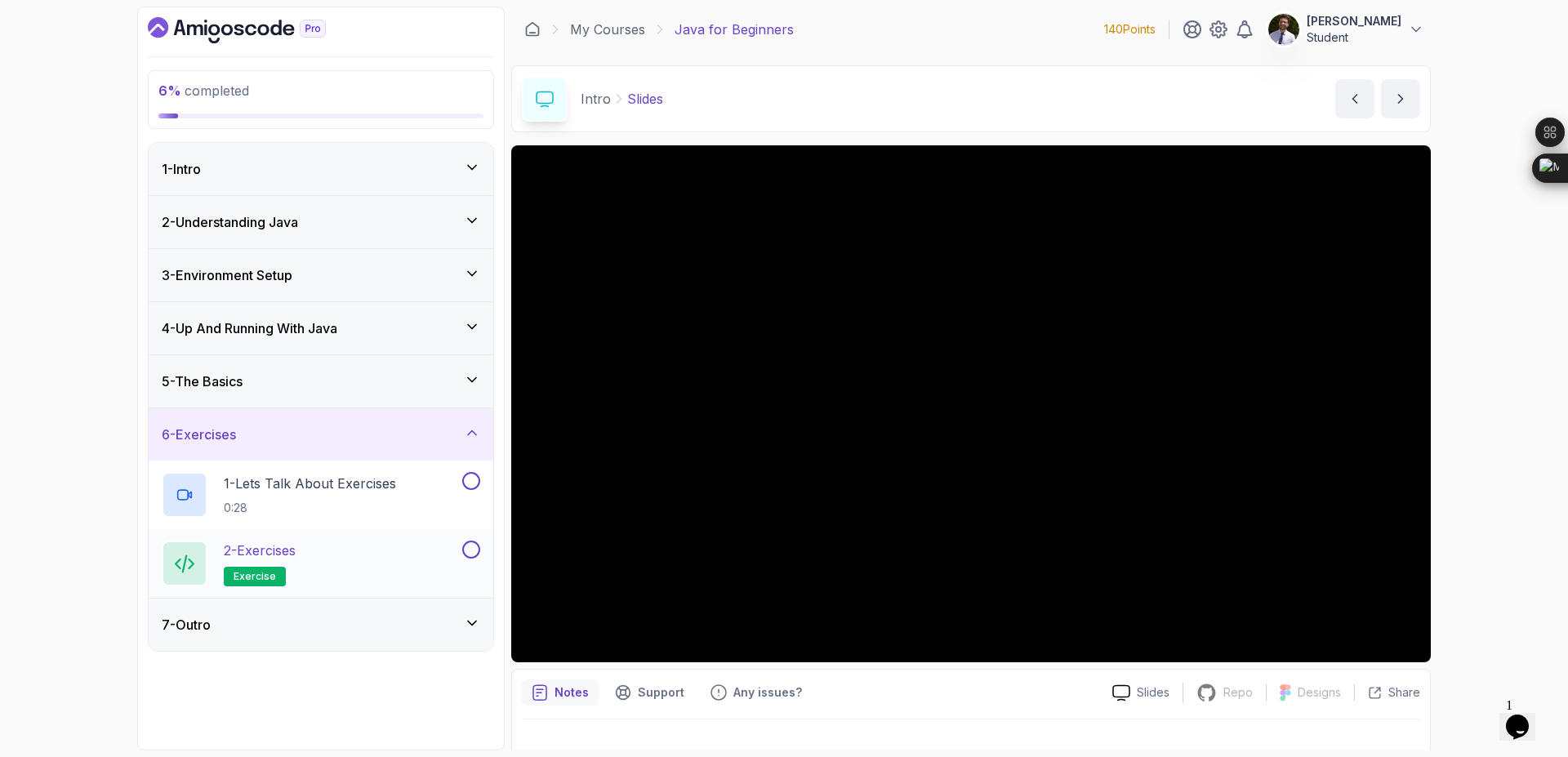
click at [296, 544] on p "2 - Exercises" at bounding box center [259, 550] width 72 height 20
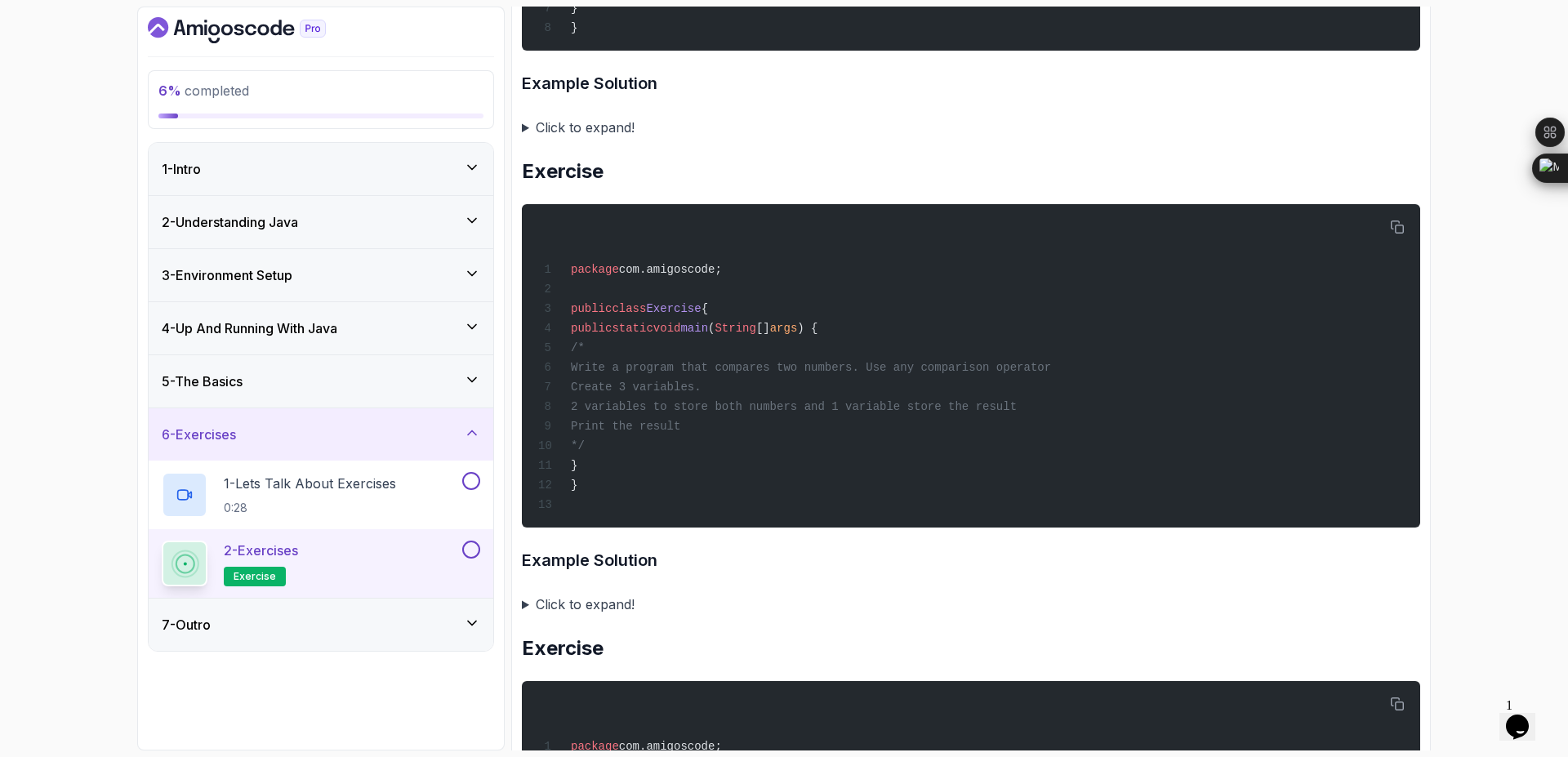
scroll to position [980, 0]
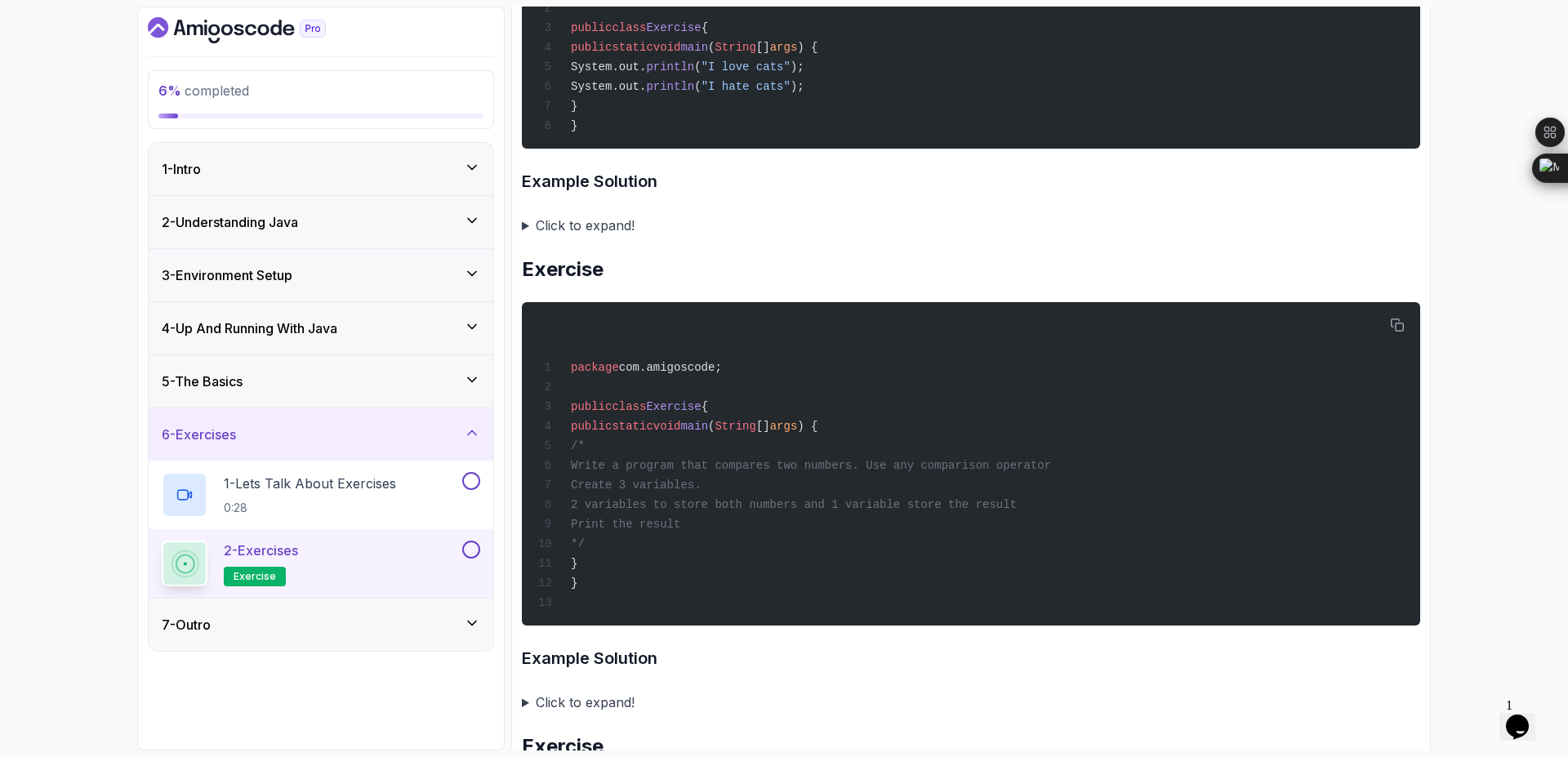
click at [528, 226] on summary "Click to expand!" at bounding box center [971, 226] width 899 height 23
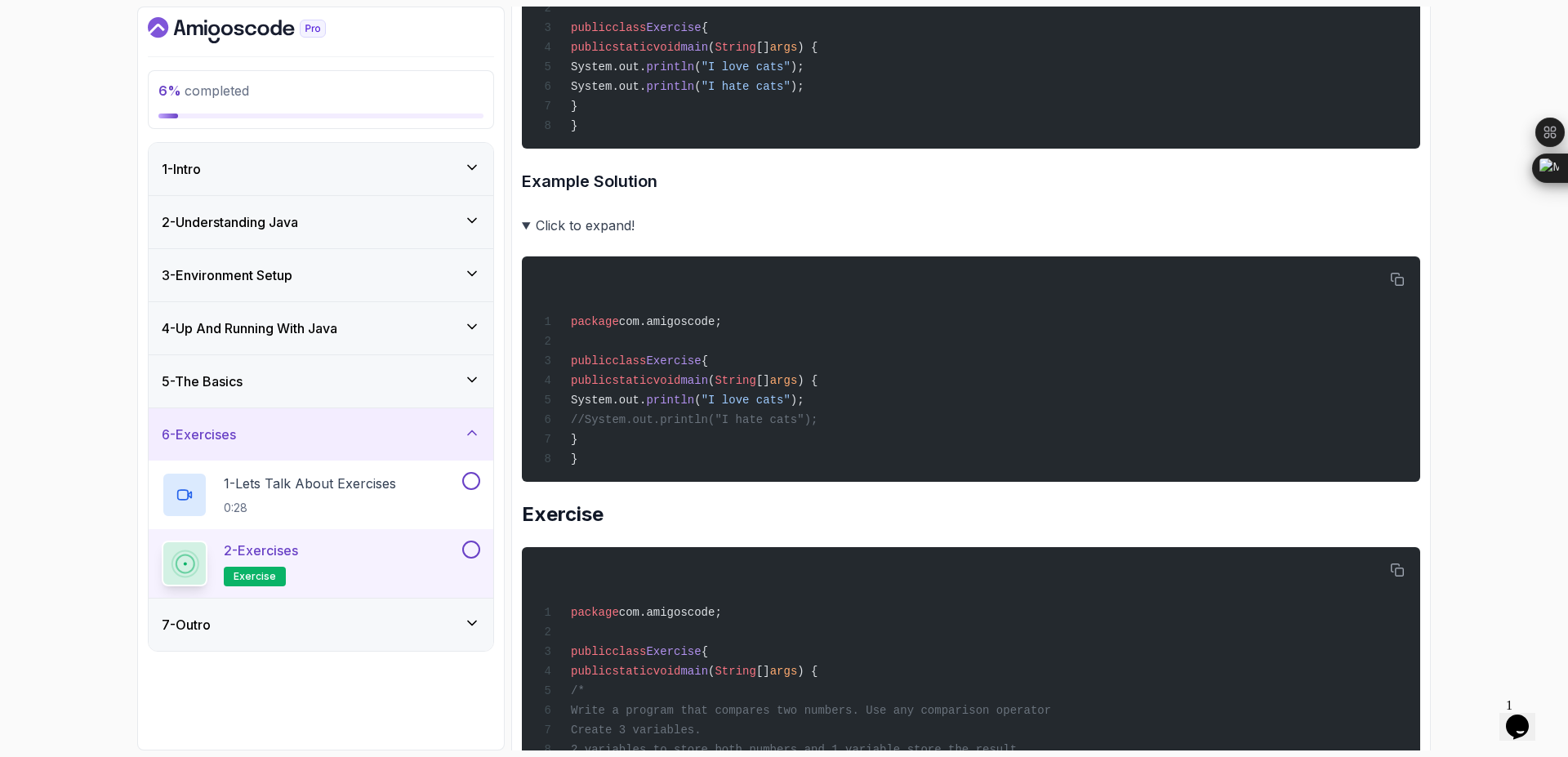
click at [528, 226] on summary "Click to expand!" at bounding box center [971, 226] width 899 height 23
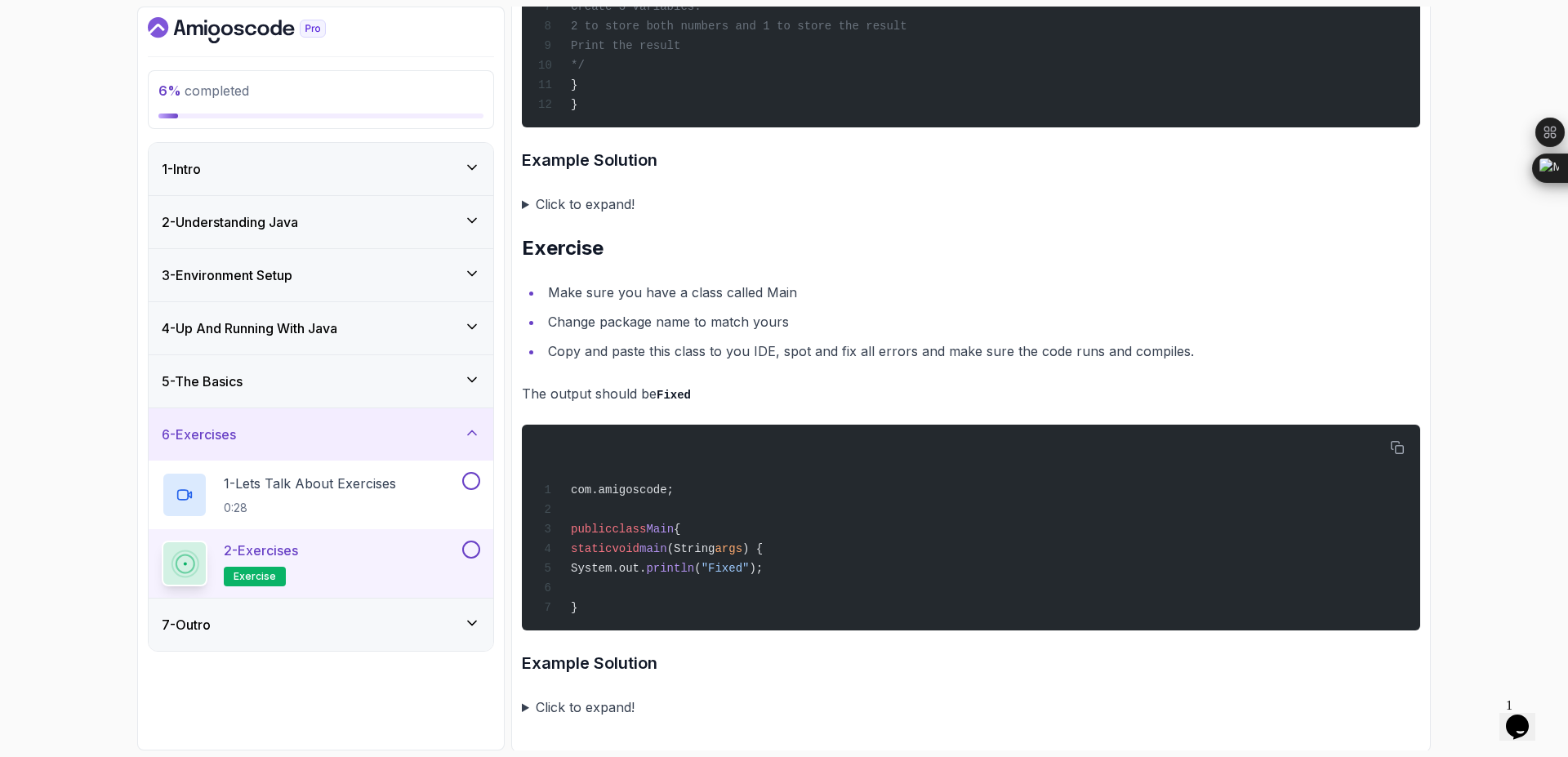
scroll to position [3222, 0]
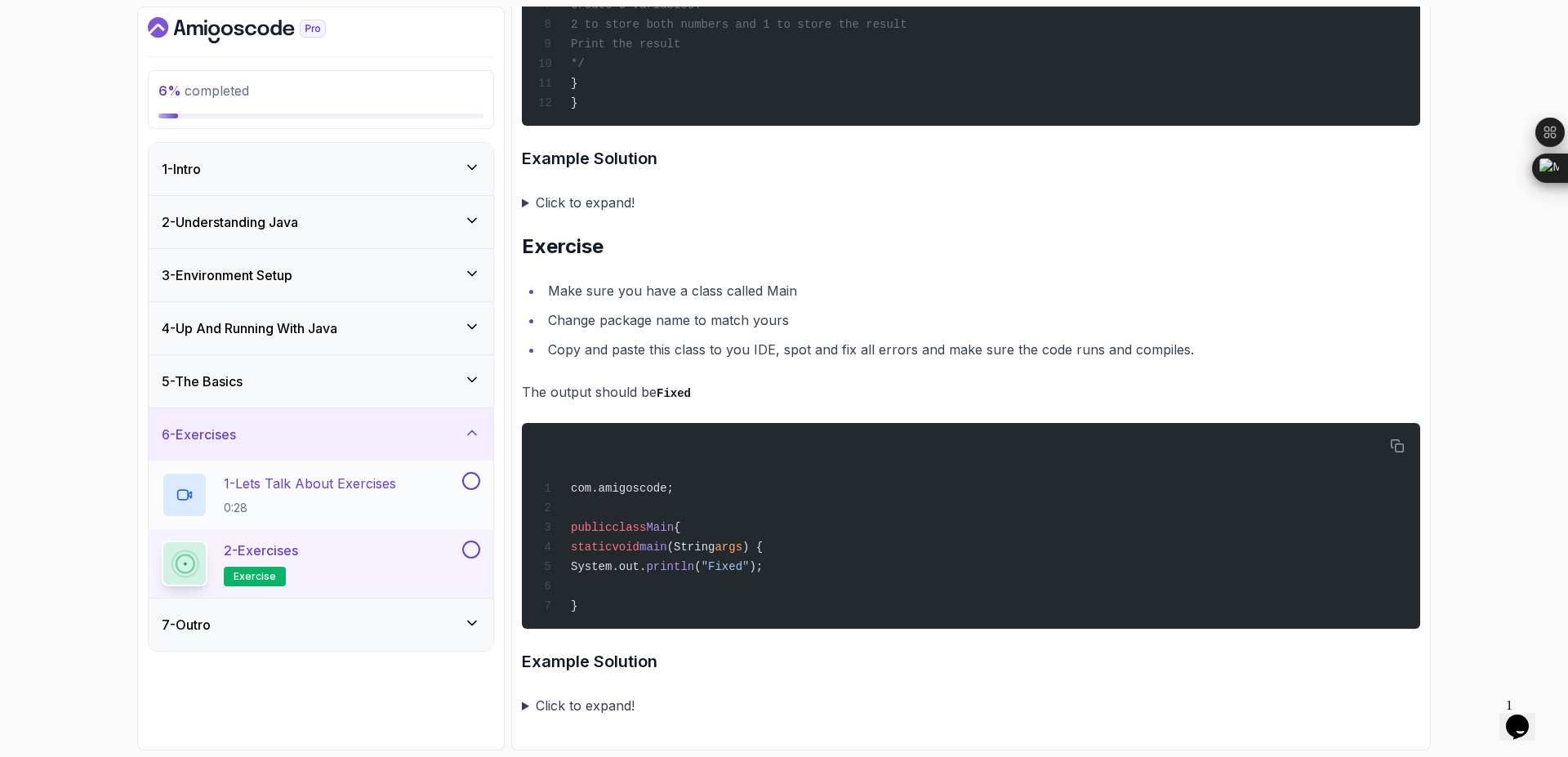
click at [475, 479] on button at bounding box center [471, 480] width 18 height 18
click at [470, 554] on button at bounding box center [471, 549] width 18 height 18
click at [472, 630] on icon at bounding box center [473, 624] width 17 height 17
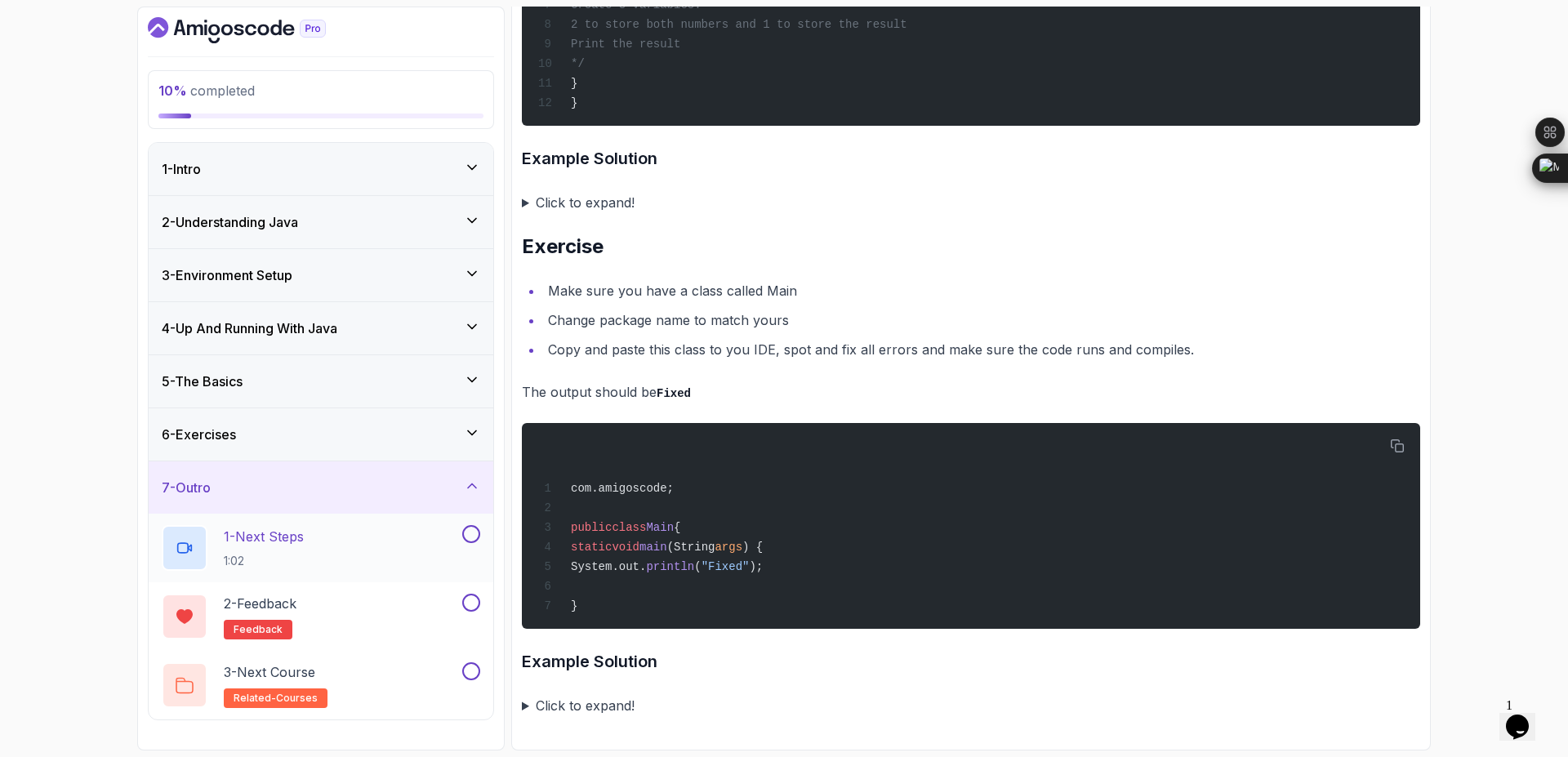
click at [474, 530] on button at bounding box center [471, 533] width 18 height 18
click at [467, 598] on button at bounding box center [471, 602] width 18 height 18
click at [459, 497] on div "7 - Outro" at bounding box center [321, 488] width 319 height 20
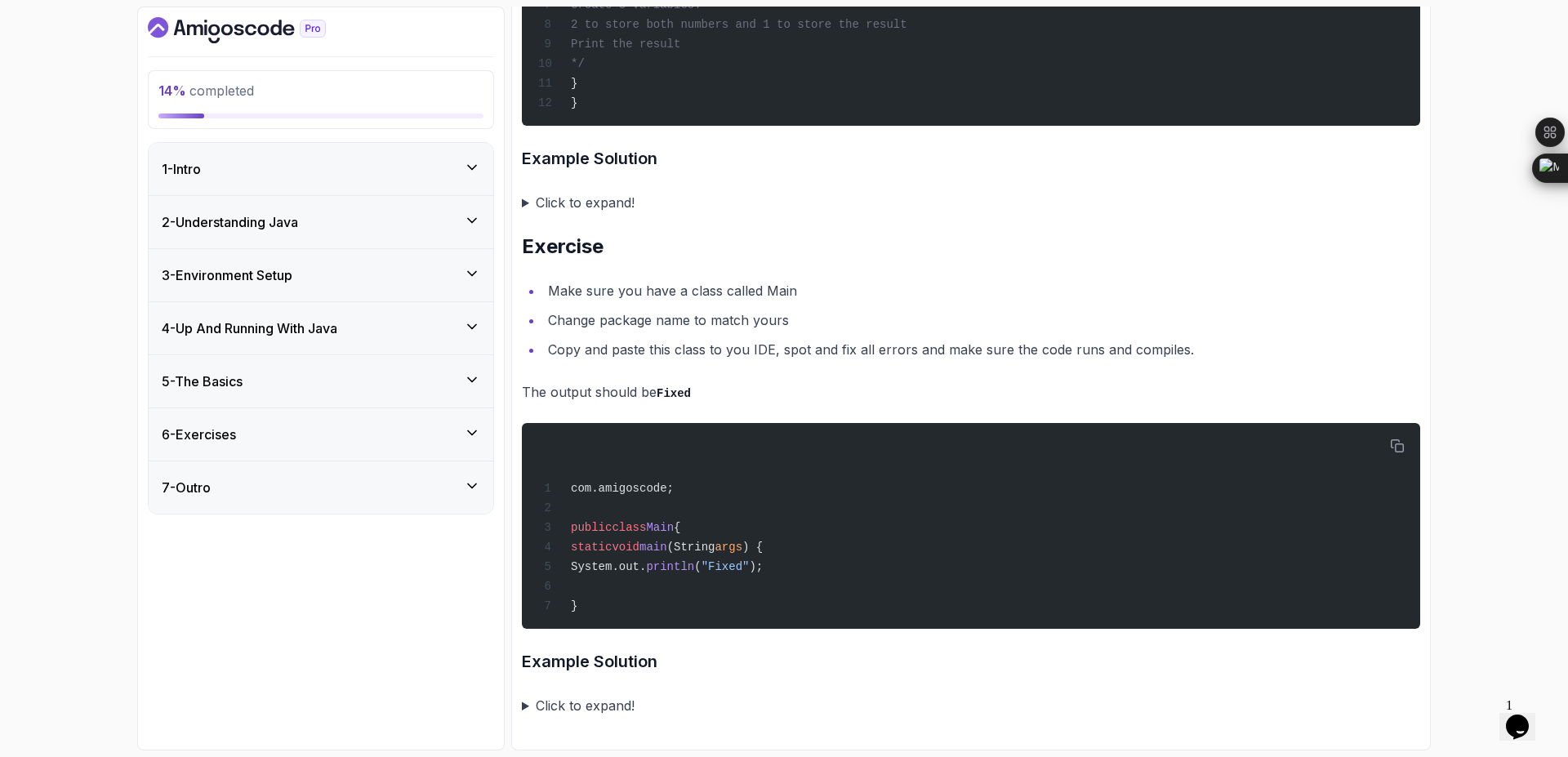
click at [462, 174] on div "1 - Intro" at bounding box center [321, 169] width 319 height 20
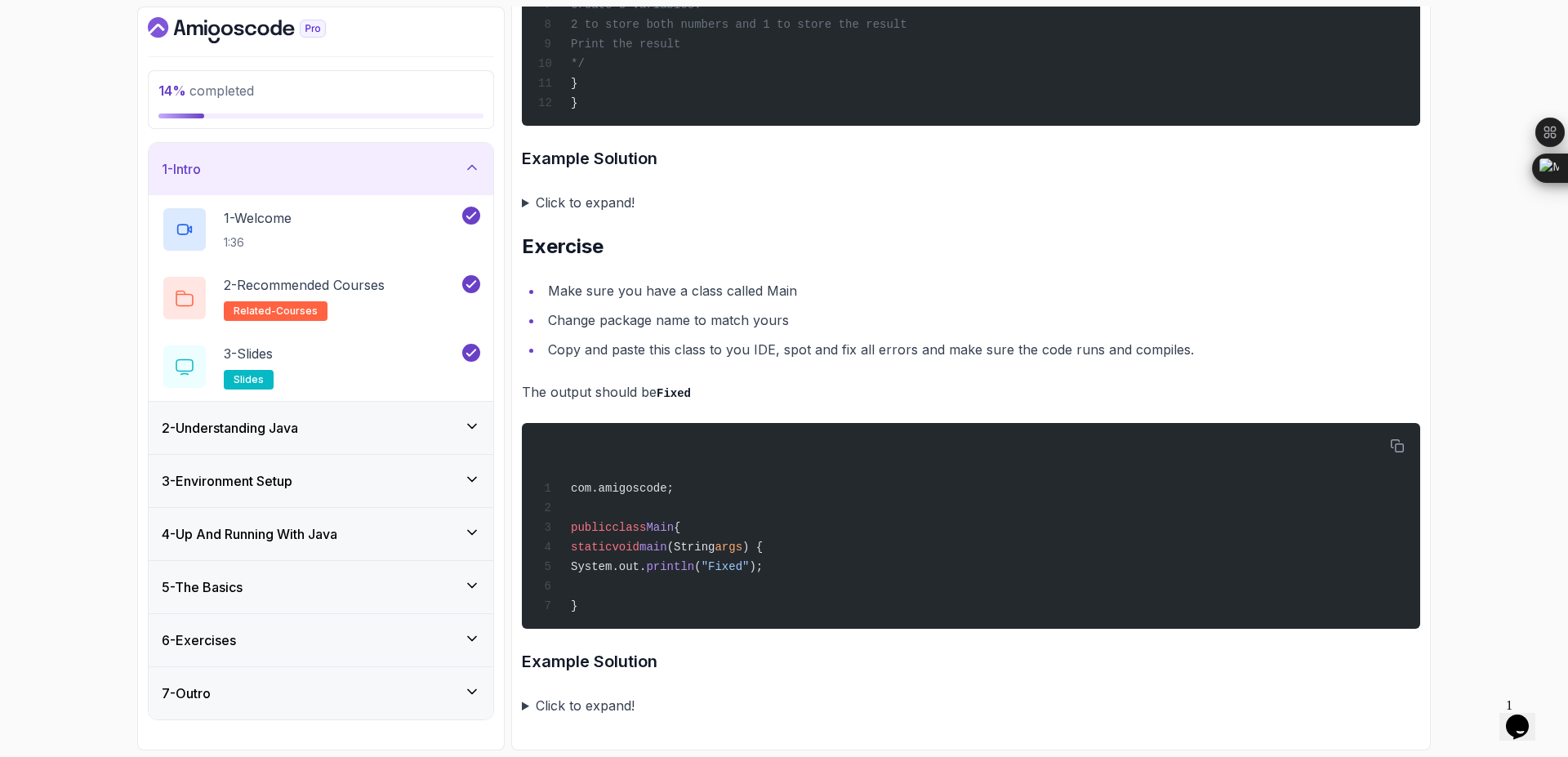
click at [478, 158] on div "1 - Intro" at bounding box center [321, 169] width 345 height 52
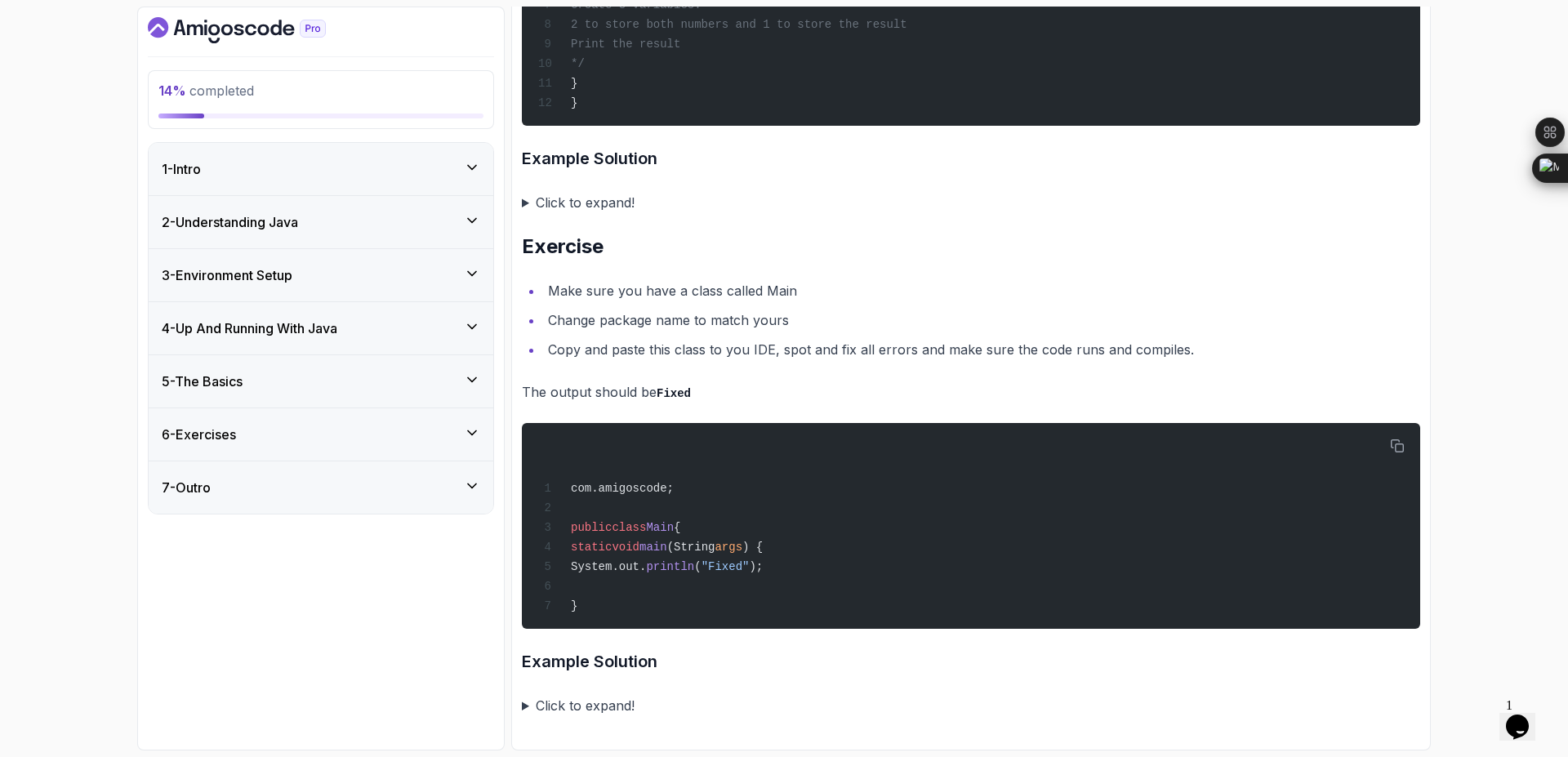
click at [465, 213] on icon at bounding box center [473, 221] width 17 height 17
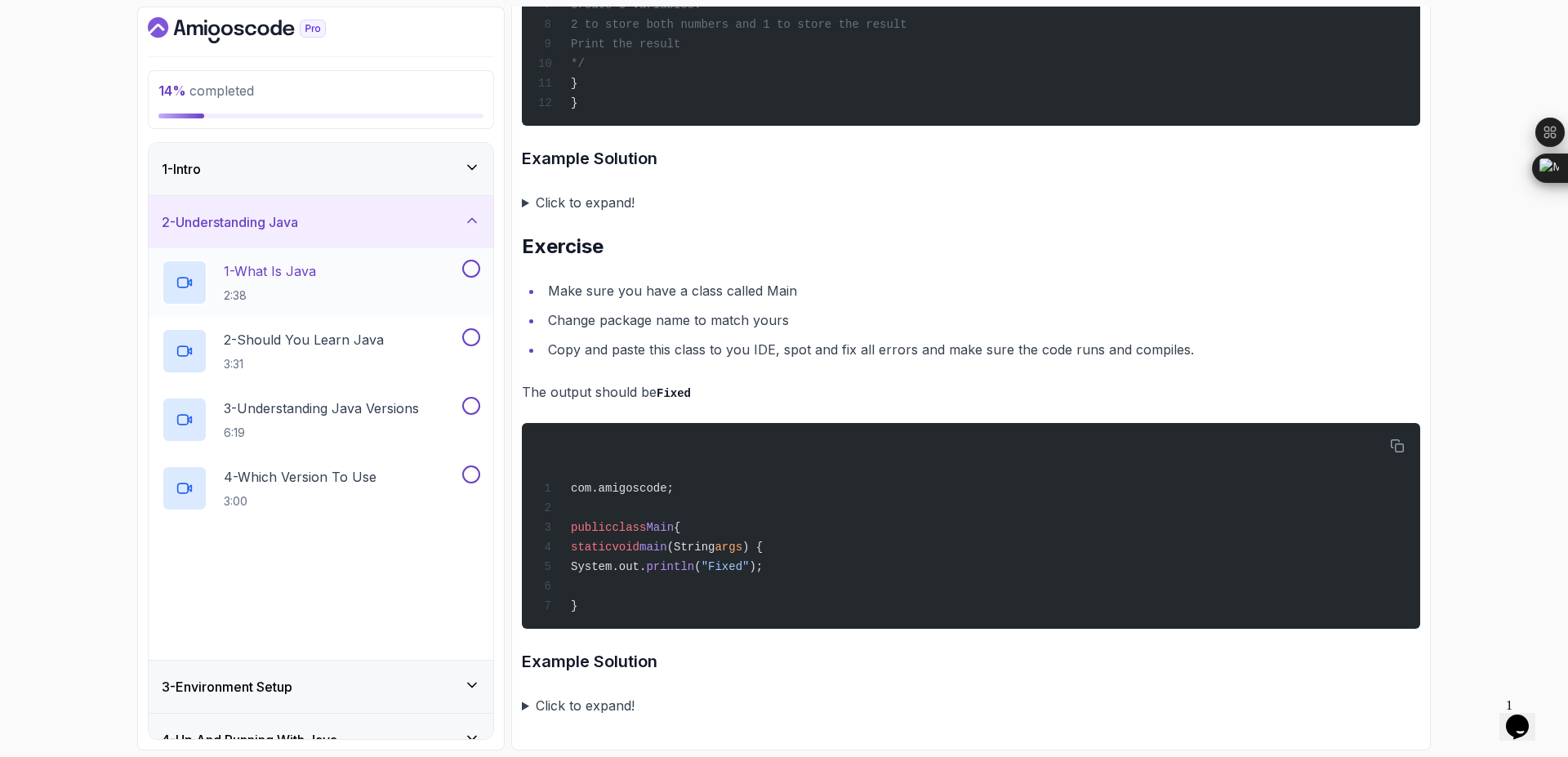
click at [476, 275] on button at bounding box center [471, 268] width 18 height 18
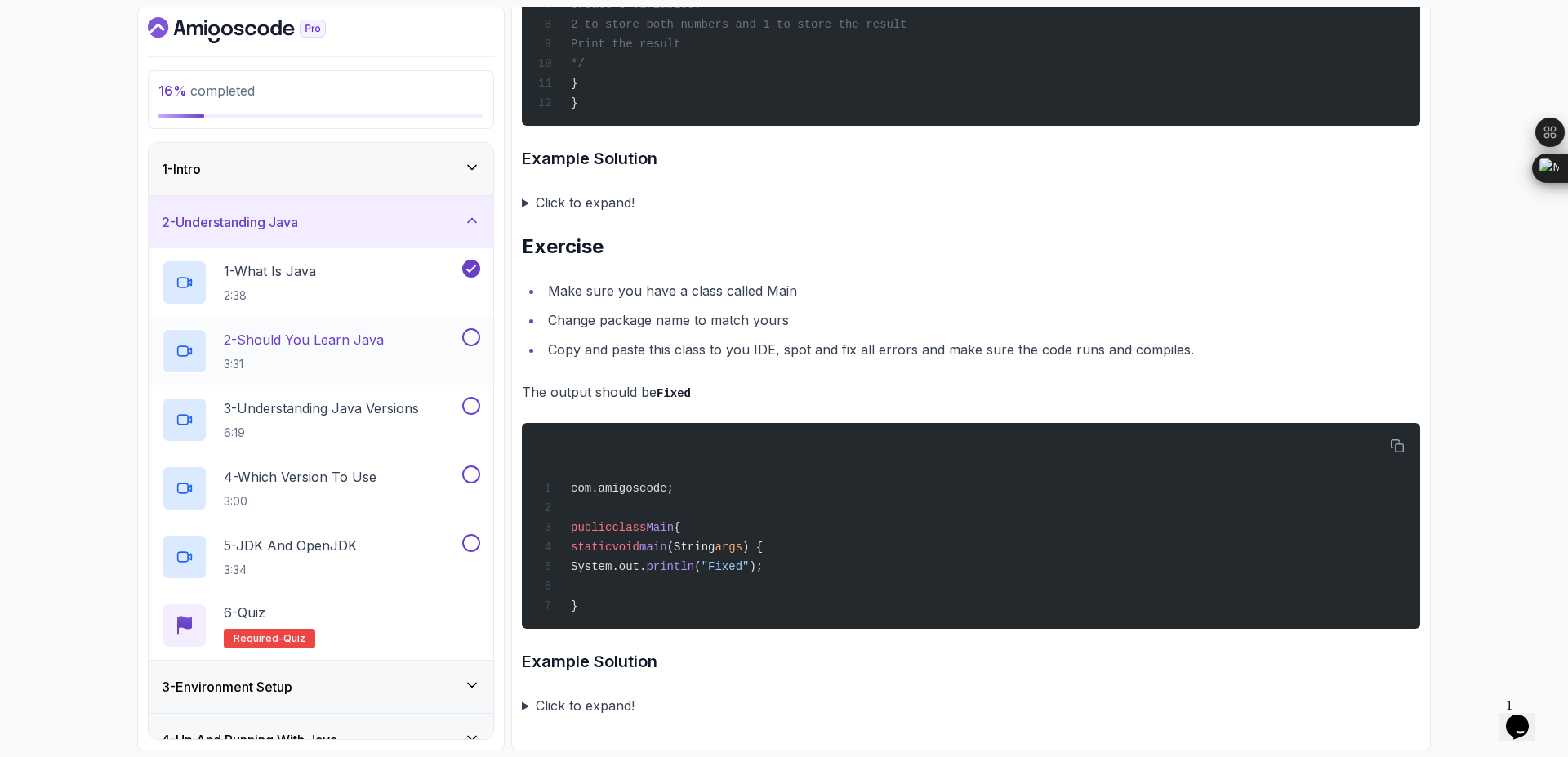
click at [473, 345] on button at bounding box center [471, 337] width 18 height 18
click at [475, 412] on button at bounding box center [471, 406] width 18 height 18
click at [473, 472] on button at bounding box center [471, 474] width 18 height 18
click at [467, 555] on button "5 - JDK And OpenJDK 3:34" at bounding box center [321, 557] width 319 height 46
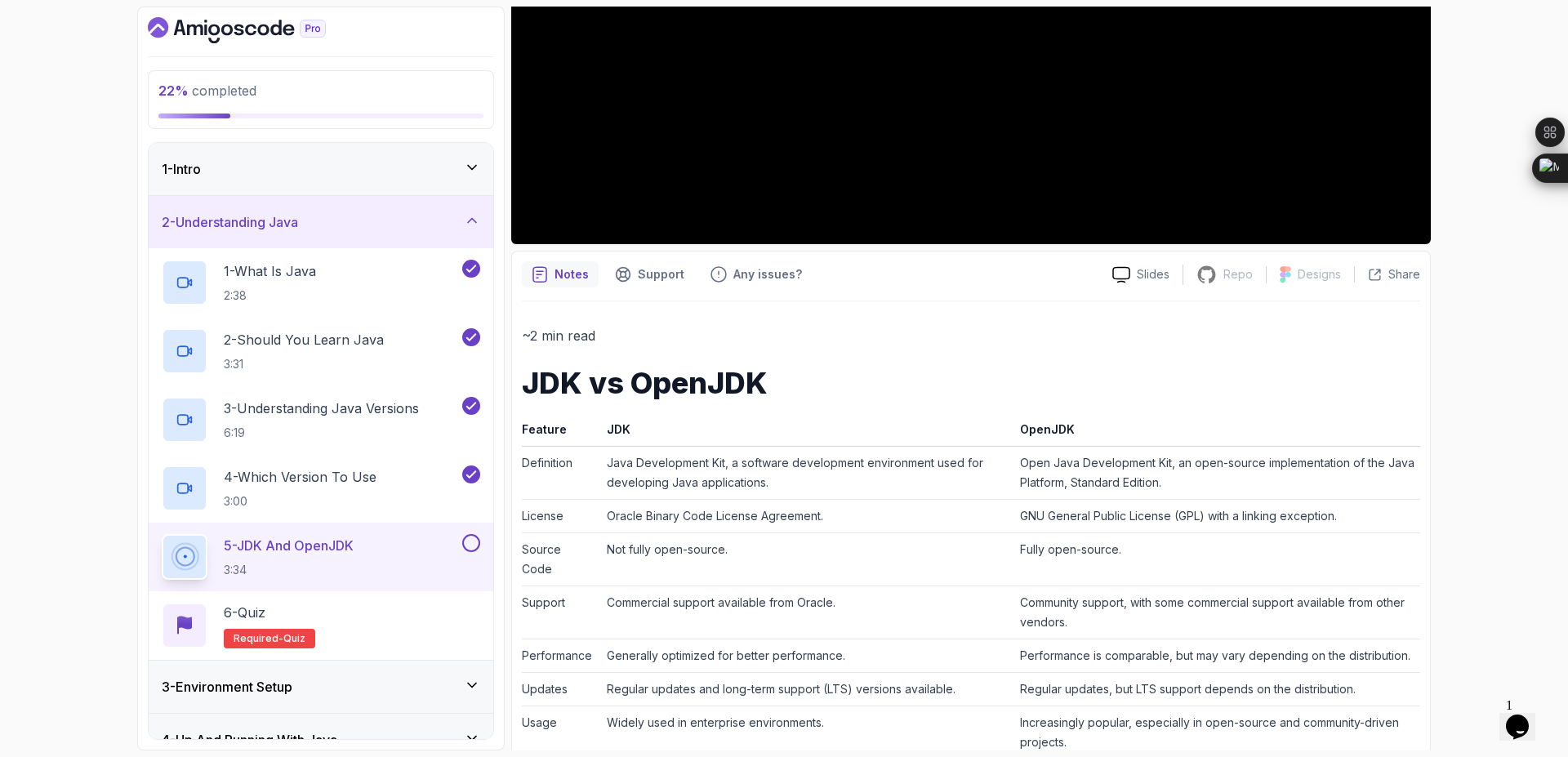
scroll to position [294, 0]
